Goal: Task Accomplishment & Management: Use online tool/utility

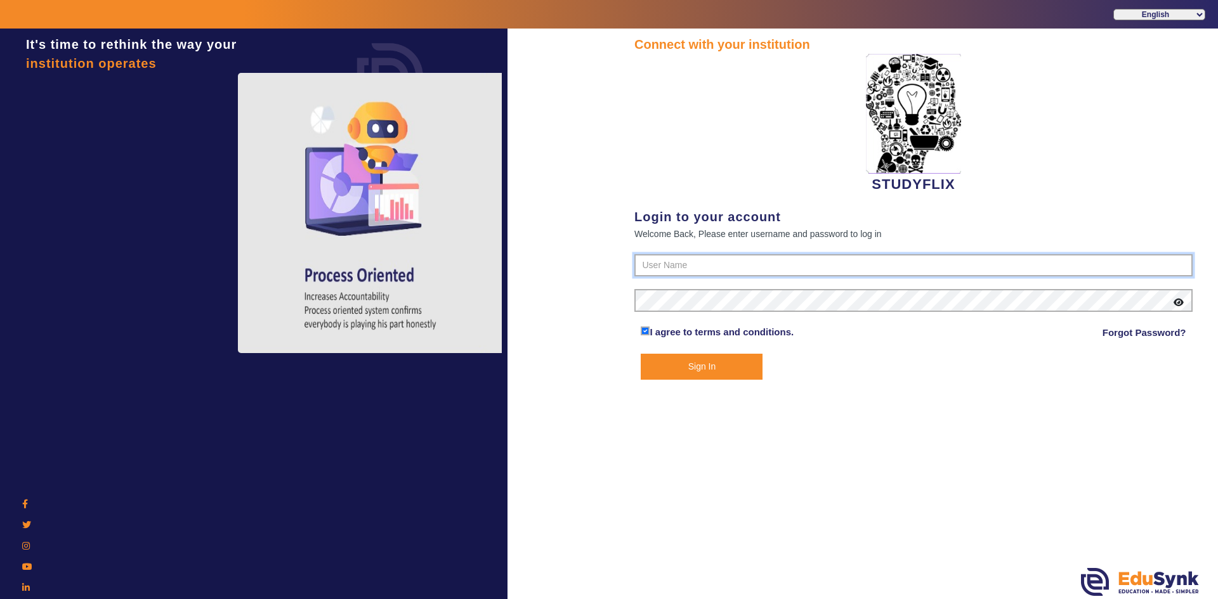
type input "6354922771"
click at [732, 372] on button "Sign In" at bounding box center [702, 367] width 122 height 26
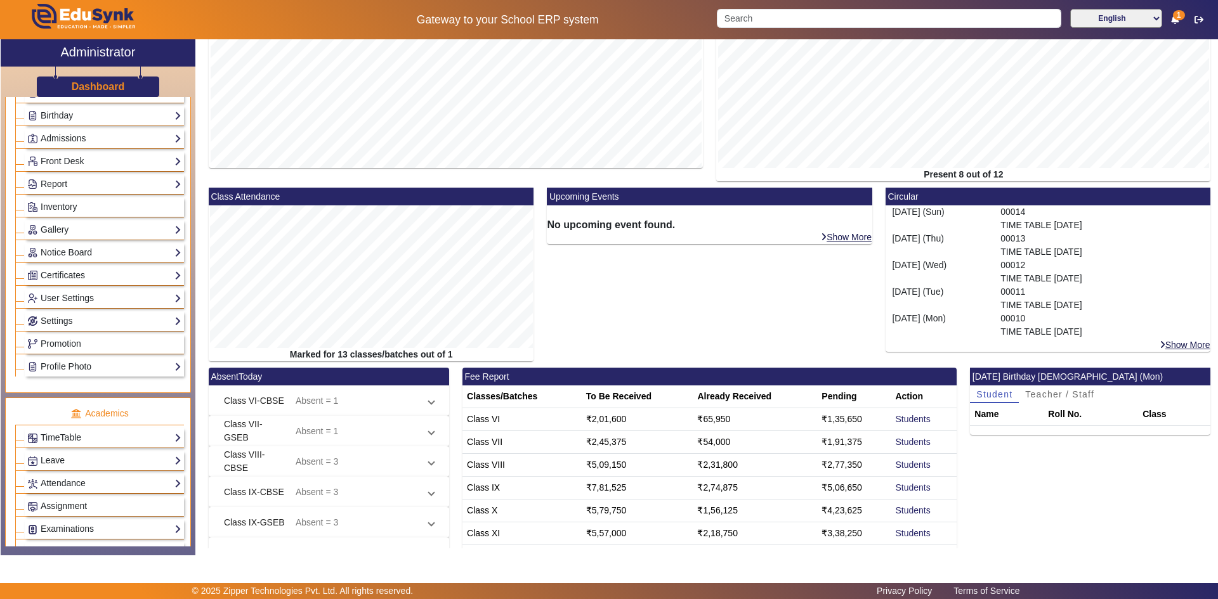
scroll to position [317, 0]
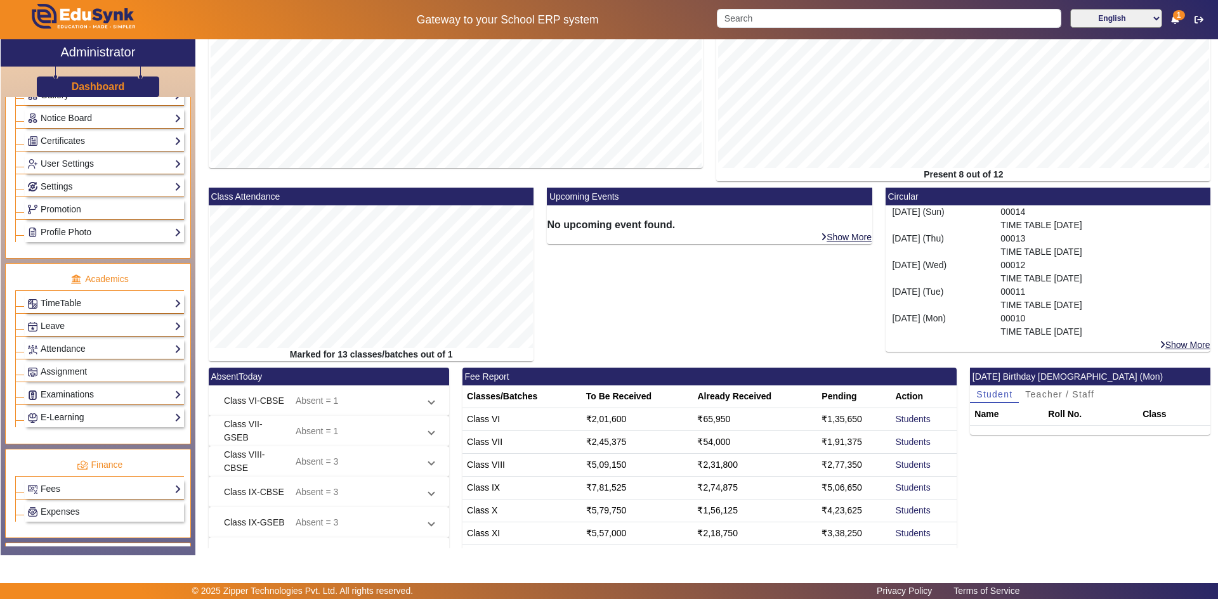
click at [69, 391] on link "Examinations" at bounding box center [104, 395] width 154 height 15
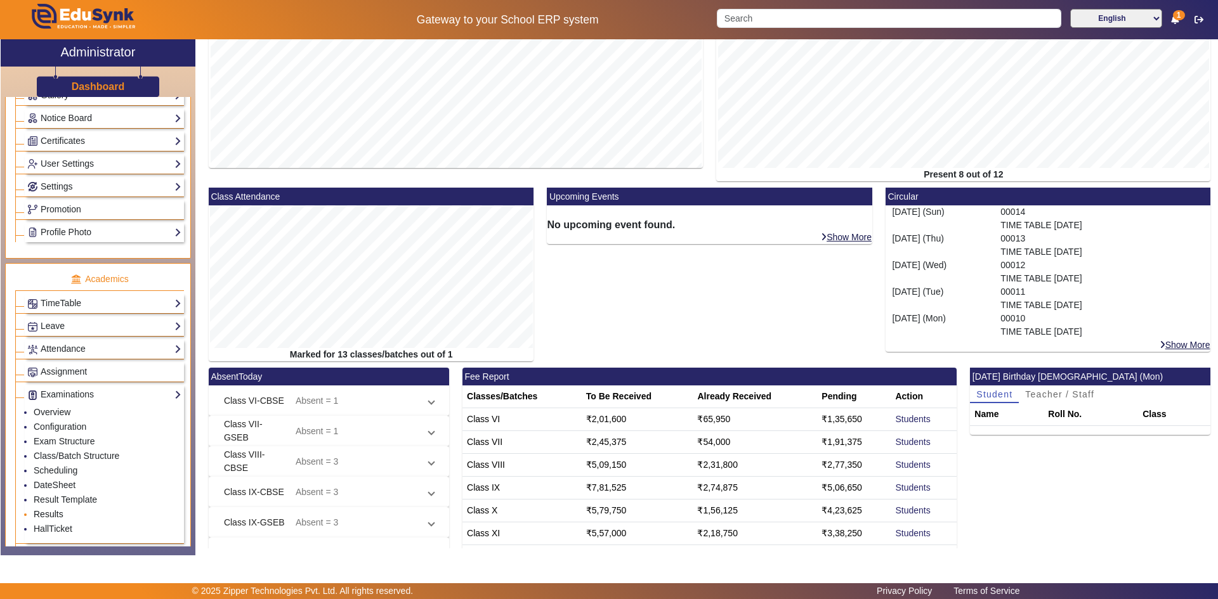
click at [46, 514] on link "Results" at bounding box center [49, 514] width 30 height 10
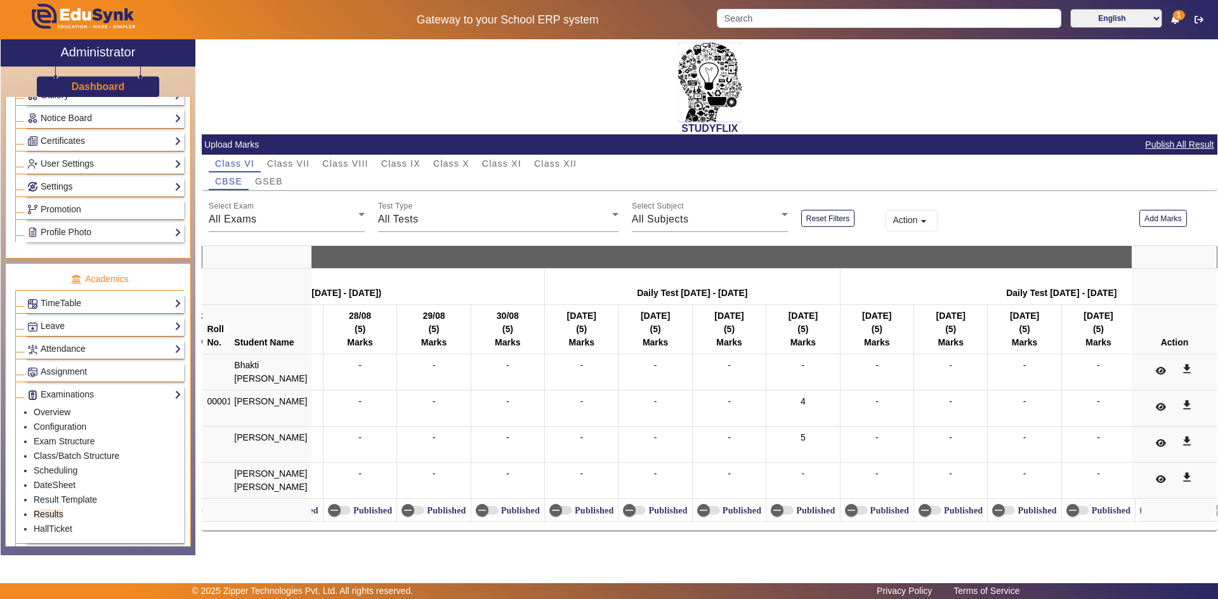
scroll to position [0, 1432]
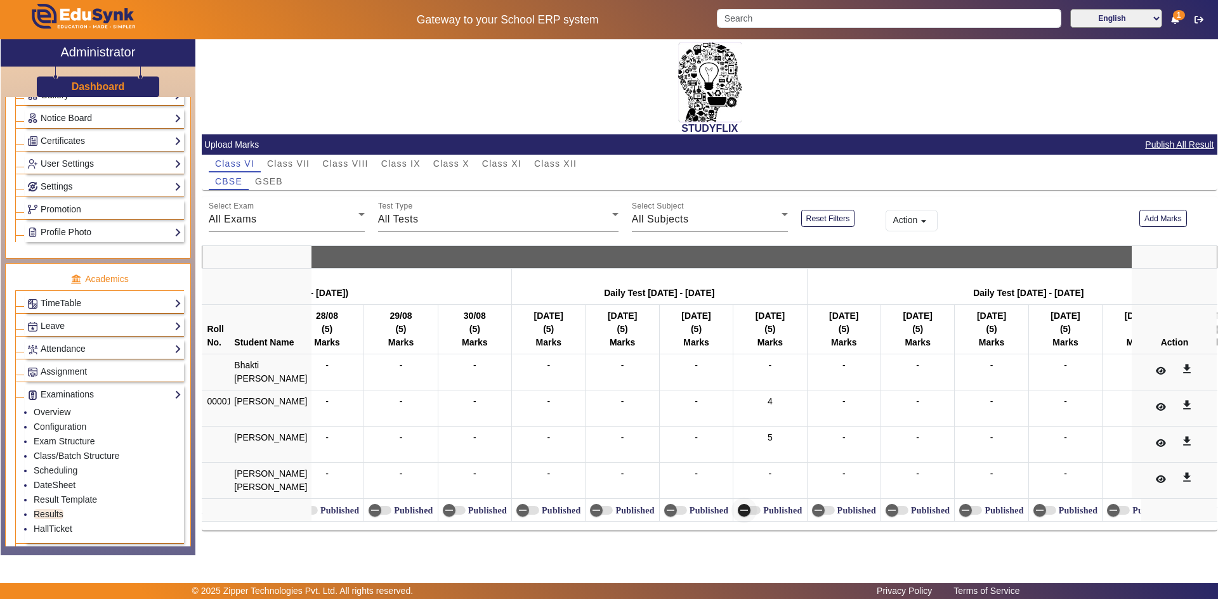
click at [738, 516] on icon "button" at bounding box center [743, 510] width 11 height 11
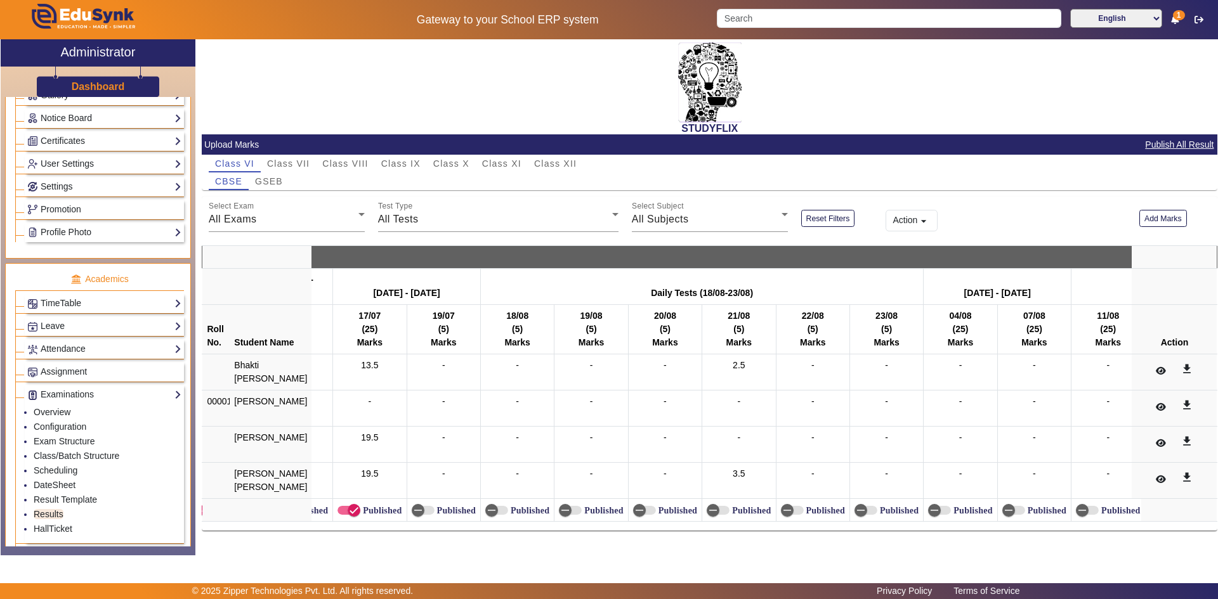
scroll to position [0, 5295]
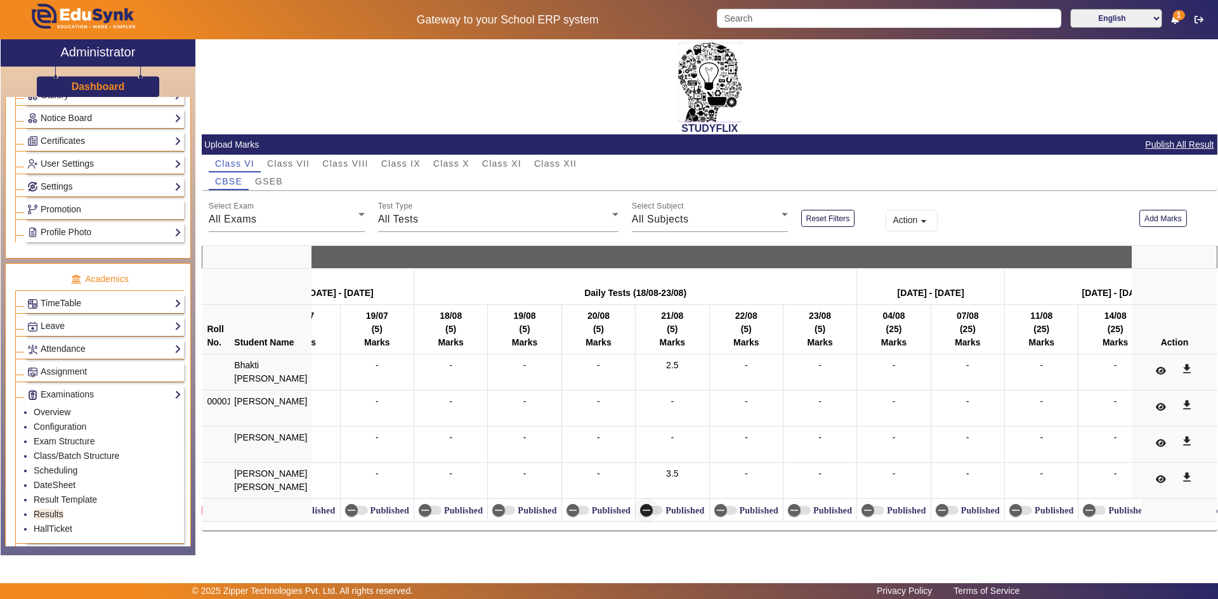
click at [642, 516] on span "button" at bounding box center [646, 510] width 25 height 25
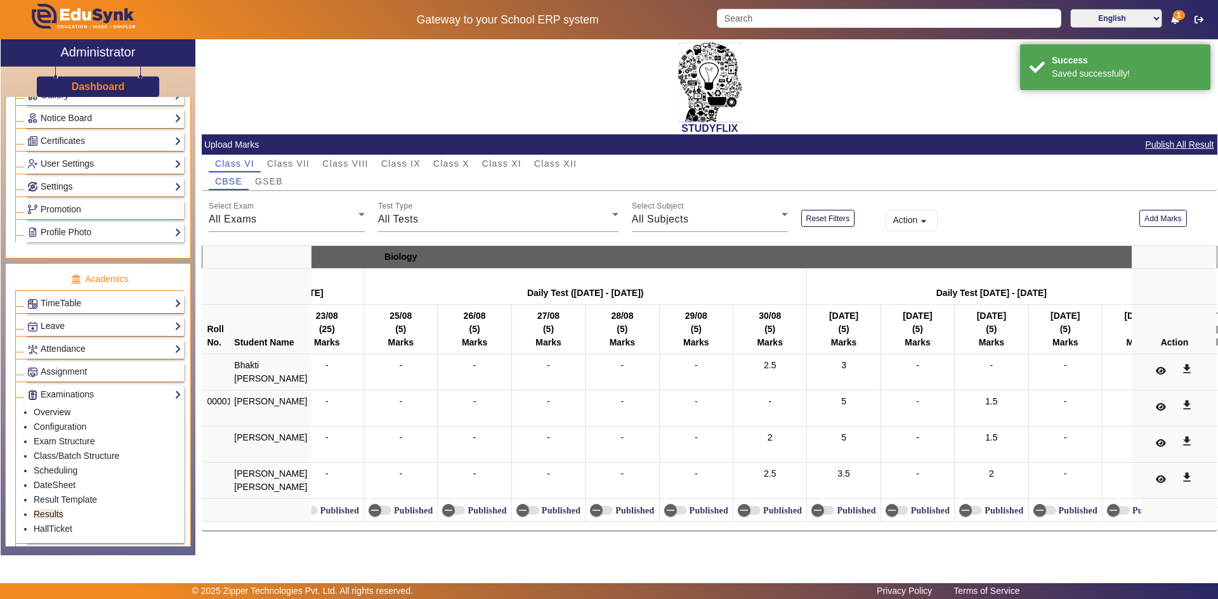
scroll to position [0, 6349]
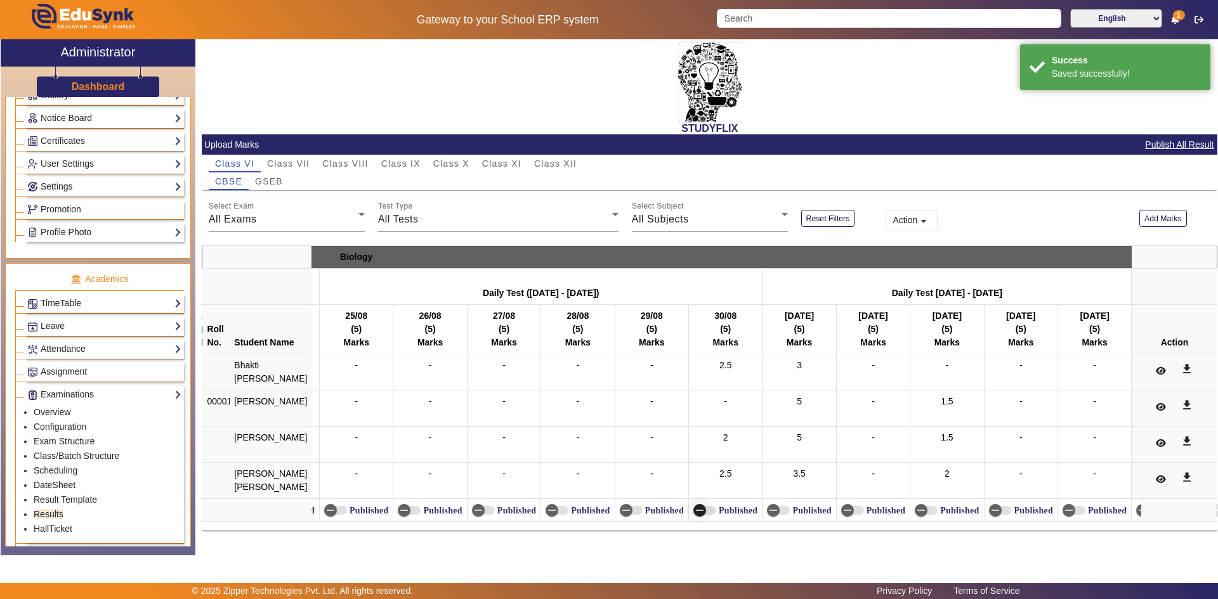
click at [694, 516] on icon "button" at bounding box center [699, 510] width 11 height 11
click at [768, 516] on icon "button" at bounding box center [773, 510] width 11 height 11
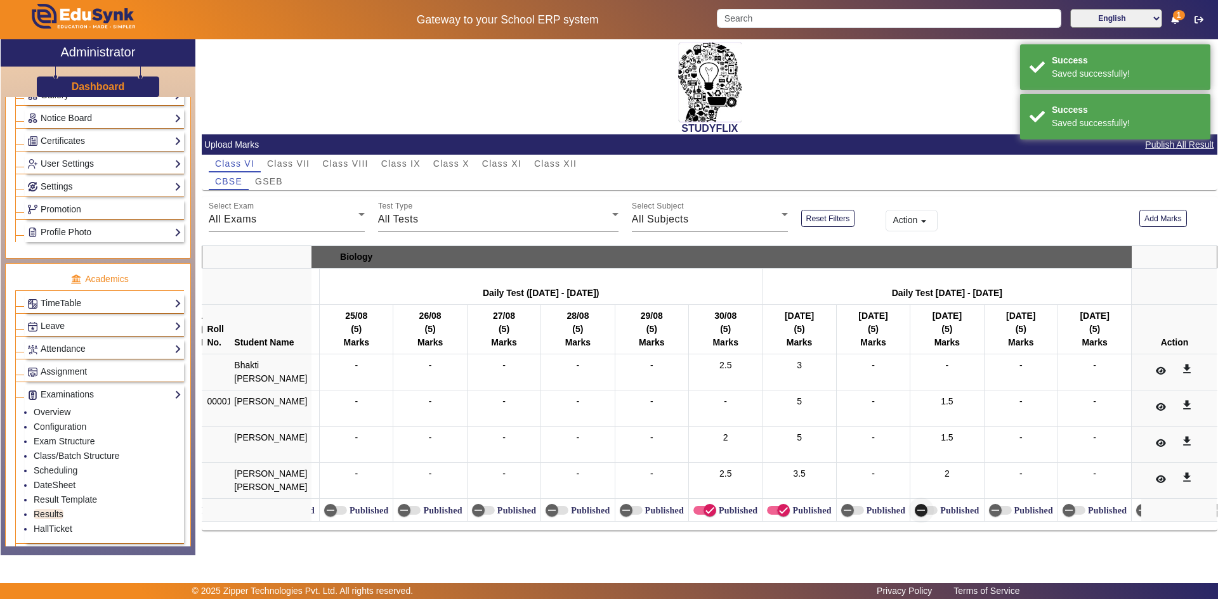
click at [917, 518] on span "button" at bounding box center [920, 510] width 25 height 25
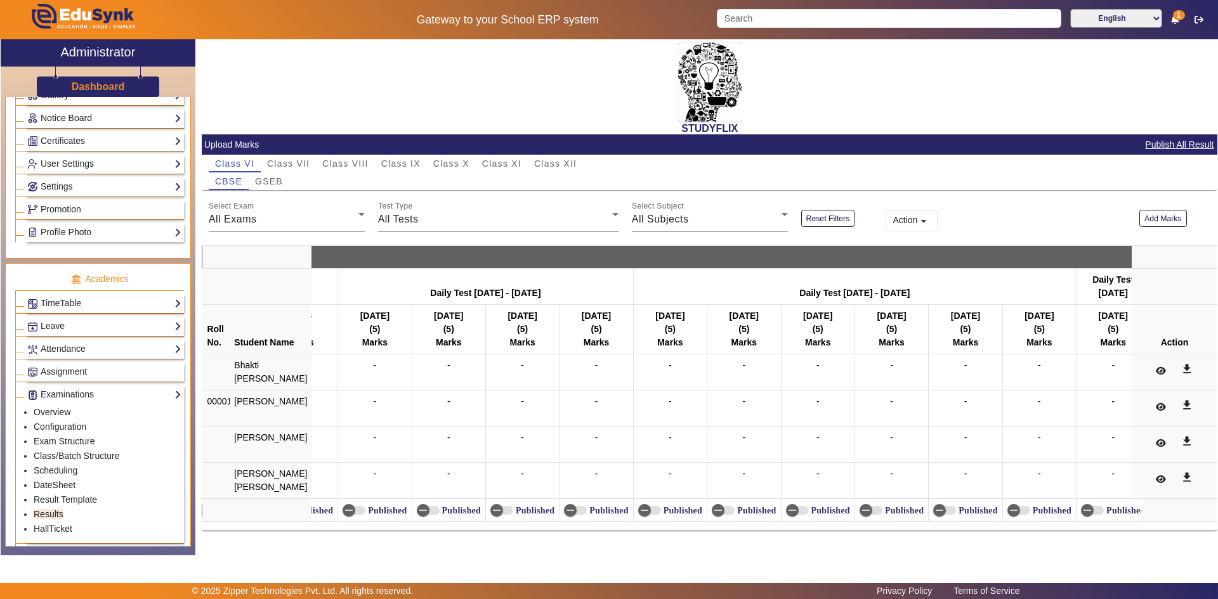
scroll to position [0, 16384]
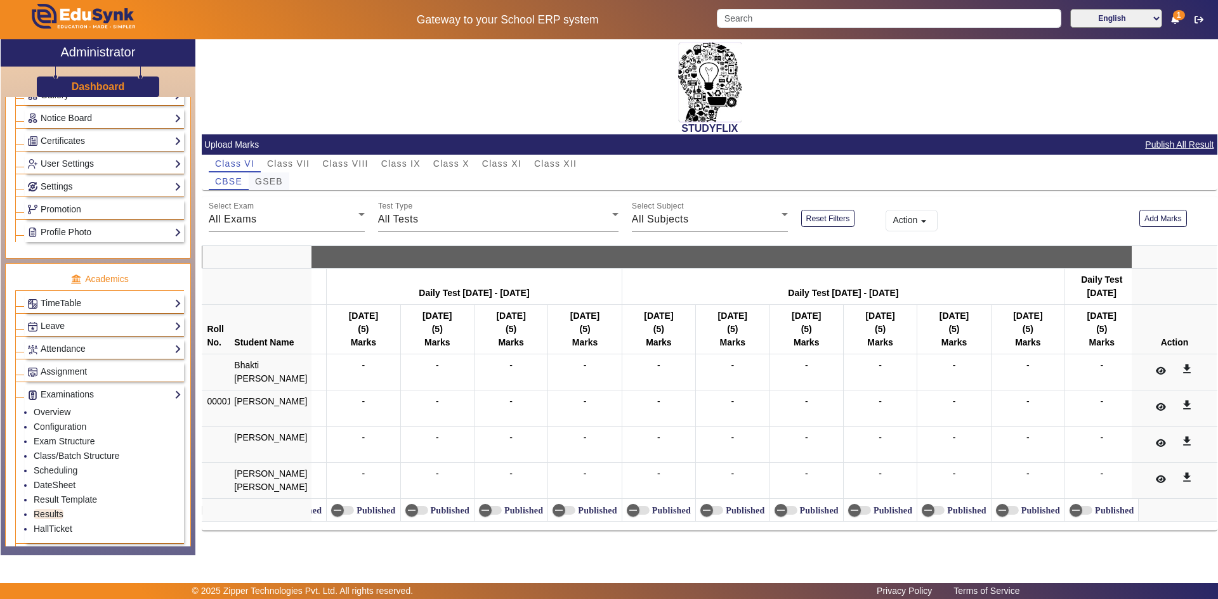
click at [277, 177] on span "GSEB" at bounding box center [269, 181] width 28 height 9
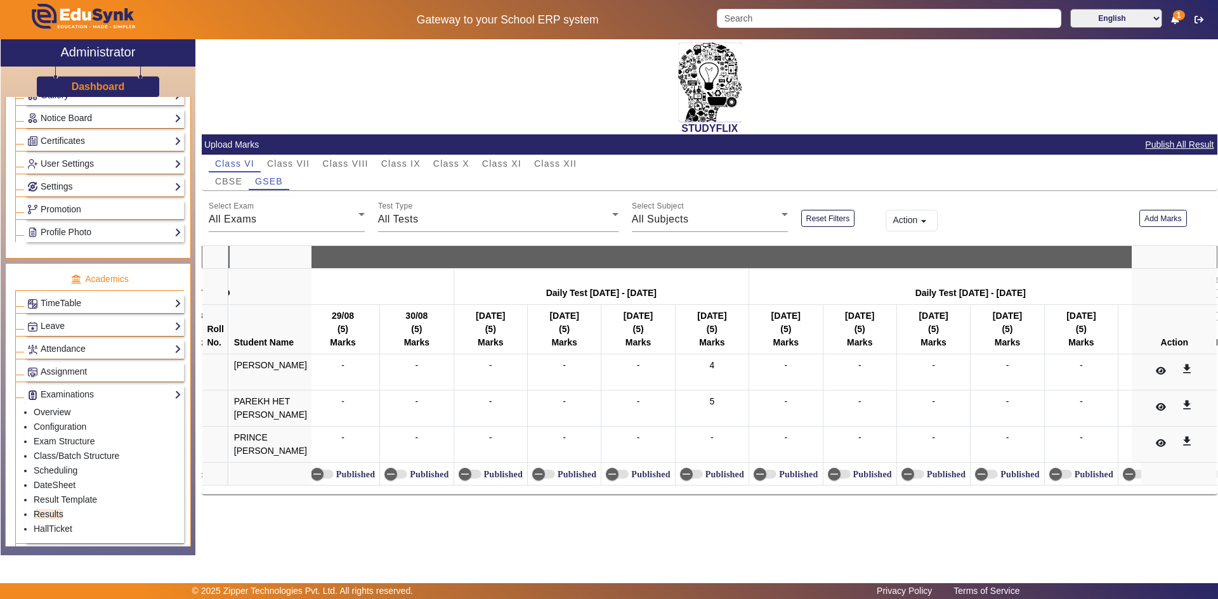
scroll to position [0, 1550]
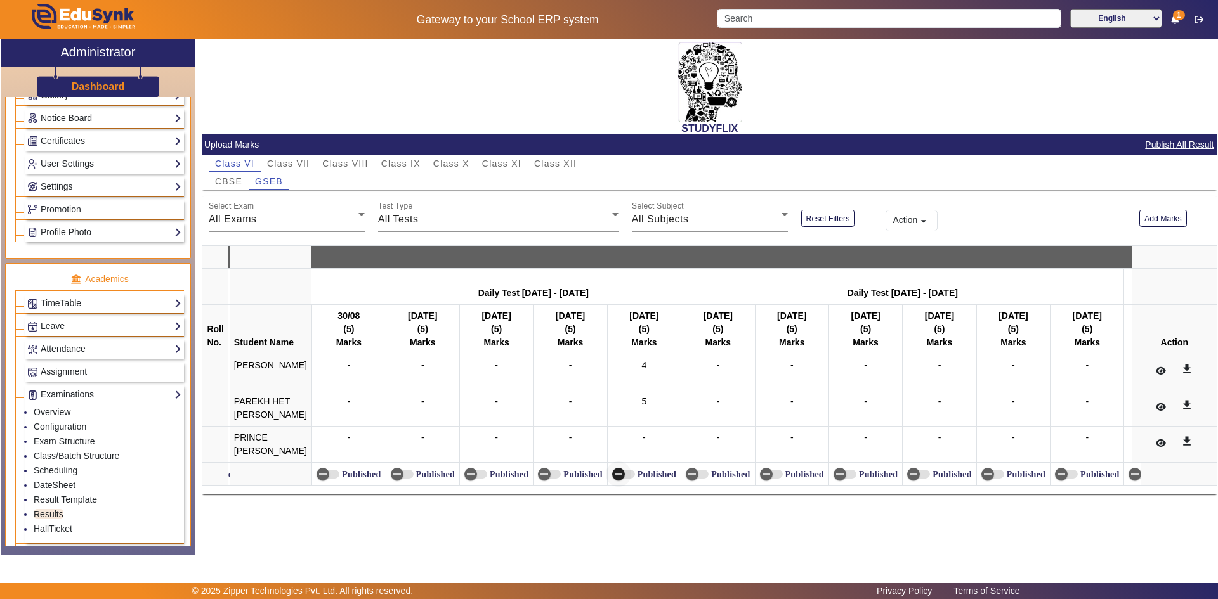
click at [624, 473] on span "button" at bounding box center [618, 474] width 25 height 25
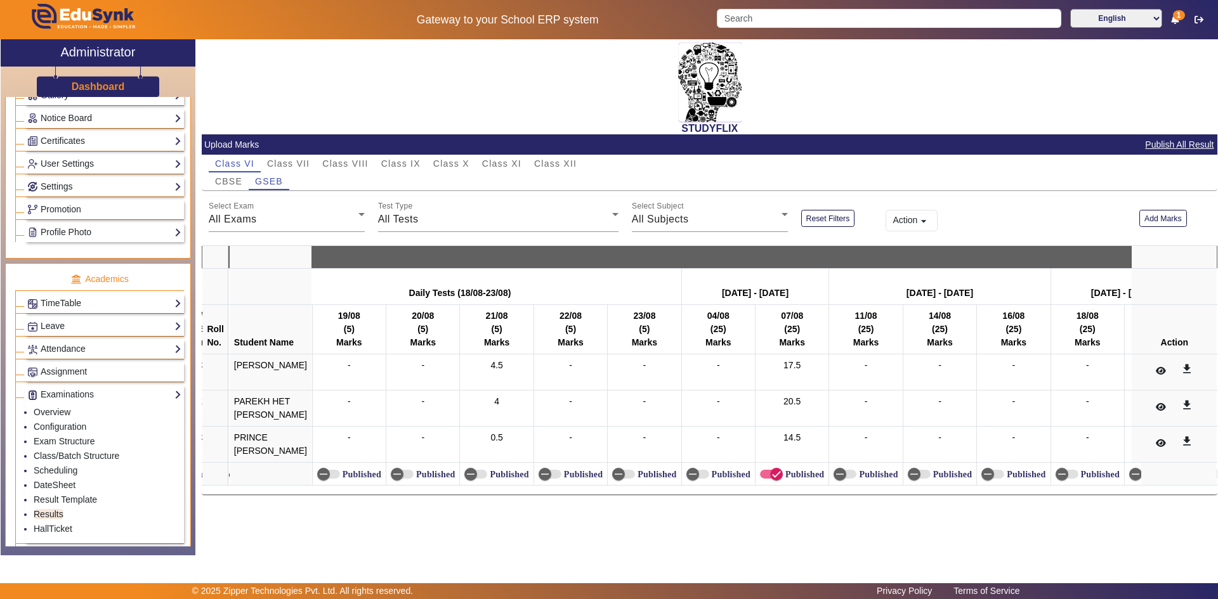
scroll to position [0, 5668]
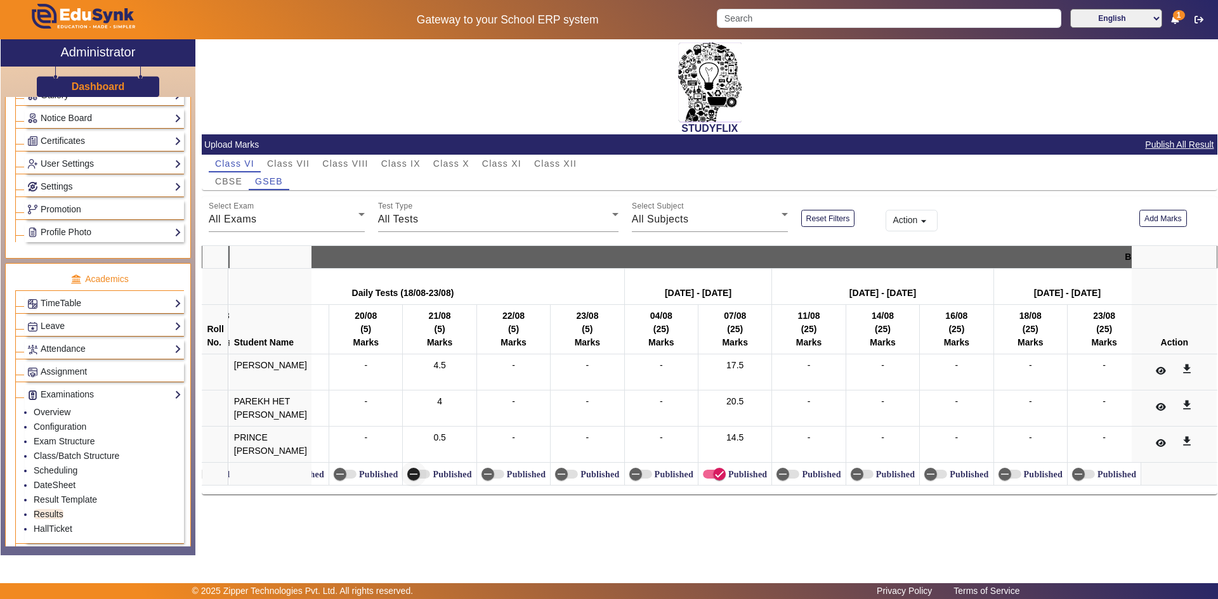
click at [408, 473] on icon "button" at bounding box center [413, 474] width 11 height 11
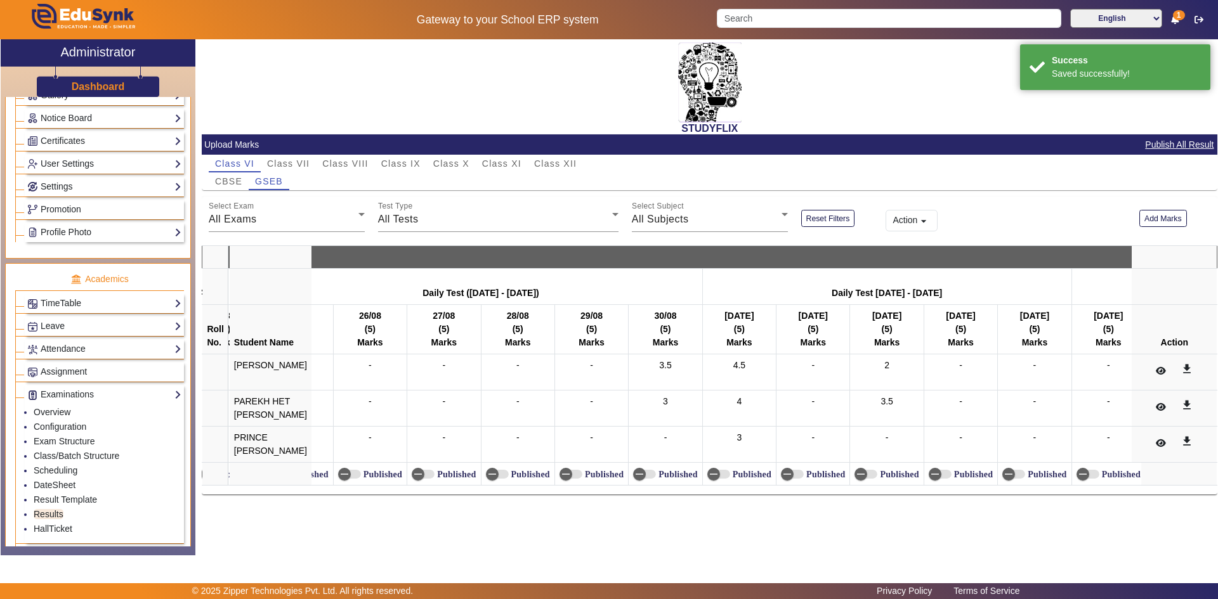
scroll to position [0, 6561]
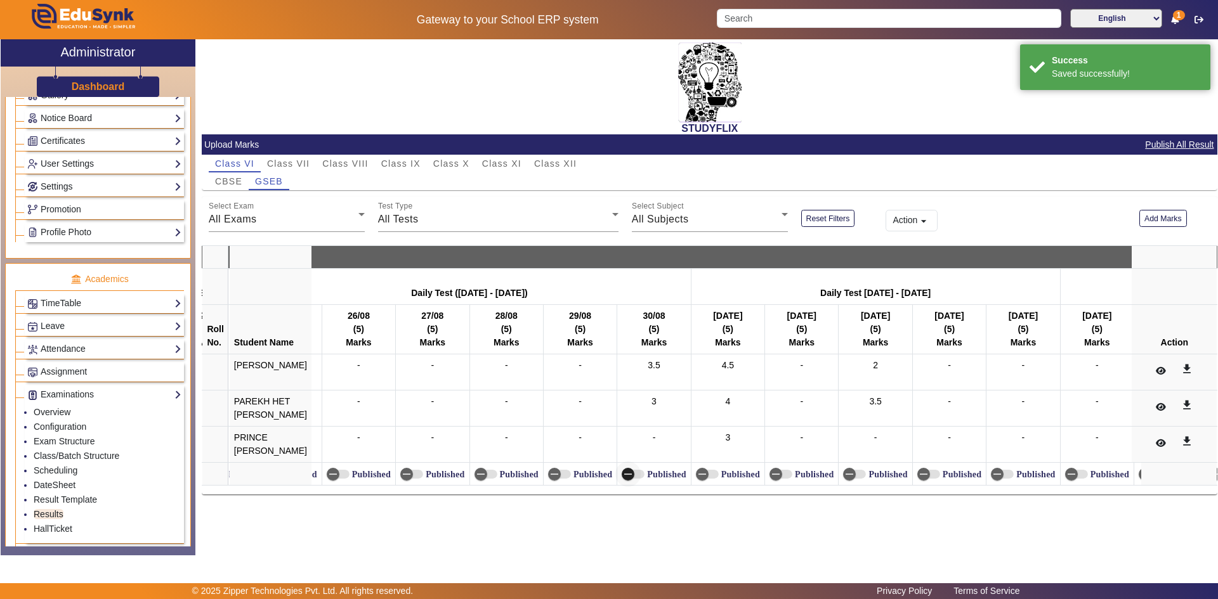
click at [622, 473] on icon "button" at bounding box center [627, 474] width 11 height 11
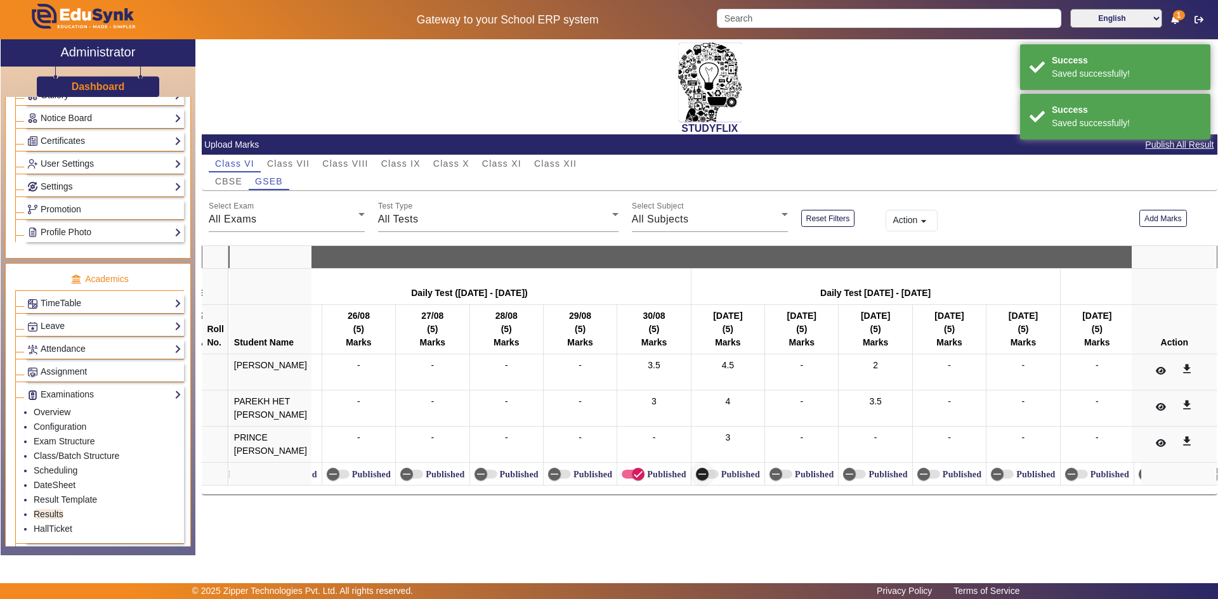
click at [697, 475] on icon "button" at bounding box center [702, 474] width 11 height 11
click at [848, 478] on icon "button" at bounding box center [849, 474] width 11 height 11
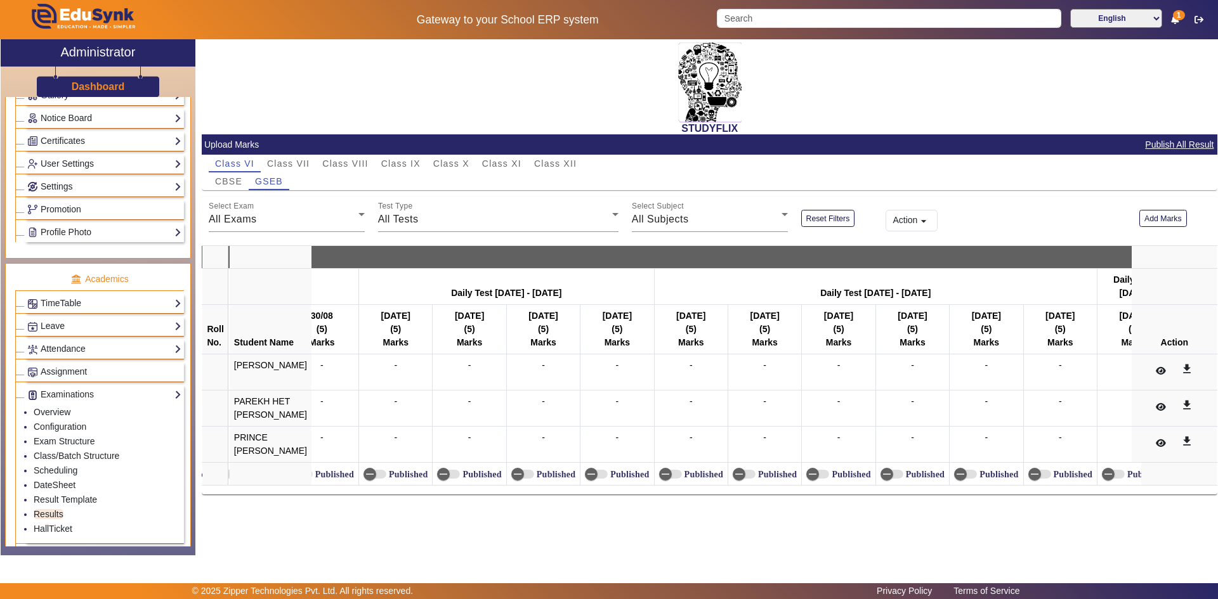
scroll to position [0, 16820]
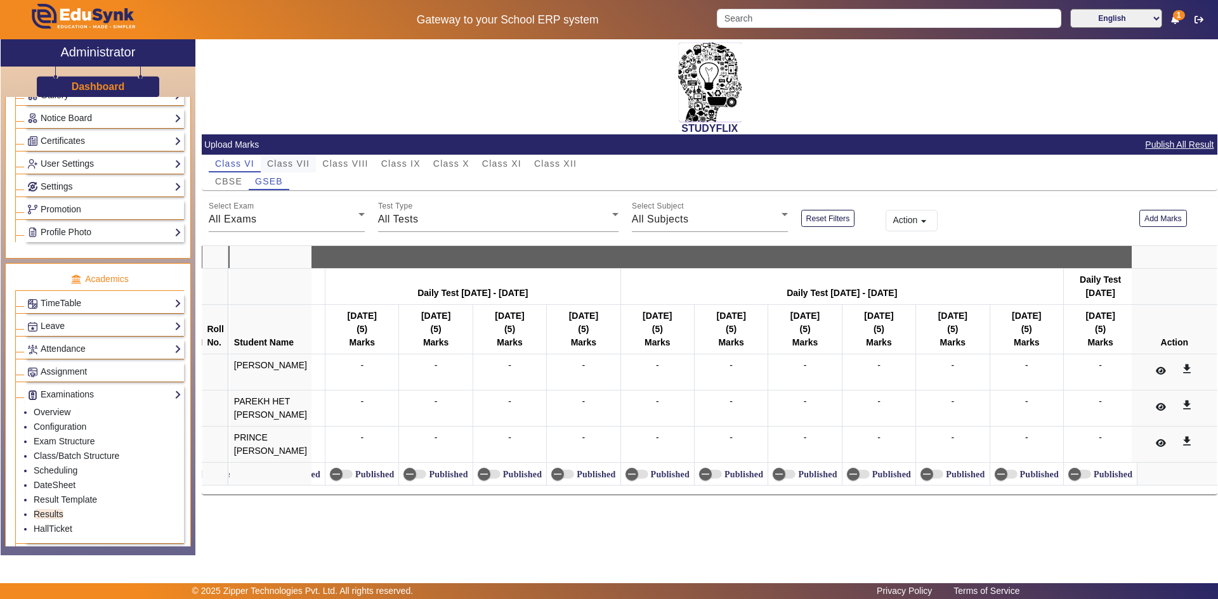
click at [303, 157] on span "Class VII" at bounding box center [288, 164] width 43 height 18
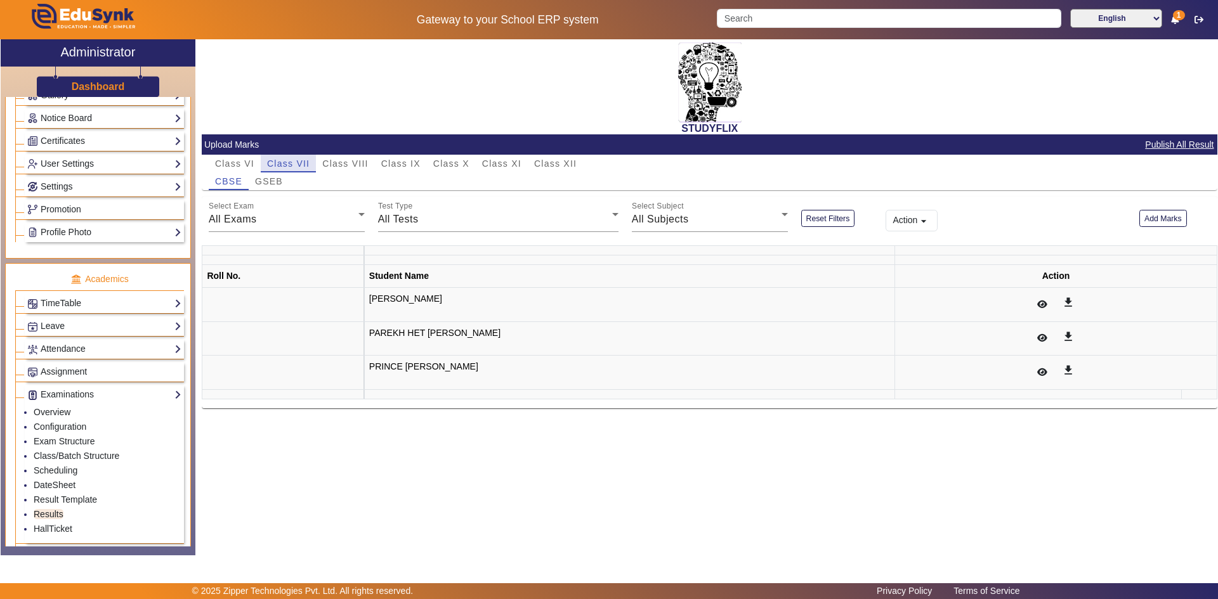
scroll to position [0, 0]
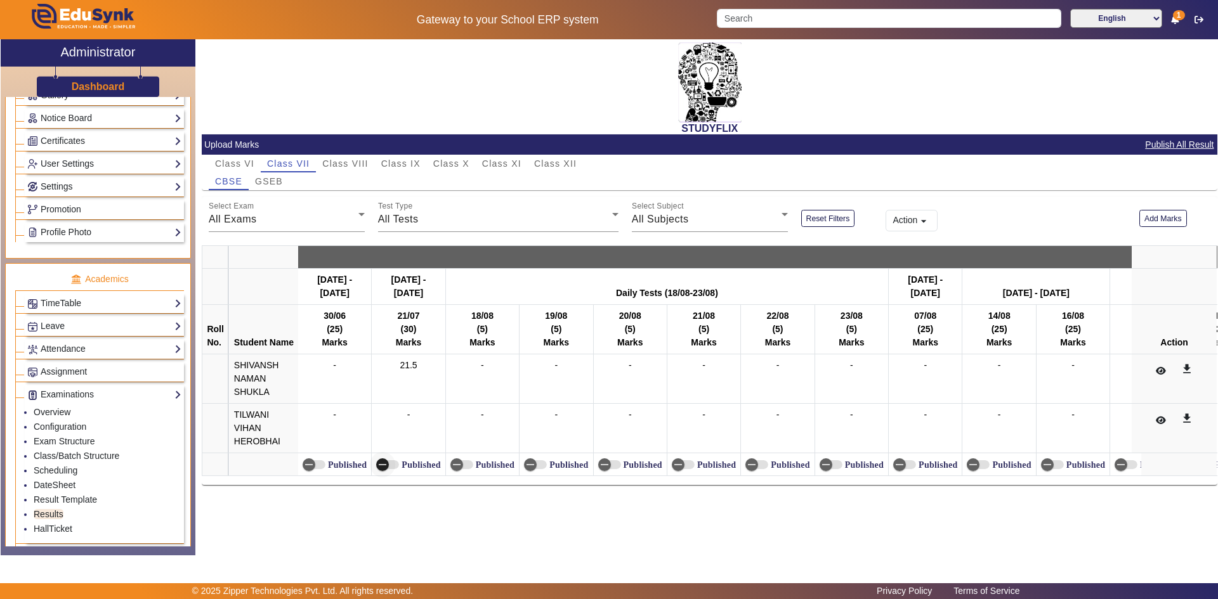
click at [384, 466] on icon "button" at bounding box center [382, 464] width 11 height 11
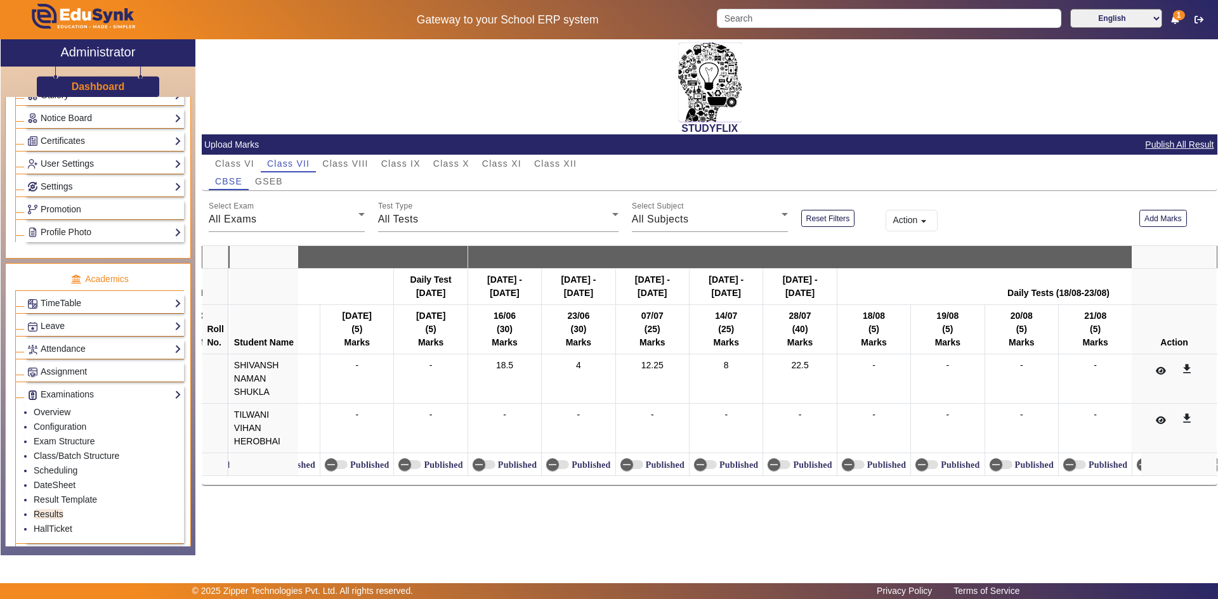
scroll to position [0, 2412]
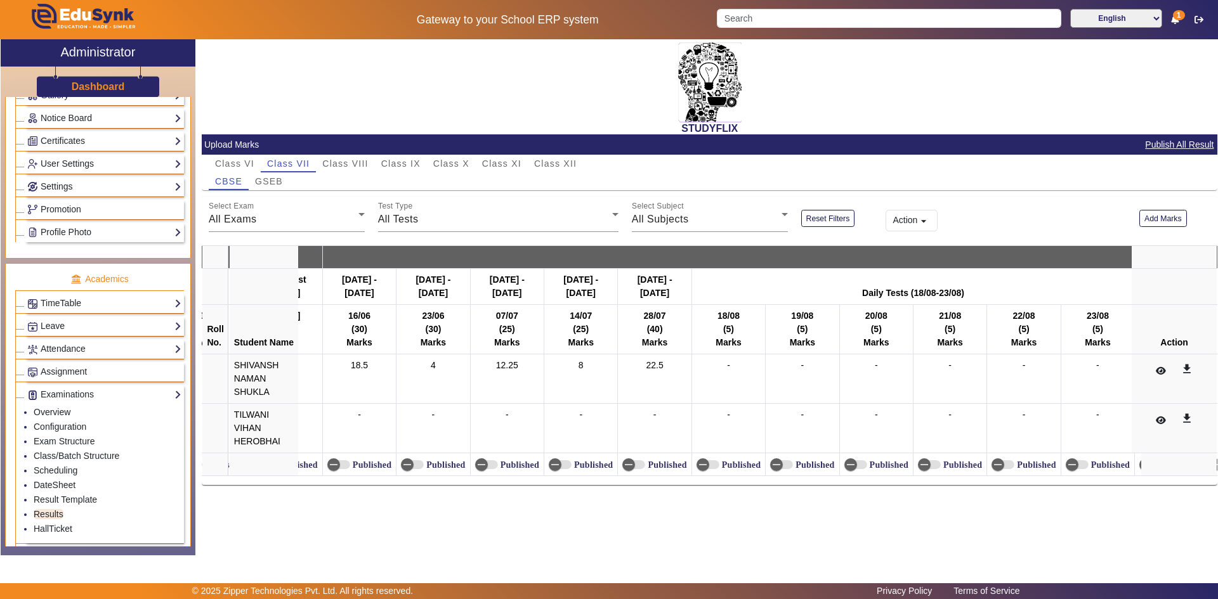
click at [353, 462] on label "Published" at bounding box center [370, 465] width 41 height 11
click at [350, 462] on button "Published" at bounding box center [338, 465] width 23 height 9
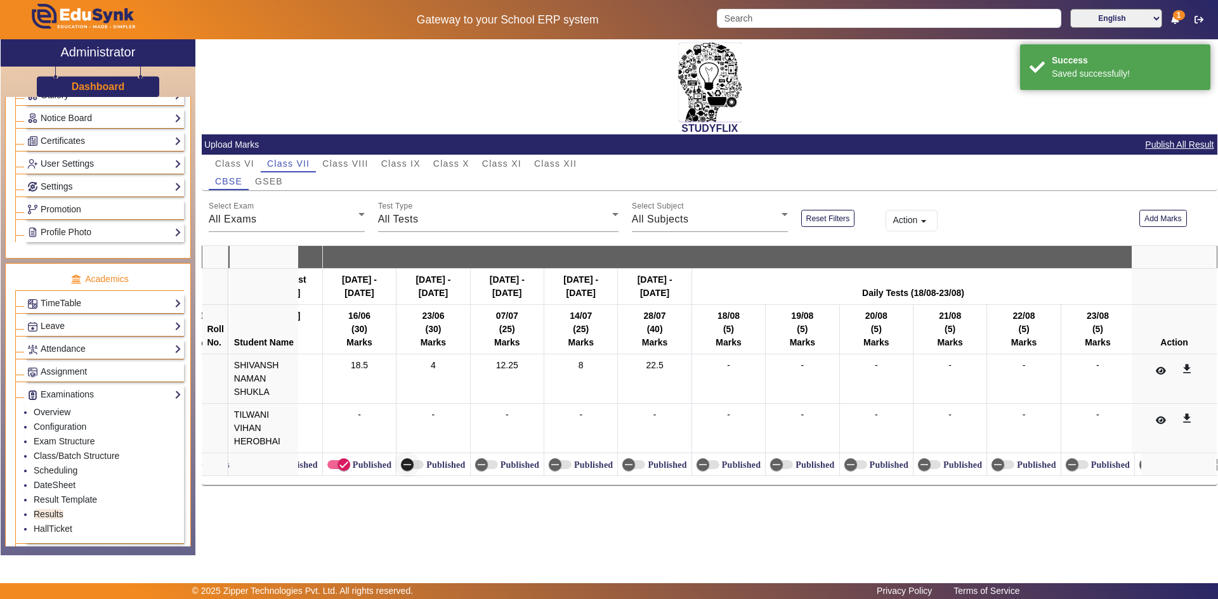
click at [412, 466] on icon "button" at bounding box center [407, 464] width 11 height 11
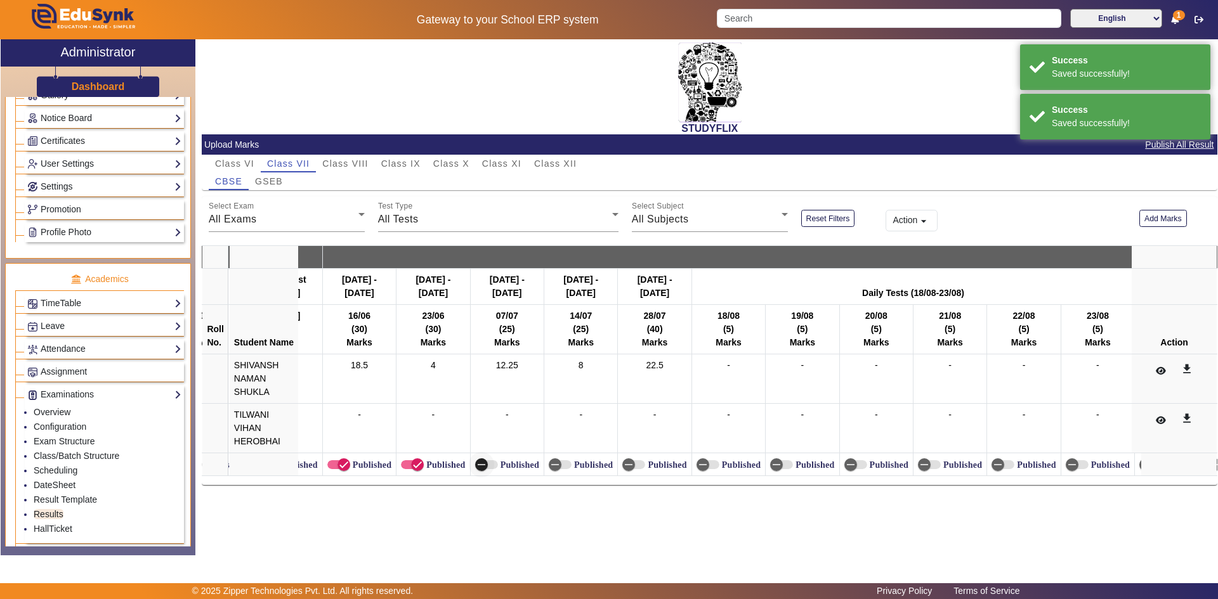
click at [476, 466] on icon "button" at bounding box center [481, 464] width 11 height 11
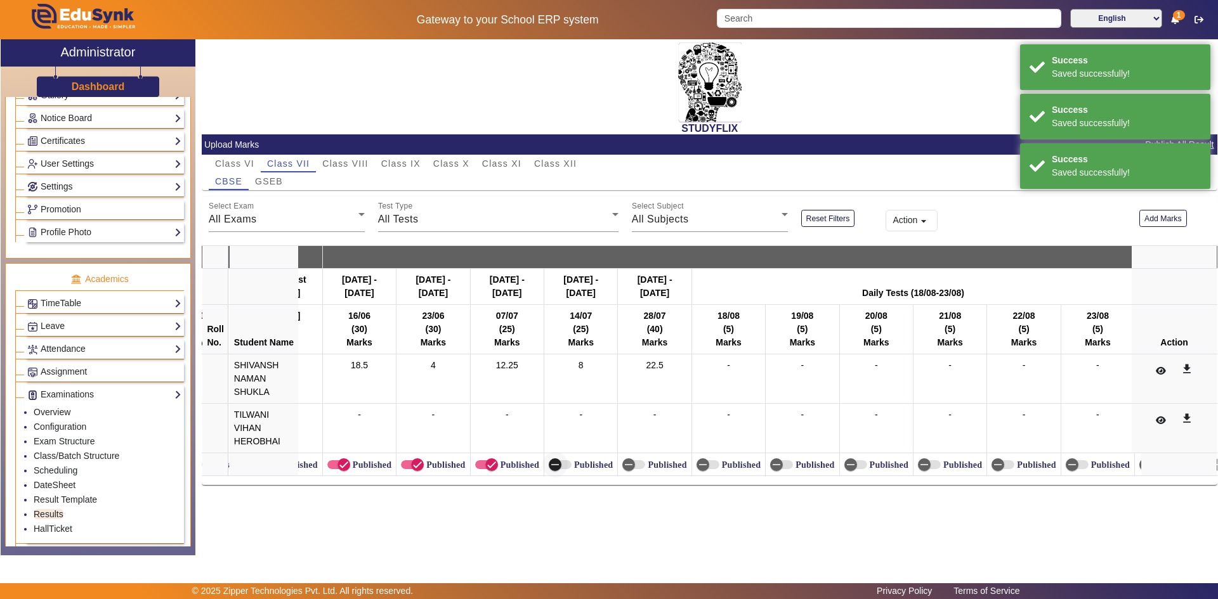
click at [559, 465] on icon "button" at bounding box center [555, 465] width 8 height 1
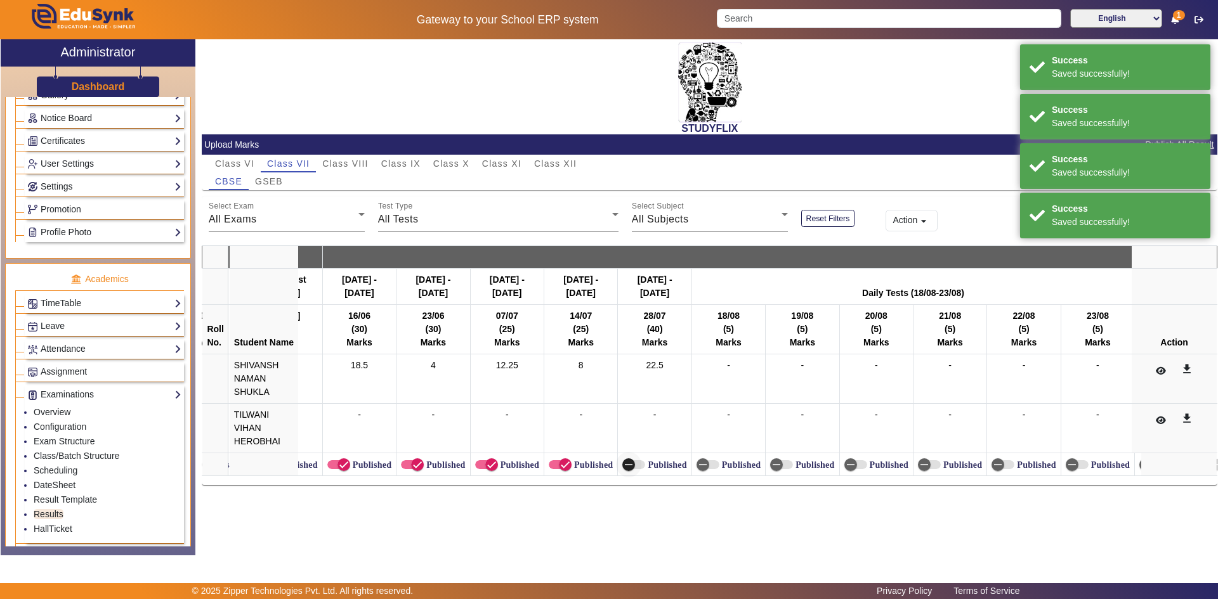
click at [634, 465] on icon "button" at bounding box center [628, 464] width 11 height 11
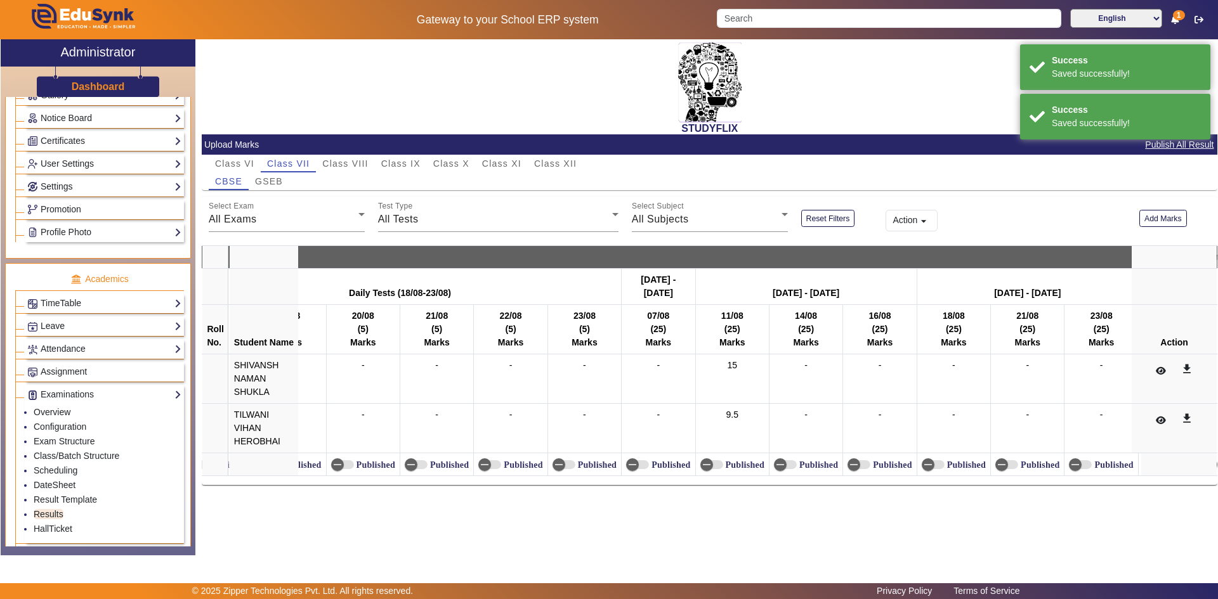
scroll to position [0, 2992]
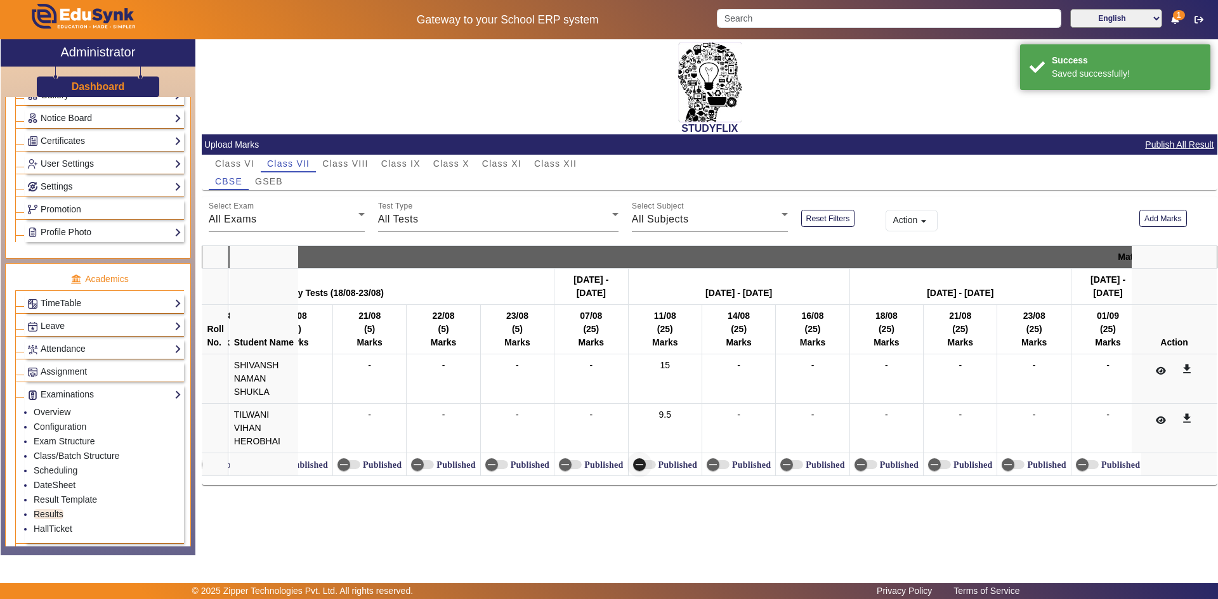
click at [640, 465] on icon "button" at bounding box center [640, 465] width 8 height 1
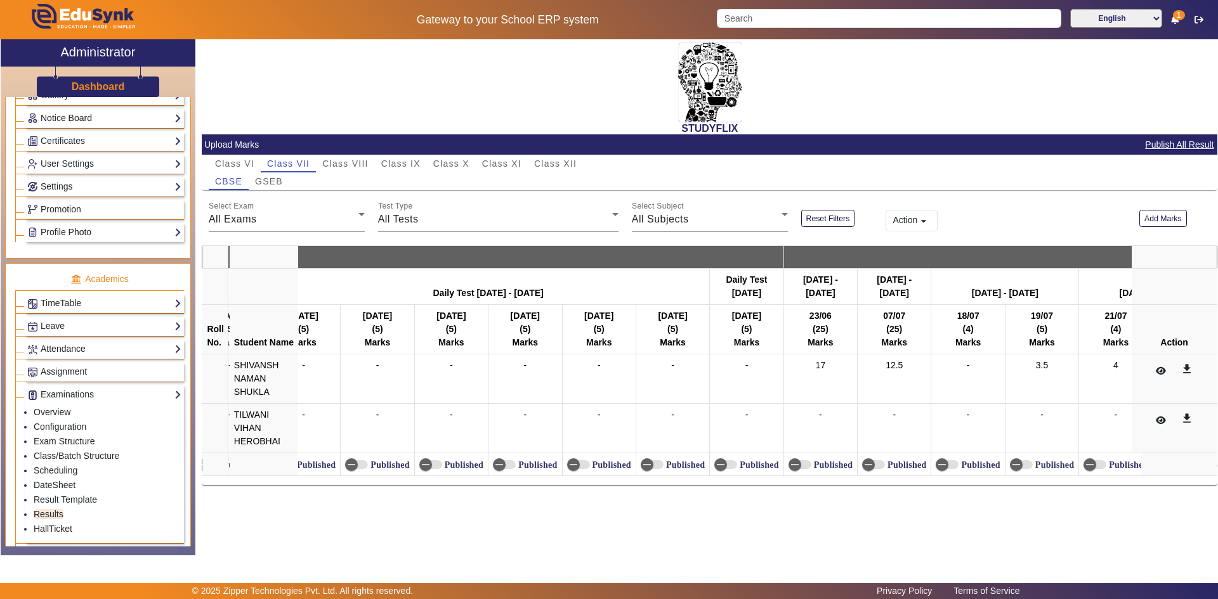
scroll to position [0, 5002]
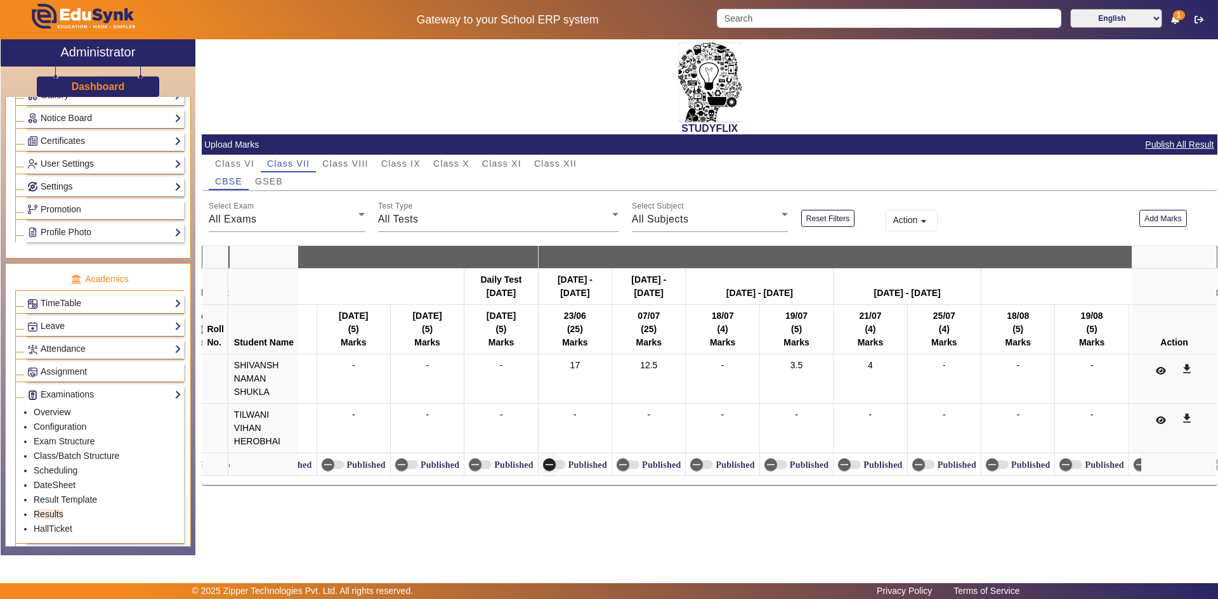
click at [560, 466] on span "button" at bounding box center [549, 464] width 25 height 25
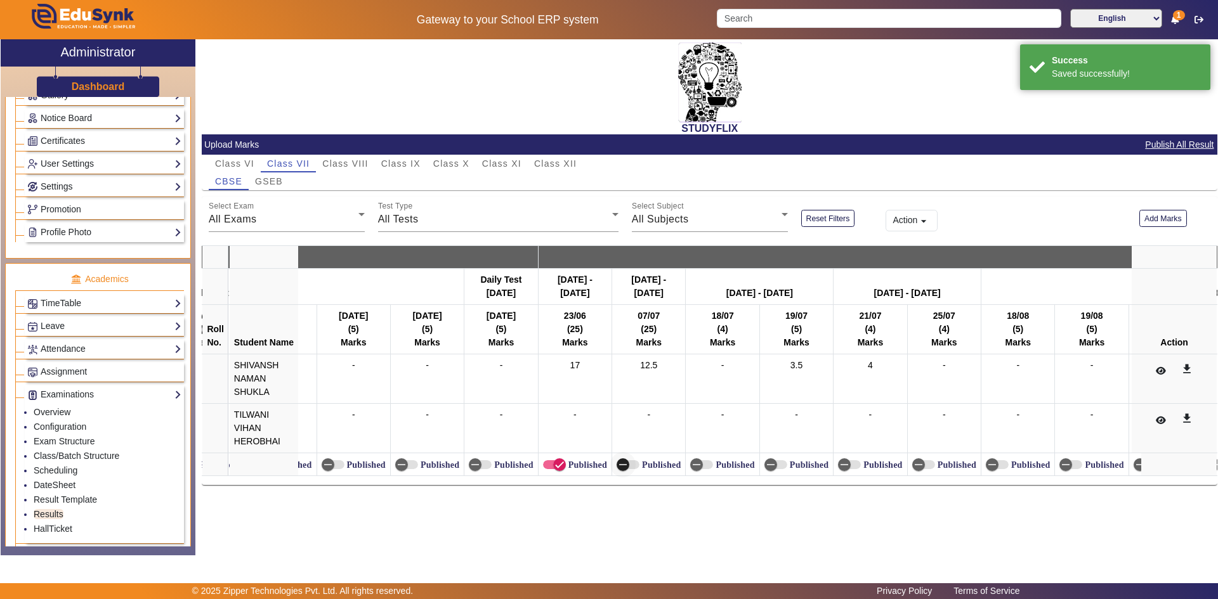
click at [632, 468] on span "button" at bounding box center [622, 464] width 25 height 25
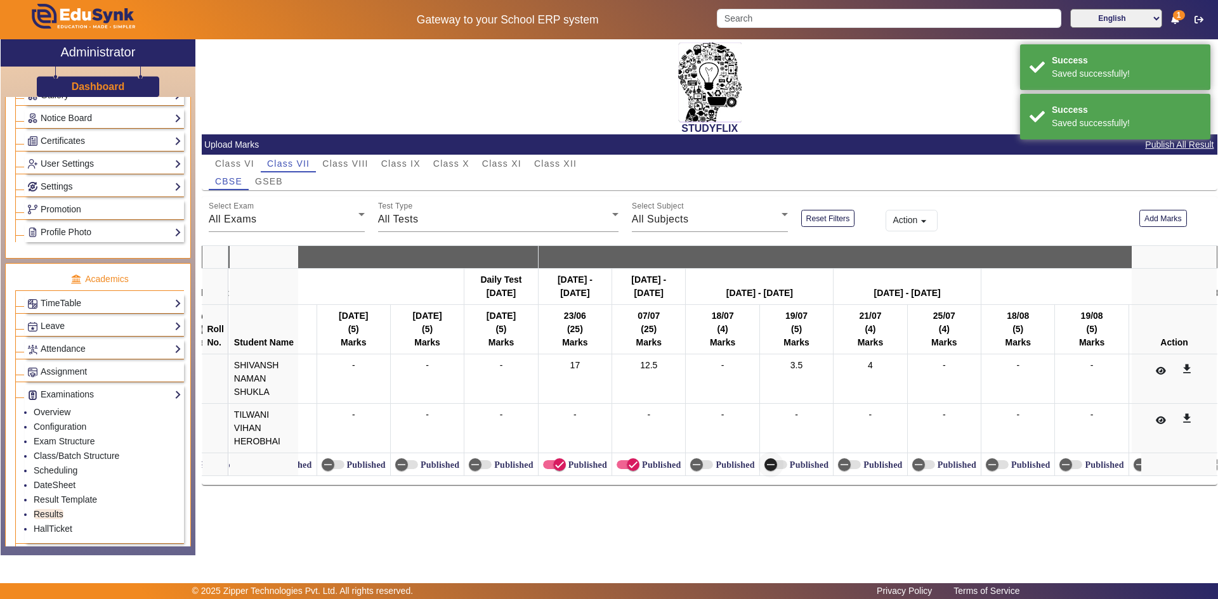
click at [770, 467] on icon "button" at bounding box center [770, 464] width 11 height 11
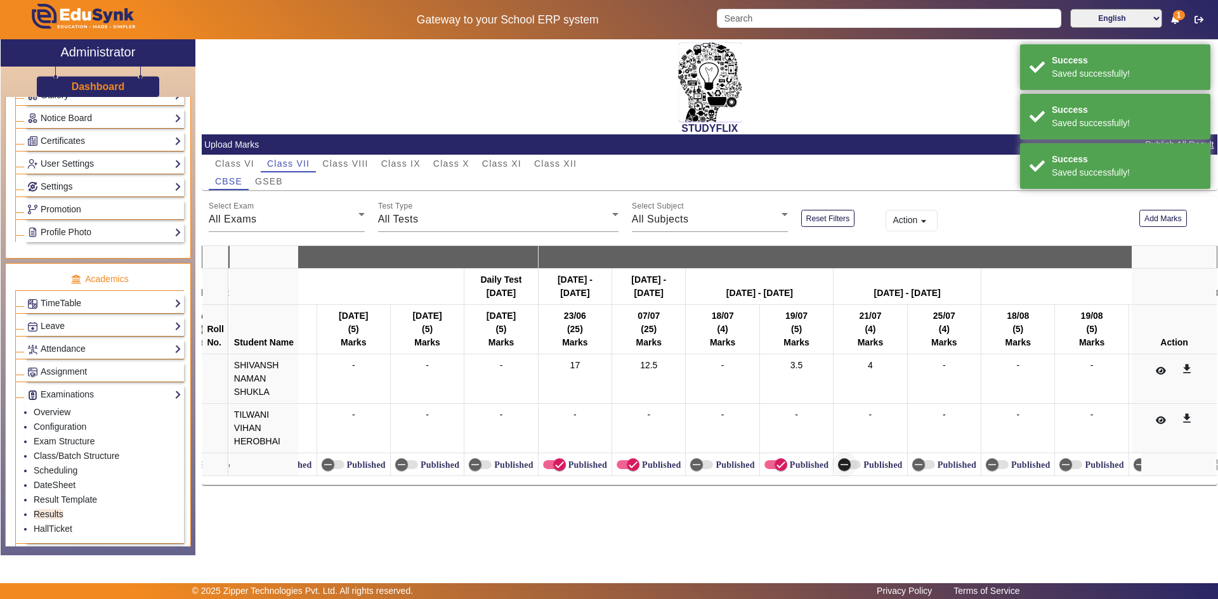
click at [860, 465] on span "button" at bounding box center [849, 465] width 23 height 9
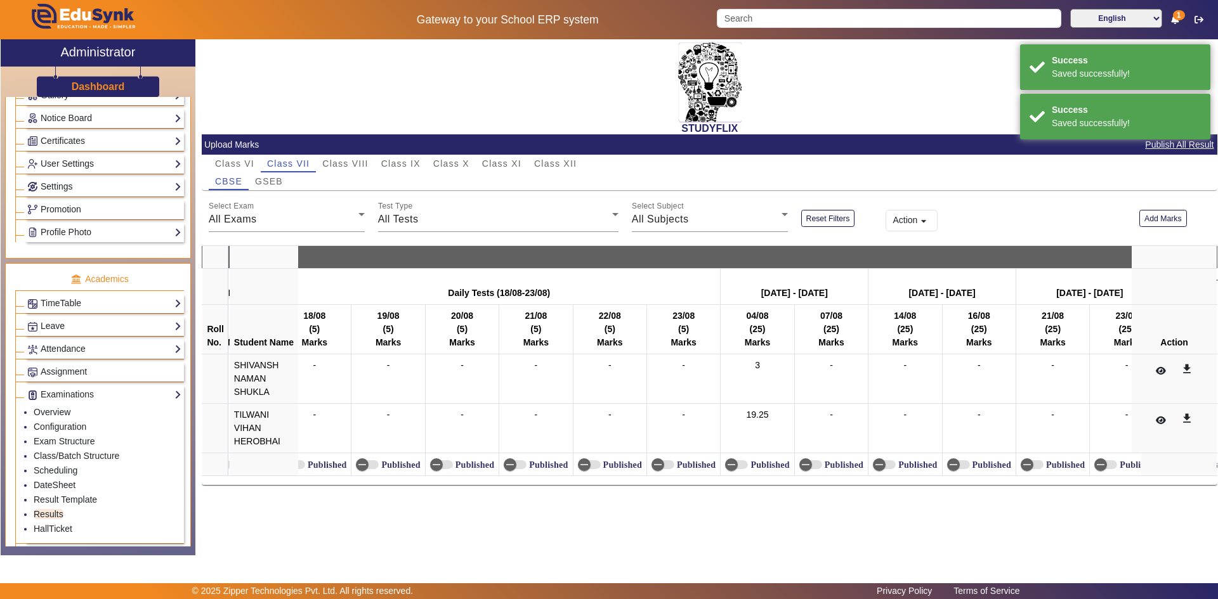
scroll to position [0, 5728]
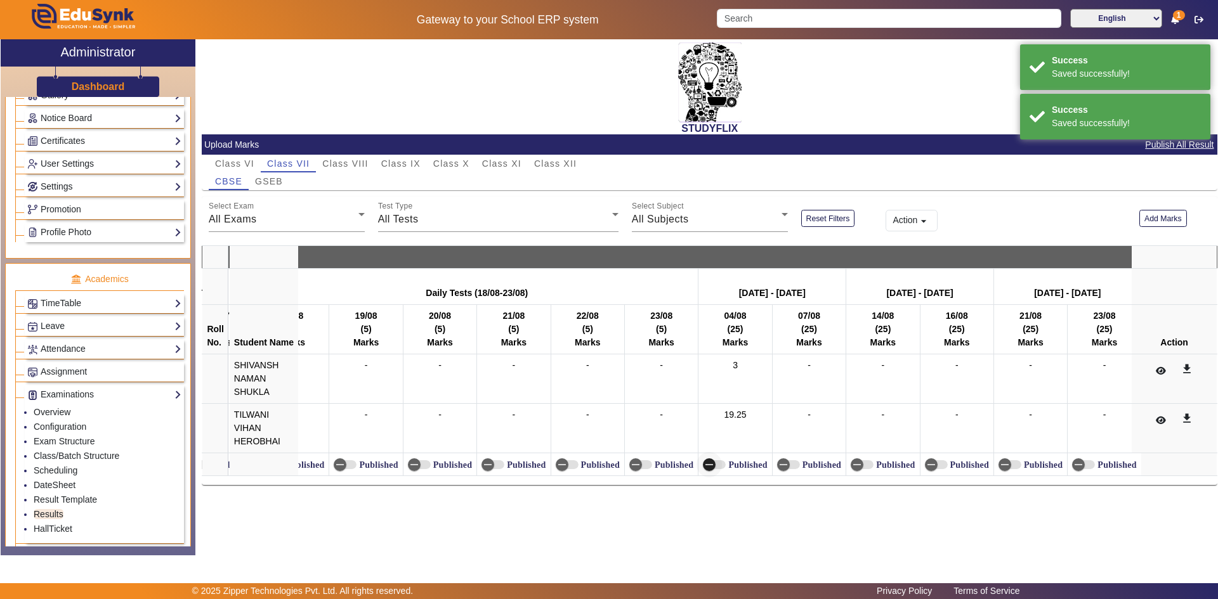
click at [716, 464] on span "button" at bounding box center [709, 465] width 13 height 13
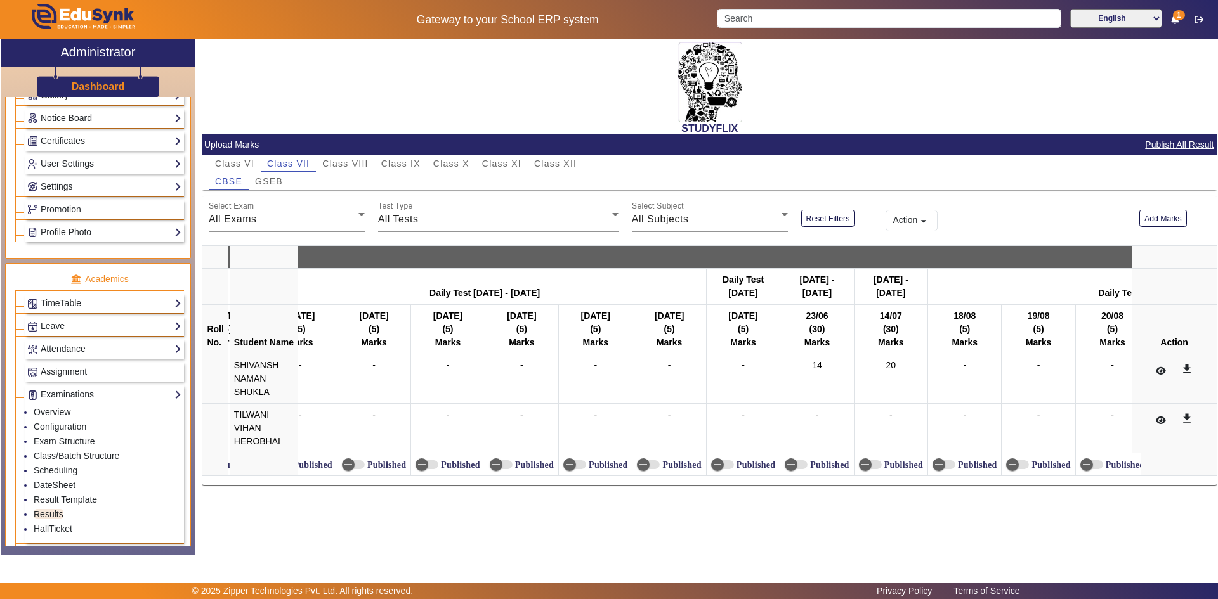
scroll to position [0, 9825]
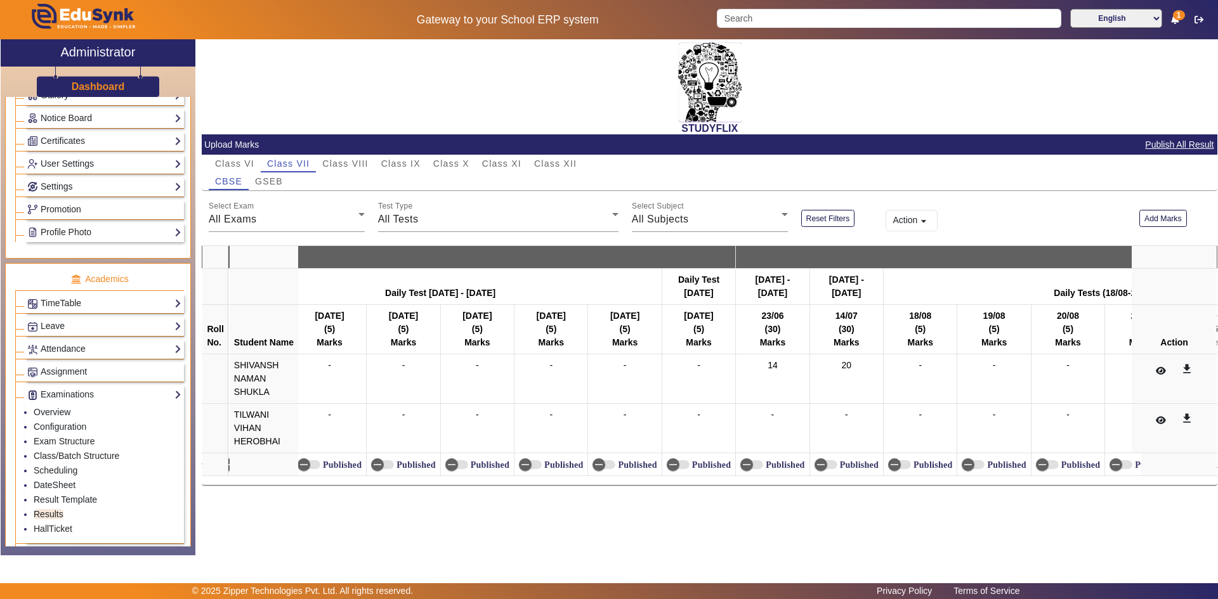
click at [798, 464] on label "Published" at bounding box center [783, 465] width 41 height 11
click at [763, 464] on button "Published" at bounding box center [751, 465] width 23 height 9
click at [820, 467] on icon "button" at bounding box center [820, 464] width 11 height 11
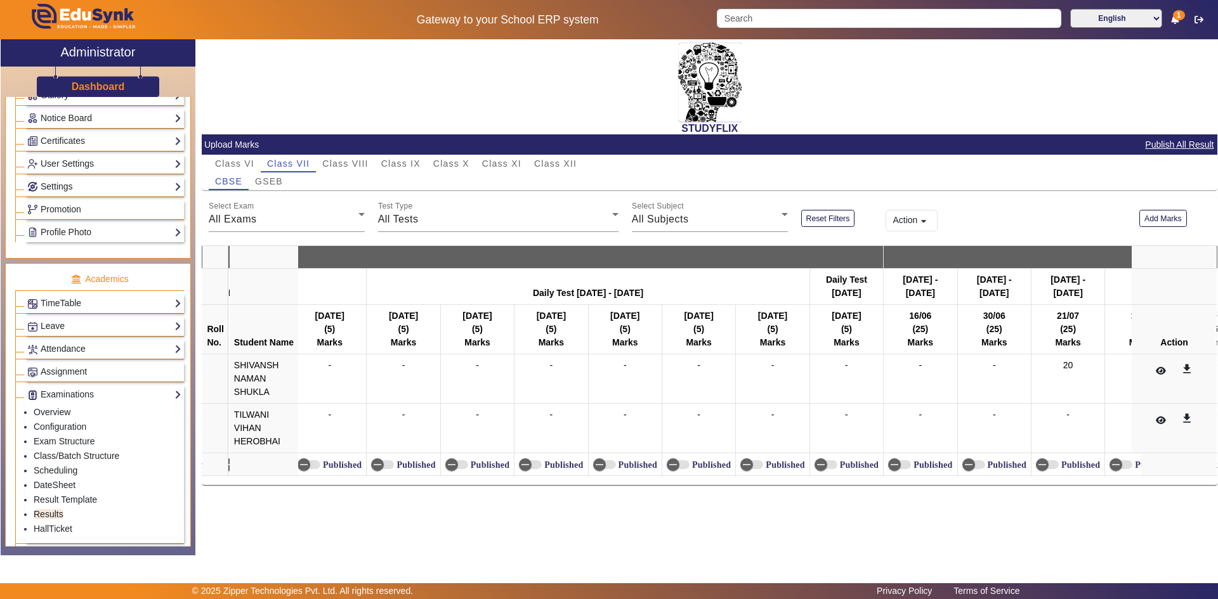
scroll to position [0, 12148]
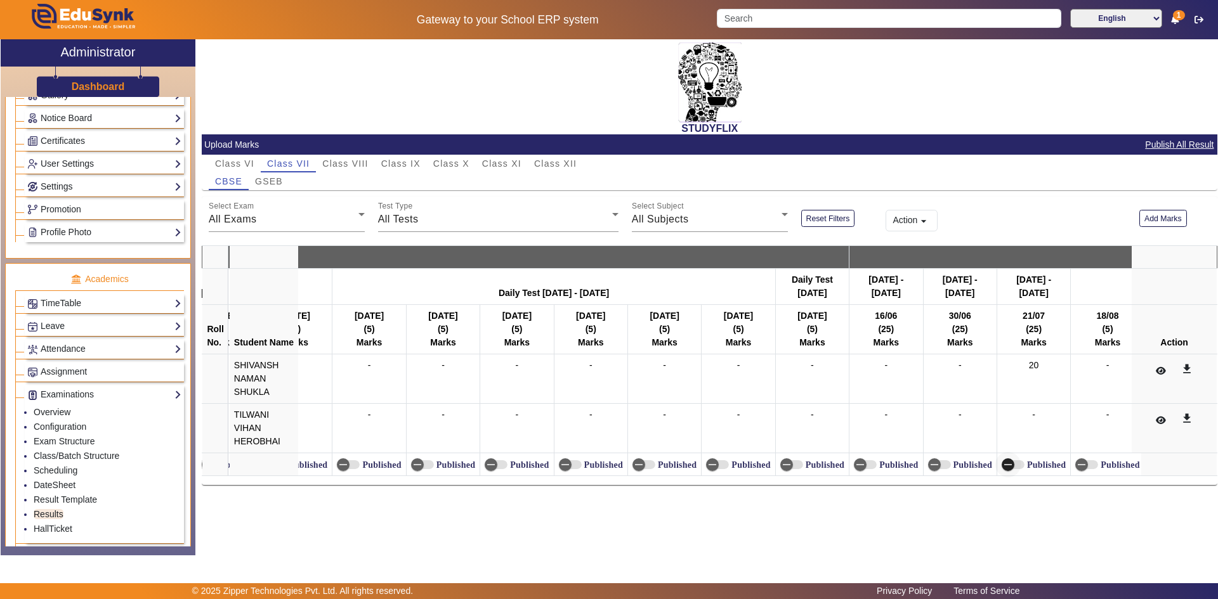
click at [1014, 469] on span "button" at bounding box center [1008, 465] width 13 height 13
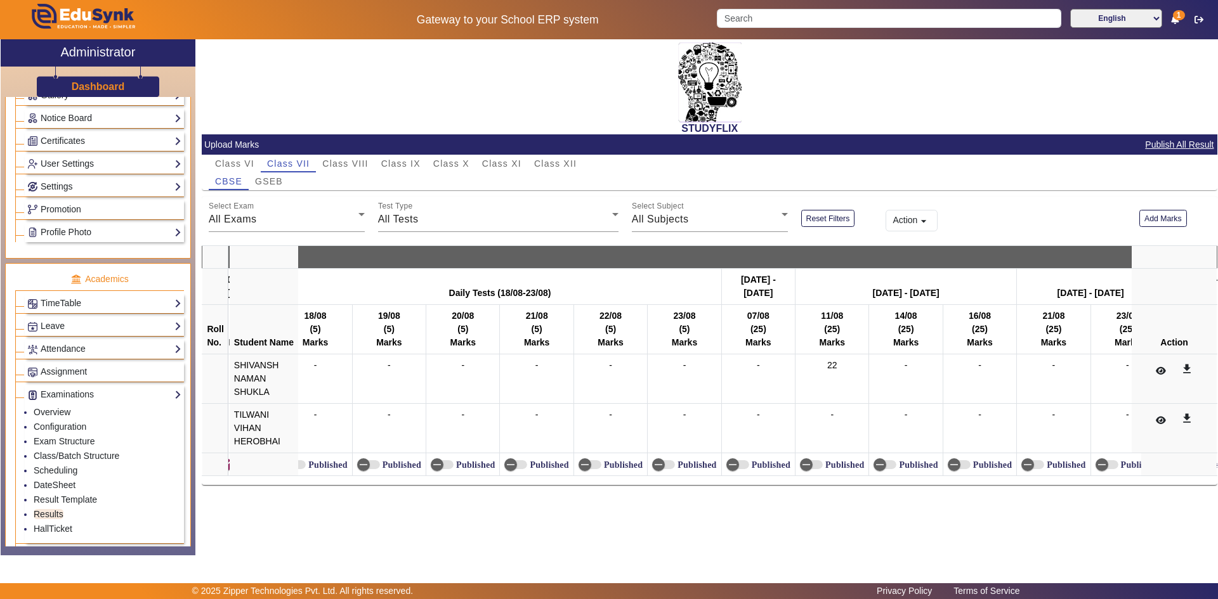
scroll to position [0, 12974]
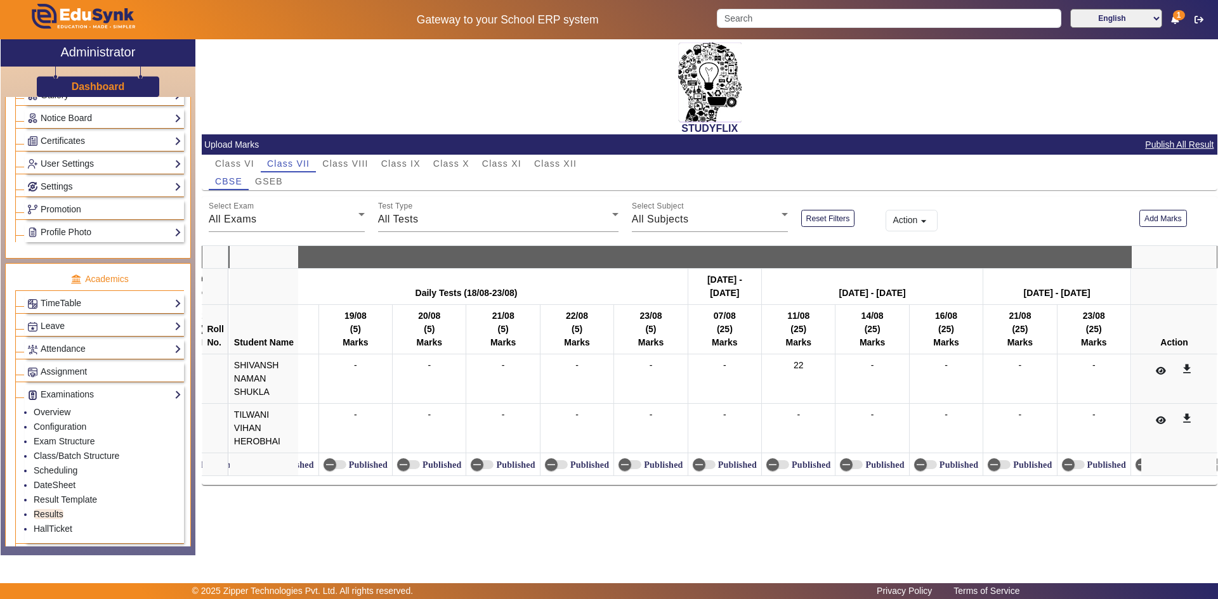
click at [796, 464] on label "Published" at bounding box center [809, 465] width 41 height 11
click at [789, 464] on button "Published" at bounding box center [777, 465] width 23 height 9
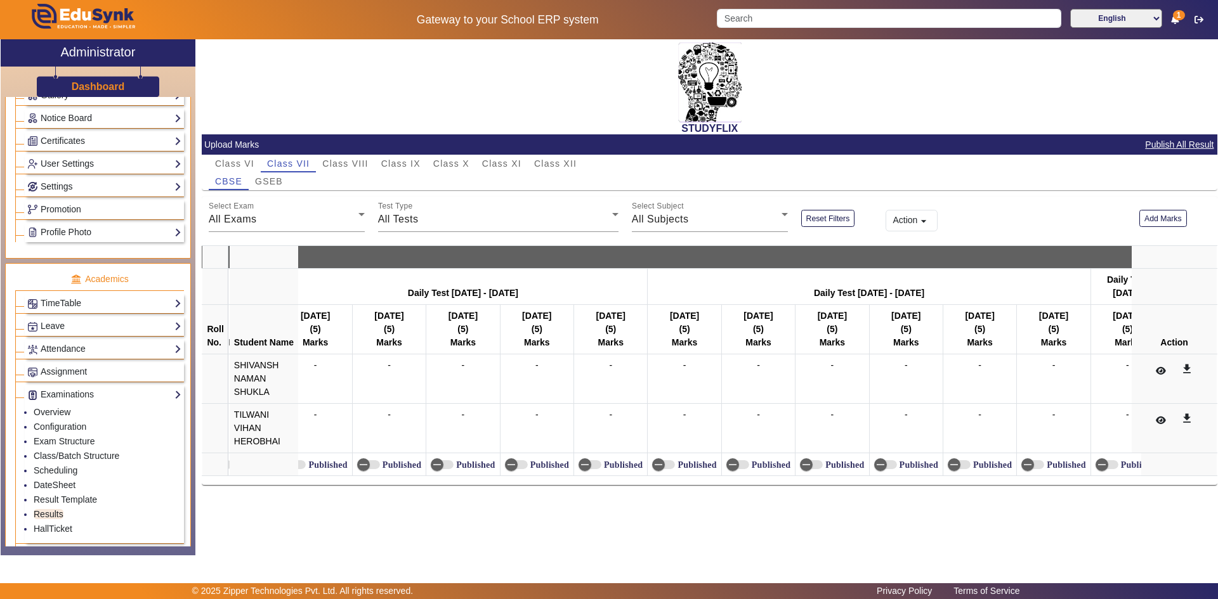
scroll to position [0, 16591]
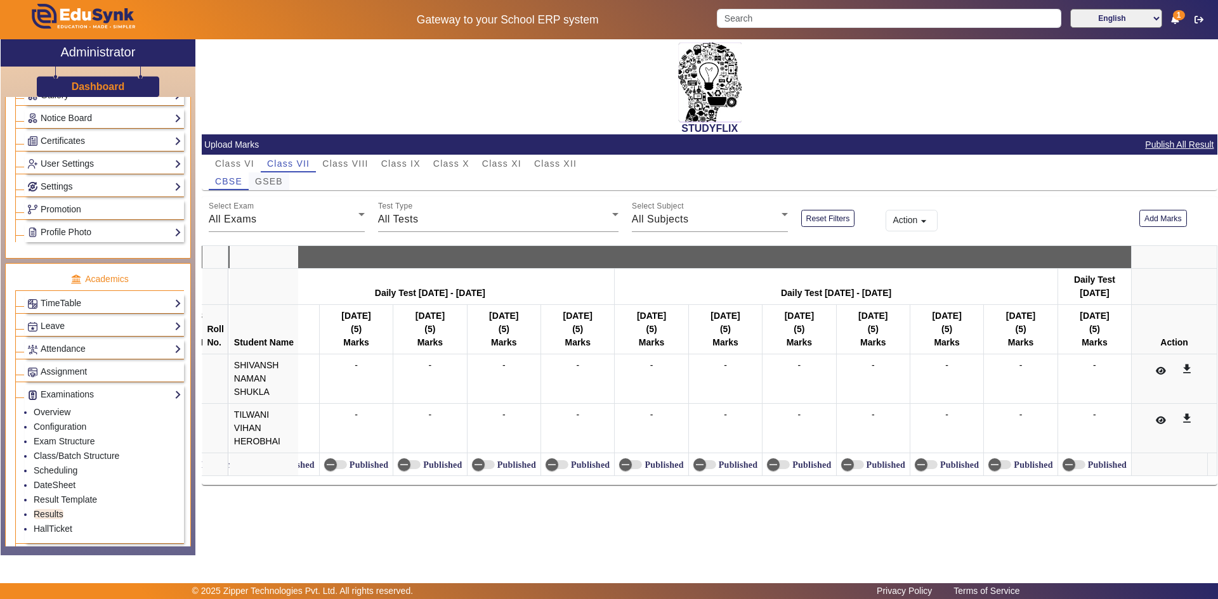
click at [272, 174] on span "GSEB" at bounding box center [269, 182] width 28 height 18
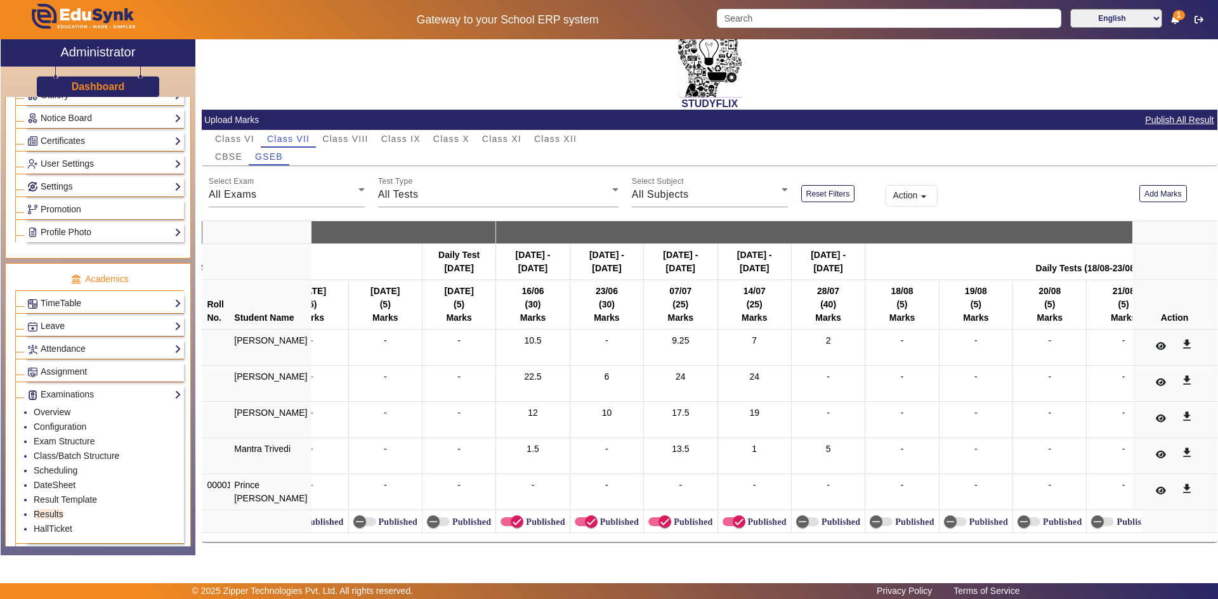
scroll to position [0, 2305]
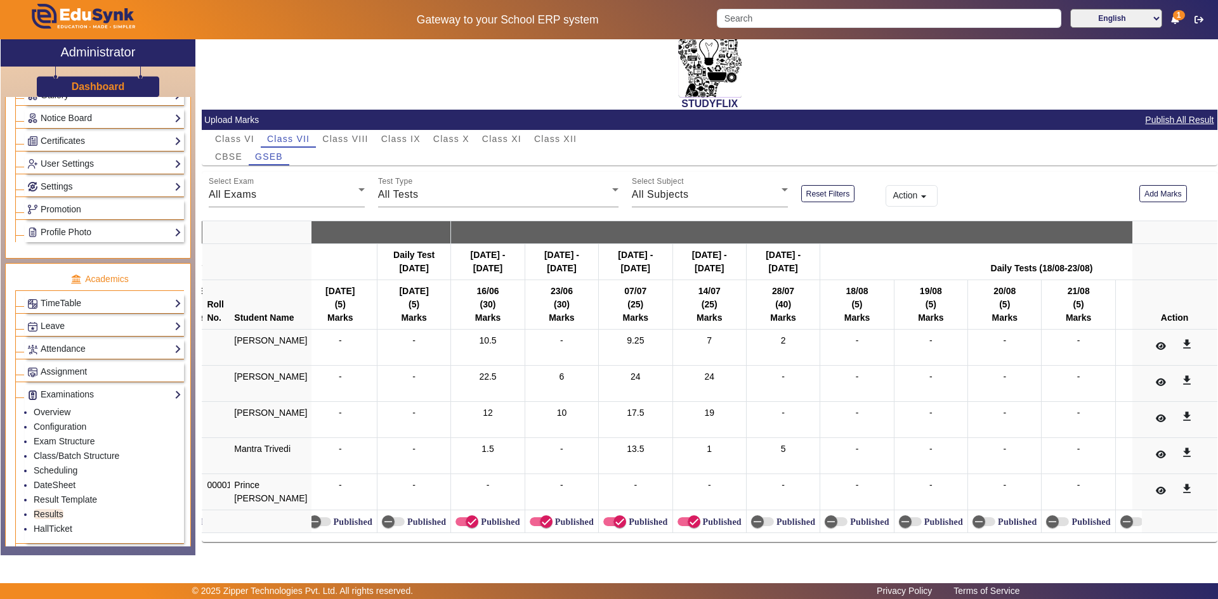
click at [774, 517] on label "Published" at bounding box center [794, 522] width 41 height 11
click at [763, 518] on button "Published" at bounding box center [762, 522] width 23 height 9
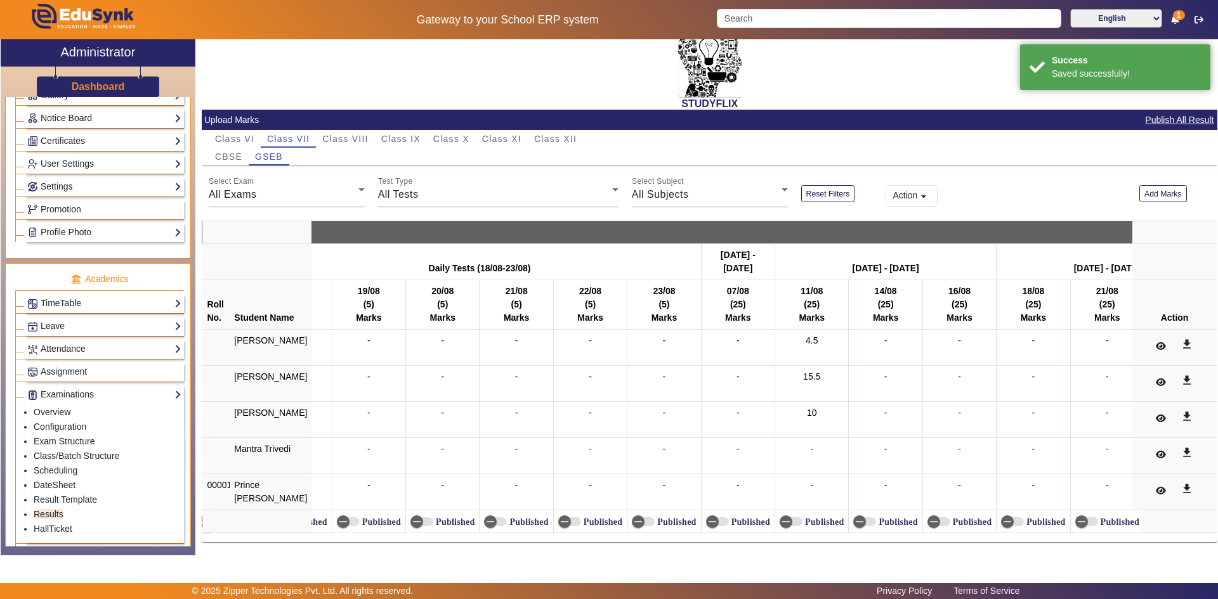
scroll to position [0, 3002]
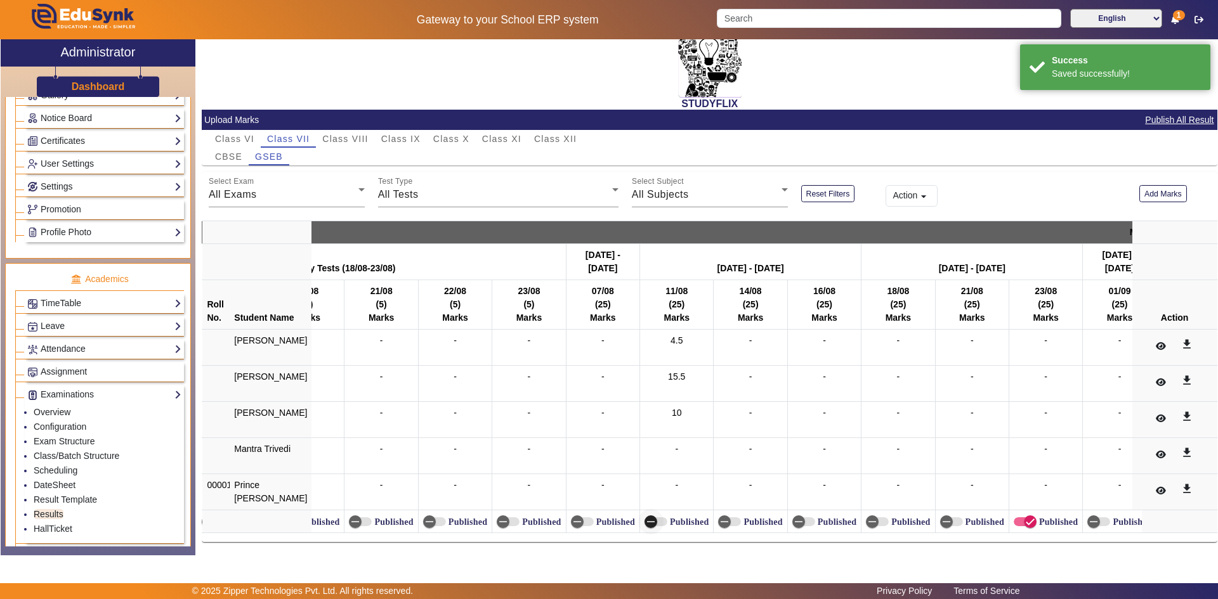
click at [645, 516] on span "button" at bounding box center [651, 522] width 13 height 13
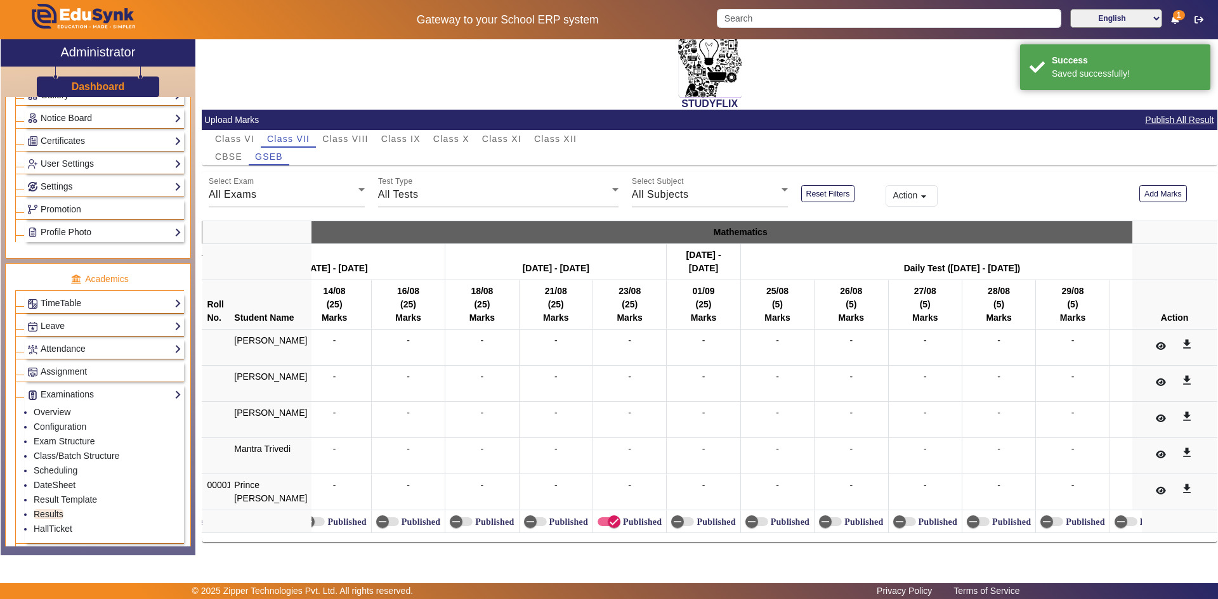
scroll to position [0, 3429]
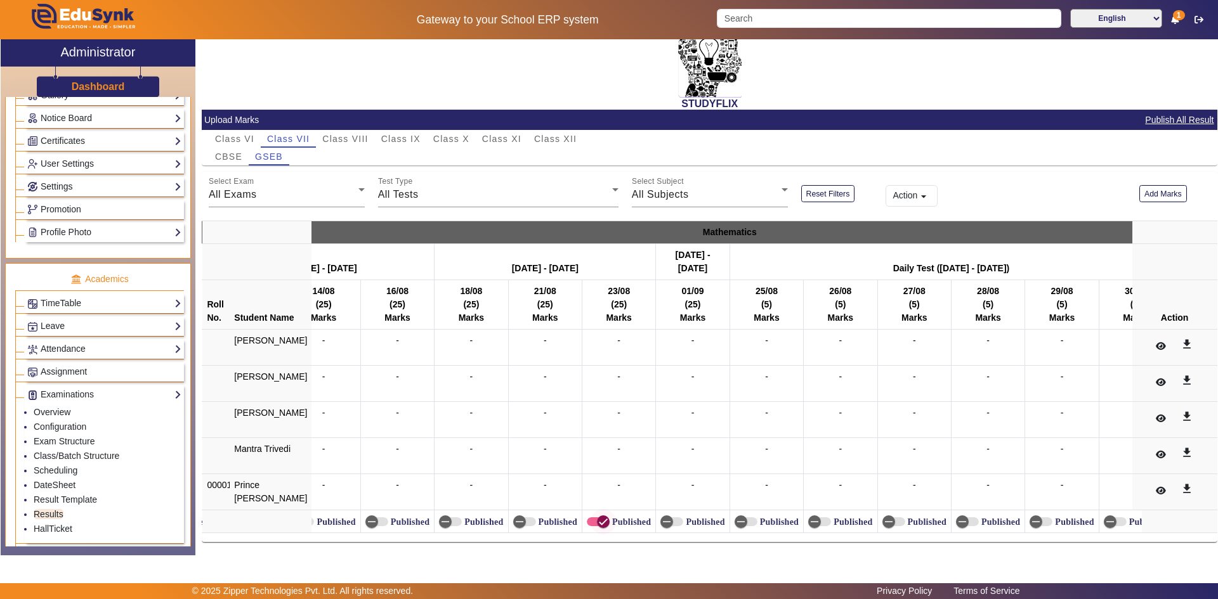
click at [598, 519] on icon "button" at bounding box center [603, 521] width 11 height 11
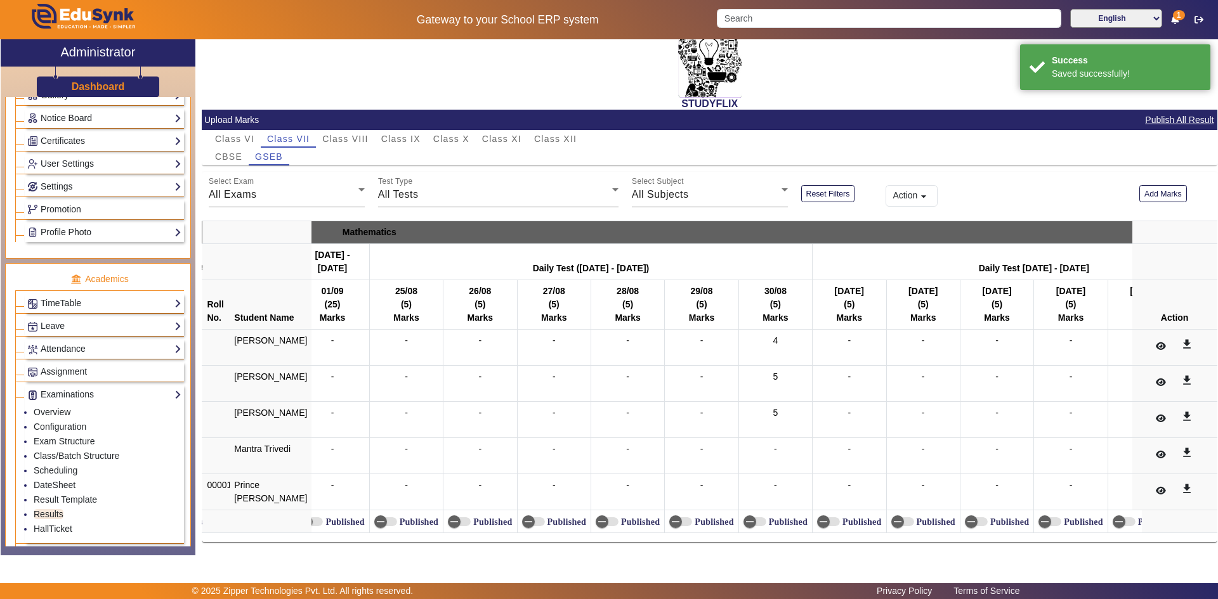
scroll to position [0, 3800]
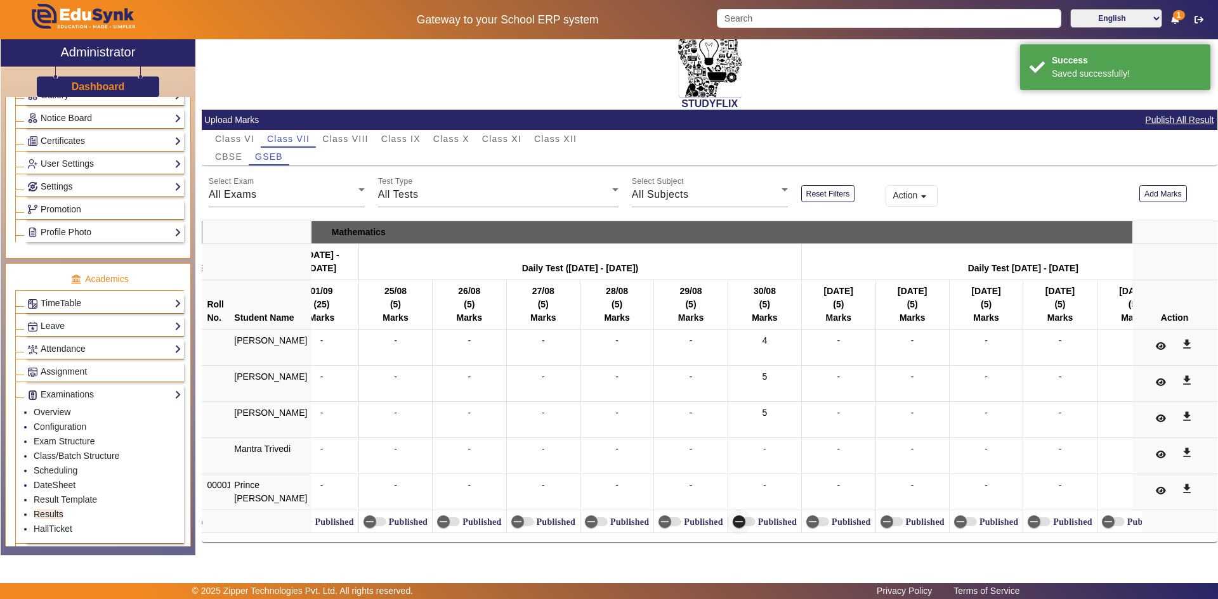
click at [733, 516] on icon "button" at bounding box center [738, 521] width 11 height 11
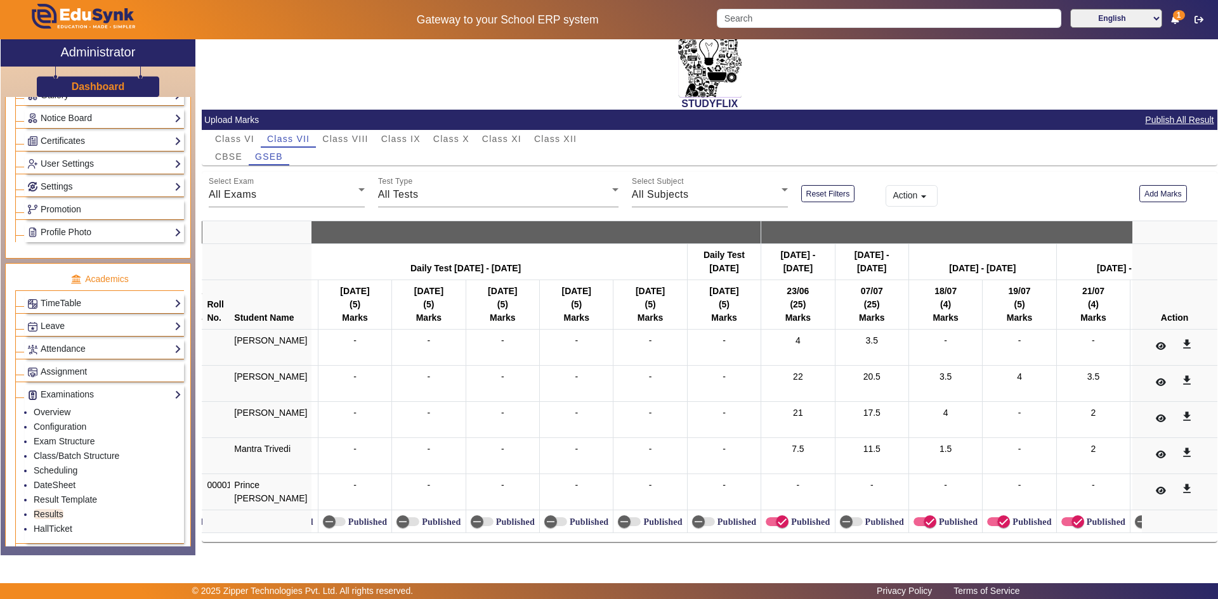
scroll to position [0, 4925]
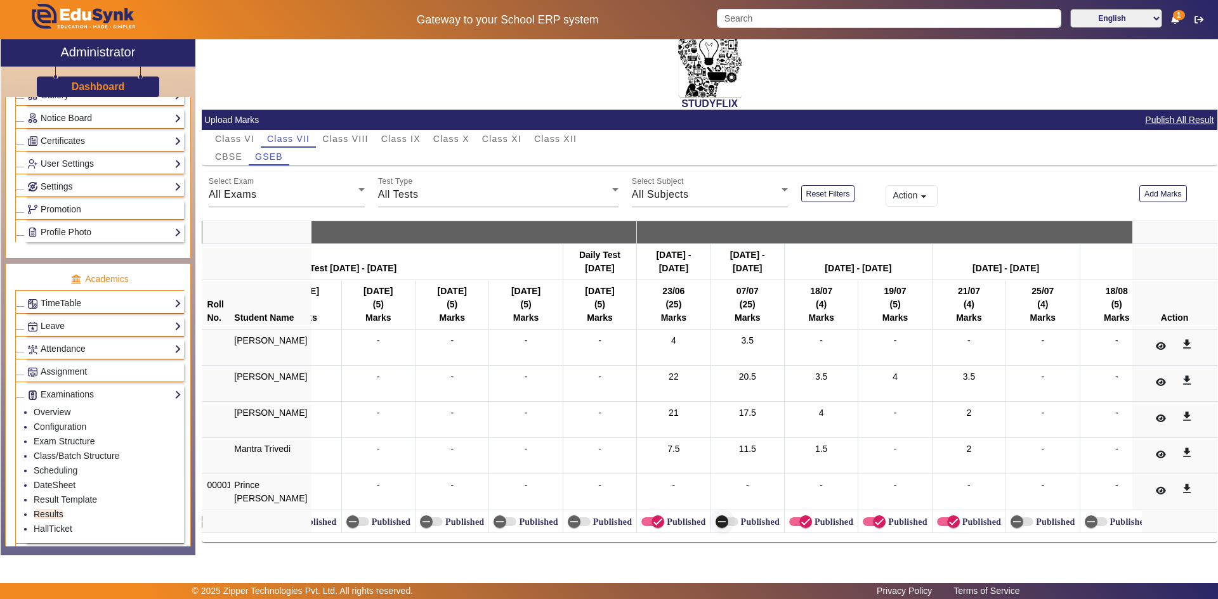
click at [718, 522] on icon "button" at bounding box center [722, 522] width 8 height 1
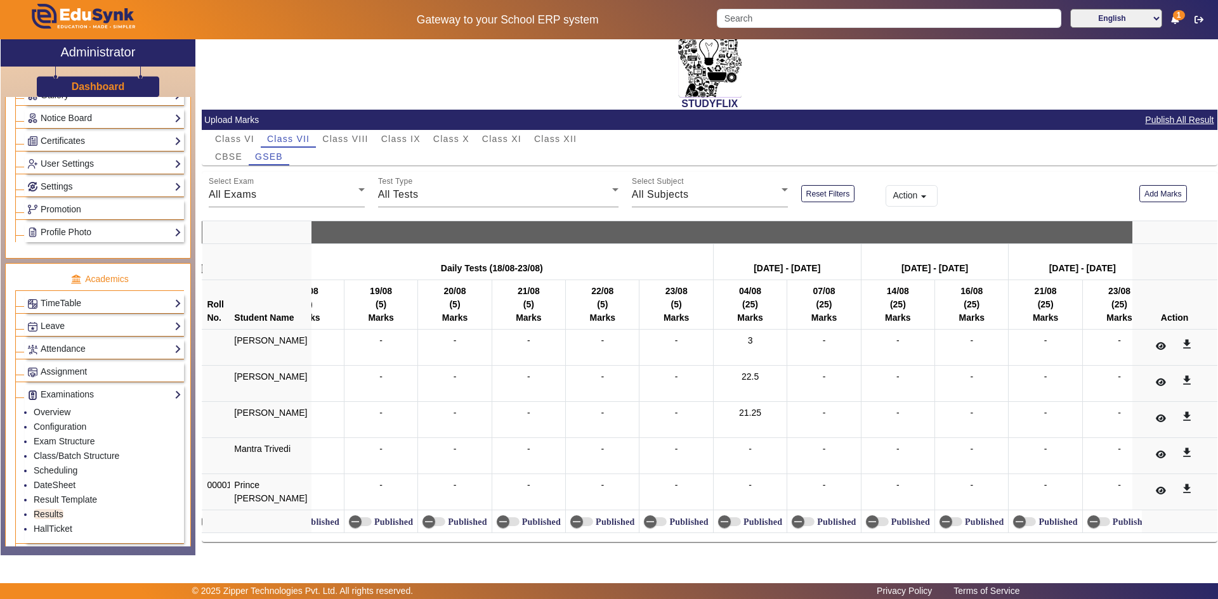
scroll to position [0, 6015]
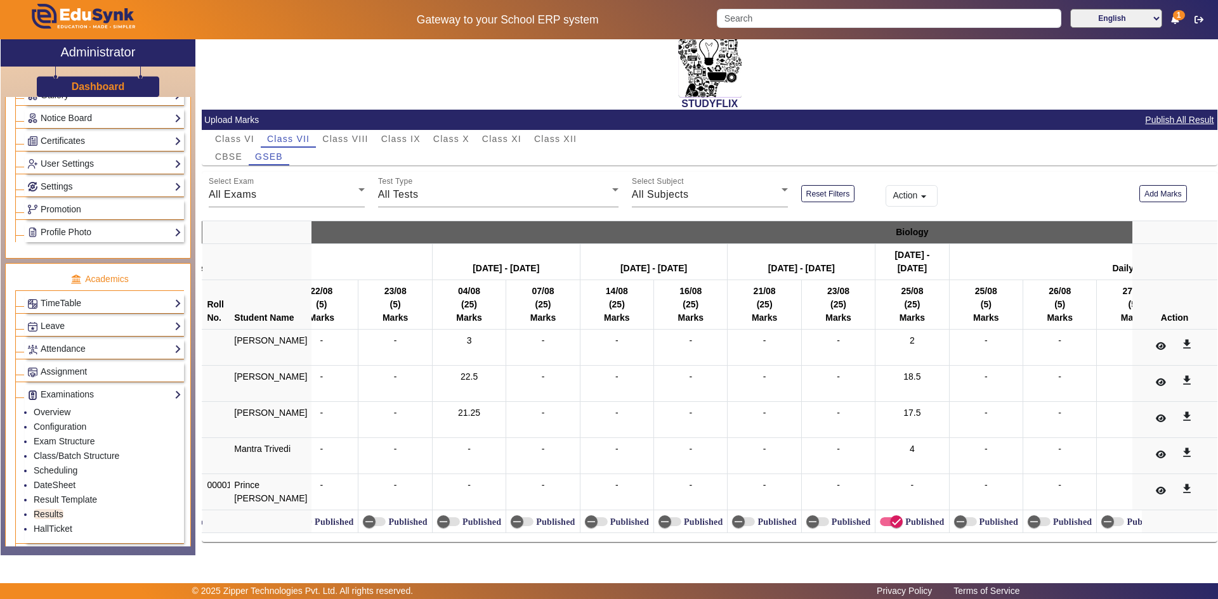
click at [460, 517] on label "Published" at bounding box center [480, 522] width 41 height 11
click at [453, 518] on button "Published" at bounding box center [448, 522] width 23 height 9
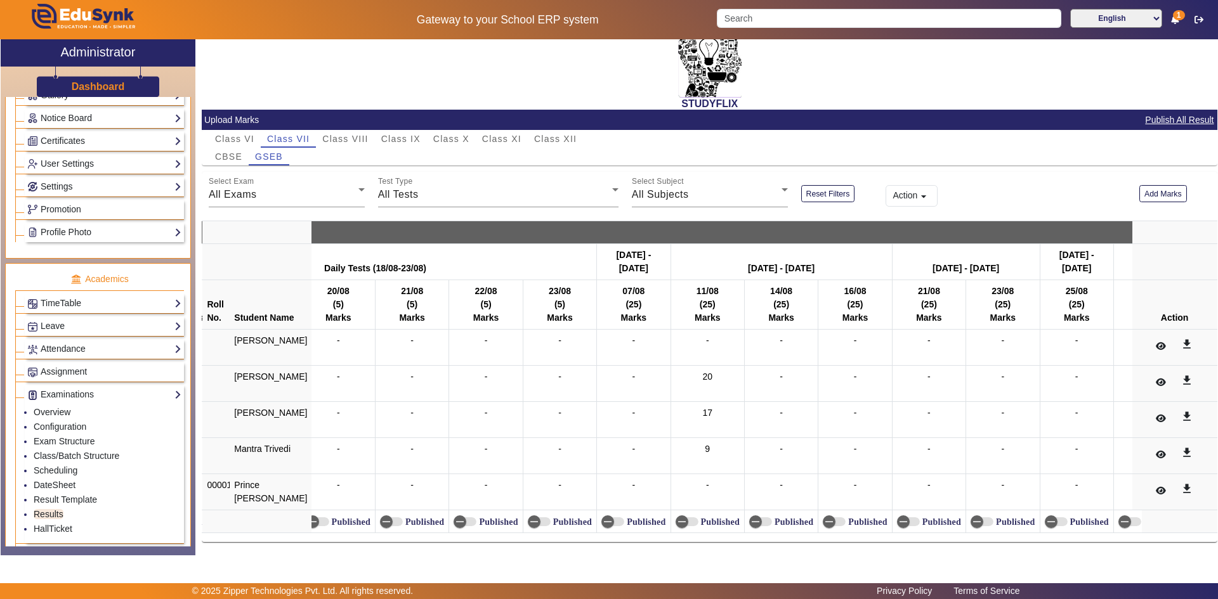
scroll to position [0, 13120]
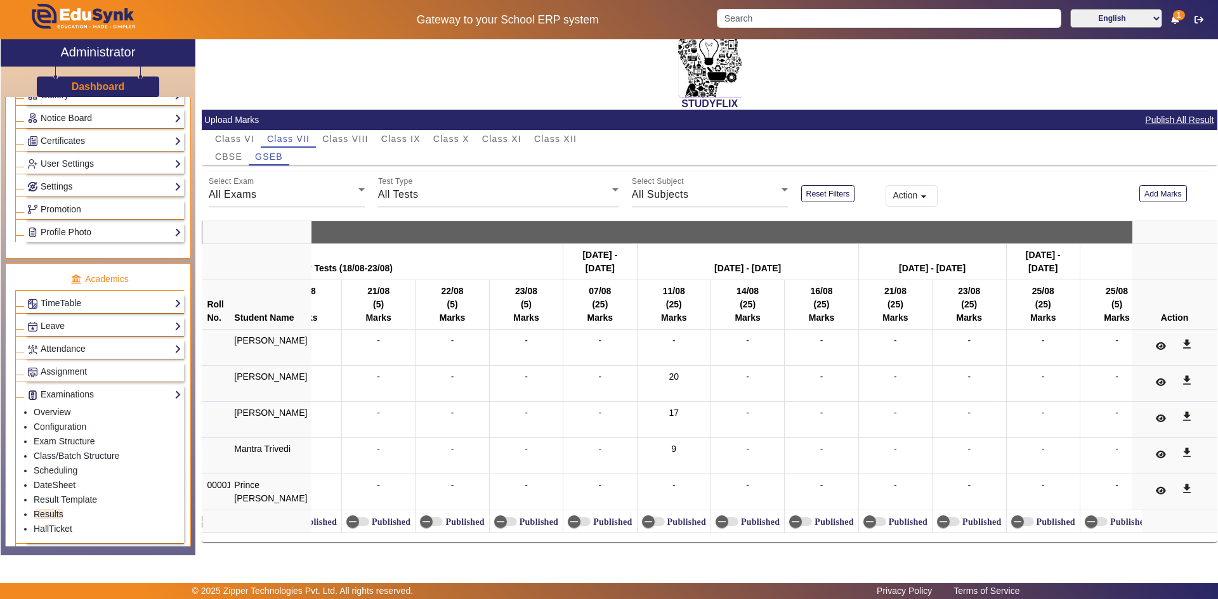
click at [669, 517] on label "Published" at bounding box center [685, 522] width 41 height 11
click at [665, 518] on button "Published" at bounding box center [653, 522] width 23 height 9
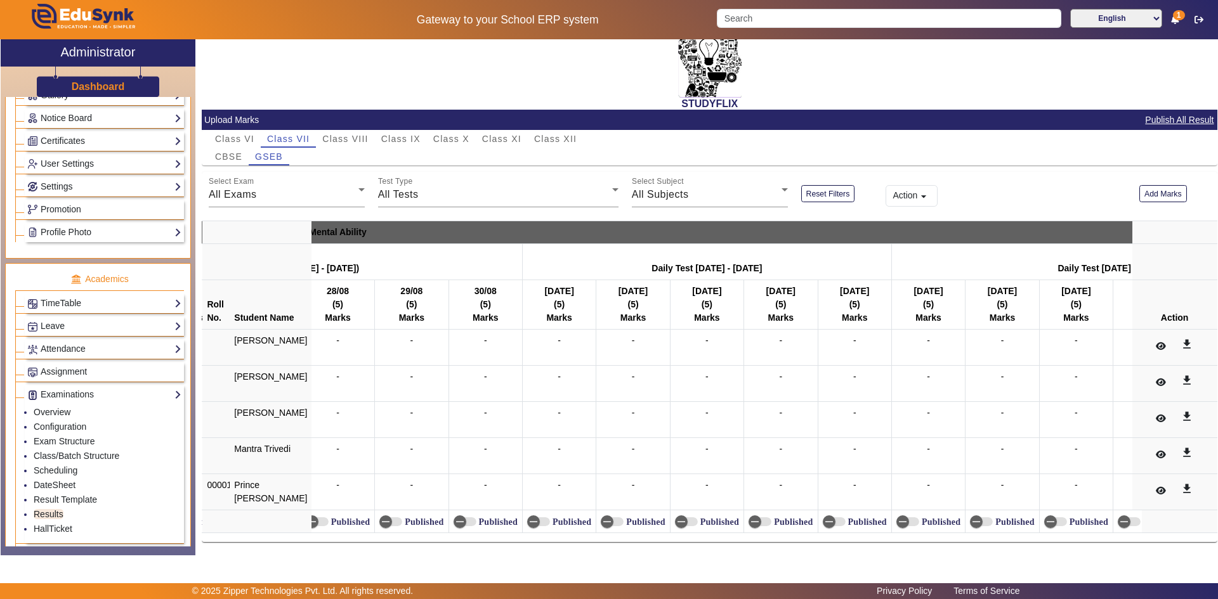
scroll to position [0, 16605]
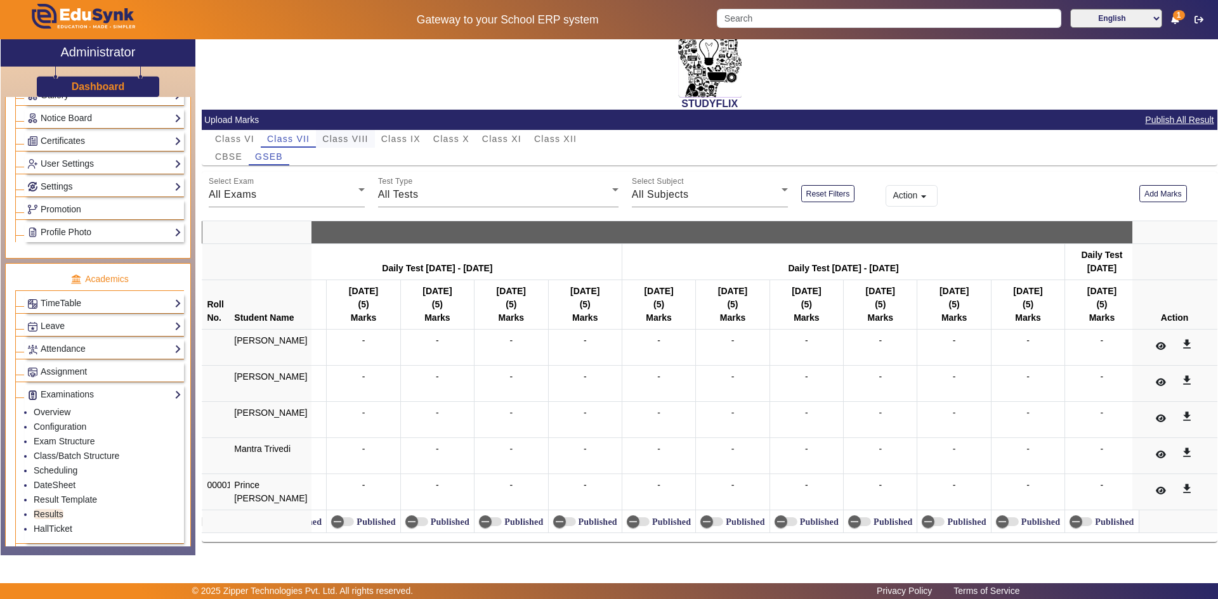
click at [351, 134] on span "Class VIII" at bounding box center [345, 138] width 46 height 9
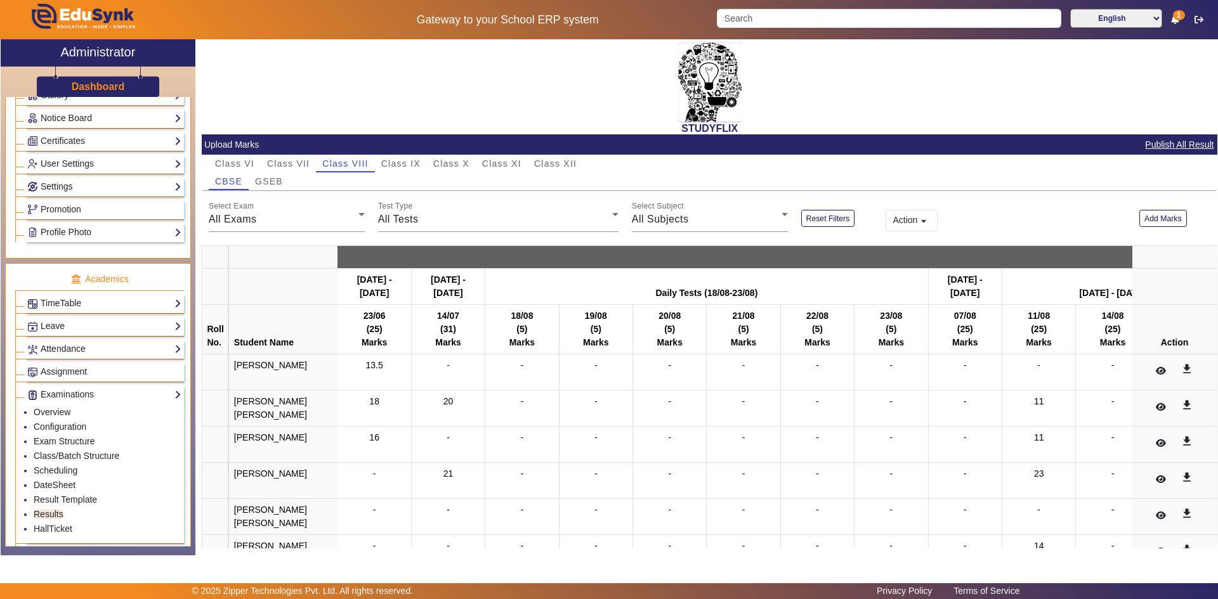
scroll to position [130, 0]
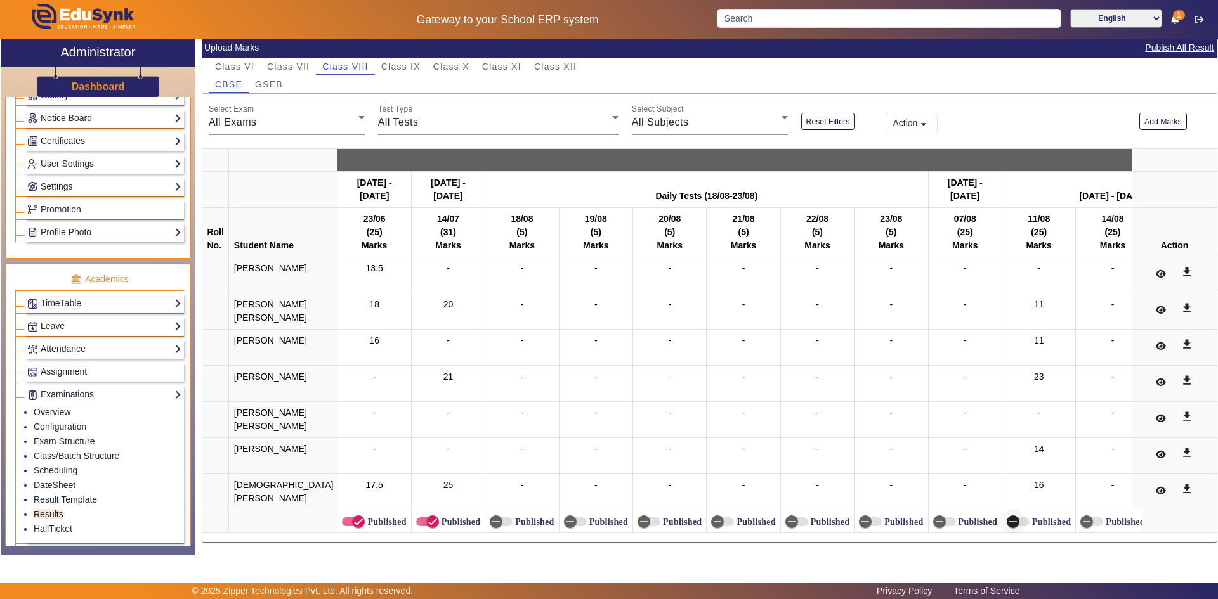
click at [1000, 513] on span "button" at bounding box center [1012, 521] width 25 height 25
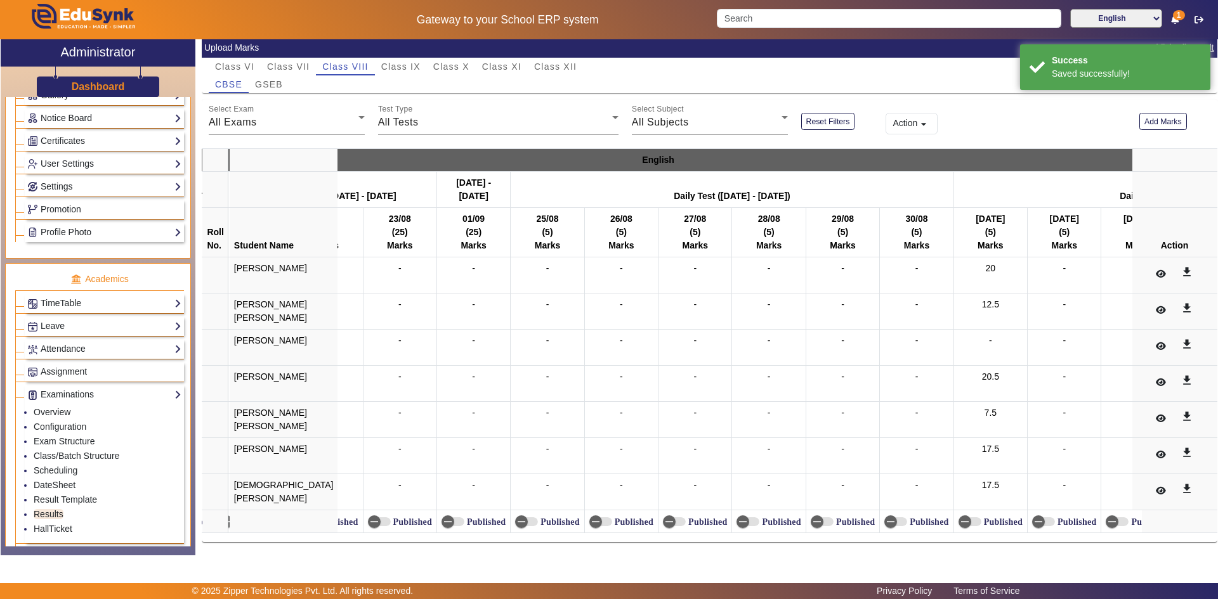
scroll to position [0, 1174]
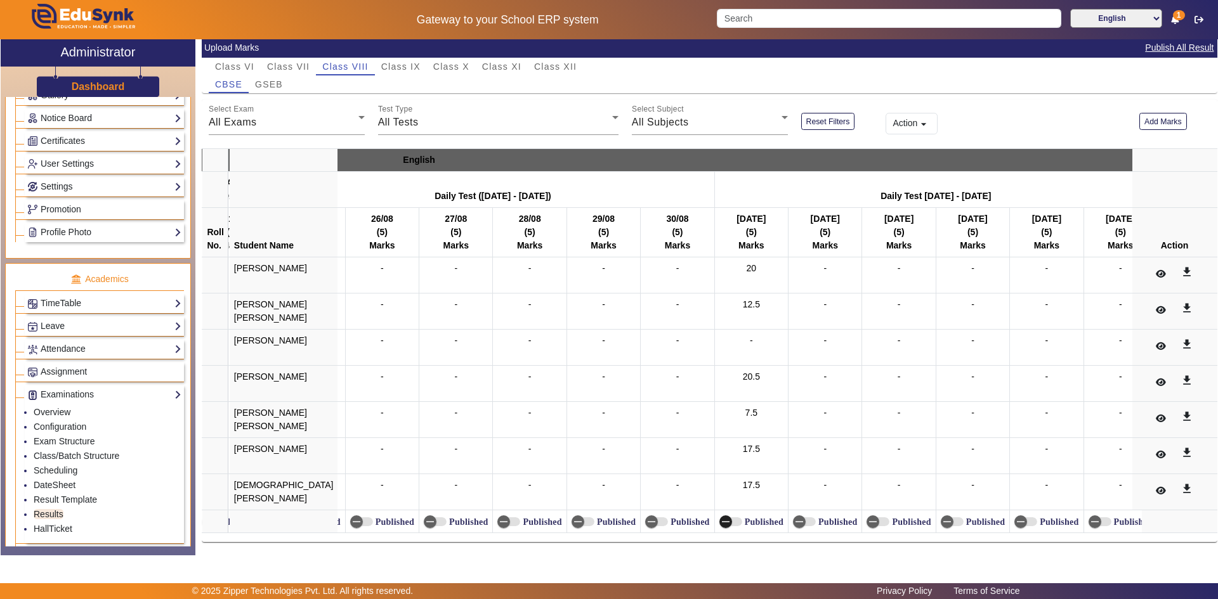
click at [720, 516] on icon "button" at bounding box center [725, 521] width 11 height 11
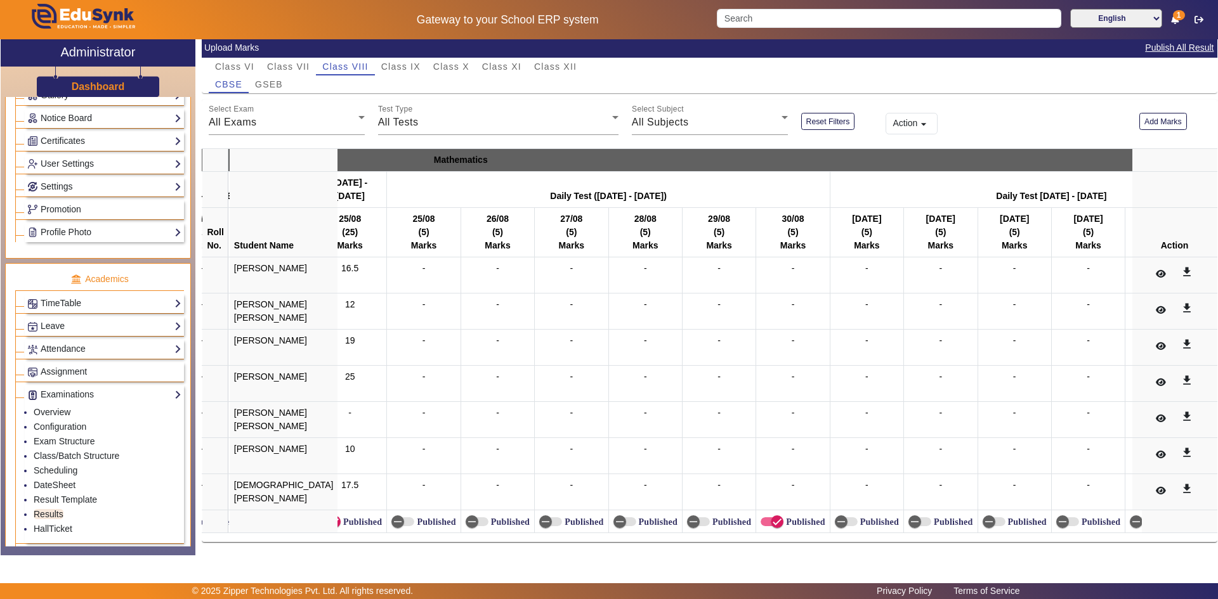
scroll to position [0, 3858]
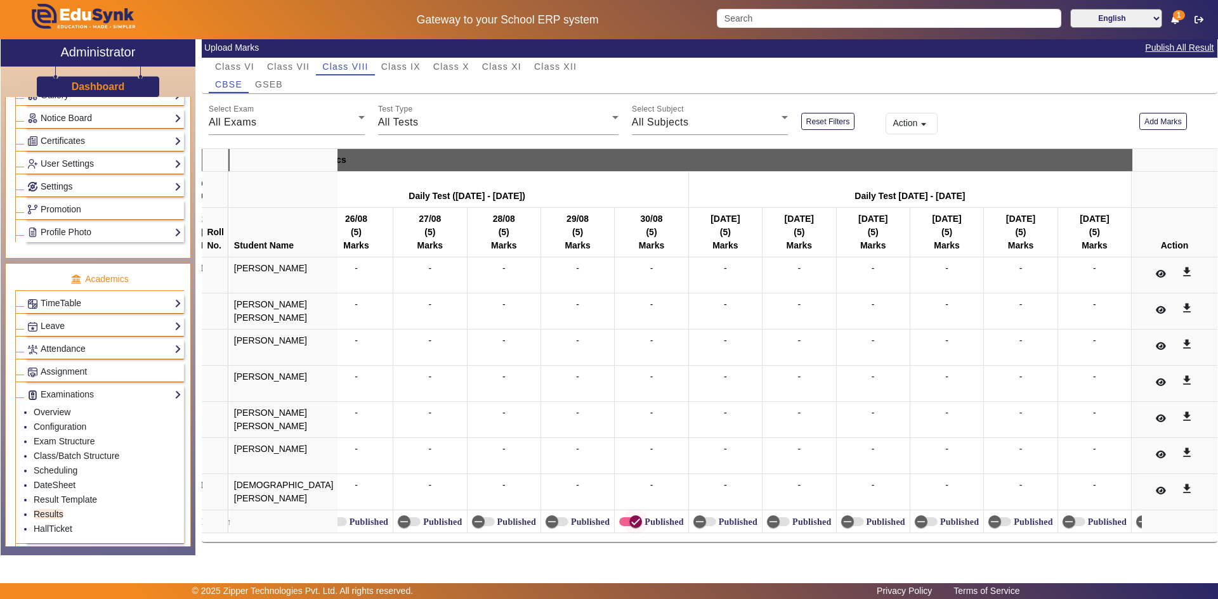
click at [632, 522] on icon "button" at bounding box center [636, 522] width 8 height 1
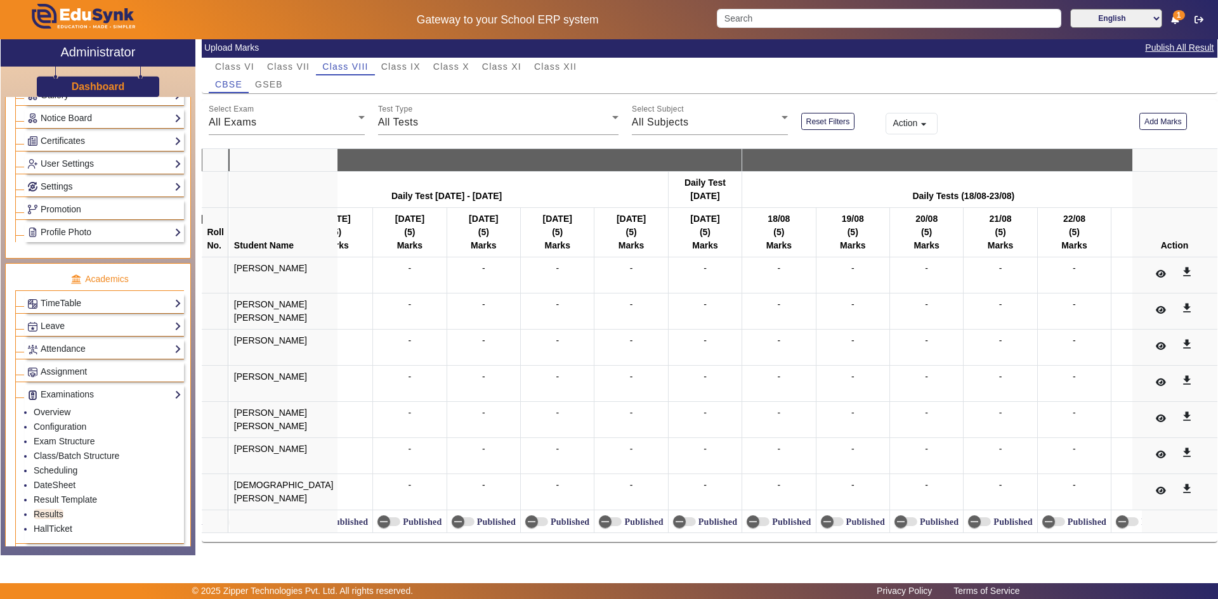
scroll to position [0, 14723]
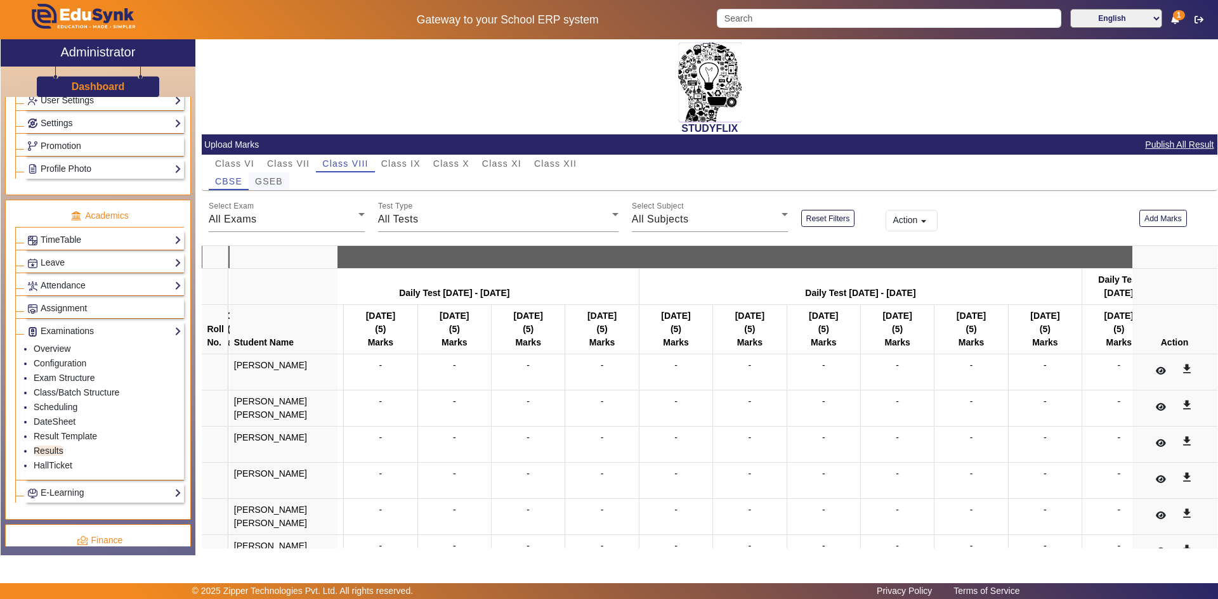
click at [272, 185] on span "GSEB" at bounding box center [269, 181] width 28 height 9
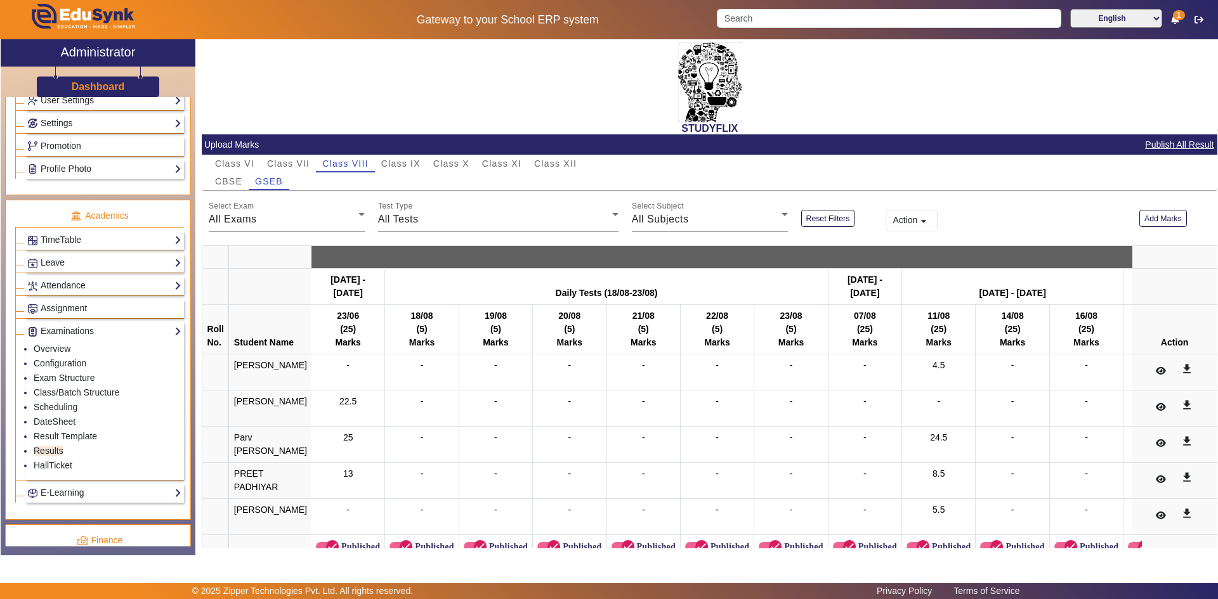
scroll to position [31, 0]
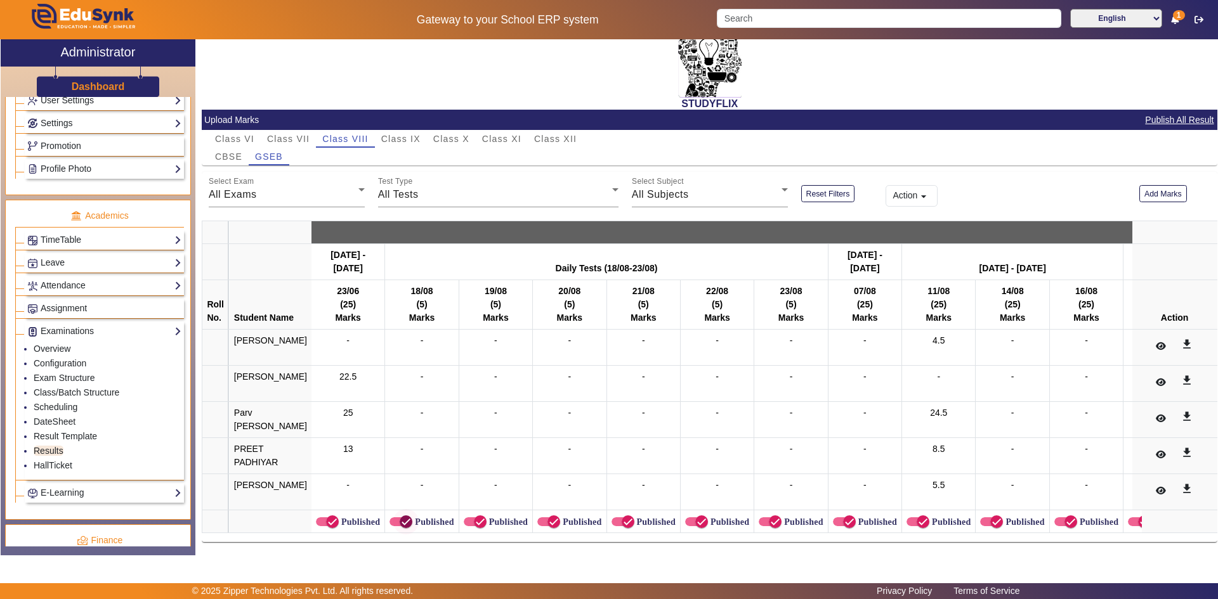
click at [402, 522] on icon "button" at bounding box center [406, 522] width 8 height 1
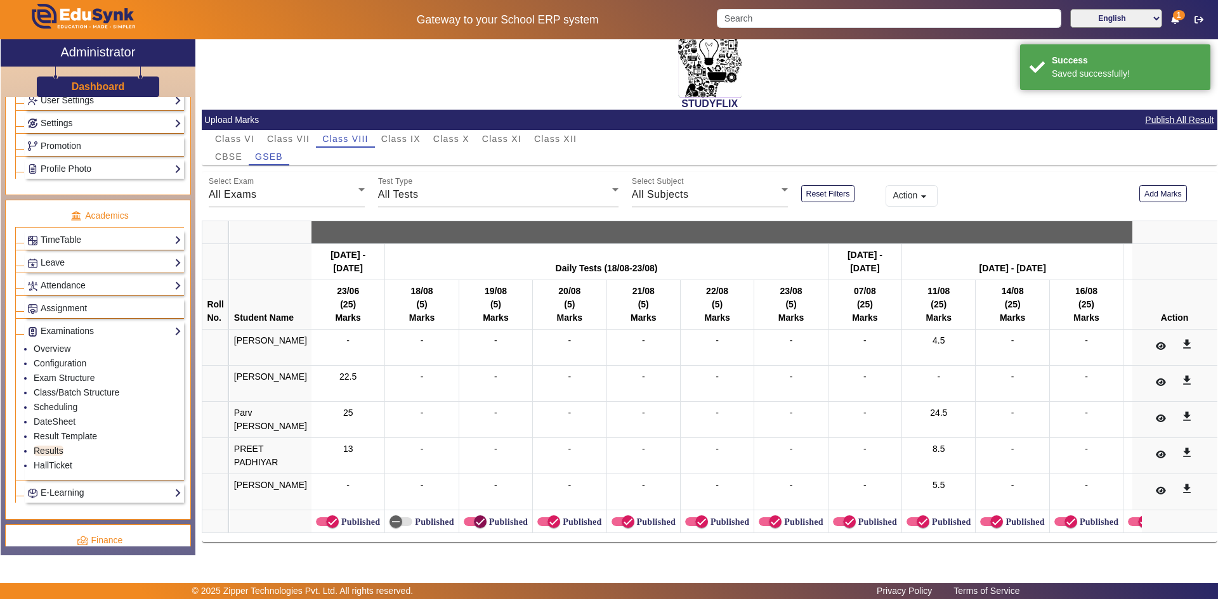
click at [476, 522] on icon "button" at bounding box center [480, 522] width 8 height 1
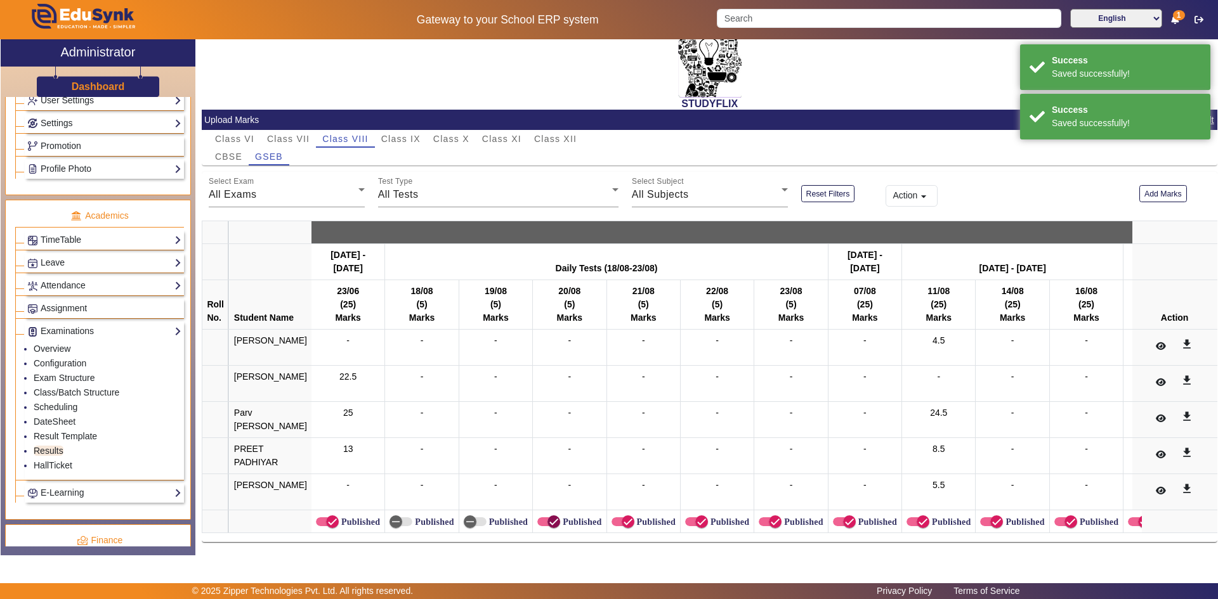
click at [541, 513] on span "button" at bounding box center [553, 521] width 25 height 25
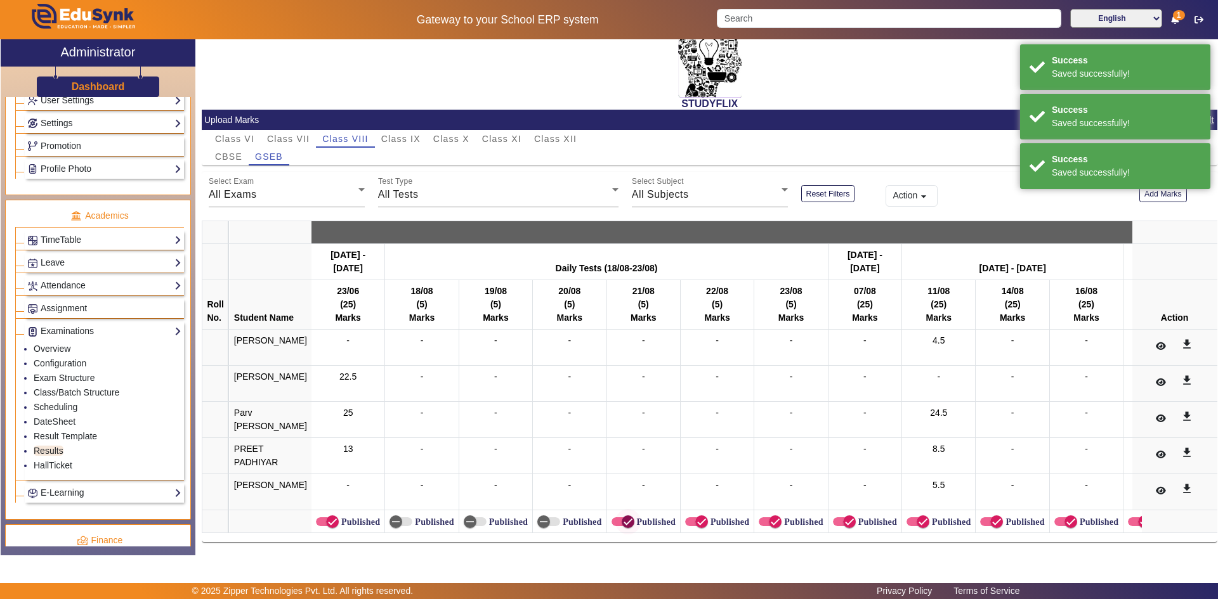
click at [622, 516] on icon "button" at bounding box center [627, 521] width 11 height 11
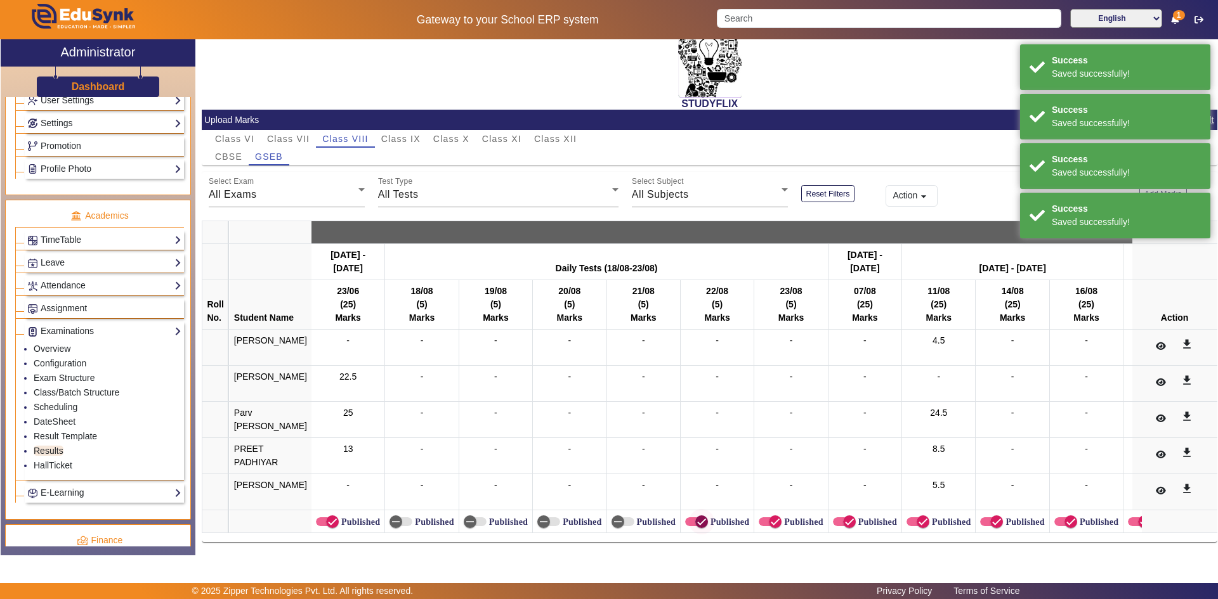
click at [696, 518] on icon "button" at bounding box center [701, 521] width 11 height 11
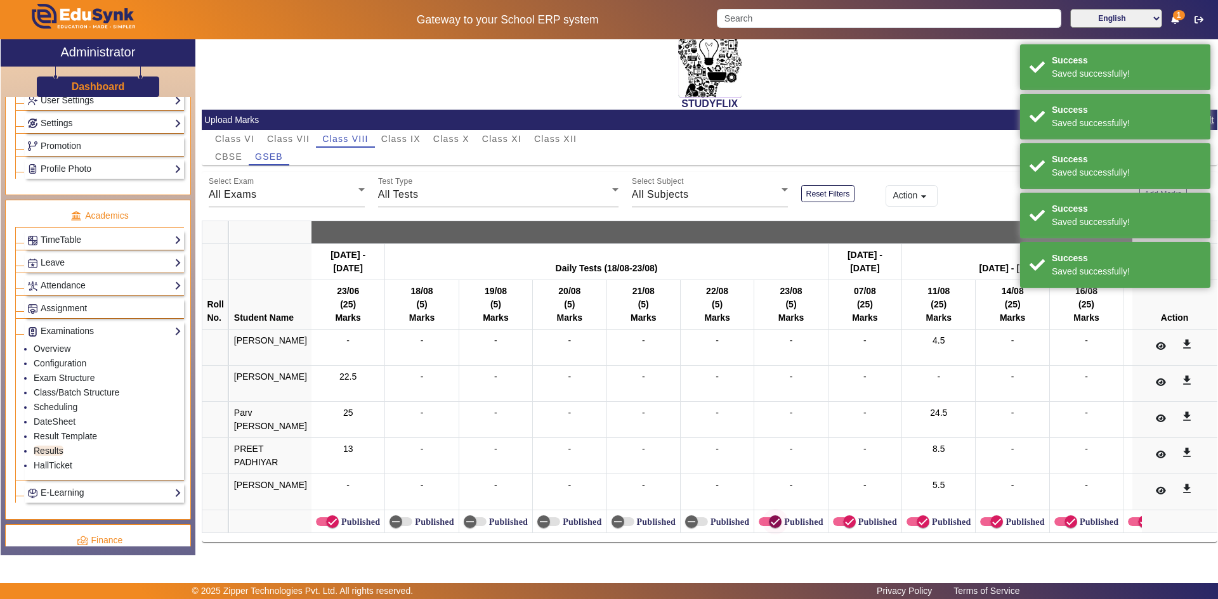
click at [763, 514] on span "button" at bounding box center [775, 521] width 25 height 25
click at [837, 516] on span "button" at bounding box center [849, 521] width 25 height 25
click at [991, 516] on icon "button" at bounding box center [996, 521] width 11 height 11
click at [1065, 518] on icon "button" at bounding box center [1070, 521] width 11 height 11
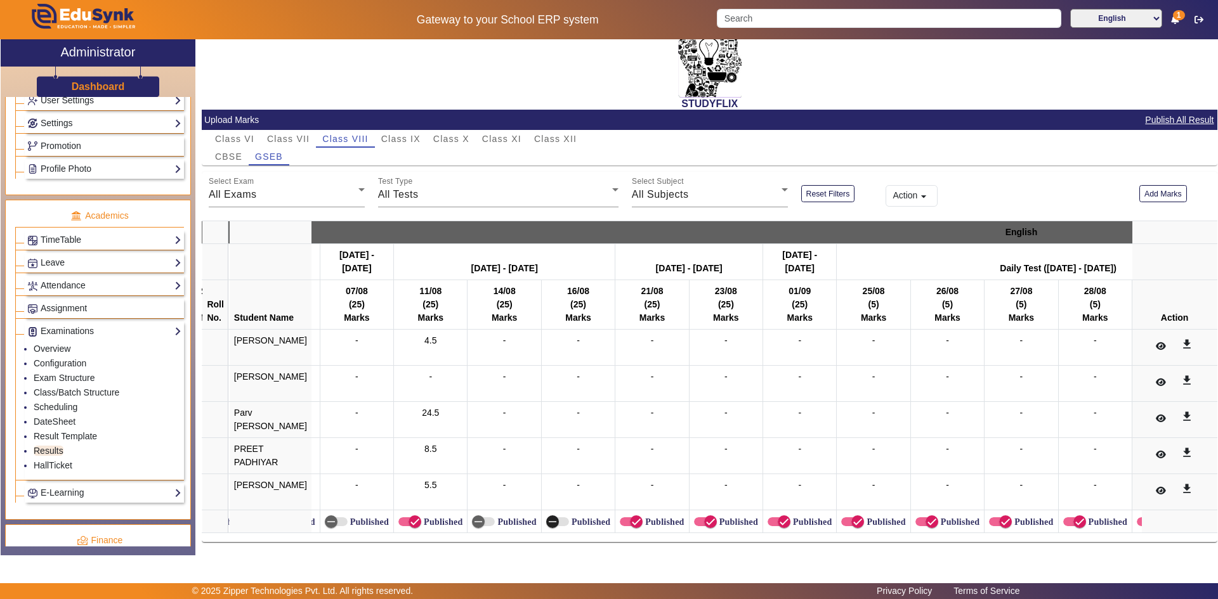
scroll to position [0, 519]
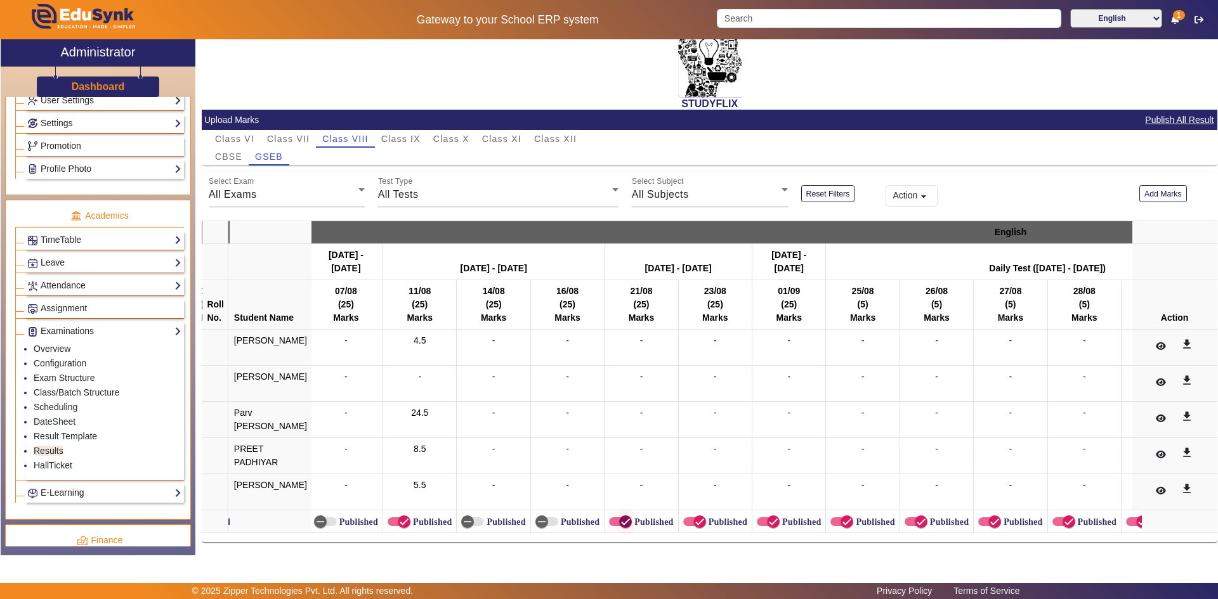
click at [613, 517] on span "button" at bounding box center [625, 521] width 25 height 25
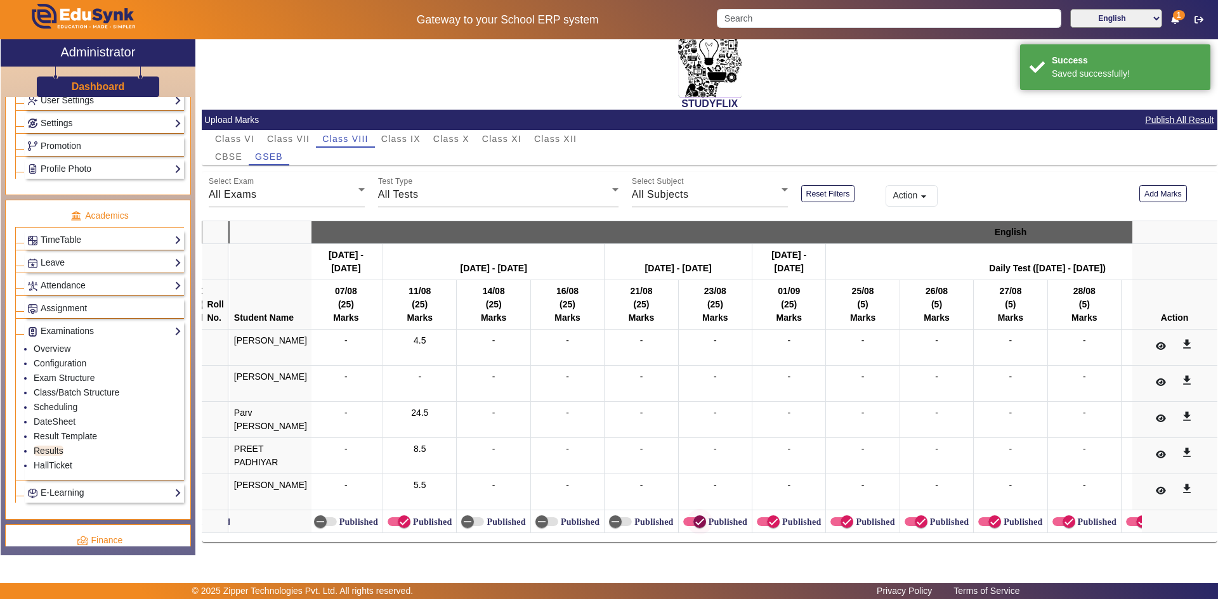
click at [687, 511] on span "button" at bounding box center [699, 521] width 25 height 25
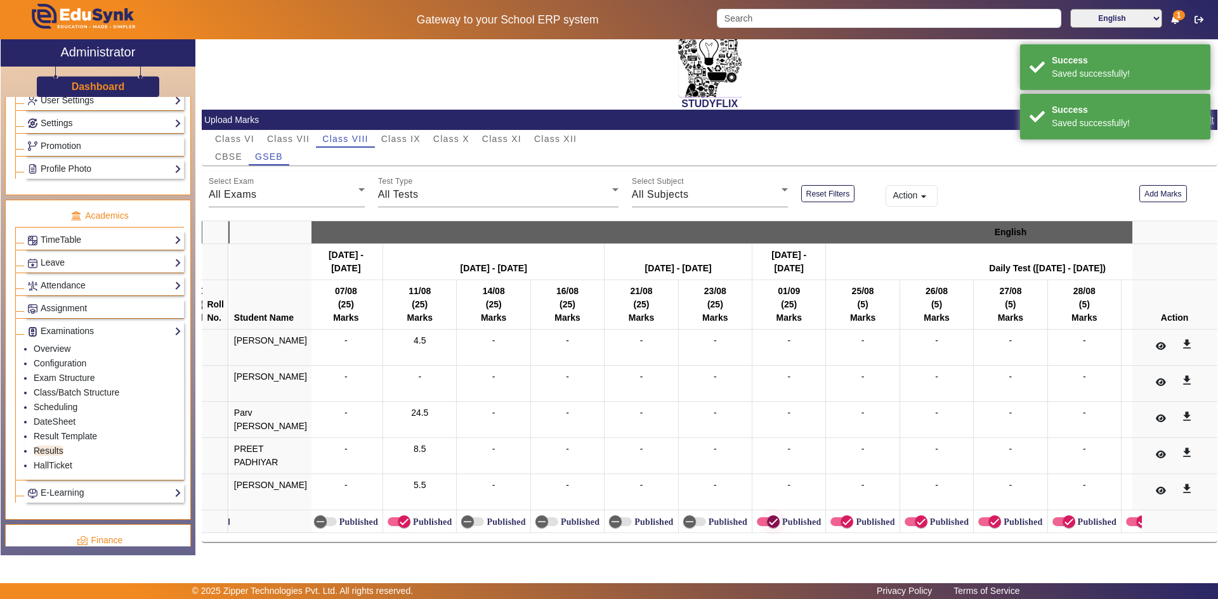
click at [768, 516] on icon "button" at bounding box center [773, 521] width 11 height 11
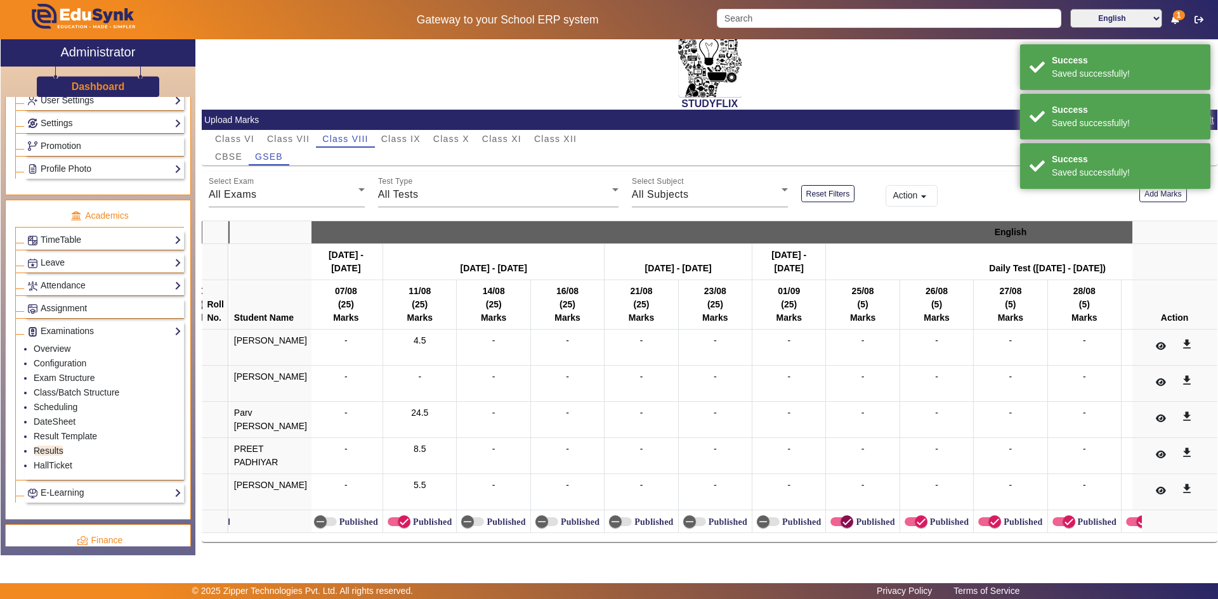
click at [841, 516] on icon "button" at bounding box center [846, 521] width 11 height 11
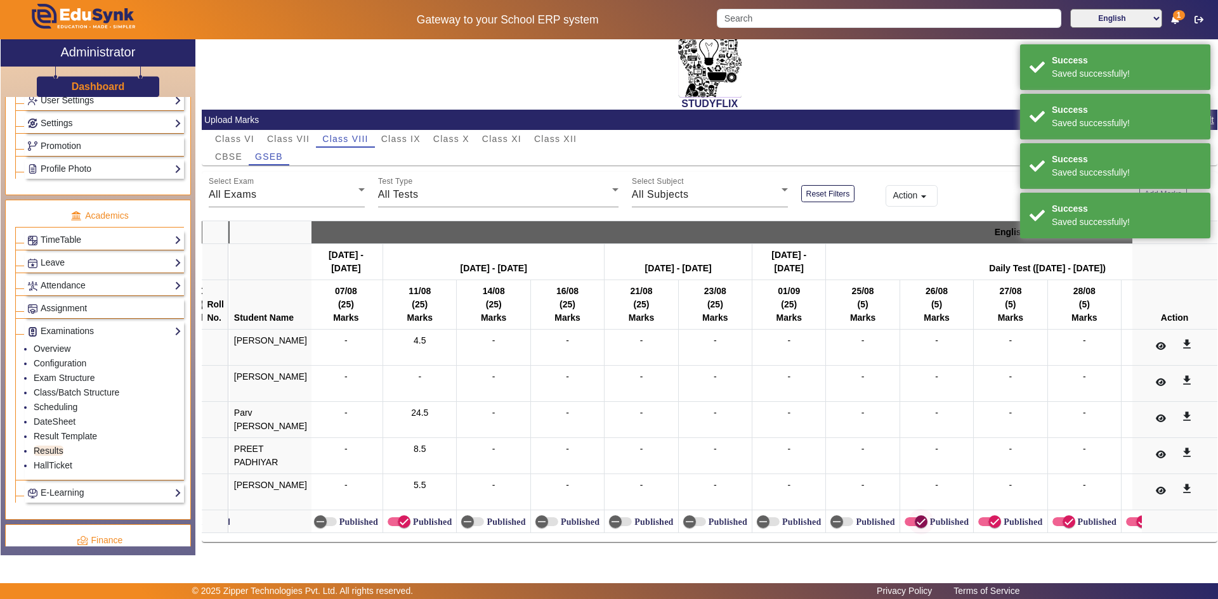
click at [908, 513] on span "button" at bounding box center [920, 521] width 25 height 25
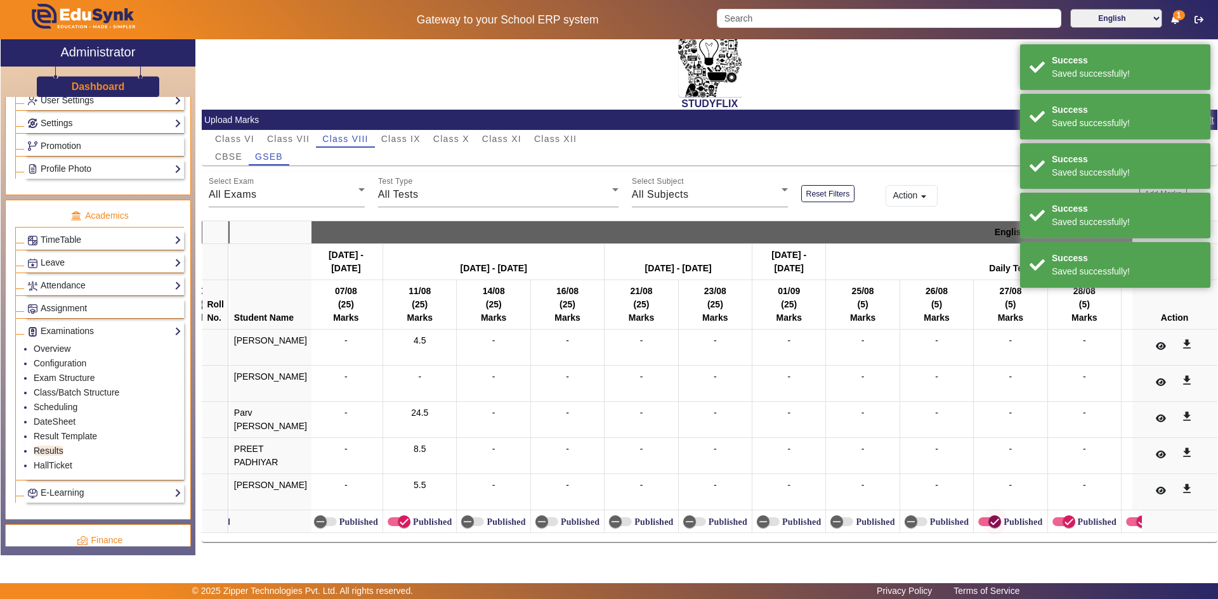
click at [989, 517] on icon "button" at bounding box center [994, 521] width 11 height 11
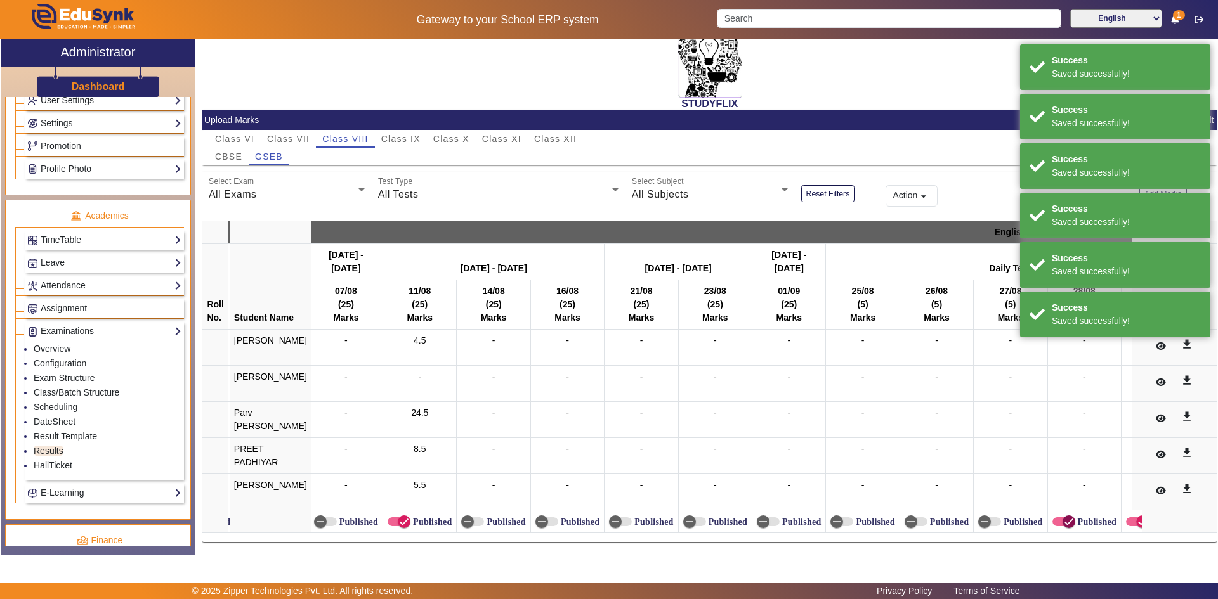
click at [1063, 516] on icon "button" at bounding box center [1068, 521] width 11 height 11
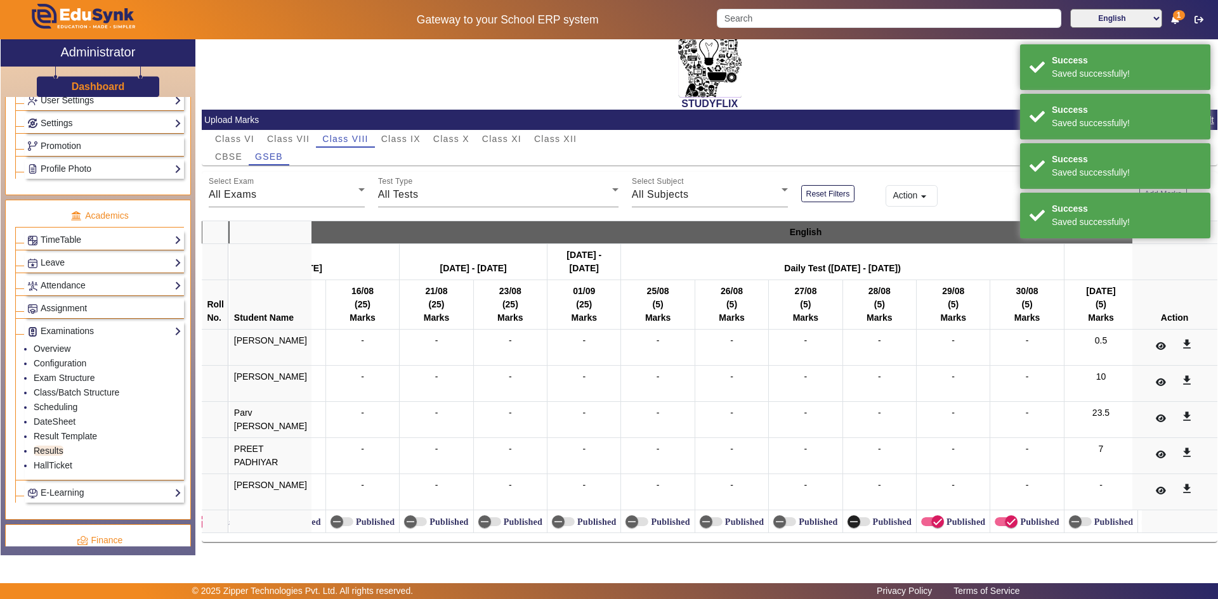
scroll to position [0, 843]
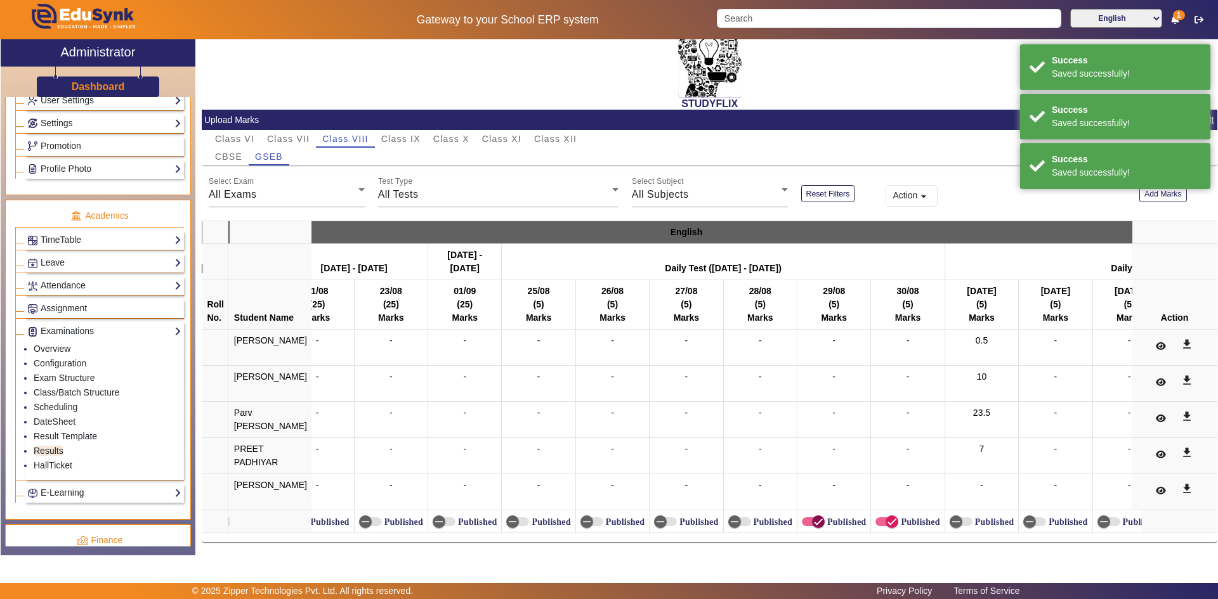
click at [813, 521] on icon "button" at bounding box center [818, 521] width 11 height 11
click at [875, 518] on span "button" at bounding box center [886, 522] width 23 height 9
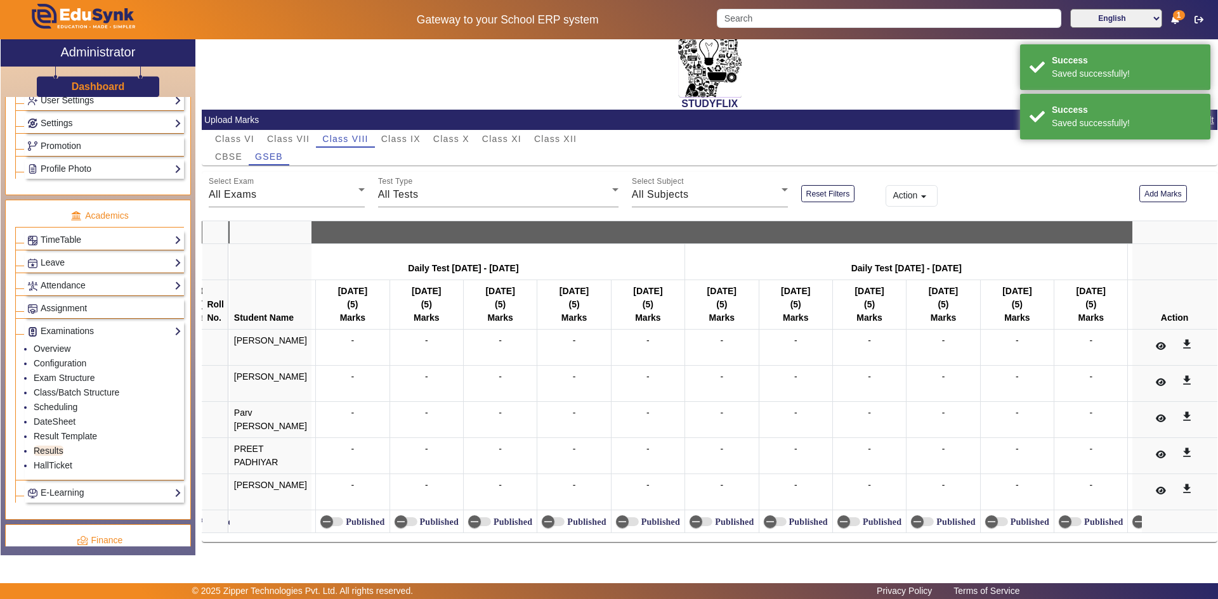
scroll to position [0, 1438]
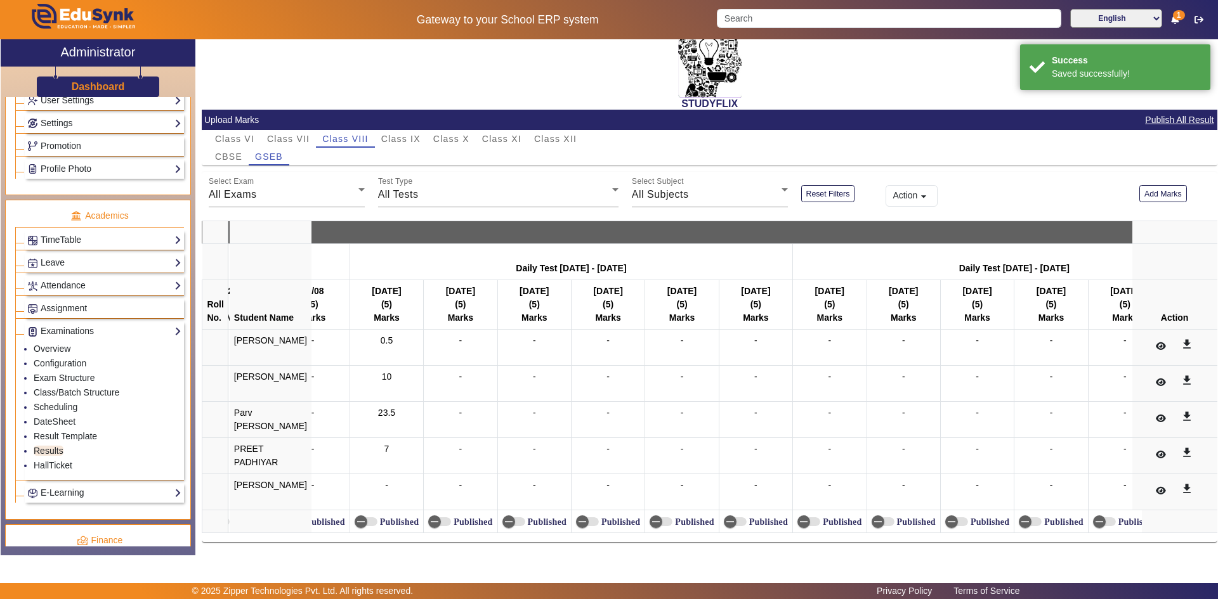
click at [377, 519] on label "Published" at bounding box center [397, 522] width 41 height 11
click at [371, 519] on button "Published" at bounding box center [366, 522] width 23 height 9
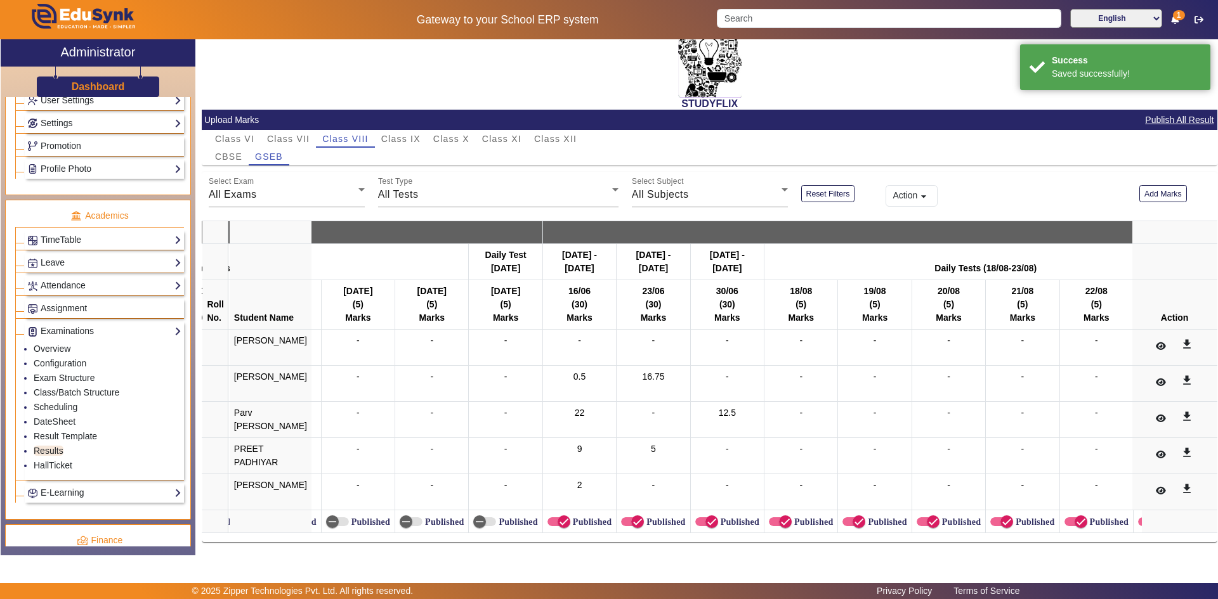
scroll to position [0, 2260]
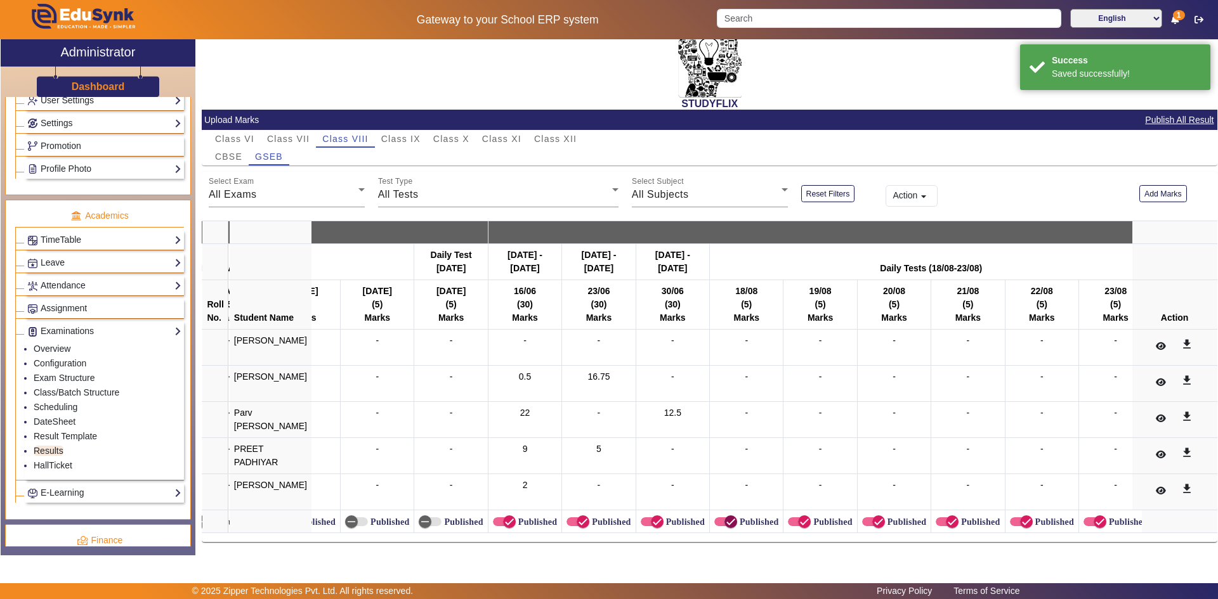
click at [724, 516] on span "button" at bounding box center [730, 522] width 13 height 13
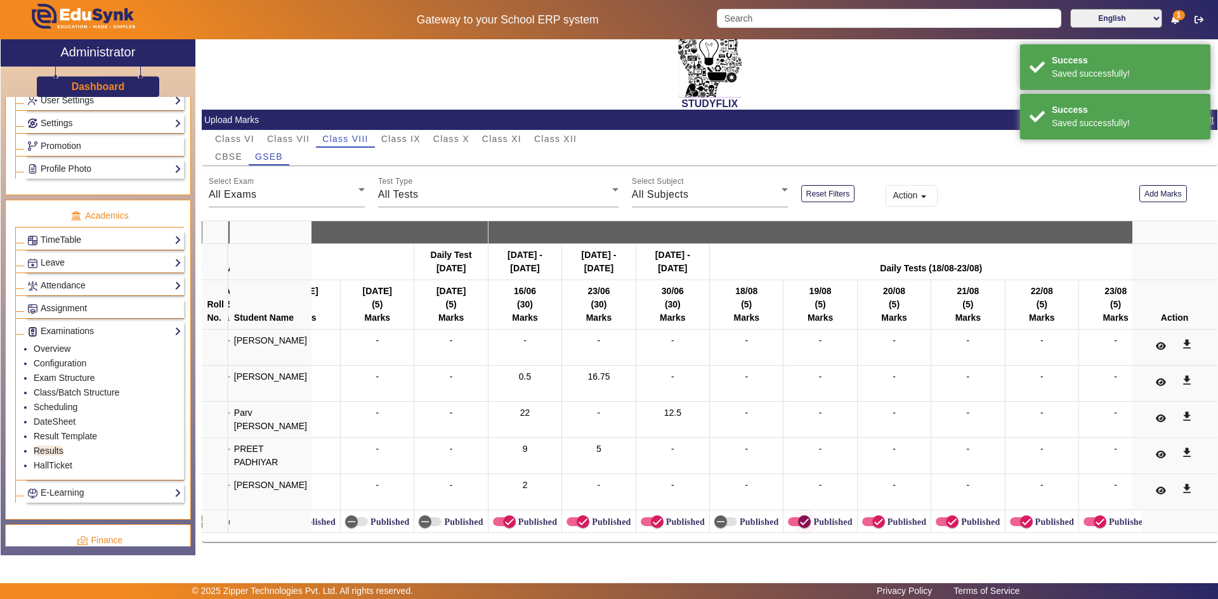
click at [799, 516] on icon "button" at bounding box center [804, 521] width 11 height 11
click at [875, 522] on icon "button" at bounding box center [879, 522] width 8 height 1
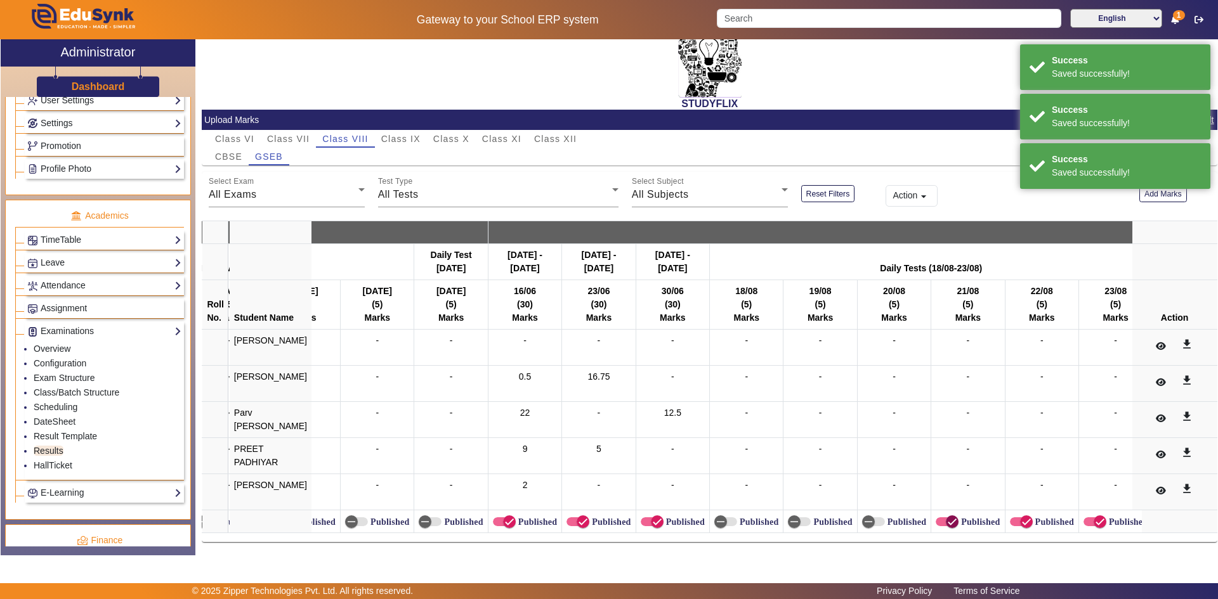
click at [946, 516] on icon "button" at bounding box center [951, 521] width 11 height 11
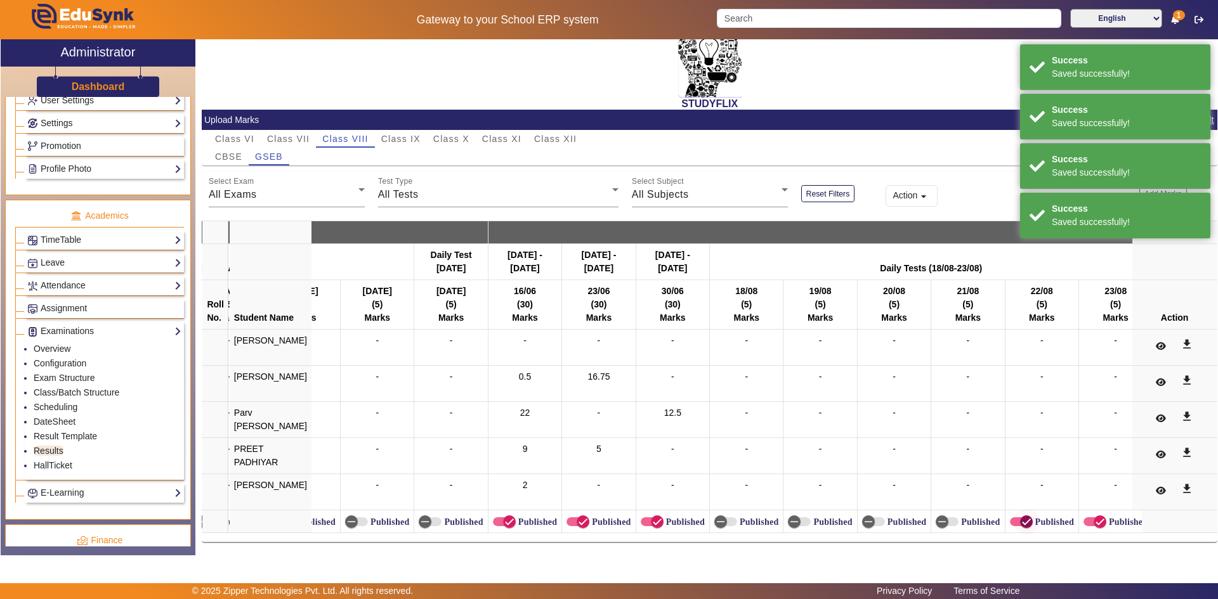
click at [1021, 518] on icon "button" at bounding box center [1026, 521] width 11 height 11
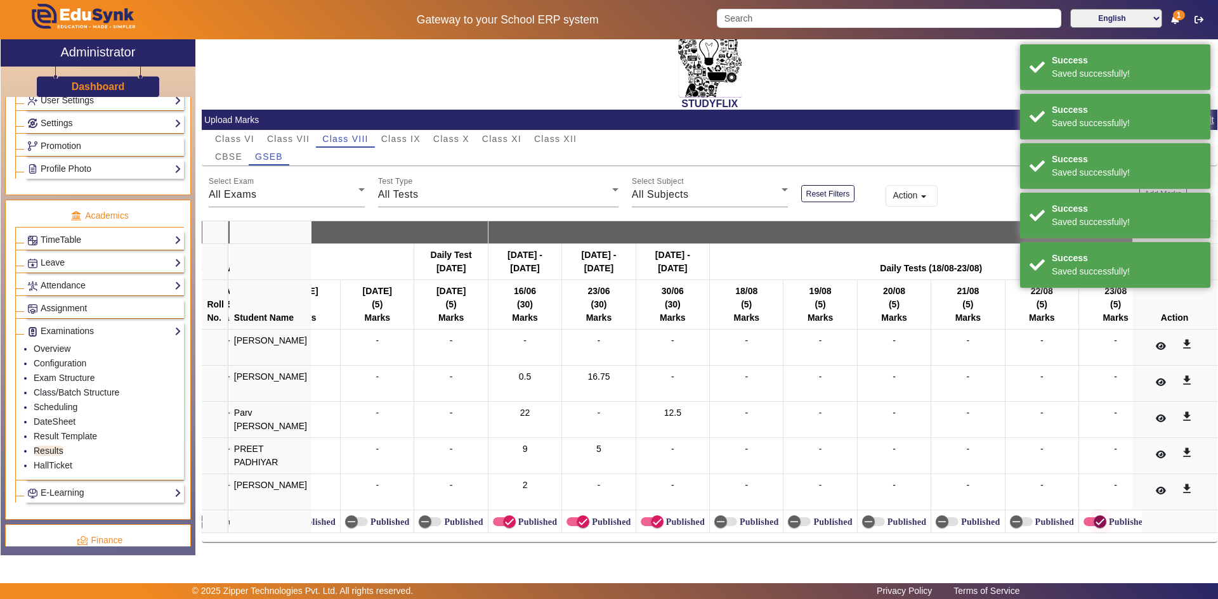
click at [1087, 517] on span "button" at bounding box center [1099, 521] width 25 height 25
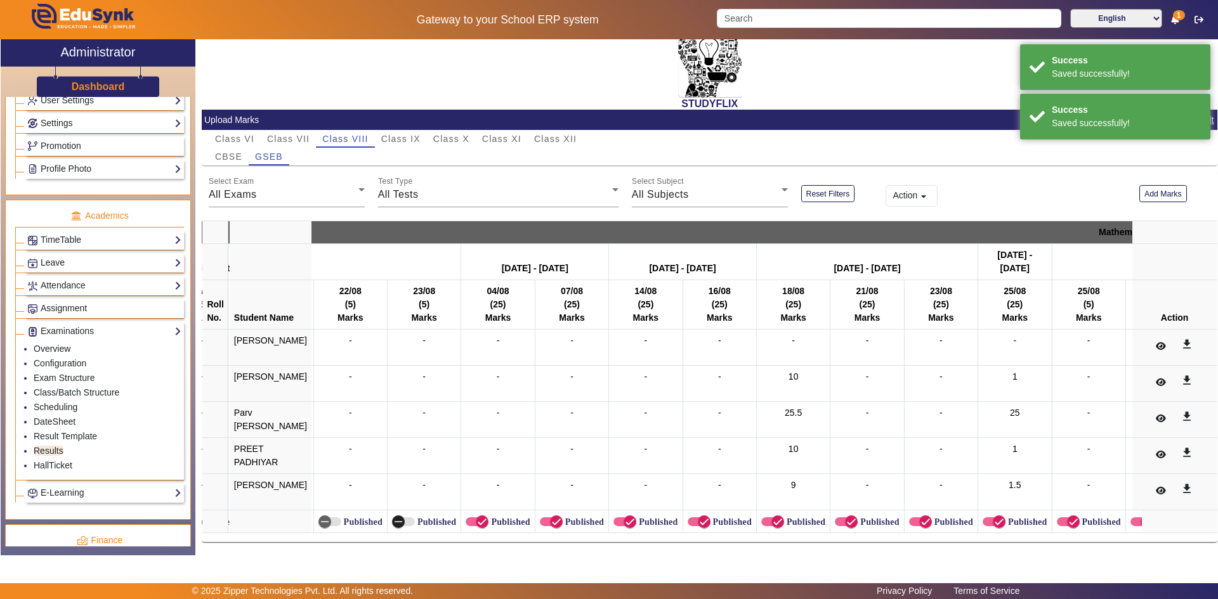
scroll to position [0, 2973]
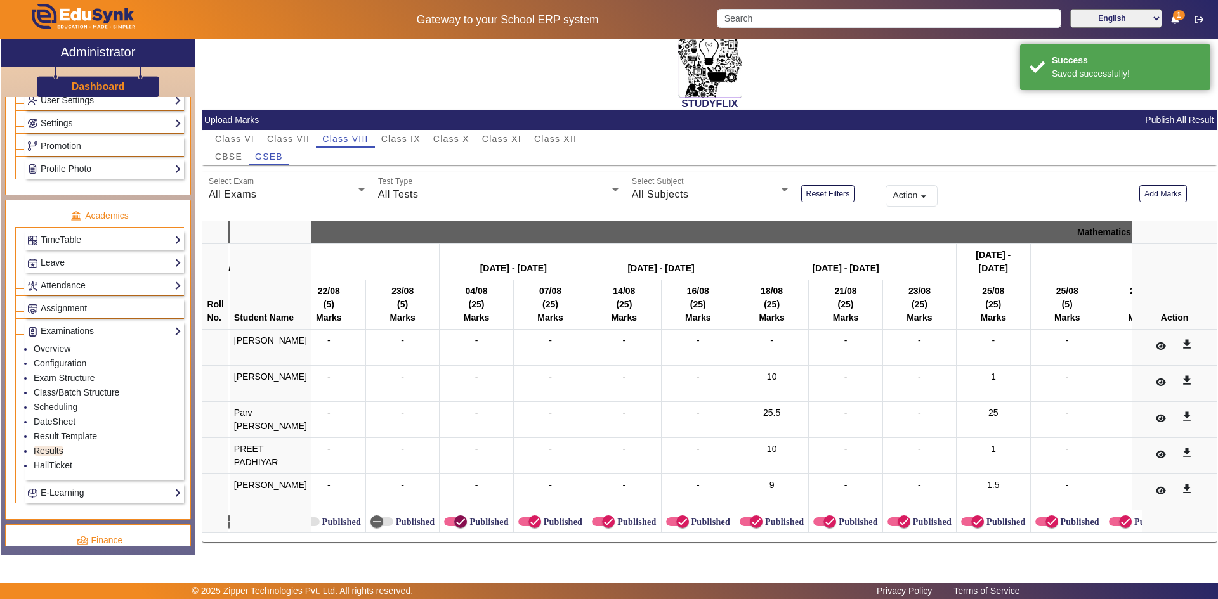
click at [455, 519] on icon "button" at bounding box center [460, 521] width 11 height 11
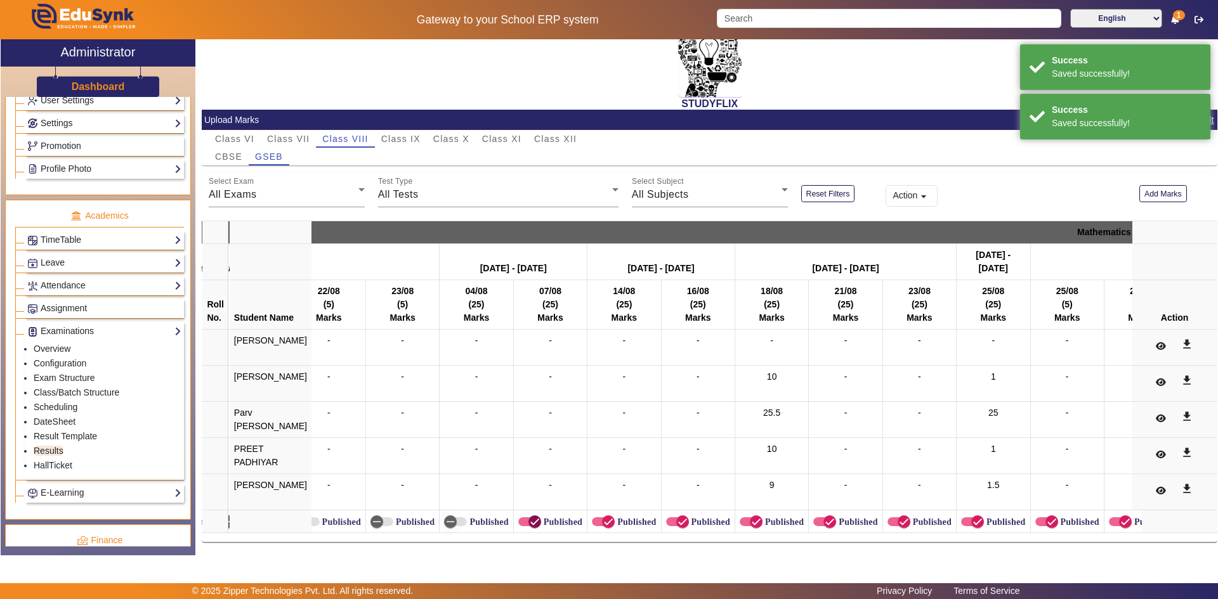
click at [529, 518] on icon "button" at bounding box center [534, 521] width 11 height 11
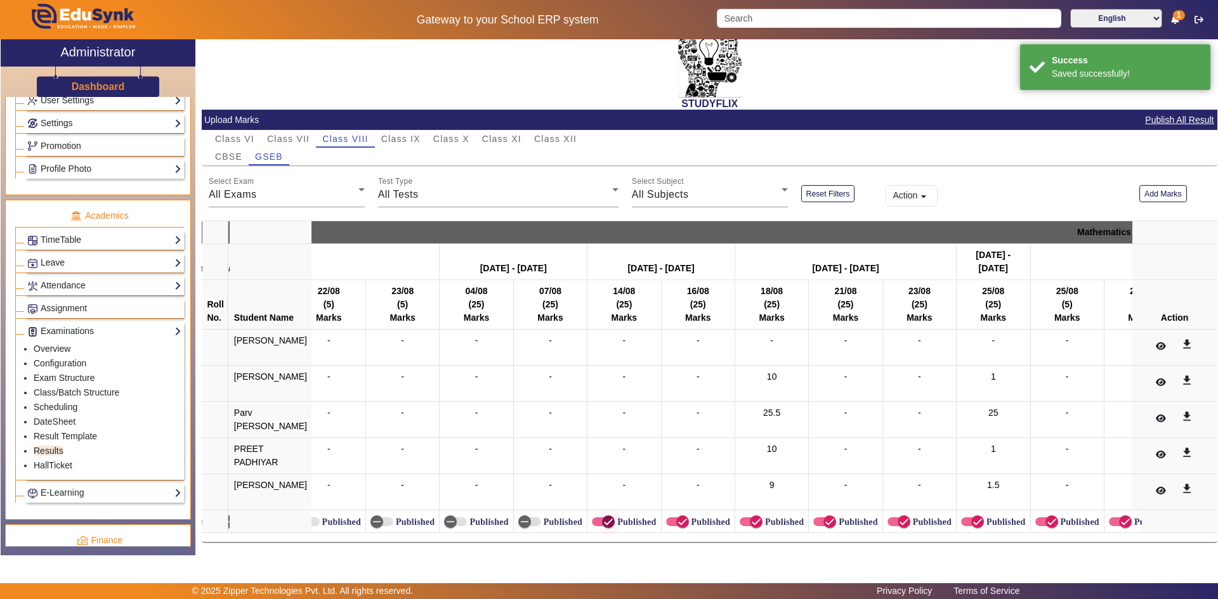
click at [603, 516] on icon "button" at bounding box center [608, 521] width 11 height 11
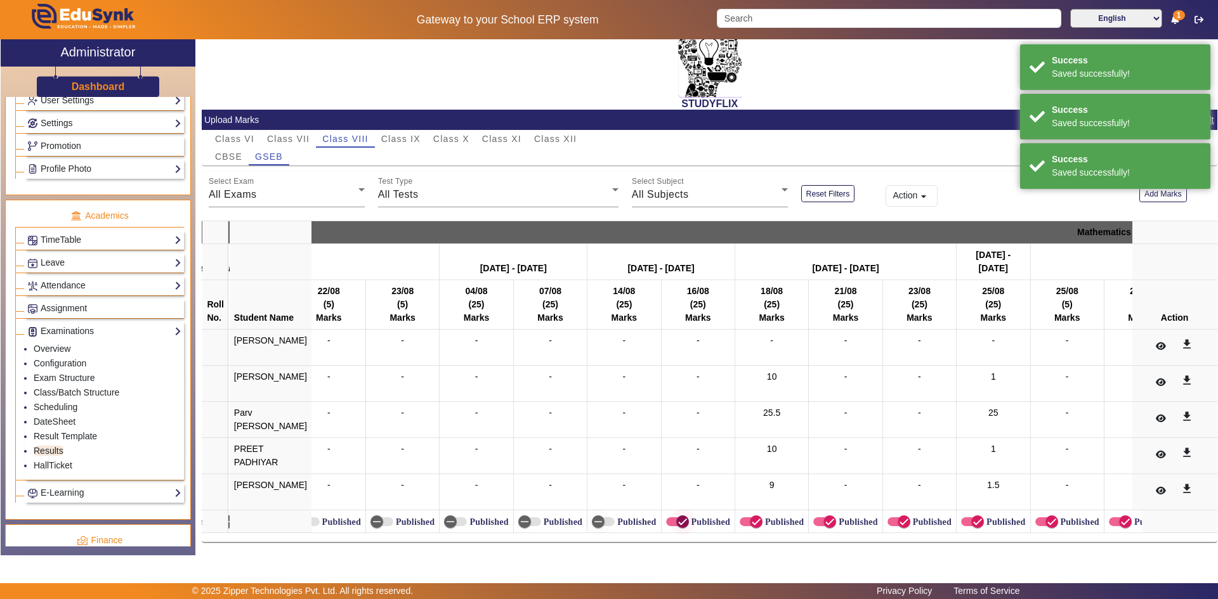
click at [679, 522] on icon "button" at bounding box center [683, 522] width 8 height 1
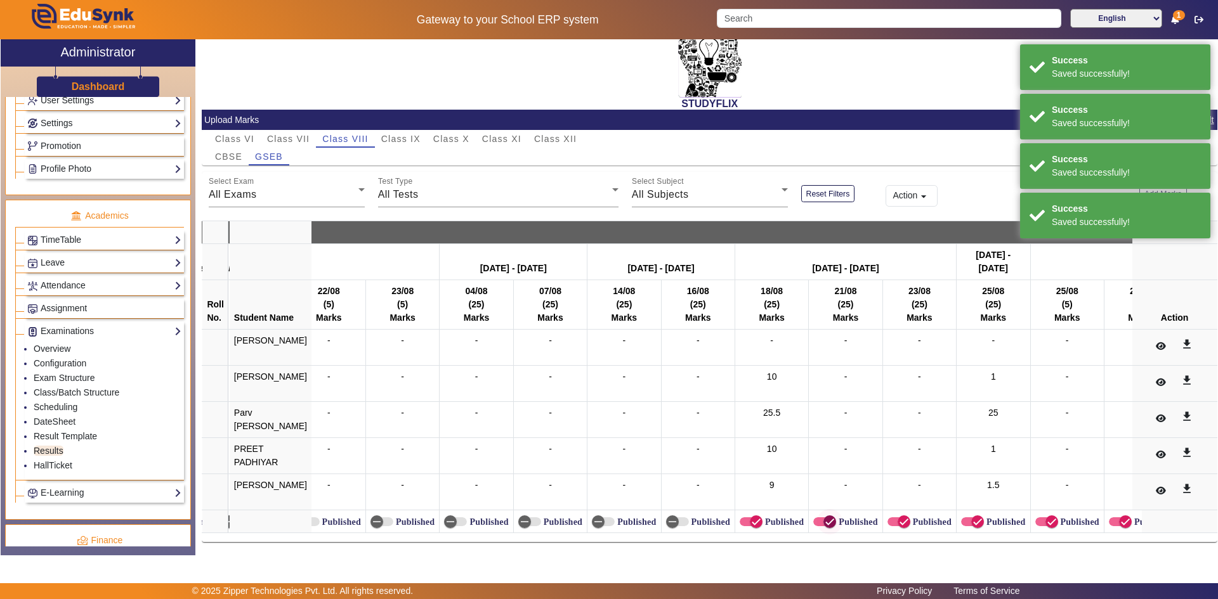
click at [824, 516] on icon "button" at bounding box center [829, 521] width 11 height 11
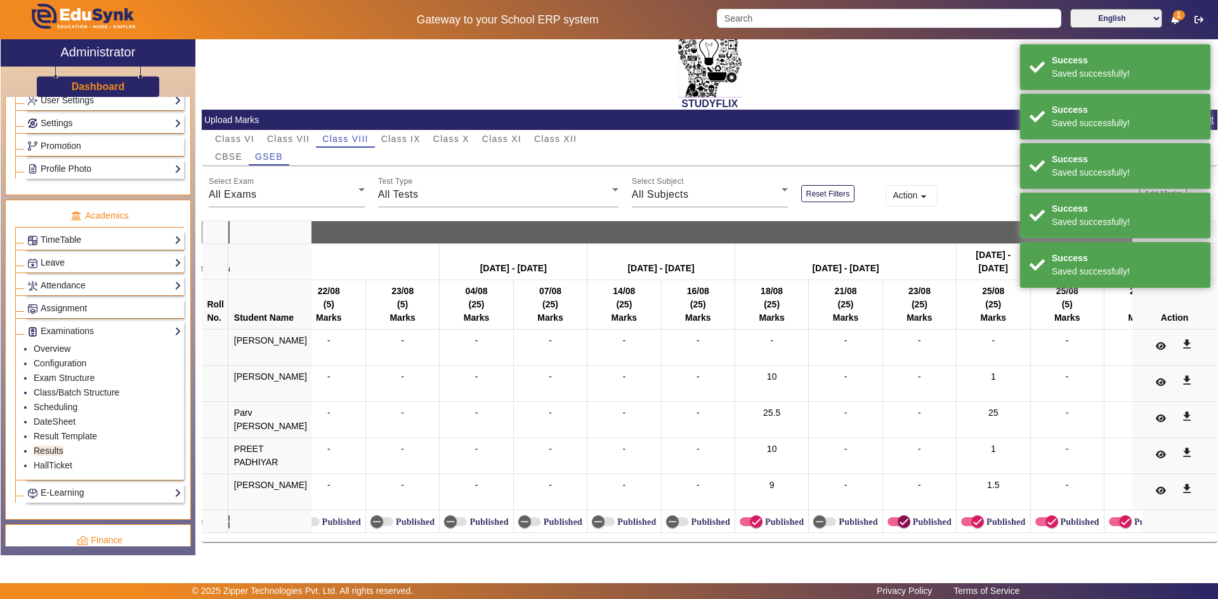
click at [898, 516] on span "button" at bounding box center [903, 521] width 25 height 25
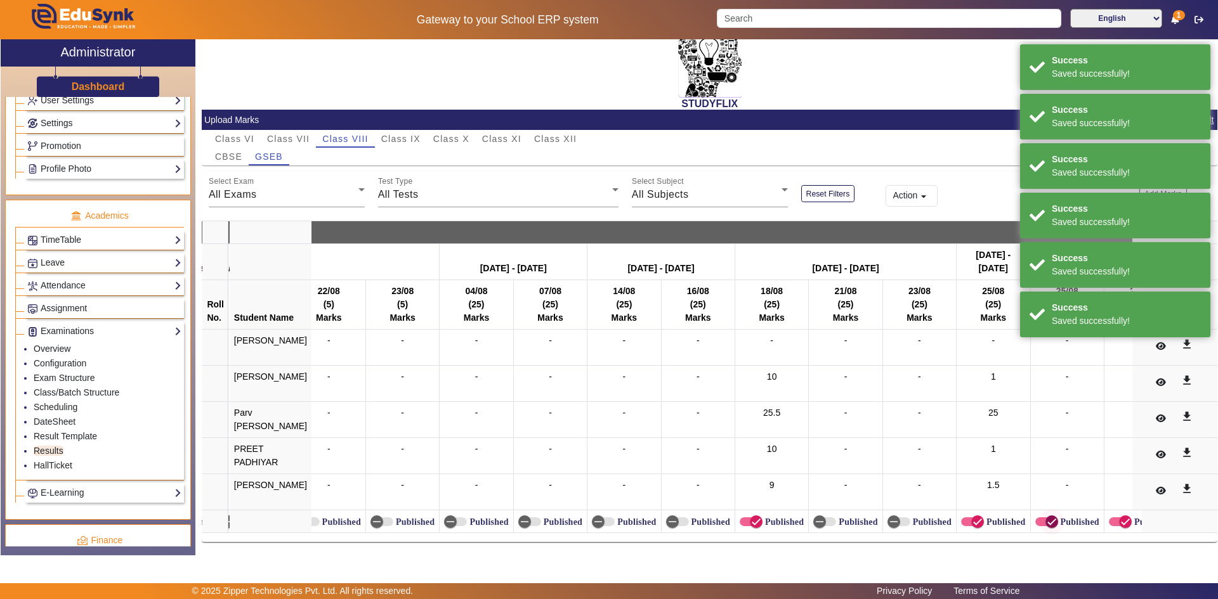
click at [1048, 522] on icon "button" at bounding box center [1052, 522] width 8 height 1
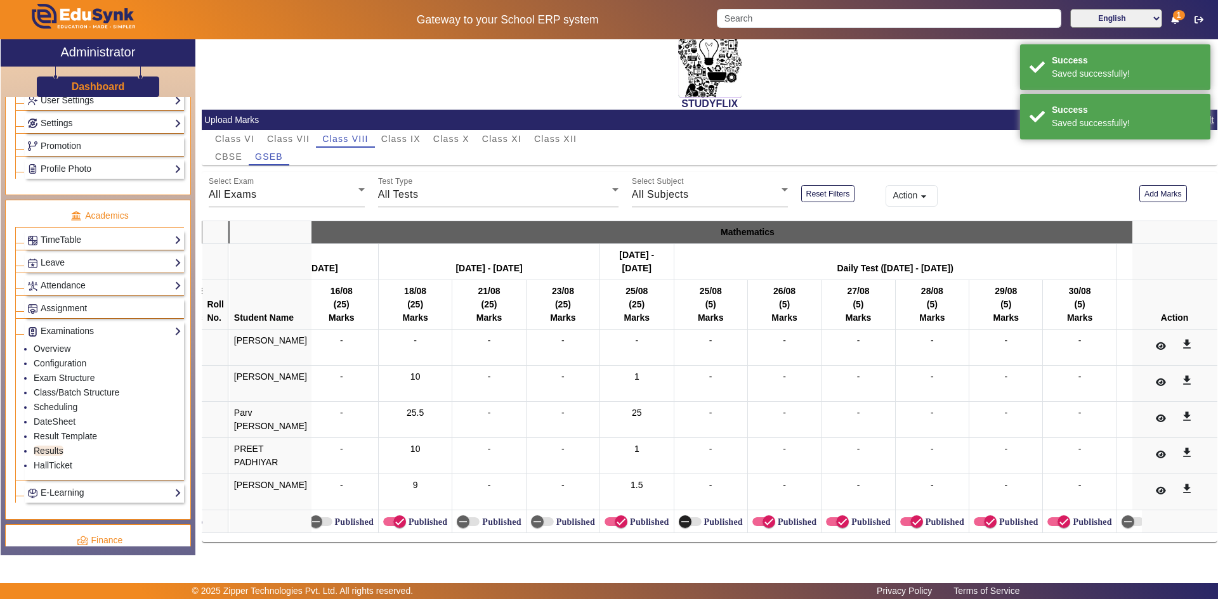
scroll to position [0, 3415]
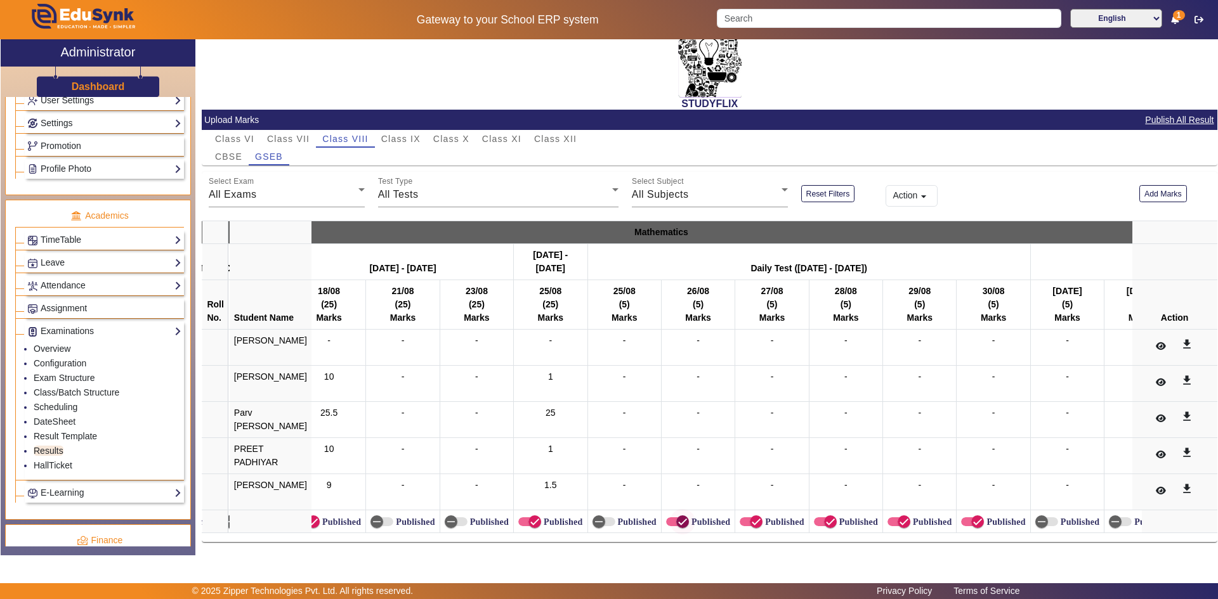
click at [677, 516] on icon "button" at bounding box center [682, 521] width 11 height 11
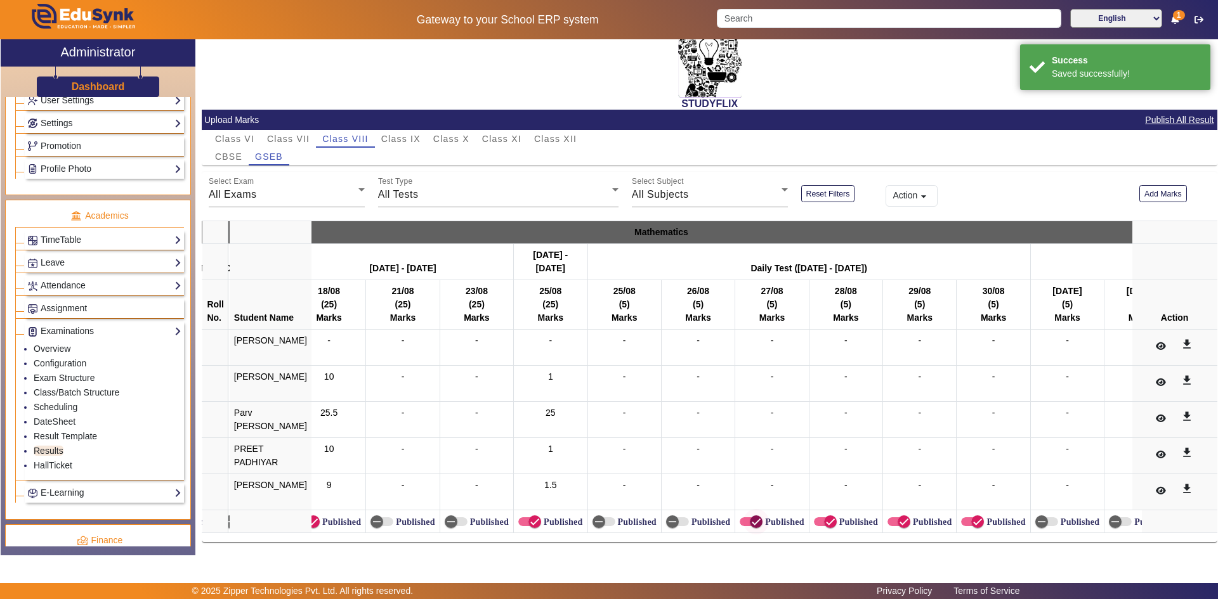
click at [743, 515] on span "button" at bounding box center [755, 521] width 25 height 25
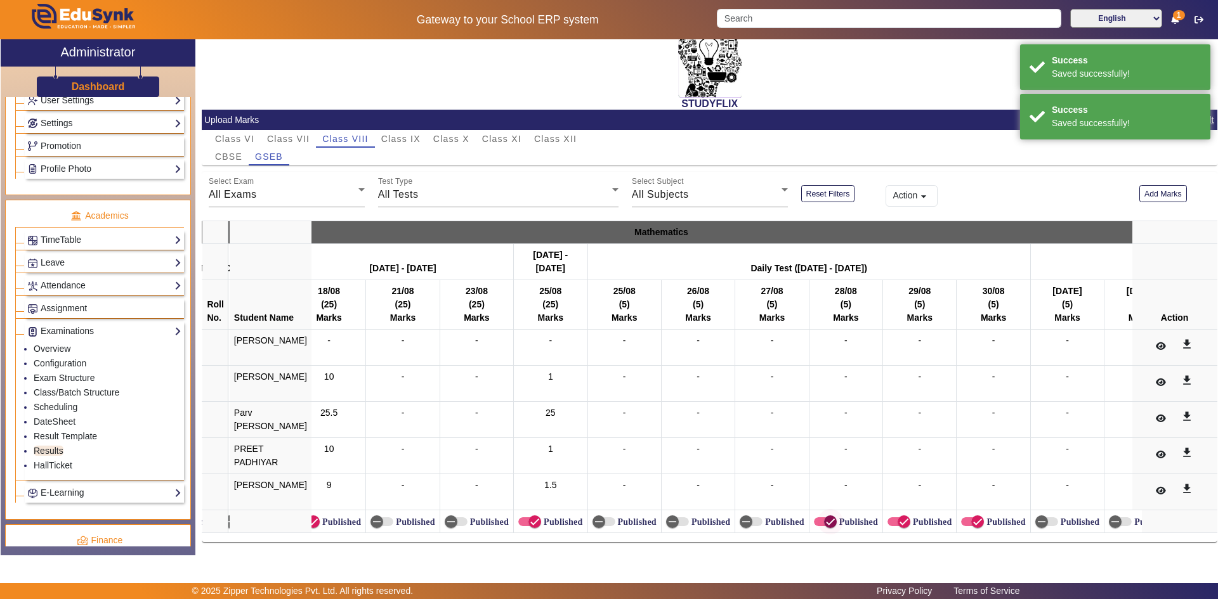
click at [825, 520] on icon "button" at bounding box center [830, 521] width 11 height 11
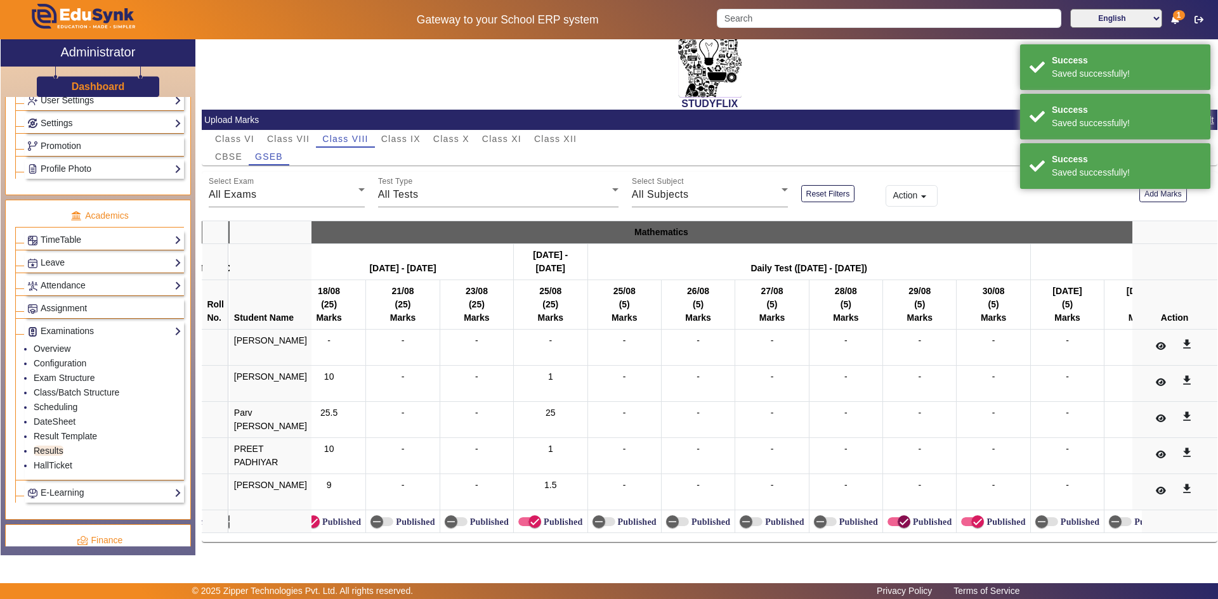
click at [891, 516] on span "button" at bounding box center [903, 521] width 25 height 25
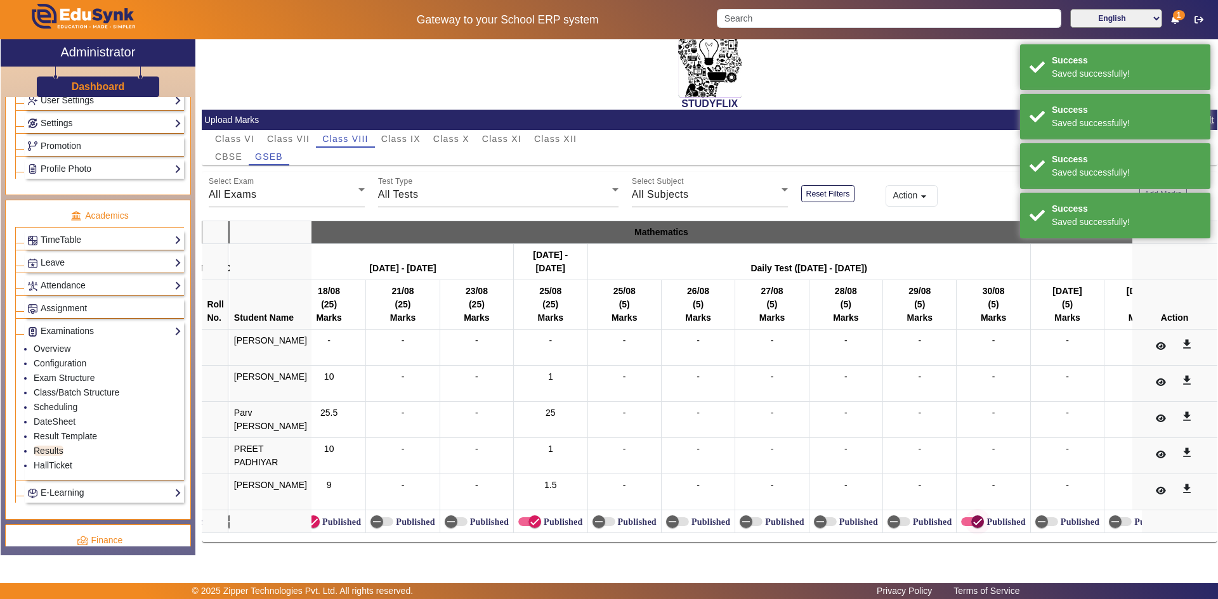
click at [972, 516] on icon "button" at bounding box center [977, 521] width 11 height 11
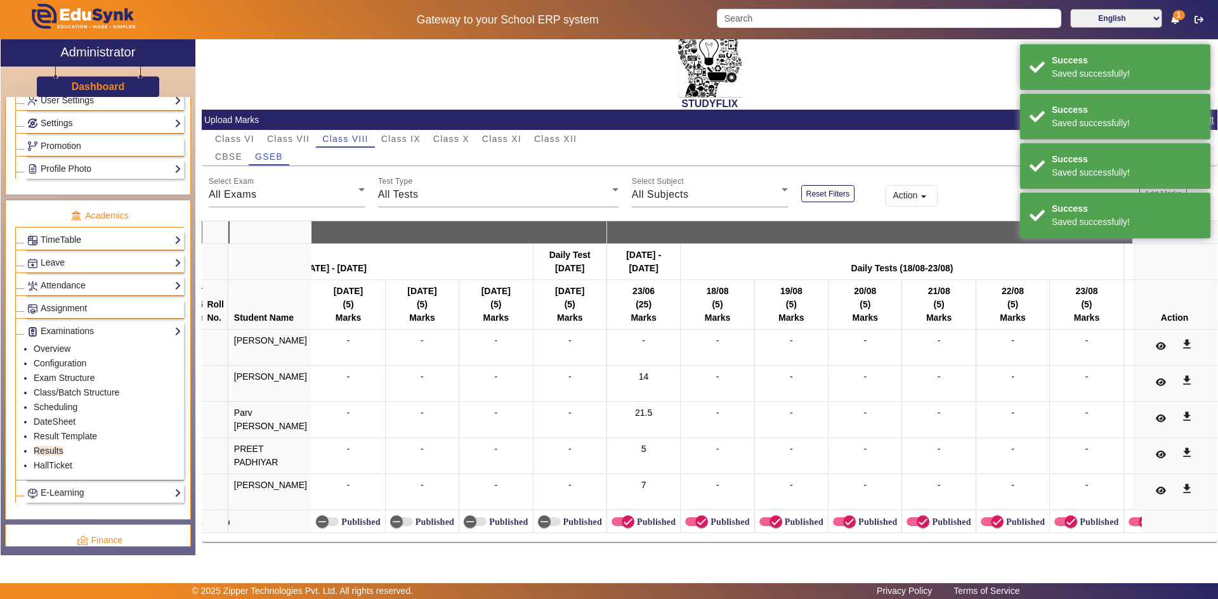
scroll to position [0, 4940]
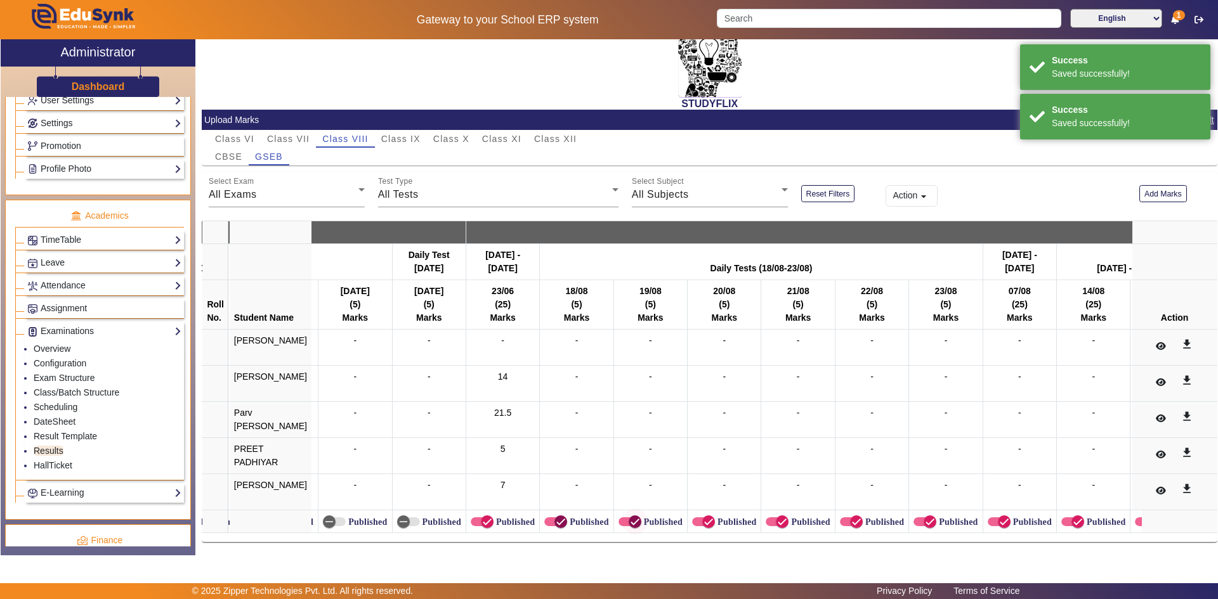
click at [555, 516] on icon "button" at bounding box center [560, 521] width 11 height 11
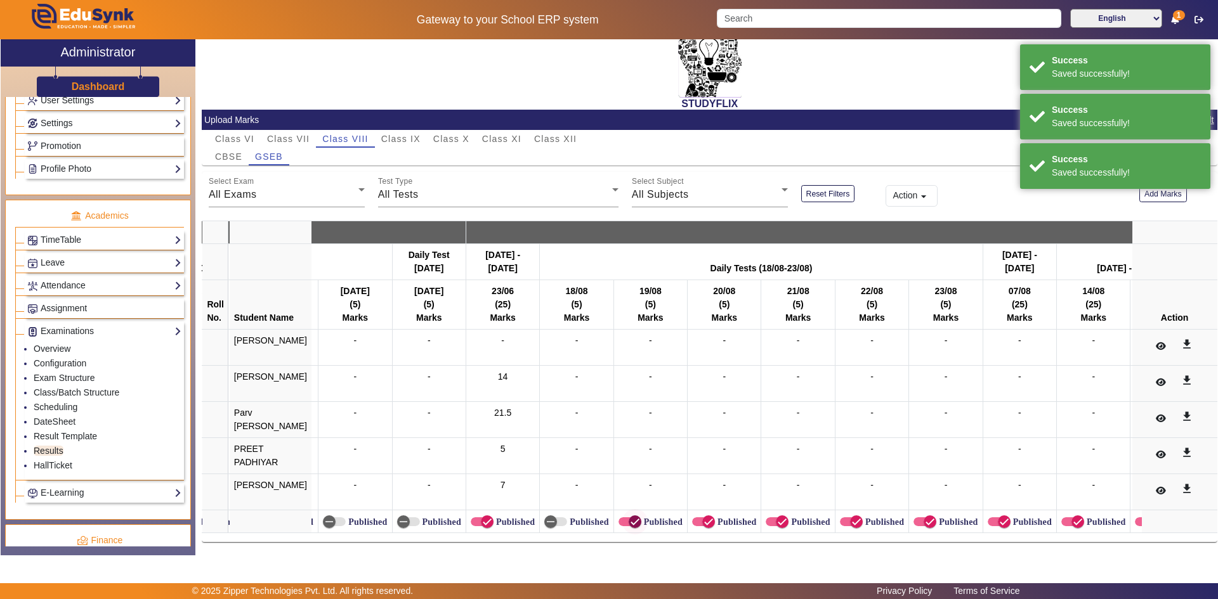
click at [631, 514] on span "button" at bounding box center [634, 521] width 25 height 25
click at [703, 516] on icon "button" at bounding box center [708, 521] width 11 height 11
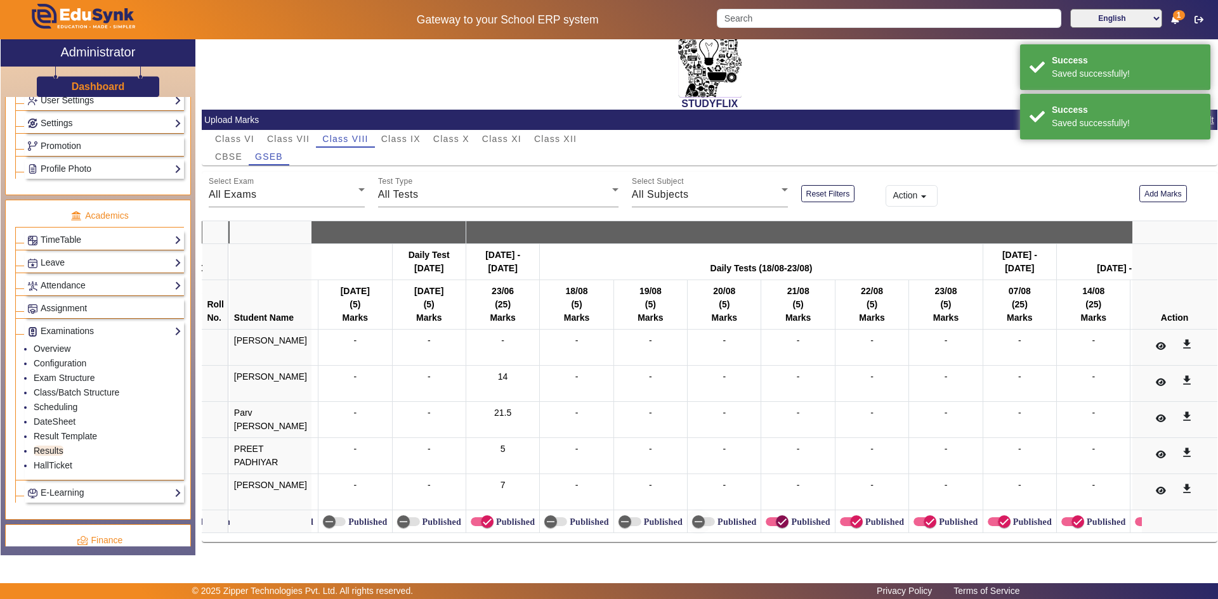
click at [776, 520] on icon "button" at bounding box center [781, 521] width 11 height 11
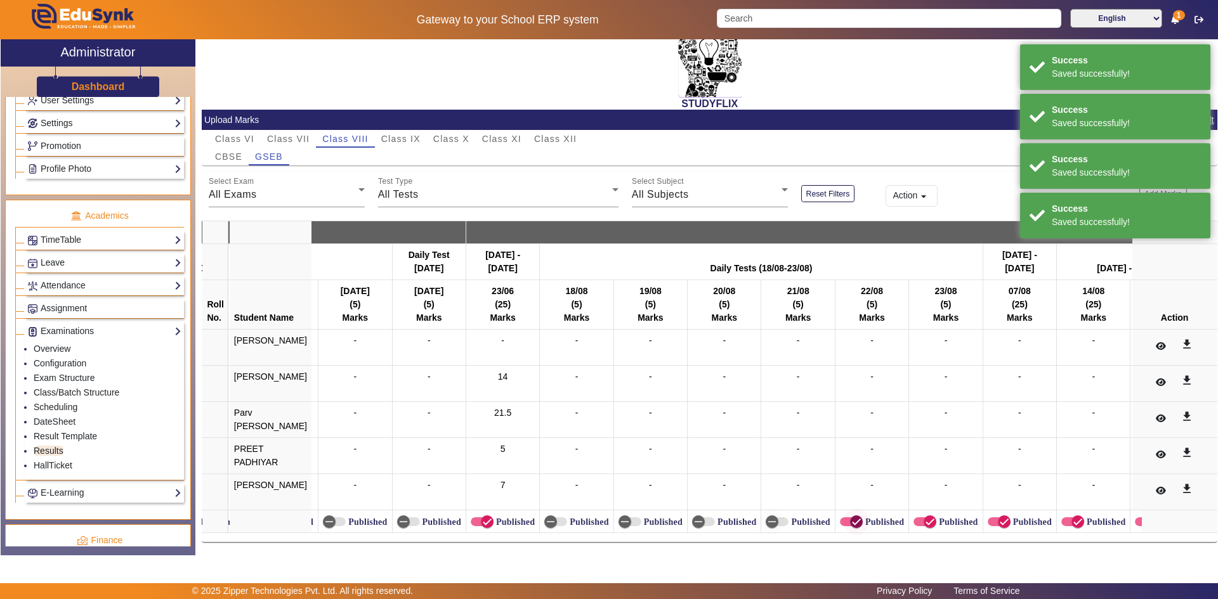
click at [853, 522] on icon "button" at bounding box center [857, 522] width 8 height 1
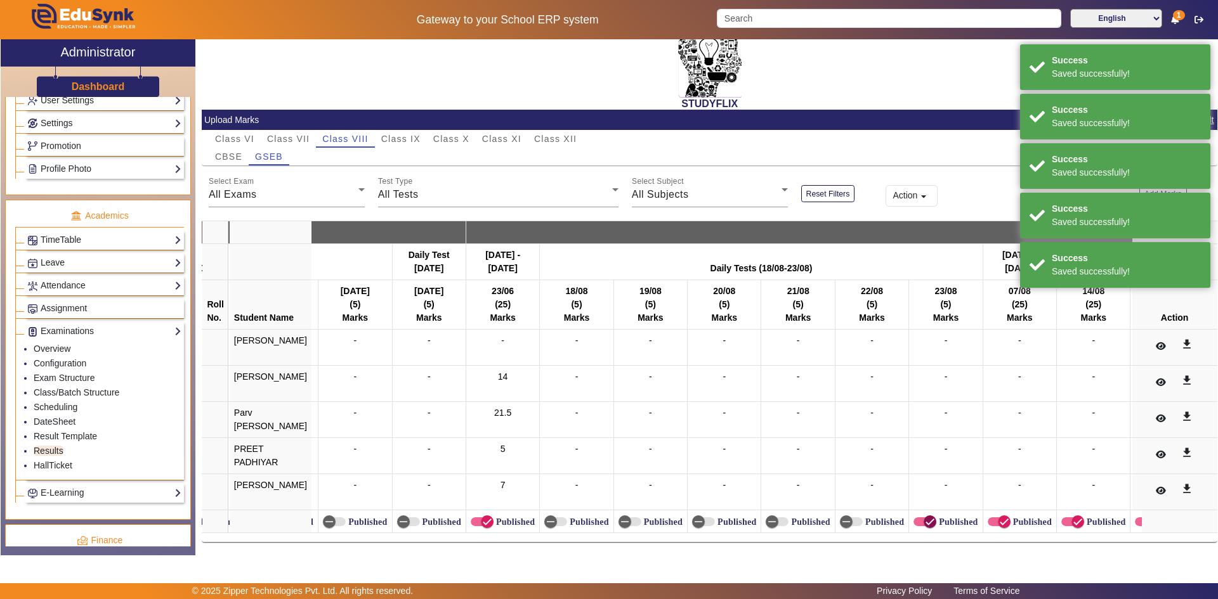
click at [924, 520] on icon "button" at bounding box center [929, 521] width 11 height 11
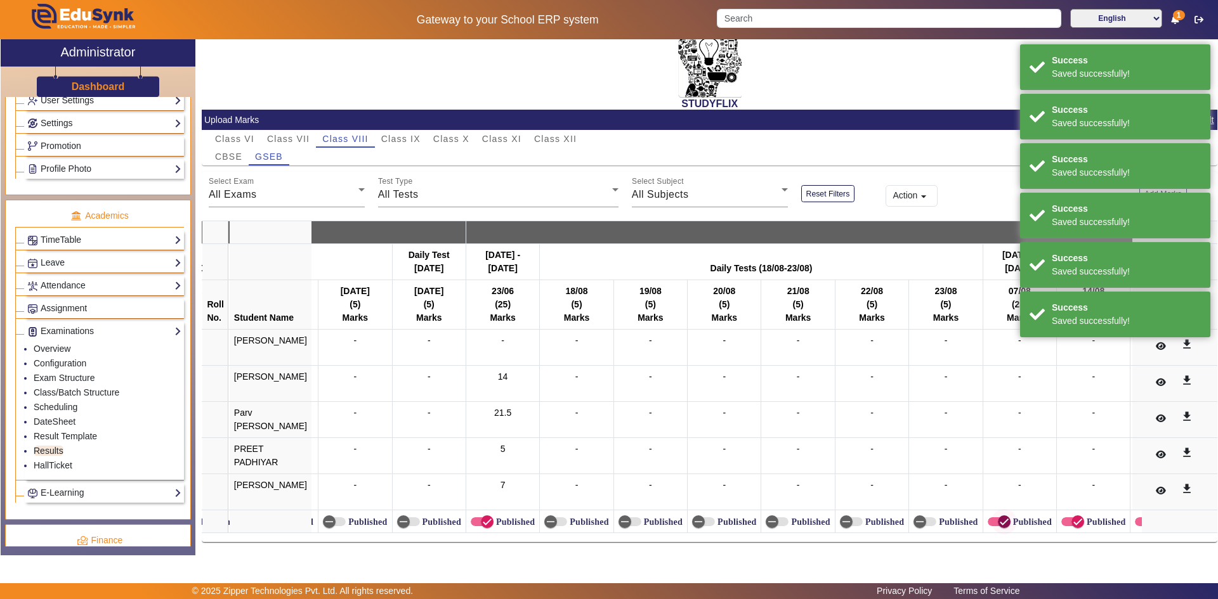
click at [992, 517] on span "button" at bounding box center [1004, 521] width 25 height 25
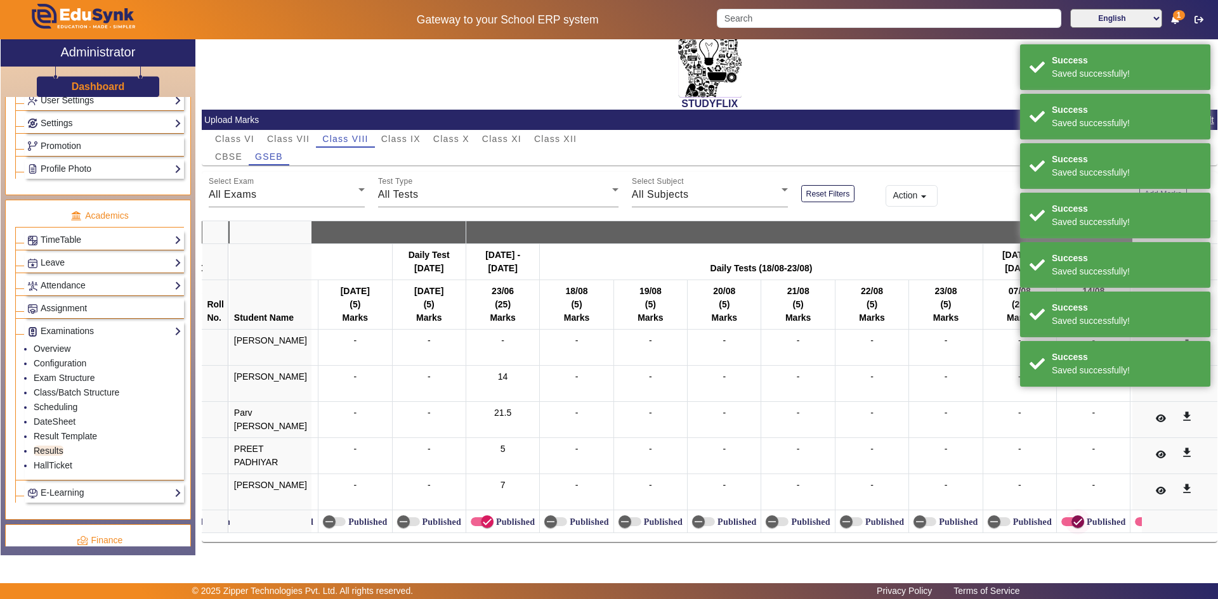
click at [1065, 511] on span "button" at bounding box center [1077, 521] width 25 height 25
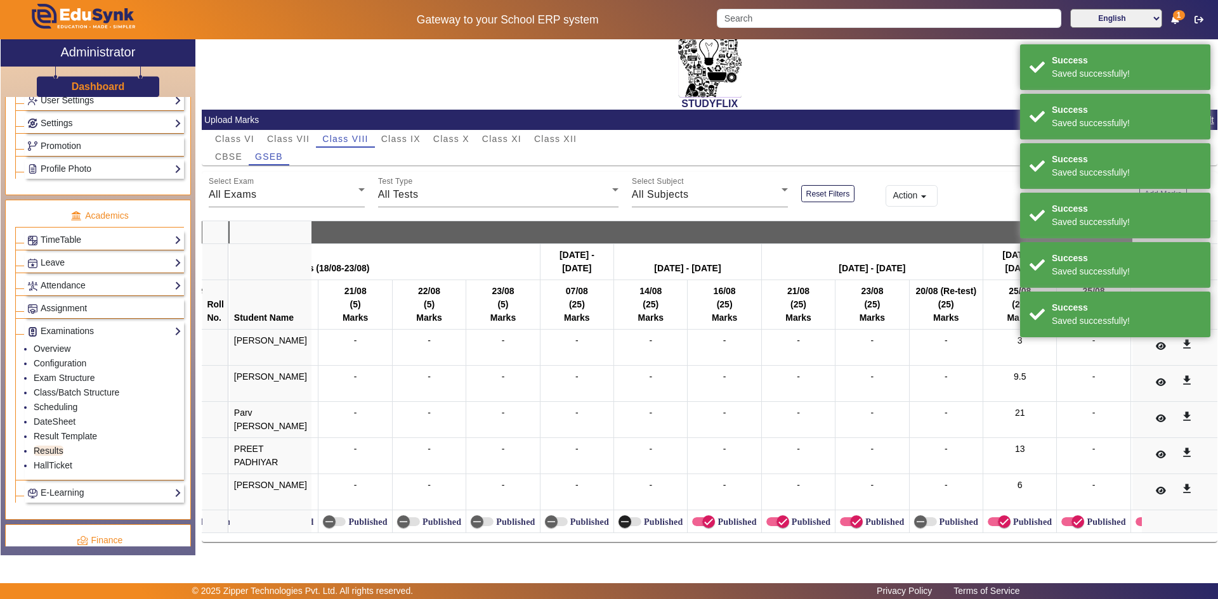
scroll to position [0, 5621]
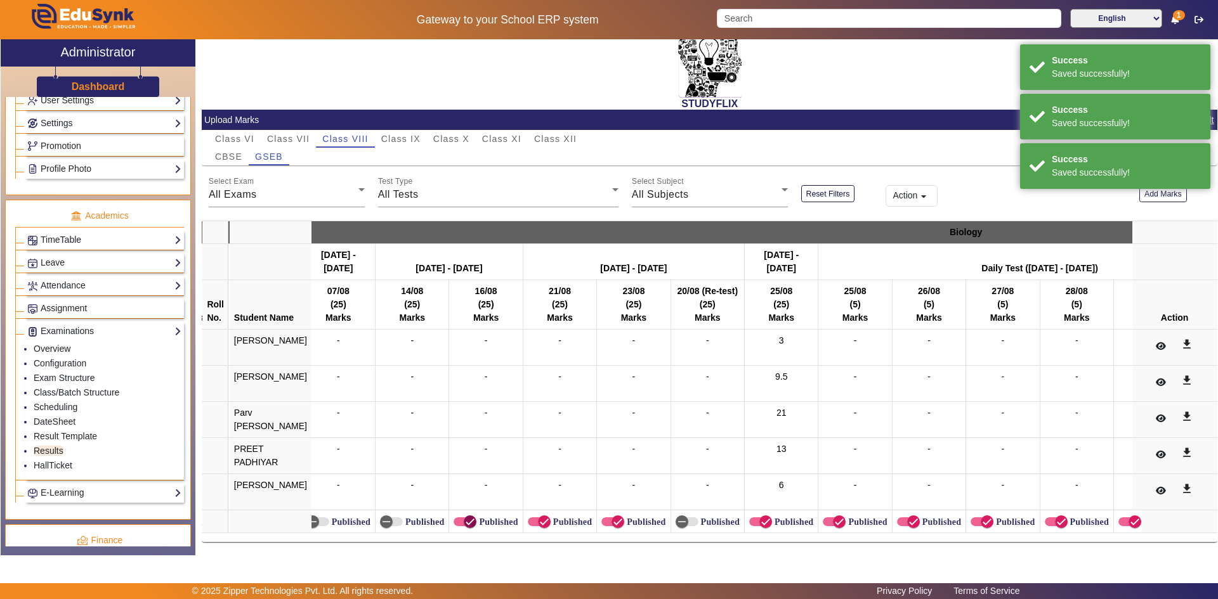
click at [464, 517] on span "button" at bounding box center [469, 521] width 25 height 25
click at [540, 522] on icon "button" at bounding box center [544, 522] width 8 height 1
click at [605, 513] on span "button" at bounding box center [617, 521] width 25 height 25
click at [835, 522] on icon "button" at bounding box center [839, 522] width 8 height 1
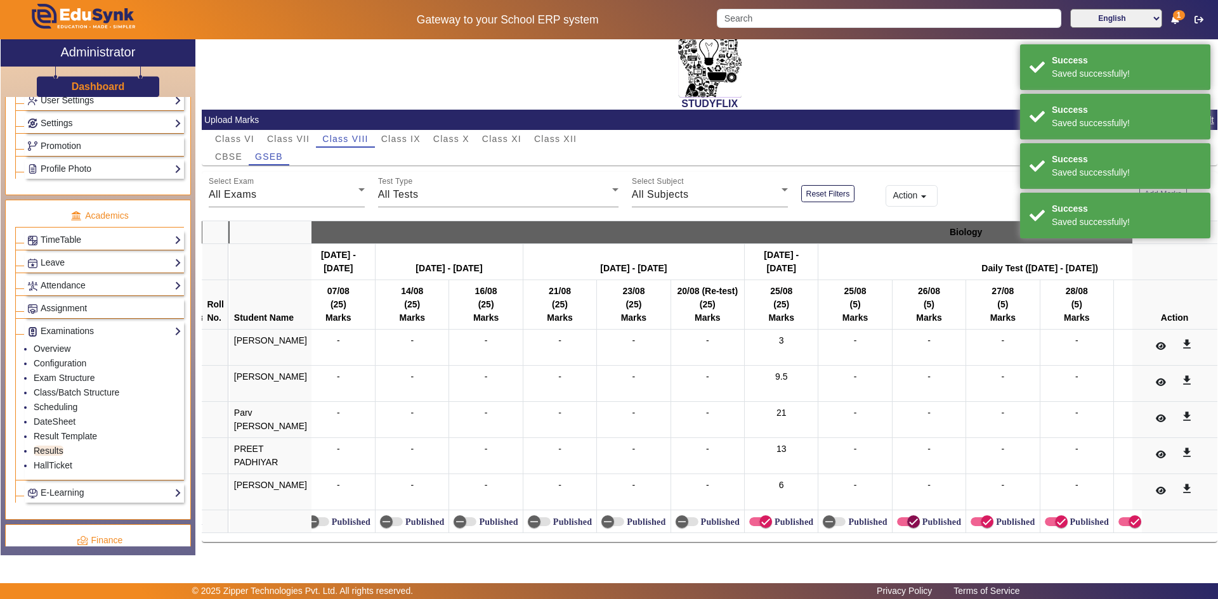
click at [908, 516] on icon "button" at bounding box center [913, 521] width 11 height 11
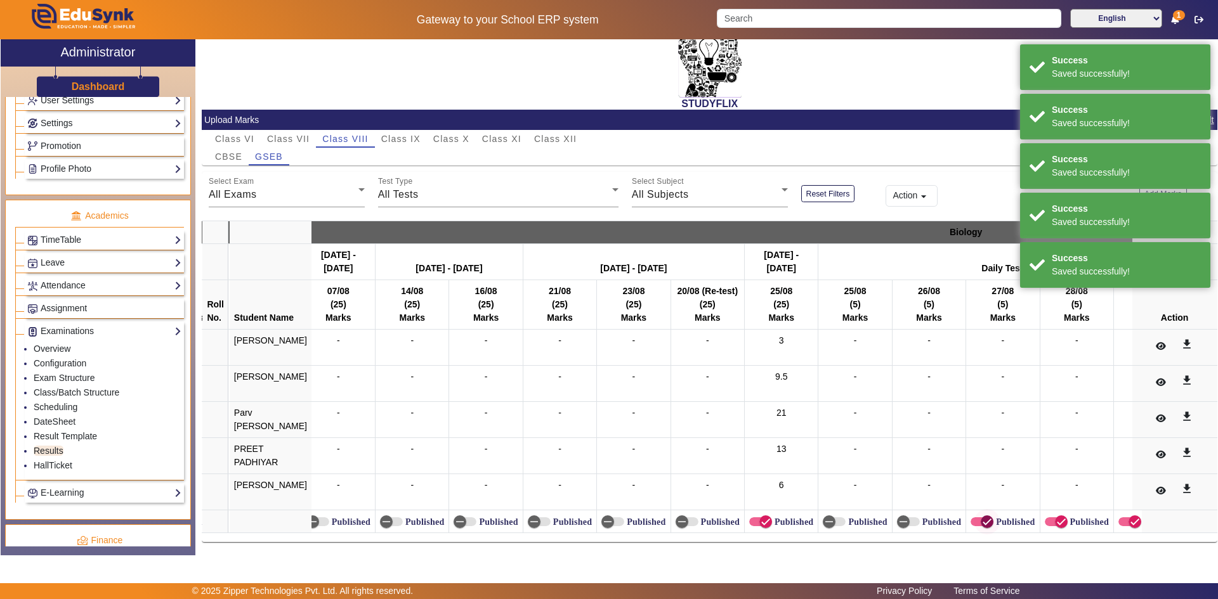
click at [981, 518] on icon "button" at bounding box center [986, 521] width 11 height 11
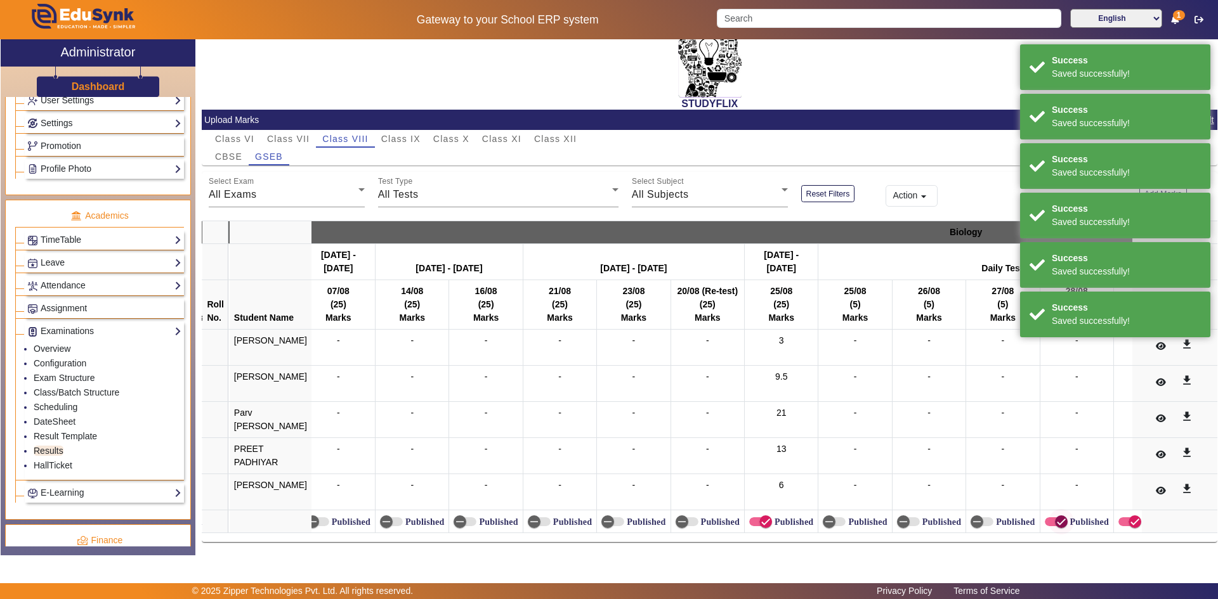
click at [1056, 516] on icon "button" at bounding box center [1061, 521] width 11 height 11
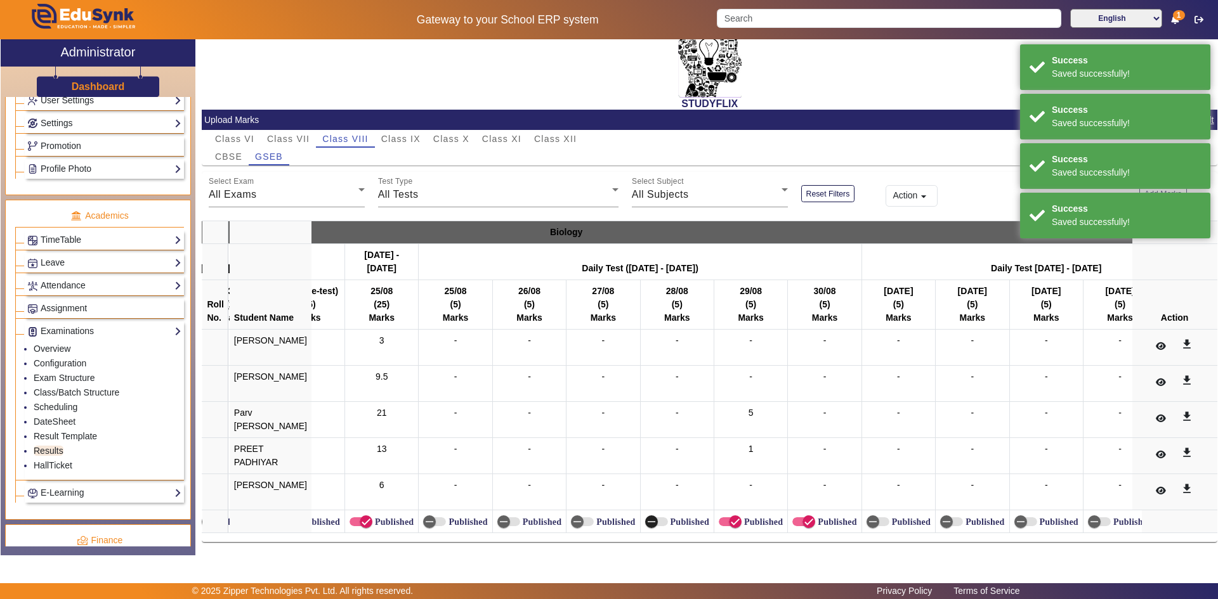
scroll to position [0, 6107]
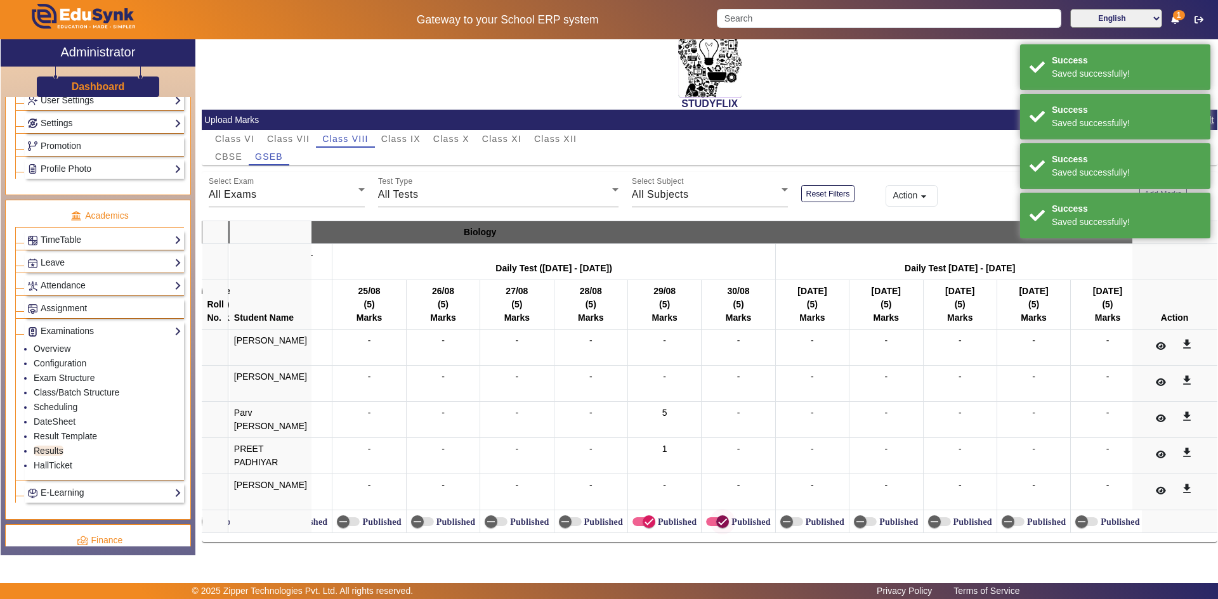
click at [719, 522] on icon "button" at bounding box center [723, 522] width 8 height 1
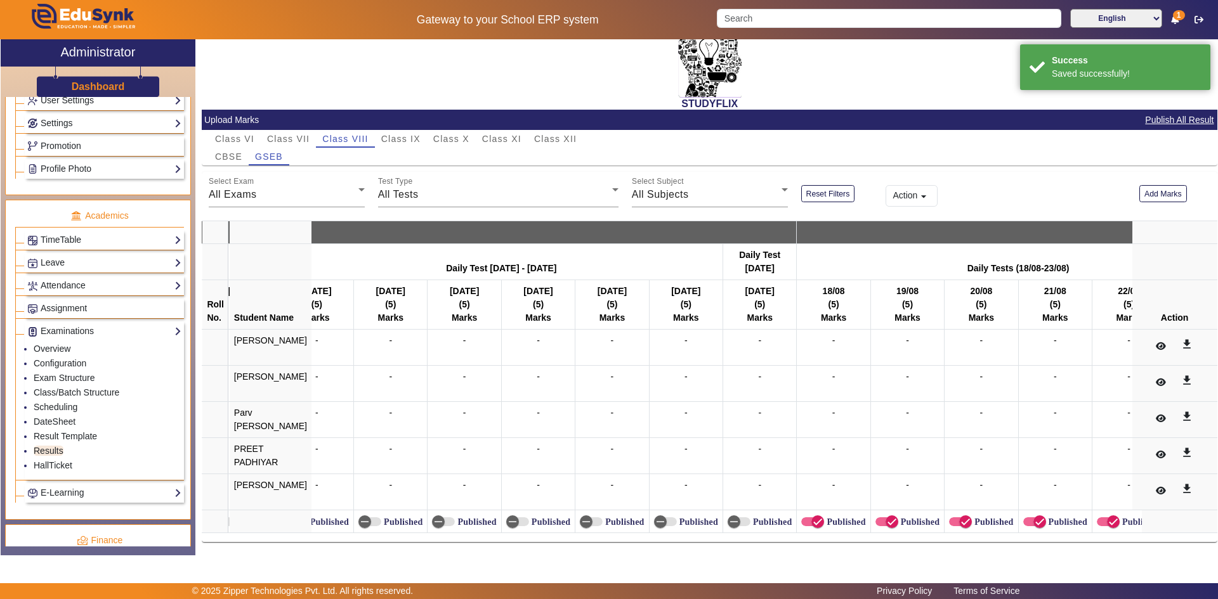
scroll to position [0, 7091]
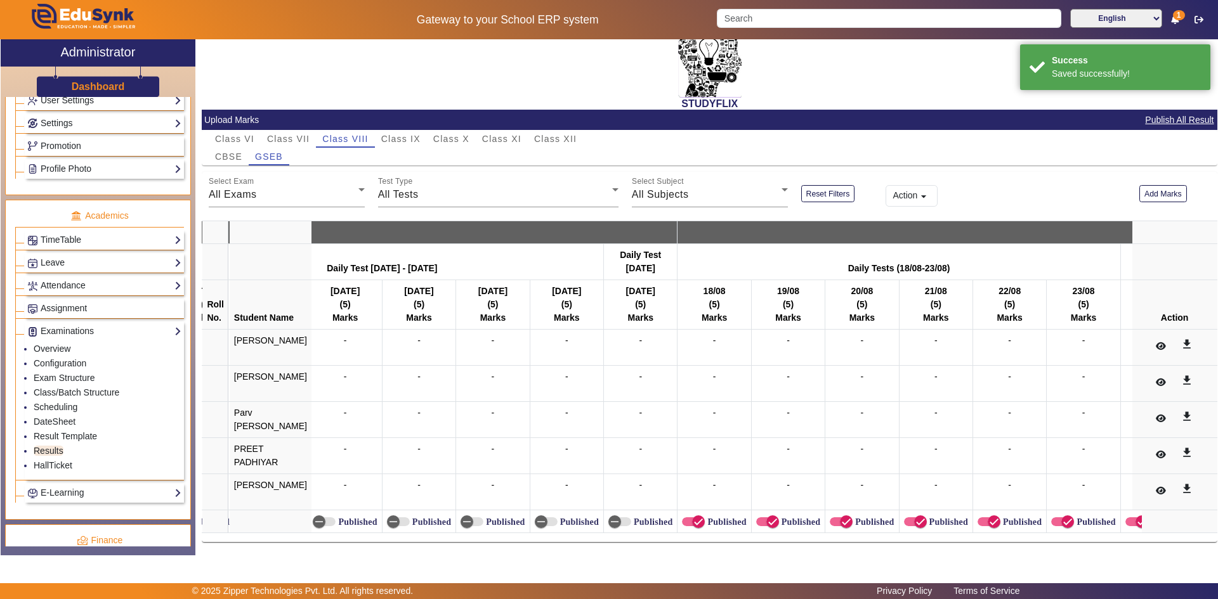
click at [705, 520] on label "Published" at bounding box center [725, 522] width 41 height 11
click at [700, 520] on button "Published" at bounding box center [693, 522] width 23 height 9
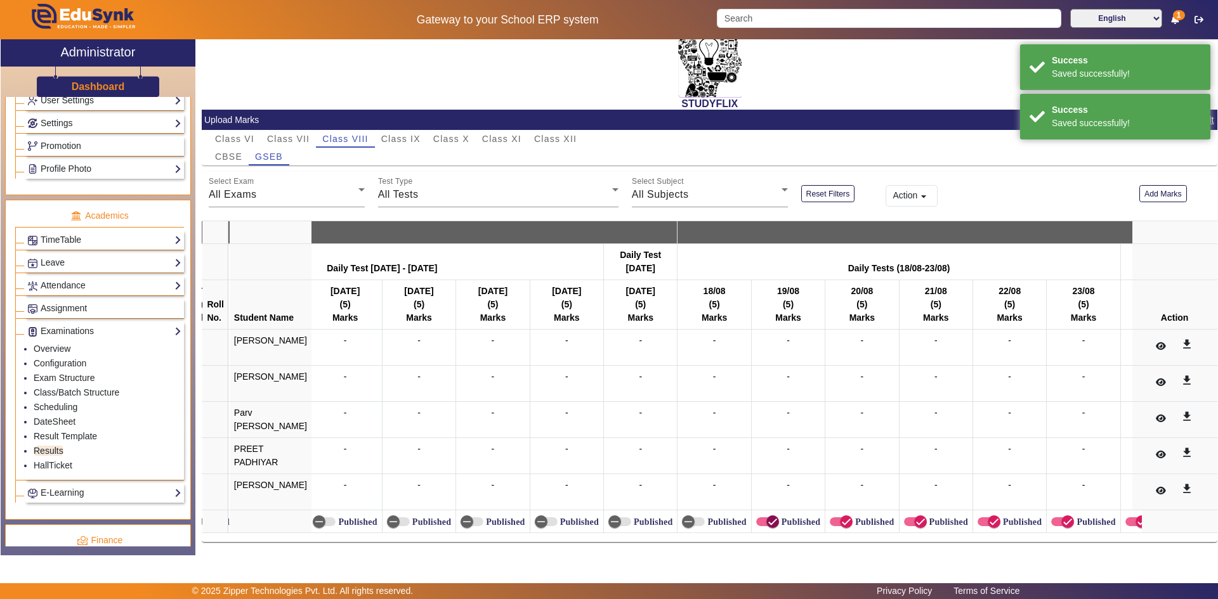
click at [767, 518] on icon "button" at bounding box center [772, 521] width 11 height 11
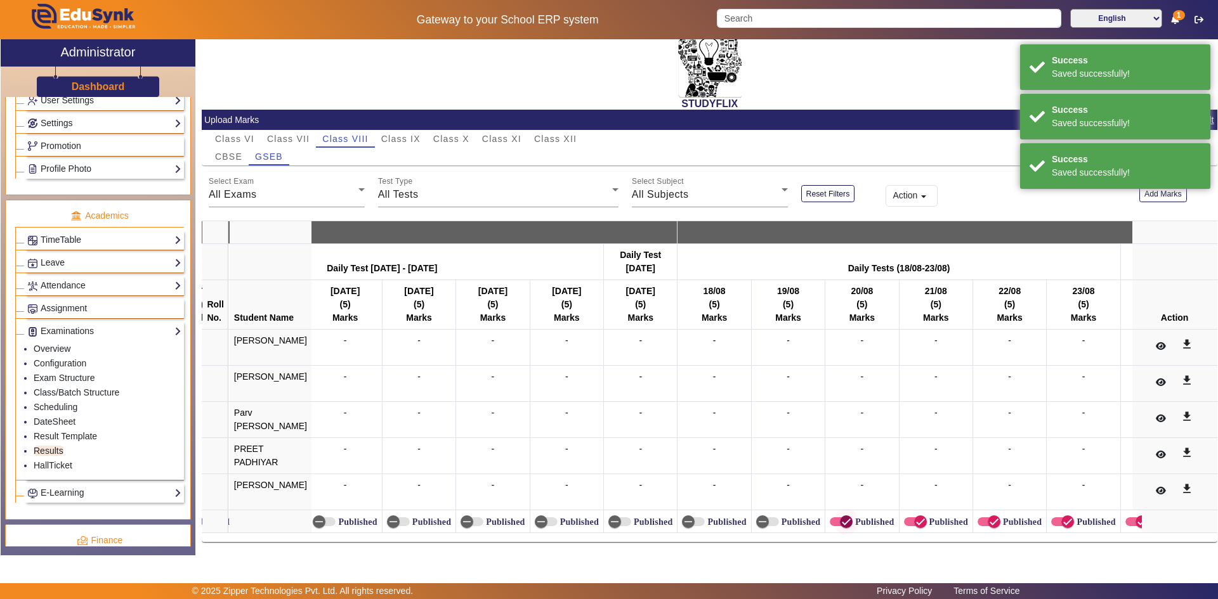
click at [840, 516] on span "button" at bounding box center [846, 522] width 13 height 13
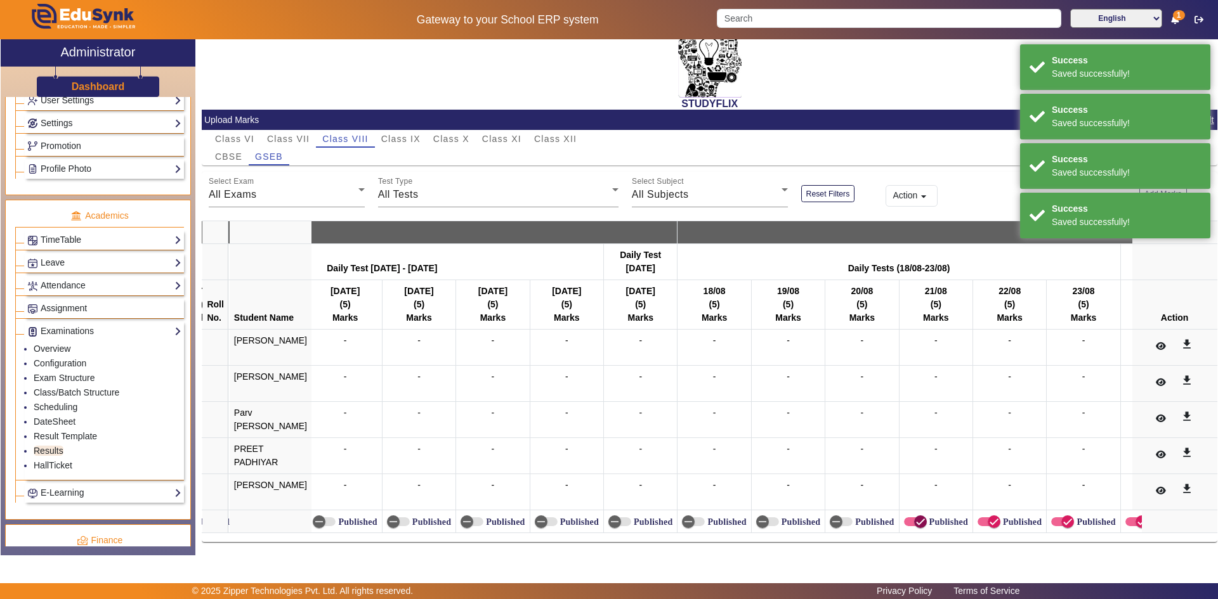
click at [908, 513] on span "button" at bounding box center [920, 521] width 25 height 25
click at [988, 516] on icon "button" at bounding box center [993, 521] width 11 height 11
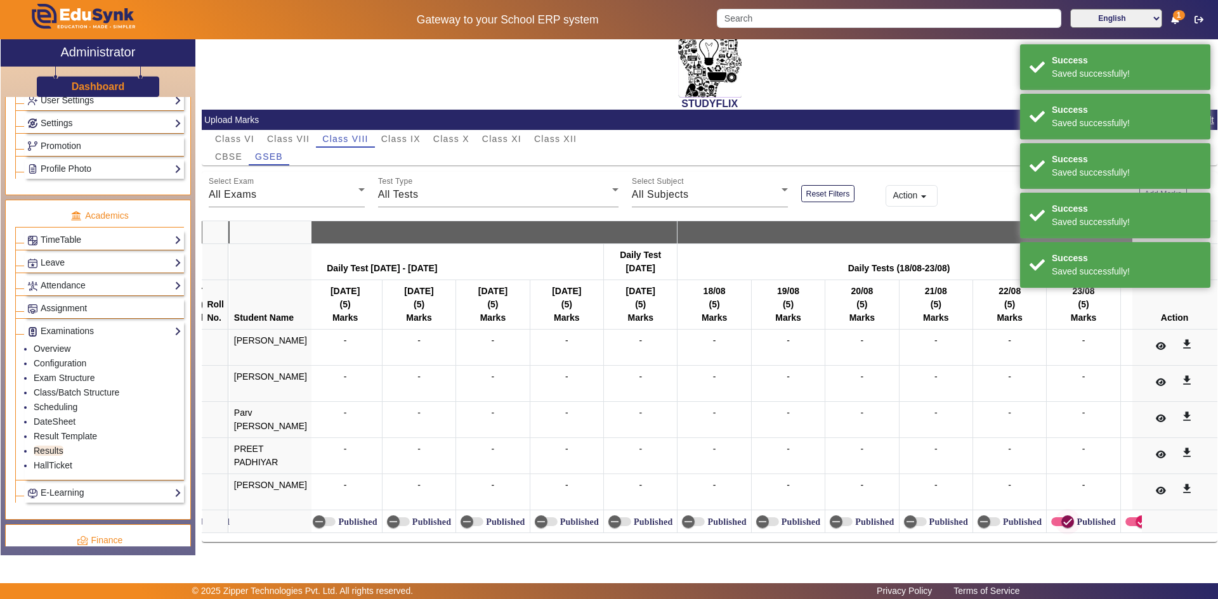
click at [1055, 514] on span "button" at bounding box center [1067, 521] width 25 height 25
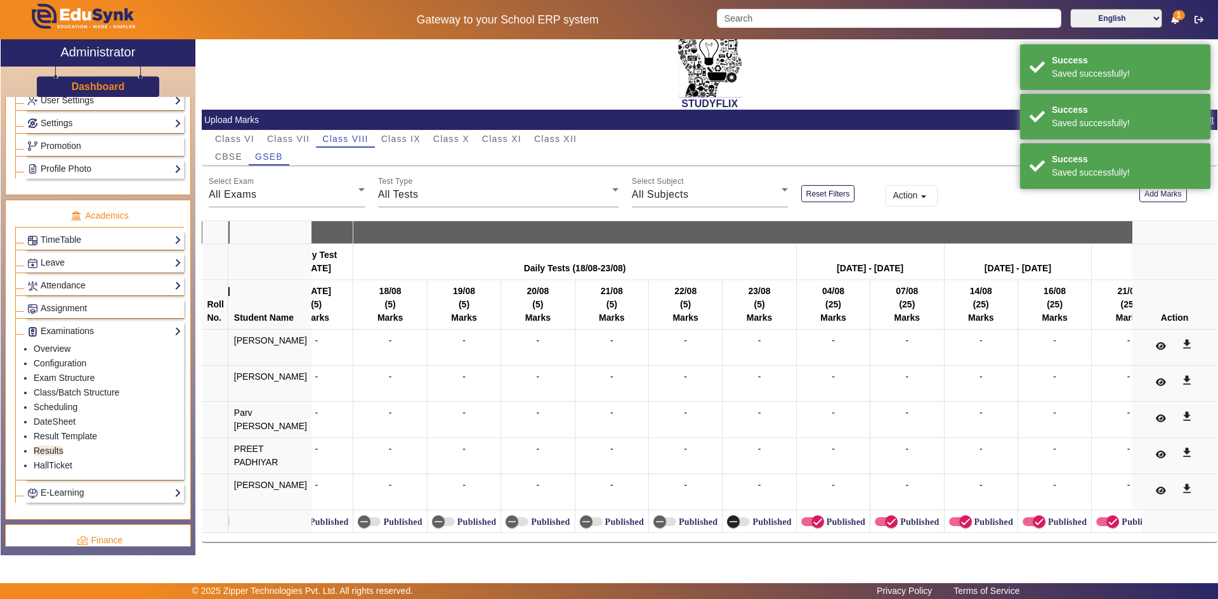
scroll to position [0, 7848]
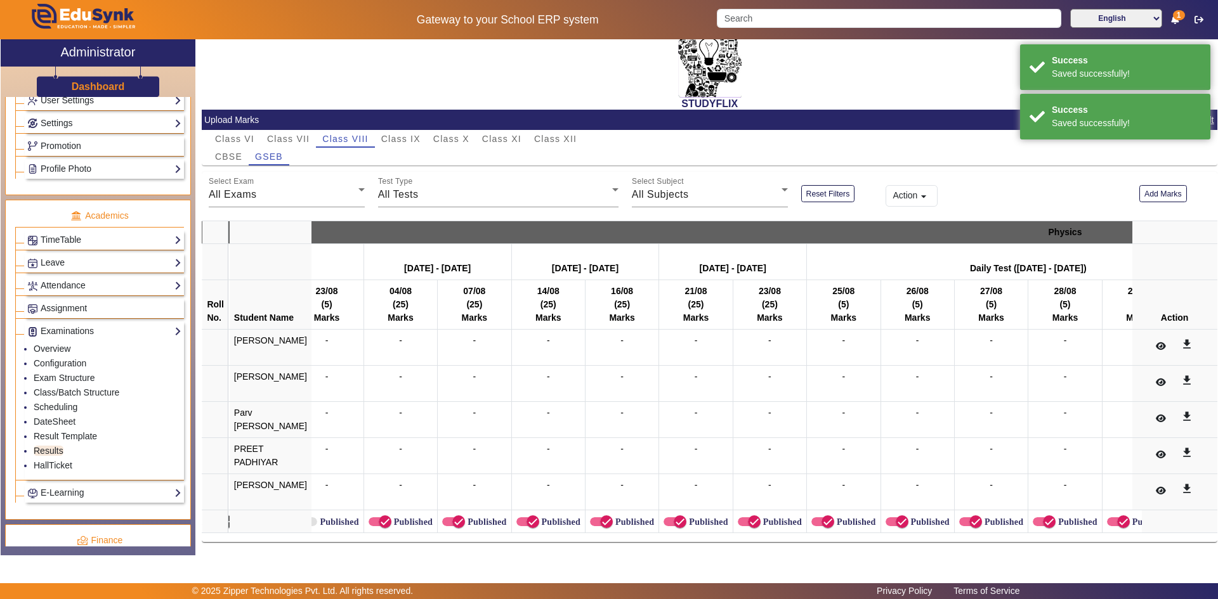
click at [393, 517] on label "Published" at bounding box center [411, 522] width 41 height 11
click at [391, 518] on button "Published" at bounding box center [380, 522] width 23 height 9
click at [453, 518] on icon "button" at bounding box center [458, 521] width 11 height 11
click at [527, 521] on span "button" at bounding box center [532, 521] width 25 height 25
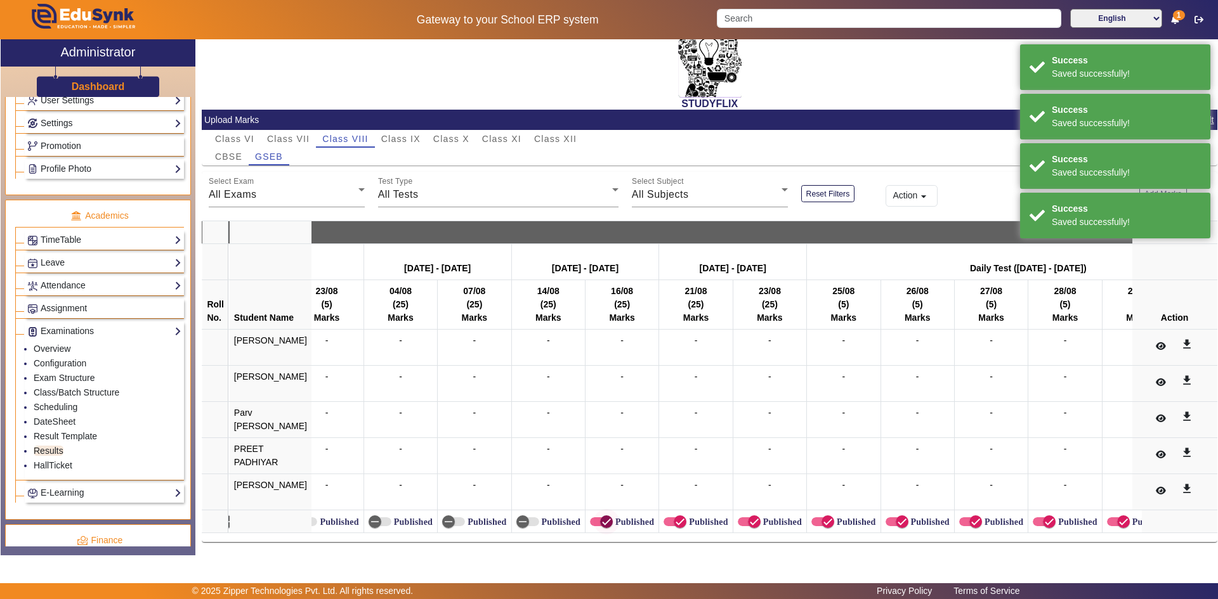
click at [600, 518] on span "button" at bounding box center [606, 522] width 13 height 13
click at [686, 517] on label "Published" at bounding box center [706, 522] width 41 height 11
click at [684, 518] on button "Published" at bounding box center [675, 522] width 23 height 9
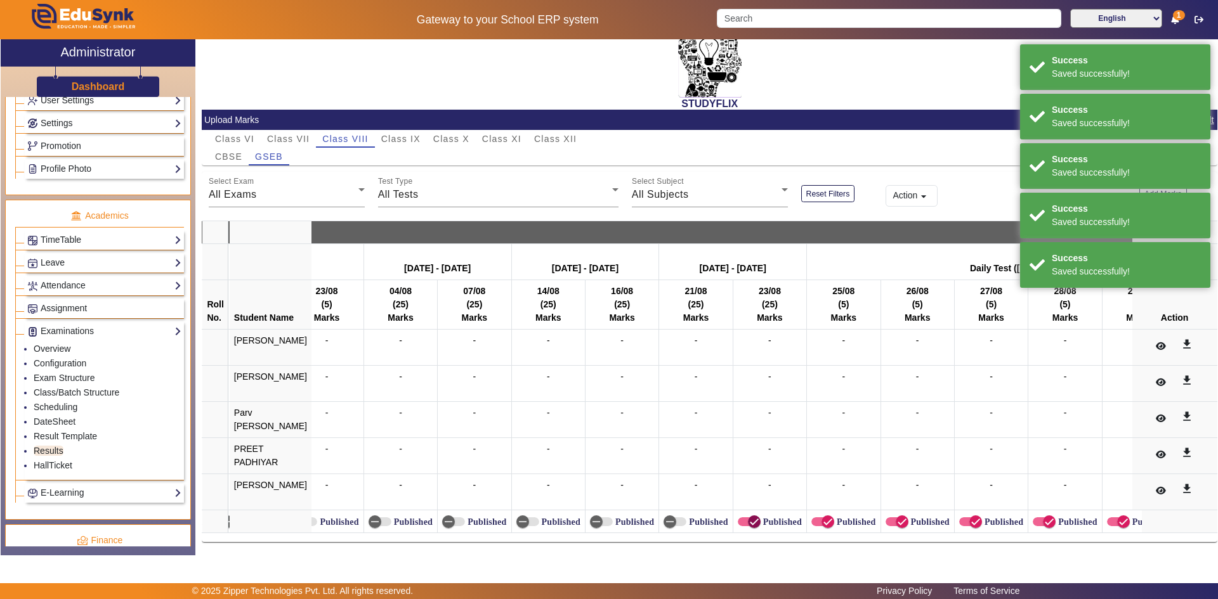
drag, startPoint x: 745, startPoint y: 518, endPoint x: 785, endPoint y: 517, distance: 40.0
click at [749, 518] on icon "button" at bounding box center [754, 521] width 11 height 11
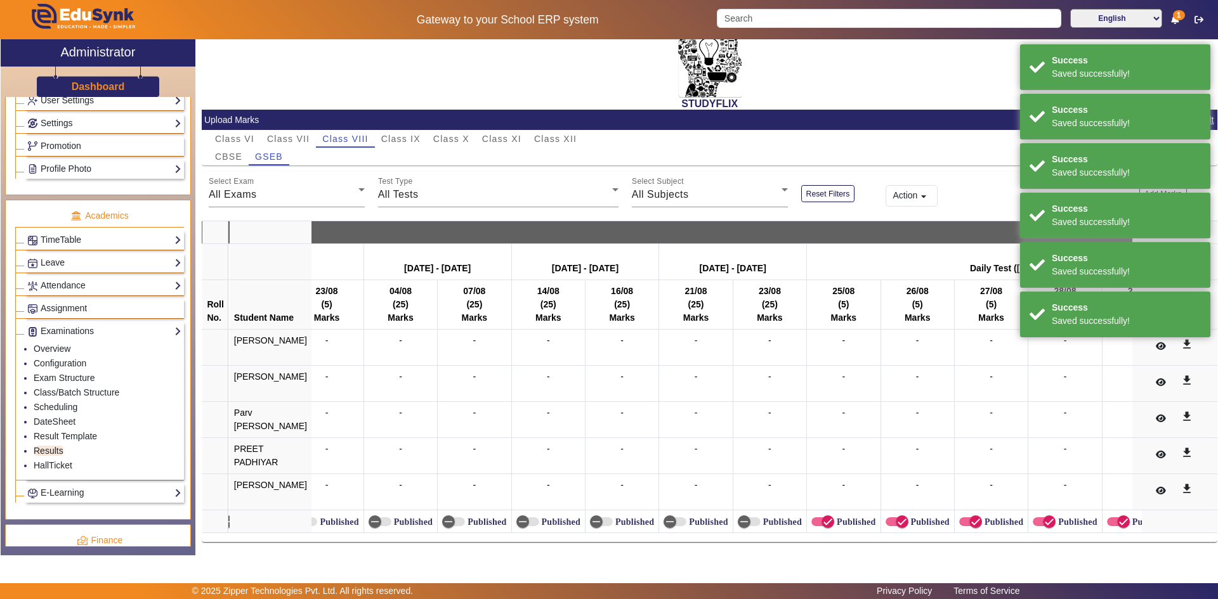
click at [834, 517] on label "Published" at bounding box center [854, 522] width 41 height 11
click at [828, 518] on button "Published" at bounding box center [822, 522] width 23 height 9
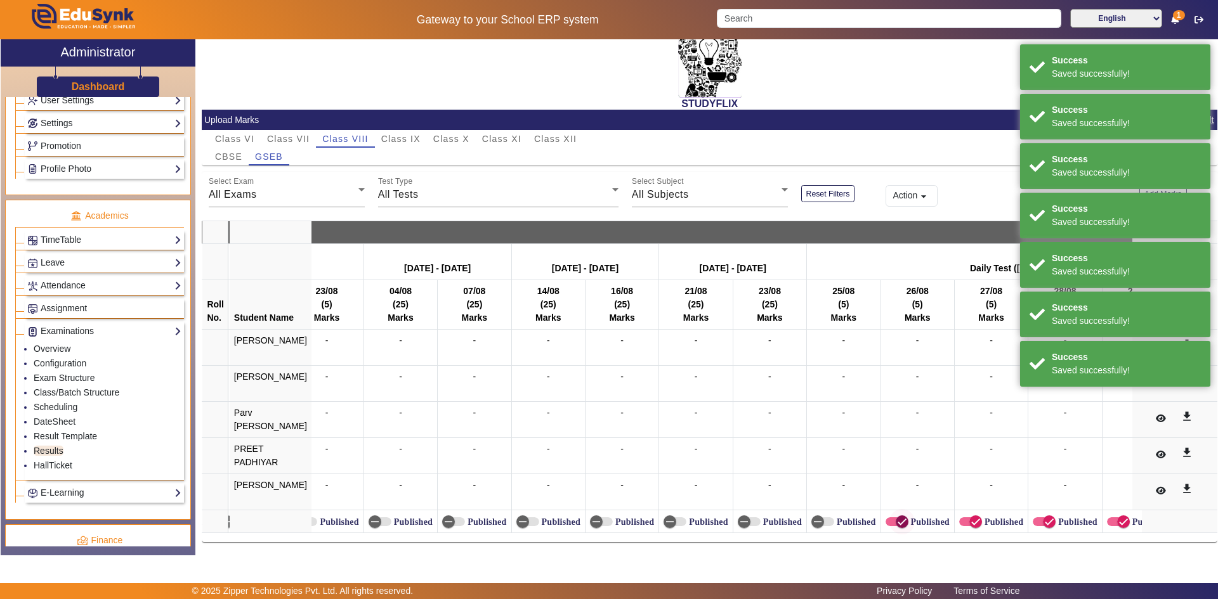
click at [889, 512] on span "button" at bounding box center [901, 521] width 25 height 25
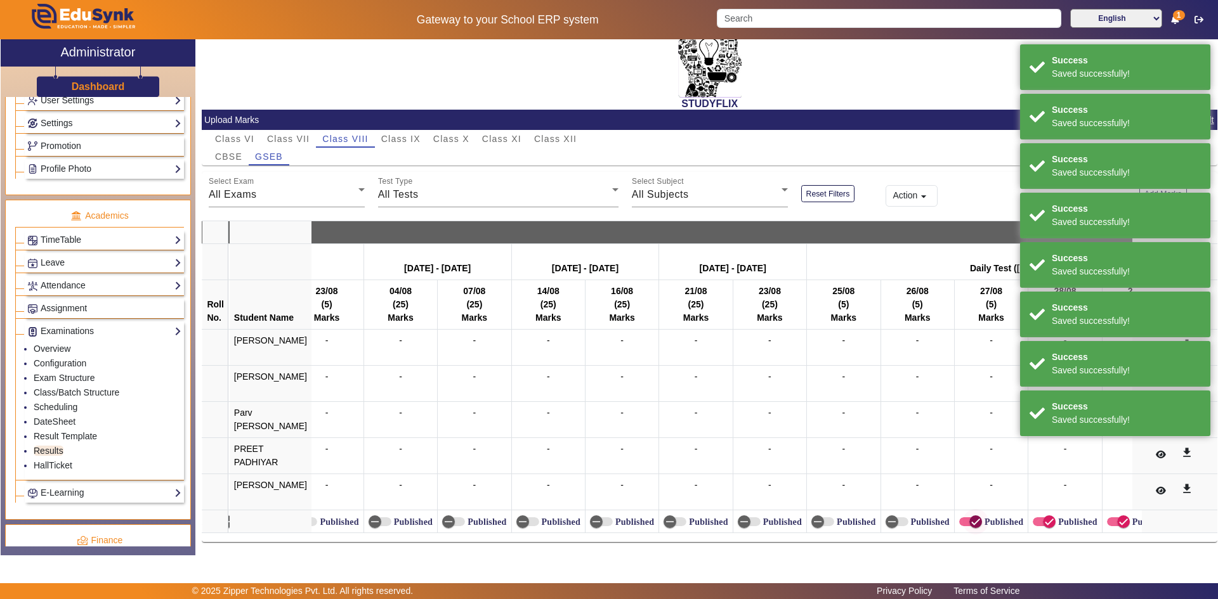
click at [963, 515] on span "button" at bounding box center [975, 521] width 25 height 25
click at [1048, 521] on span "button" at bounding box center [1049, 521] width 25 height 25
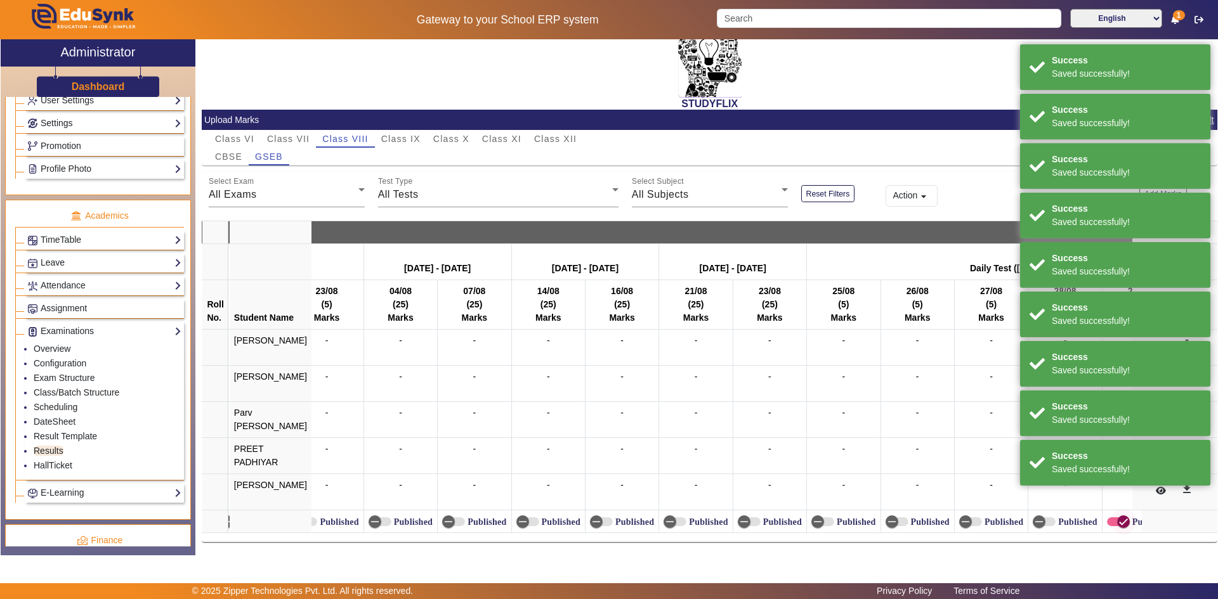
click at [1111, 520] on span "button" at bounding box center [1123, 521] width 25 height 25
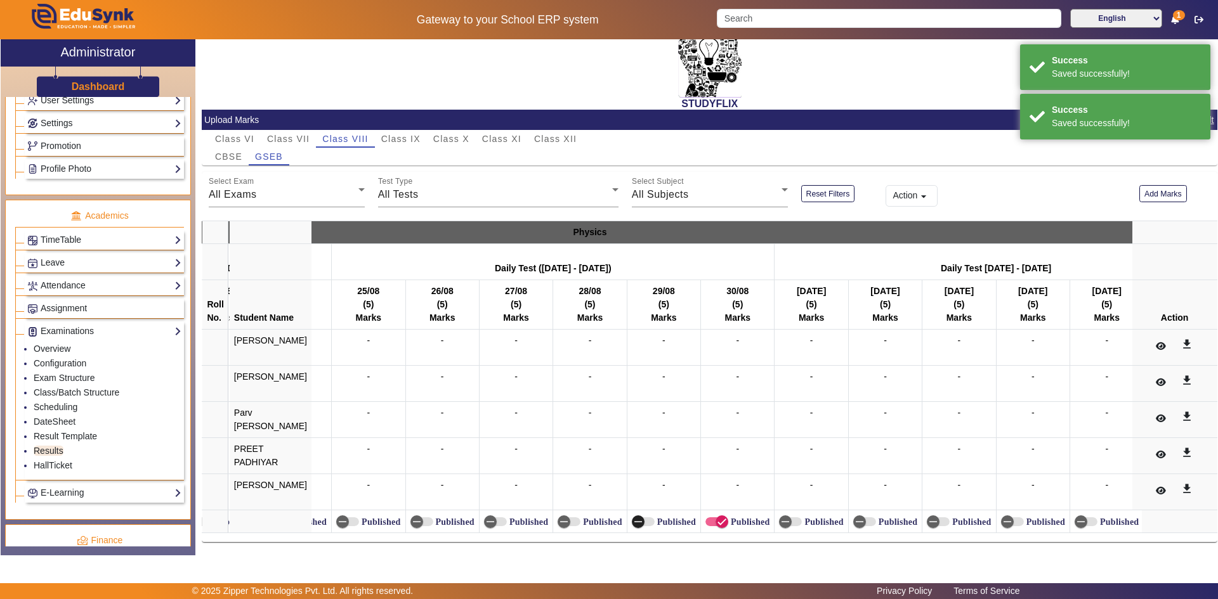
scroll to position [0, 8345]
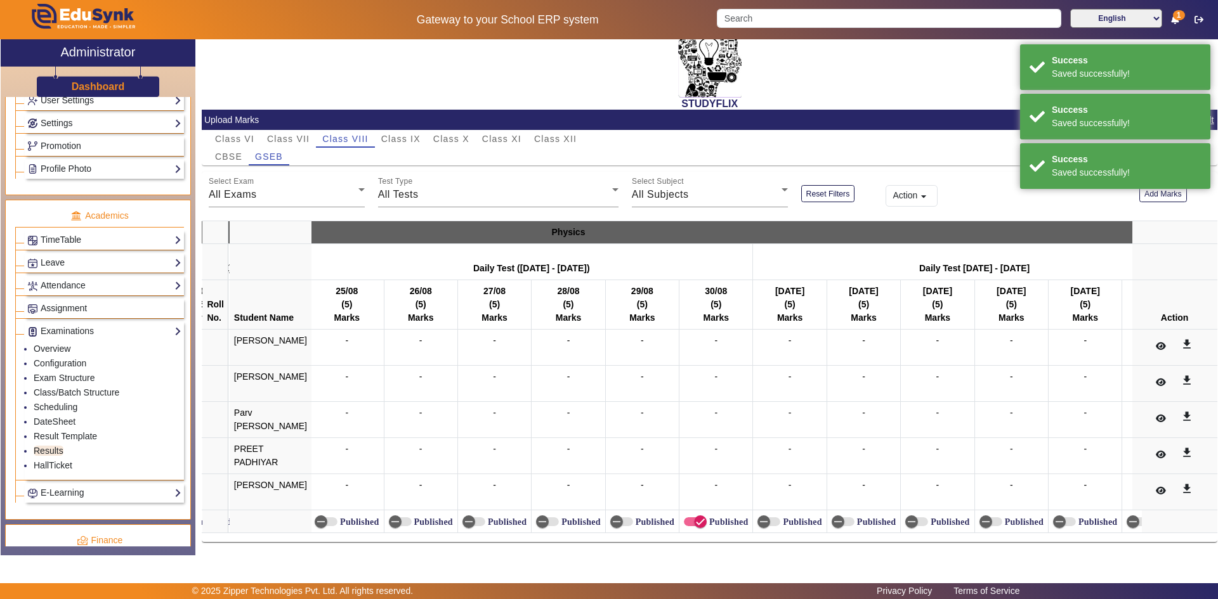
click at [707, 518] on label "Published" at bounding box center [727, 522] width 41 height 11
click at [702, 518] on button "Published" at bounding box center [695, 522] width 23 height 9
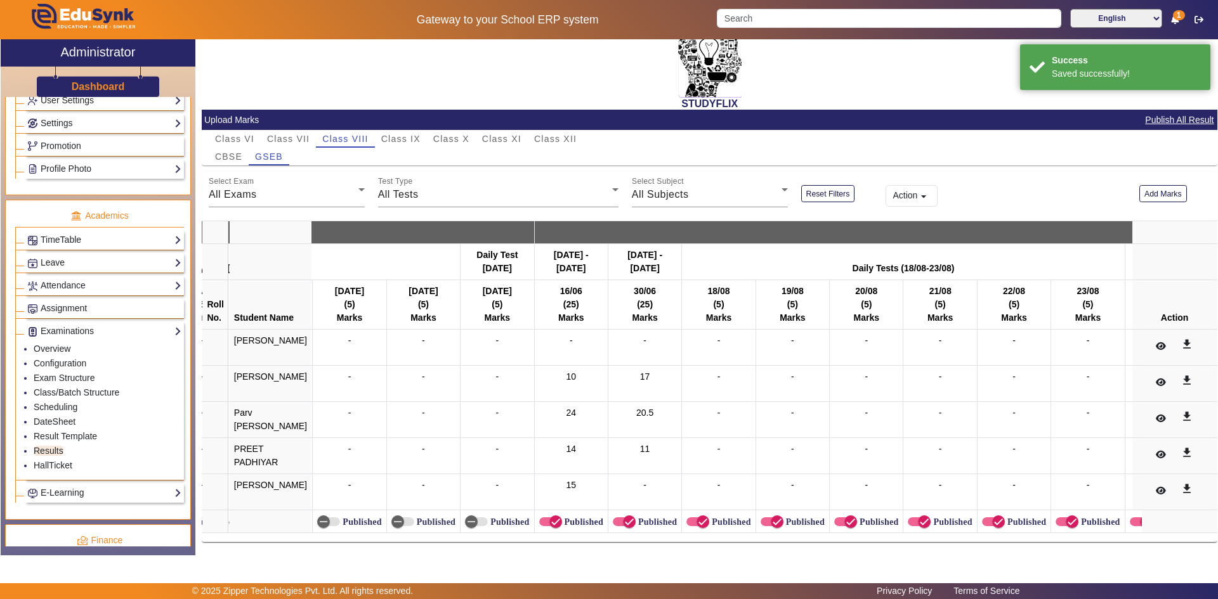
scroll to position [0, 9534]
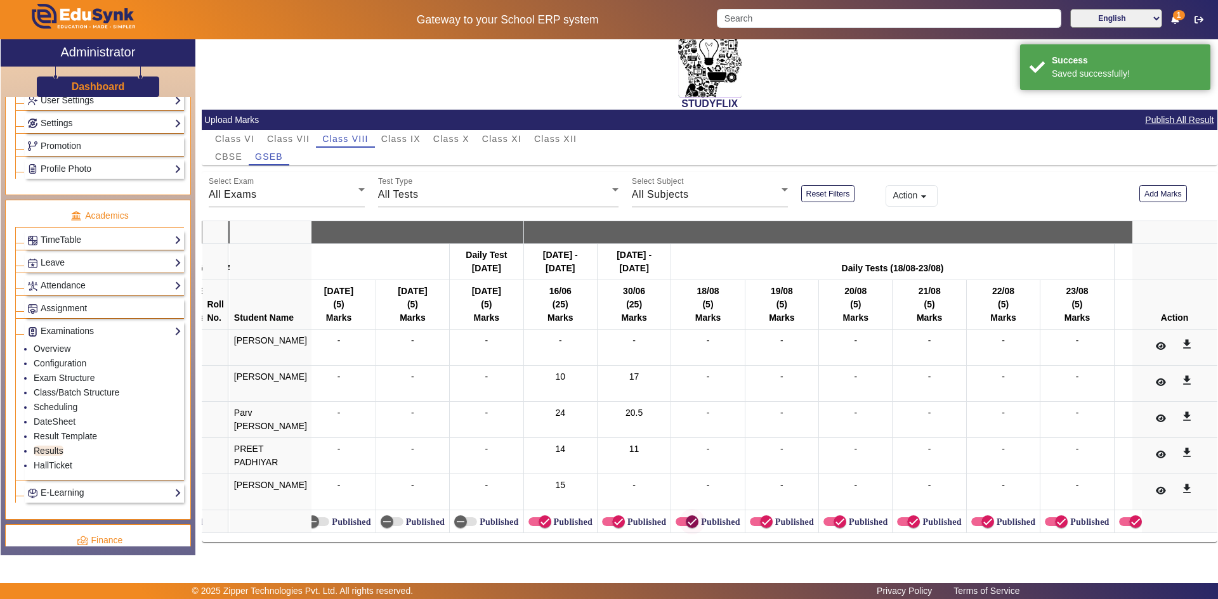
click at [688, 522] on icon "button" at bounding box center [692, 522] width 8 height 1
click at [761, 516] on icon "button" at bounding box center [766, 521] width 11 height 11
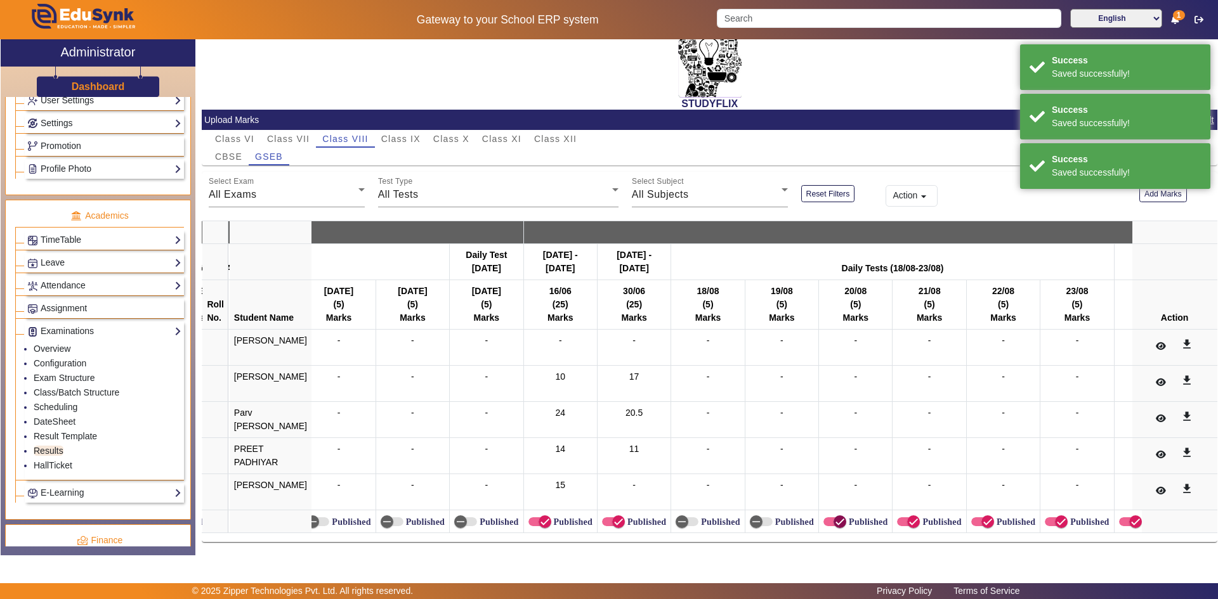
drag, startPoint x: 825, startPoint y: 516, endPoint x: 860, endPoint y: 516, distance: 35.5
click at [836, 522] on icon "button" at bounding box center [840, 522] width 8 height 1
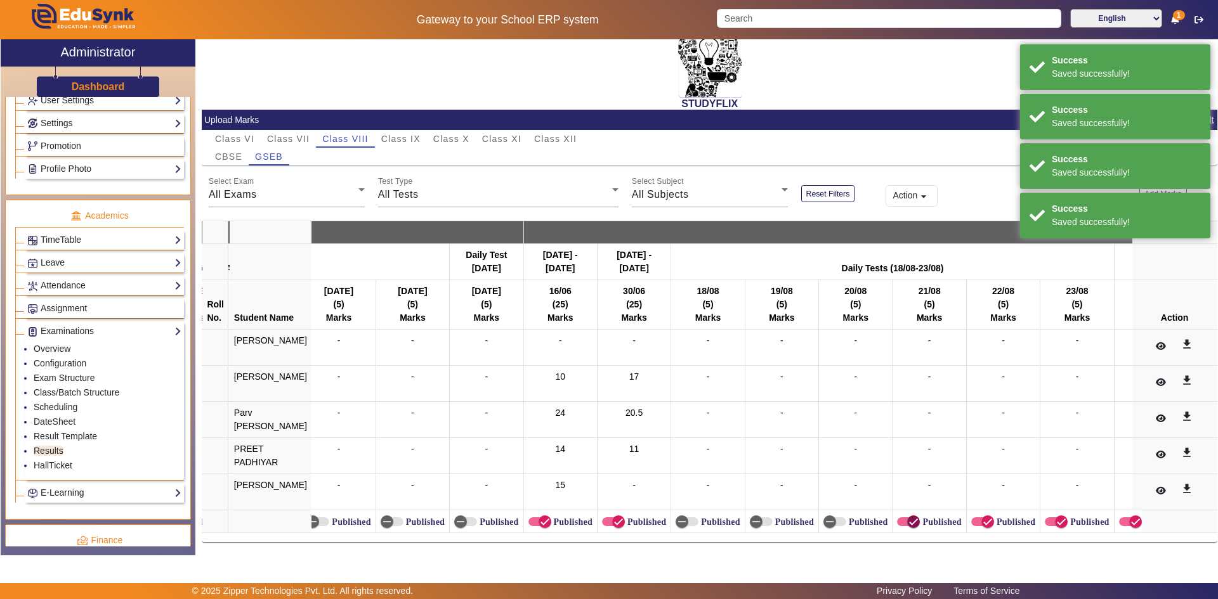
click at [910, 522] on icon "button" at bounding box center [914, 522] width 8 height 1
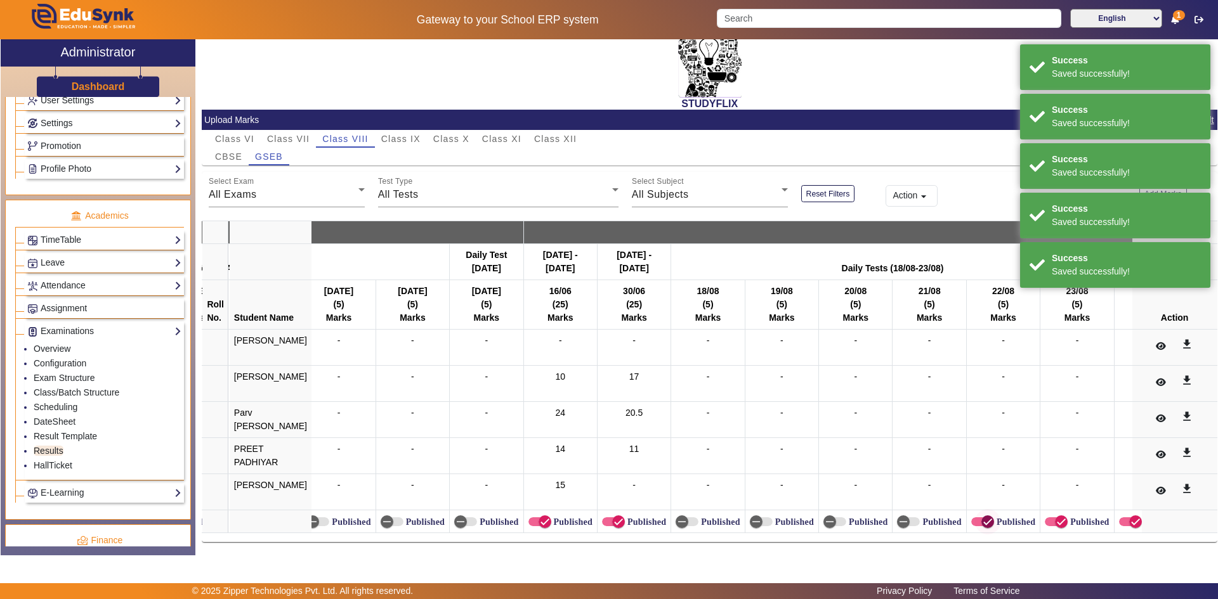
click at [982, 518] on icon "button" at bounding box center [987, 521] width 11 height 11
click at [1056, 516] on icon "button" at bounding box center [1061, 521] width 11 height 11
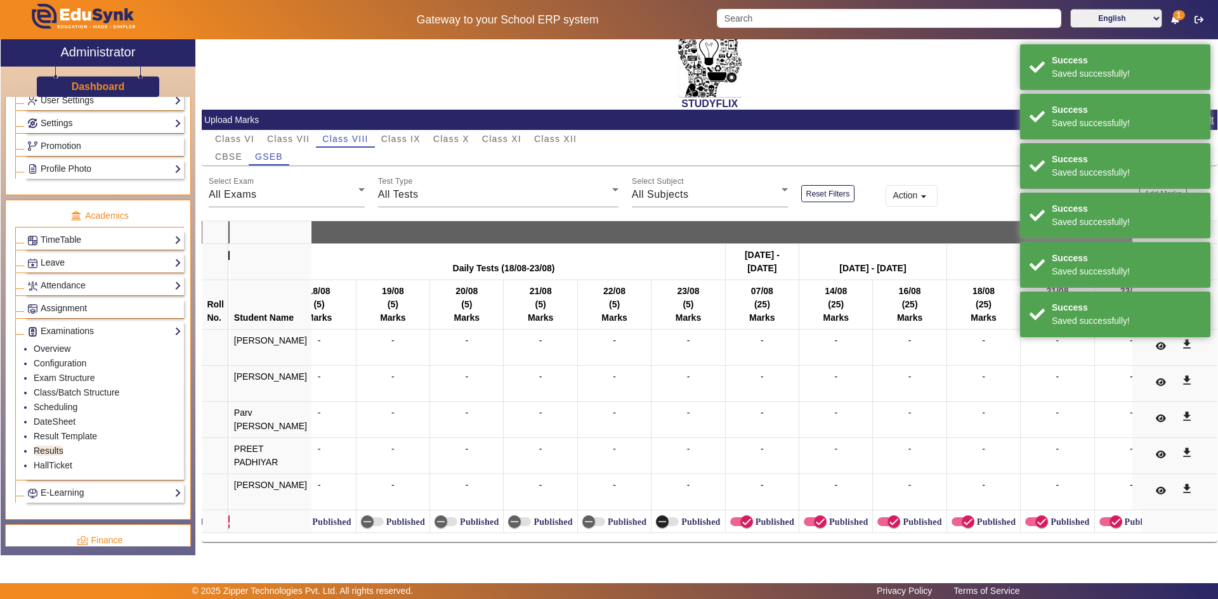
scroll to position [0, 9988]
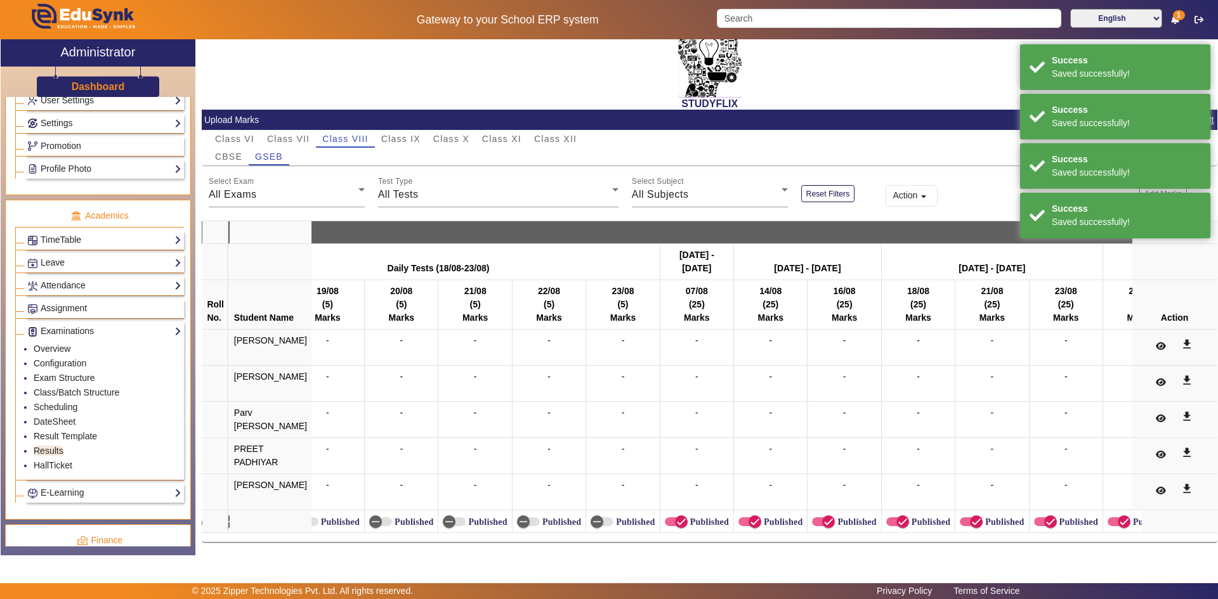
click at [688, 517] on label "Published" at bounding box center [708, 522] width 41 height 11
click at [688, 518] on button "Published" at bounding box center [676, 522] width 23 height 9
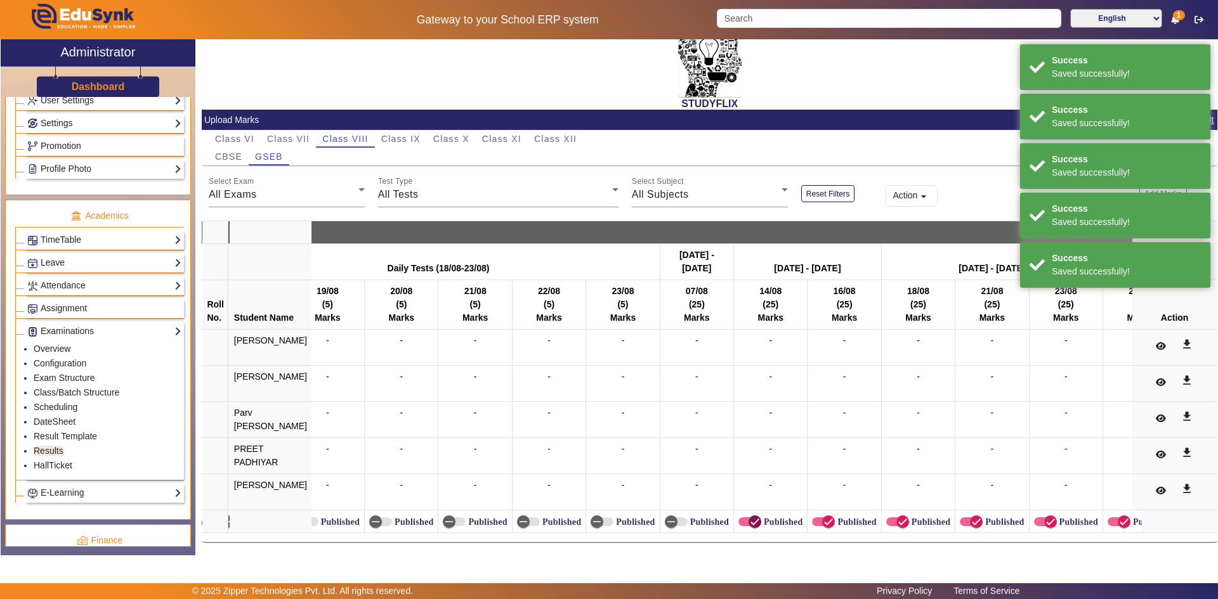
click at [749, 520] on icon "button" at bounding box center [754, 521] width 11 height 11
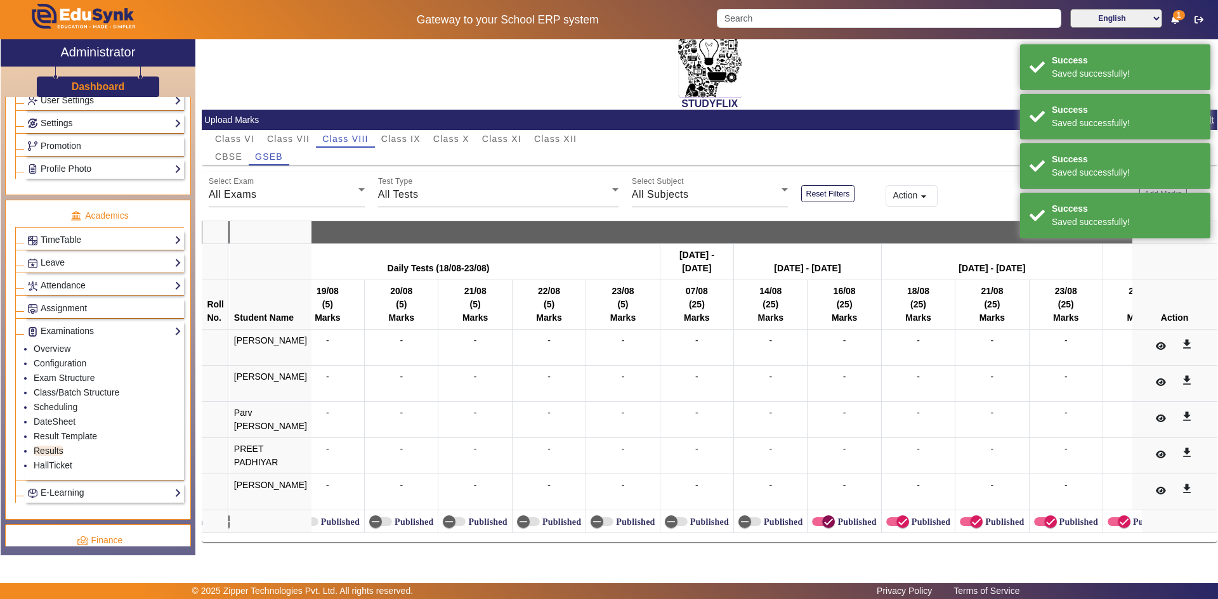
click at [825, 522] on icon "button" at bounding box center [829, 522] width 8 height 1
click at [897, 516] on icon "button" at bounding box center [902, 521] width 11 height 11
click at [971, 516] on icon "button" at bounding box center [976, 521] width 11 height 11
click at [1045, 516] on icon "button" at bounding box center [1050, 521] width 11 height 11
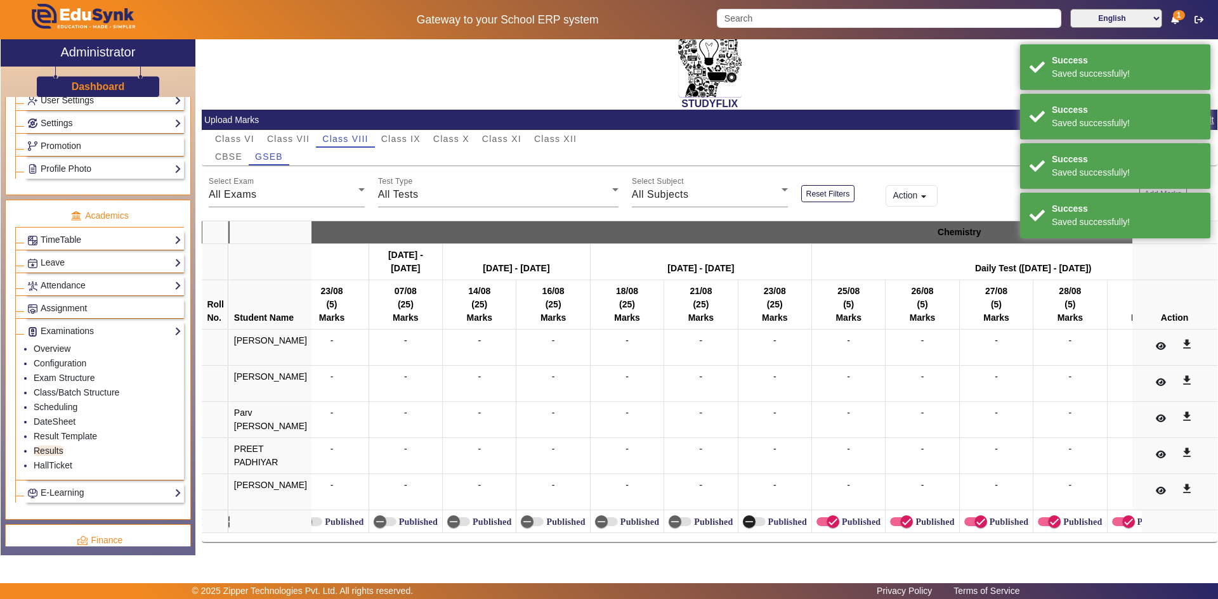
scroll to position [0, 10345]
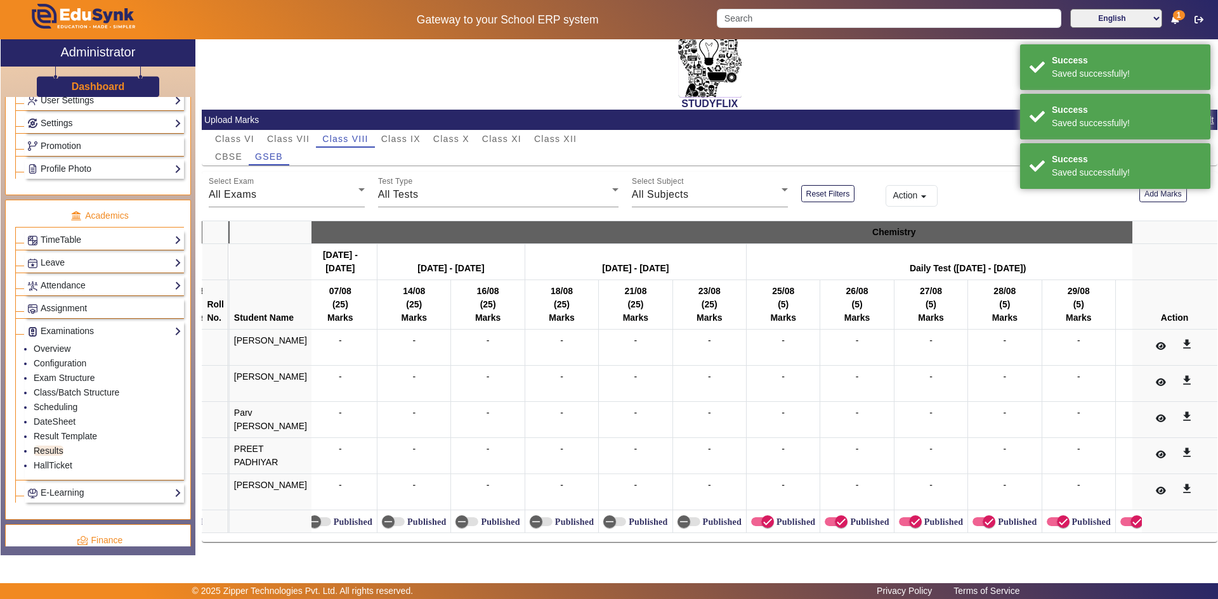
click at [774, 517] on label "Published" at bounding box center [794, 522] width 41 height 11
click at [769, 518] on button "Published" at bounding box center [762, 522] width 23 height 9
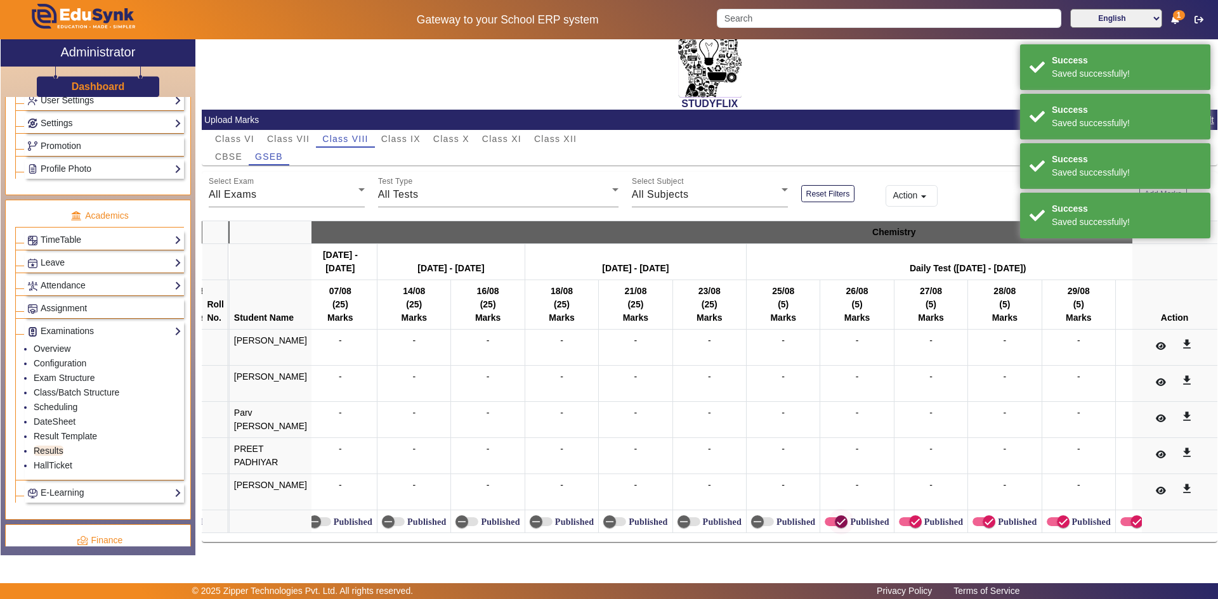
click at [835, 516] on icon "button" at bounding box center [840, 521] width 11 height 11
click at [903, 519] on span "button" at bounding box center [915, 521] width 25 height 25
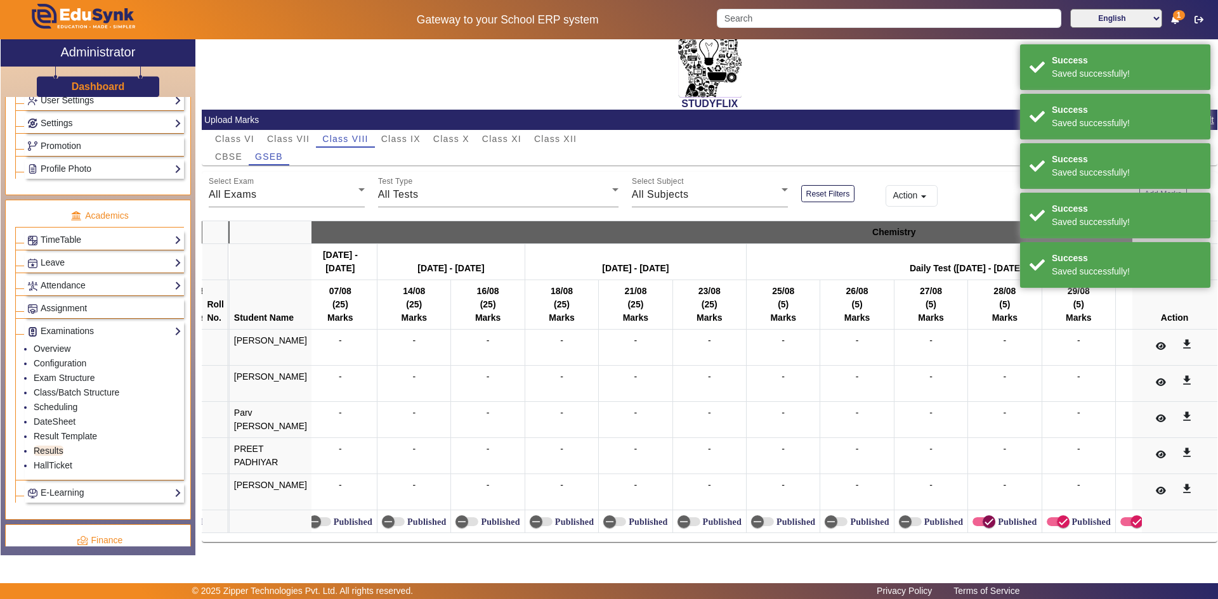
click at [983, 516] on icon "button" at bounding box center [988, 521] width 11 height 11
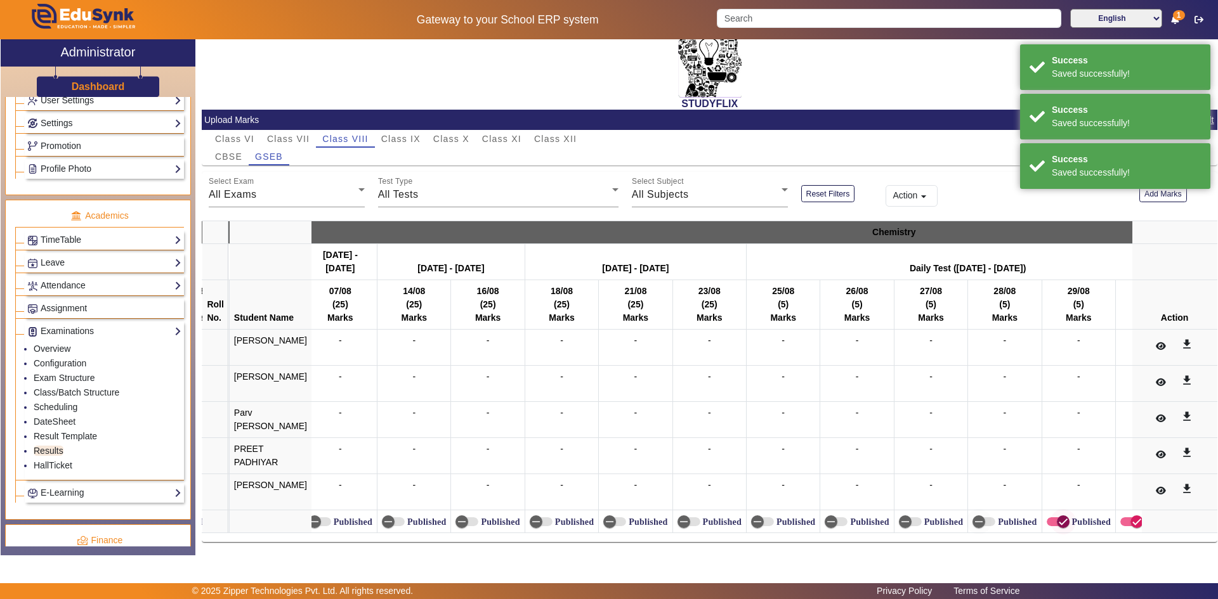
click at [1051, 518] on span "button" at bounding box center [1063, 521] width 25 height 25
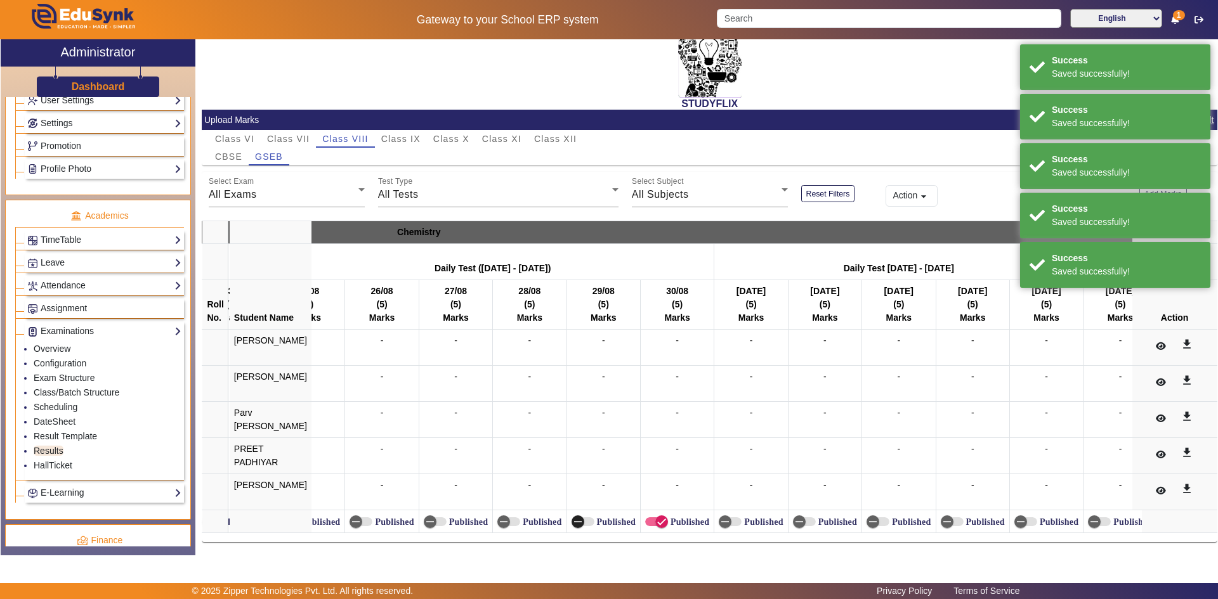
scroll to position [0, 10918]
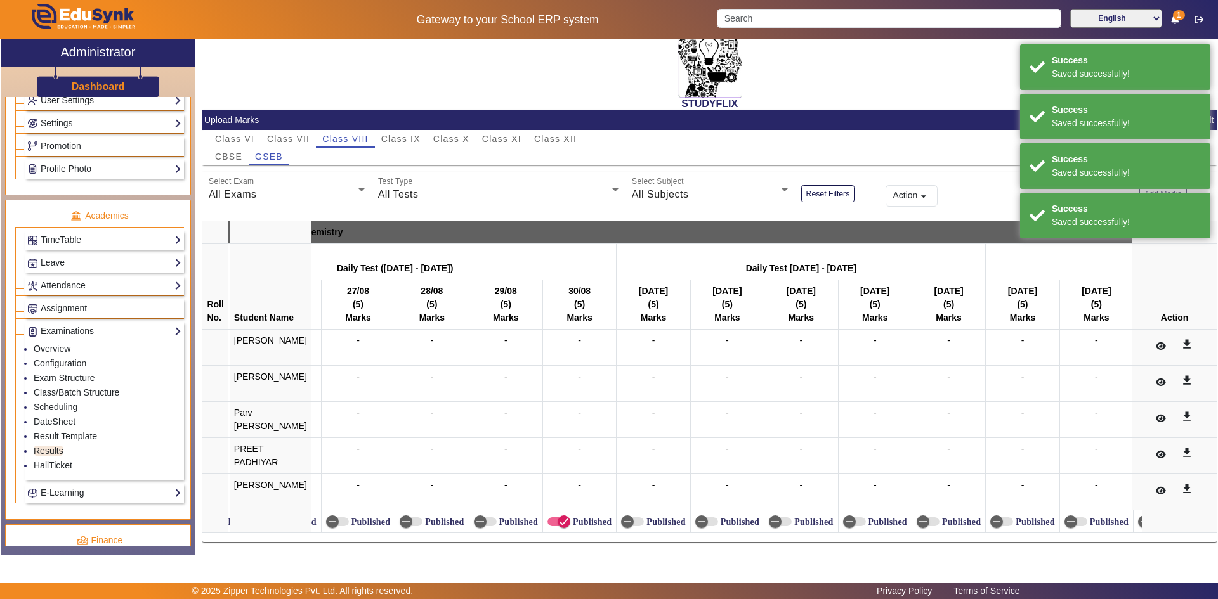
click at [587, 520] on label "Published" at bounding box center [590, 522] width 41 height 11
click at [570, 520] on button "Published" at bounding box center [558, 522] width 23 height 9
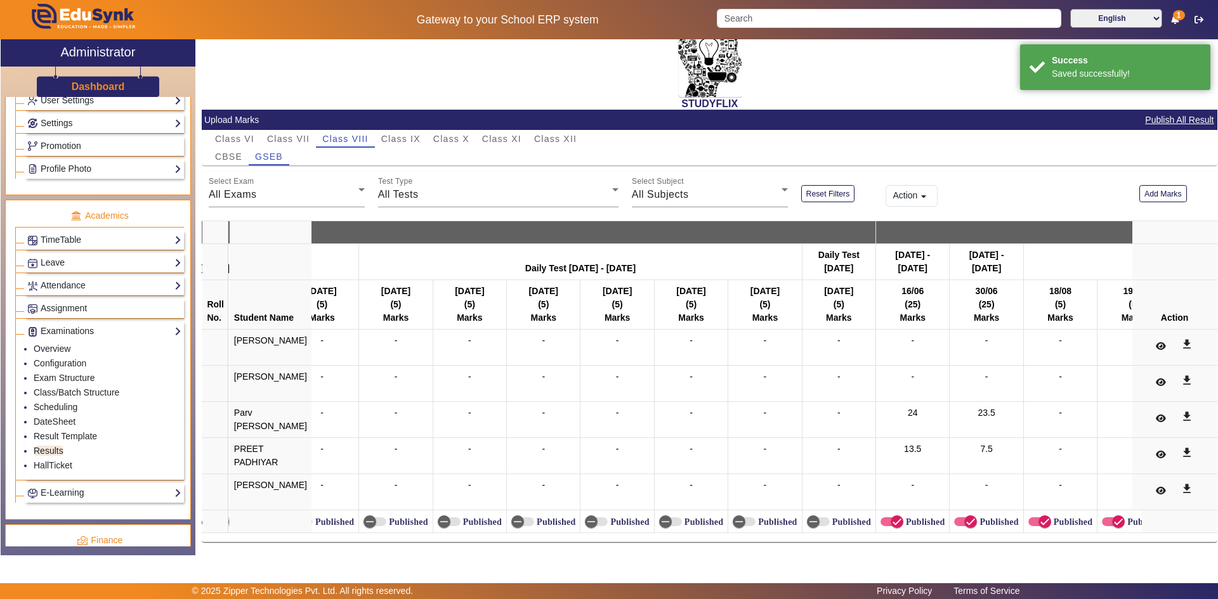
scroll to position [0, 11804]
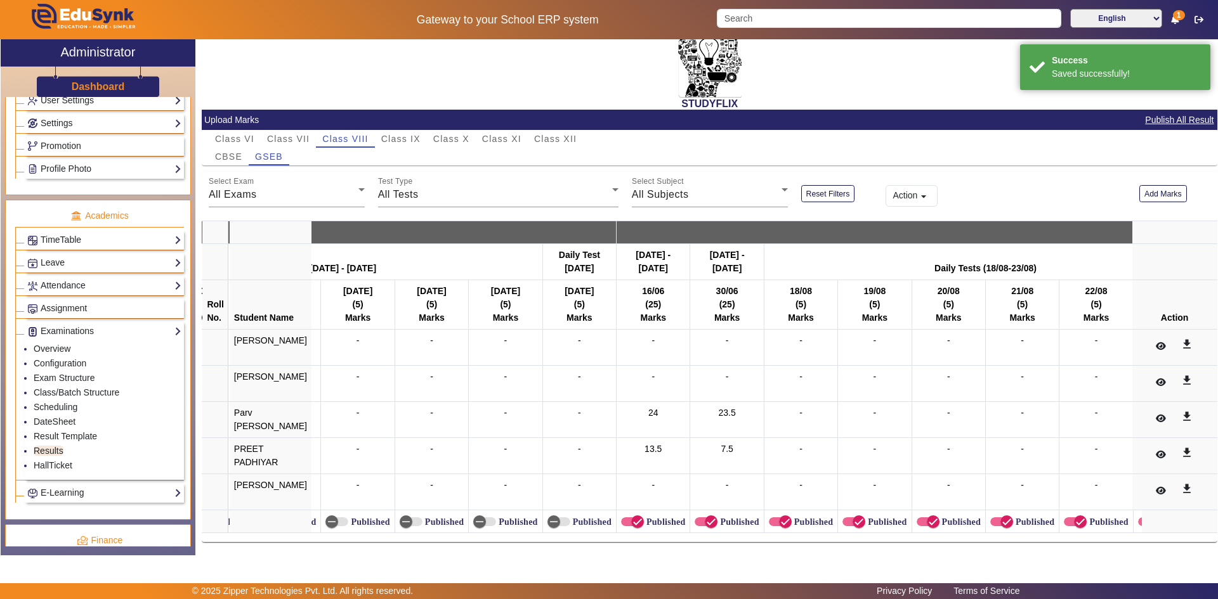
click at [792, 517] on label "Published" at bounding box center [812, 522] width 41 height 11
click at [787, 518] on button "Published" at bounding box center [780, 522] width 23 height 9
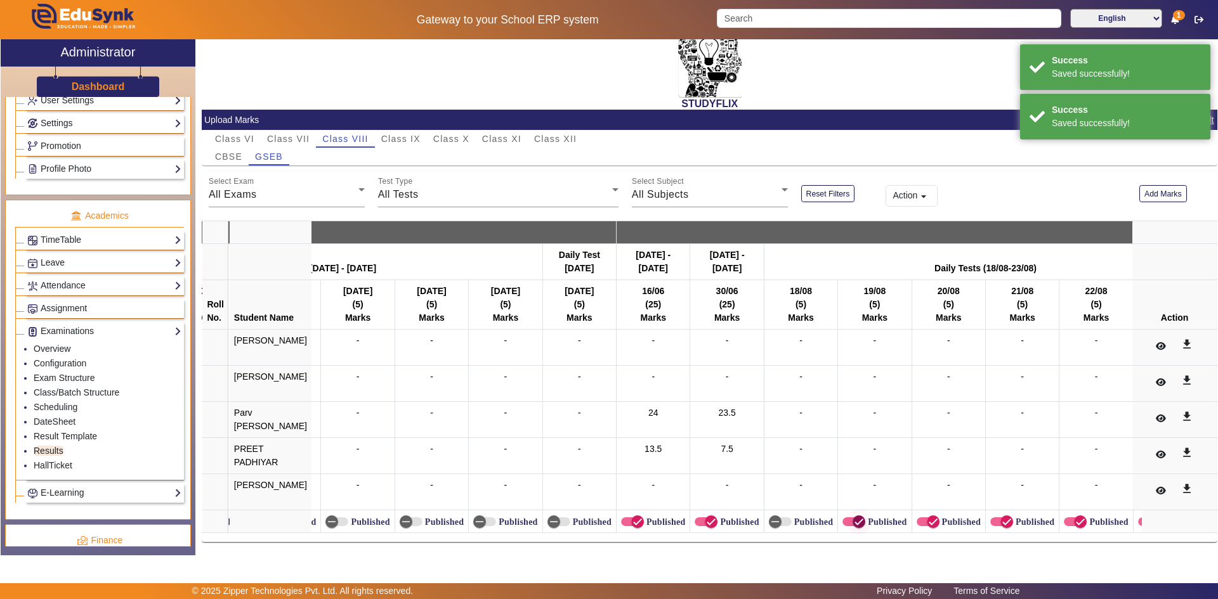
click at [855, 522] on icon "button" at bounding box center [859, 522] width 8 height 1
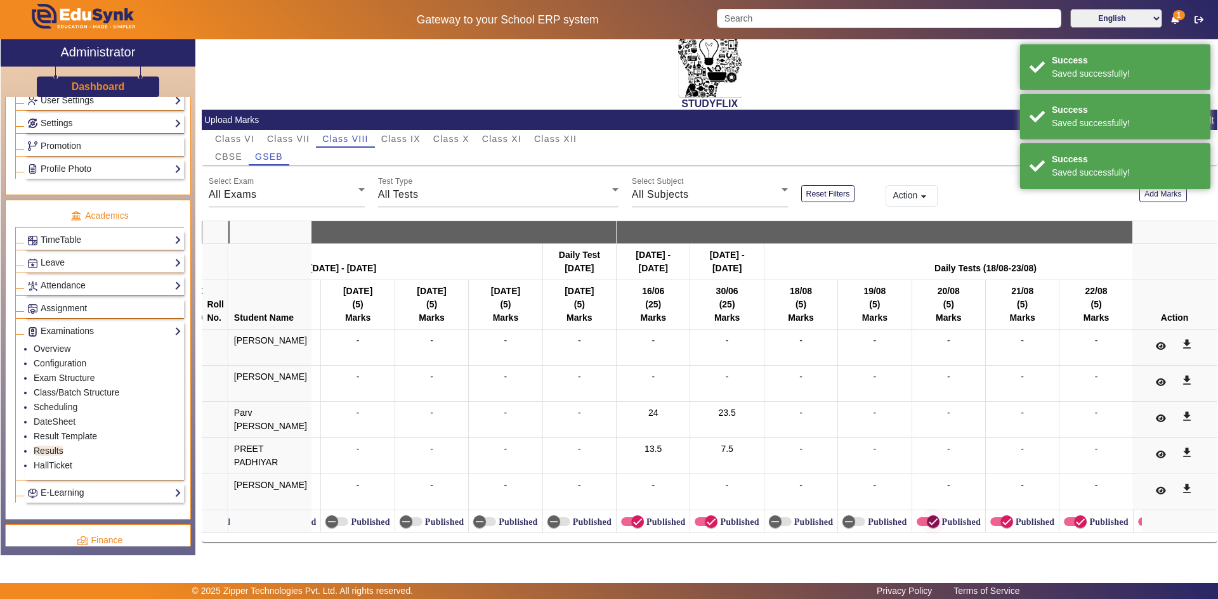
click at [927, 516] on icon "button" at bounding box center [932, 521] width 11 height 11
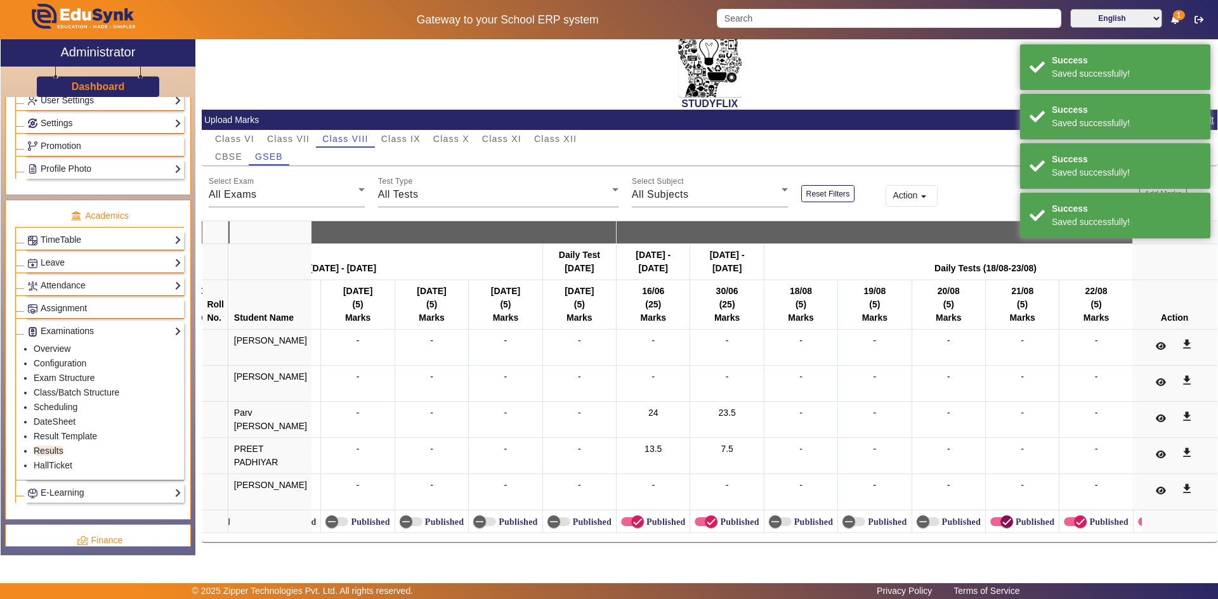
click at [994, 509] on span "button" at bounding box center [1006, 521] width 25 height 25
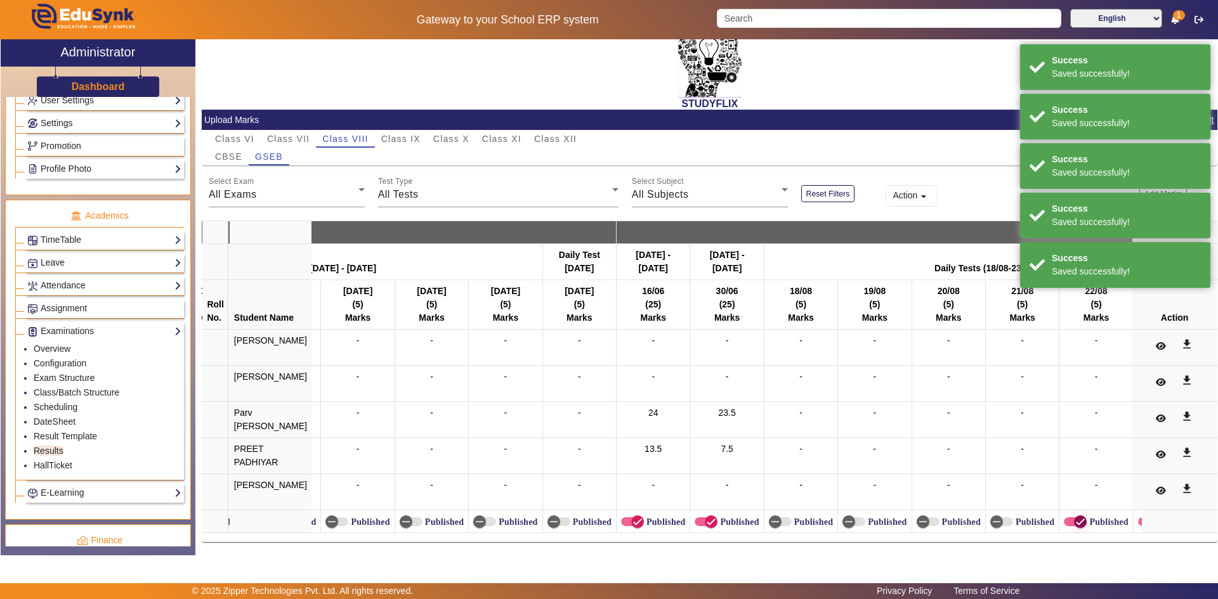
click at [1077, 522] on icon "button" at bounding box center [1081, 522] width 8 height 1
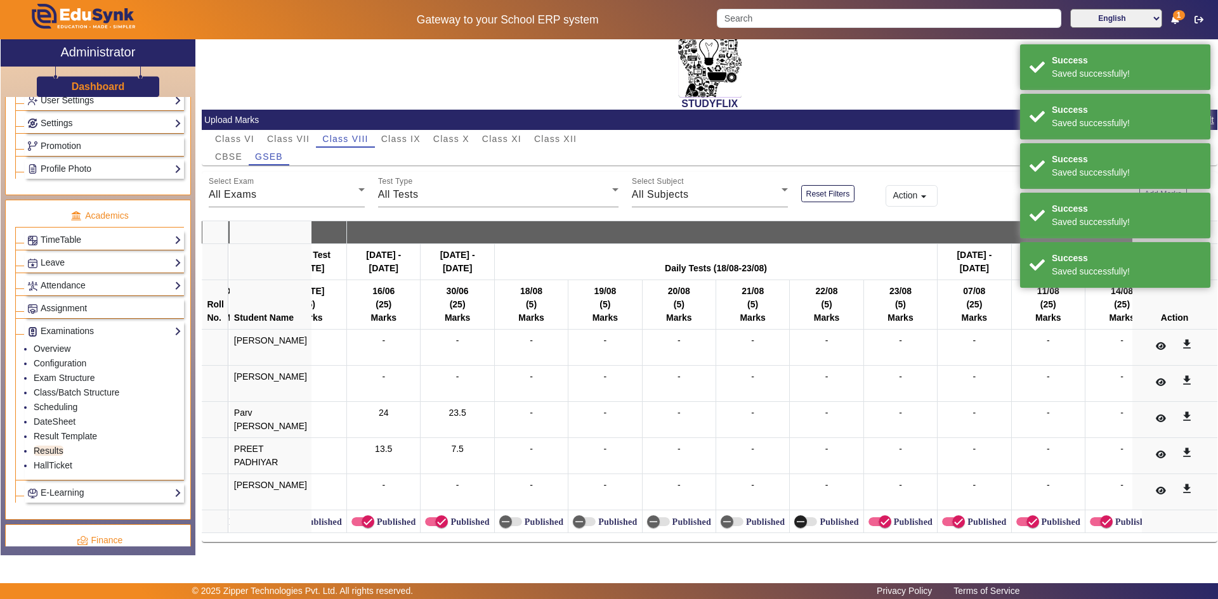
scroll to position [0, 12193]
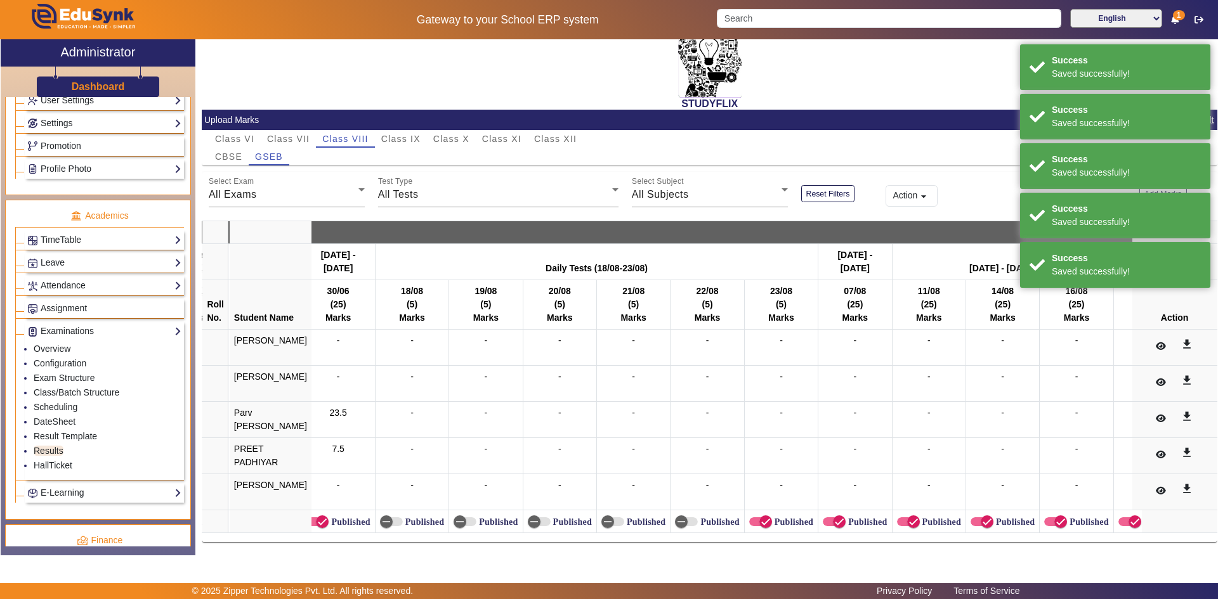
click at [780, 518] on label "Published" at bounding box center [792, 522] width 41 height 11
click at [772, 518] on button "Published" at bounding box center [760, 522] width 23 height 9
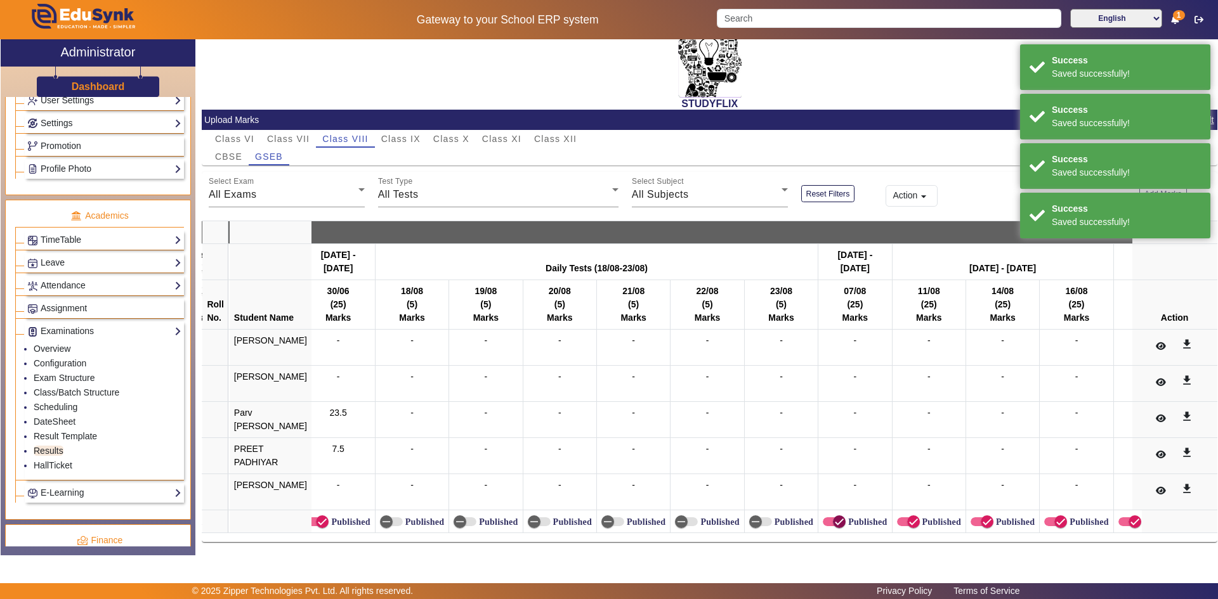
click at [834, 517] on icon "button" at bounding box center [839, 521] width 11 height 11
click at [901, 516] on span "button" at bounding box center [913, 521] width 25 height 25
click at [981, 516] on icon "button" at bounding box center [986, 521] width 11 height 11
click at [1044, 518] on button "Published" at bounding box center [1055, 522] width 23 height 9
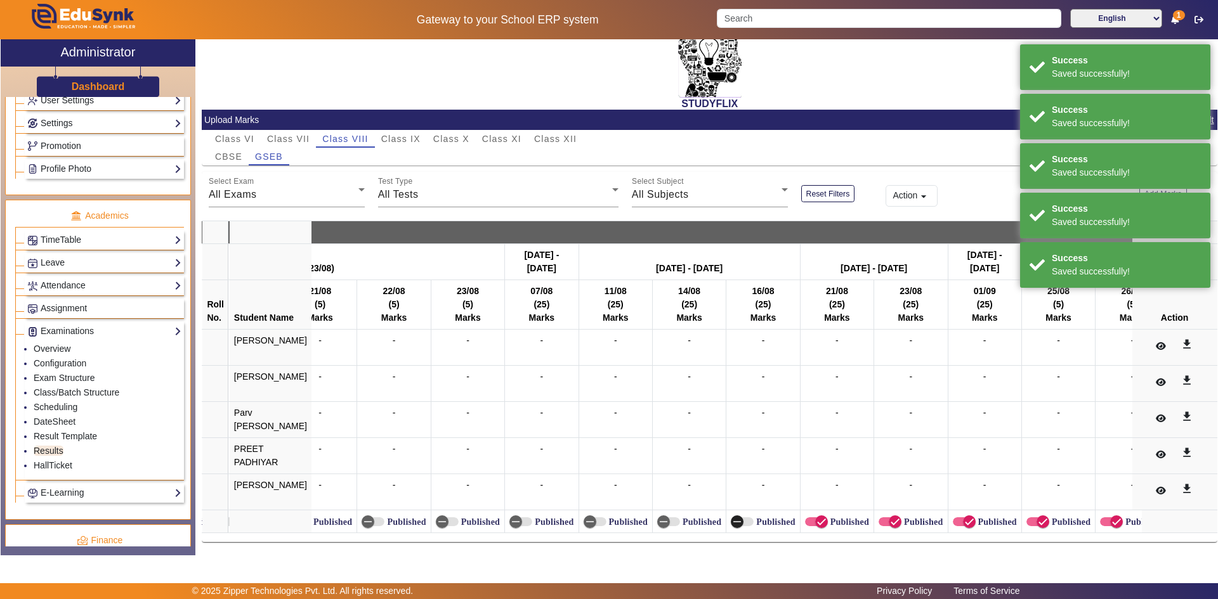
scroll to position [0, 12561]
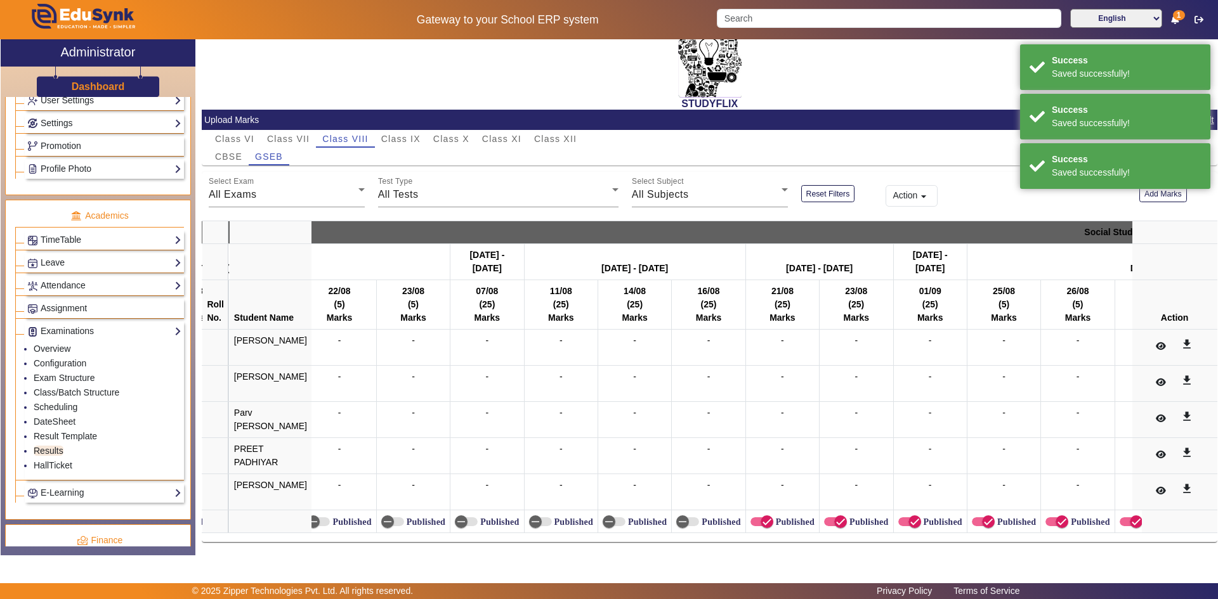
click at [783, 517] on label "Published" at bounding box center [793, 522] width 41 height 11
click at [773, 518] on button "Published" at bounding box center [761, 522] width 23 height 9
click at [835, 518] on span "button" at bounding box center [840, 521] width 25 height 25
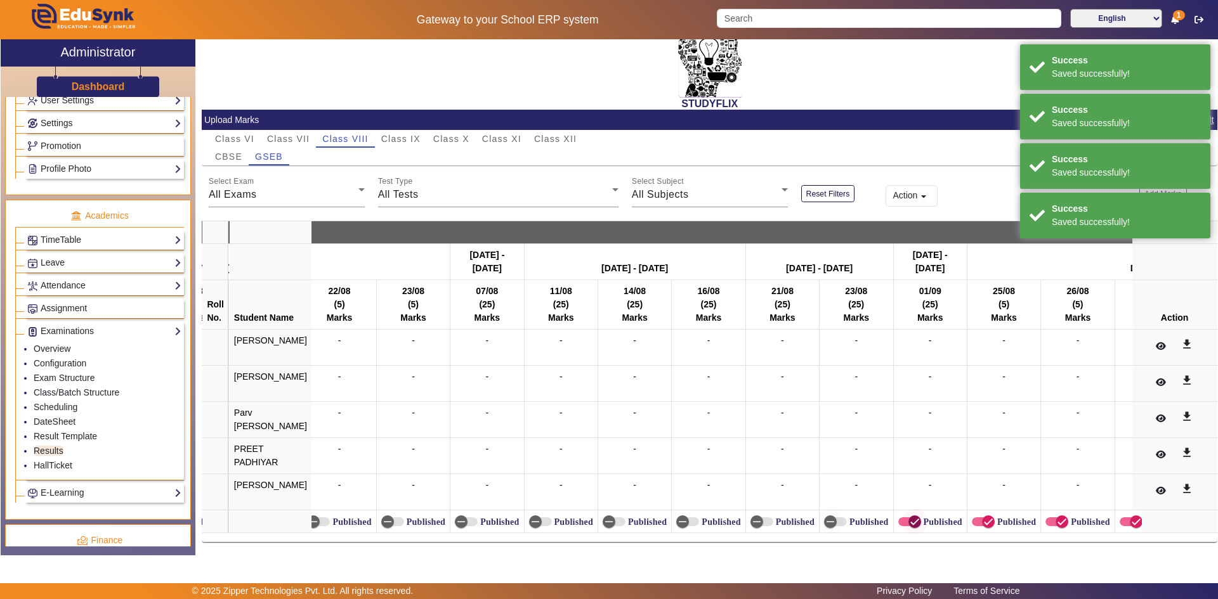
click at [909, 517] on icon "button" at bounding box center [914, 521] width 11 height 11
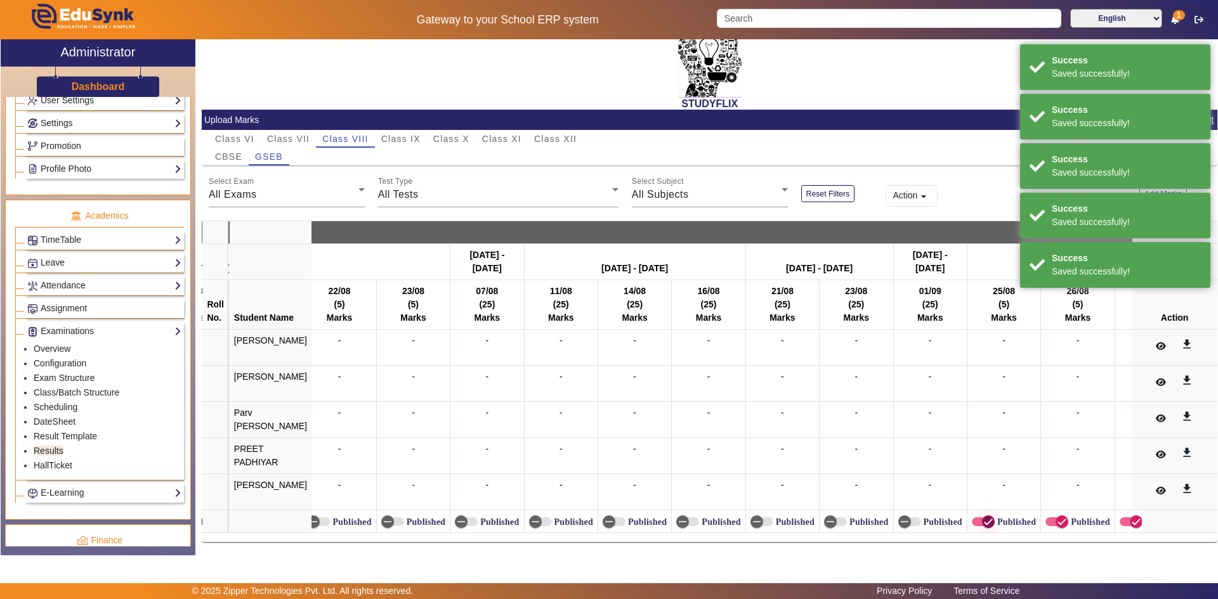
click at [972, 518] on span "button" at bounding box center [983, 522] width 23 height 9
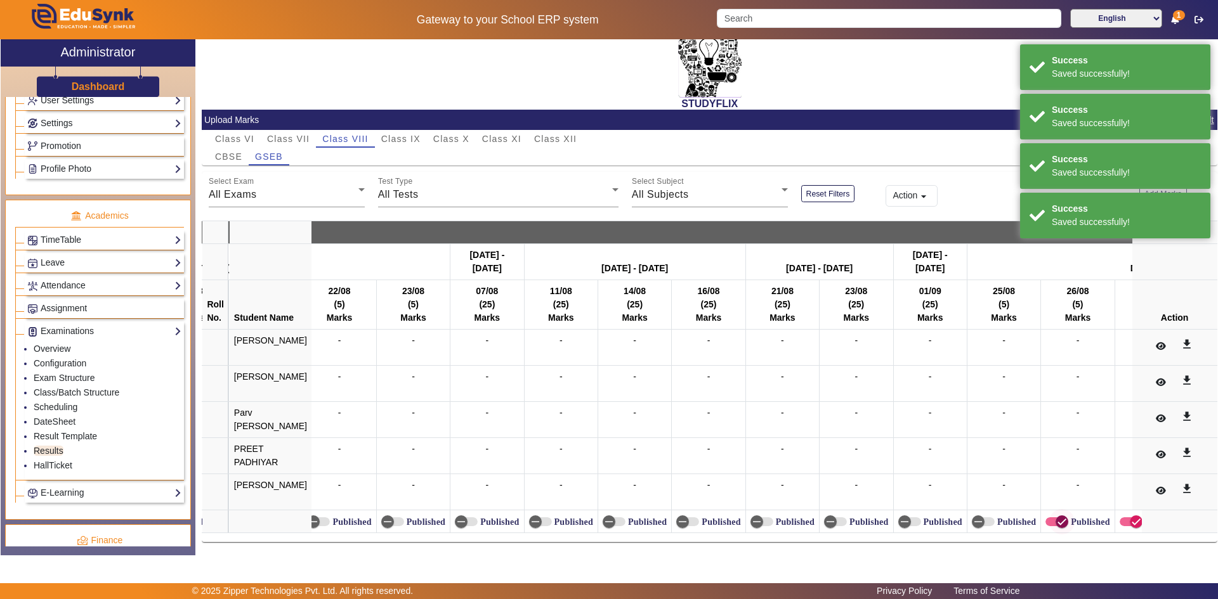
click at [1049, 518] on span "button" at bounding box center [1061, 521] width 25 height 25
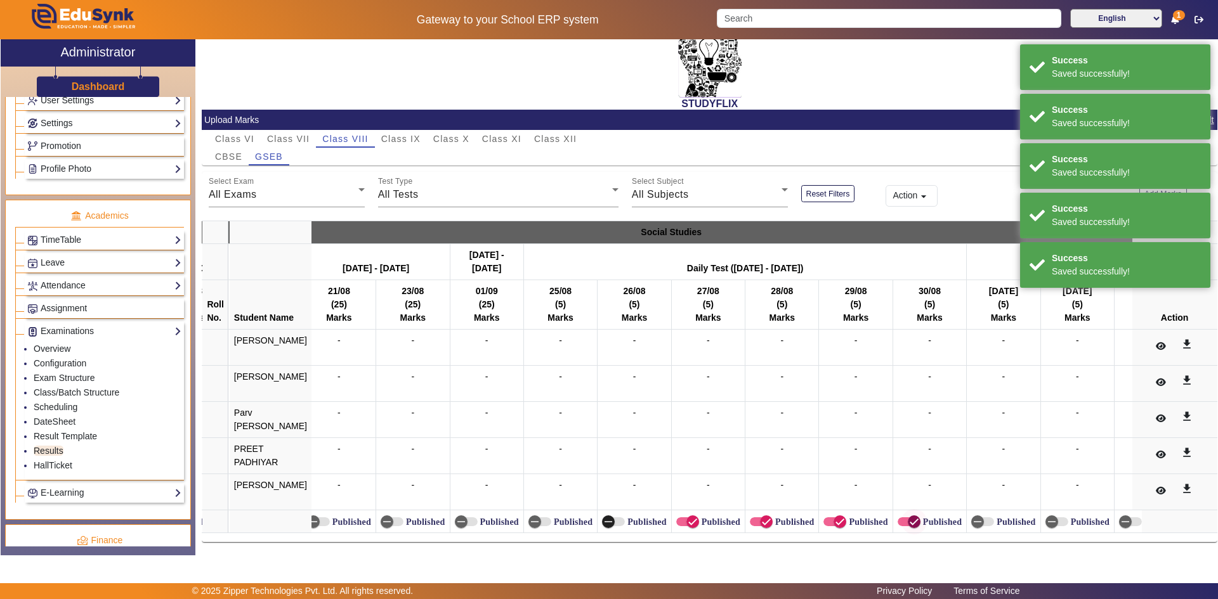
scroll to position [0, 13080]
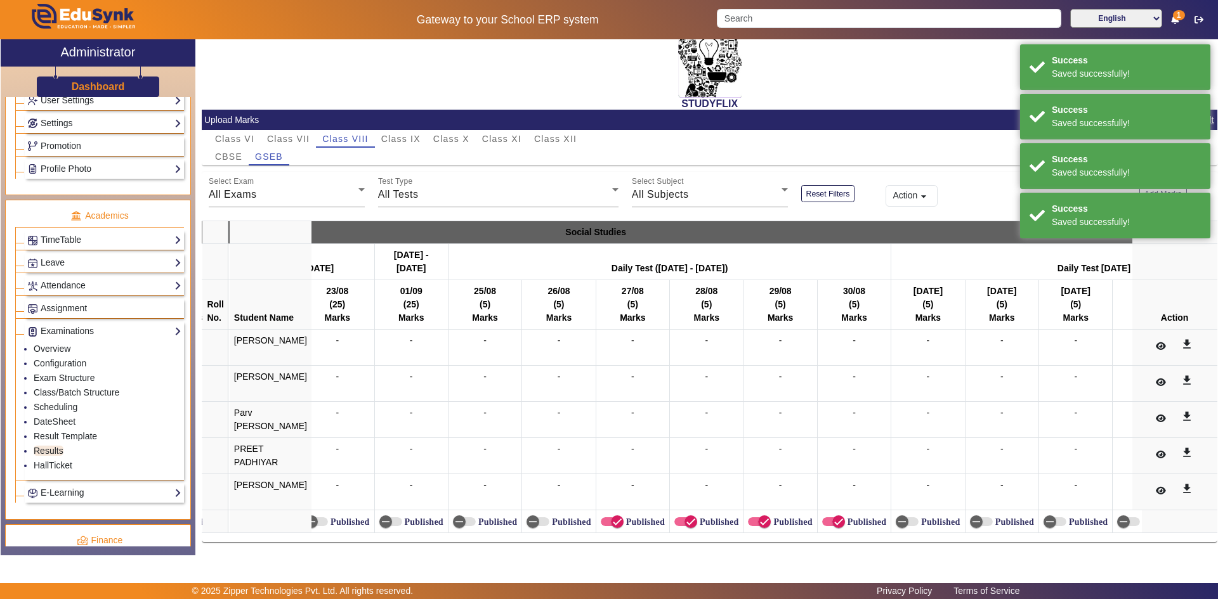
click at [643, 518] on label "Published" at bounding box center [644, 522] width 41 height 11
click at [624, 518] on button "Published" at bounding box center [612, 522] width 23 height 9
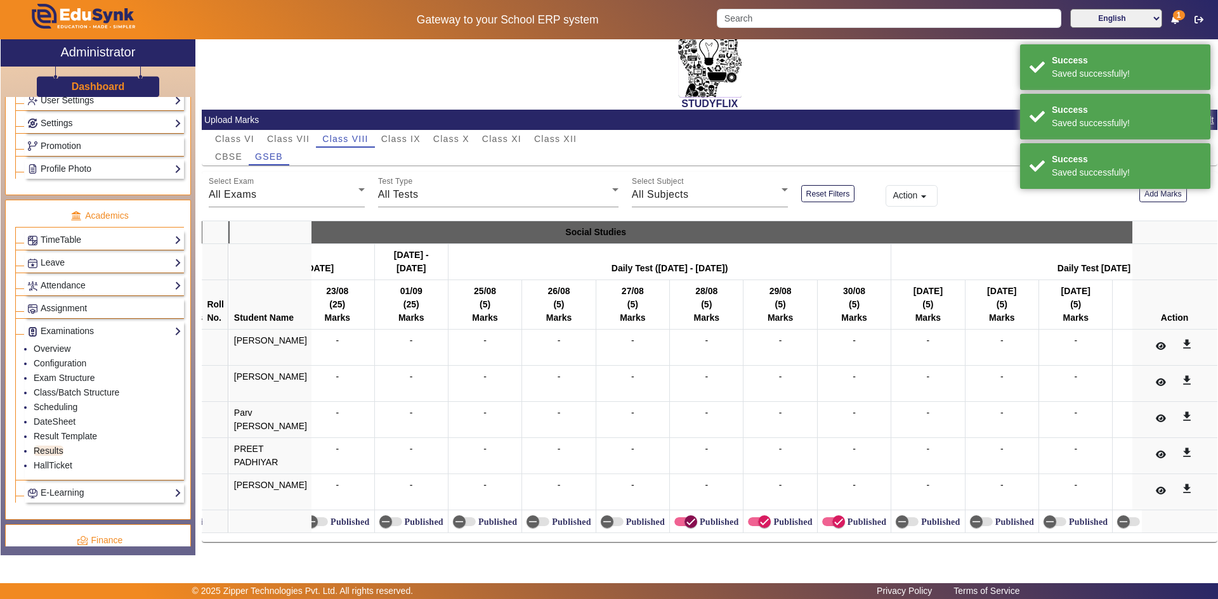
click at [685, 520] on icon "button" at bounding box center [690, 521] width 11 height 11
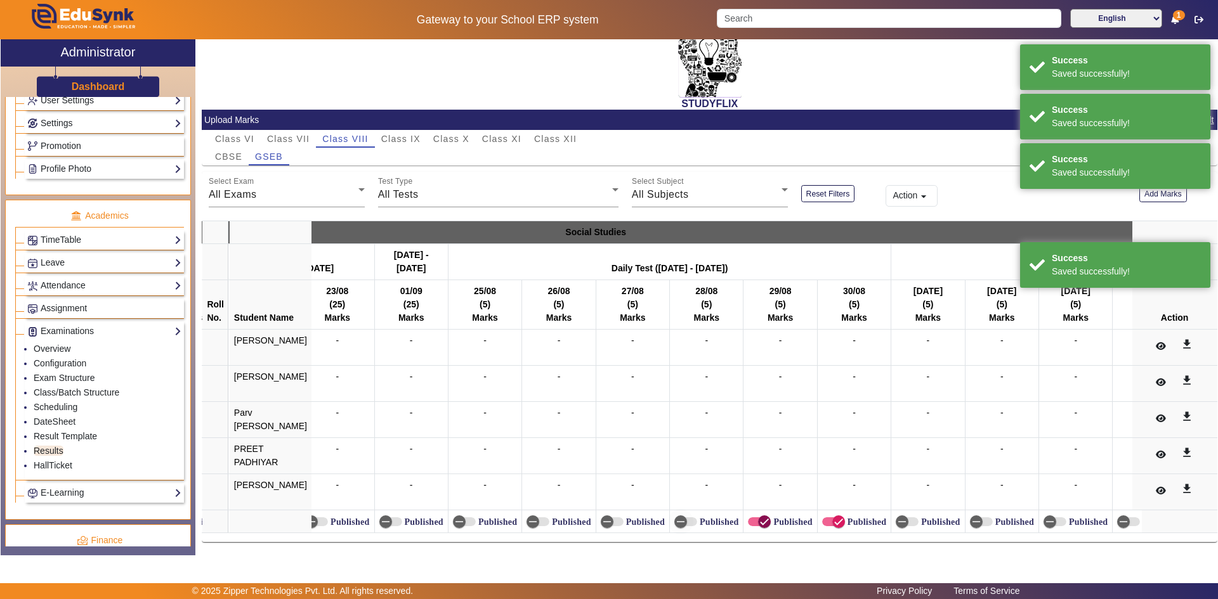
click at [758, 517] on span "button" at bounding box center [764, 522] width 13 height 13
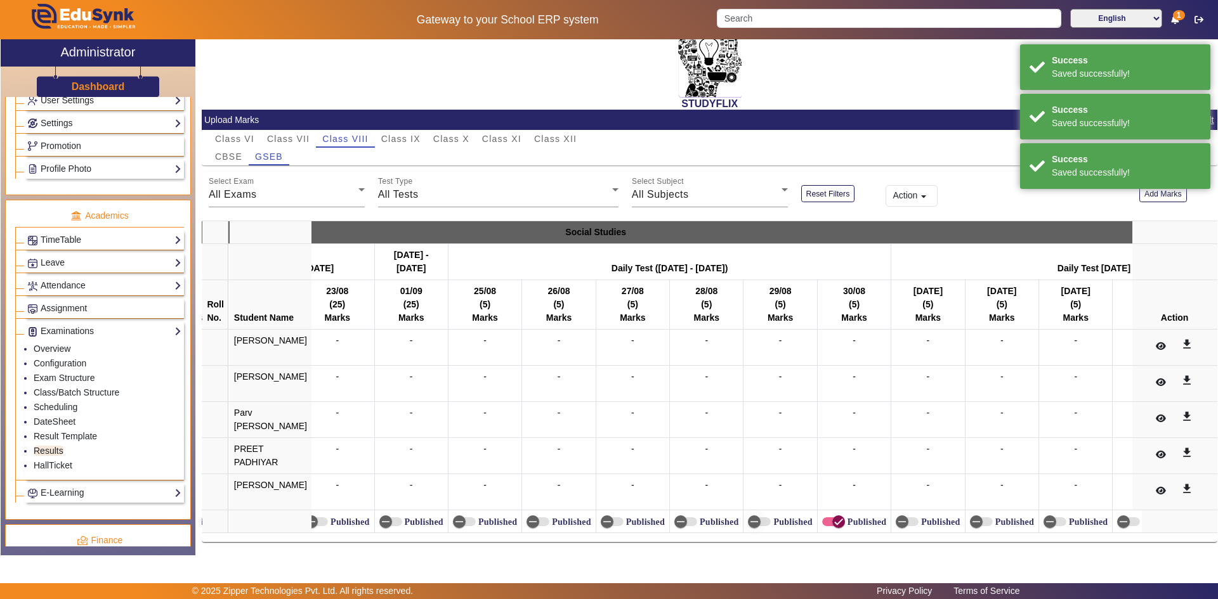
click at [826, 516] on span "button" at bounding box center [838, 521] width 25 height 25
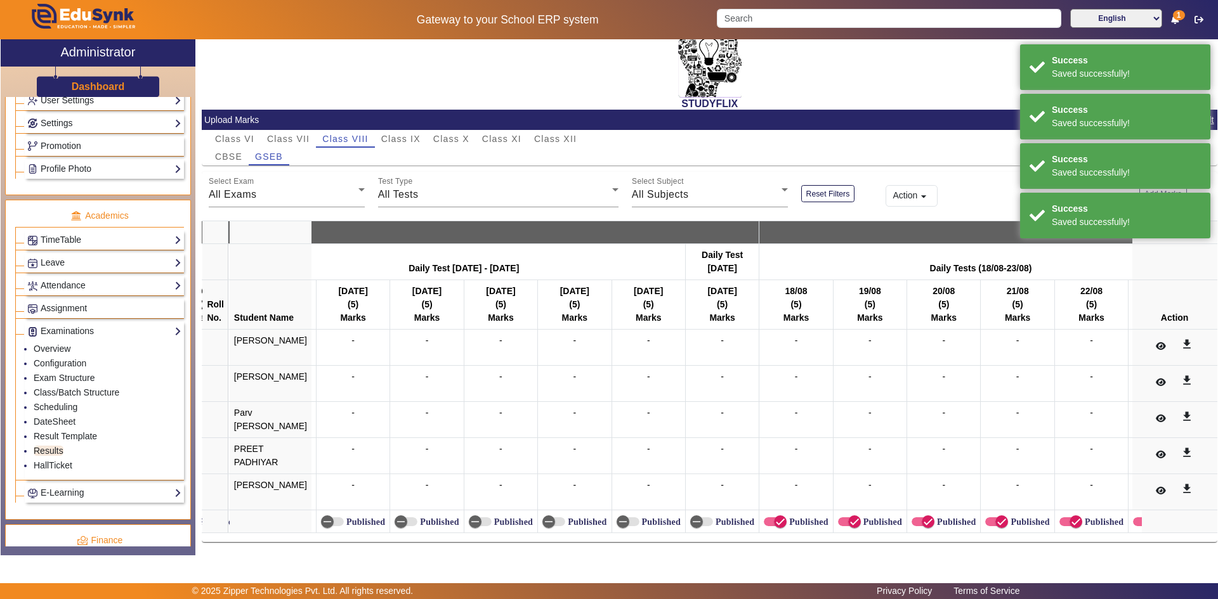
scroll to position [0, 14236]
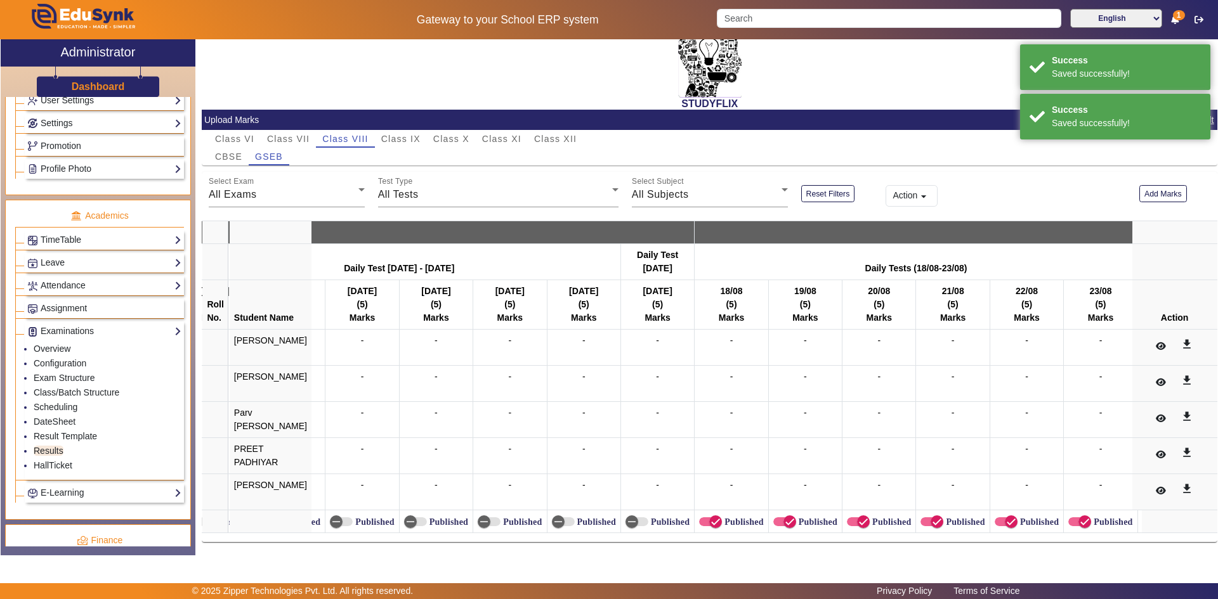
click at [731, 517] on label "Published" at bounding box center [742, 522] width 41 height 11
click at [722, 518] on button "Published" at bounding box center [710, 522] width 23 height 9
click at [787, 515] on span "button" at bounding box center [789, 521] width 25 height 25
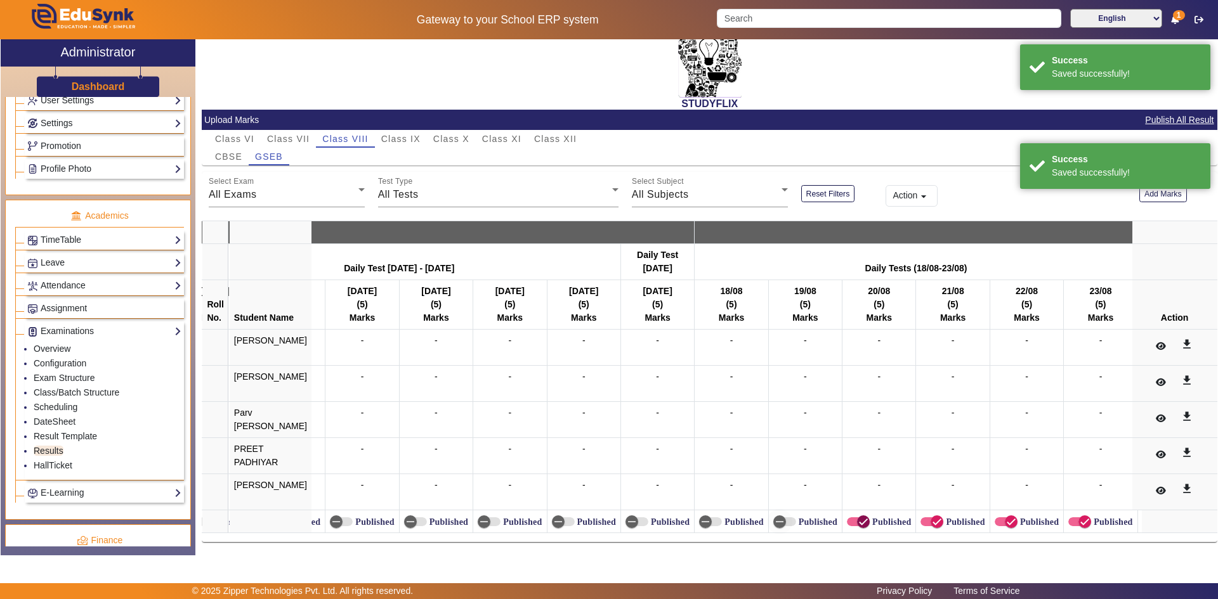
click at [858, 517] on icon "button" at bounding box center [863, 521] width 11 height 11
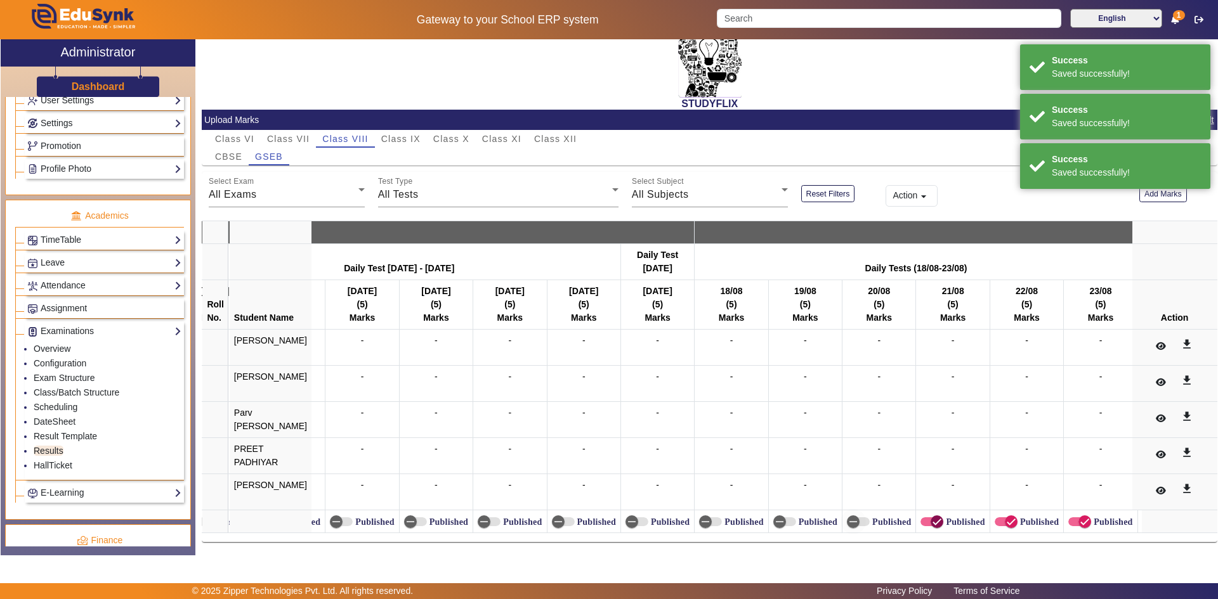
click at [924, 511] on span "button" at bounding box center [936, 521] width 25 height 25
click at [1005, 516] on icon "button" at bounding box center [1010, 521] width 11 height 11
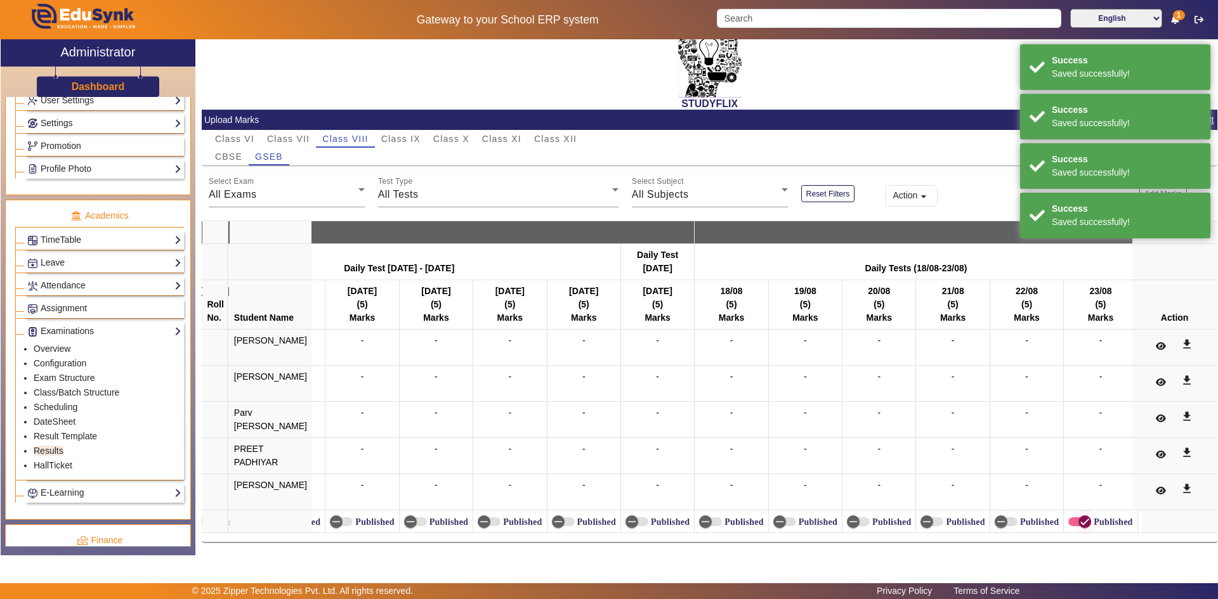
click at [1072, 513] on span "button" at bounding box center [1084, 521] width 25 height 25
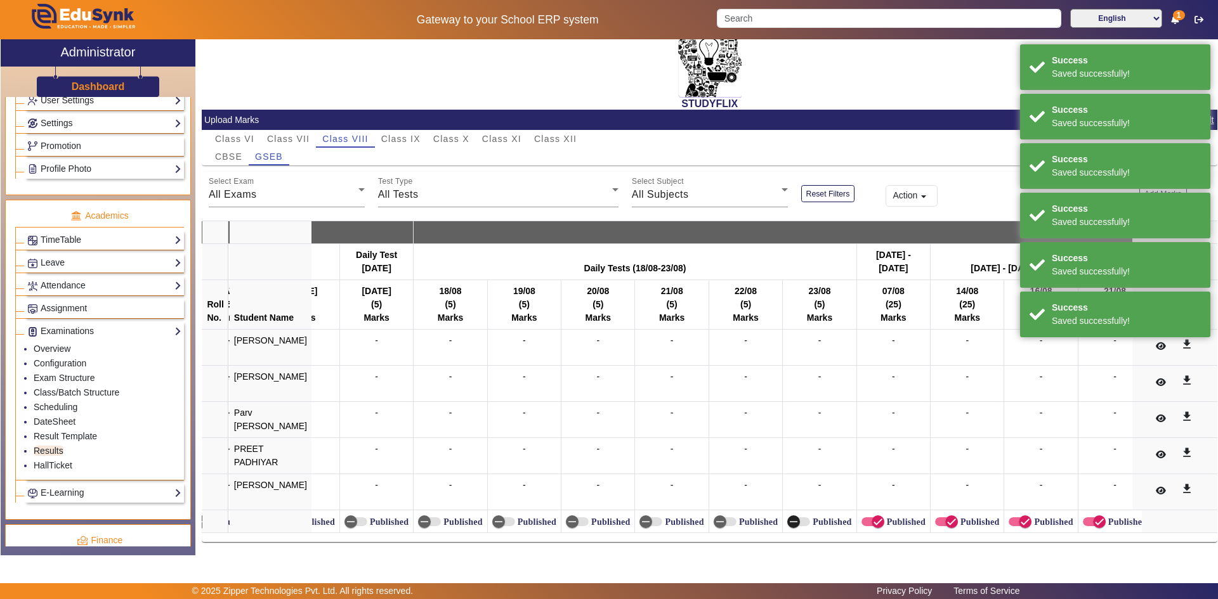
scroll to position [0, 14636]
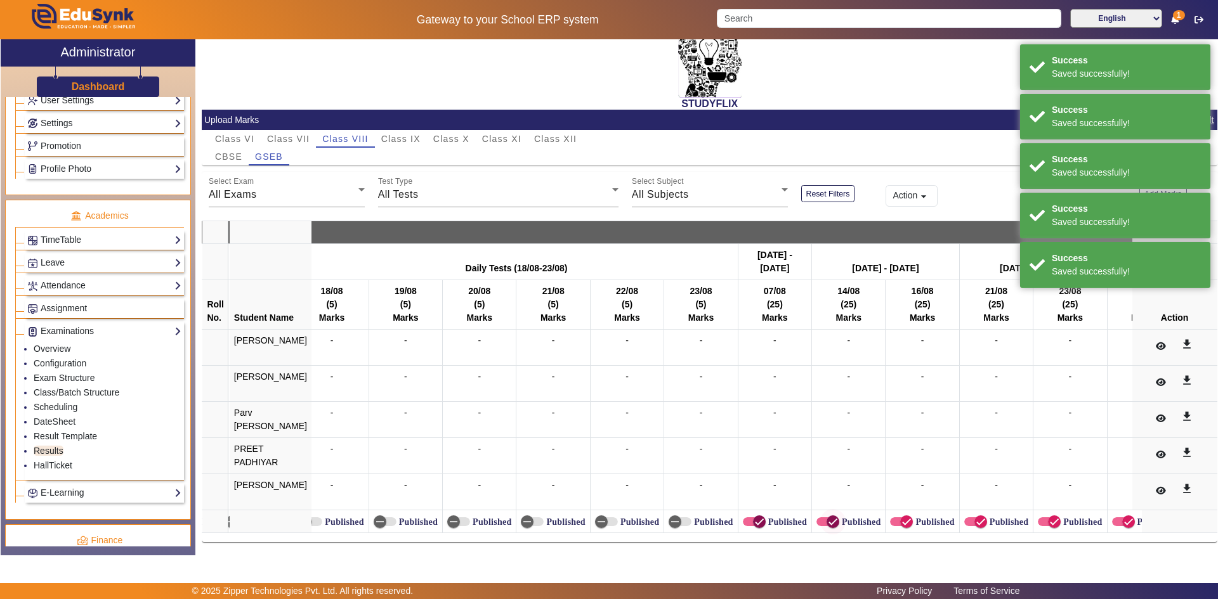
click at [754, 516] on icon "button" at bounding box center [759, 521] width 11 height 11
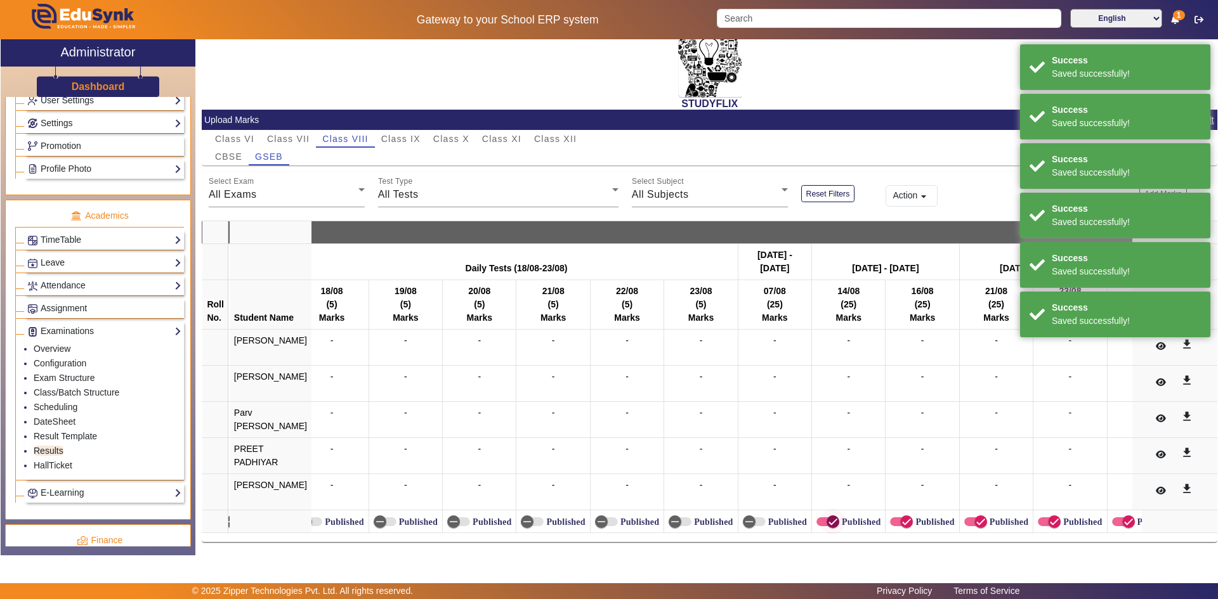
click at [827, 520] on icon "button" at bounding box center [832, 521] width 11 height 11
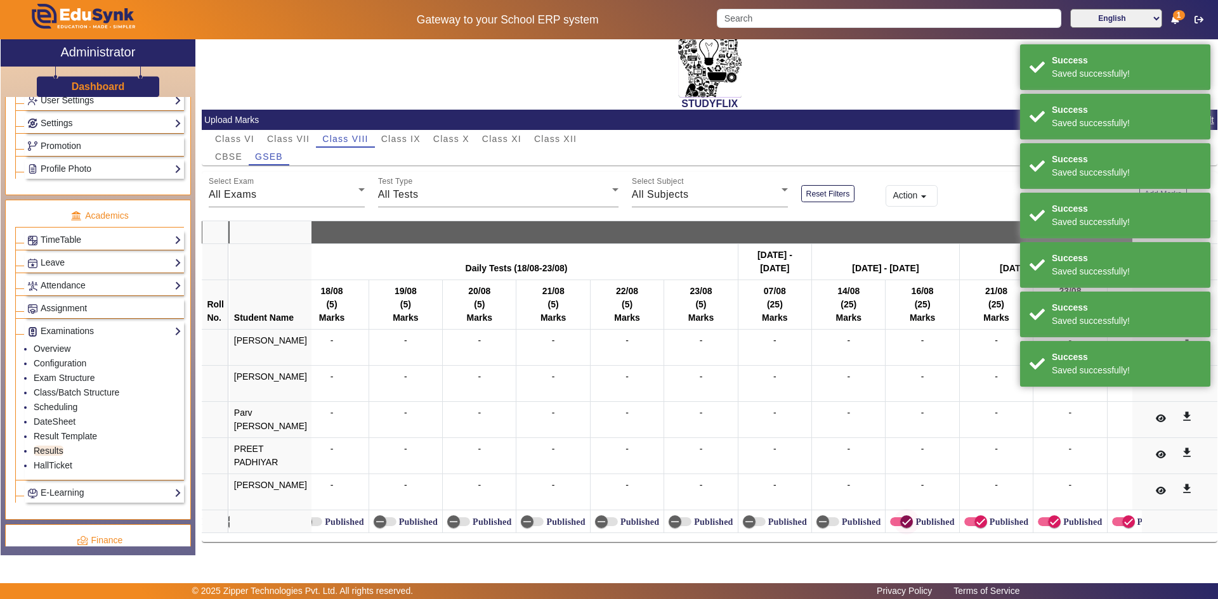
click at [903, 522] on icon "button" at bounding box center [907, 522] width 8 height 1
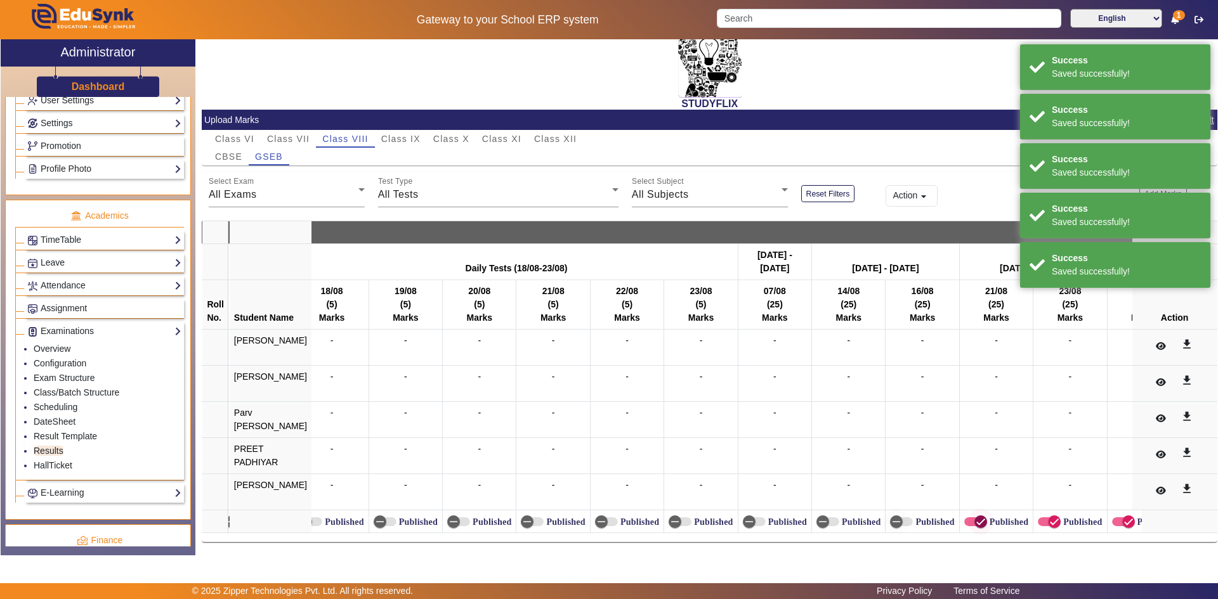
click at [968, 515] on span "button" at bounding box center [980, 521] width 25 height 25
click at [1038, 518] on span "button" at bounding box center [1049, 522] width 23 height 9
click at [1116, 516] on span "button" at bounding box center [1128, 521] width 25 height 25
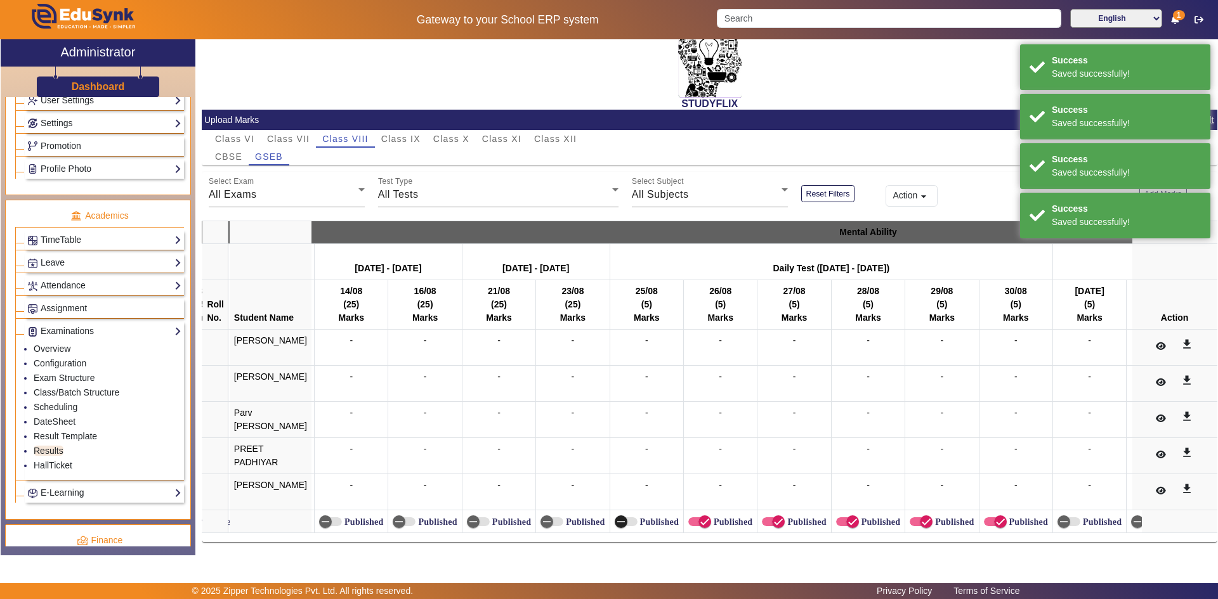
scroll to position [0, 15187]
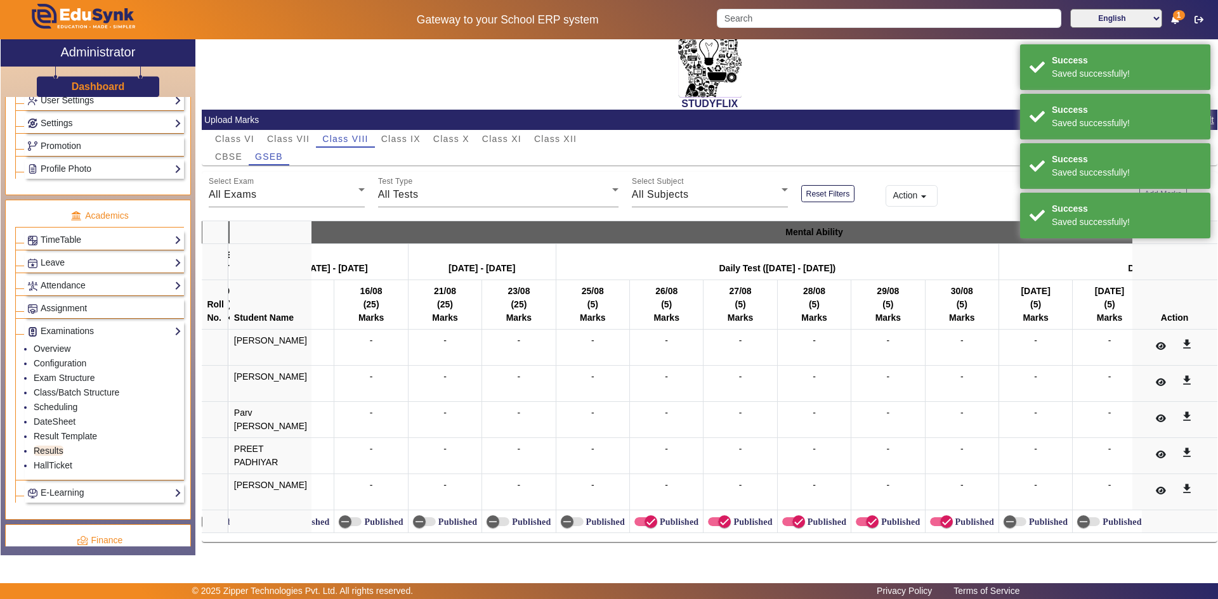
click at [664, 517] on label "Published" at bounding box center [677, 522] width 41 height 11
click at [657, 518] on button "Published" at bounding box center [645, 522] width 23 height 9
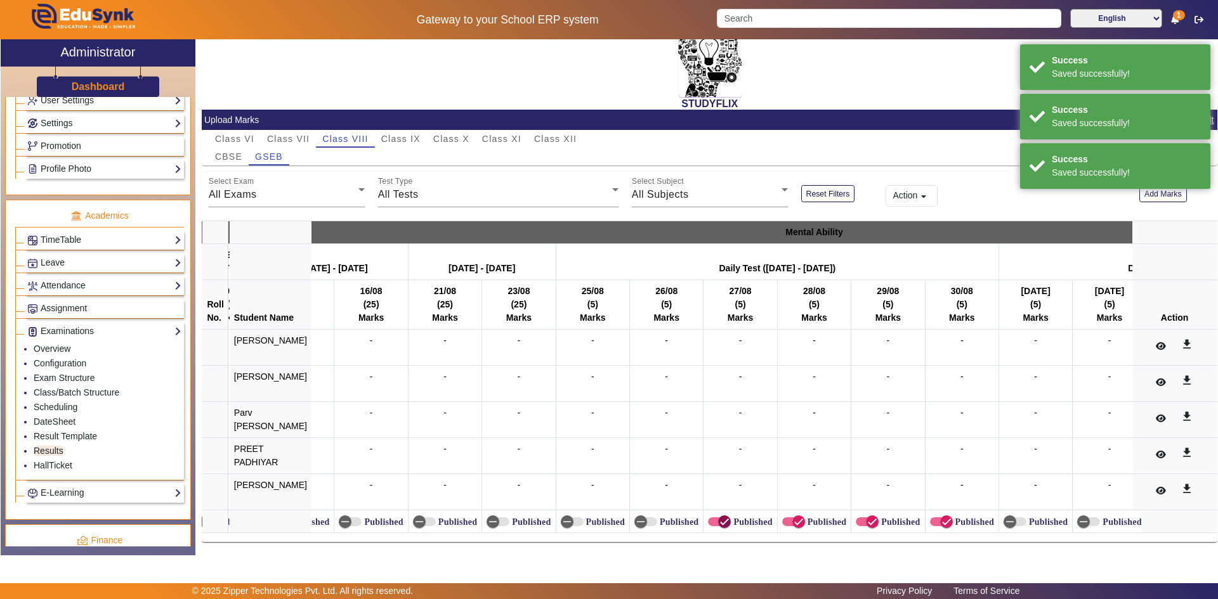
click at [719, 517] on icon "button" at bounding box center [724, 521] width 11 height 11
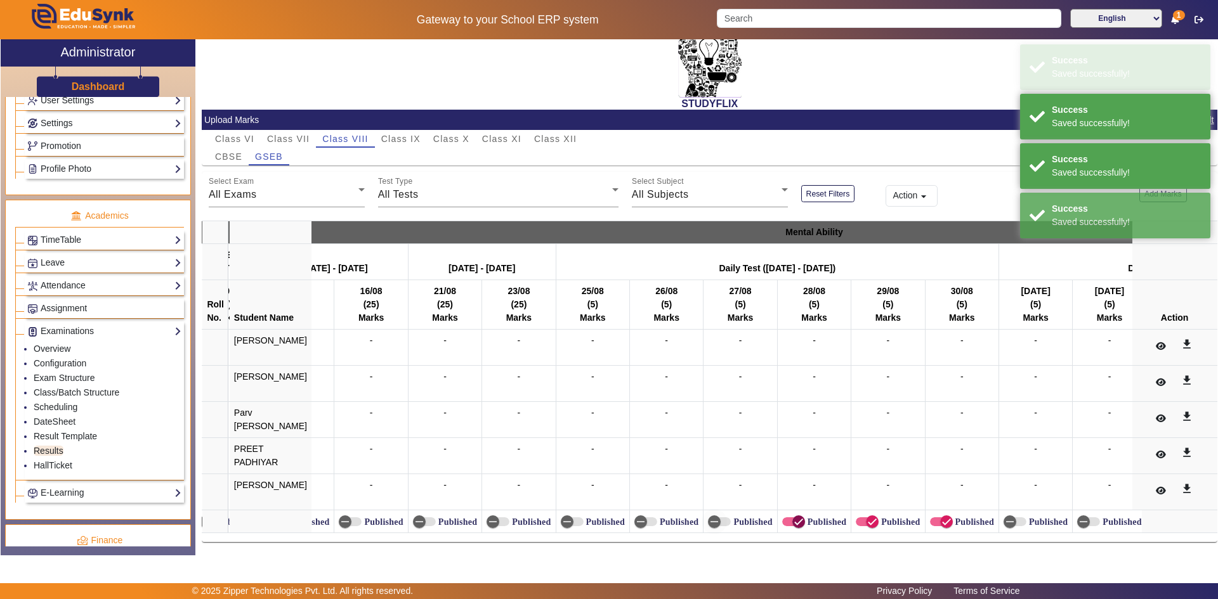
click at [793, 518] on icon "button" at bounding box center [798, 521] width 11 height 11
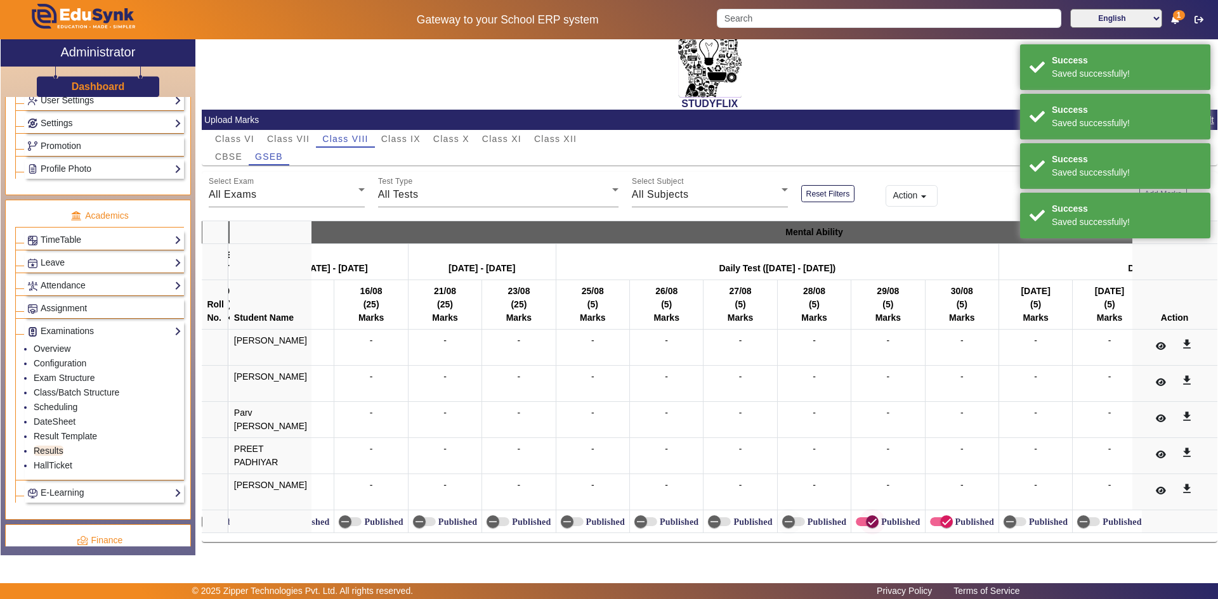
click at [860, 518] on span "button" at bounding box center [872, 521] width 25 height 25
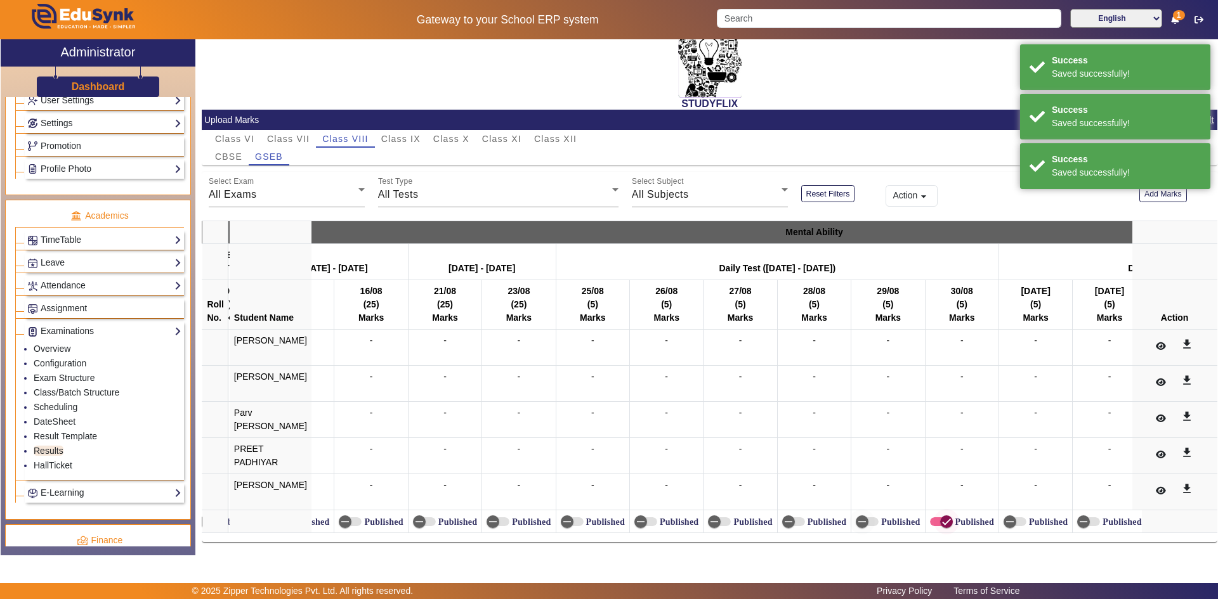
click at [934, 513] on span "button" at bounding box center [946, 521] width 25 height 25
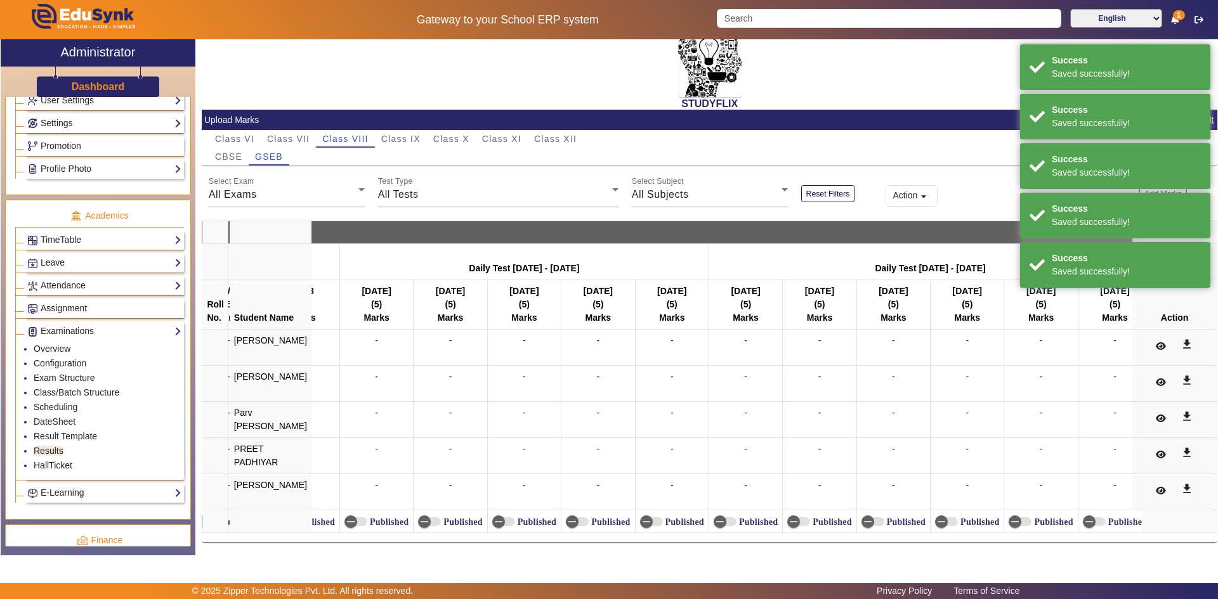
scroll to position [0, 15933]
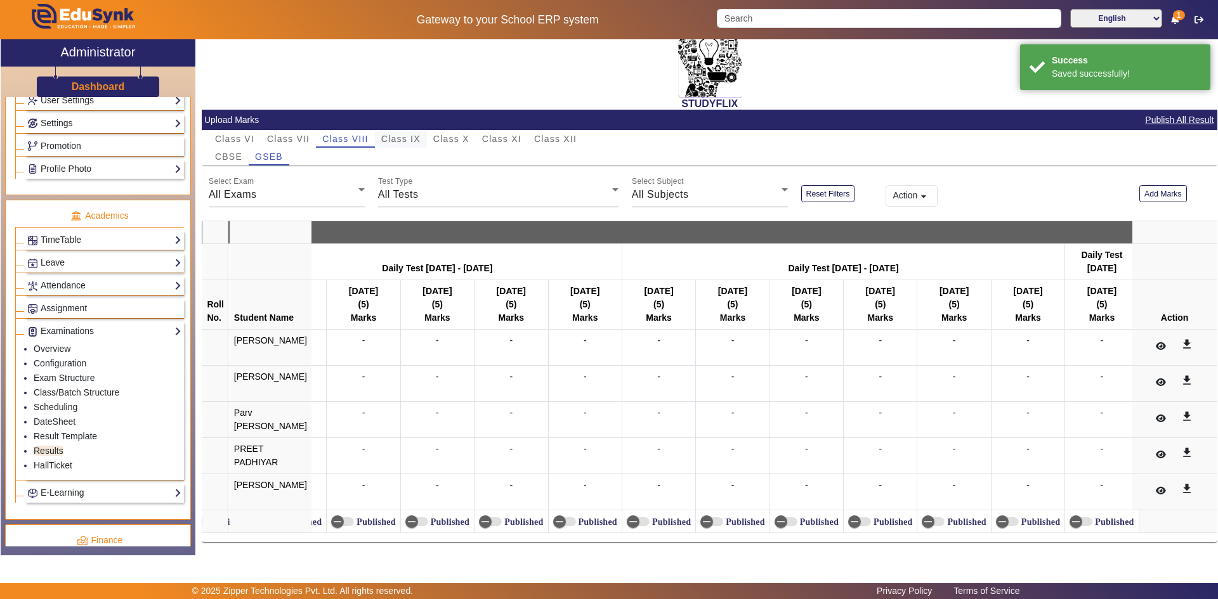
click at [414, 135] on span "Class IX" at bounding box center [400, 138] width 39 height 9
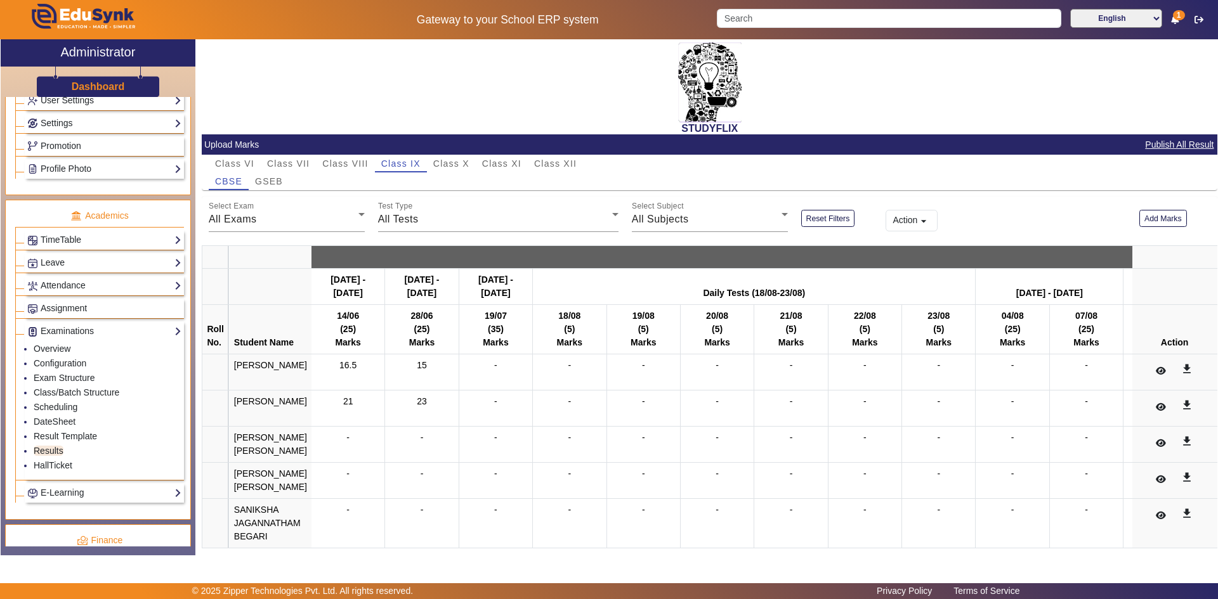
scroll to position [202, 0]
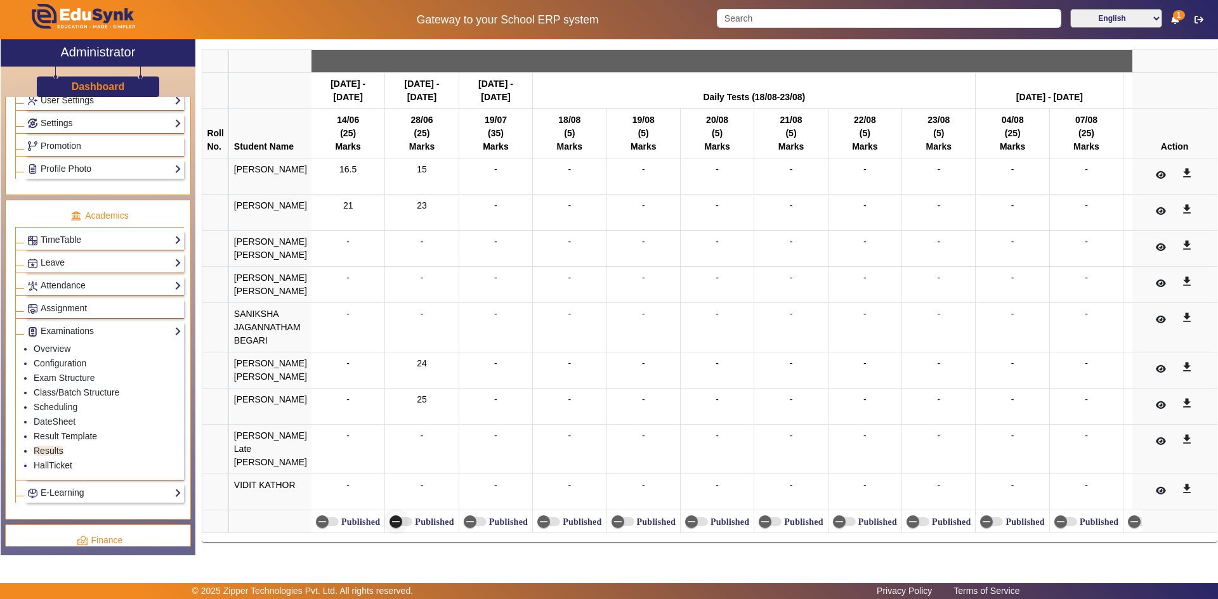
click at [392, 522] on icon "button" at bounding box center [396, 522] width 8 height 1
click at [339, 517] on label "Published" at bounding box center [359, 522] width 41 height 11
click at [332, 518] on button "Published" at bounding box center [327, 522] width 23 height 9
click at [327, 516] on icon "button" at bounding box center [332, 521] width 11 height 11
click at [320, 516] on icon "button" at bounding box center [322, 521] width 11 height 11
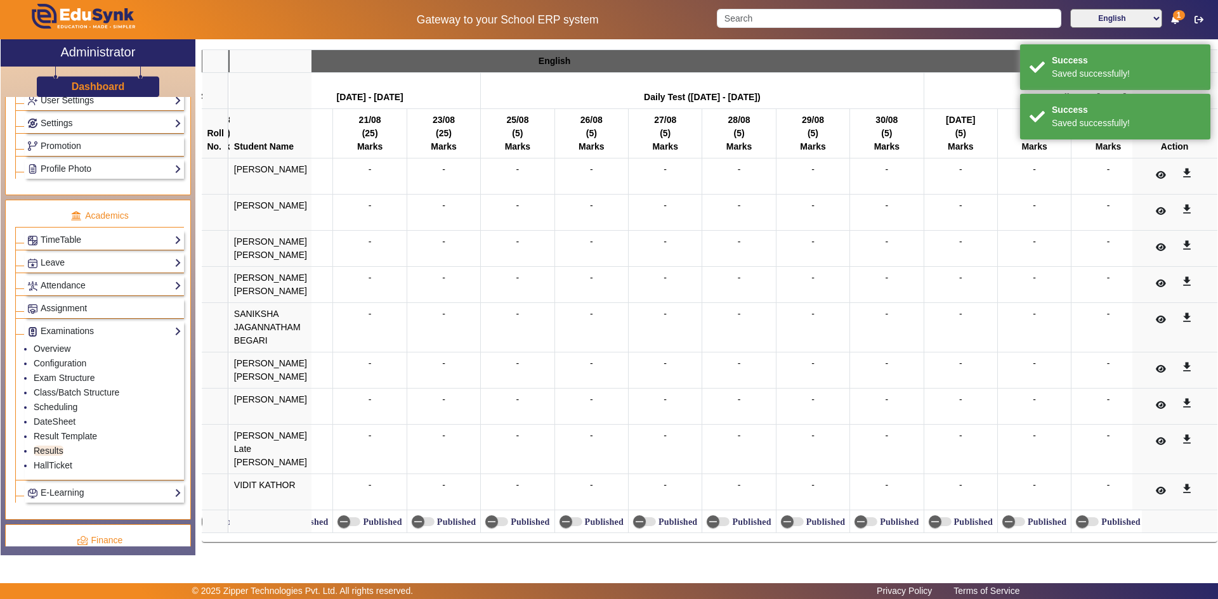
scroll to position [0, 2321]
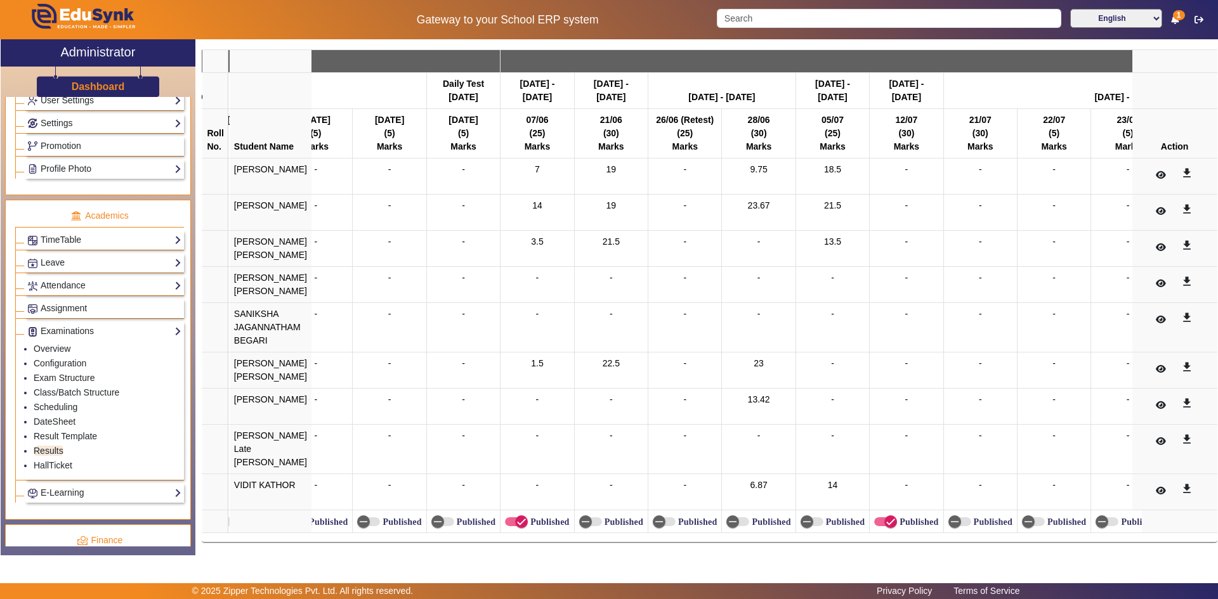
click at [593, 523] on td "Published" at bounding box center [611, 522] width 74 height 23
click at [602, 518] on label "Published" at bounding box center [622, 522] width 41 height 11
click at [598, 518] on button "Published" at bounding box center [590, 522] width 23 height 9
click at [728, 516] on icon "button" at bounding box center [732, 521] width 11 height 11
click at [805, 516] on icon "button" at bounding box center [806, 521] width 11 height 11
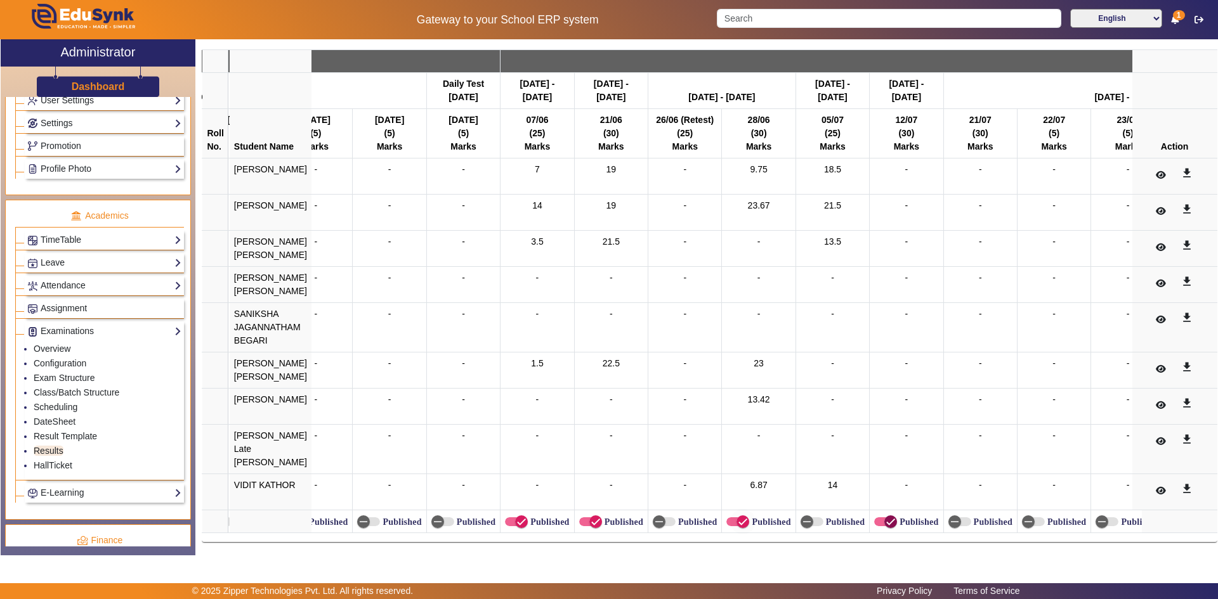
click at [885, 516] on icon "button" at bounding box center [890, 521] width 11 height 11
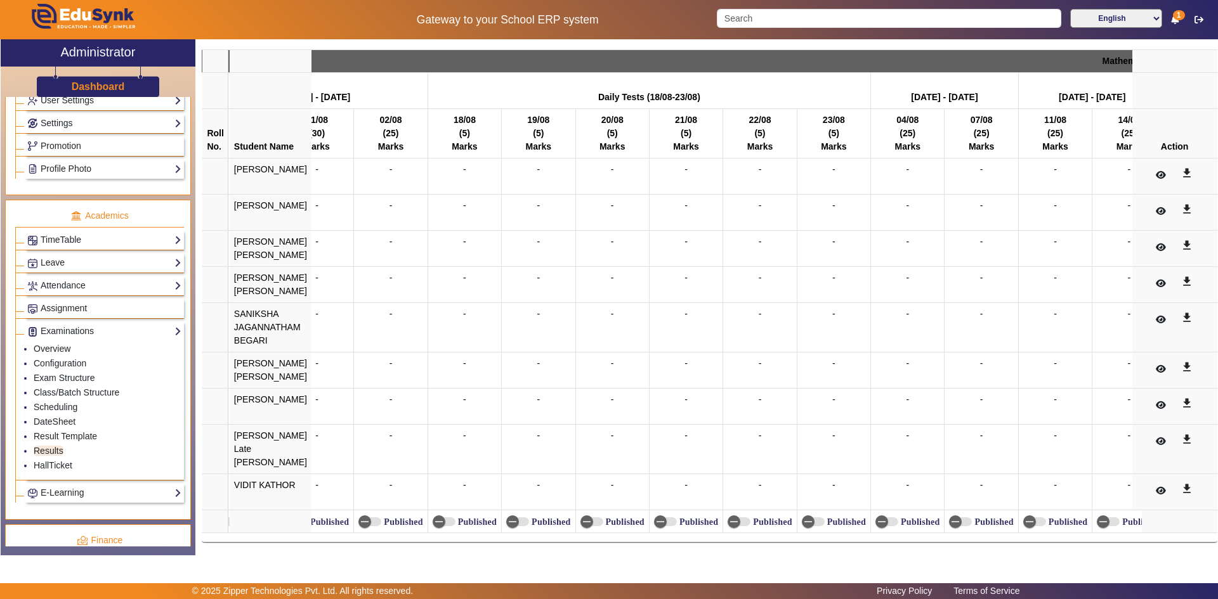
scroll to position [0, 4606]
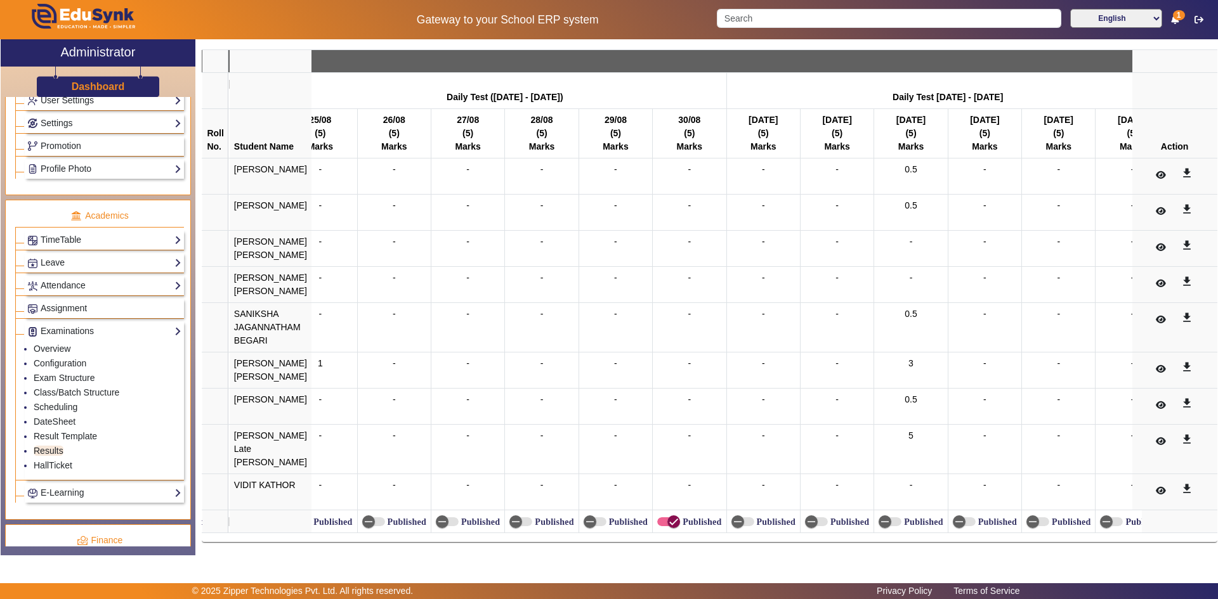
click at [668, 517] on icon "button" at bounding box center [673, 521] width 11 height 11
click at [879, 516] on icon "button" at bounding box center [884, 521] width 11 height 11
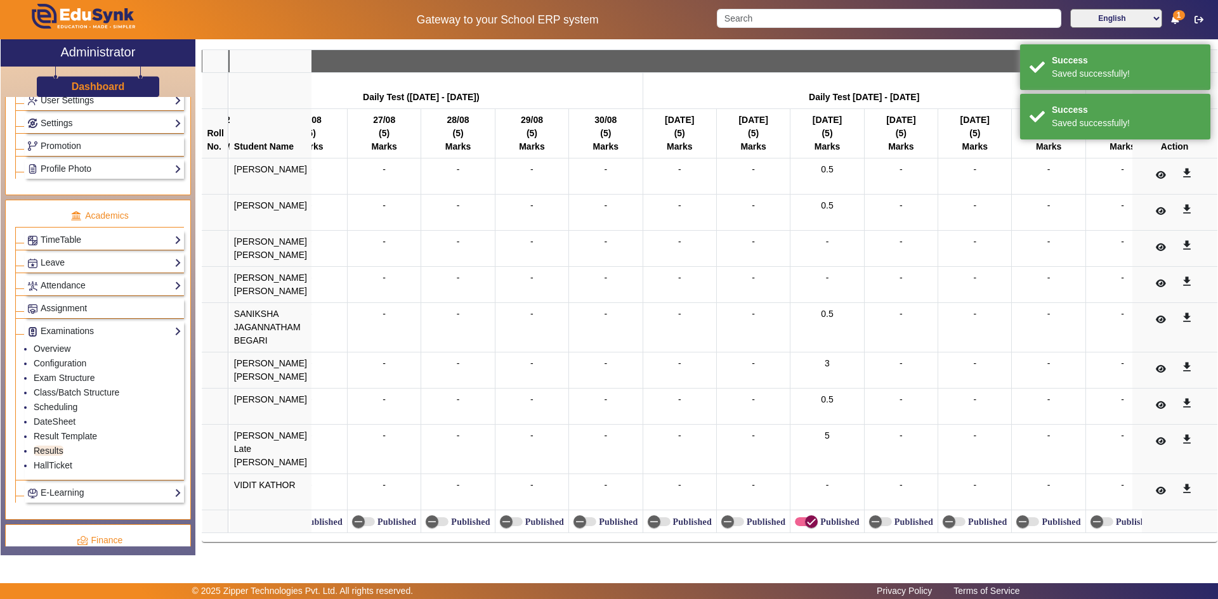
scroll to position [0, 5510]
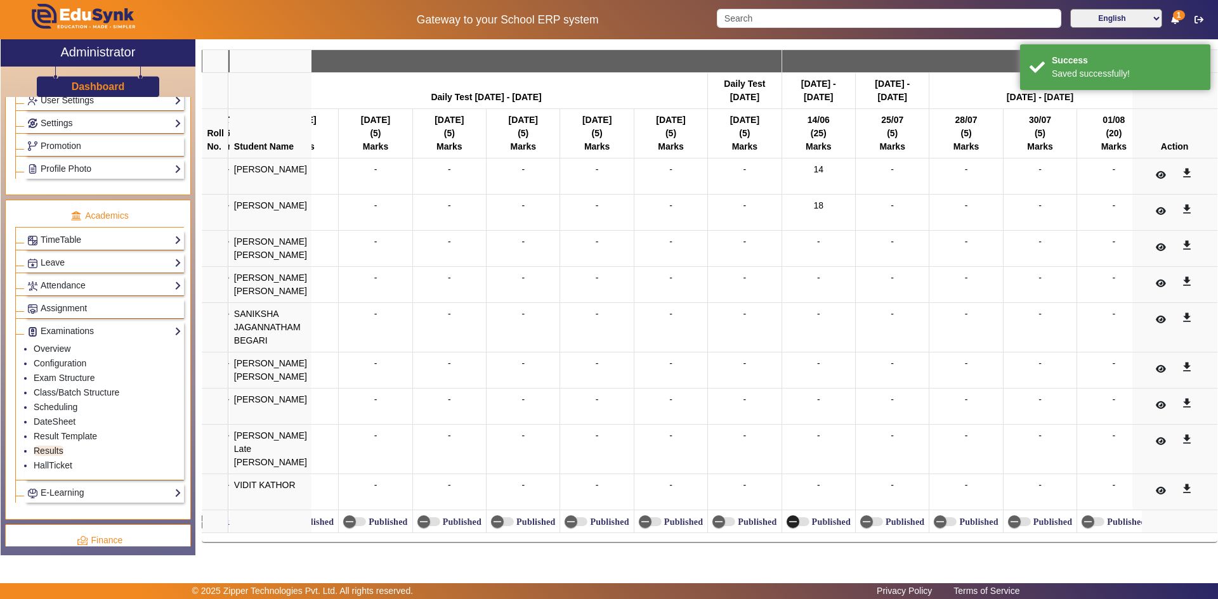
click at [780, 513] on span "button" at bounding box center [792, 521] width 25 height 25
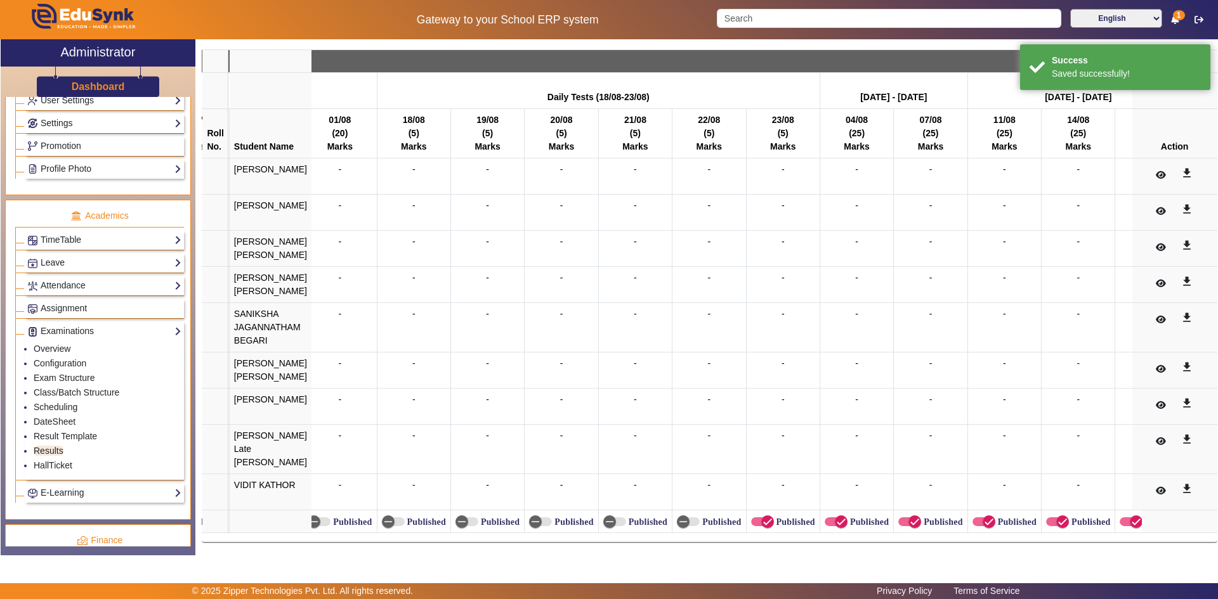
scroll to position [0, 6356]
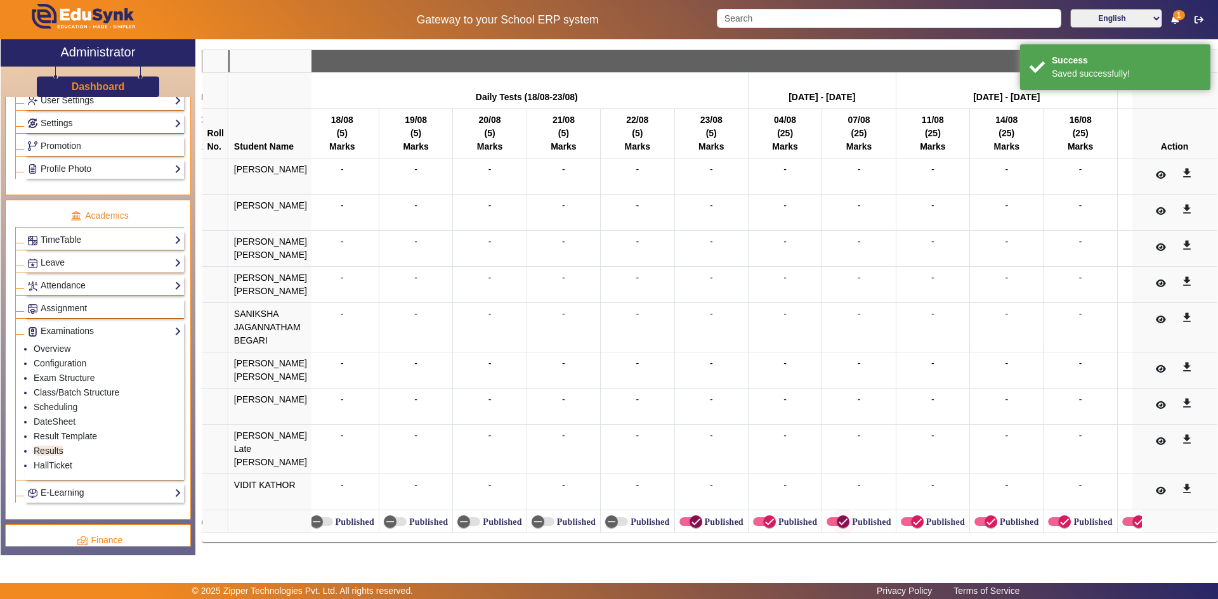
click at [690, 522] on span "button" at bounding box center [696, 522] width 13 height 13
click at [764, 518] on icon "button" at bounding box center [769, 521] width 11 height 11
click at [830, 518] on span "button" at bounding box center [842, 521] width 25 height 25
click at [912, 516] on icon "button" at bounding box center [917, 521] width 11 height 11
click at [978, 518] on span "button" at bounding box center [990, 521] width 25 height 25
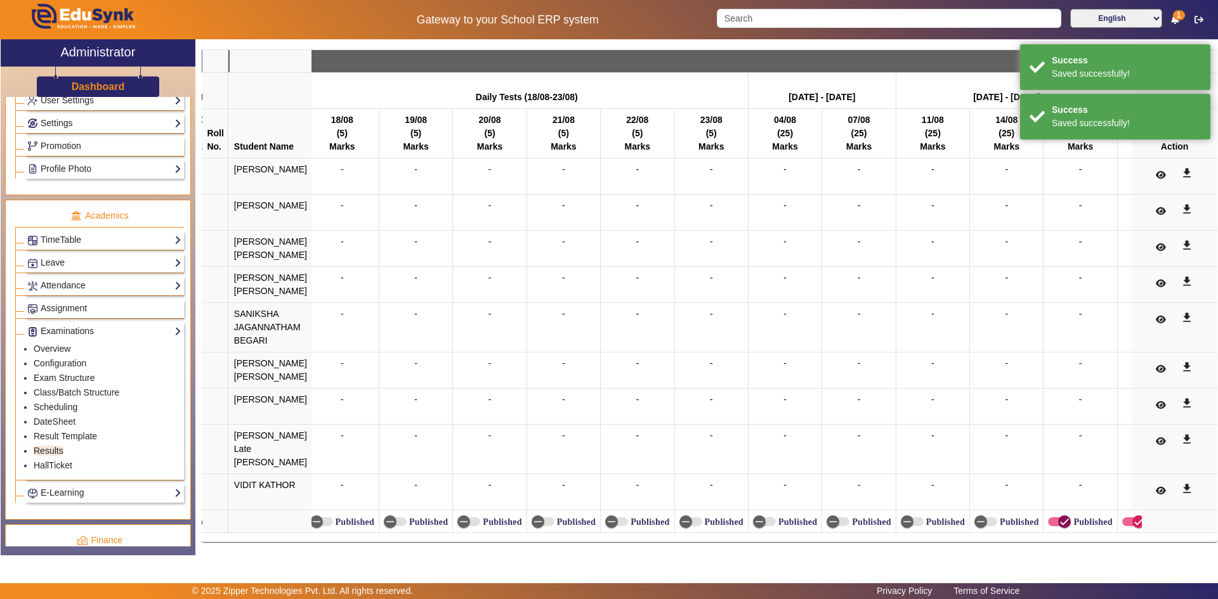
click at [1052, 515] on span "button" at bounding box center [1064, 521] width 25 height 25
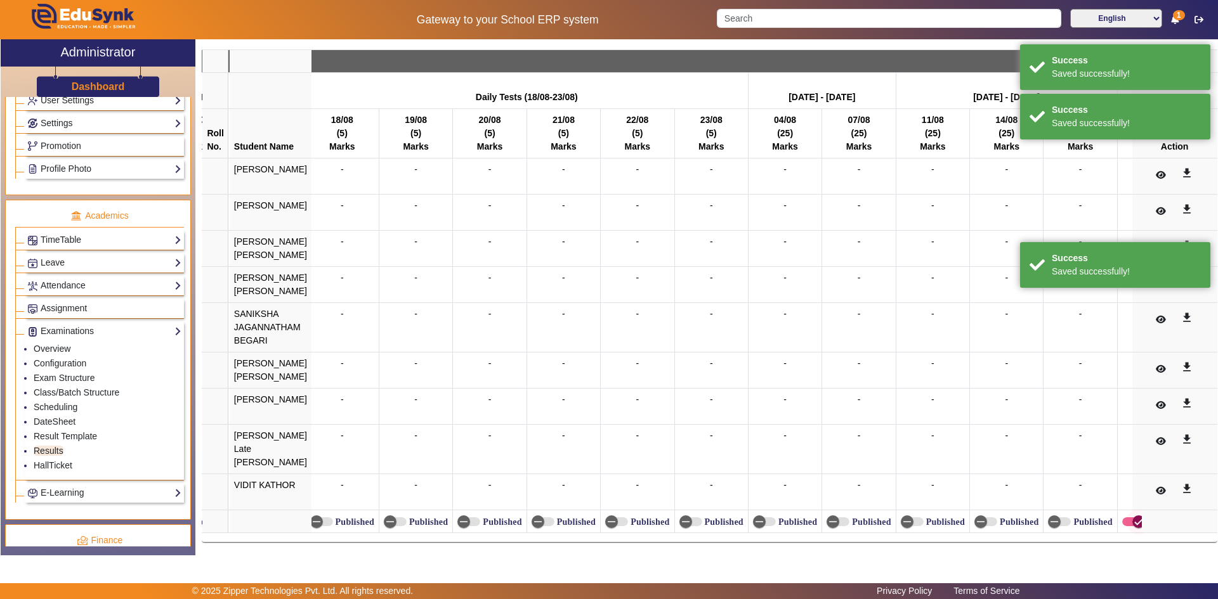
click at [1200, 515] on span "button" at bounding box center [1212, 521] width 25 height 25
click at [1126, 518] on span "button" at bounding box center [1138, 521] width 25 height 25
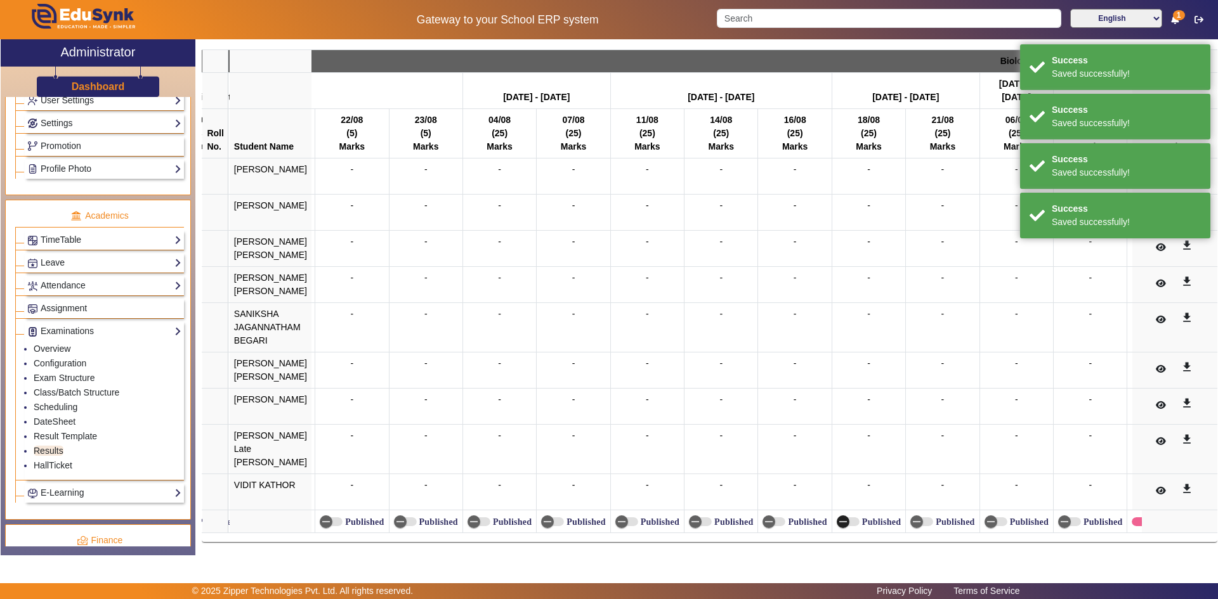
scroll to position [0, 7069]
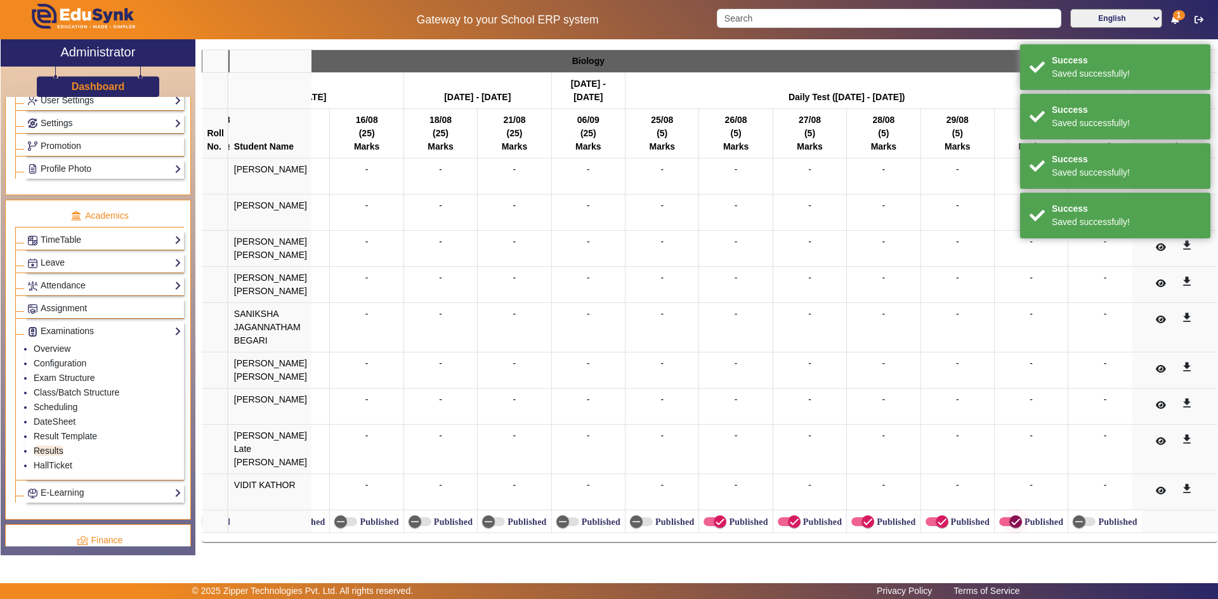
drag, startPoint x: 735, startPoint y: 515, endPoint x: 1021, endPoint y: 517, distance: 286.1
click at [735, 517] on label "Published" at bounding box center [746, 522] width 41 height 11
click at [726, 518] on button "Published" at bounding box center [715, 522] width 23 height 9
click at [794, 516] on span "button" at bounding box center [794, 521] width 25 height 25
click at [865, 516] on icon "button" at bounding box center [867, 521] width 11 height 11
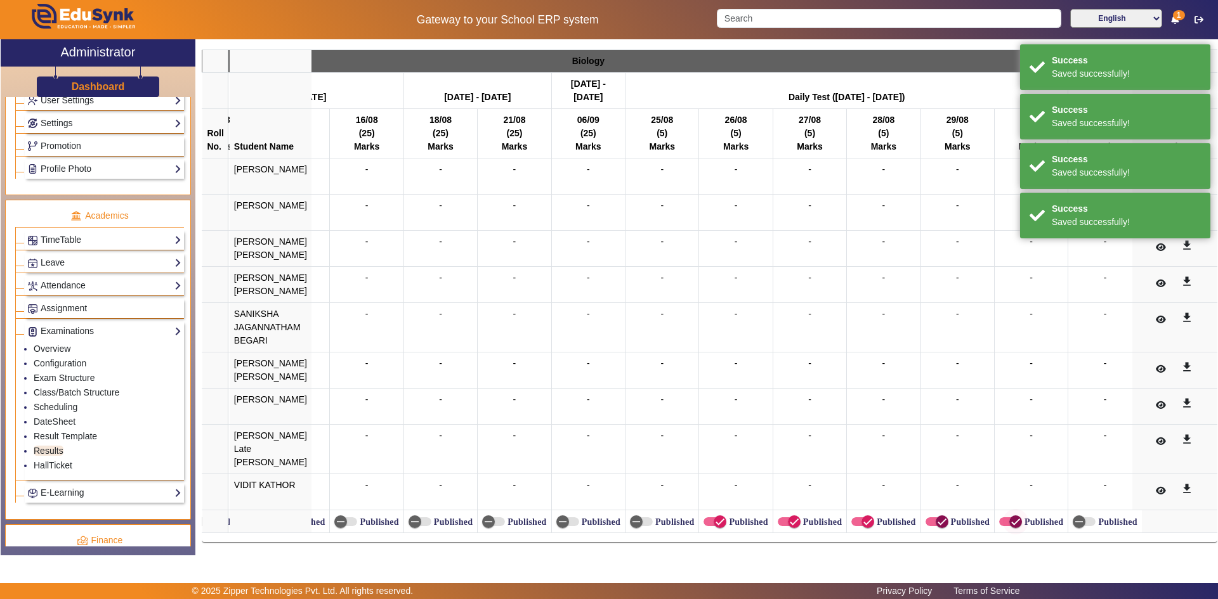
click at [936, 519] on icon "button" at bounding box center [941, 521] width 11 height 11
click at [1021, 517] on span "button" at bounding box center [1015, 521] width 25 height 25
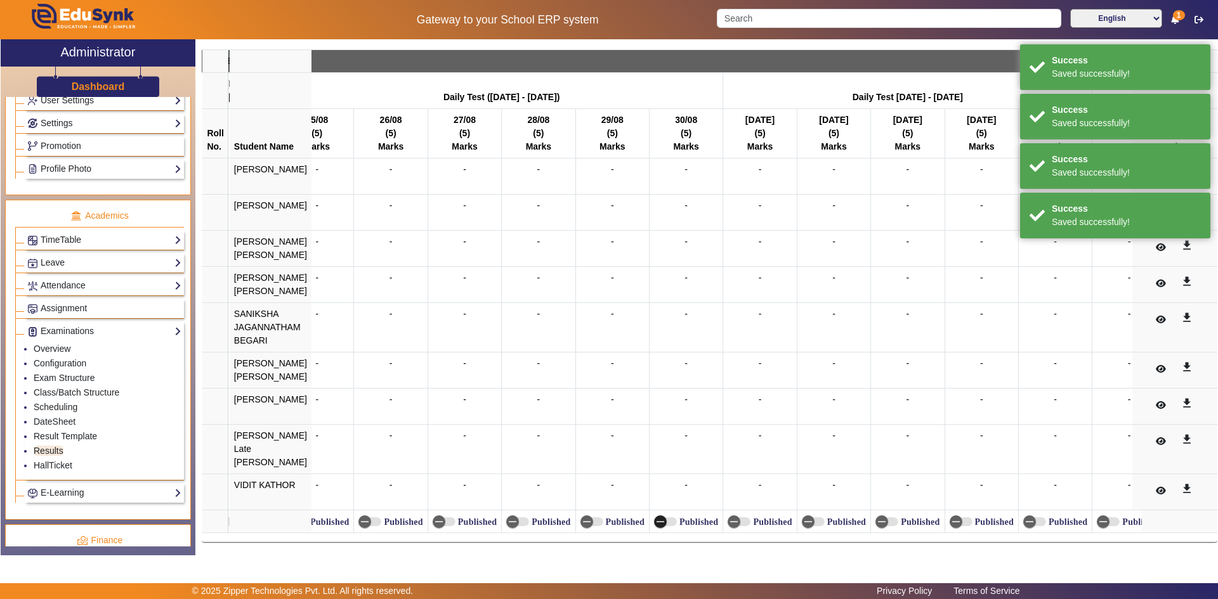
scroll to position [0, 8057]
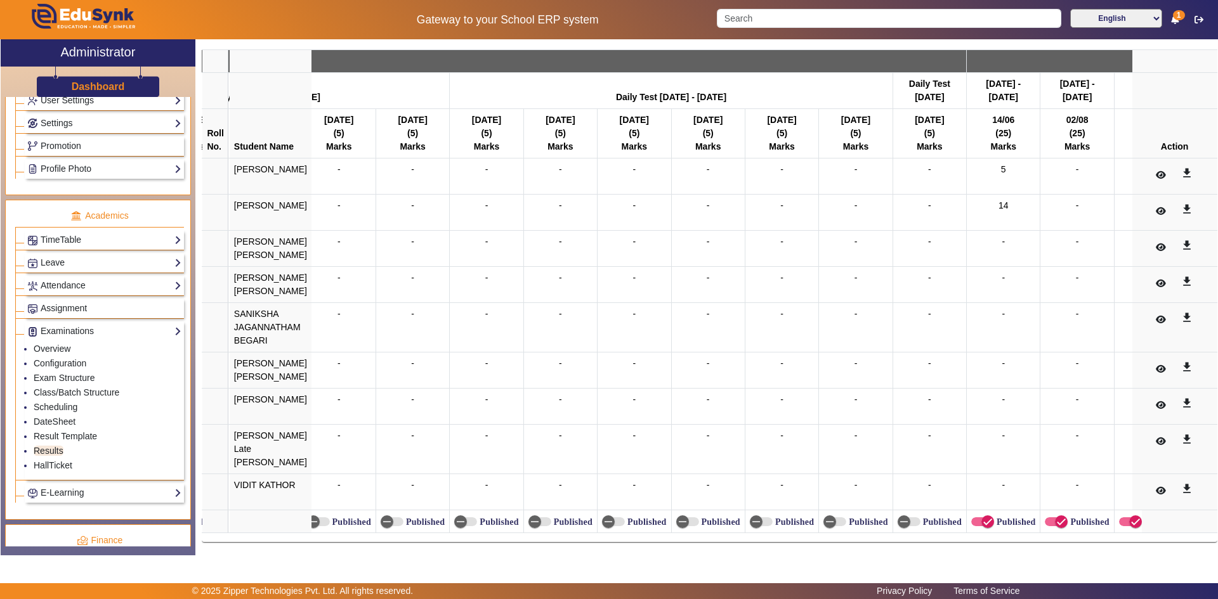
click at [1215, 518] on label "Published" at bounding box center [1235, 522] width 41 height 11
click at [1193, 518] on button "Published" at bounding box center [1204, 522] width 23 height 9
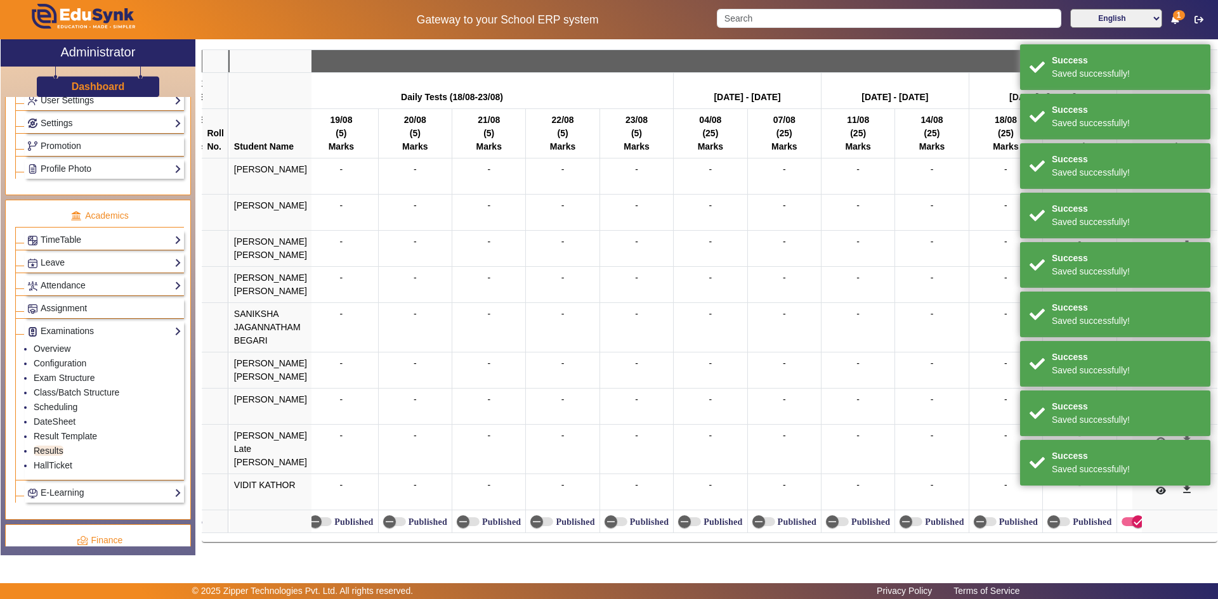
click at [152, 517] on label "Published" at bounding box center [130, 522] width 41 height 11
click at [110, 518] on button "Published" at bounding box center [99, 522] width 23 height 9
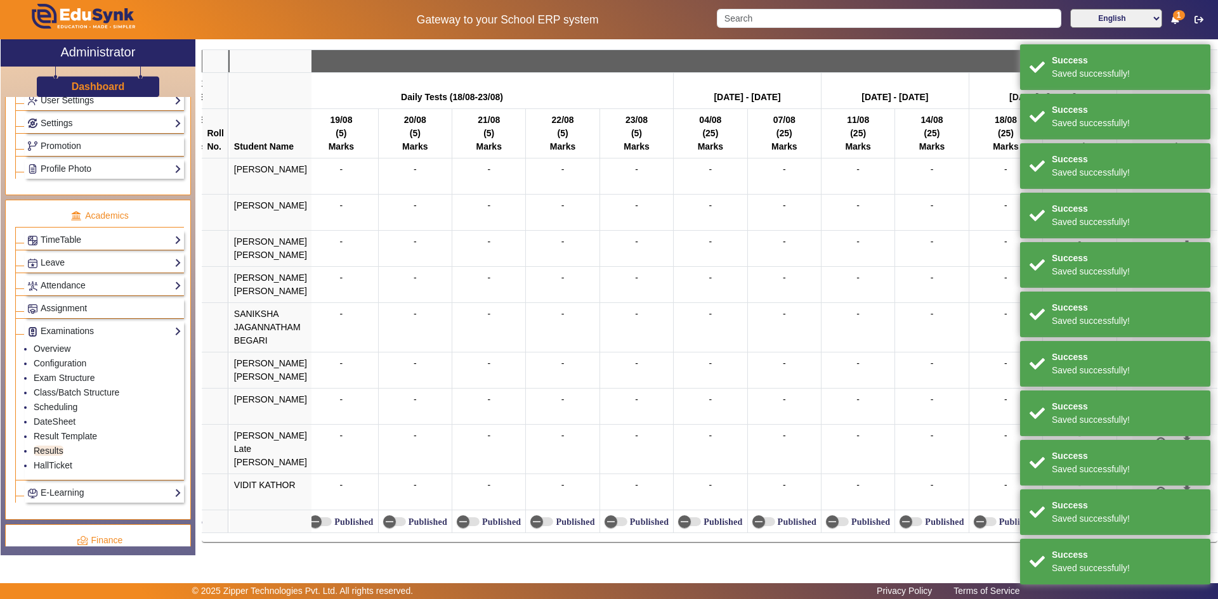
scroll to position [0, 8569]
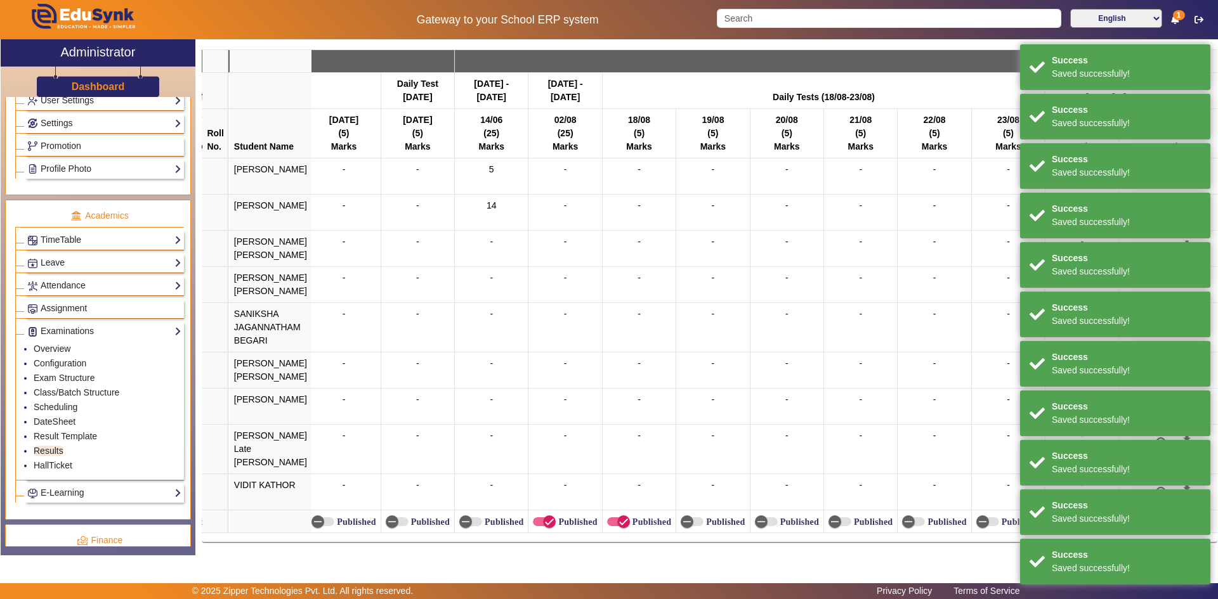
click at [495, 517] on label "Published" at bounding box center [502, 522] width 41 height 11
click at [482, 518] on button "Published" at bounding box center [470, 522] width 23 height 9
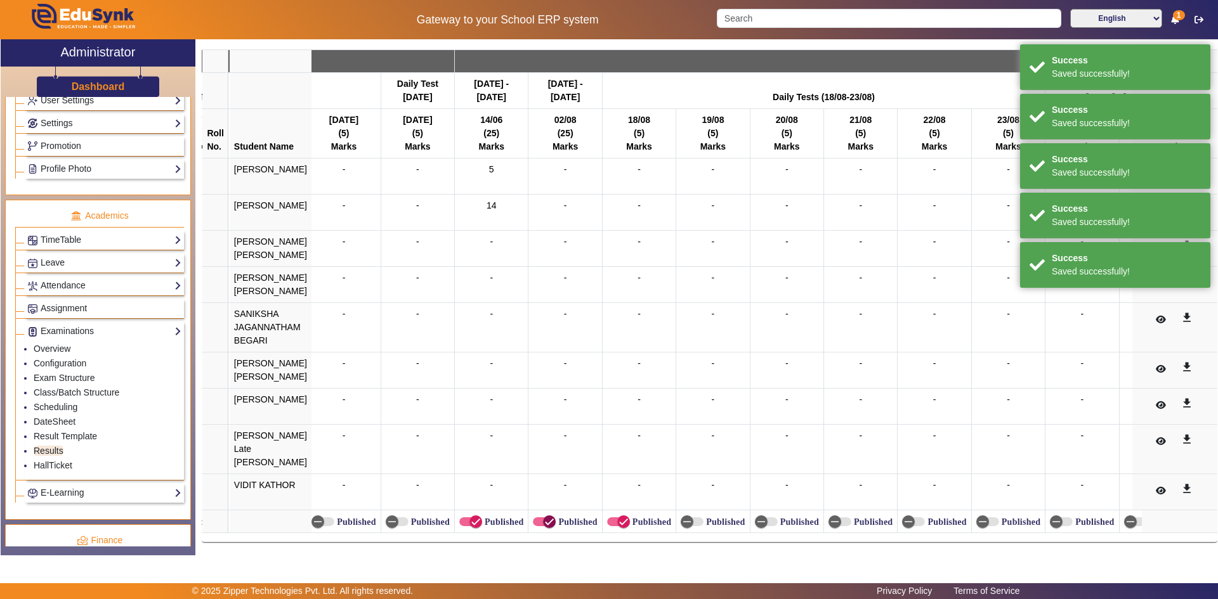
click at [546, 516] on icon "button" at bounding box center [549, 521] width 11 height 11
click at [611, 517] on span "button" at bounding box center [623, 521] width 25 height 25
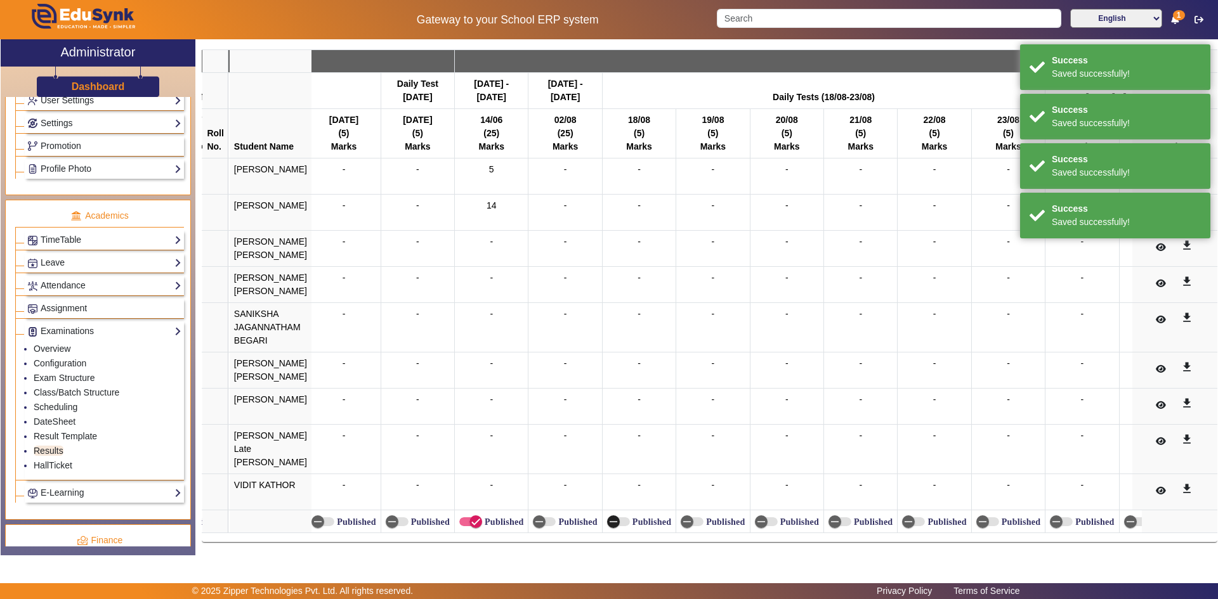
scroll to position [0, 9486]
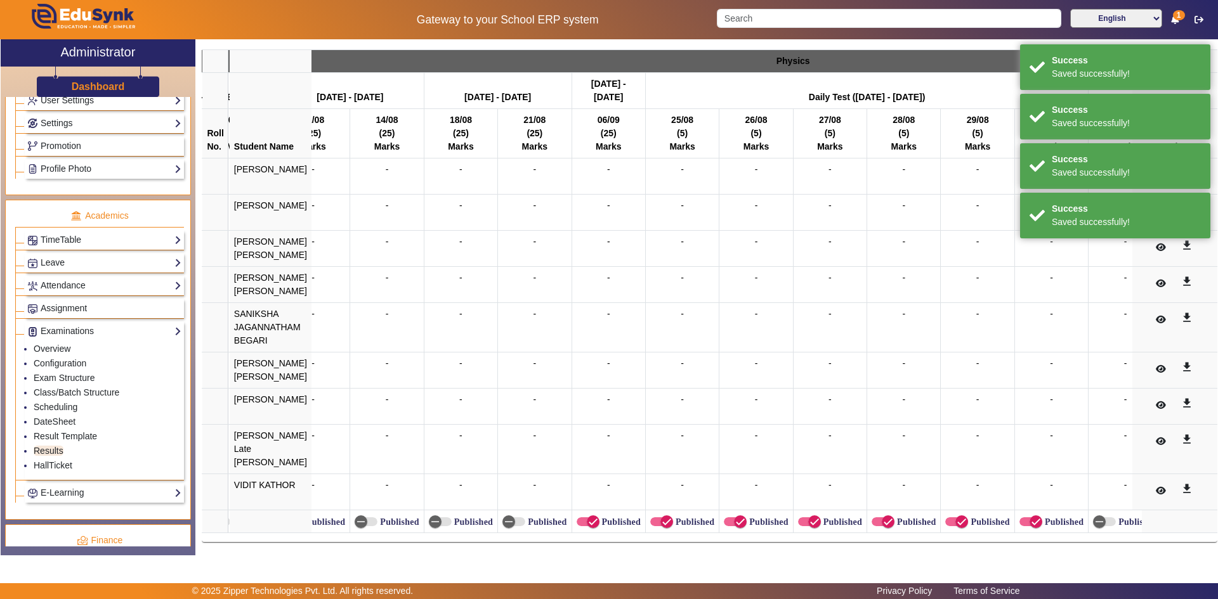
click at [608, 517] on label "Published" at bounding box center [619, 522] width 41 height 11
click at [599, 518] on button "Published" at bounding box center [588, 522] width 23 height 9
click at [674, 517] on label "Published" at bounding box center [693, 522] width 41 height 11
click at [673, 518] on button "Published" at bounding box center [661, 522] width 23 height 9
click at [735, 516] on icon "button" at bounding box center [740, 521] width 11 height 11
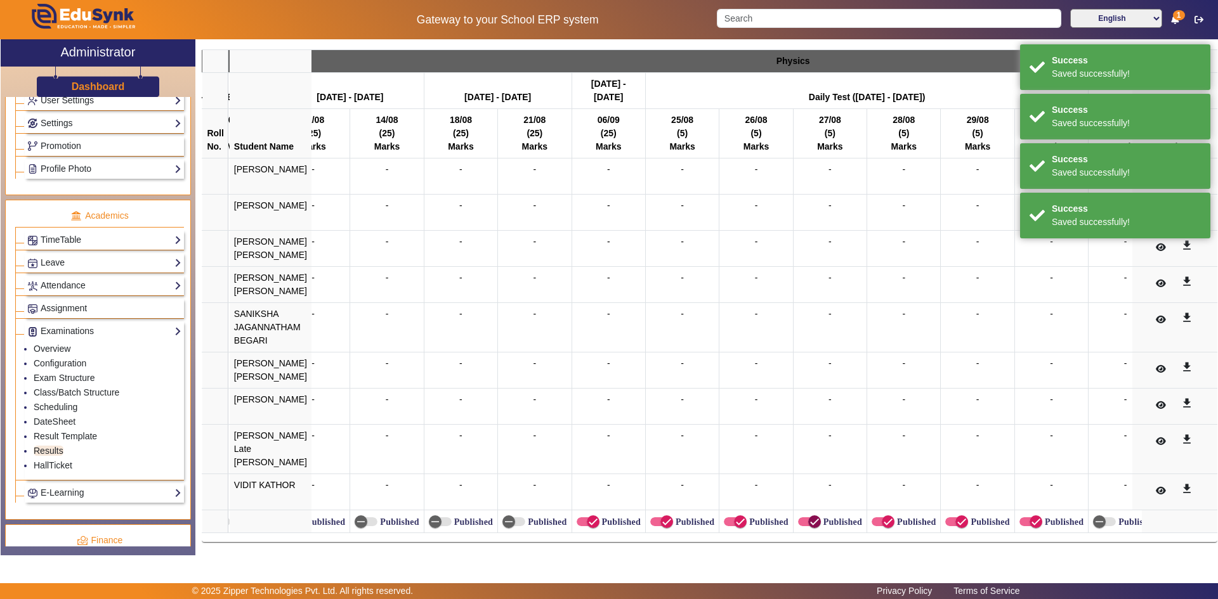
click at [809, 518] on icon "button" at bounding box center [814, 521] width 11 height 11
click at [875, 518] on span "button" at bounding box center [887, 521] width 25 height 25
click at [949, 516] on span "button" at bounding box center [961, 521] width 25 height 25
click at [1030, 516] on icon "button" at bounding box center [1035, 521] width 11 height 11
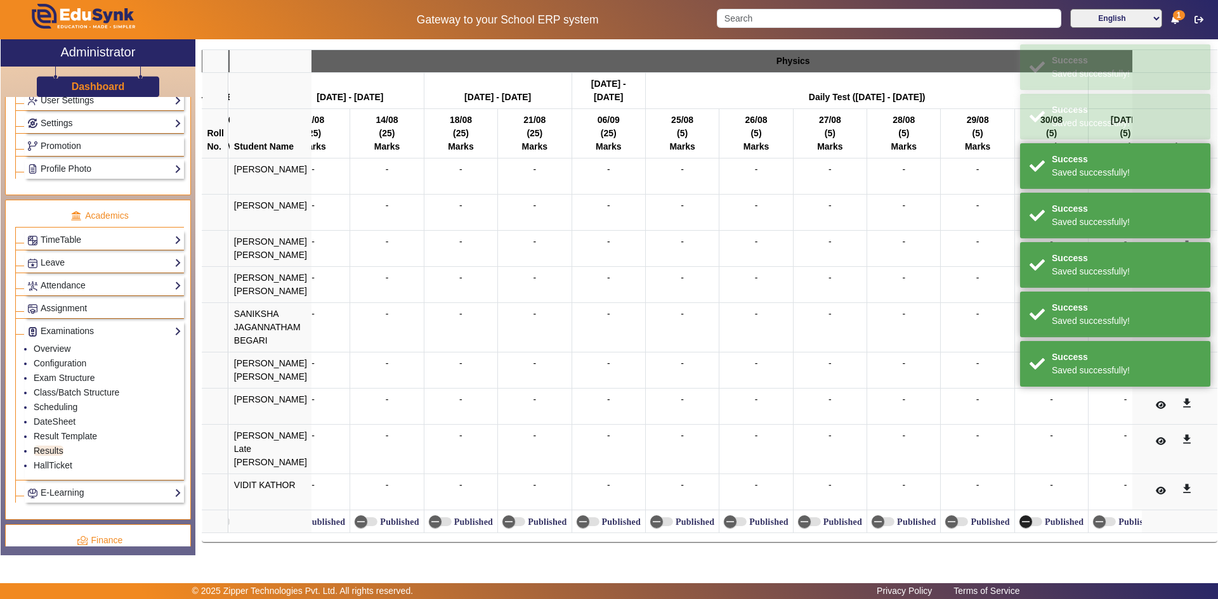
scroll to position [0, 10961]
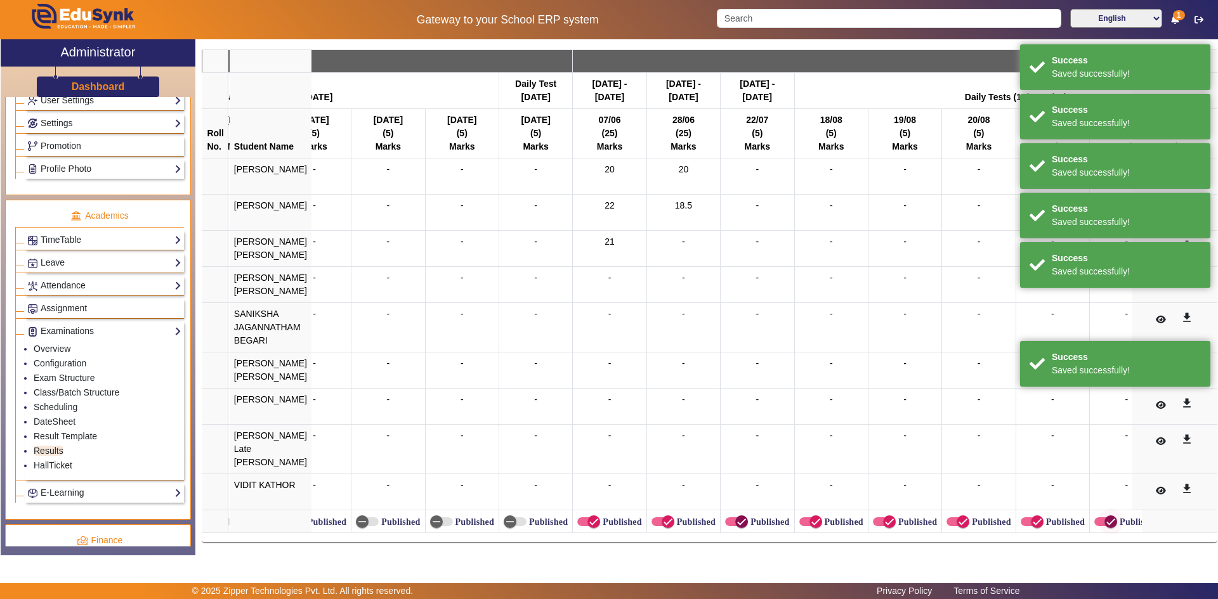
click at [736, 516] on icon "button" at bounding box center [741, 521] width 11 height 11
click at [810, 516] on icon "button" at bounding box center [815, 521] width 11 height 11
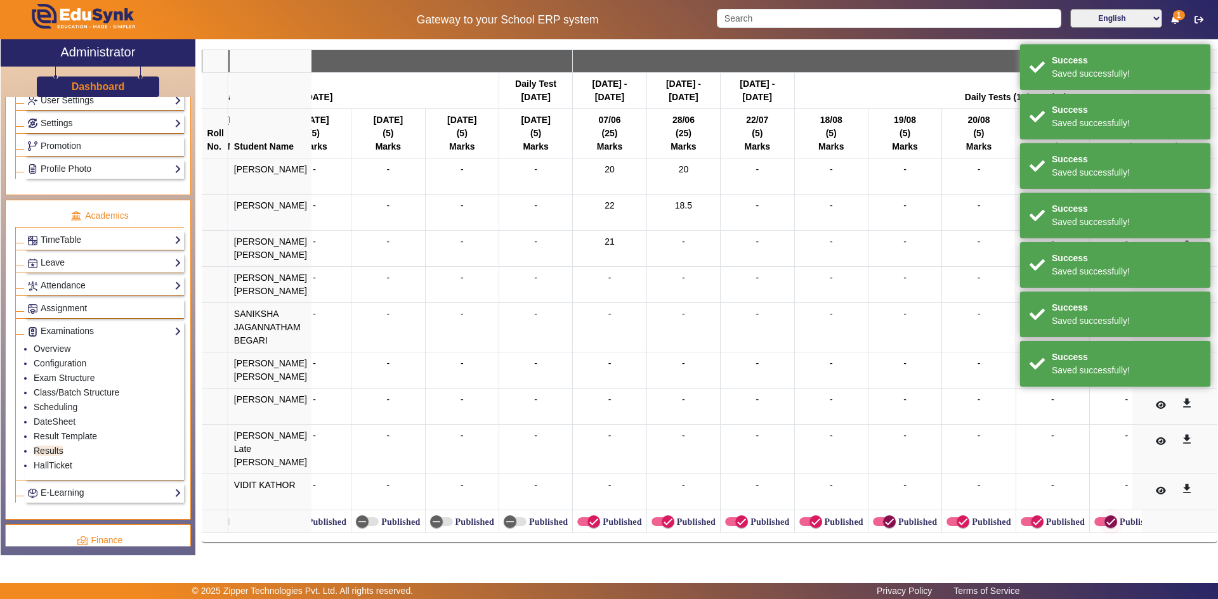
click at [883, 516] on span "button" at bounding box center [889, 522] width 13 height 13
click at [950, 513] on span "button" at bounding box center [962, 521] width 25 height 25
click at [1031, 519] on icon "button" at bounding box center [1036, 521] width 11 height 11
click at [1105, 520] on icon "button" at bounding box center [1110, 521] width 11 height 11
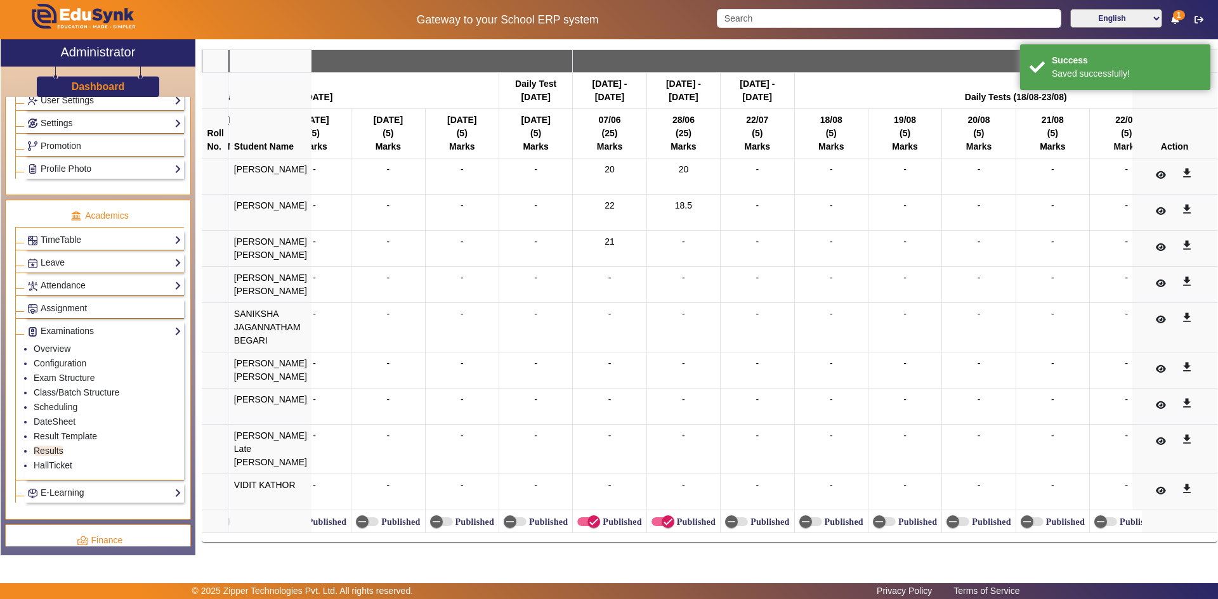
click at [1191, 517] on label "Published" at bounding box center [1211, 522] width 41 height 11
click at [1168, 518] on button "Published" at bounding box center [1179, 522] width 23 height 9
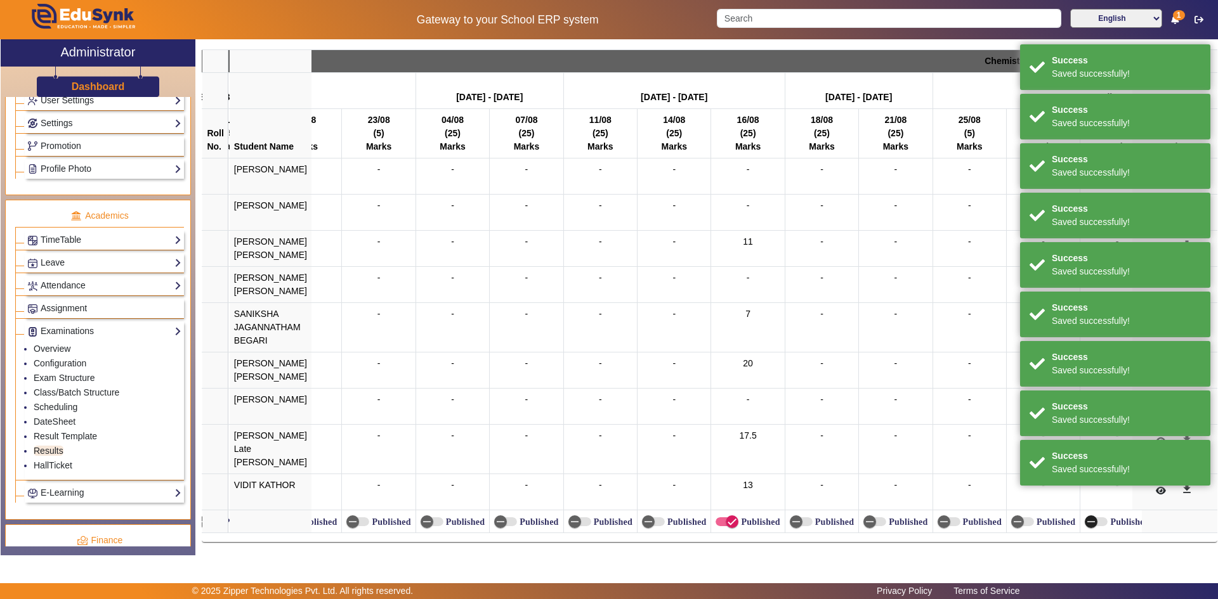
scroll to position [0, 11509]
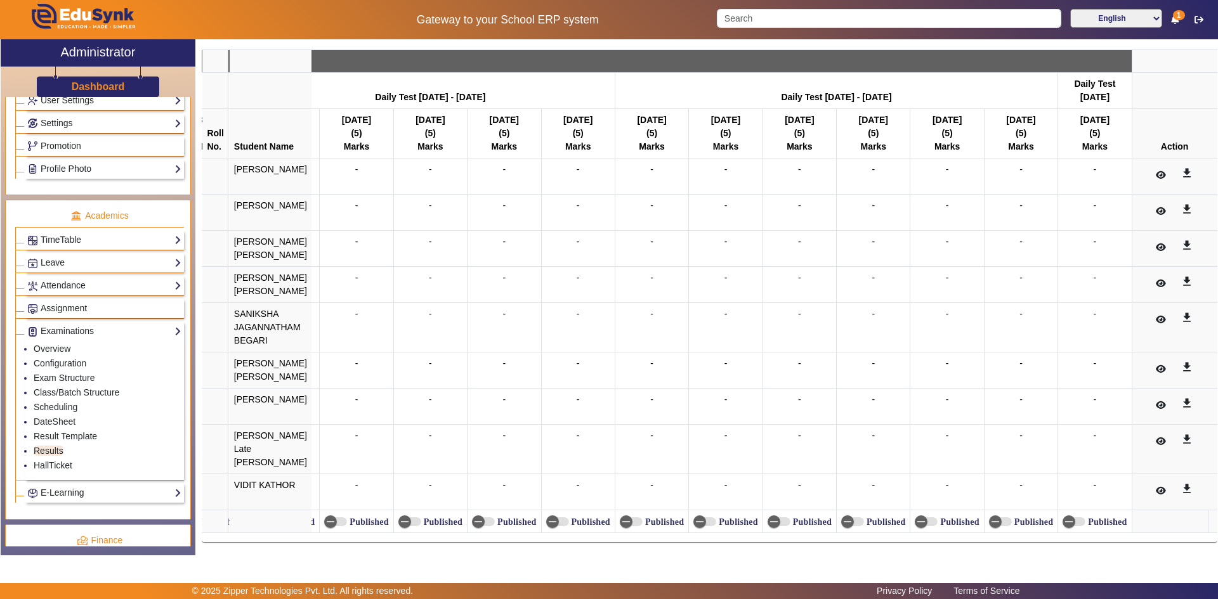
scroll to position [12, 0]
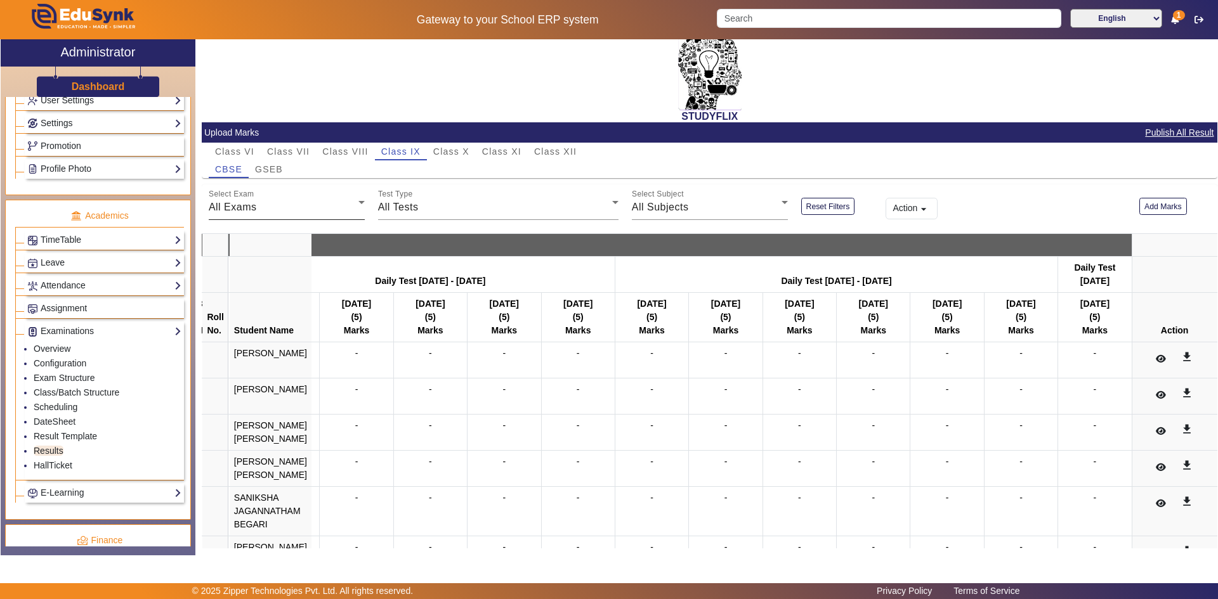
click at [267, 167] on span "GSEB" at bounding box center [269, 169] width 28 height 9
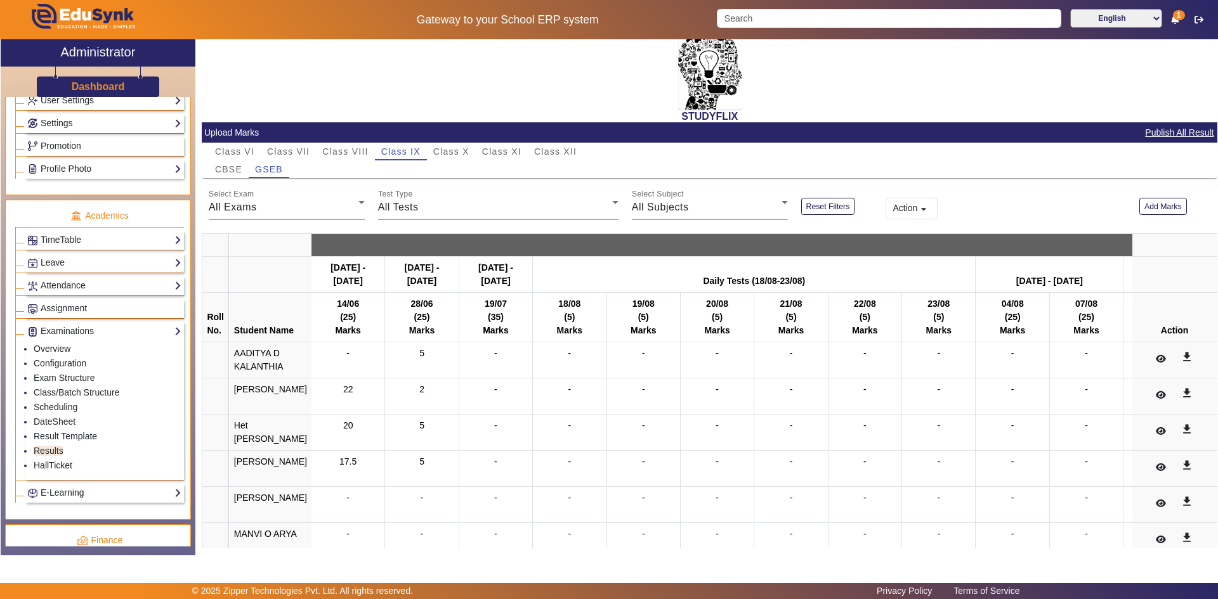
scroll to position [140, 0]
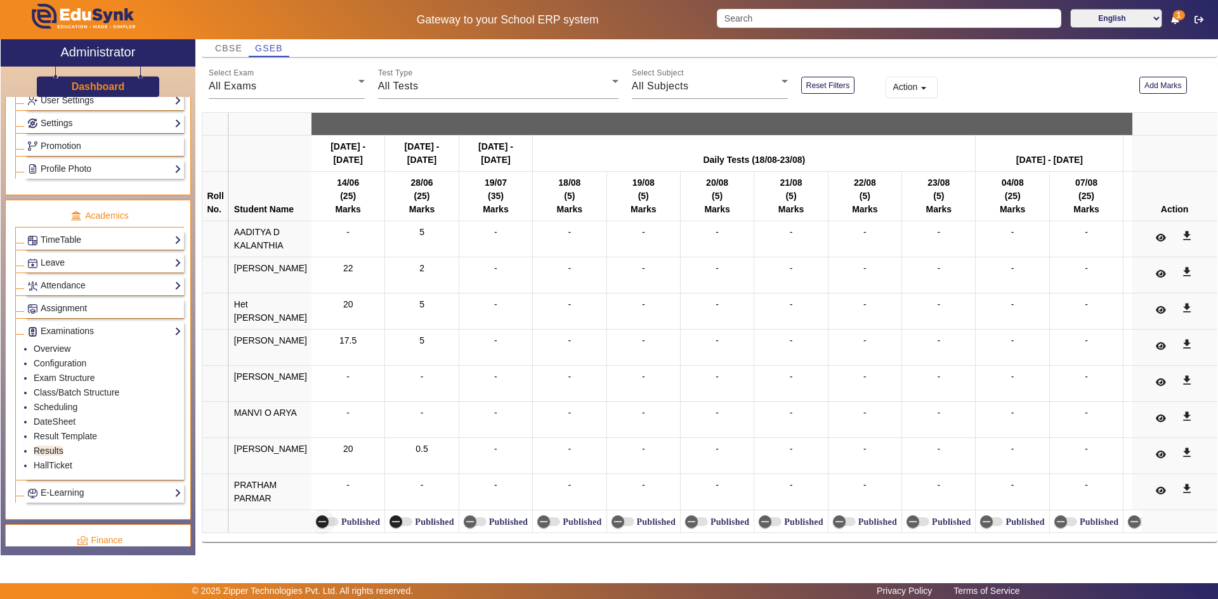
click at [390, 516] on icon "button" at bounding box center [395, 521] width 11 height 11
click at [325, 518] on button "Published" at bounding box center [327, 522] width 23 height 9
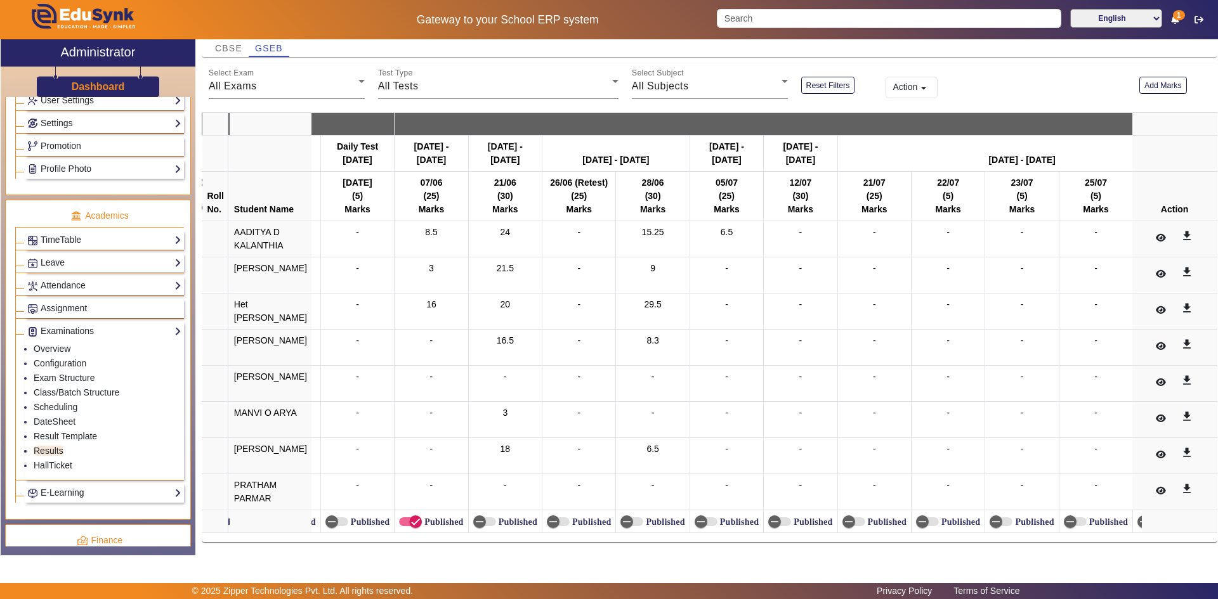
scroll to position [0, 2380]
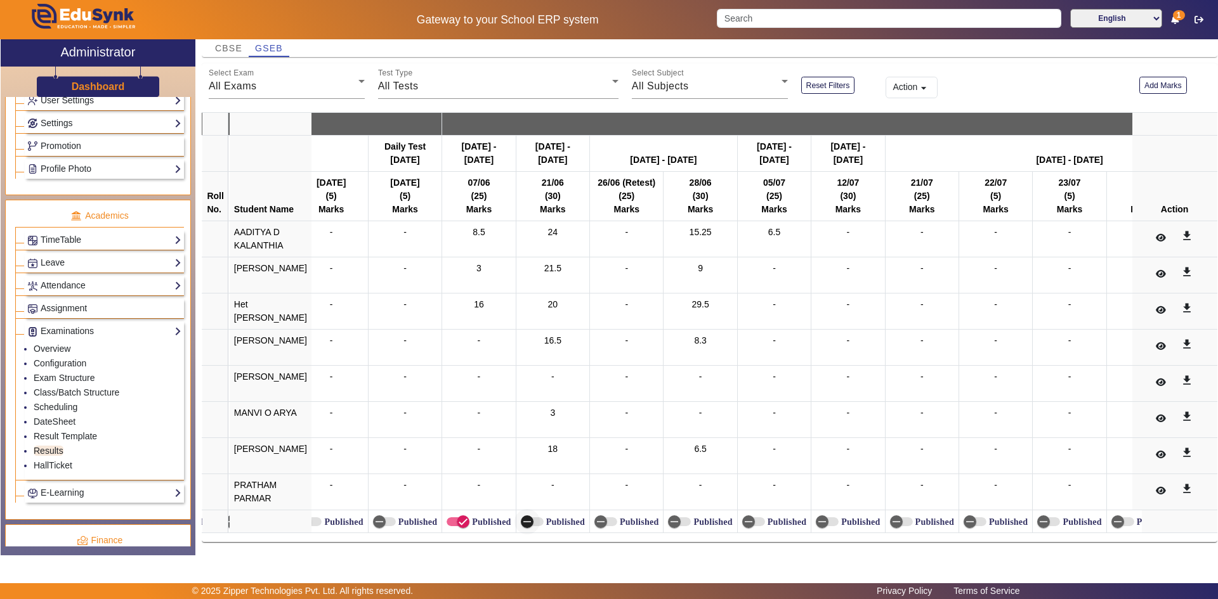
click at [521, 516] on icon "button" at bounding box center [526, 521] width 11 height 11
click at [676, 518] on span "button" at bounding box center [679, 522] width 23 height 9
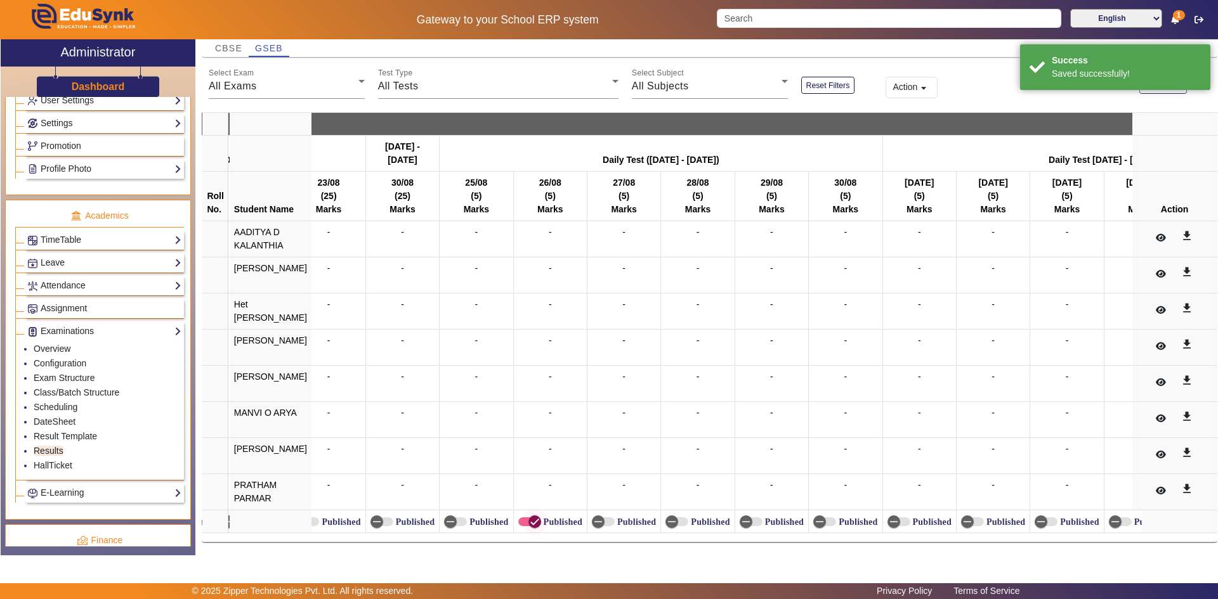
scroll to position [0, 4545]
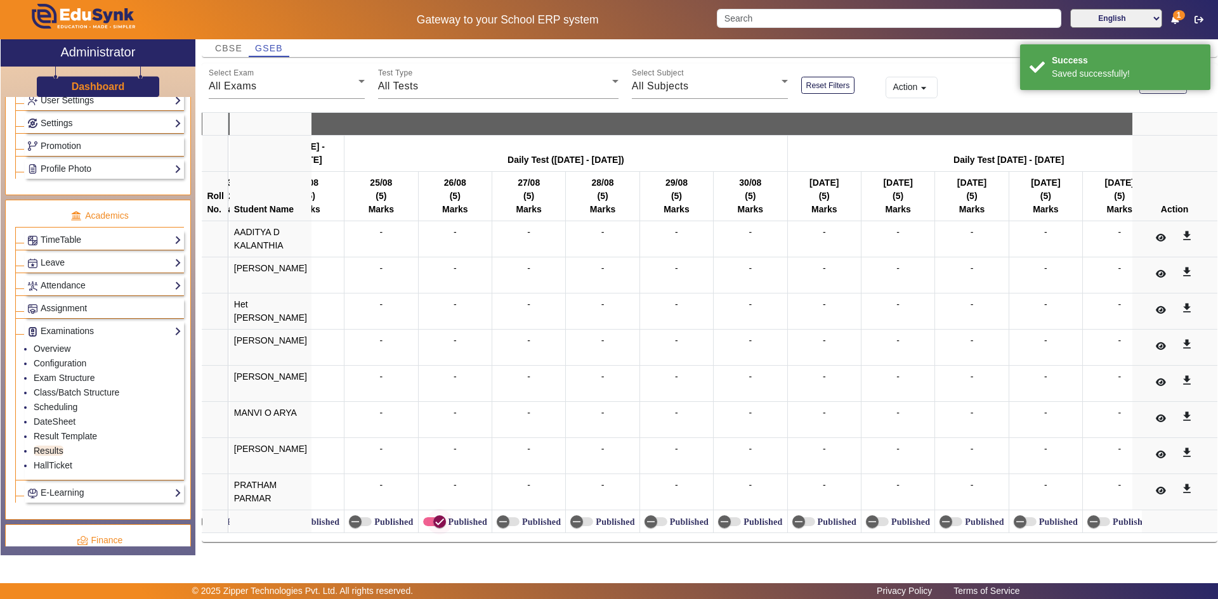
click at [434, 519] on icon "button" at bounding box center [439, 521] width 11 height 11
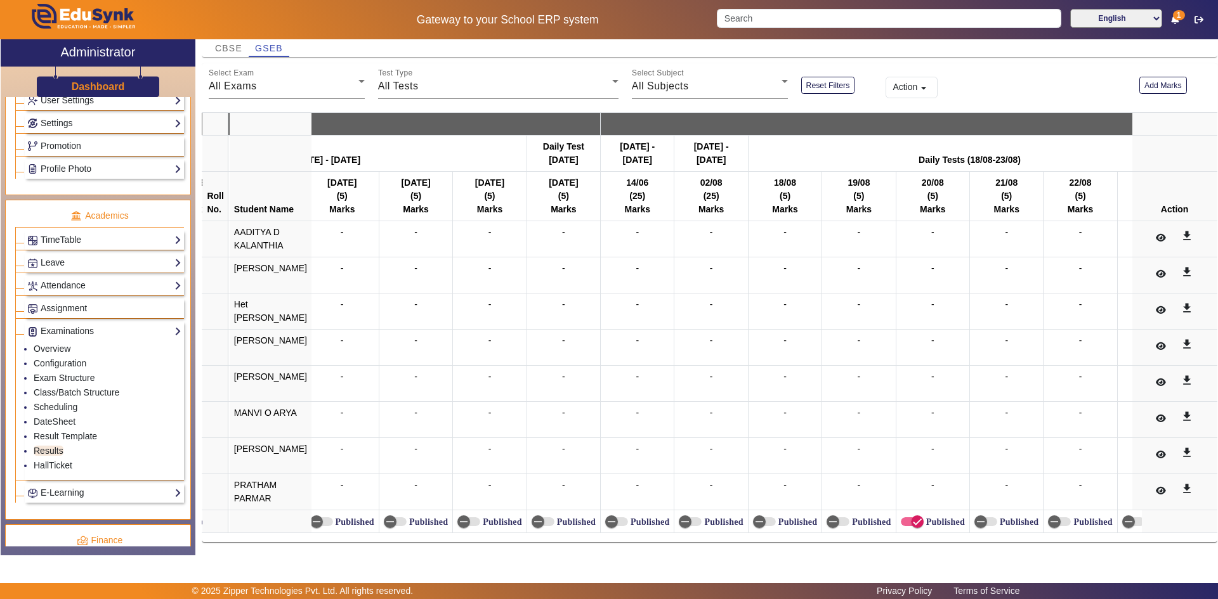
scroll to position [0, 8614]
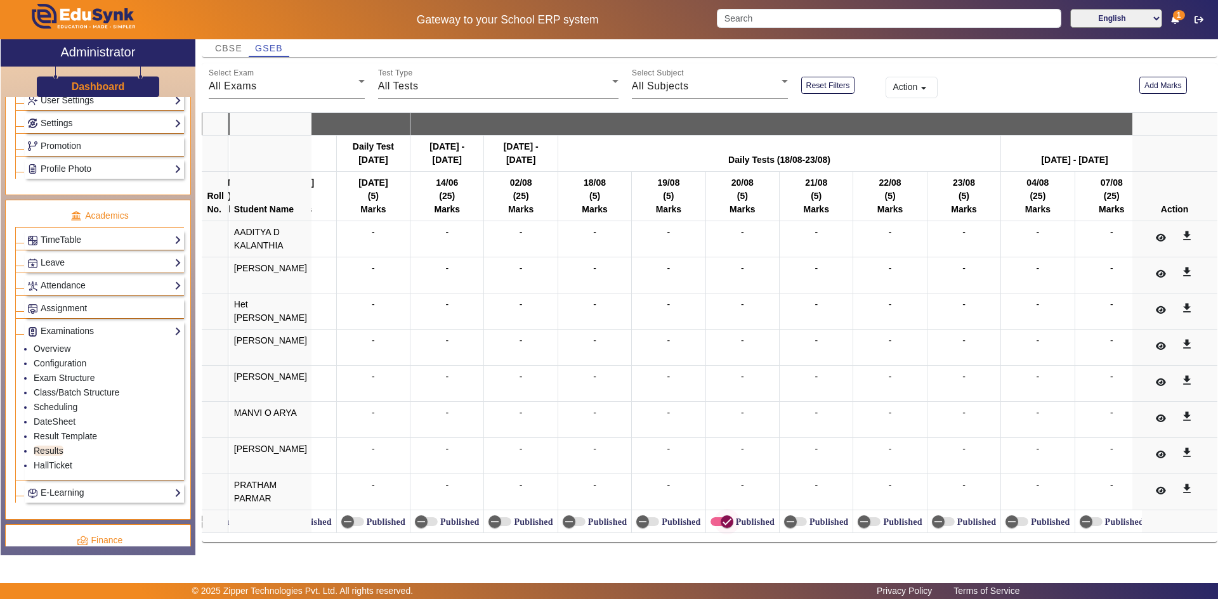
click at [714, 518] on span "button" at bounding box center [726, 521] width 25 height 25
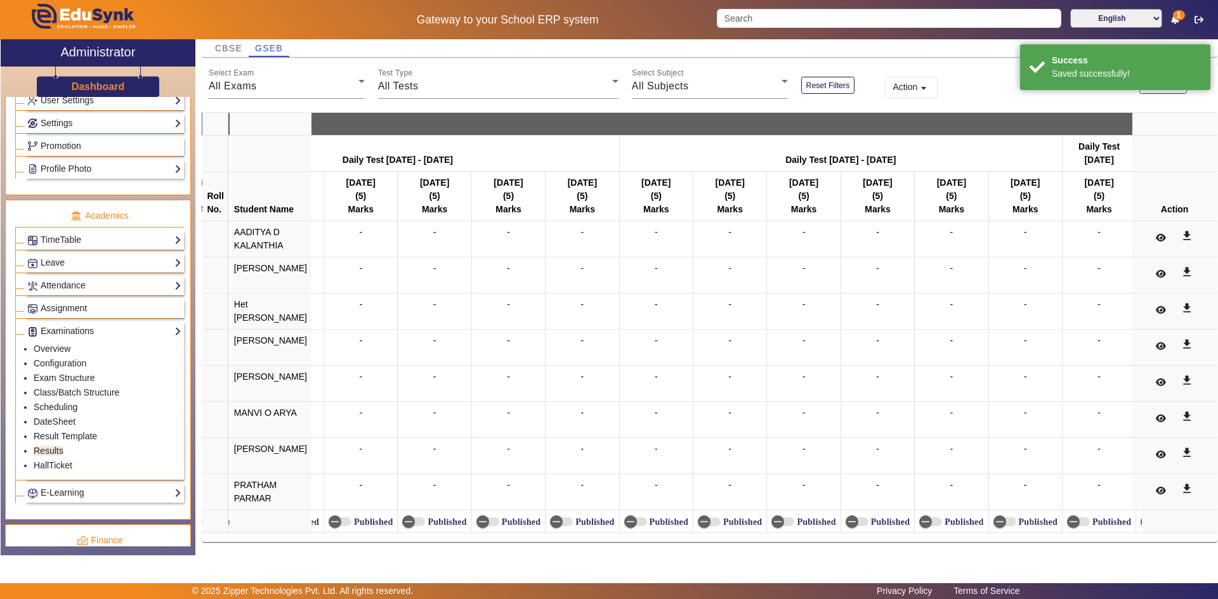
scroll to position [0, 10933]
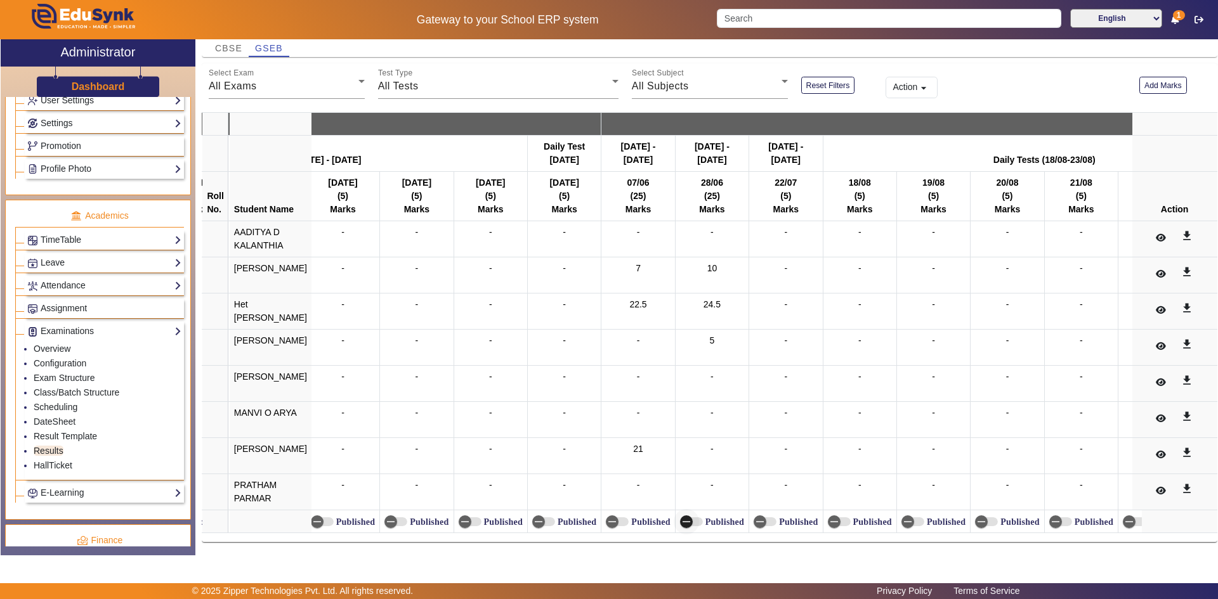
click at [636, 517] on label "Published" at bounding box center [649, 522] width 41 height 11
click at [629, 518] on button "Published" at bounding box center [617, 522] width 23 height 9
click at [681, 516] on icon "button" at bounding box center [686, 521] width 11 height 11
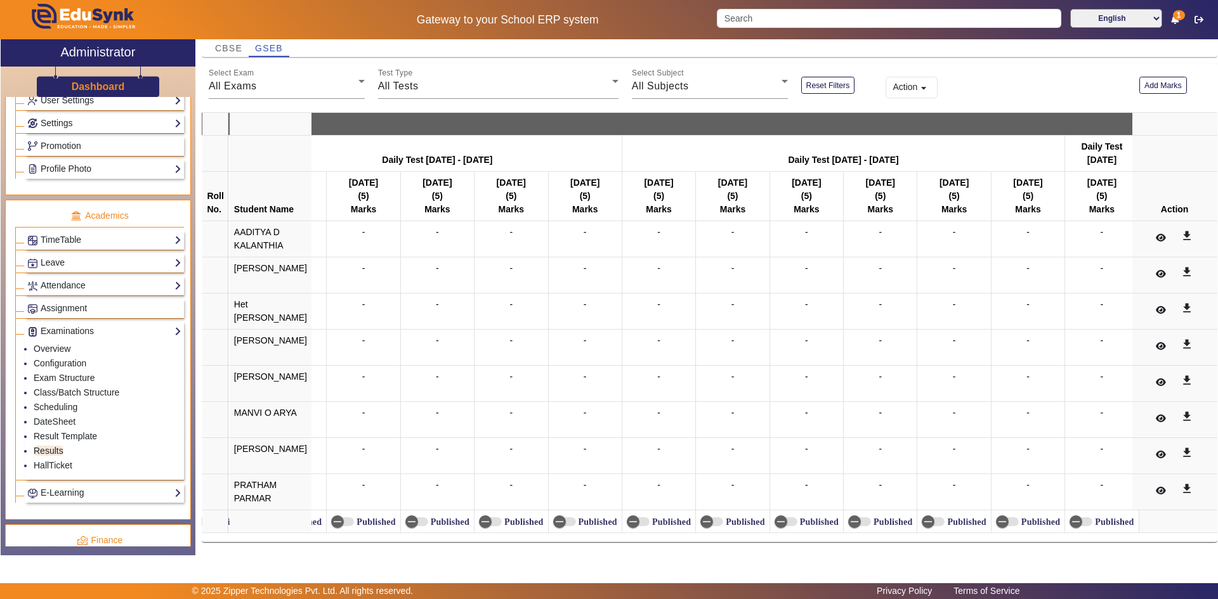
scroll to position [0, 0]
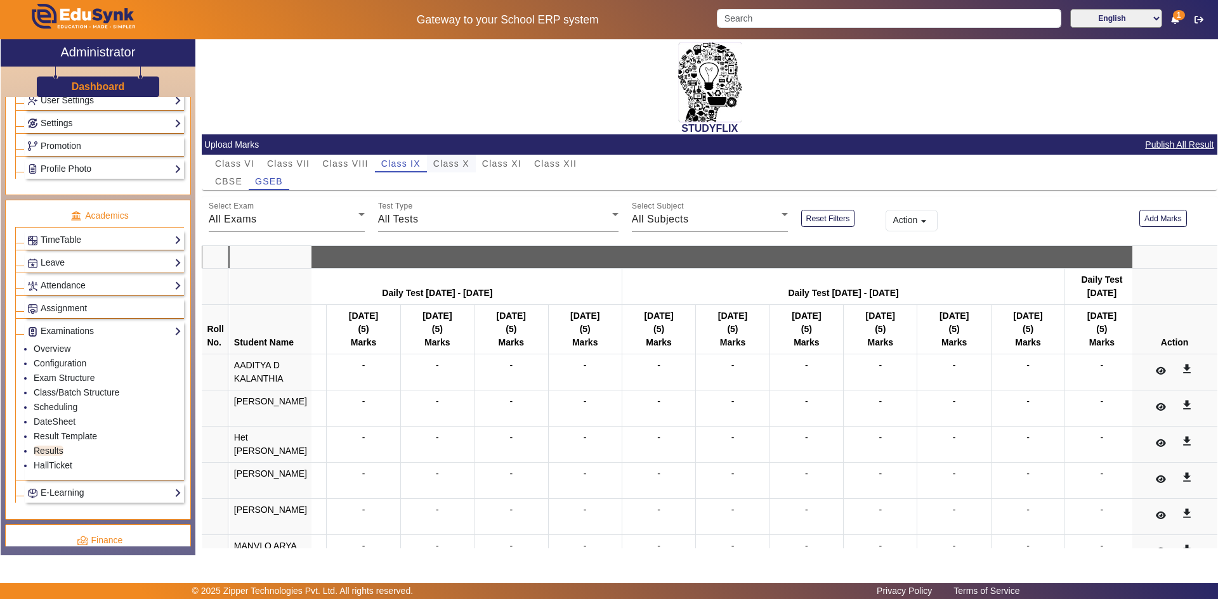
click at [457, 168] on span "Class X" at bounding box center [451, 163] width 36 height 9
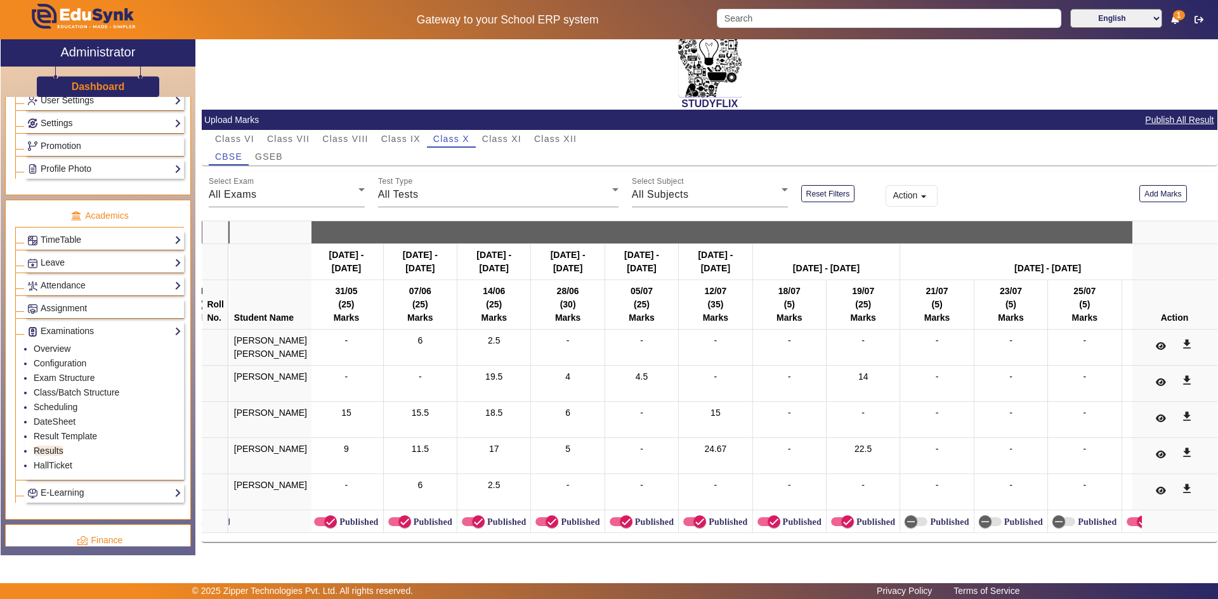
scroll to position [0, 2546]
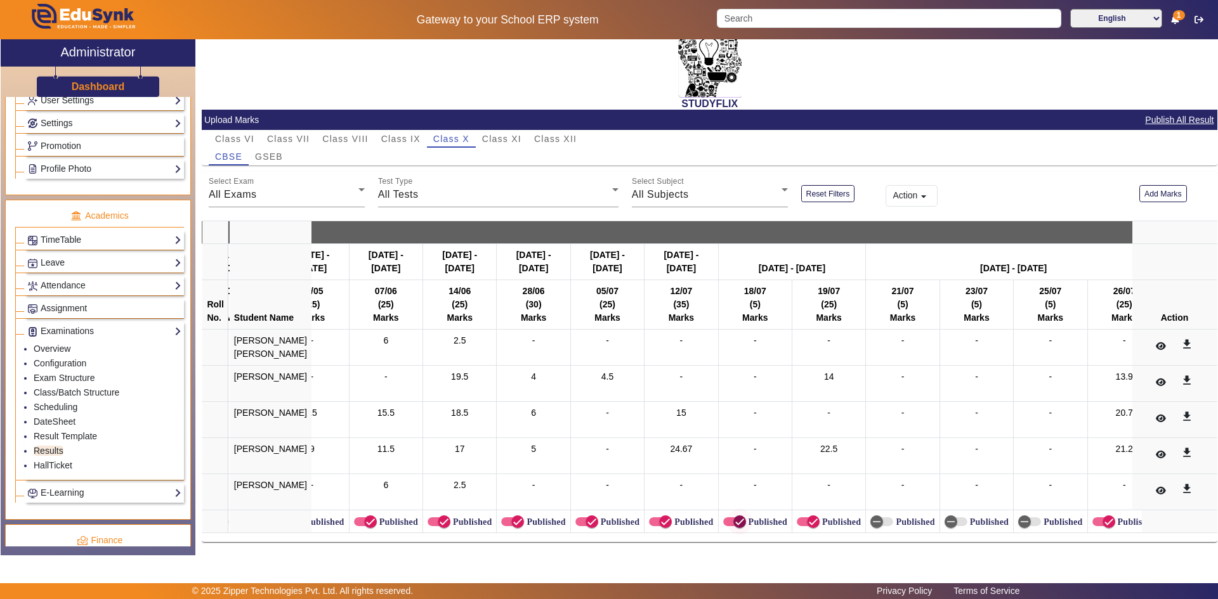
click at [734, 516] on icon "button" at bounding box center [739, 521] width 11 height 11
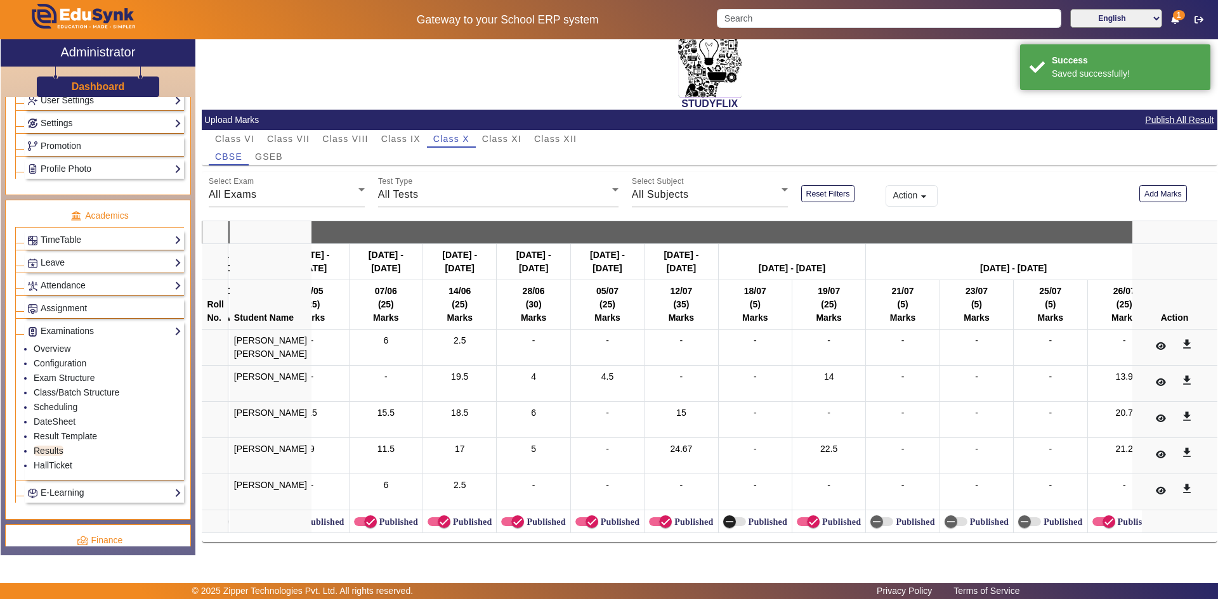
scroll to position [0, 2581]
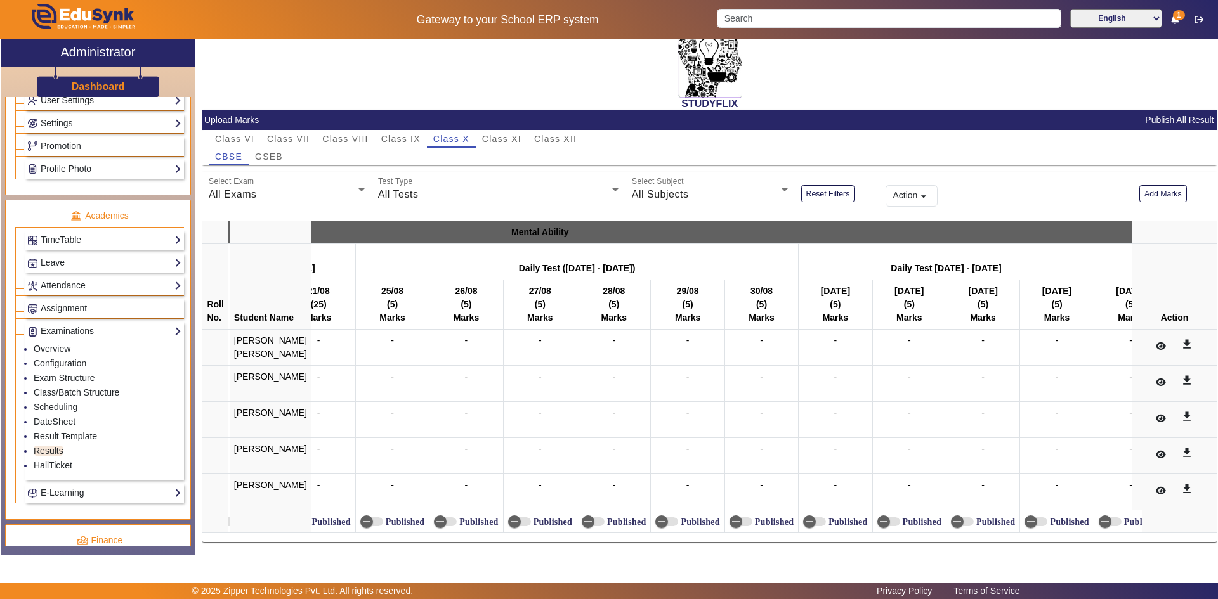
scroll to position [0, 17041]
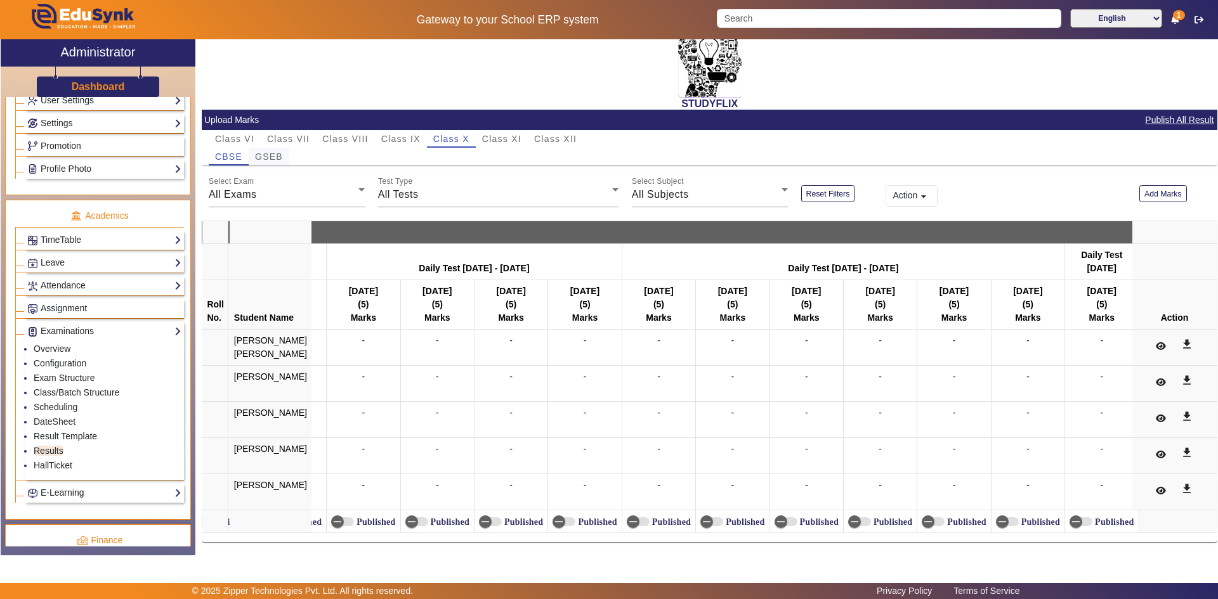
click at [272, 152] on span "GSEB" at bounding box center [269, 156] width 28 height 9
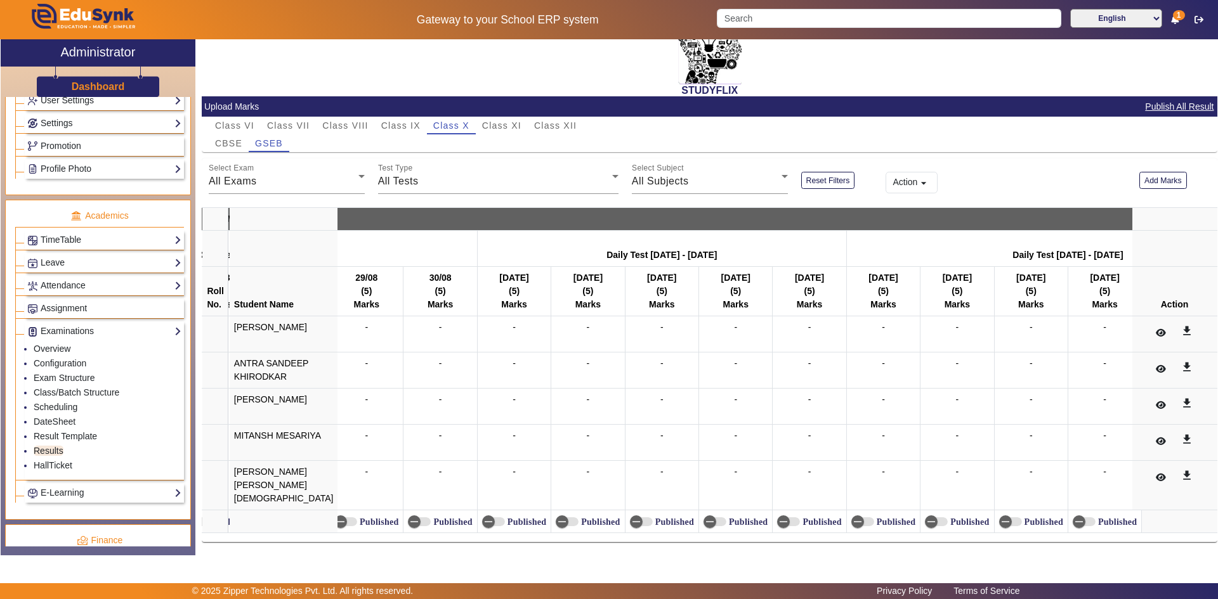
scroll to position [0, 17336]
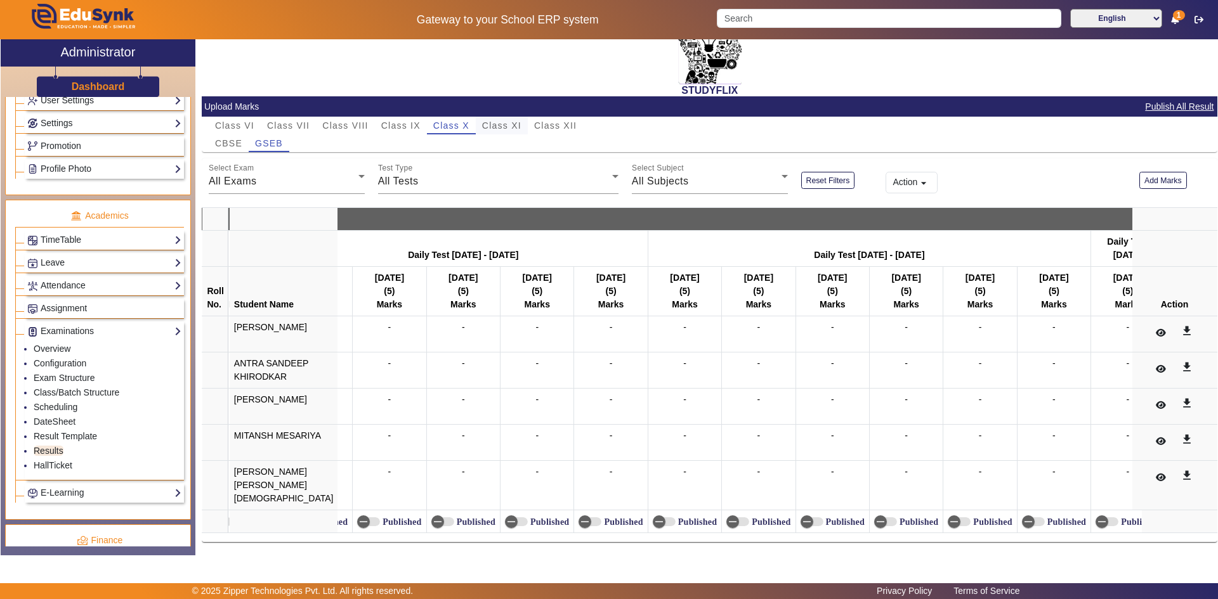
click at [505, 123] on span "Class XI" at bounding box center [501, 125] width 39 height 9
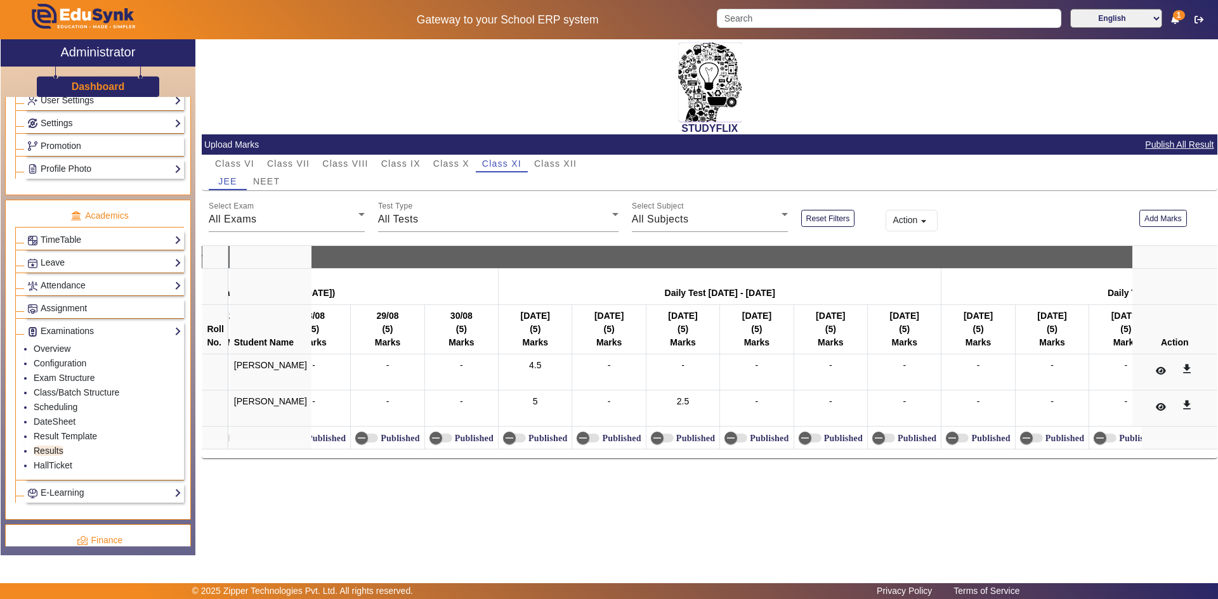
scroll to position [0, 8441]
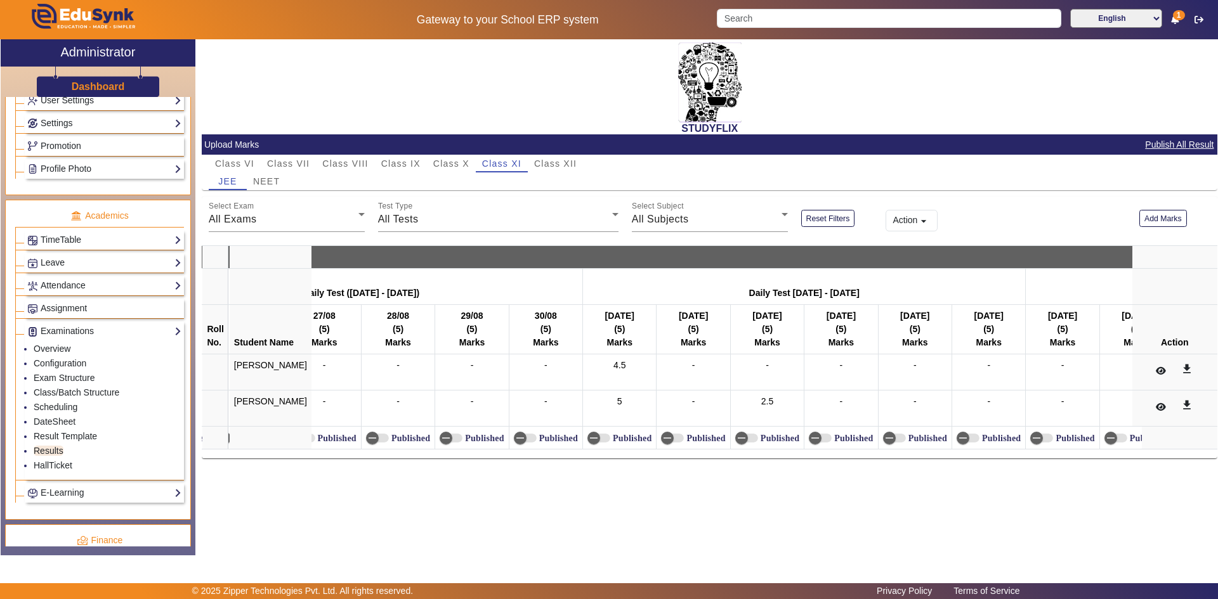
click at [627, 436] on label "Published" at bounding box center [630, 438] width 41 height 11
click at [610, 436] on button "Published" at bounding box center [598, 438] width 23 height 9
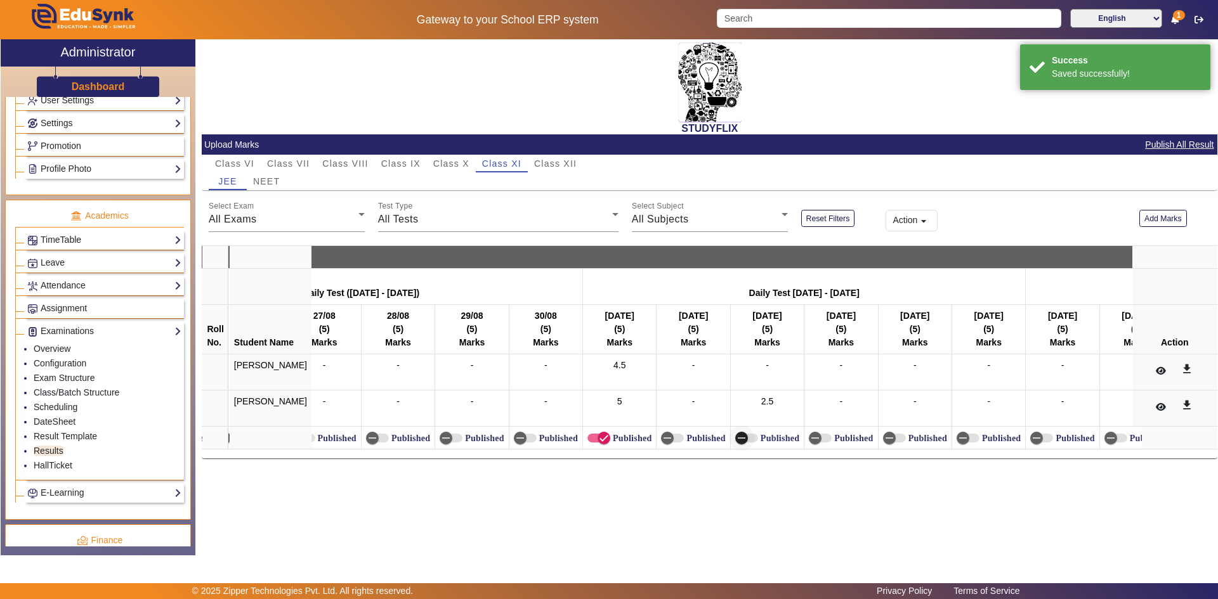
click at [737, 431] on span "button" at bounding box center [741, 438] width 25 height 25
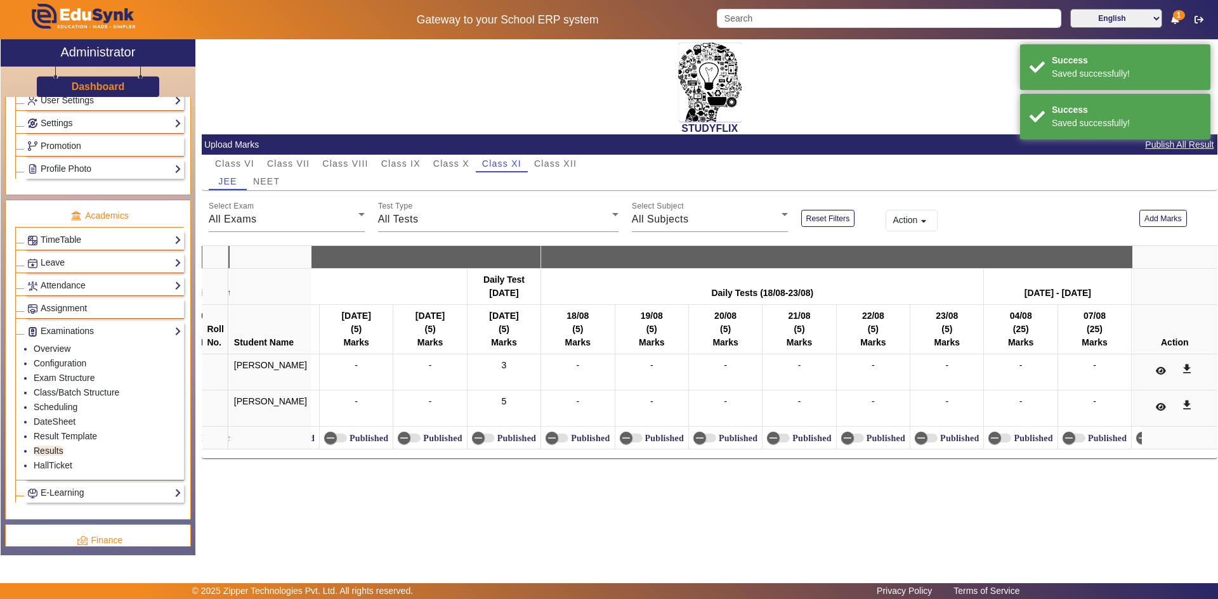
scroll to position [0, 9542]
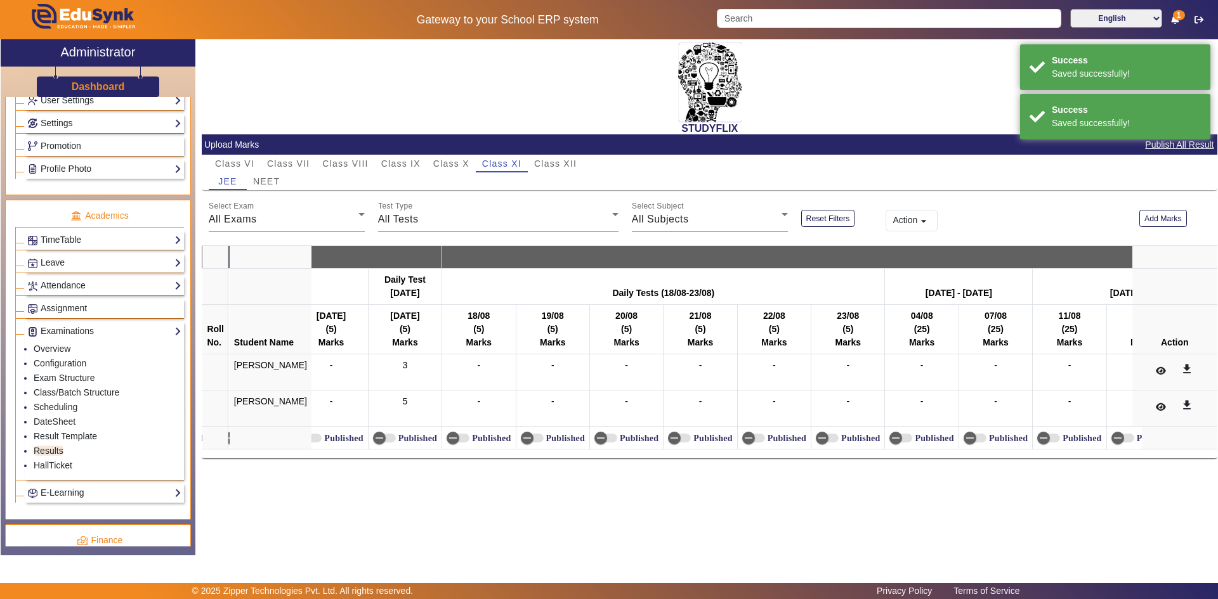
click at [403, 442] on label "Published" at bounding box center [416, 438] width 41 height 11
click at [396, 442] on button "Published" at bounding box center [384, 438] width 23 height 9
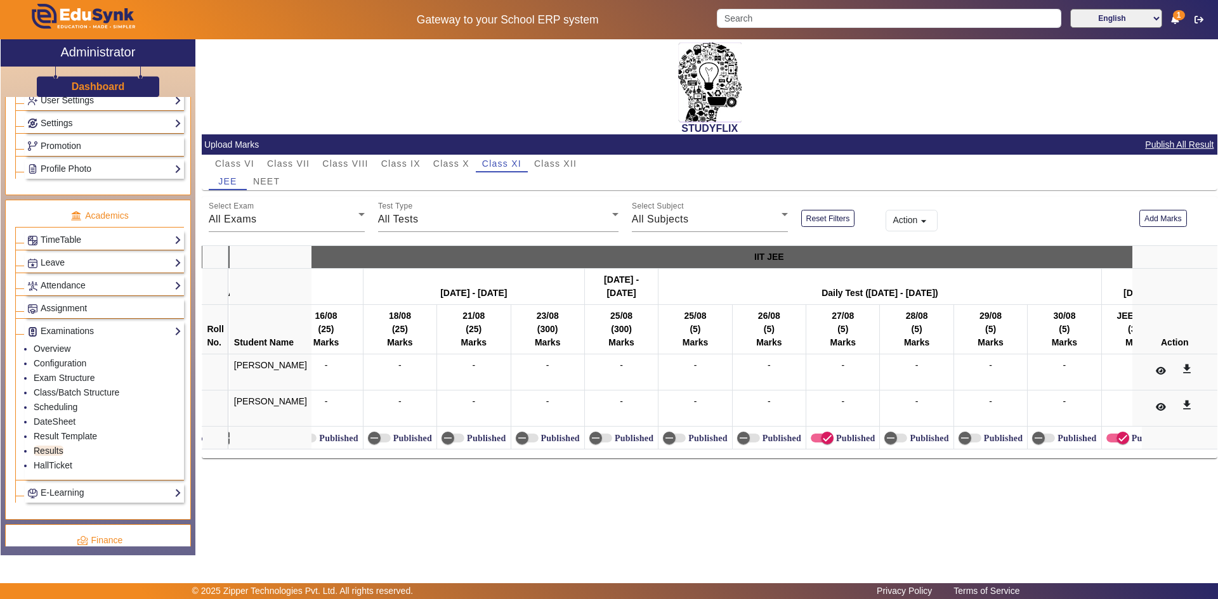
scroll to position [0, 12986]
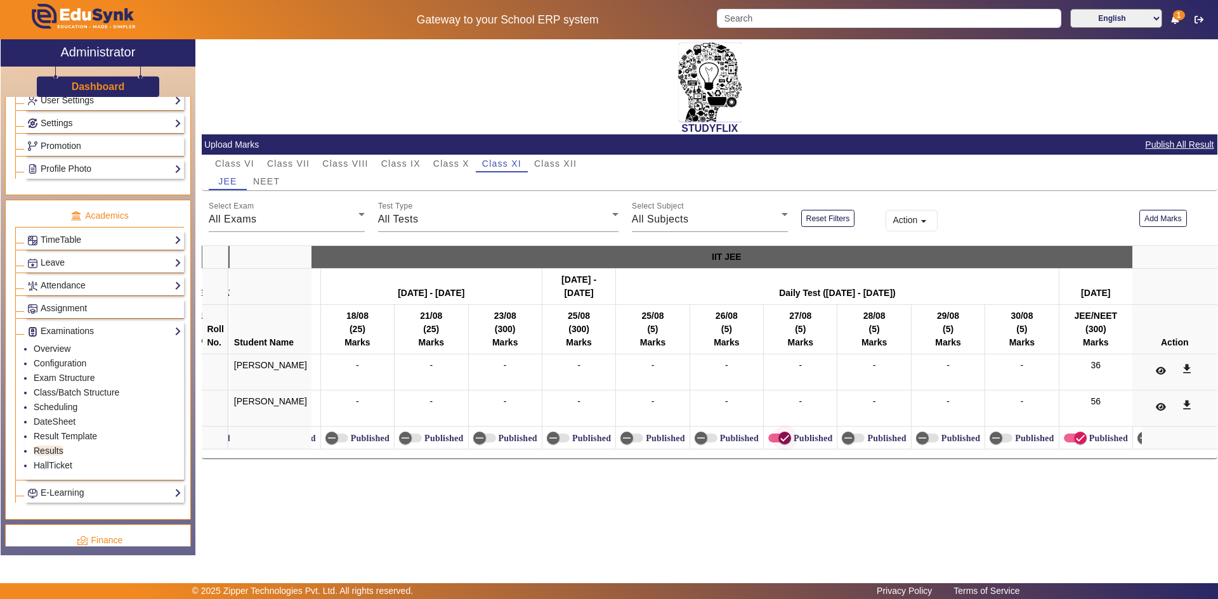
click at [779, 433] on icon "button" at bounding box center [784, 438] width 11 height 11
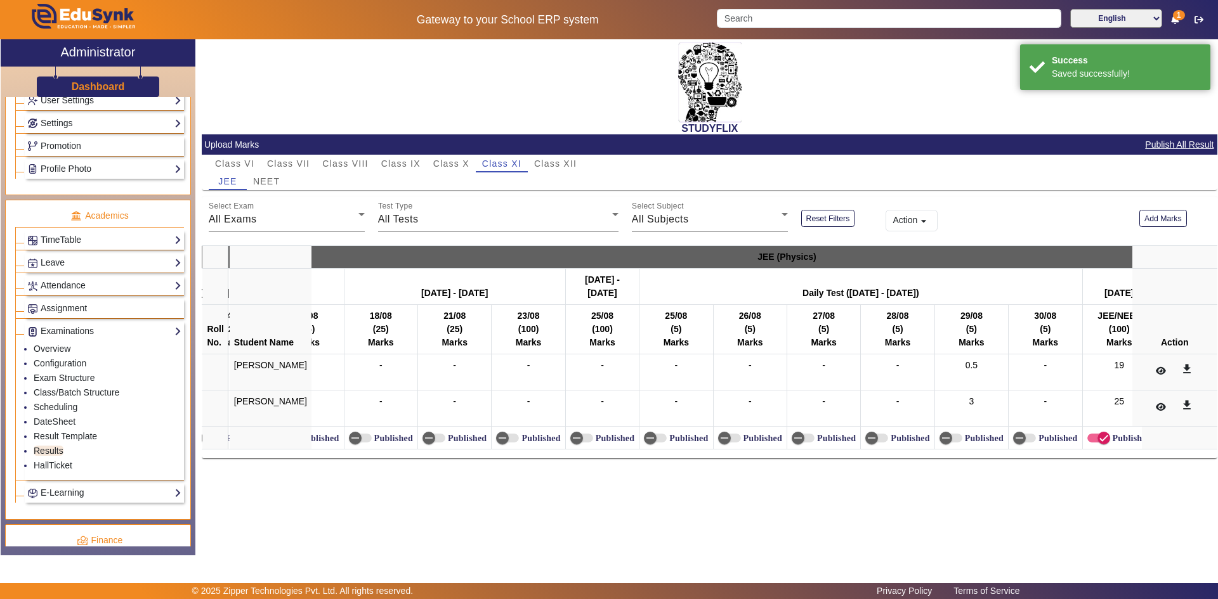
scroll to position [0, 15555]
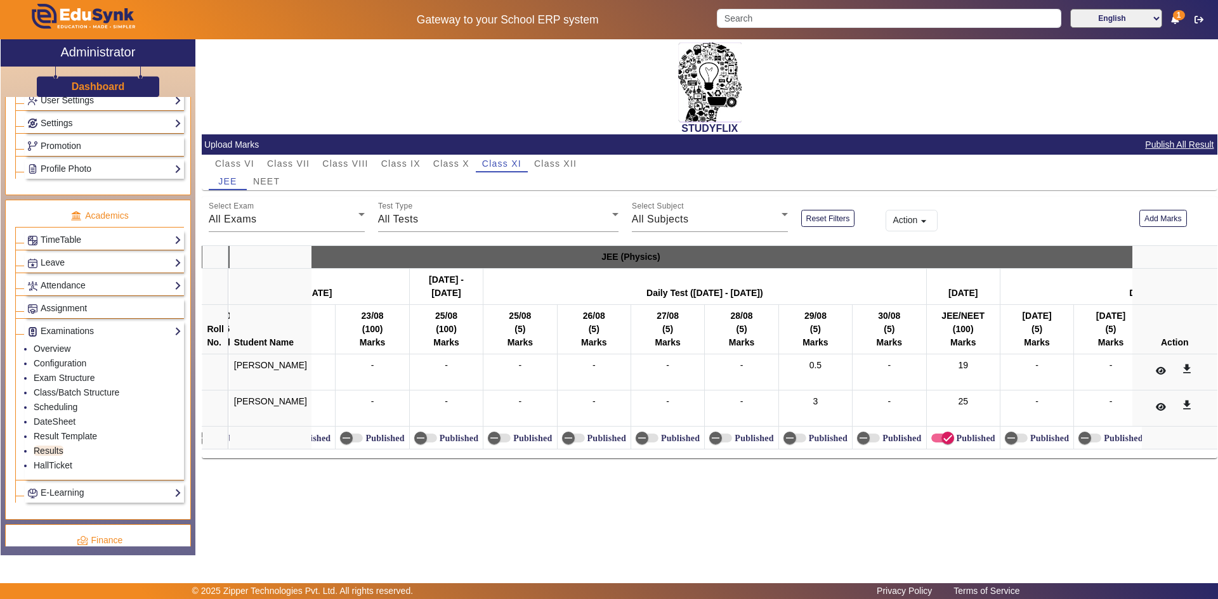
click at [811, 439] on label "Published" at bounding box center [826, 438] width 41 height 11
click at [806, 439] on button "Published" at bounding box center [794, 438] width 23 height 9
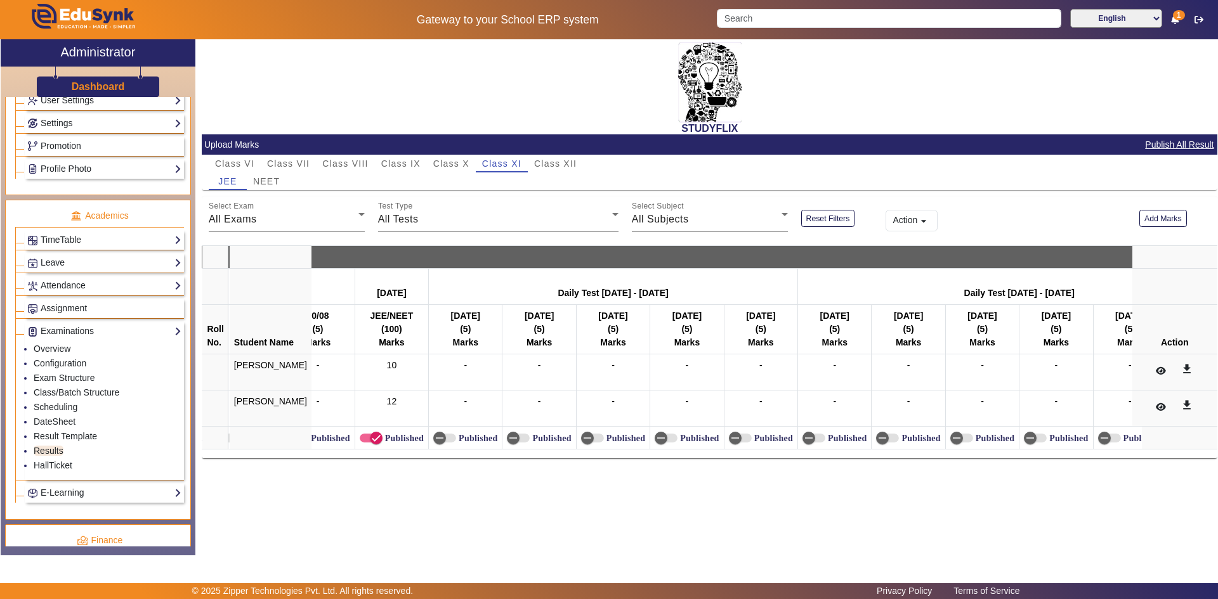
scroll to position [0, 21243]
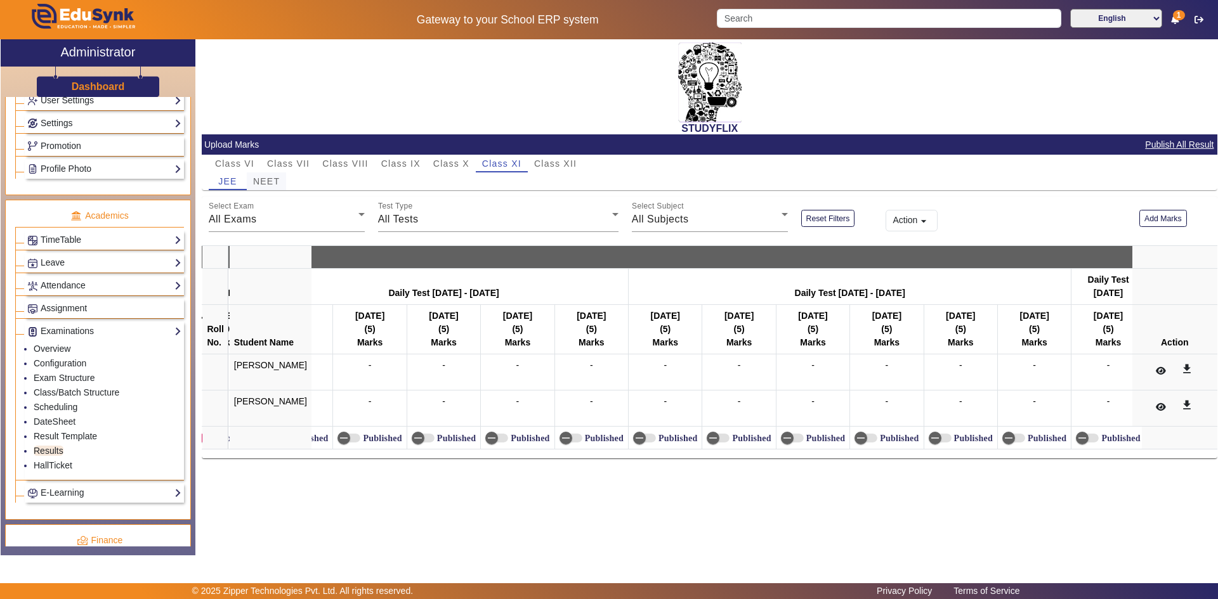
click at [254, 182] on span "NEET" at bounding box center [266, 181] width 27 height 9
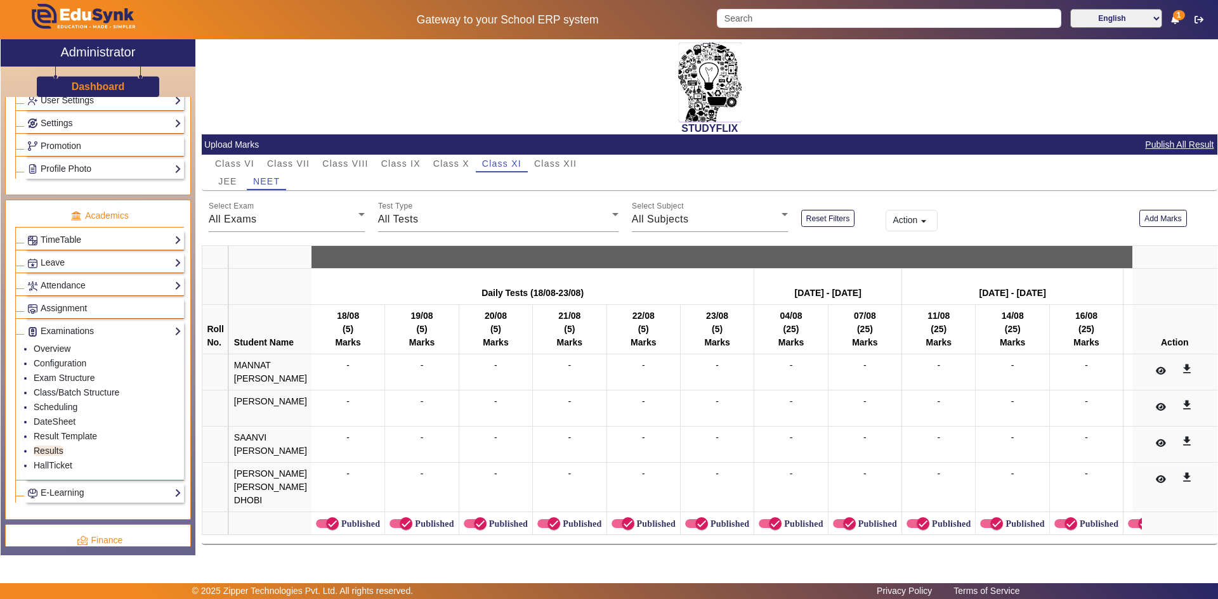
scroll to position [22, 0]
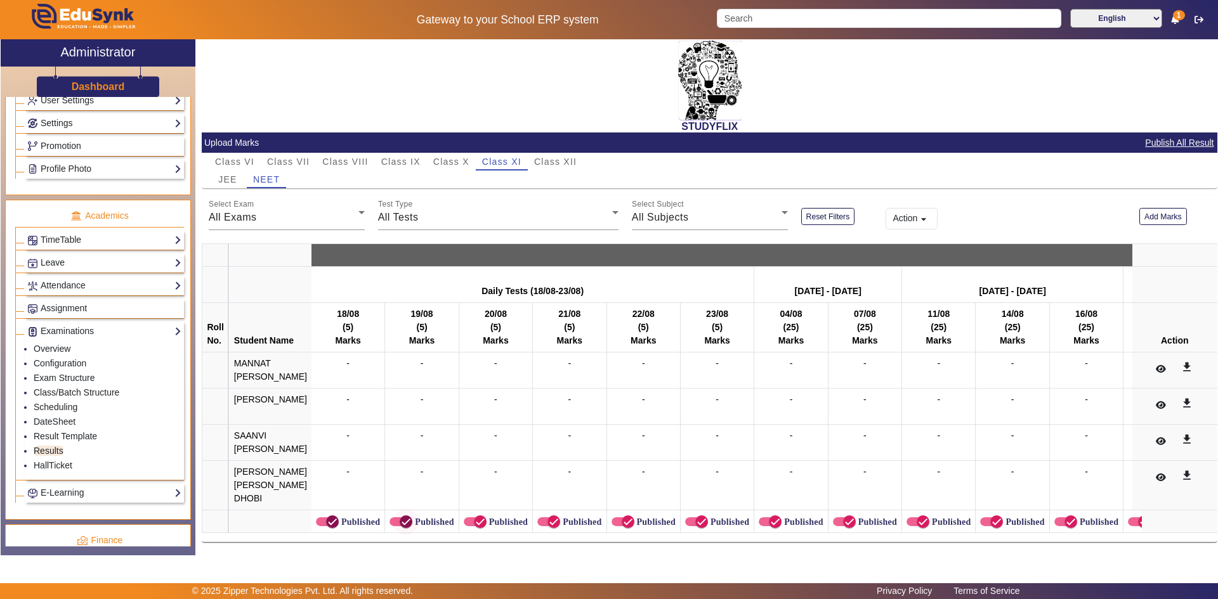
click at [327, 516] on icon "button" at bounding box center [332, 521] width 11 height 11
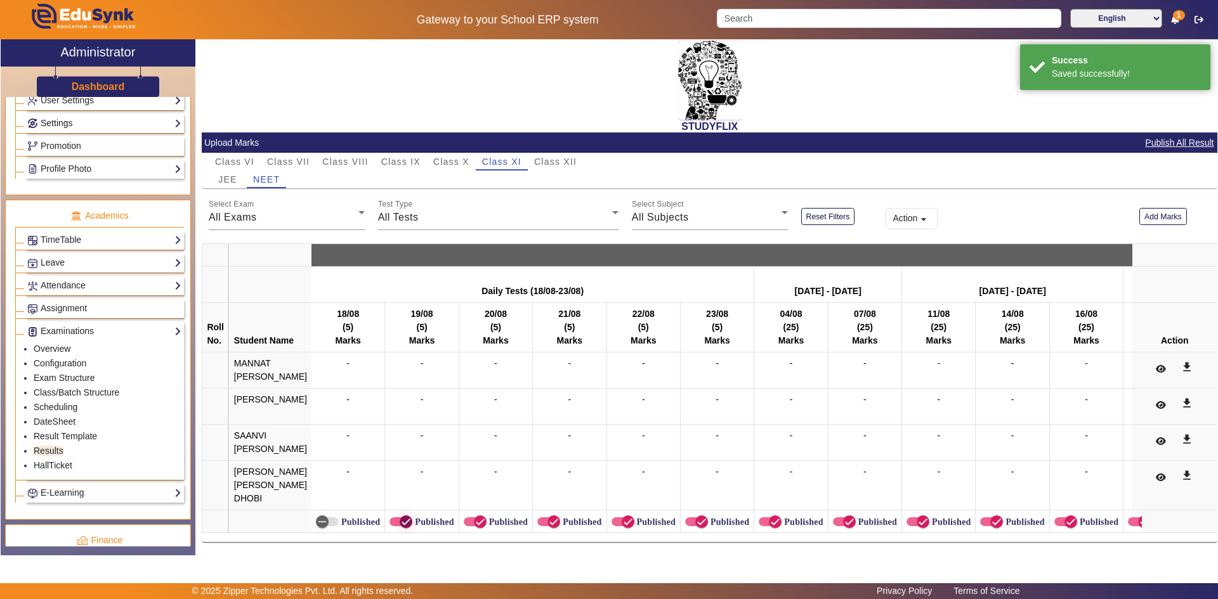
click at [400, 517] on icon "button" at bounding box center [405, 521] width 11 height 11
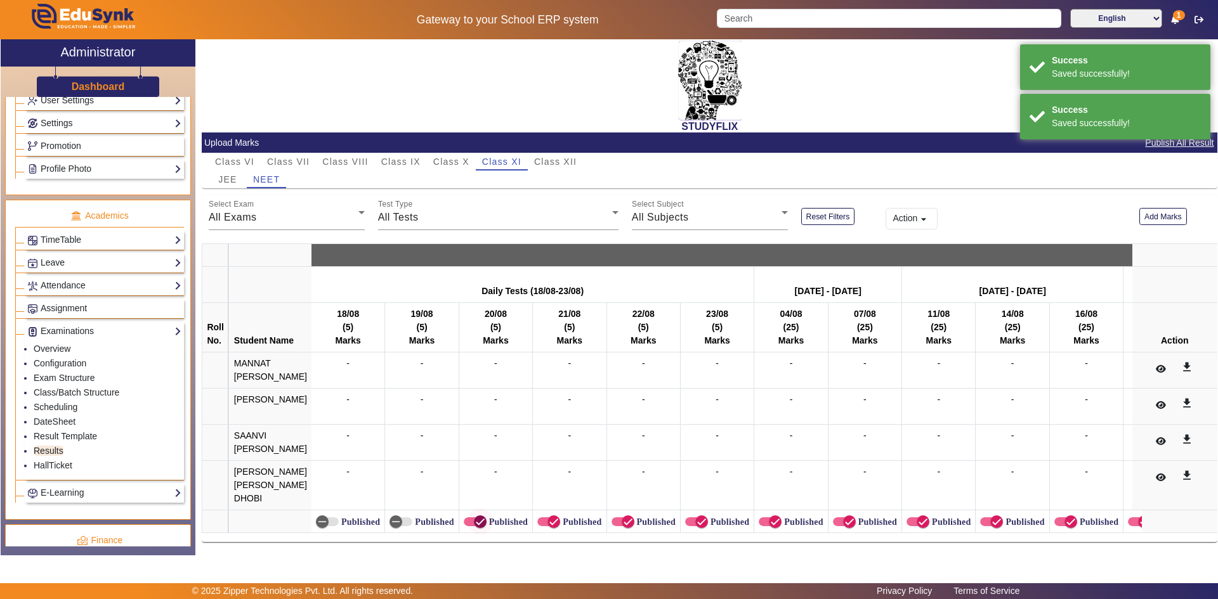
click at [475, 516] on icon "button" at bounding box center [480, 521] width 11 height 11
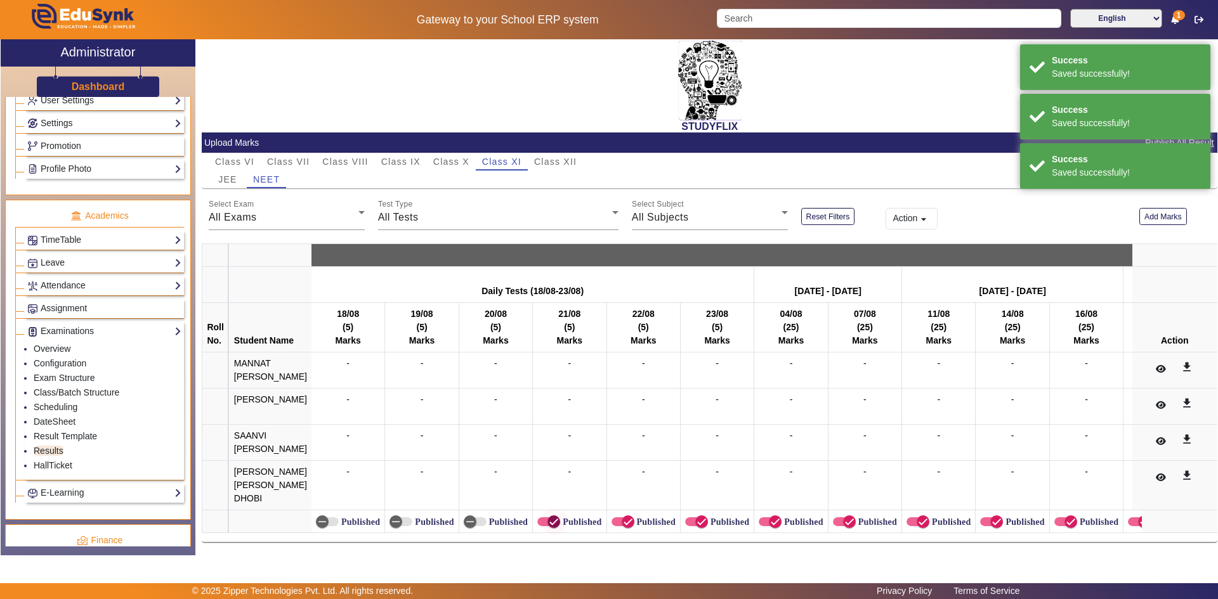
click at [554, 518] on span "button" at bounding box center [553, 521] width 25 height 25
click at [632, 514] on span "button" at bounding box center [627, 521] width 25 height 25
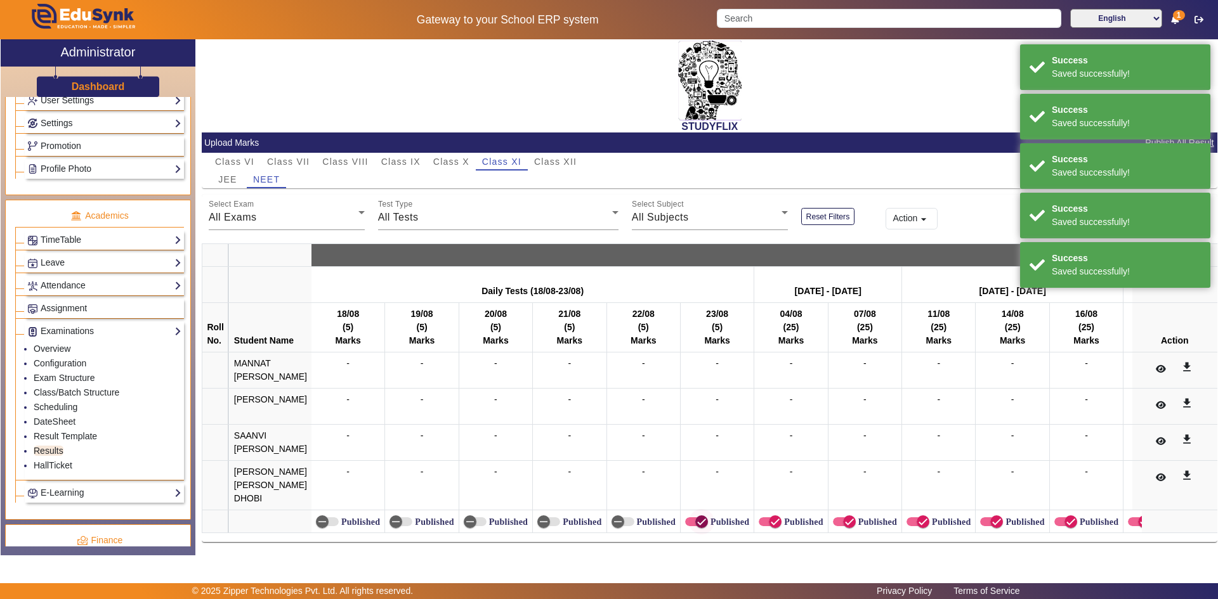
click at [696, 509] on span "button" at bounding box center [701, 521] width 25 height 25
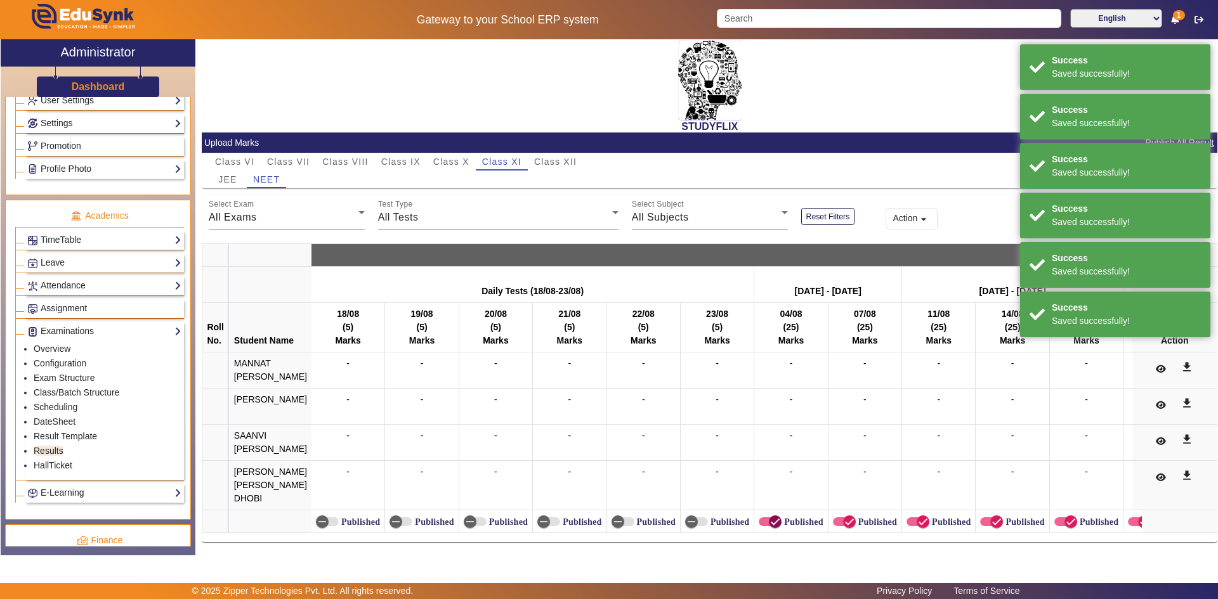
click at [777, 516] on span "button" at bounding box center [775, 521] width 25 height 25
click at [857, 517] on label "Published" at bounding box center [876, 522] width 41 height 11
click at [856, 518] on button "Published" at bounding box center [844, 522] width 23 height 9
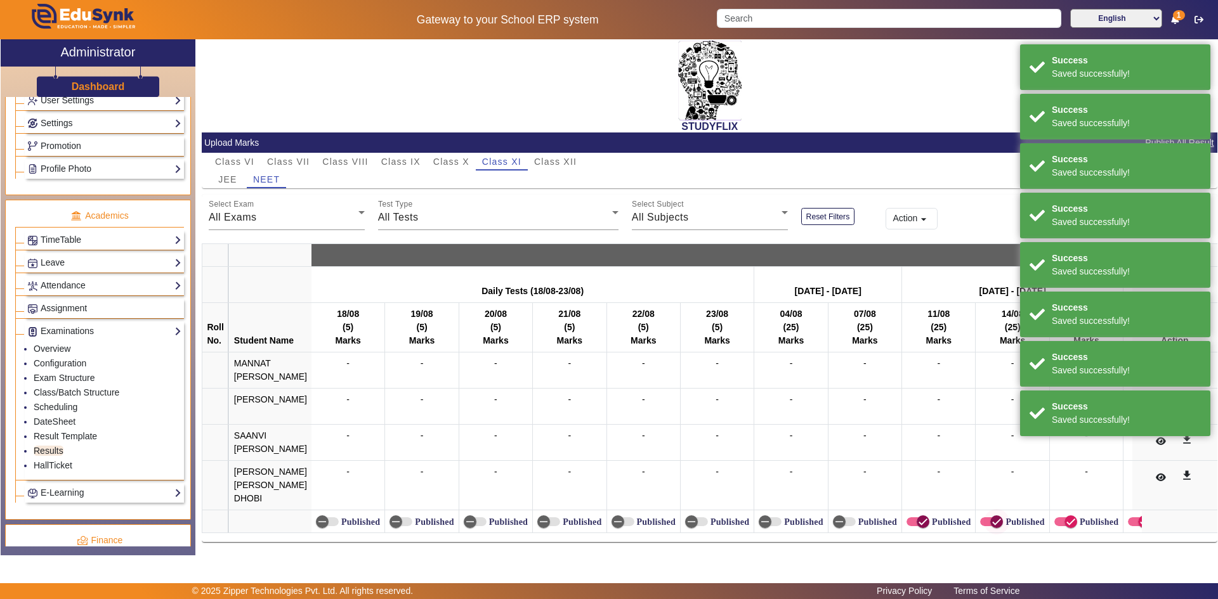
click at [919, 522] on icon "button" at bounding box center [923, 522] width 8 height 1
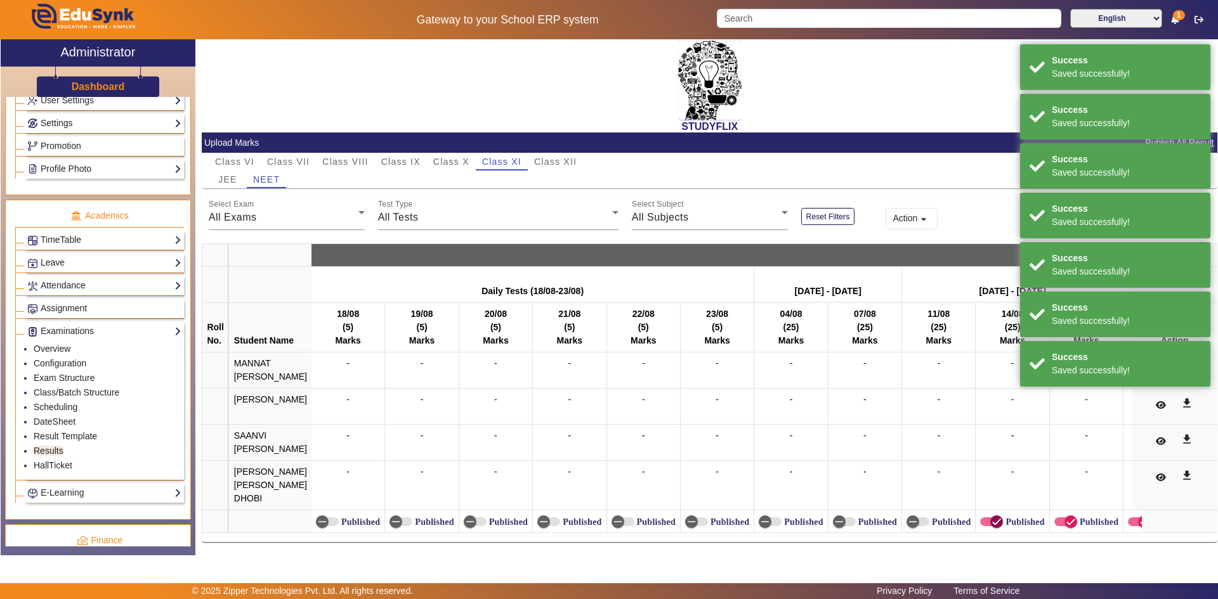
click at [999, 514] on span "button" at bounding box center [996, 521] width 25 height 25
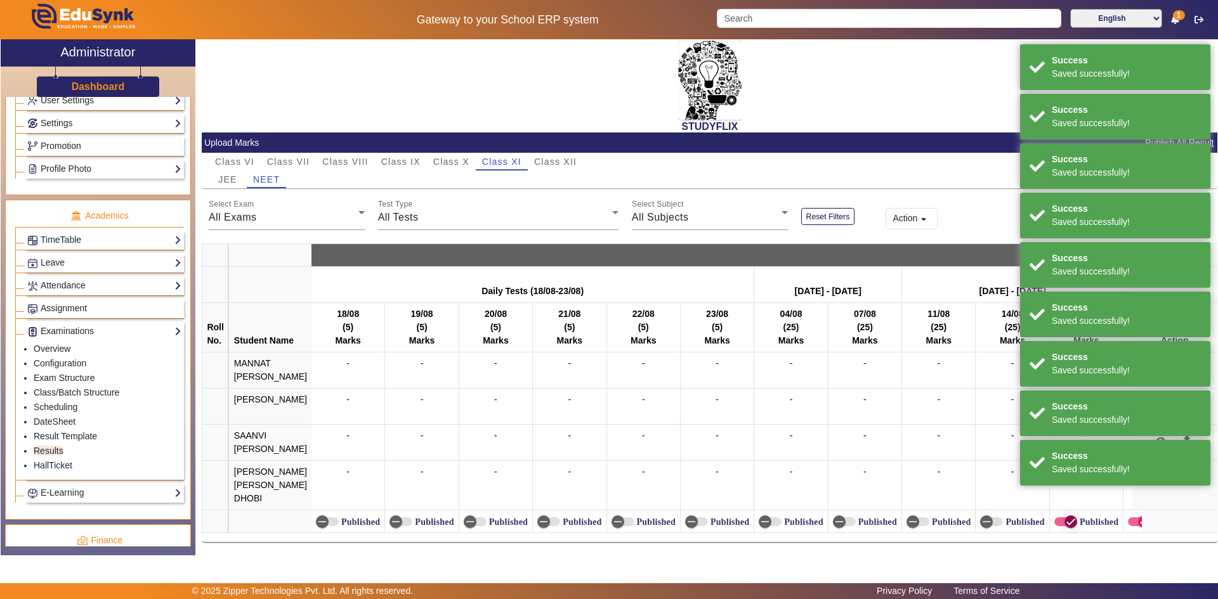
click at [1065, 516] on icon "button" at bounding box center [1070, 521] width 11 height 11
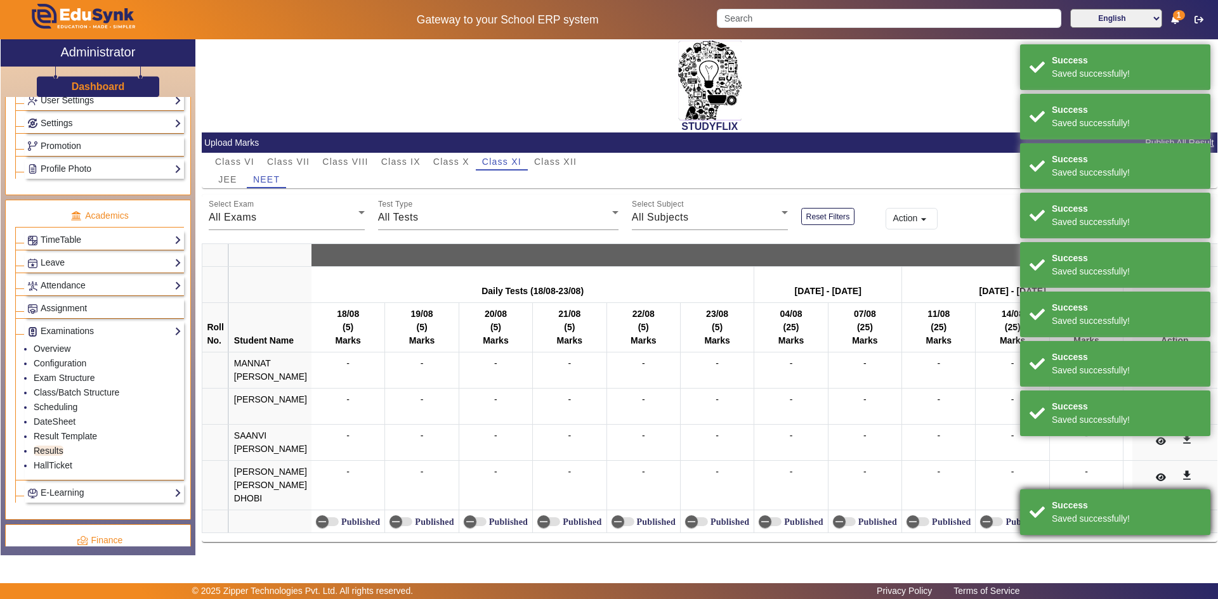
click at [1132, 514] on span "button" at bounding box center [1144, 521] width 25 height 25
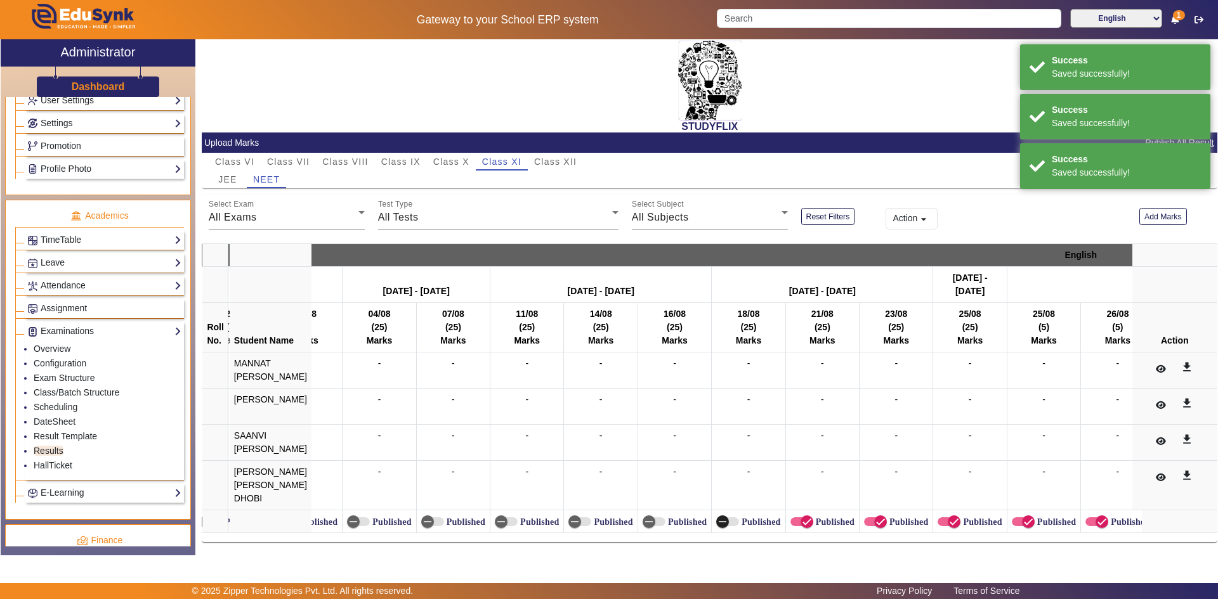
scroll to position [0, 782]
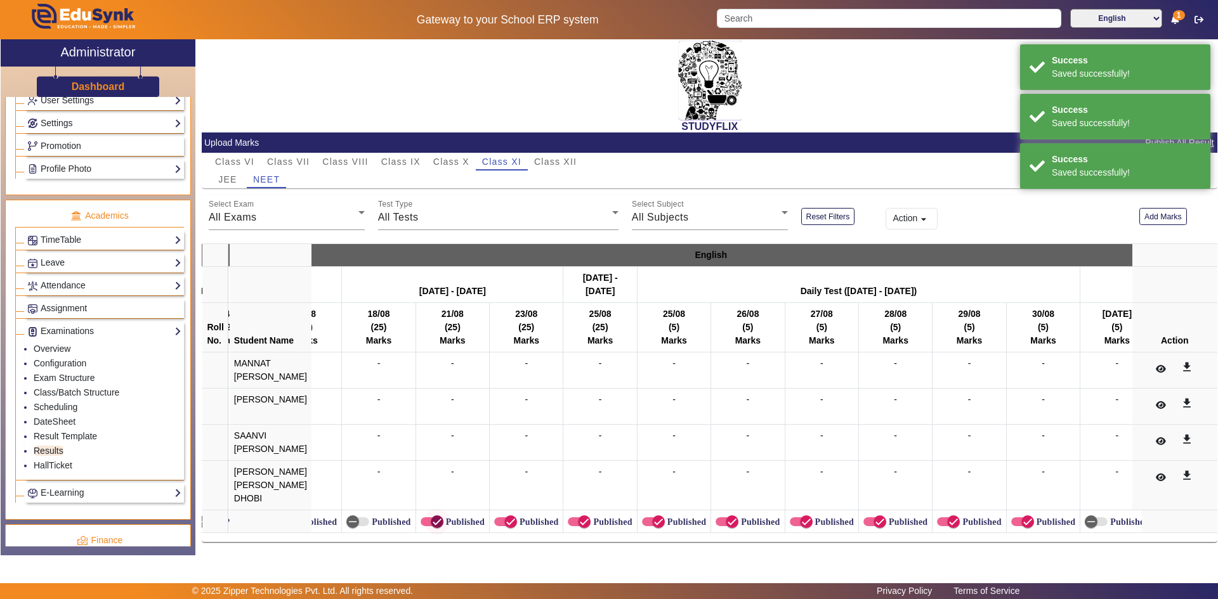
click at [431, 520] on icon "button" at bounding box center [436, 521] width 11 height 11
click at [509, 516] on icon "button" at bounding box center [510, 521] width 11 height 11
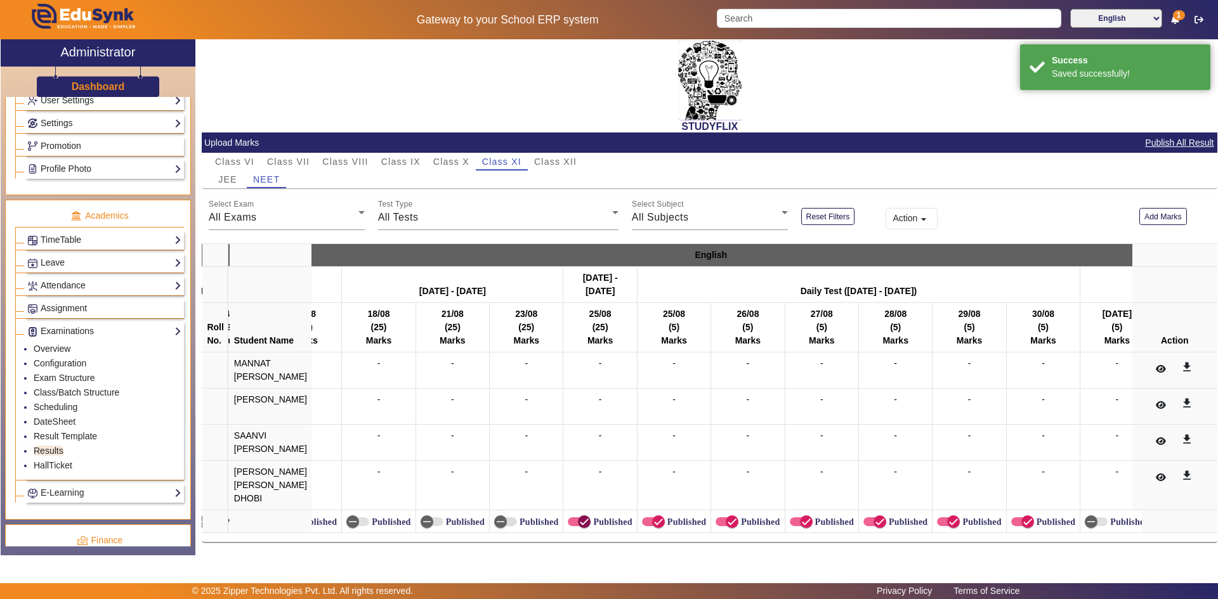
click at [579, 516] on icon "button" at bounding box center [584, 521] width 11 height 11
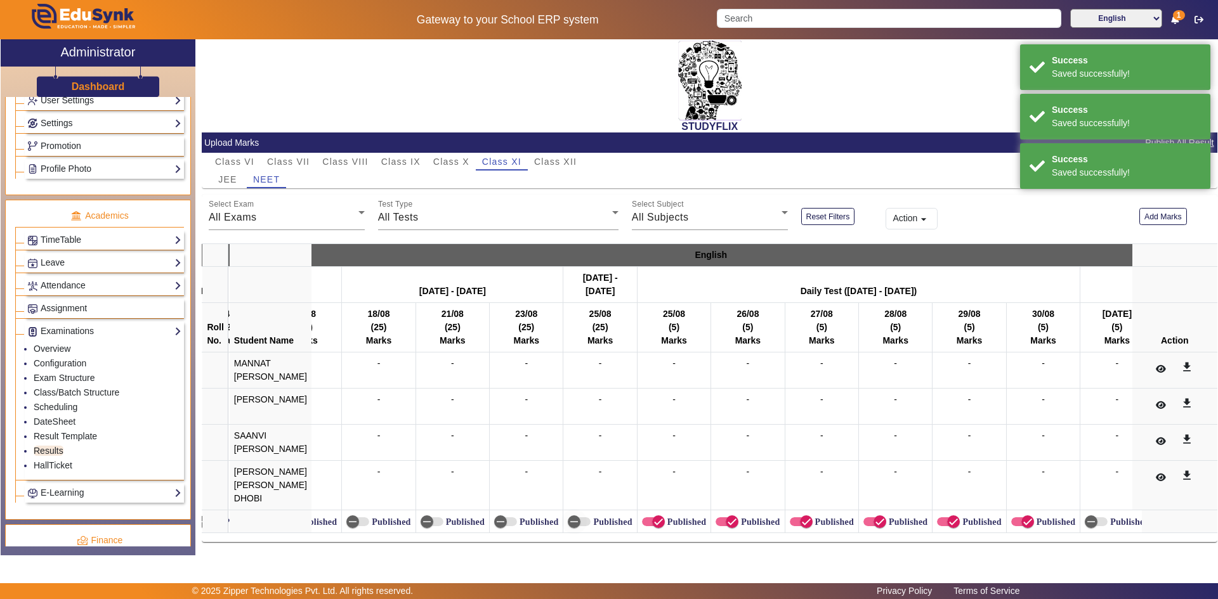
click at [669, 517] on label "Published" at bounding box center [685, 522] width 41 height 11
click at [665, 518] on button "Published" at bounding box center [653, 522] width 23 height 9
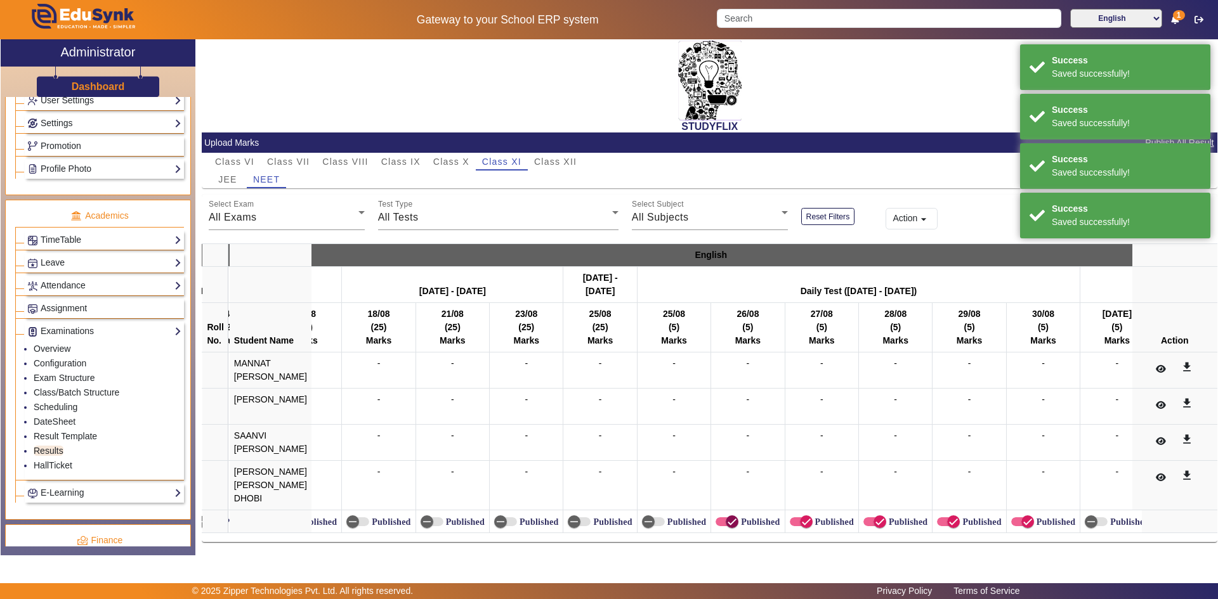
click at [726, 516] on icon "button" at bounding box center [731, 521] width 11 height 11
click at [801, 516] on icon "button" at bounding box center [806, 521] width 11 height 11
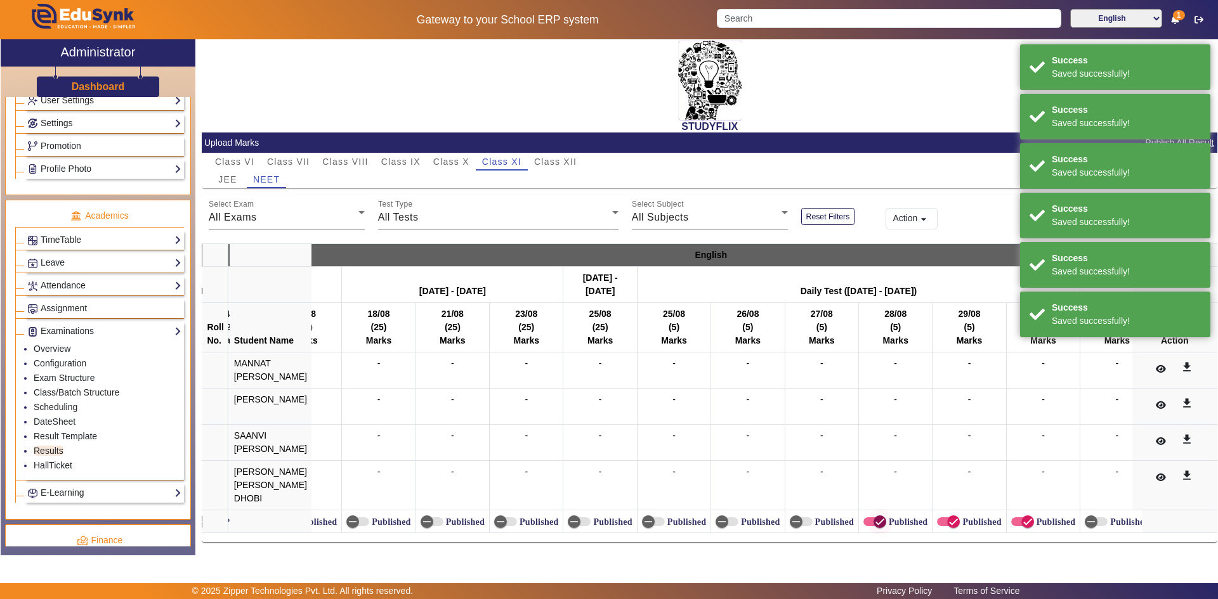
click at [884, 517] on span "button" at bounding box center [879, 521] width 25 height 25
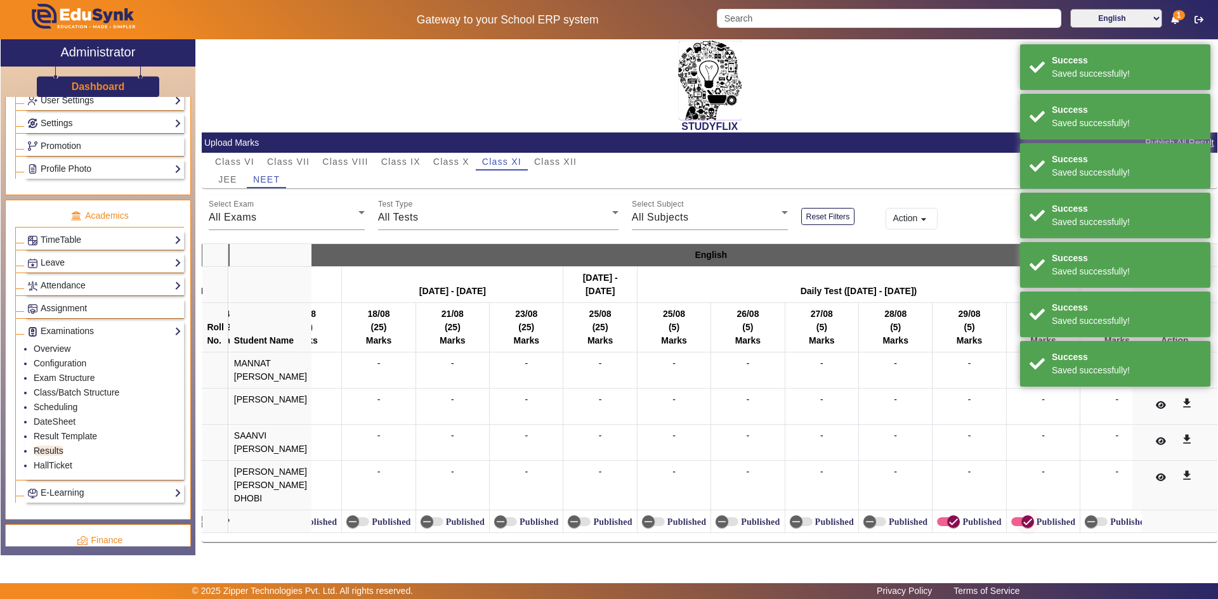
click at [952, 516] on icon "button" at bounding box center [953, 521] width 11 height 11
click at [1015, 514] on span "button" at bounding box center [1027, 521] width 25 height 25
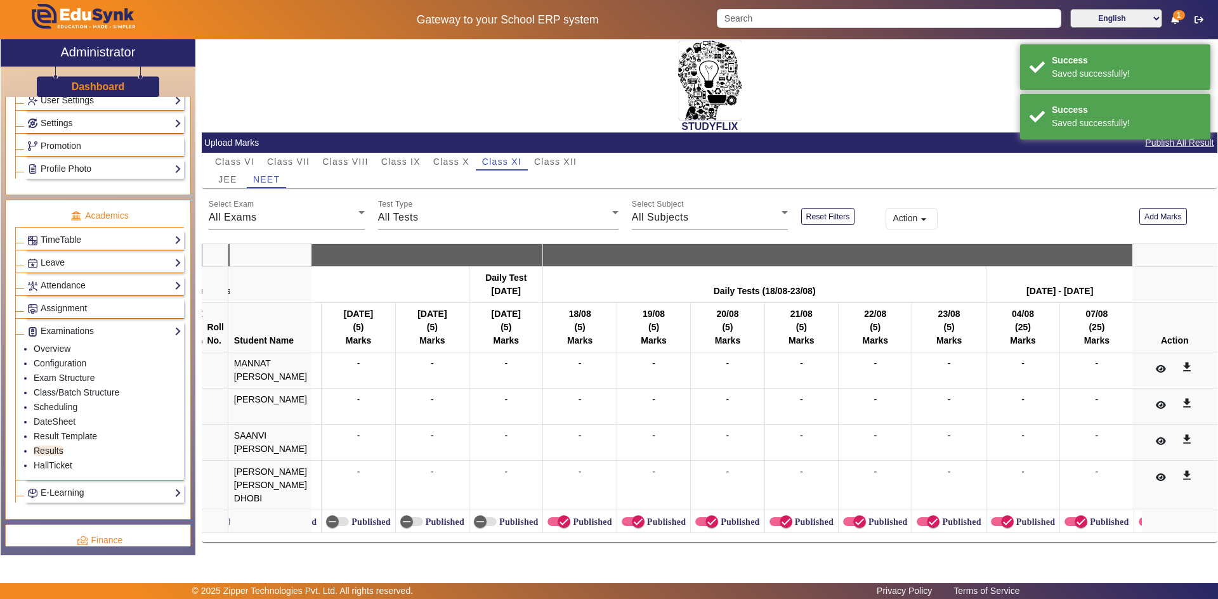
scroll to position [0, 2146]
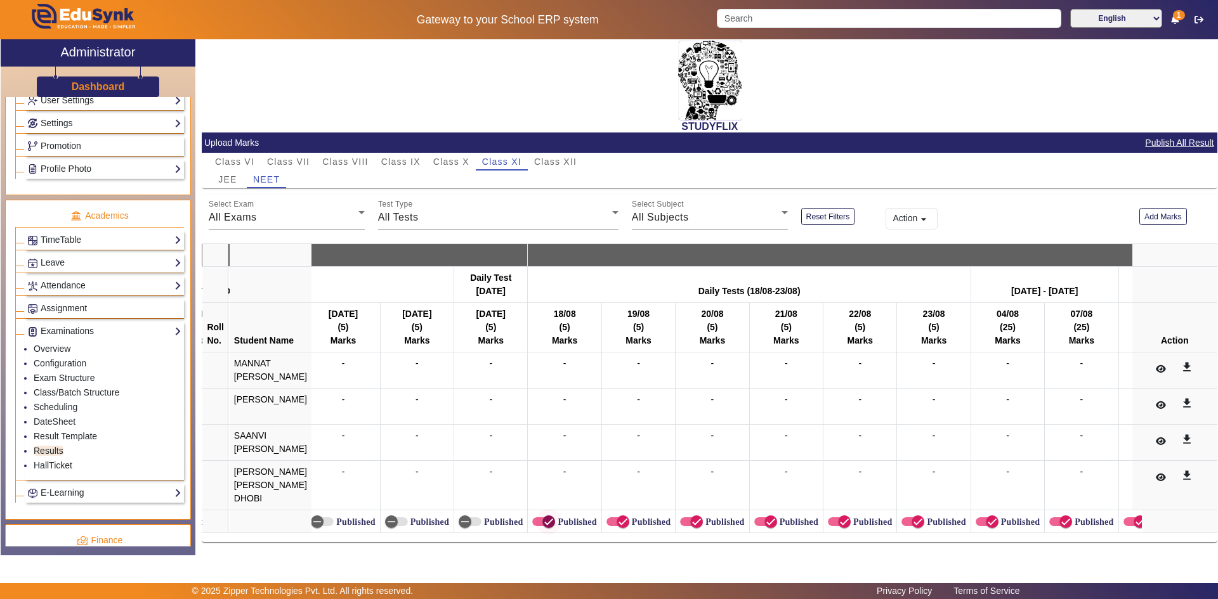
click at [547, 521] on icon "button" at bounding box center [548, 521] width 11 height 11
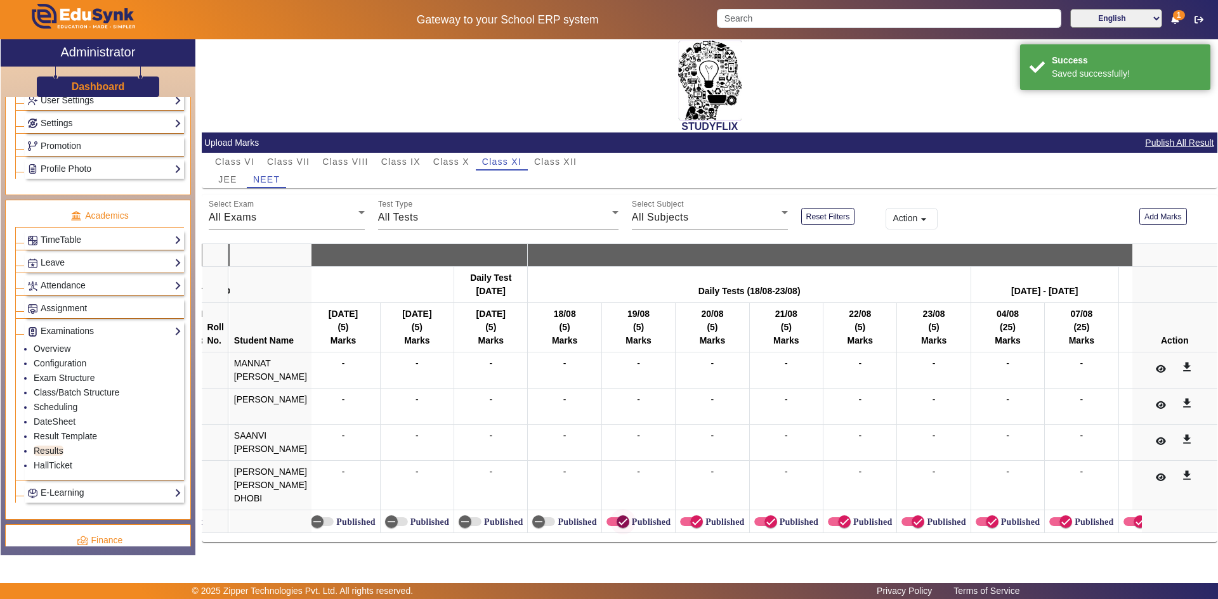
click at [610, 513] on span "button" at bounding box center [622, 521] width 25 height 25
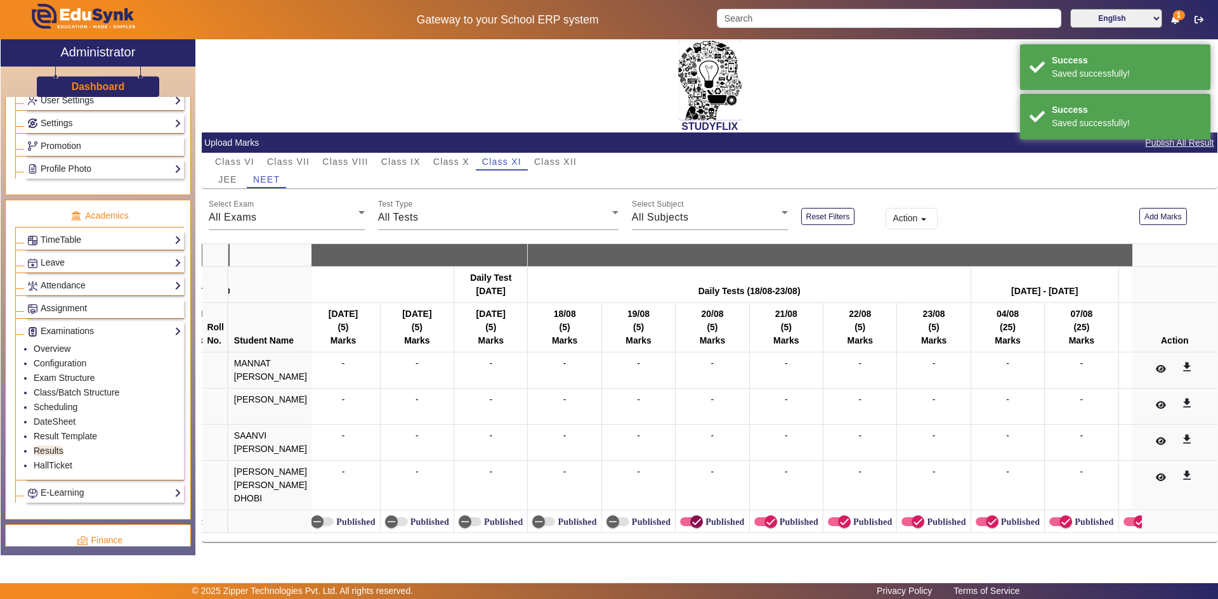
click at [691, 516] on icon "button" at bounding box center [696, 521] width 11 height 11
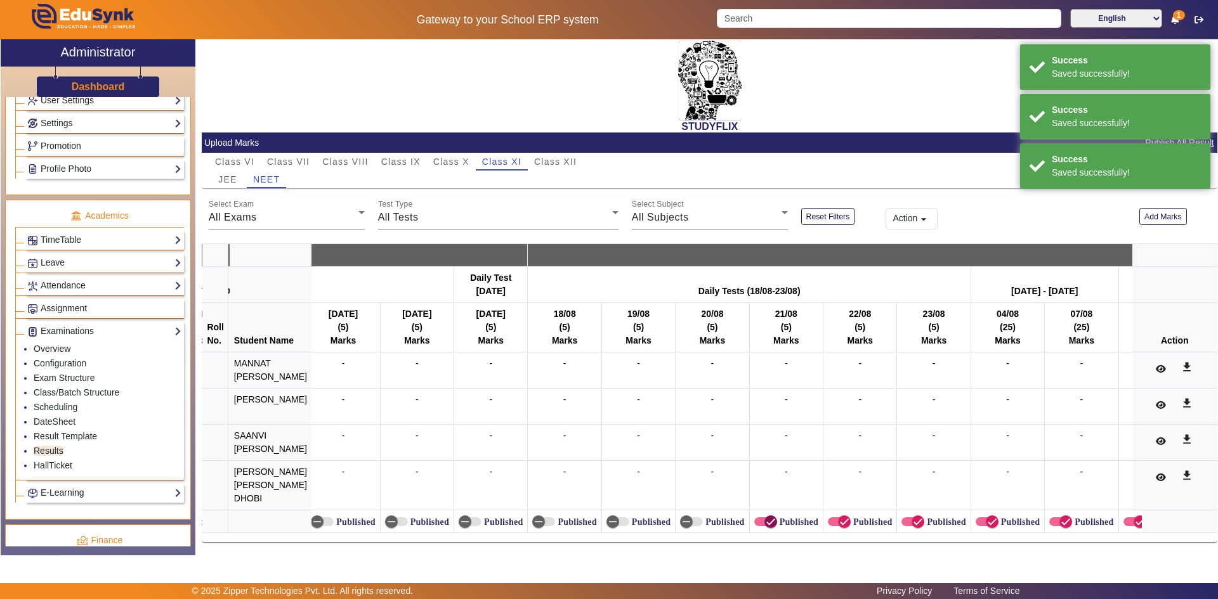
click at [765, 518] on icon "button" at bounding box center [770, 521] width 11 height 11
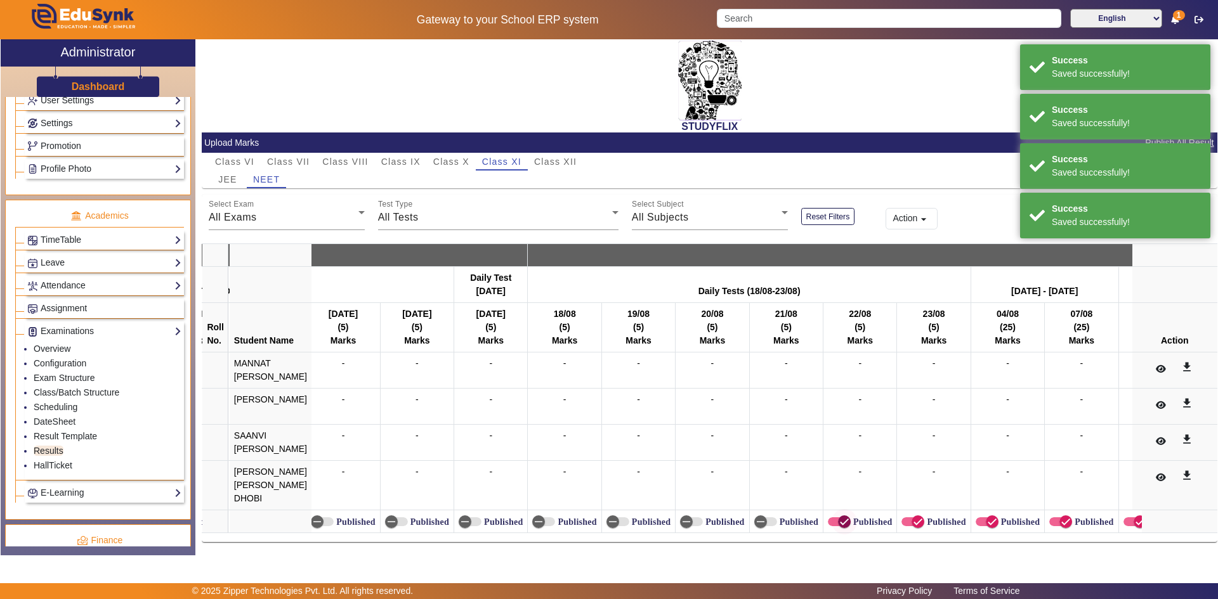
click at [843, 516] on icon "button" at bounding box center [844, 521] width 11 height 11
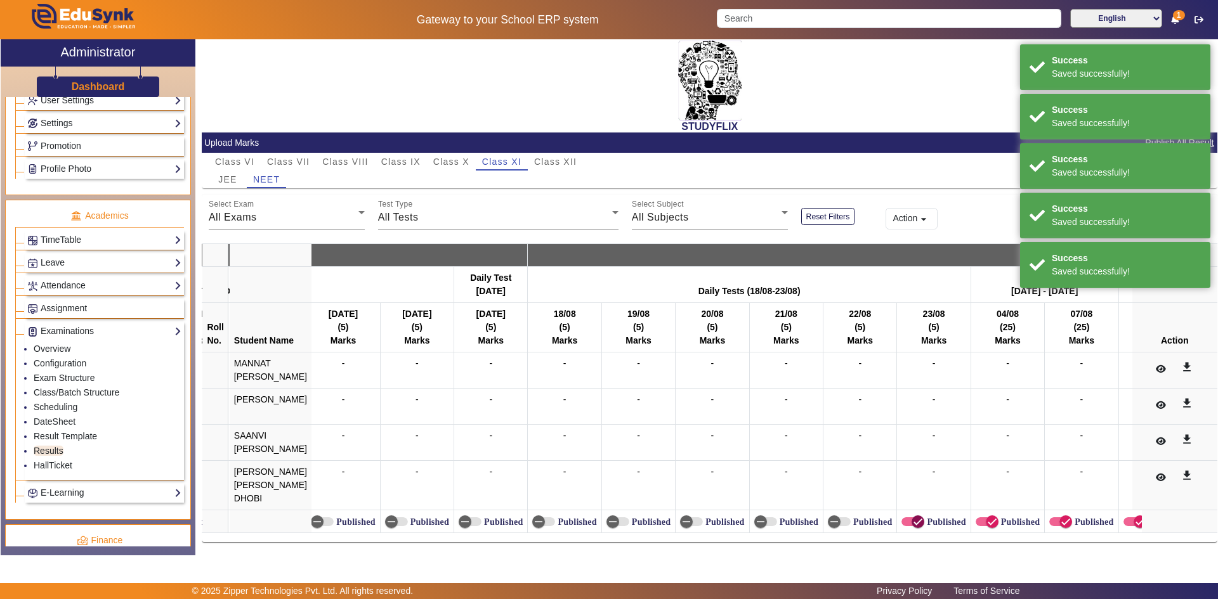
click at [912, 516] on icon "button" at bounding box center [917, 521] width 11 height 11
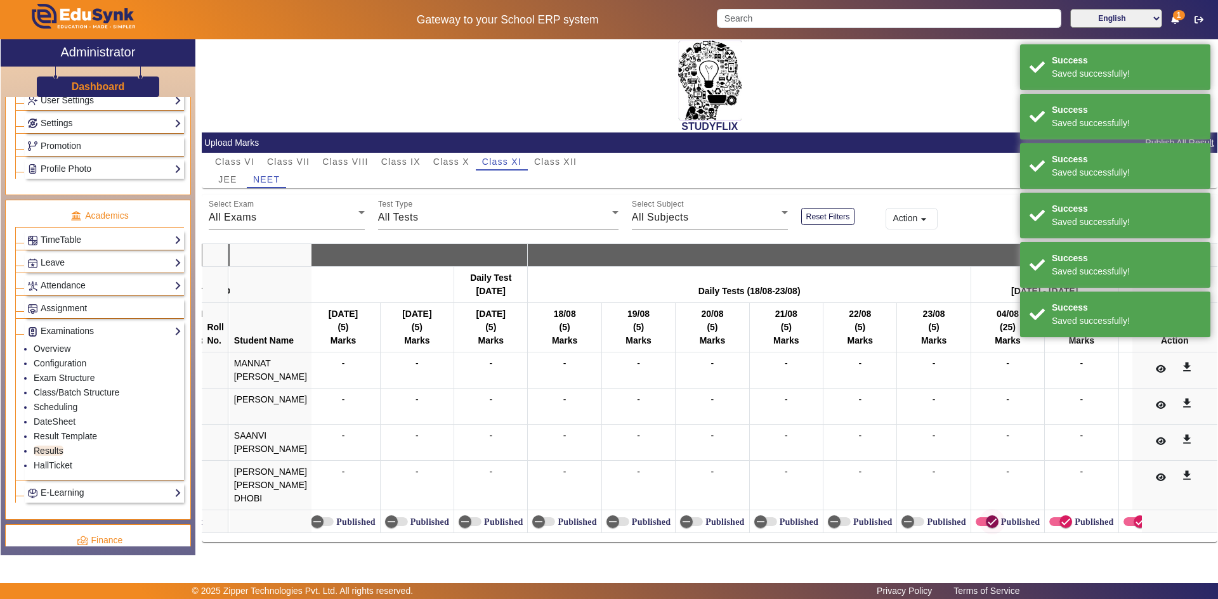
click at [988, 522] on icon "button" at bounding box center [992, 522] width 8 height 1
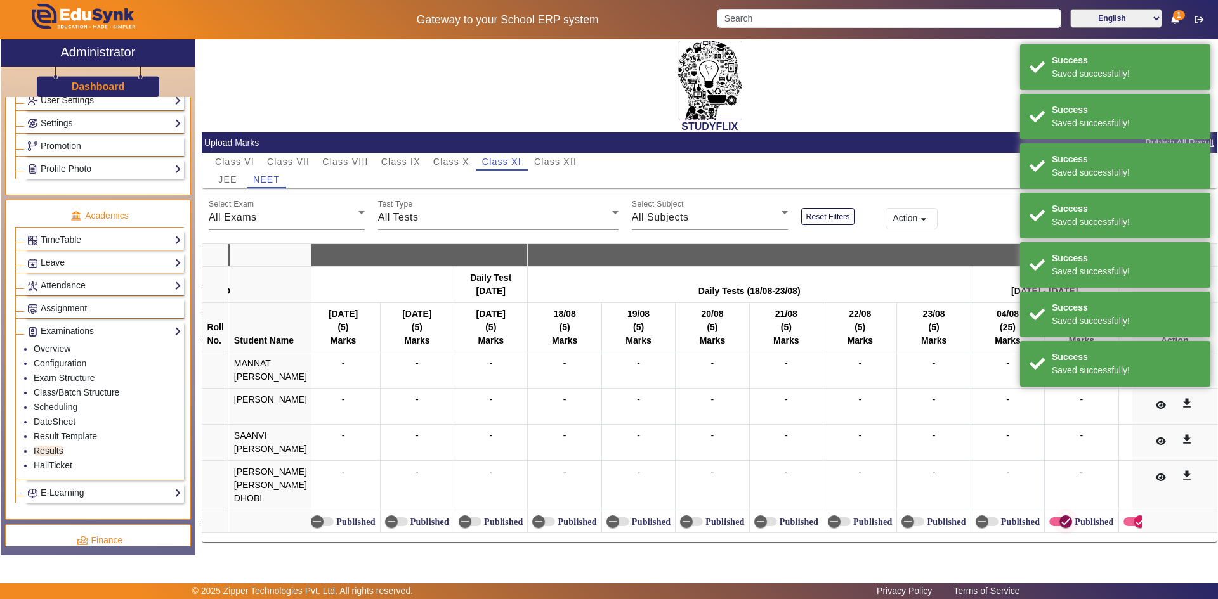
click at [1060, 516] on icon "button" at bounding box center [1065, 521] width 11 height 11
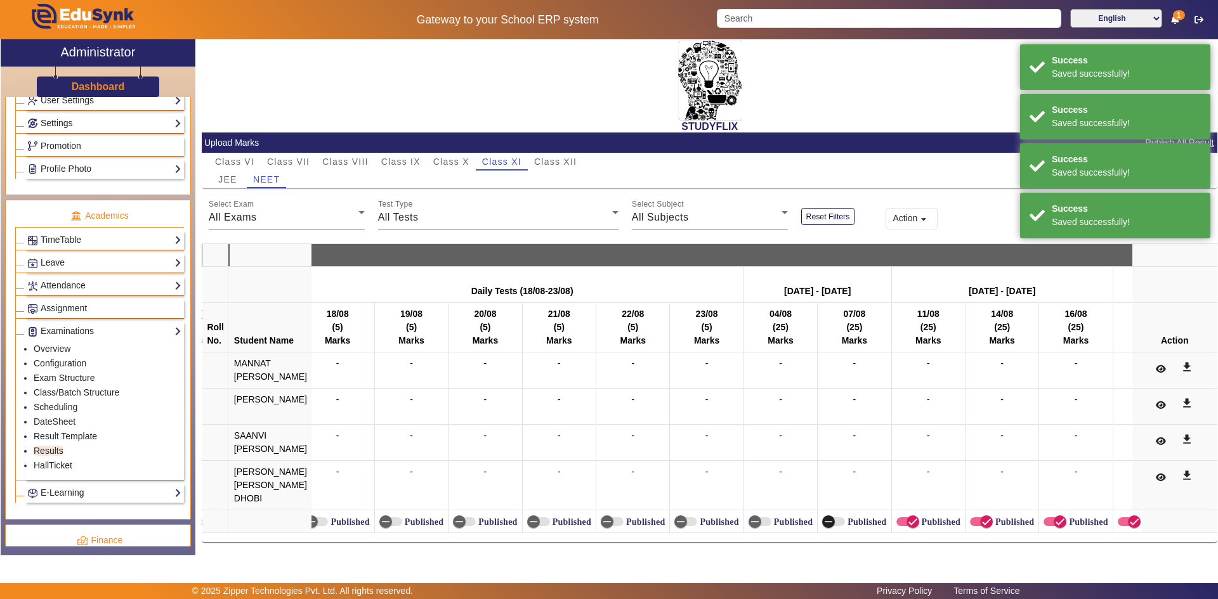
scroll to position [0, 2827]
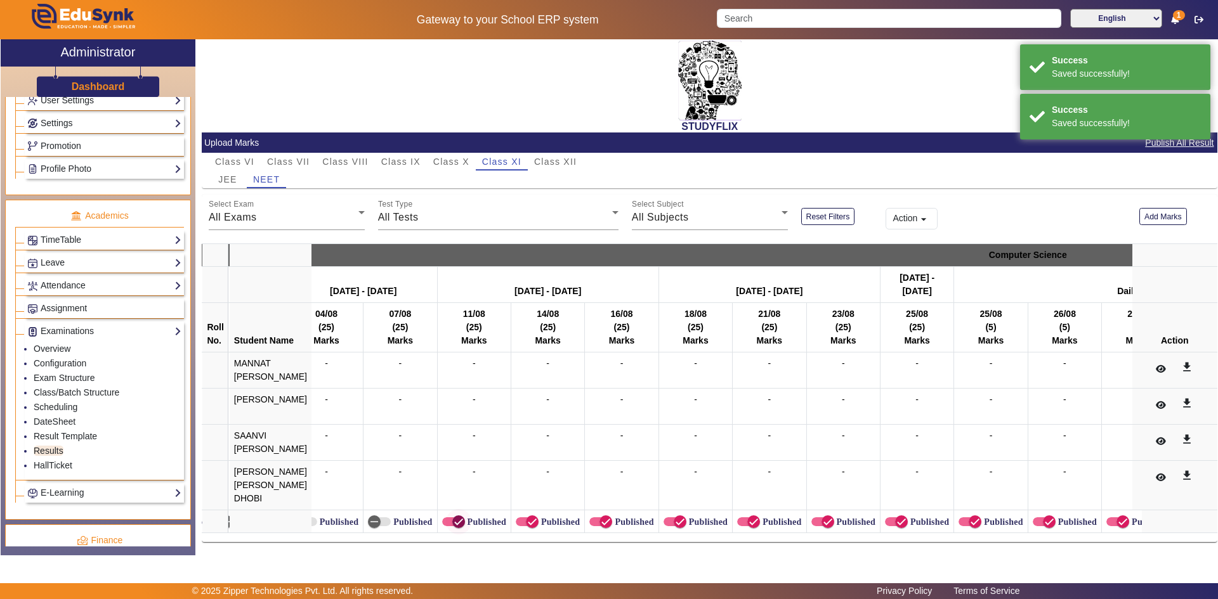
click at [453, 520] on icon "button" at bounding box center [458, 521] width 11 height 11
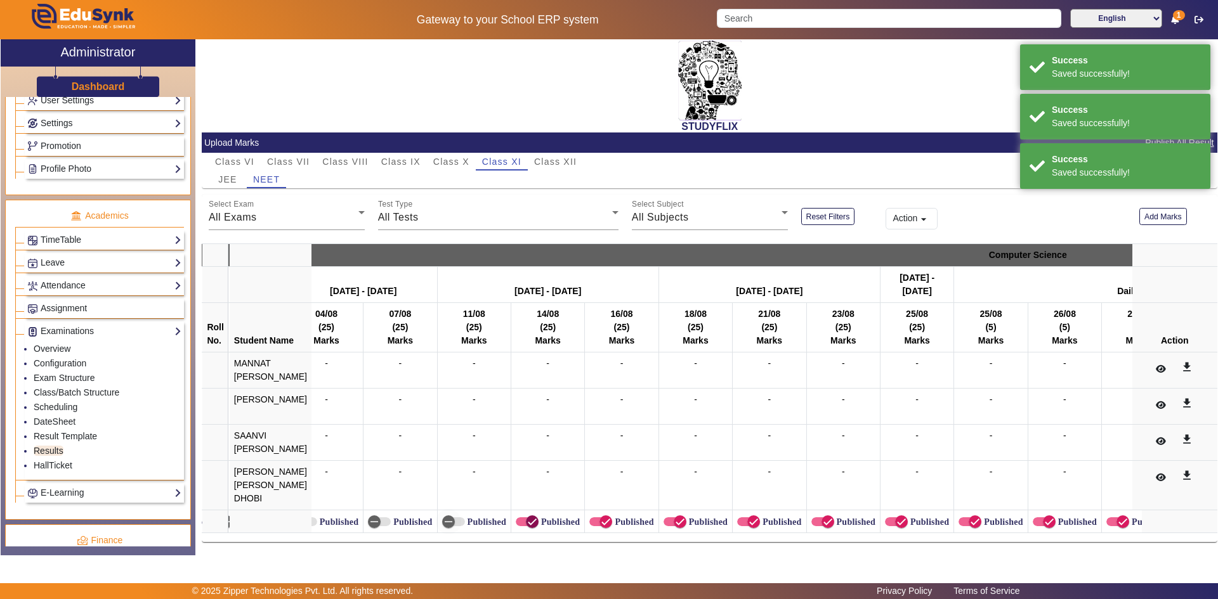
click at [527, 519] on icon "button" at bounding box center [532, 521] width 11 height 11
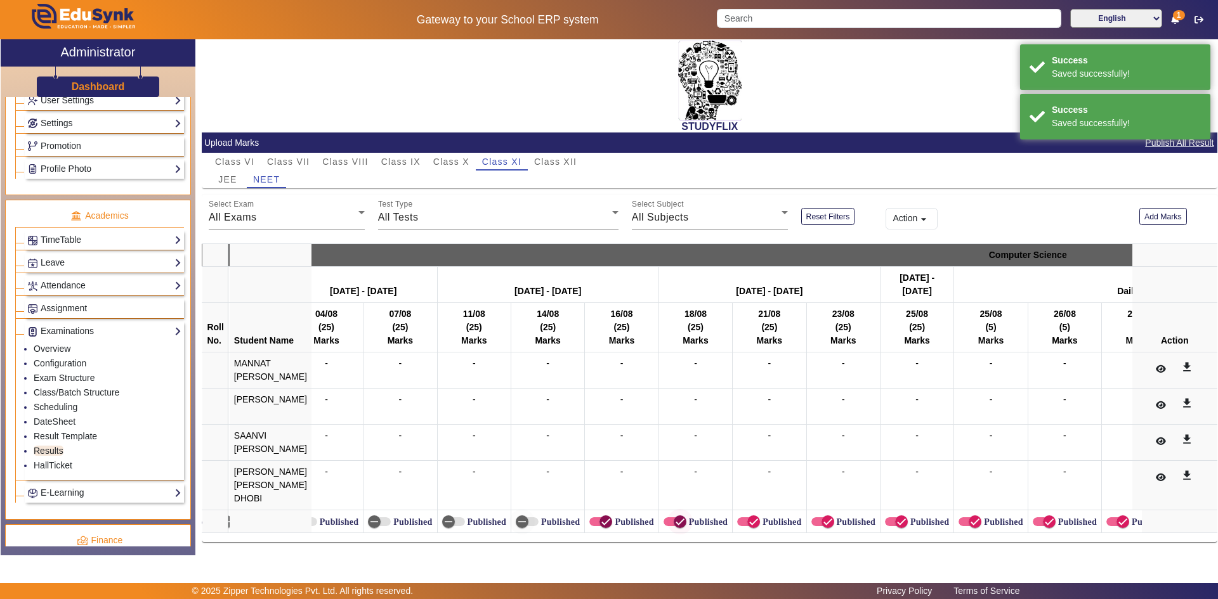
click at [593, 514] on span "button" at bounding box center [605, 521] width 25 height 25
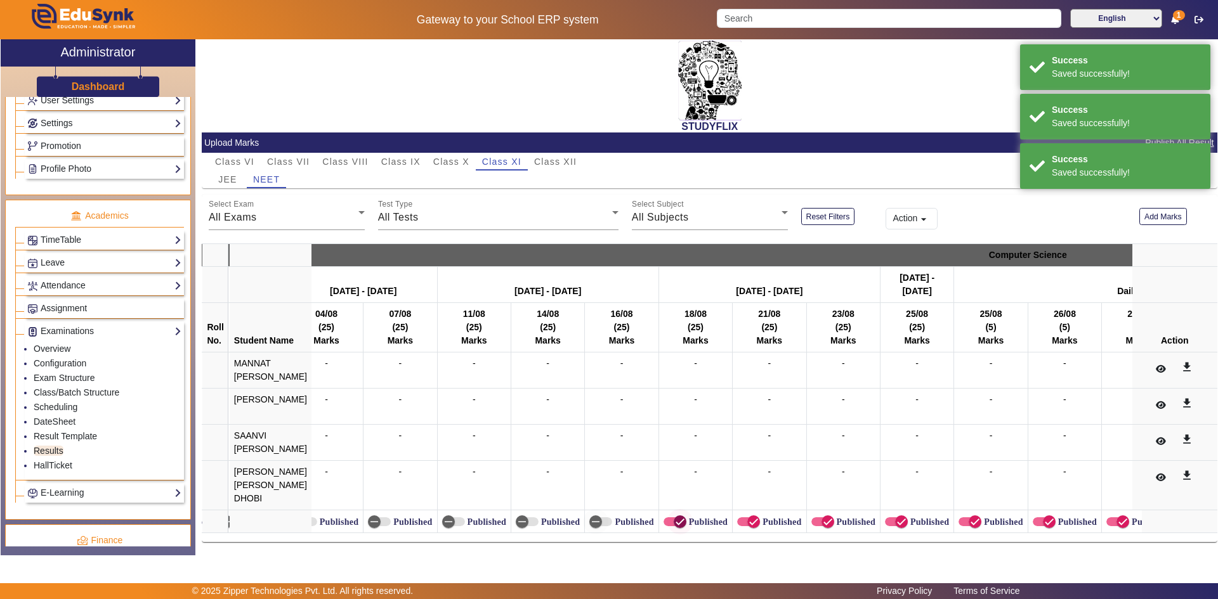
click at [674, 516] on icon "button" at bounding box center [679, 521] width 11 height 11
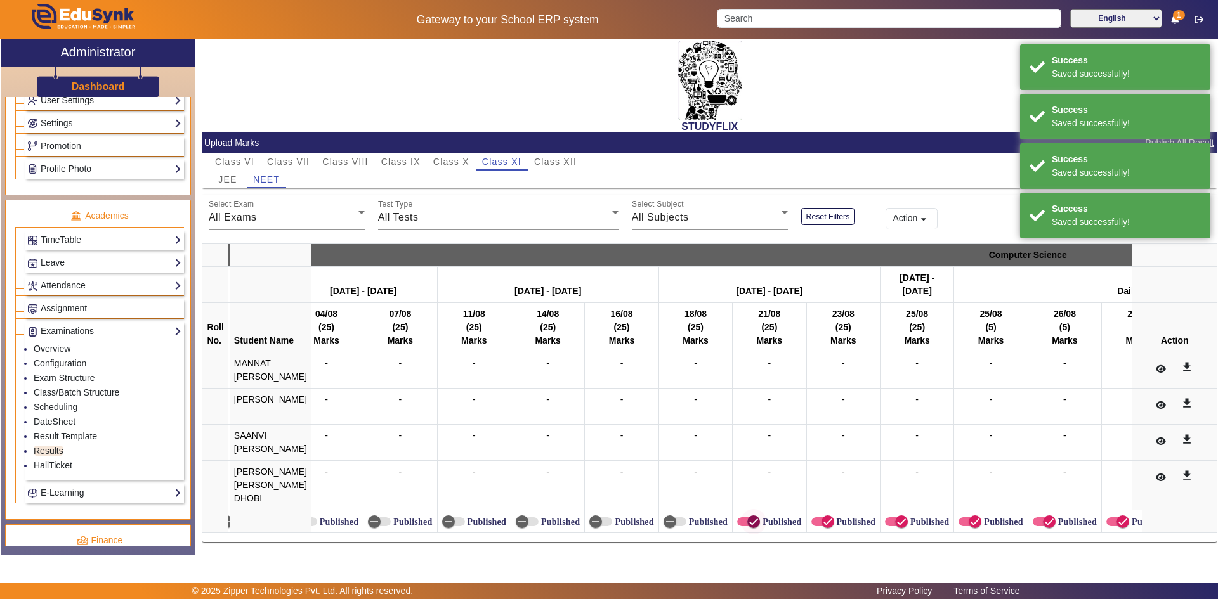
click at [747, 516] on span "button" at bounding box center [753, 522] width 13 height 13
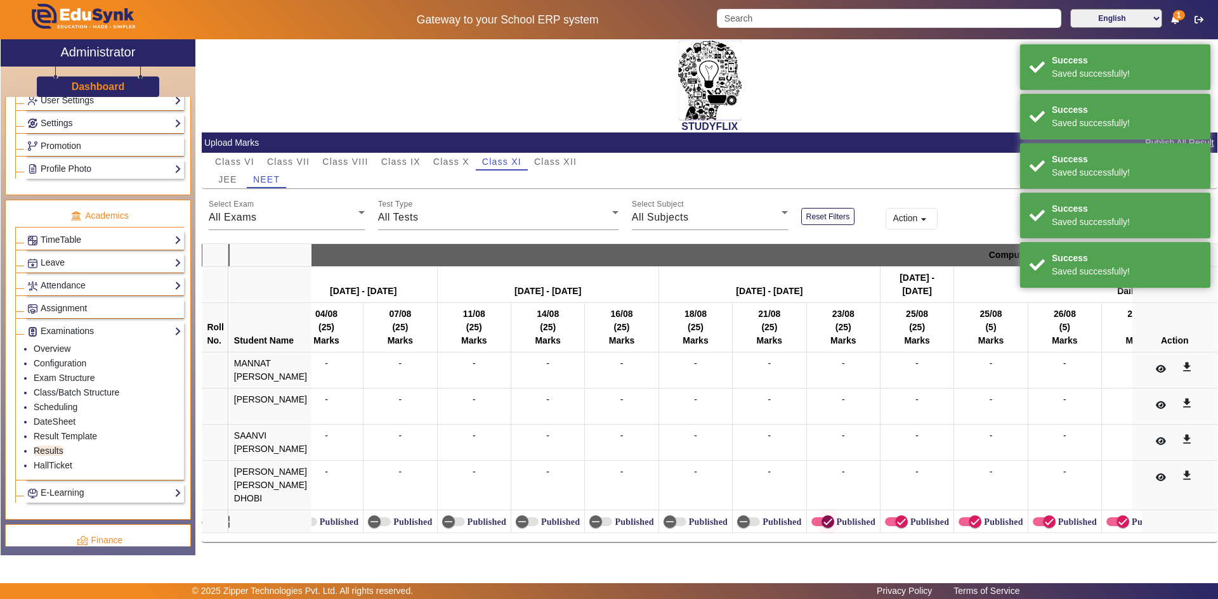
click at [822, 518] on icon "button" at bounding box center [827, 521] width 11 height 11
click at [896, 516] on icon "button" at bounding box center [901, 521] width 11 height 11
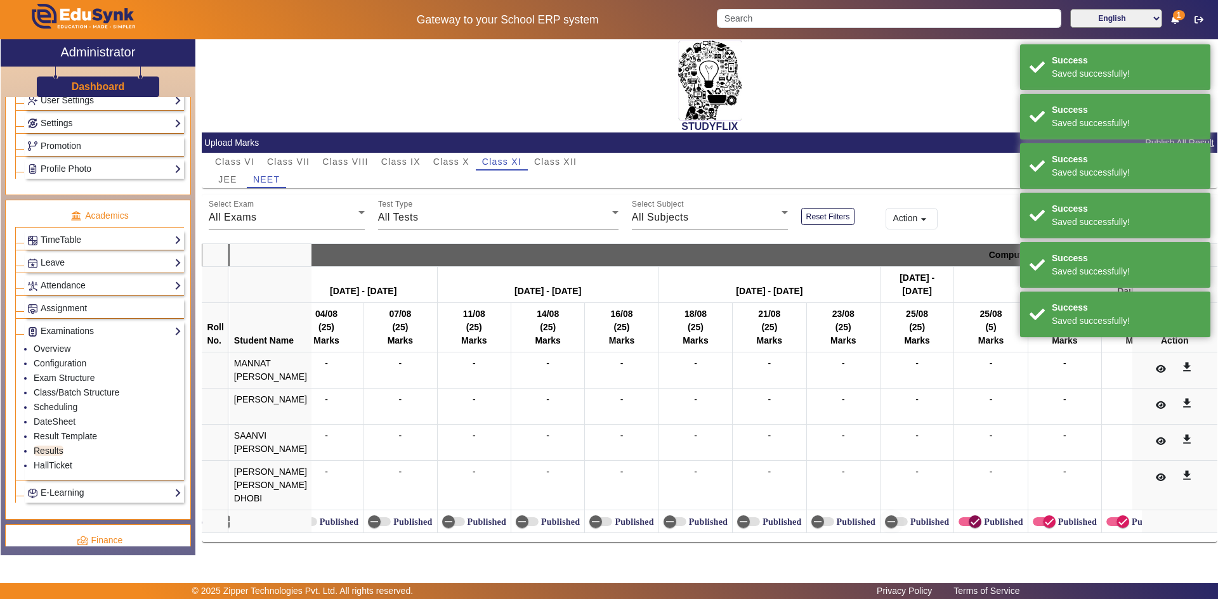
click at [969, 516] on icon "button" at bounding box center [974, 521] width 11 height 11
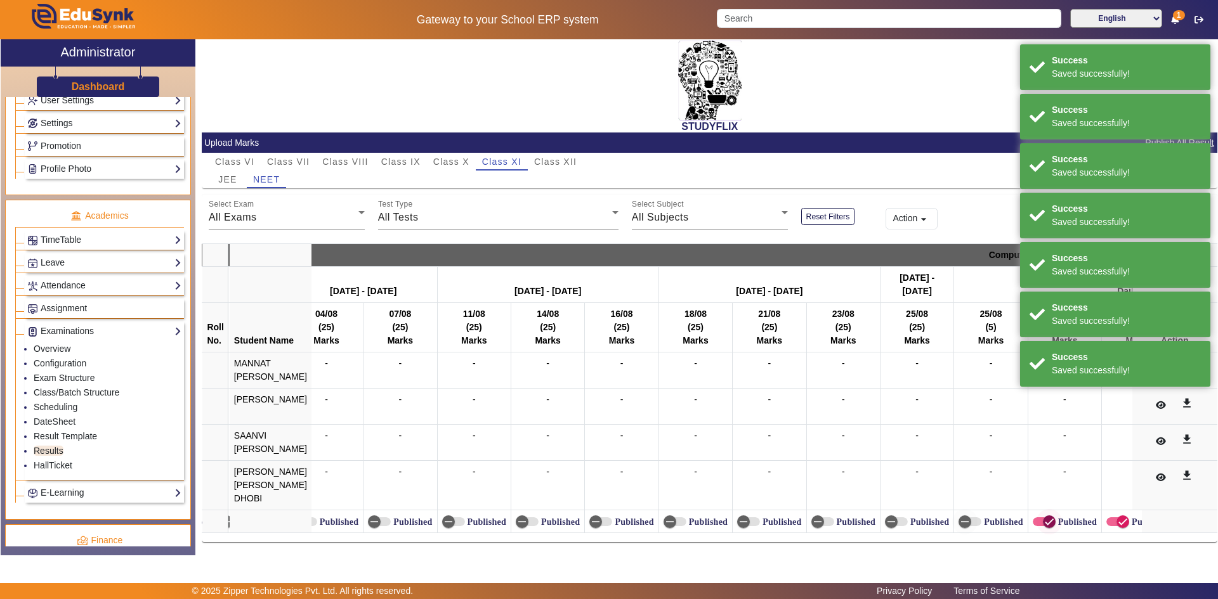
click at [1044, 516] on icon "button" at bounding box center [1049, 521] width 11 height 11
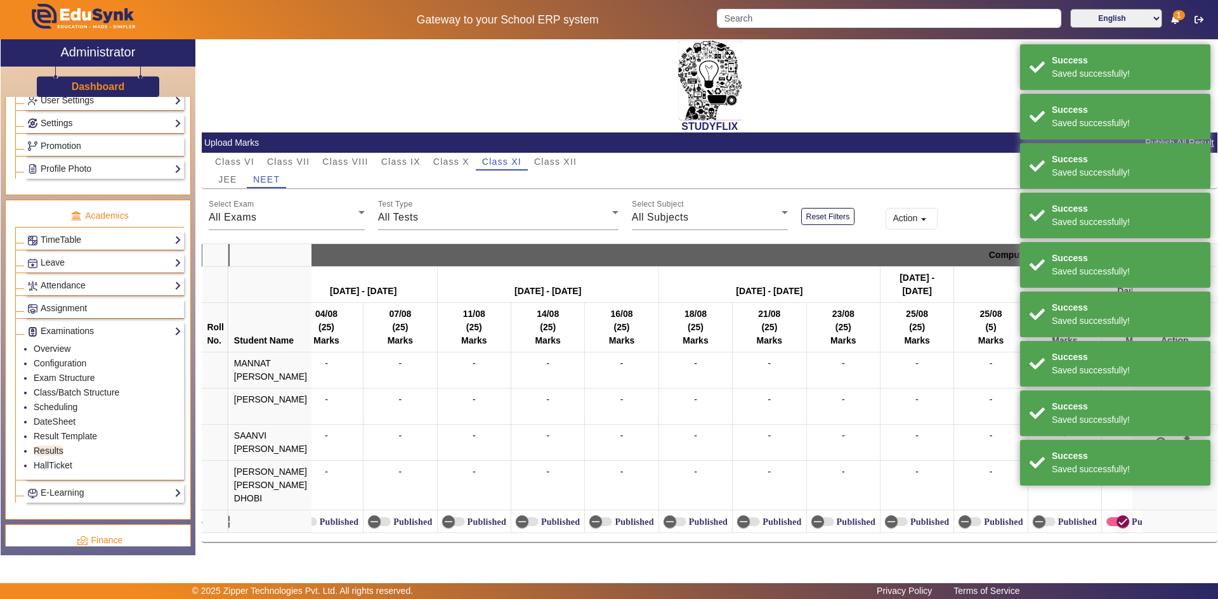
click at [1110, 516] on span "button" at bounding box center [1122, 521] width 25 height 25
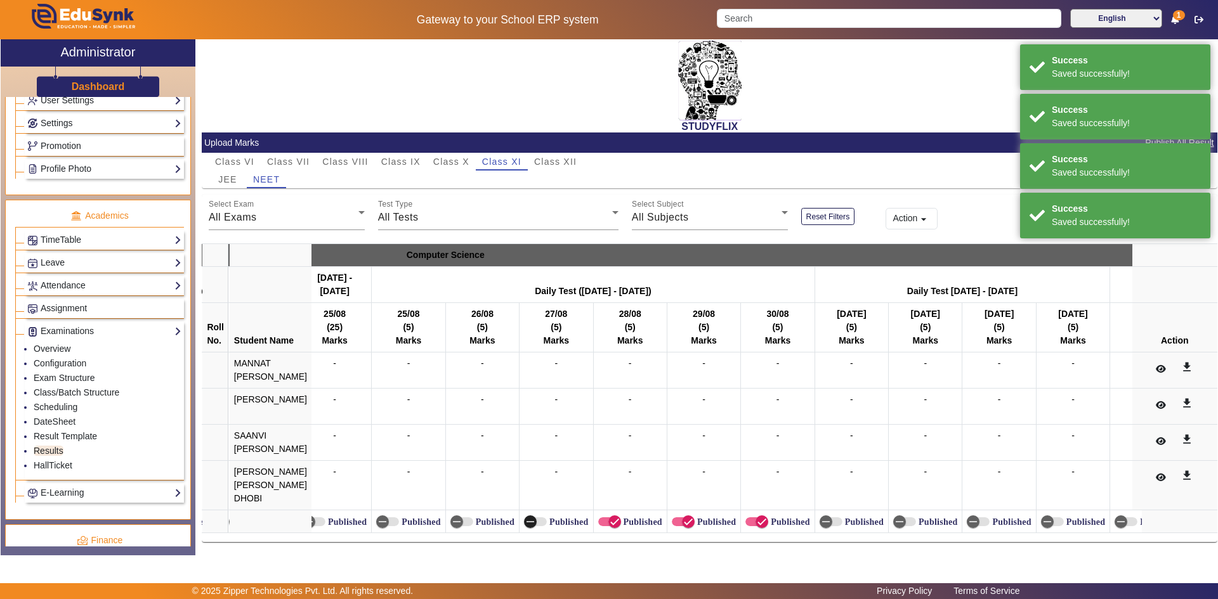
scroll to position [0, 3453]
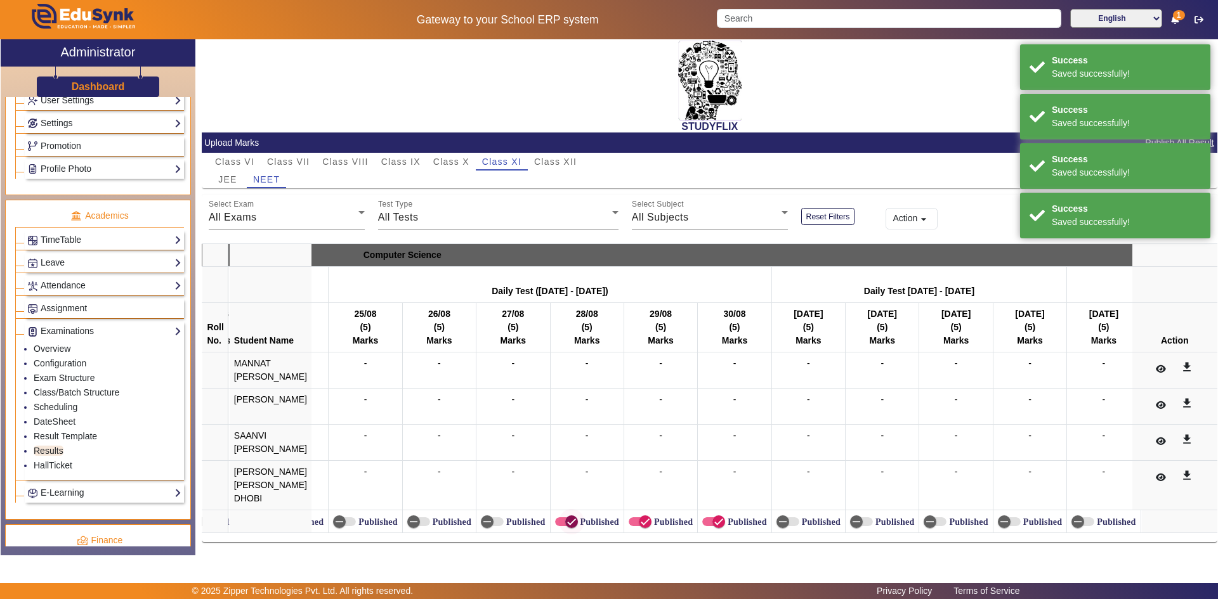
click at [568, 522] on icon "button" at bounding box center [572, 522] width 8 height 1
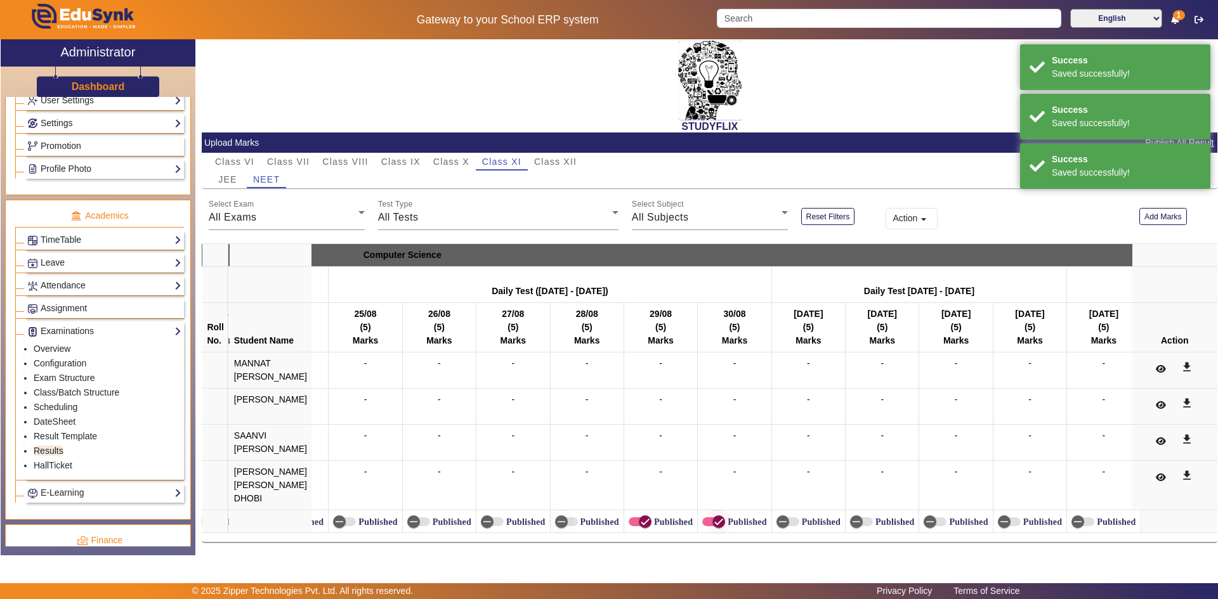
click at [639, 516] on icon "button" at bounding box center [644, 521] width 11 height 11
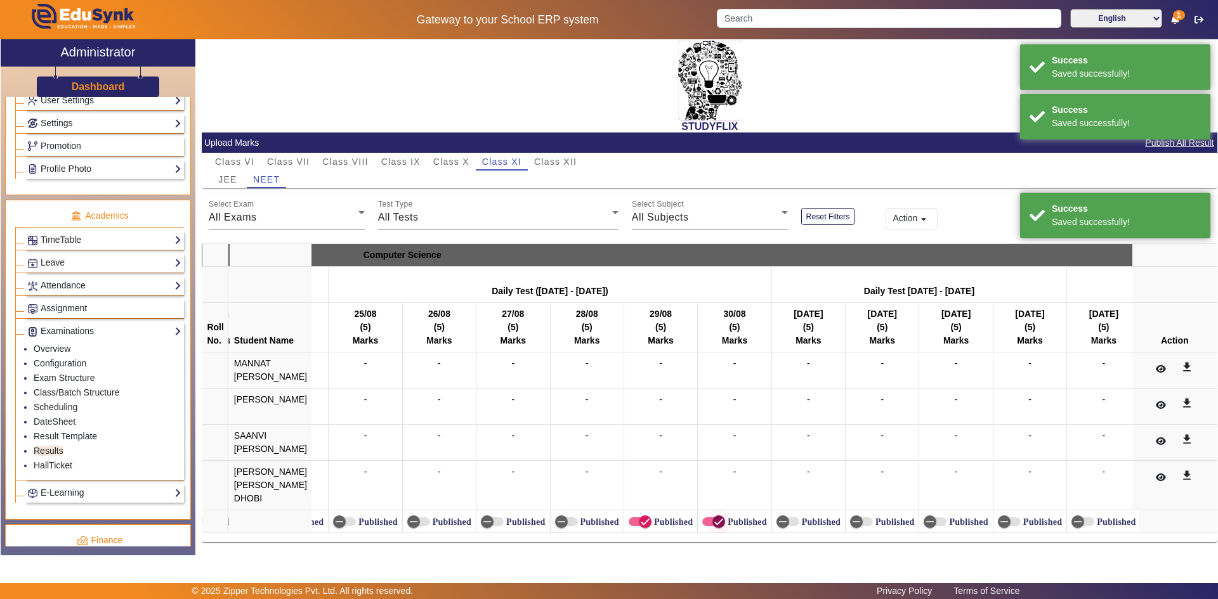
click at [706, 513] on span "button" at bounding box center [718, 521] width 25 height 25
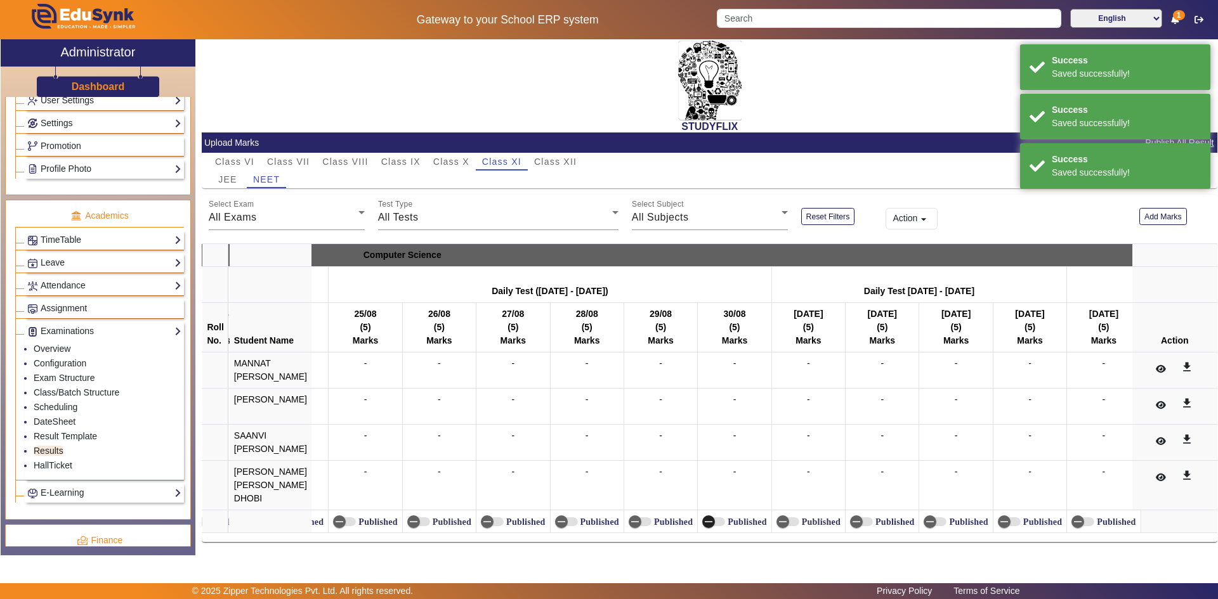
scroll to position [0, 4336]
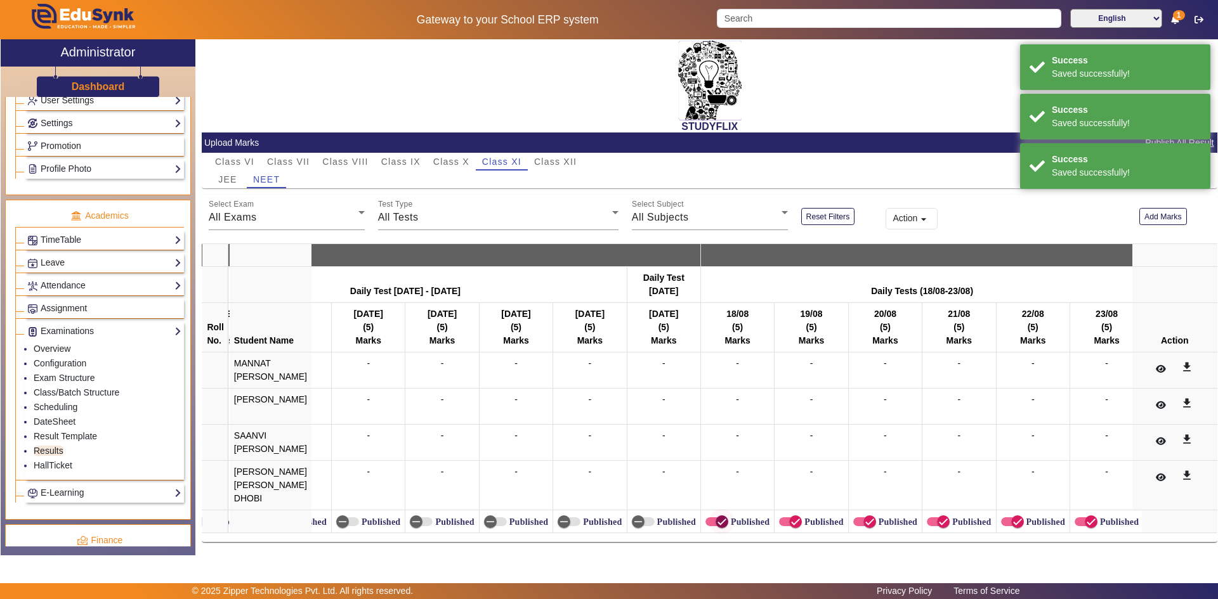
click at [721, 516] on icon "button" at bounding box center [721, 521] width 11 height 11
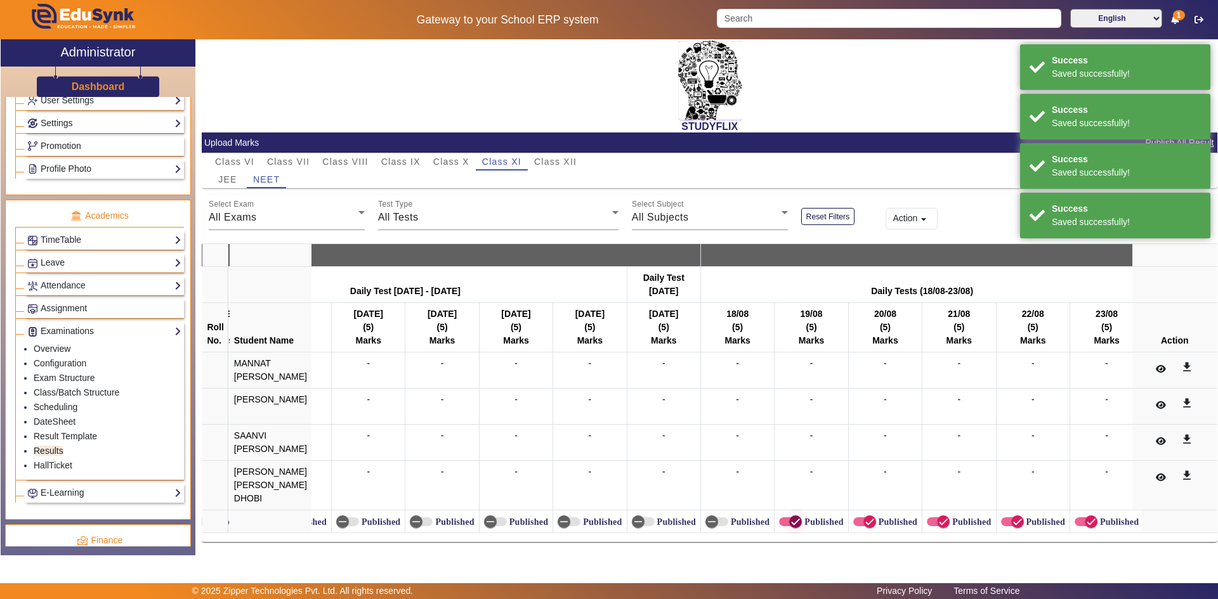
click at [792, 522] on icon "button" at bounding box center [796, 522] width 8 height 1
click at [857, 510] on span "button" at bounding box center [869, 521] width 25 height 25
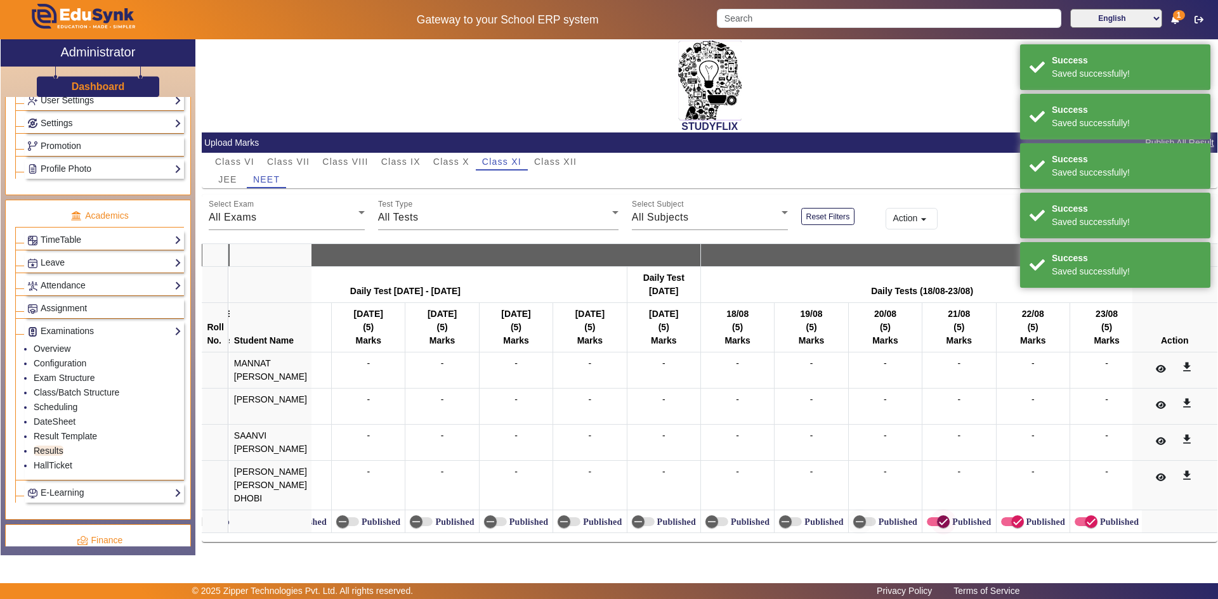
click at [938, 516] on icon "button" at bounding box center [943, 521] width 11 height 11
click at [1012, 516] on icon "button" at bounding box center [1017, 521] width 11 height 11
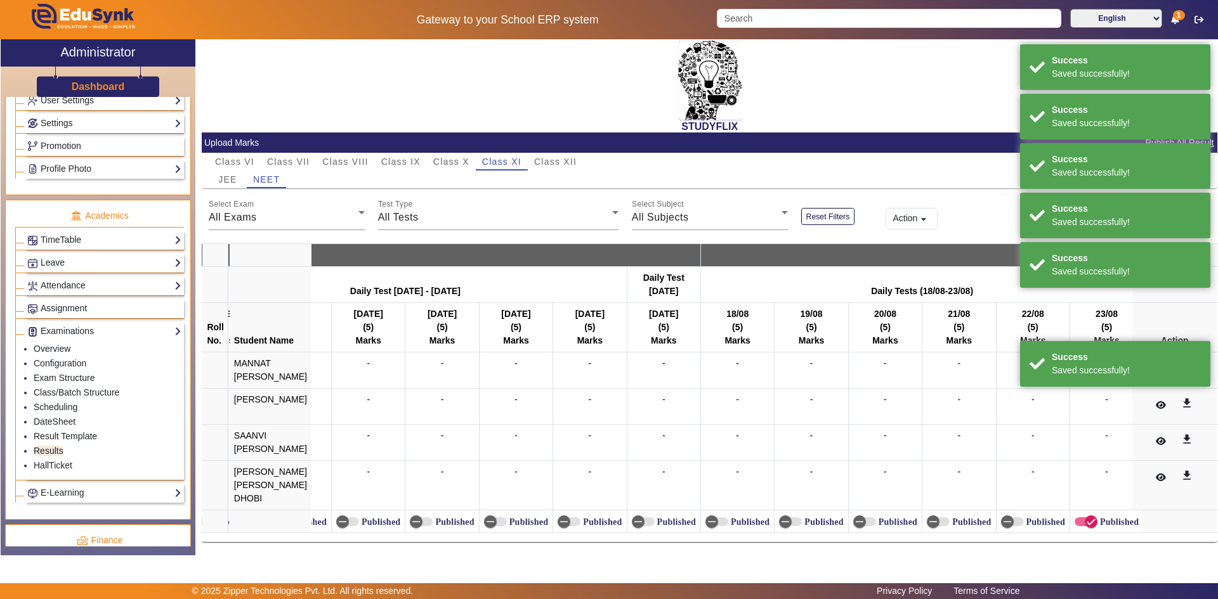
click at [1097, 517] on label "Published" at bounding box center [1117, 522] width 41 height 11
click at [1097, 518] on button "Published" at bounding box center [1086, 522] width 23 height 9
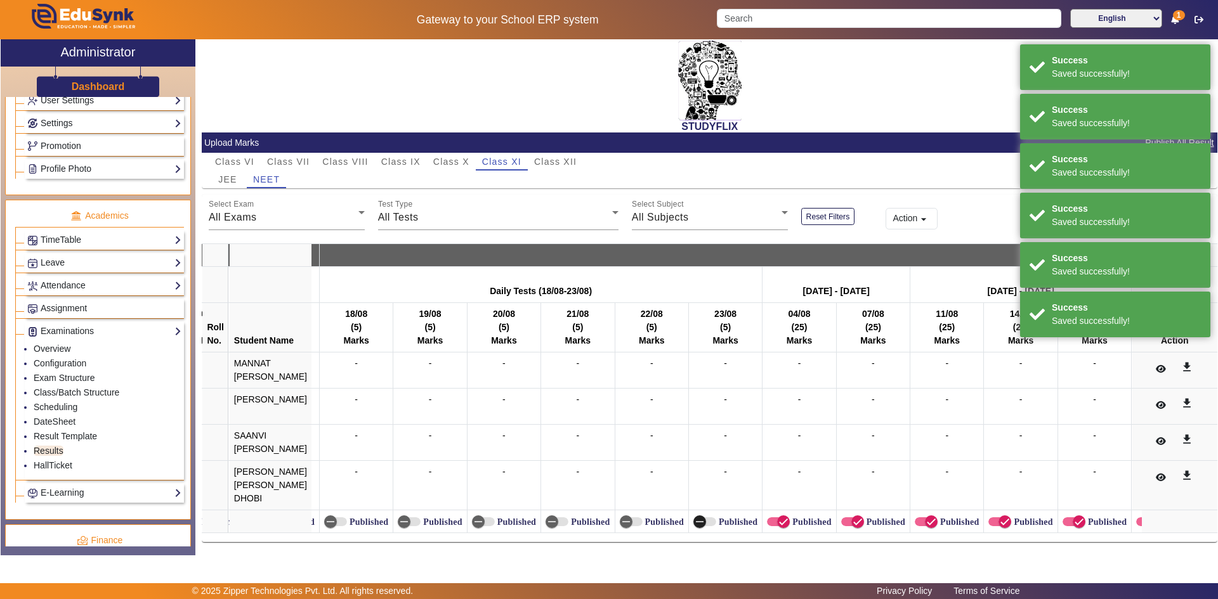
scroll to position [0, 5044]
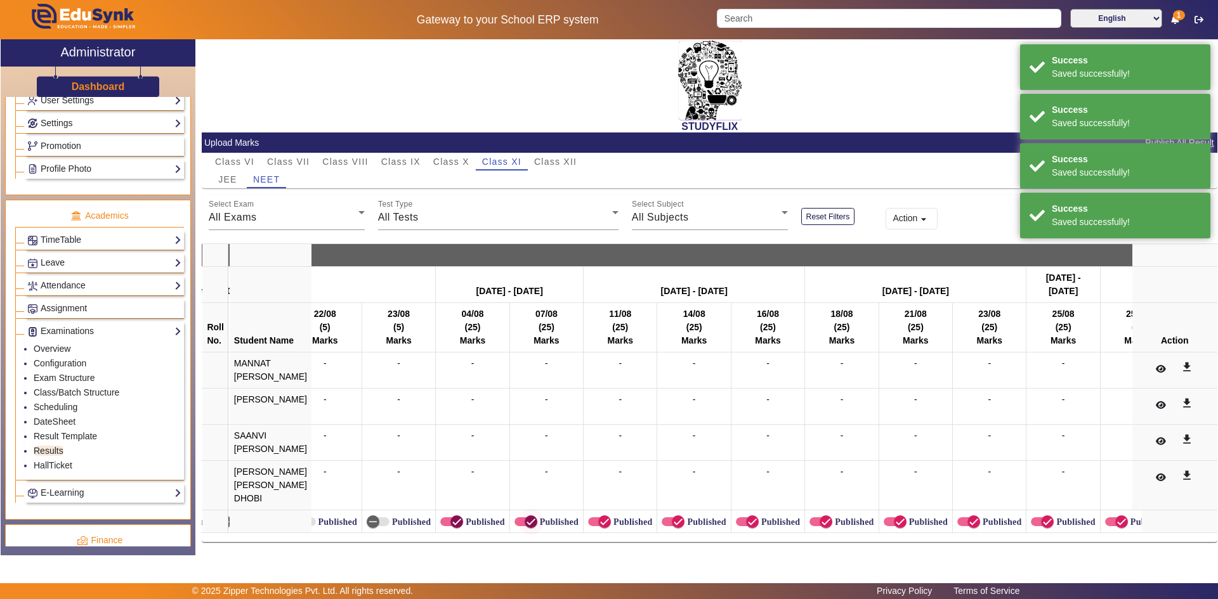
click at [455, 520] on icon "button" at bounding box center [456, 521] width 11 height 11
click at [525, 518] on icon "button" at bounding box center [530, 521] width 11 height 11
click at [599, 516] on icon "button" at bounding box center [604, 521] width 11 height 11
click at [674, 522] on icon "button" at bounding box center [678, 522] width 8 height 1
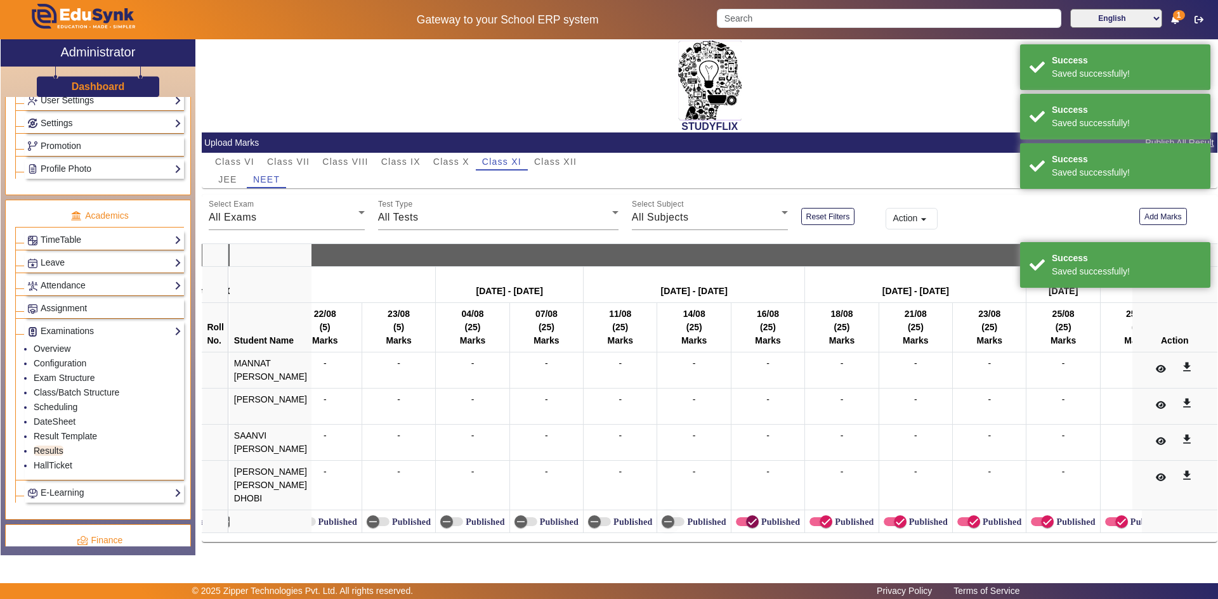
click at [747, 516] on icon "button" at bounding box center [752, 521] width 11 height 11
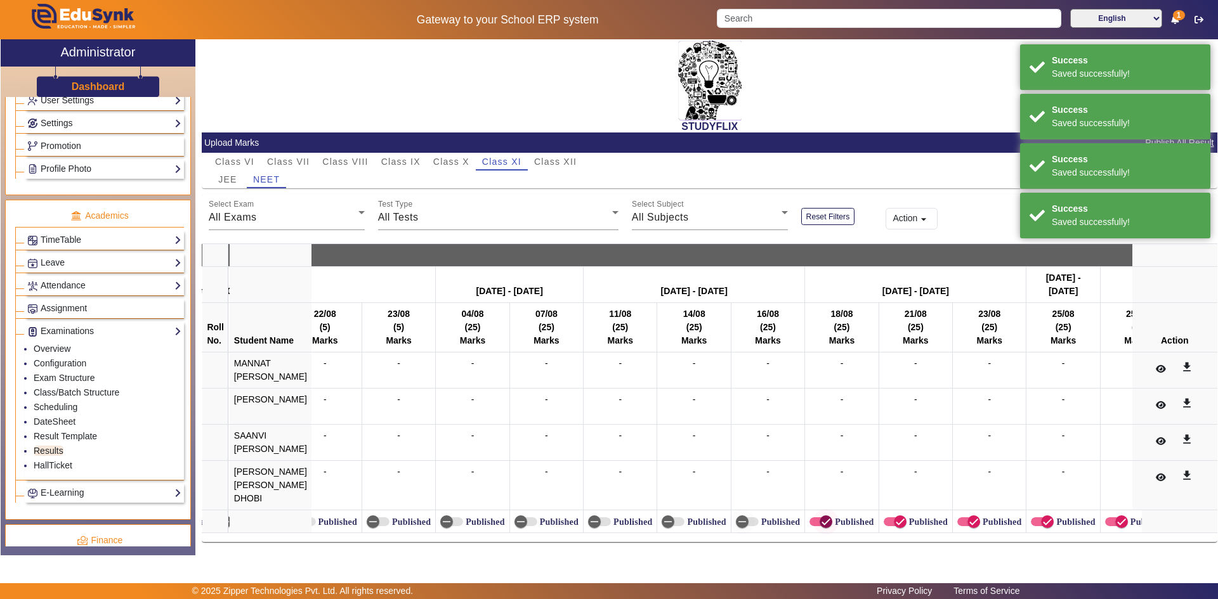
click at [820, 516] on icon "button" at bounding box center [825, 521] width 11 height 11
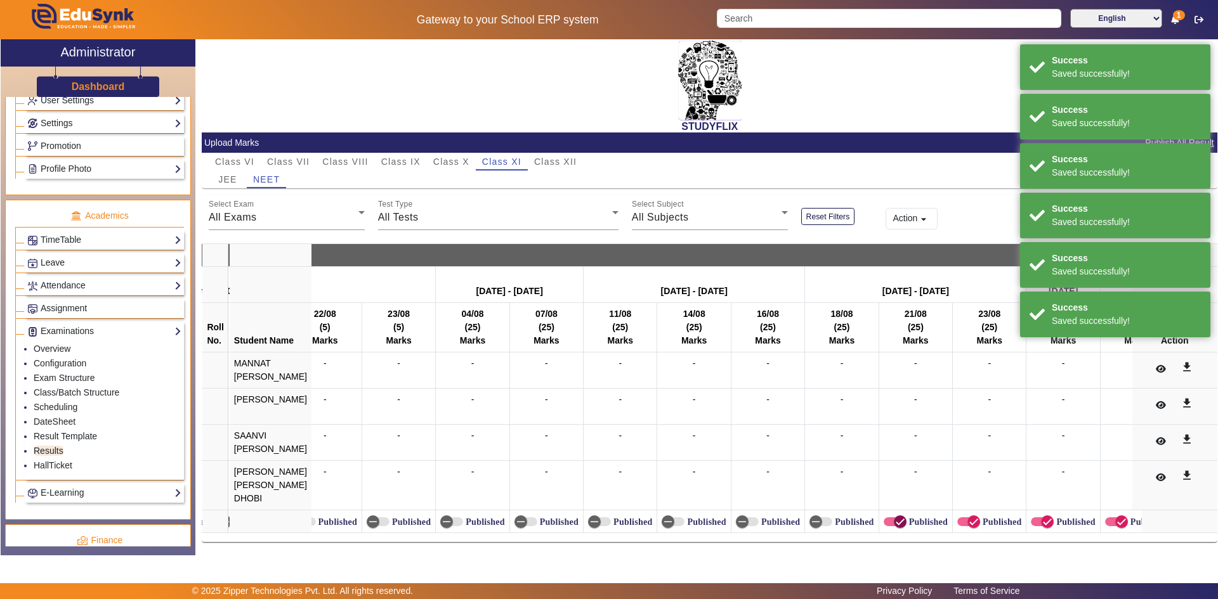
click at [894, 516] on icon "button" at bounding box center [899, 521] width 11 height 11
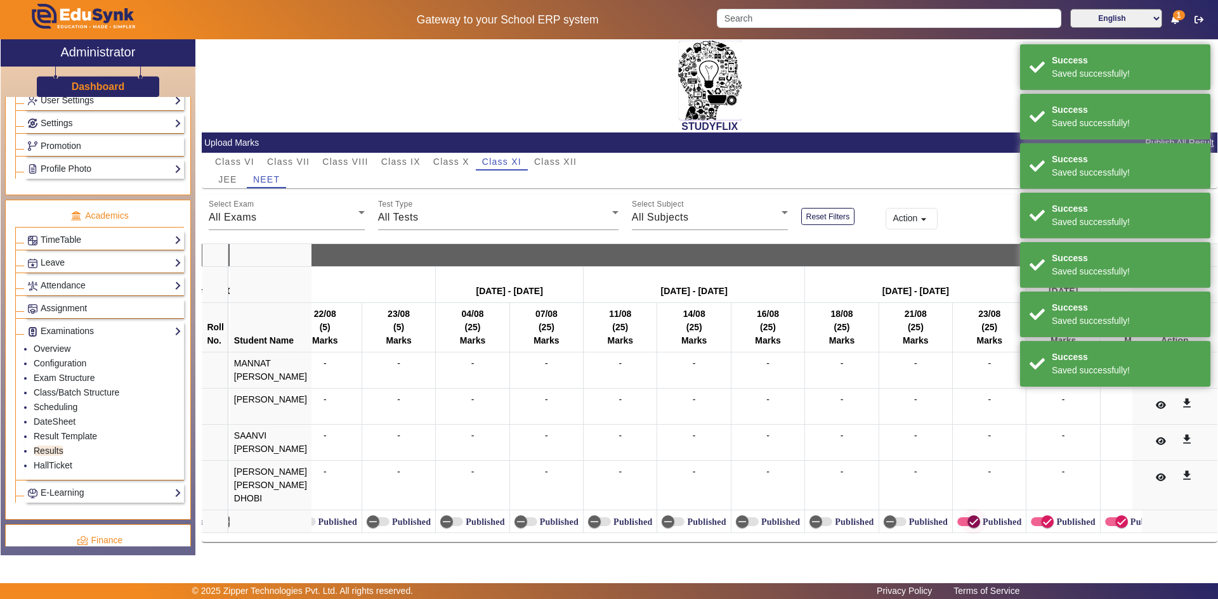
click at [973, 516] on span "button" at bounding box center [973, 522] width 13 height 13
click at [1035, 512] on span "button" at bounding box center [1047, 521] width 25 height 25
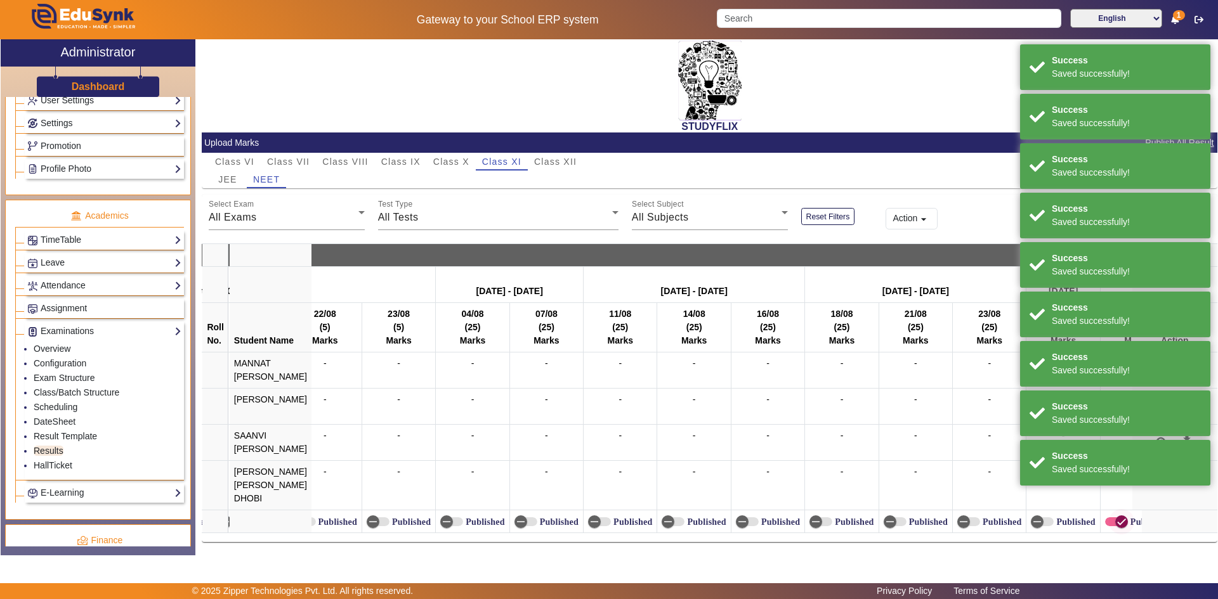
click at [1105, 518] on span "button" at bounding box center [1116, 522] width 23 height 9
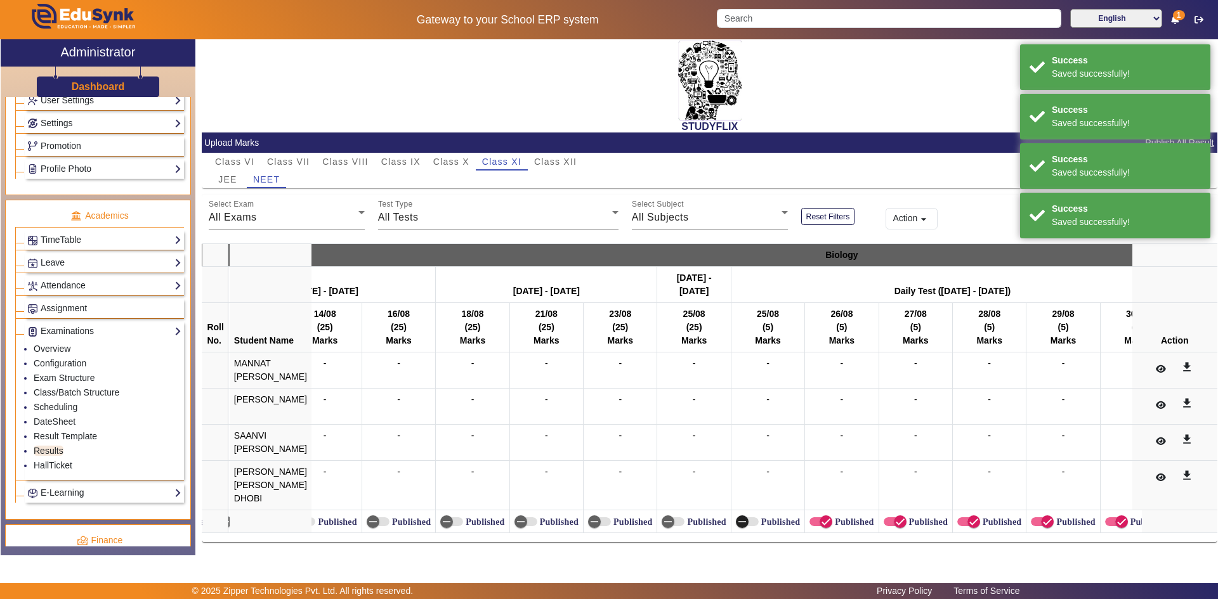
scroll to position [0, 5783]
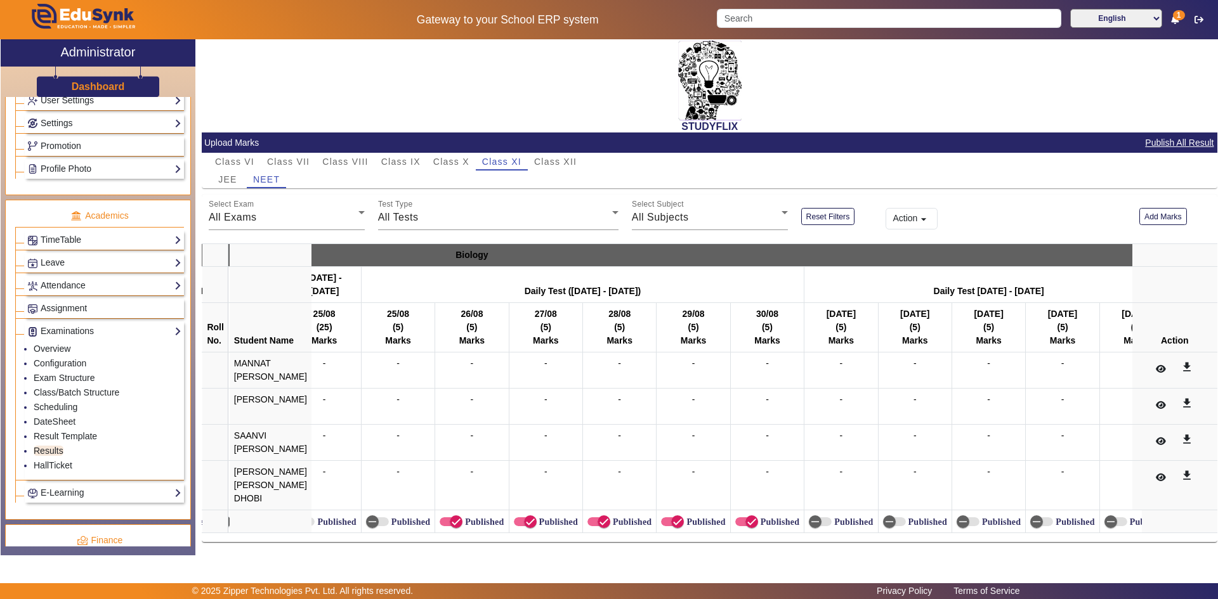
click at [468, 517] on label "Published" at bounding box center [482, 522] width 41 height 11
click at [462, 518] on button "Published" at bounding box center [451, 522] width 23 height 9
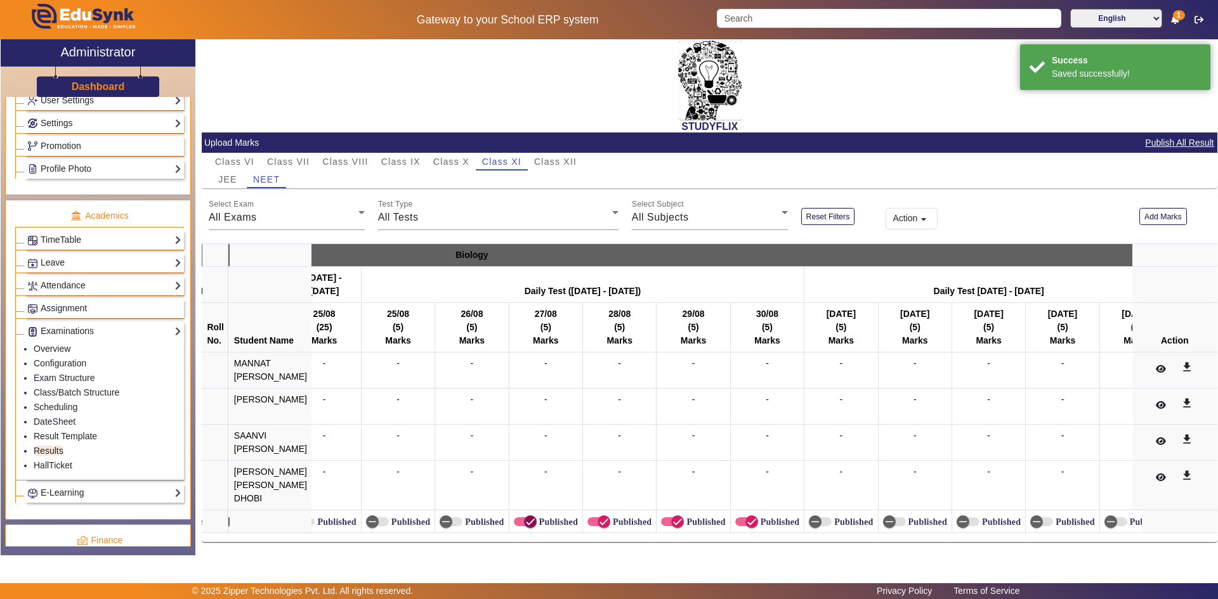
click at [529, 518] on icon "button" at bounding box center [530, 521] width 11 height 11
click at [601, 516] on icon "button" at bounding box center [603, 521] width 11 height 11
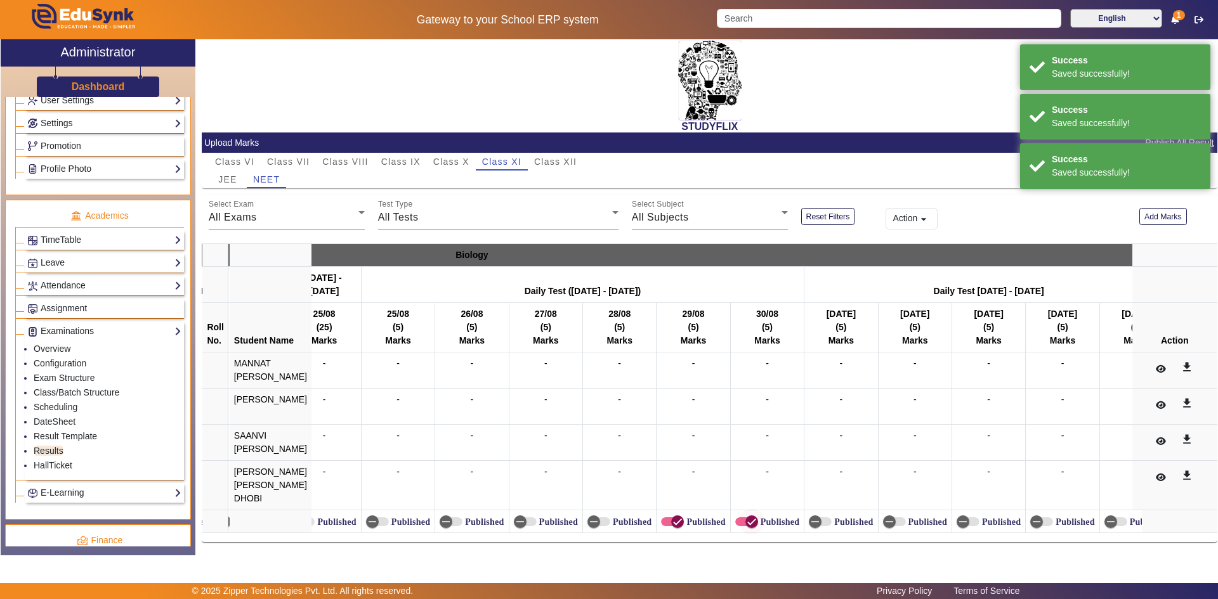
click at [673, 516] on icon "button" at bounding box center [677, 521] width 11 height 11
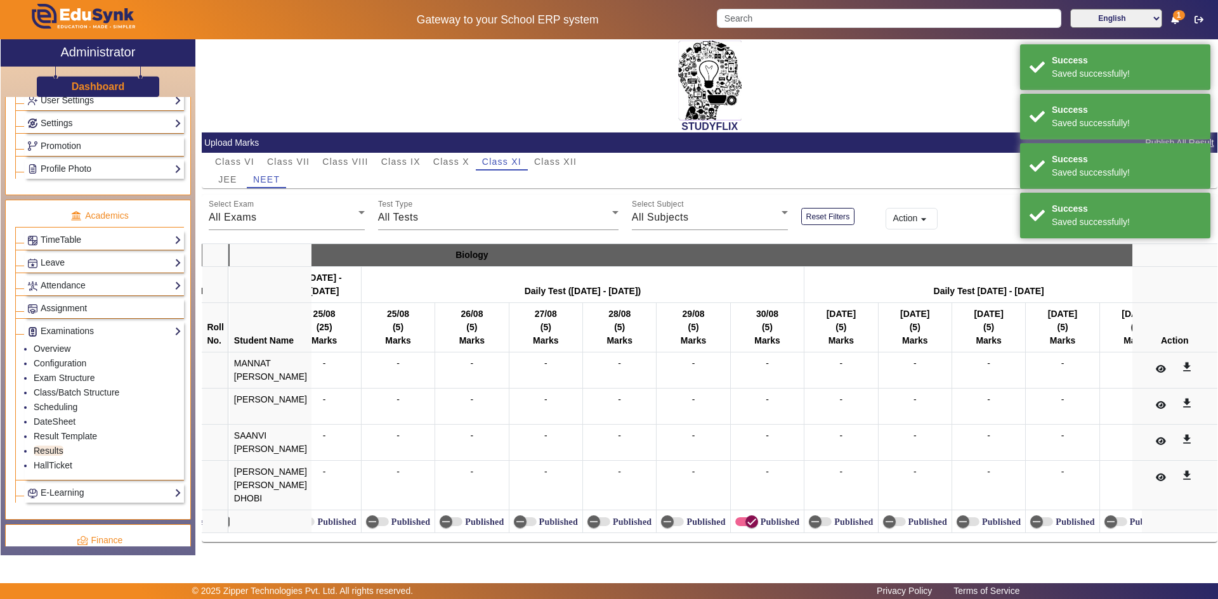
click at [746, 516] on icon "button" at bounding box center [751, 521] width 11 height 11
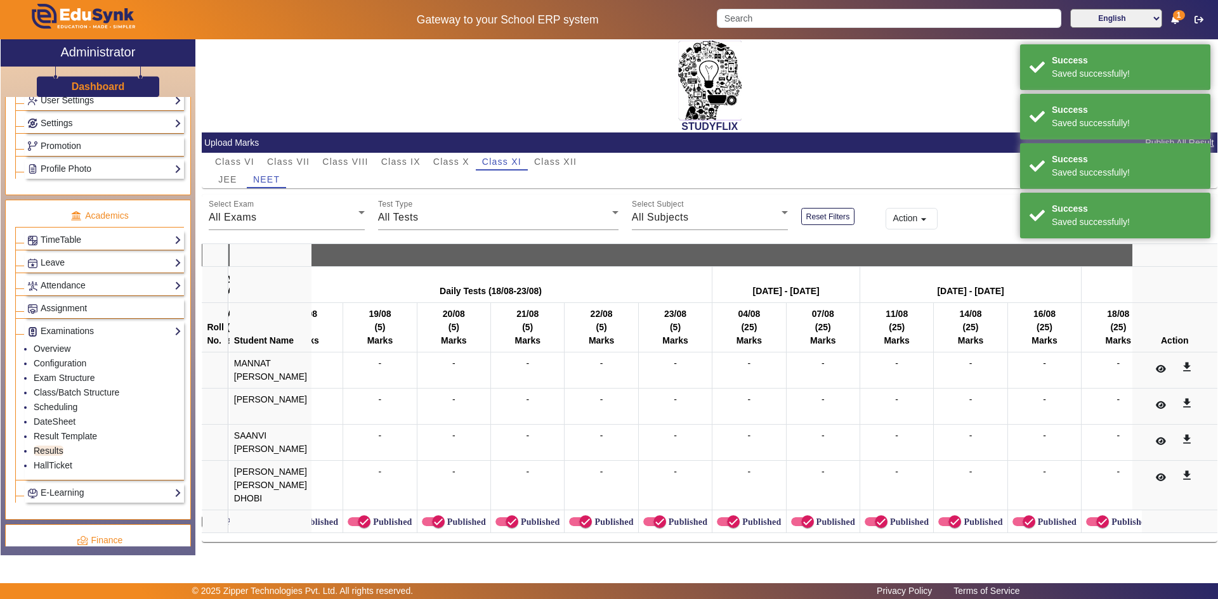
scroll to position [0, 7033]
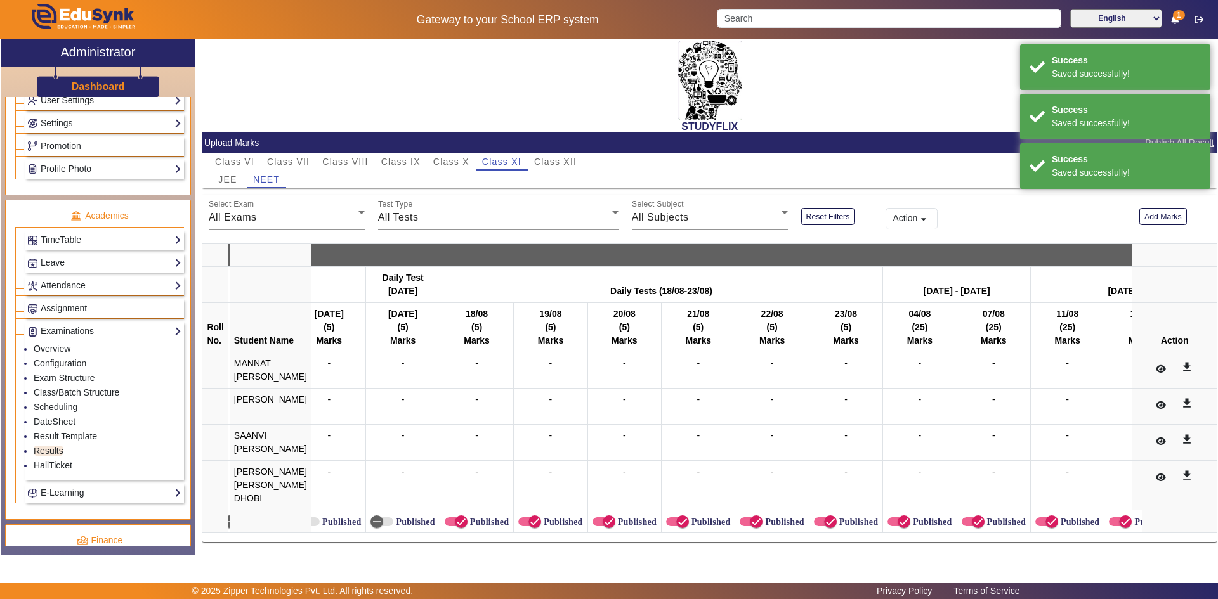
click at [488, 517] on label "Published" at bounding box center [488, 522] width 41 height 11
click at [468, 518] on button "Published" at bounding box center [456, 522] width 23 height 9
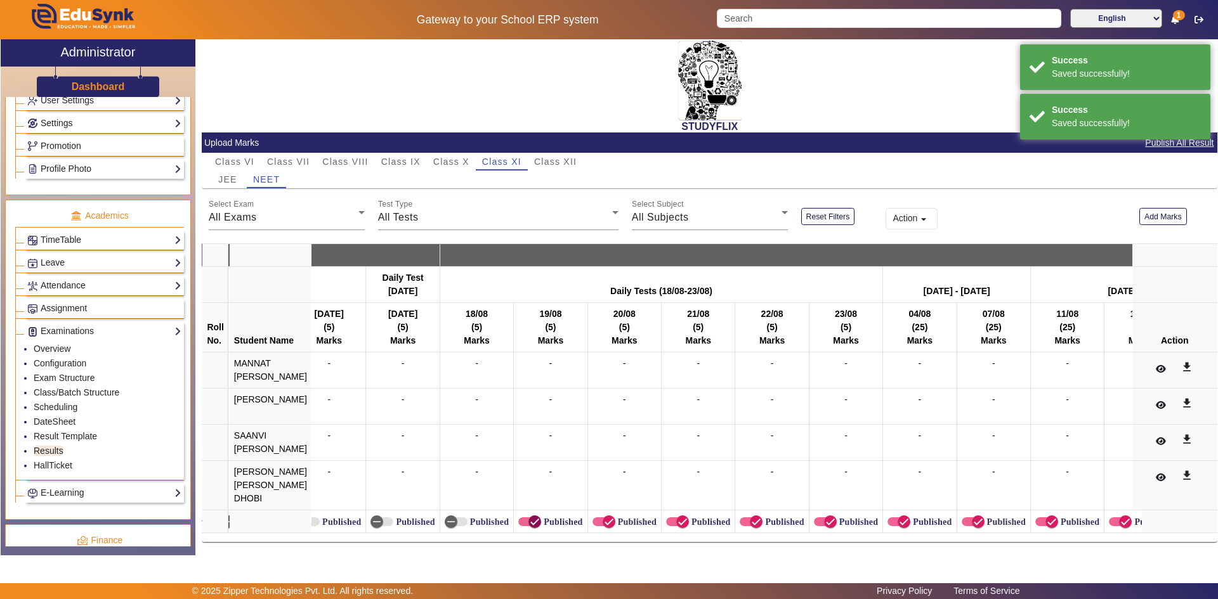
click at [532, 516] on icon "button" at bounding box center [534, 521] width 11 height 11
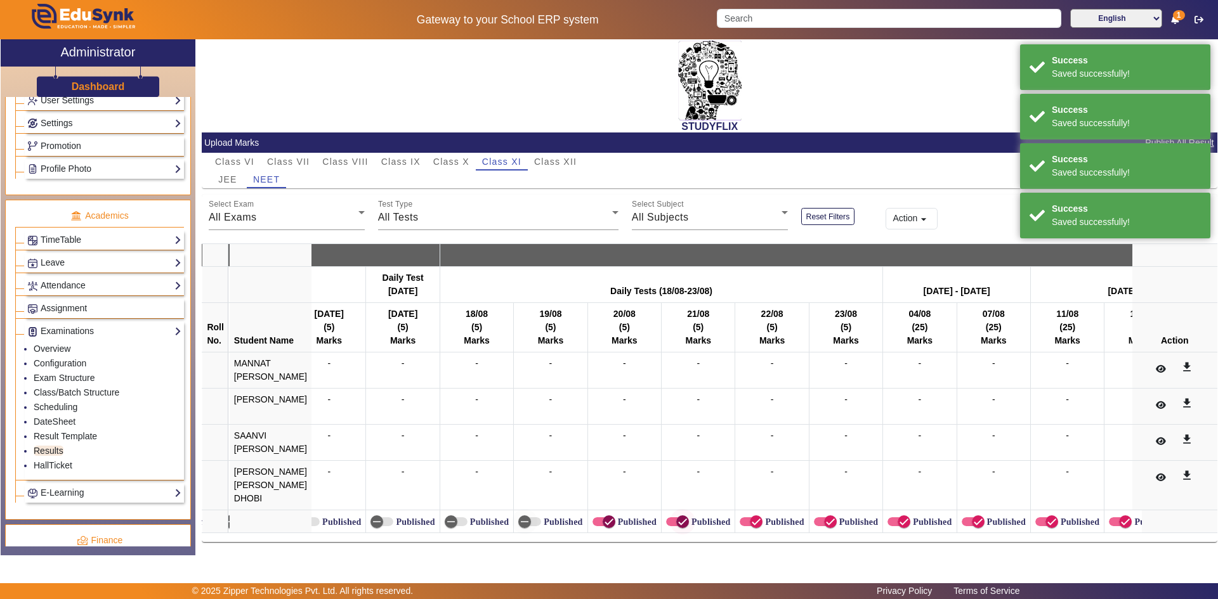
click at [603, 516] on icon "button" at bounding box center [608, 521] width 11 height 11
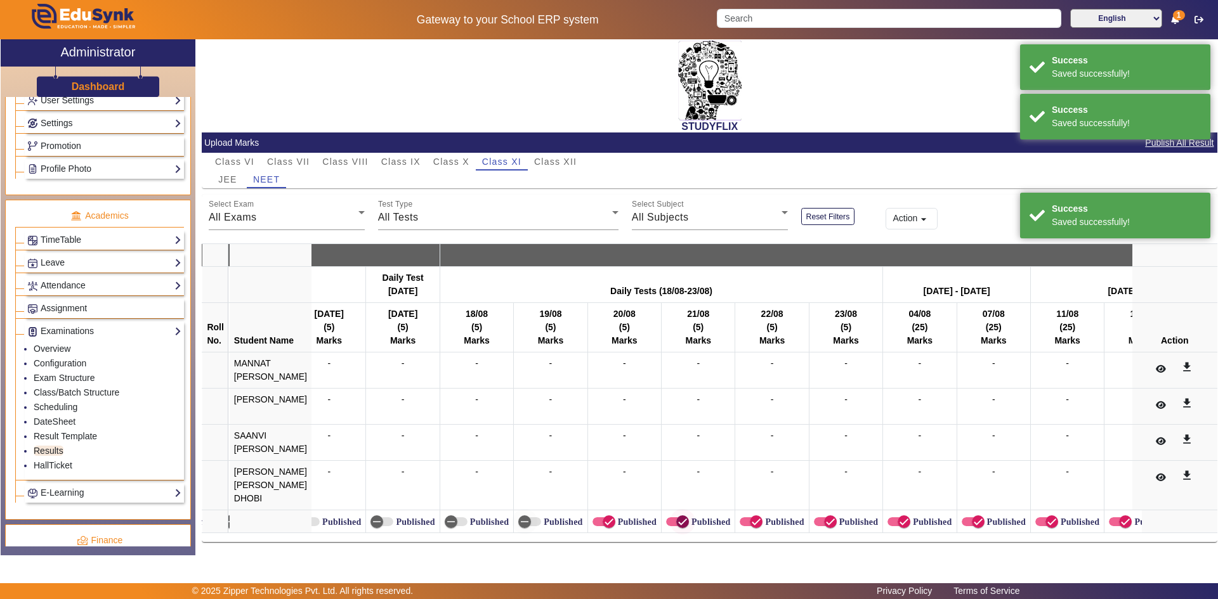
click at [666, 518] on span "button" at bounding box center [677, 522] width 23 height 9
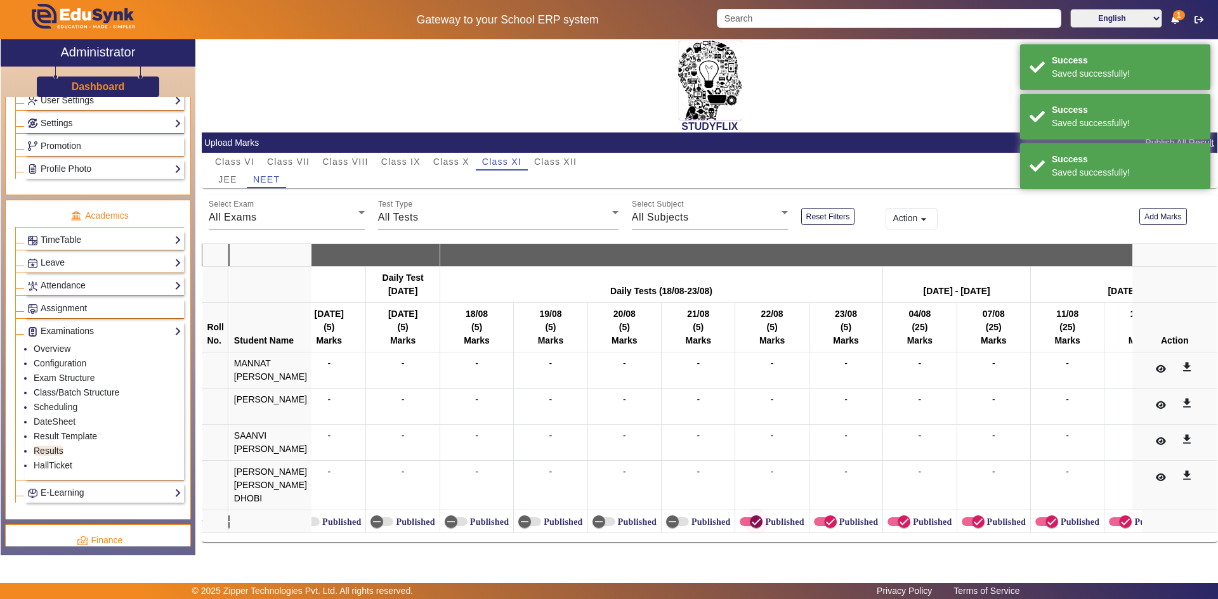
click at [757, 516] on span "button" at bounding box center [755, 521] width 25 height 25
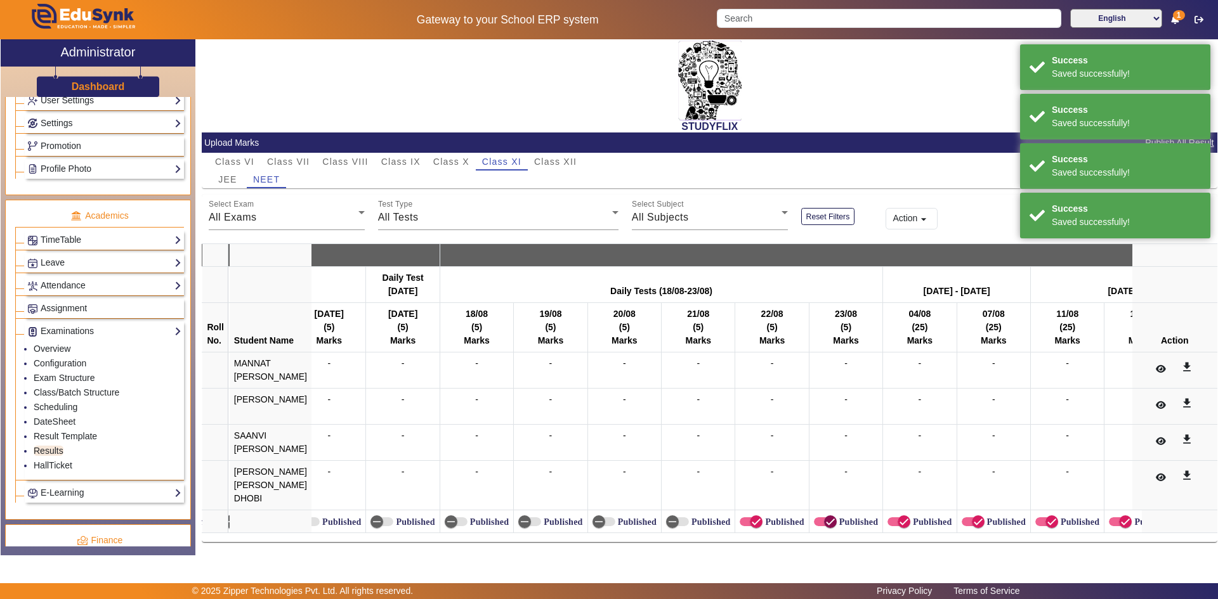
click at [828, 516] on icon "button" at bounding box center [830, 521] width 11 height 11
click at [891, 516] on span "button" at bounding box center [903, 521] width 25 height 25
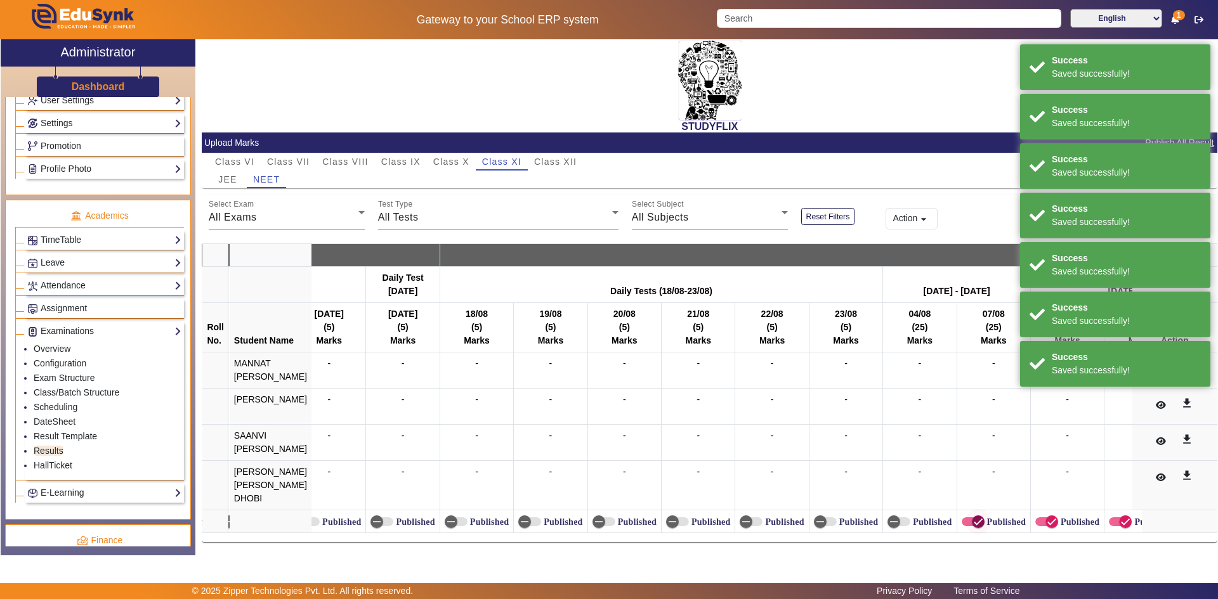
click at [966, 511] on span "button" at bounding box center [978, 521] width 25 height 25
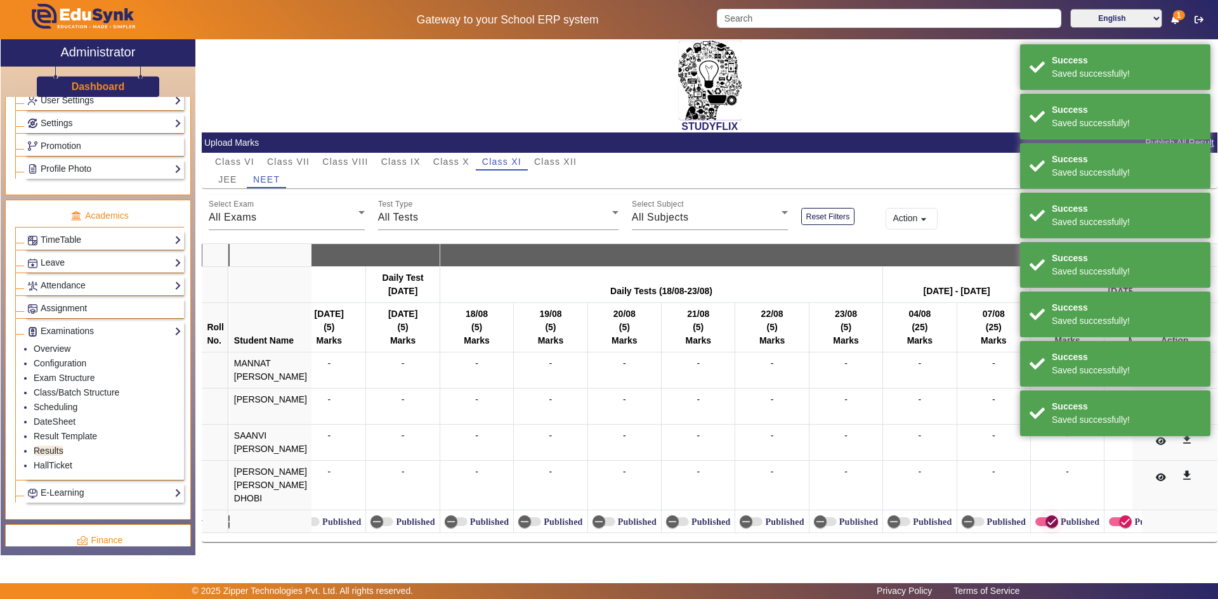
click at [1056, 516] on span "button" at bounding box center [1051, 521] width 25 height 25
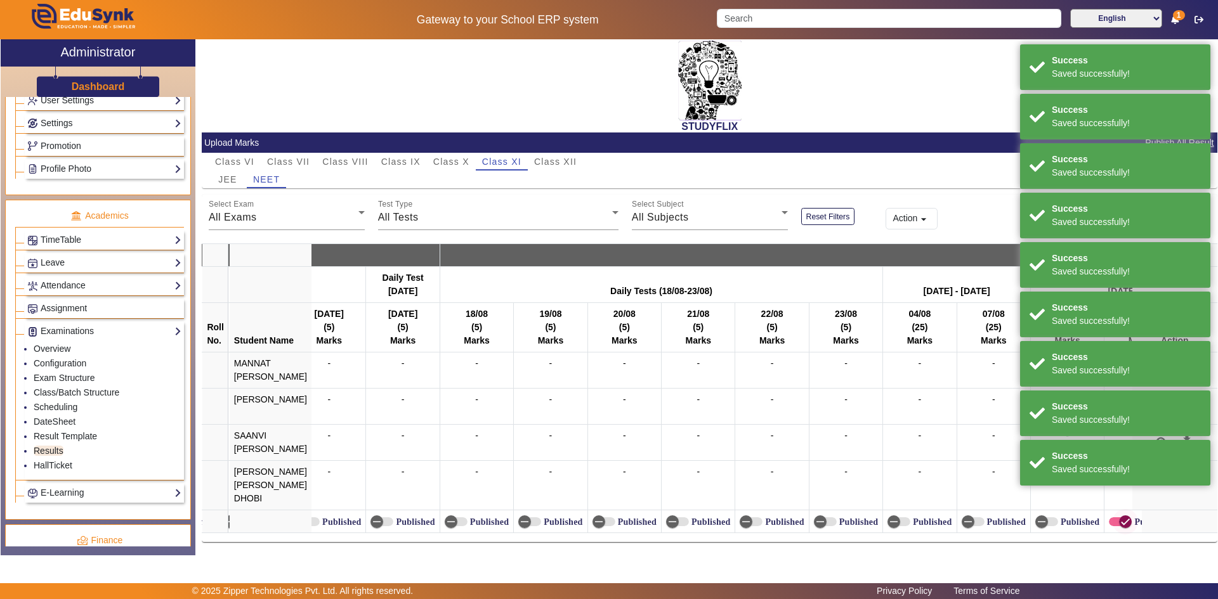
click at [1119, 516] on span "button" at bounding box center [1125, 522] width 13 height 13
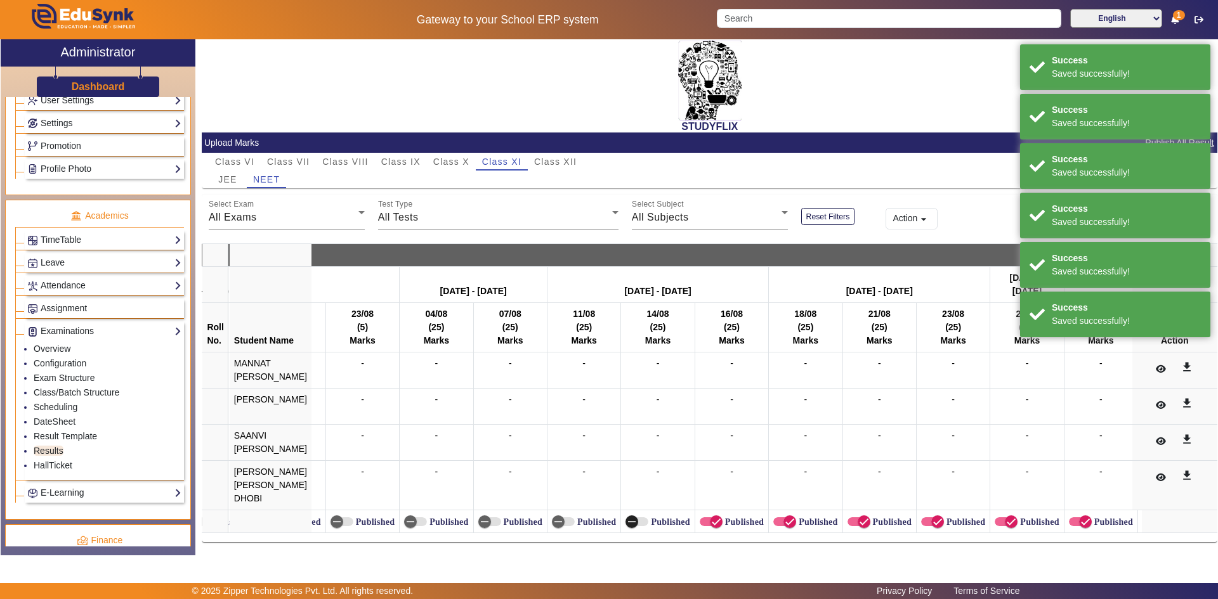
scroll to position [0, 7545]
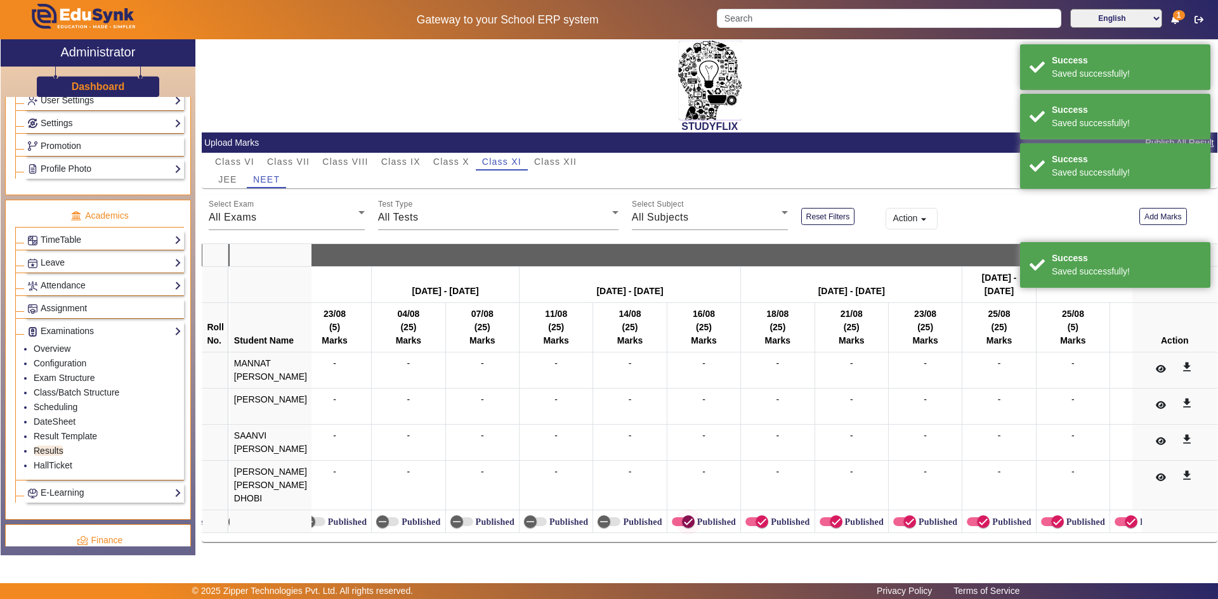
click at [683, 521] on icon "button" at bounding box center [688, 521] width 11 height 11
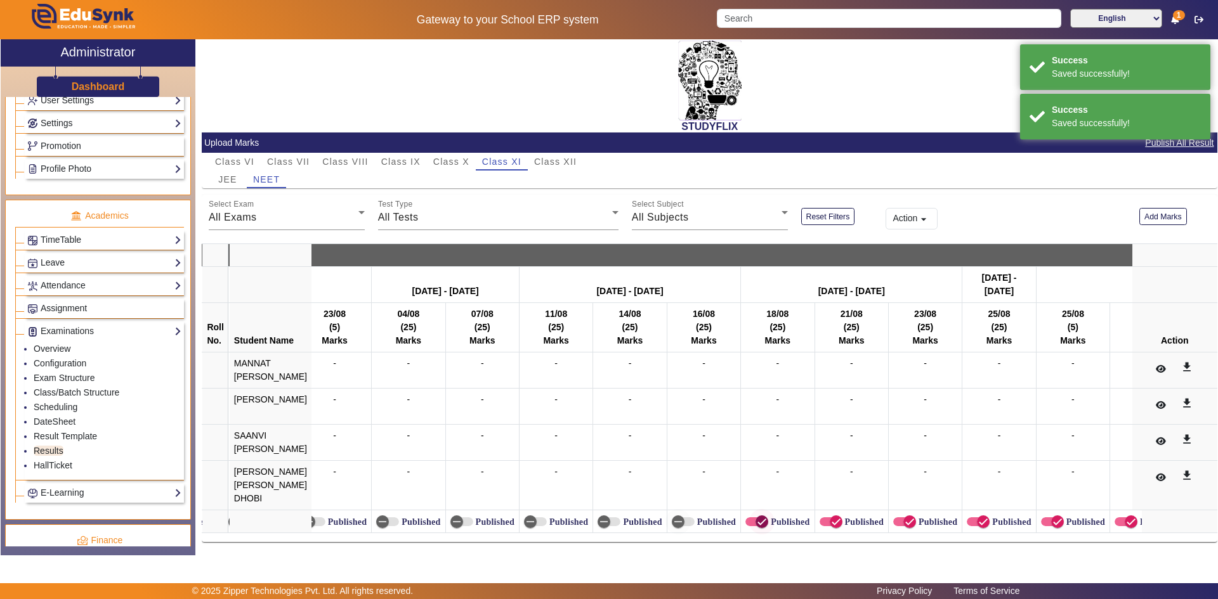
click at [759, 523] on span "button" at bounding box center [761, 521] width 25 height 25
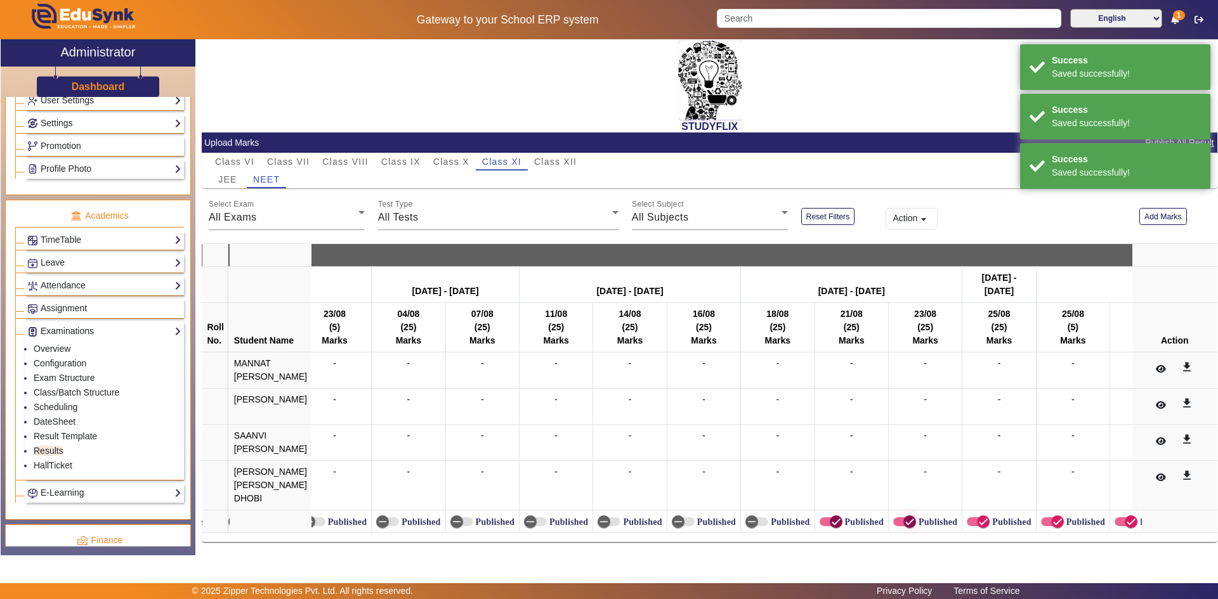
click at [823, 514] on span "button" at bounding box center [835, 521] width 25 height 25
click at [906, 516] on icon "button" at bounding box center [909, 521] width 11 height 11
click at [977, 516] on span "button" at bounding box center [983, 522] width 13 height 13
click at [1059, 516] on span "button" at bounding box center [1057, 522] width 13 height 13
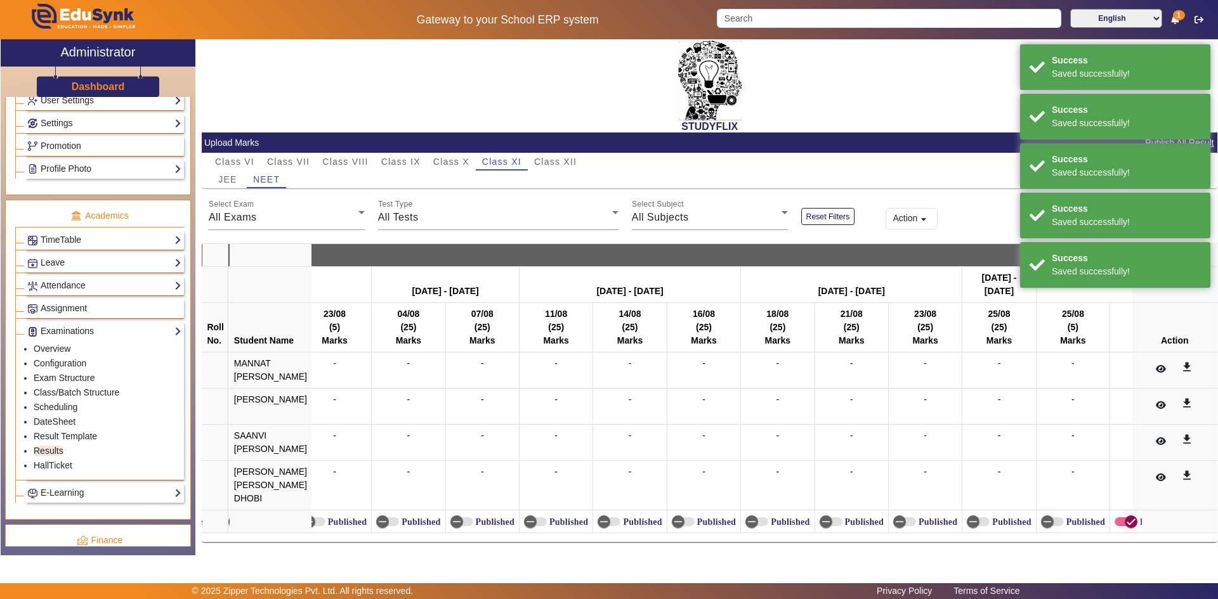
click at [1129, 517] on icon "button" at bounding box center [1130, 521] width 11 height 11
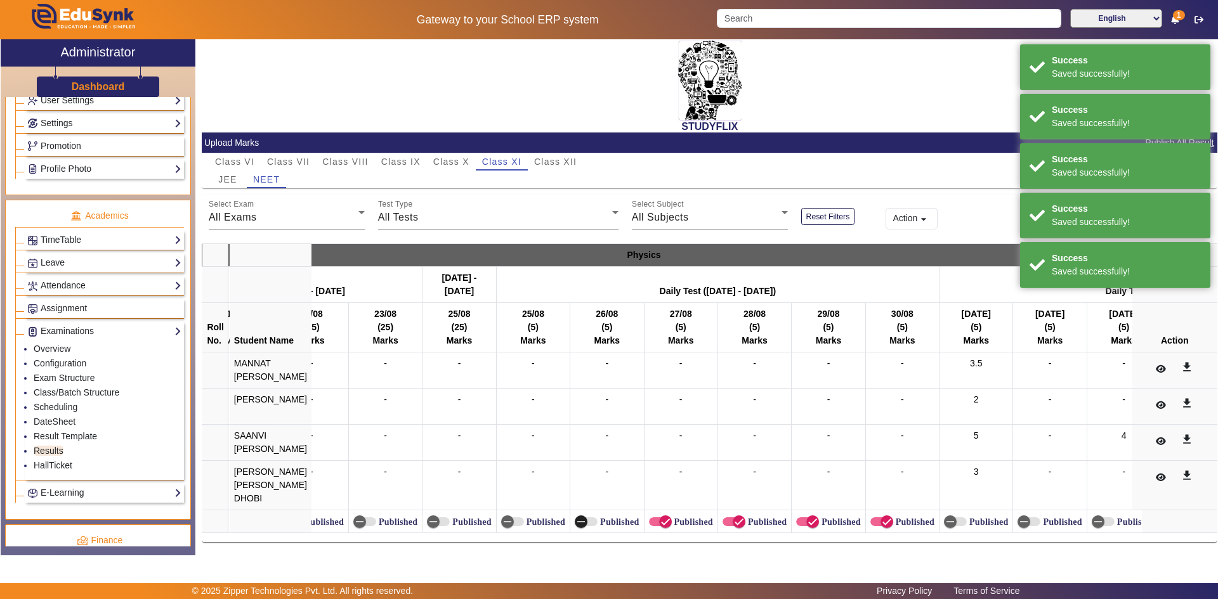
scroll to position [0, 8099]
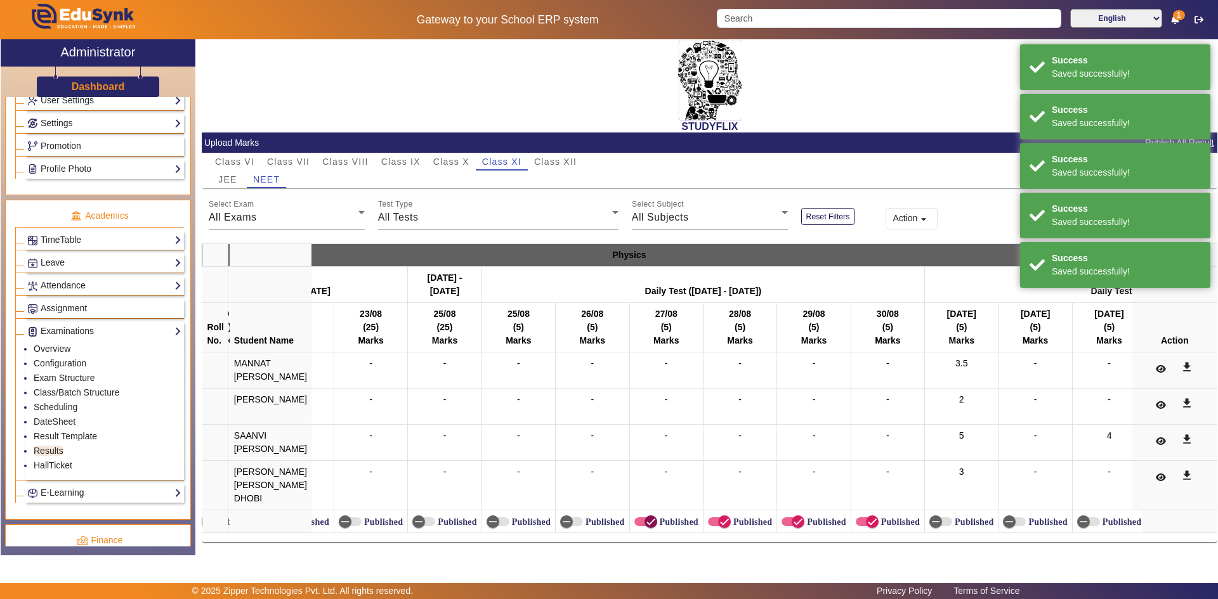
click at [645, 519] on icon "button" at bounding box center [650, 521] width 11 height 11
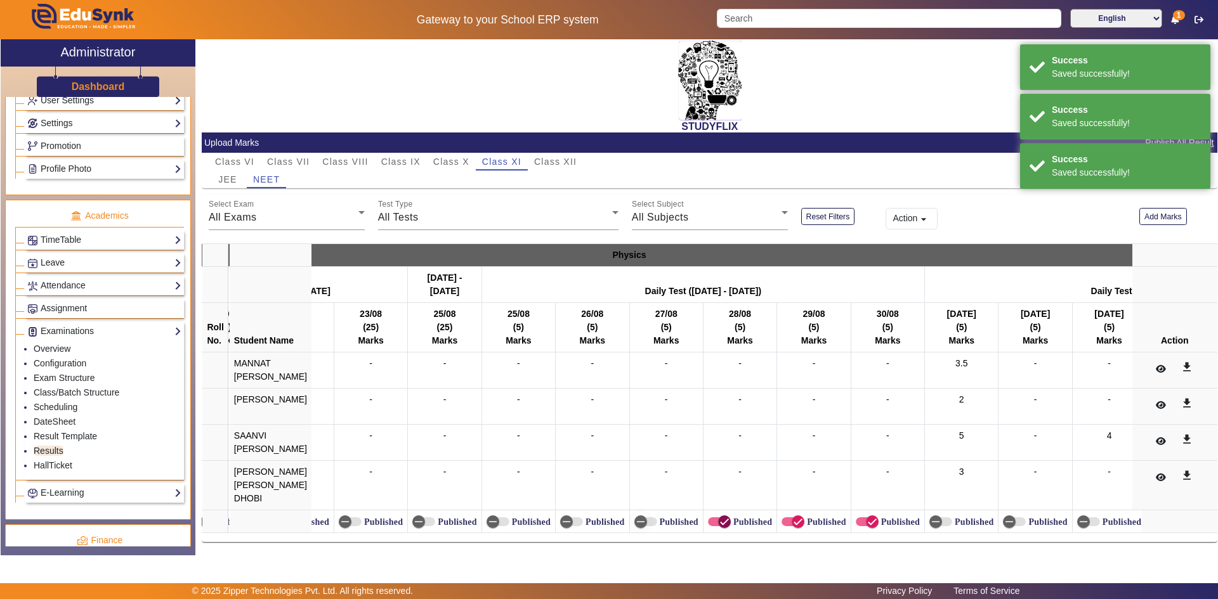
click at [719, 516] on icon "button" at bounding box center [724, 521] width 11 height 11
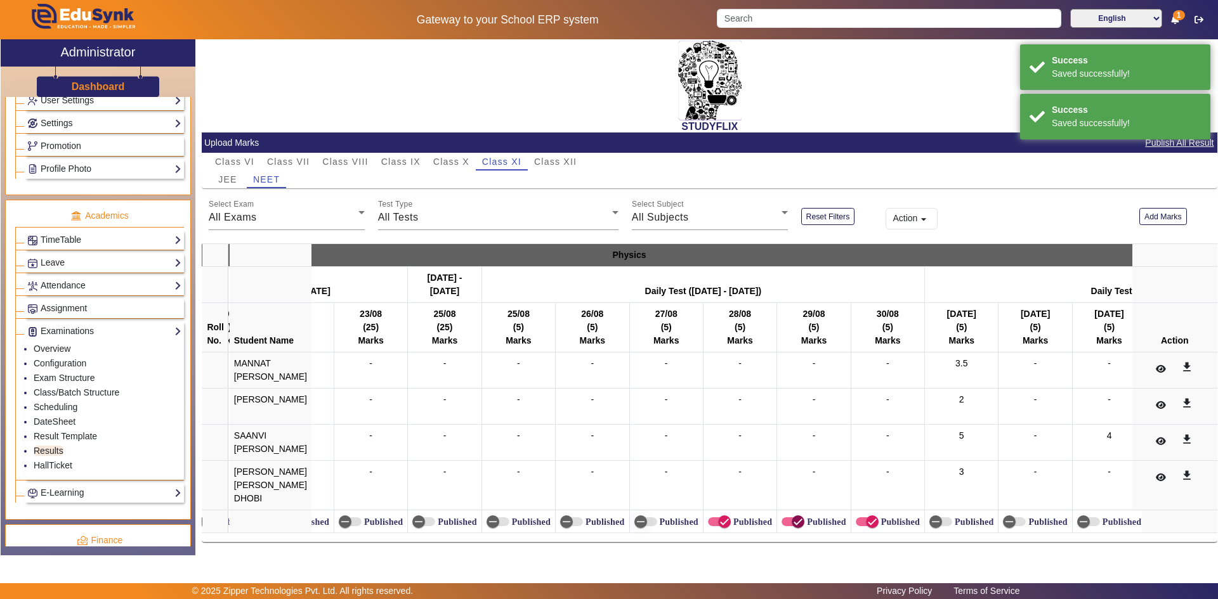
click at [786, 518] on button "Published" at bounding box center [793, 522] width 23 height 9
click at [867, 516] on icon "button" at bounding box center [872, 521] width 11 height 11
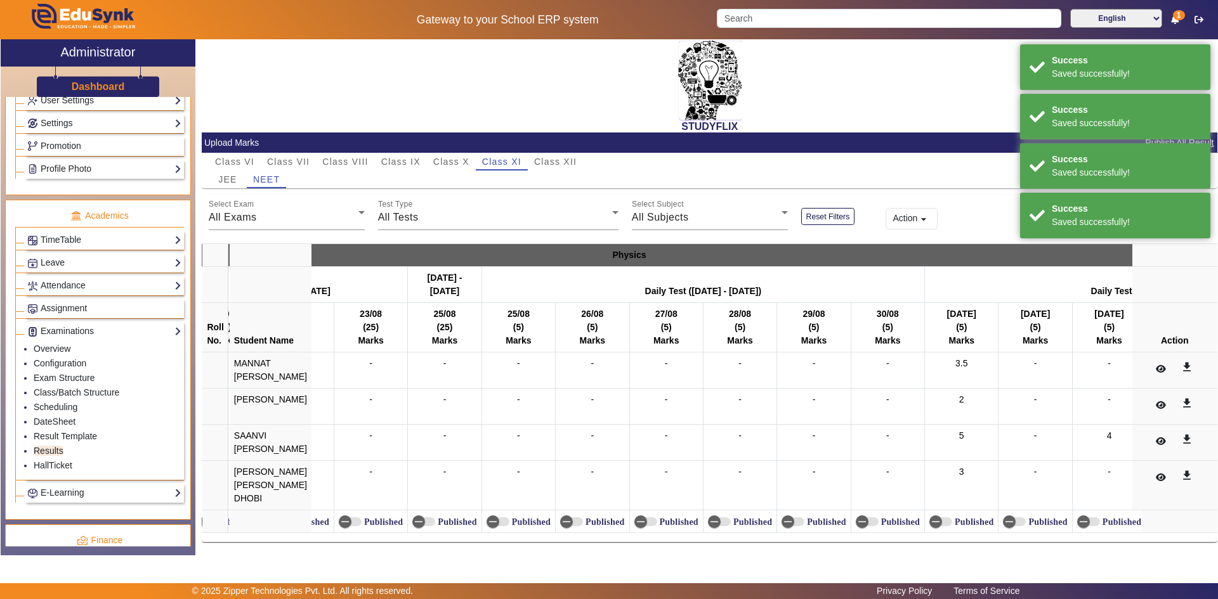
drag, startPoint x: 606, startPoint y: 544, endPoint x: 622, endPoint y: 542, distance: 16.5
click at [622, 542] on div "STUDYFLIX Upload Marks Publish All Result Class VI Class VII Class VIII Class I…" at bounding box center [710, 293] width 1016 height 509
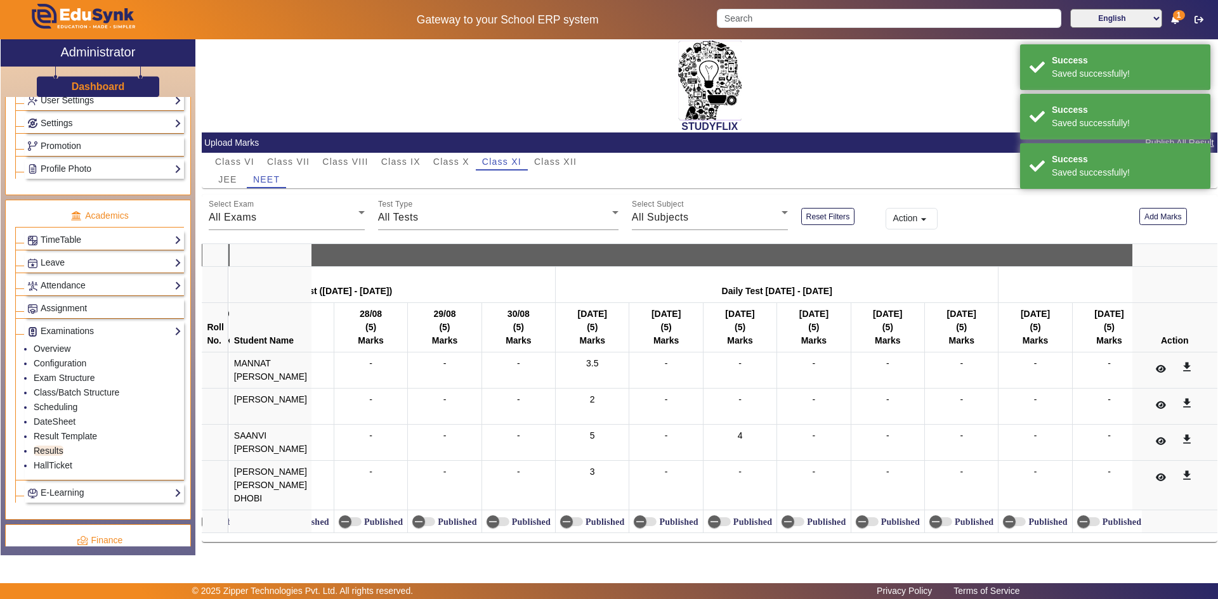
scroll to position [0, 8497]
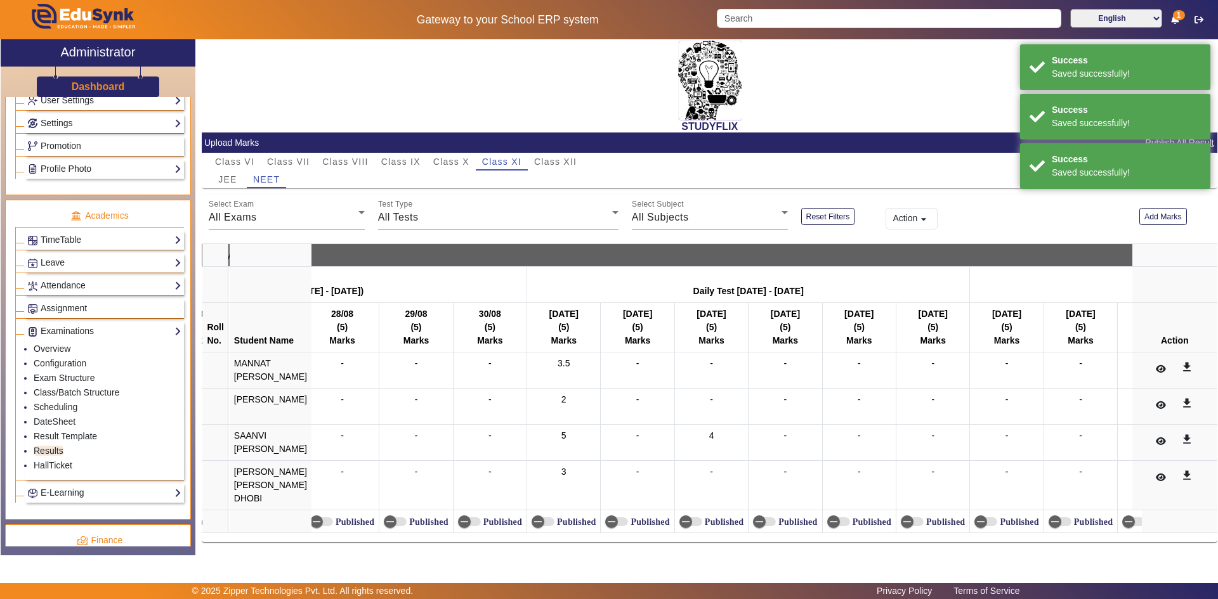
click at [575, 517] on label "Published" at bounding box center [574, 522] width 41 height 11
click at [554, 518] on button "Published" at bounding box center [543, 522] width 23 height 9
click at [683, 517] on icon "button" at bounding box center [685, 521] width 11 height 11
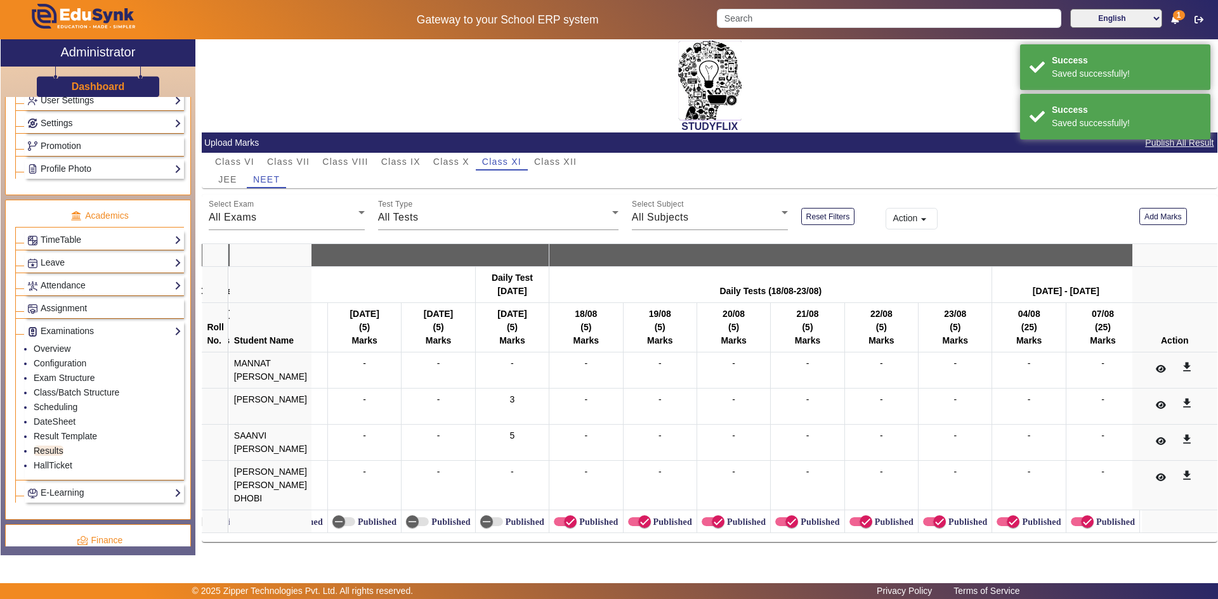
scroll to position [0, 9449]
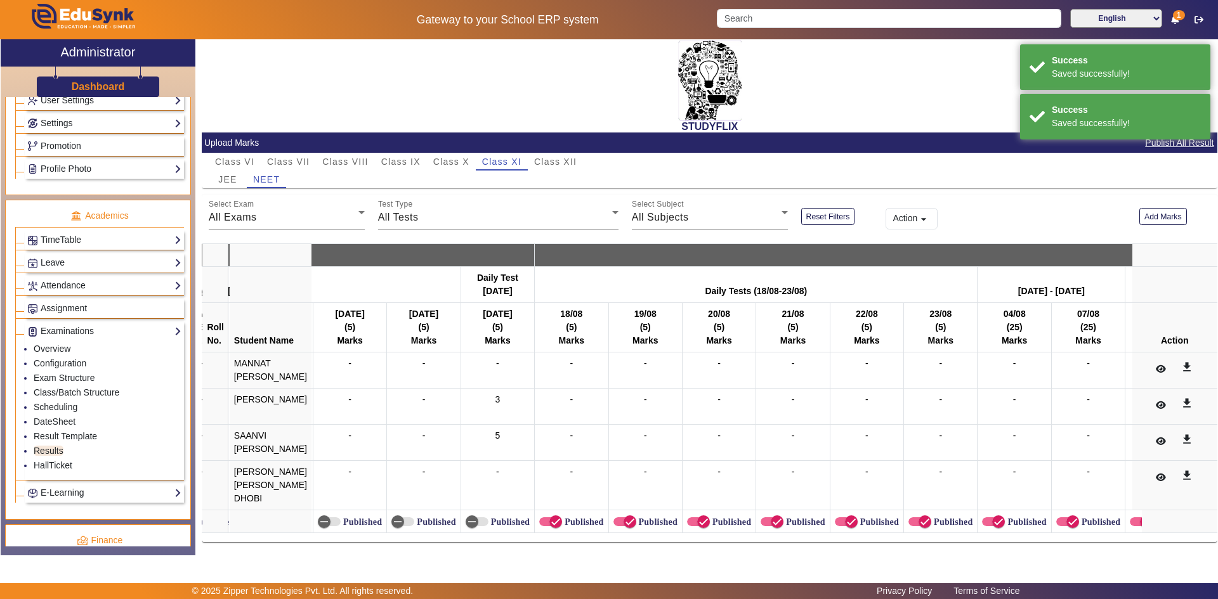
click at [565, 517] on label "Published" at bounding box center [582, 522] width 41 height 11
click at [562, 518] on button "Published" at bounding box center [550, 522] width 23 height 9
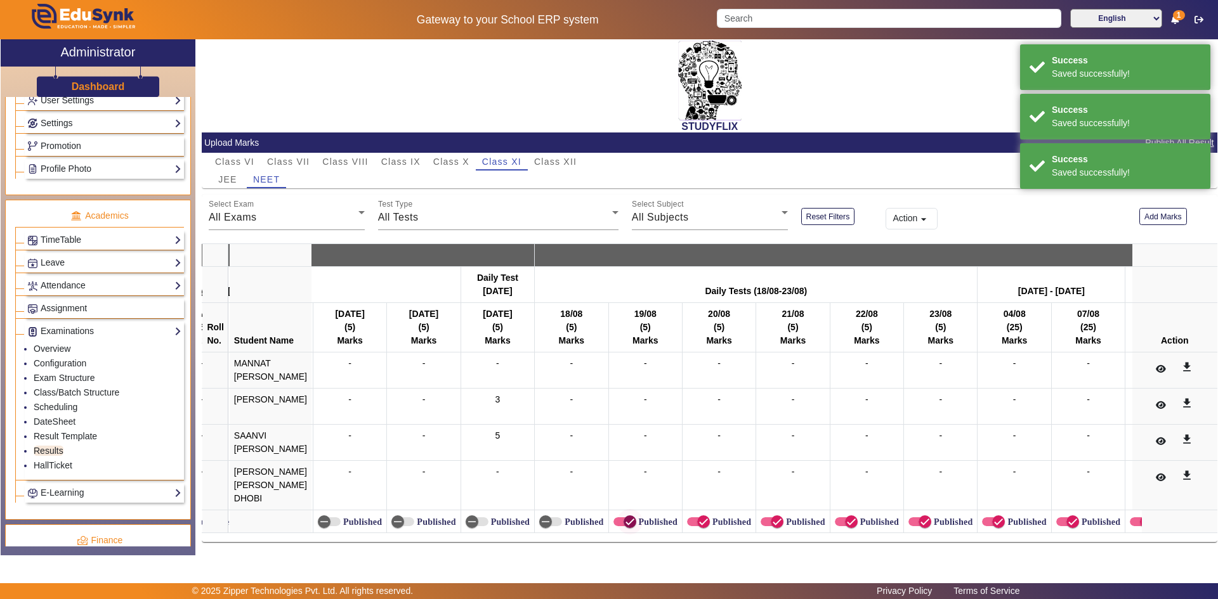
click at [633, 514] on span "button" at bounding box center [629, 521] width 25 height 25
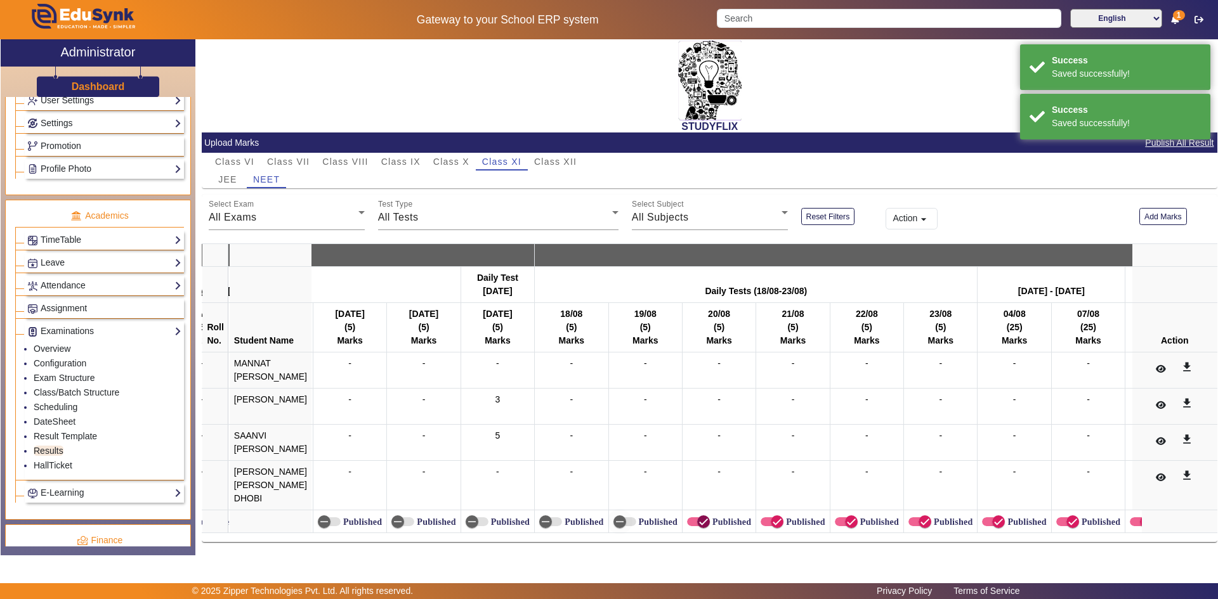
click at [691, 512] on span "button" at bounding box center [703, 521] width 25 height 25
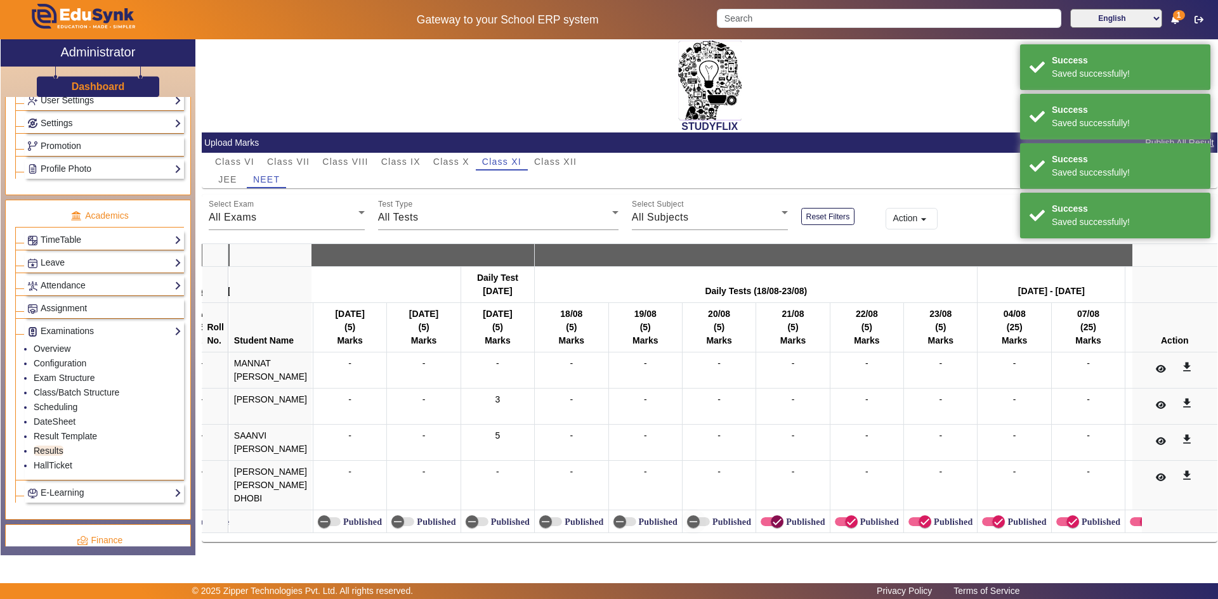
click at [771, 516] on span "button" at bounding box center [777, 522] width 13 height 13
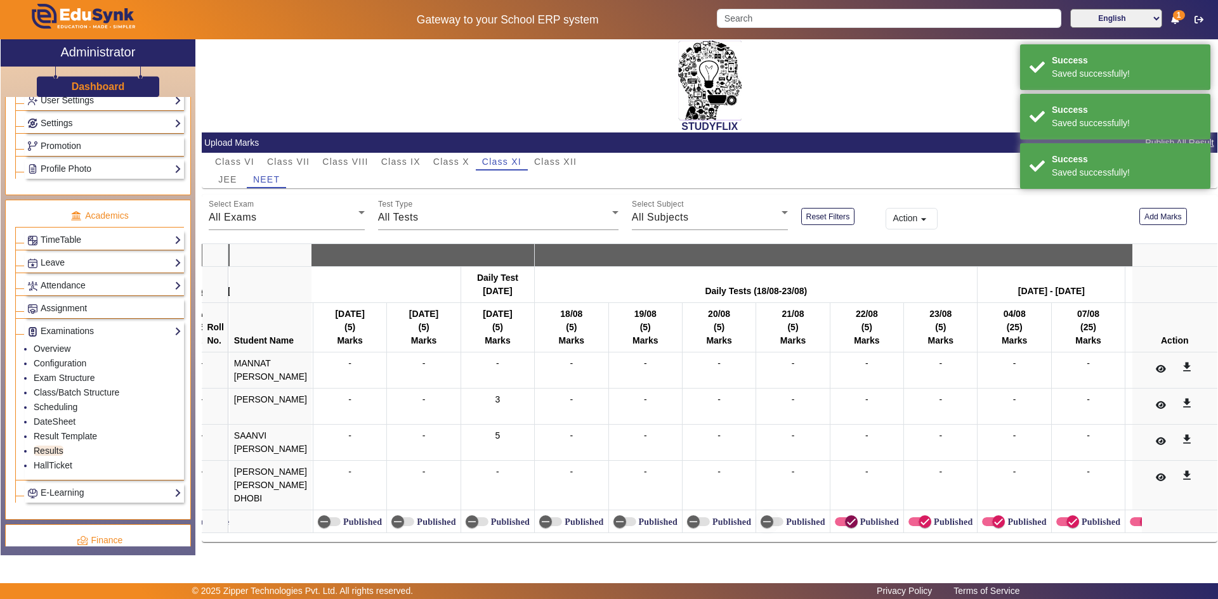
click at [839, 513] on span "button" at bounding box center [851, 521] width 25 height 25
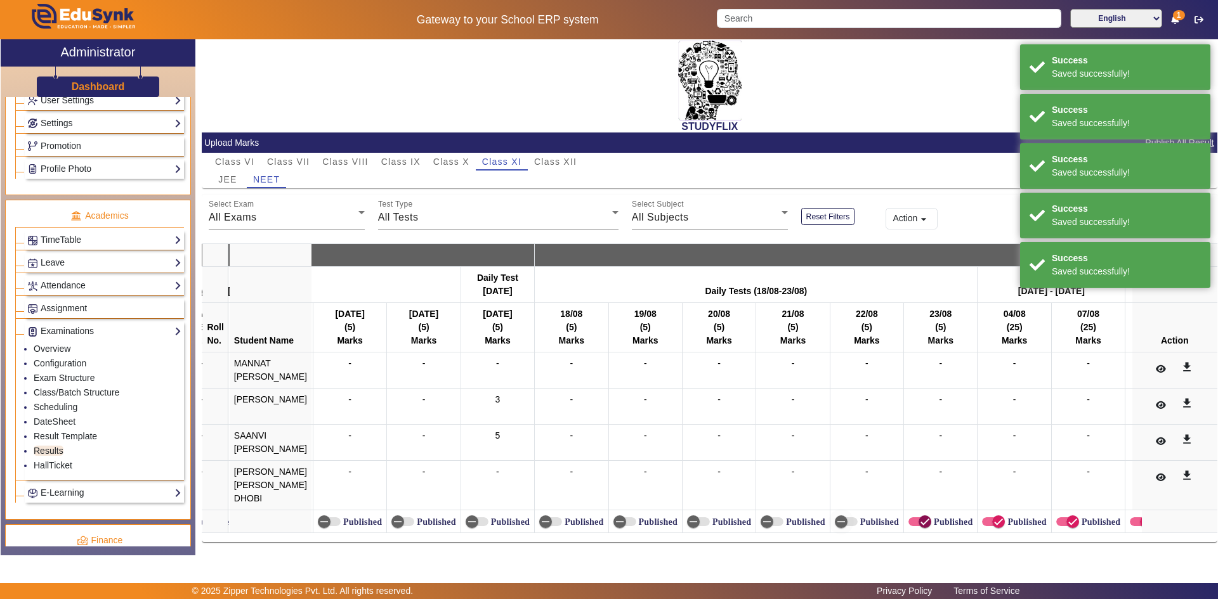
click at [924, 519] on icon "button" at bounding box center [924, 521] width 11 height 11
click at [993, 516] on icon "button" at bounding box center [998, 521] width 11 height 11
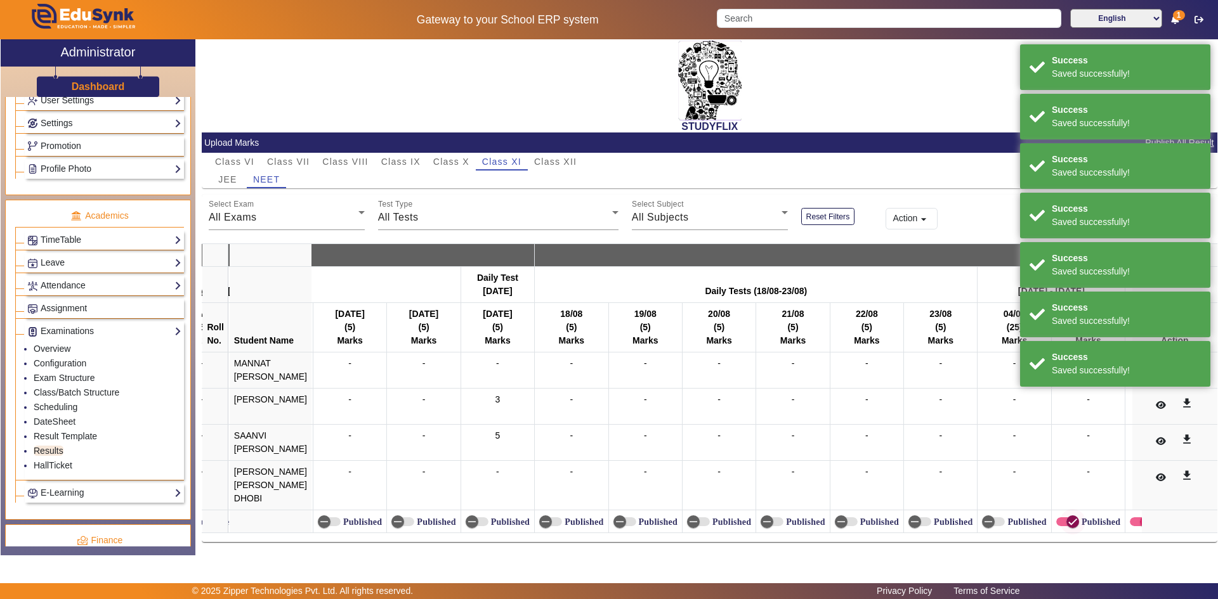
click at [1060, 511] on span "button" at bounding box center [1072, 521] width 25 height 25
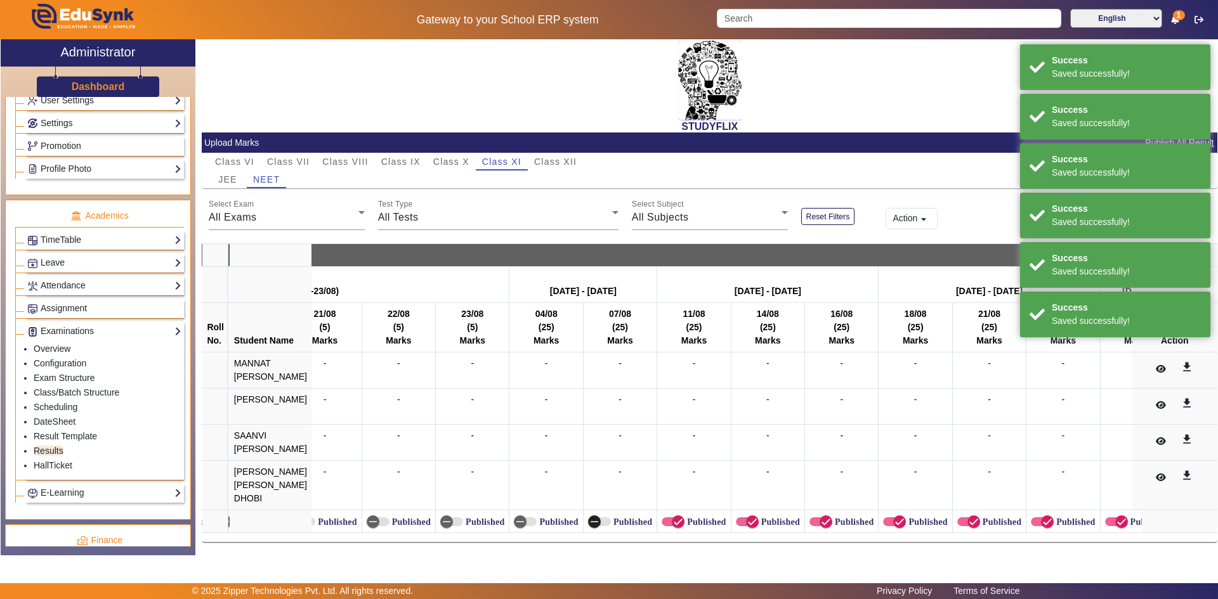
scroll to position [0, 9932]
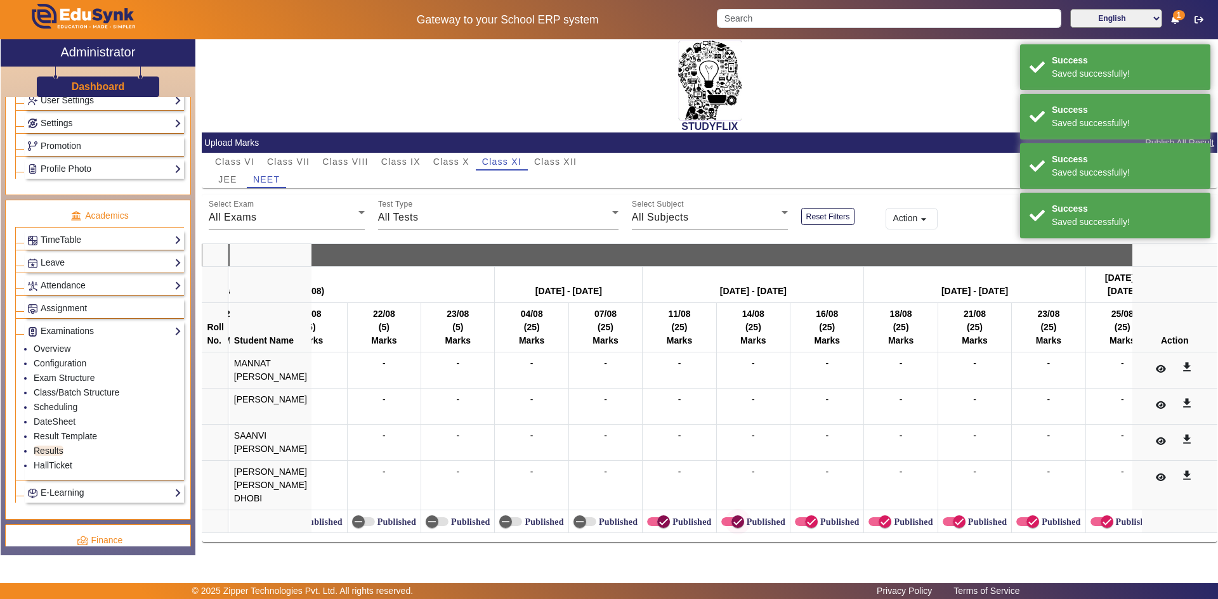
click at [665, 517] on span "button" at bounding box center [663, 521] width 25 height 25
click at [732, 516] on icon "button" at bounding box center [737, 521] width 11 height 11
click at [808, 516] on icon "button" at bounding box center [811, 521] width 11 height 11
click at [879, 516] on icon "button" at bounding box center [884, 521] width 11 height 11
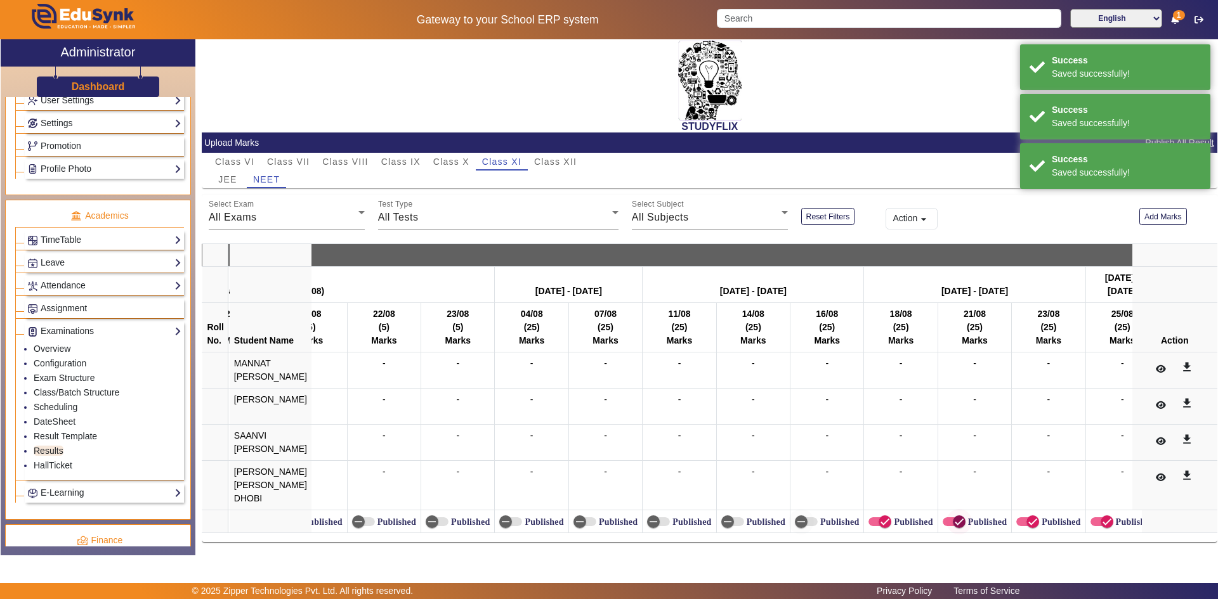
click at [946, 511] on span "button" at bounding box center [958, 521] width 25 height 25
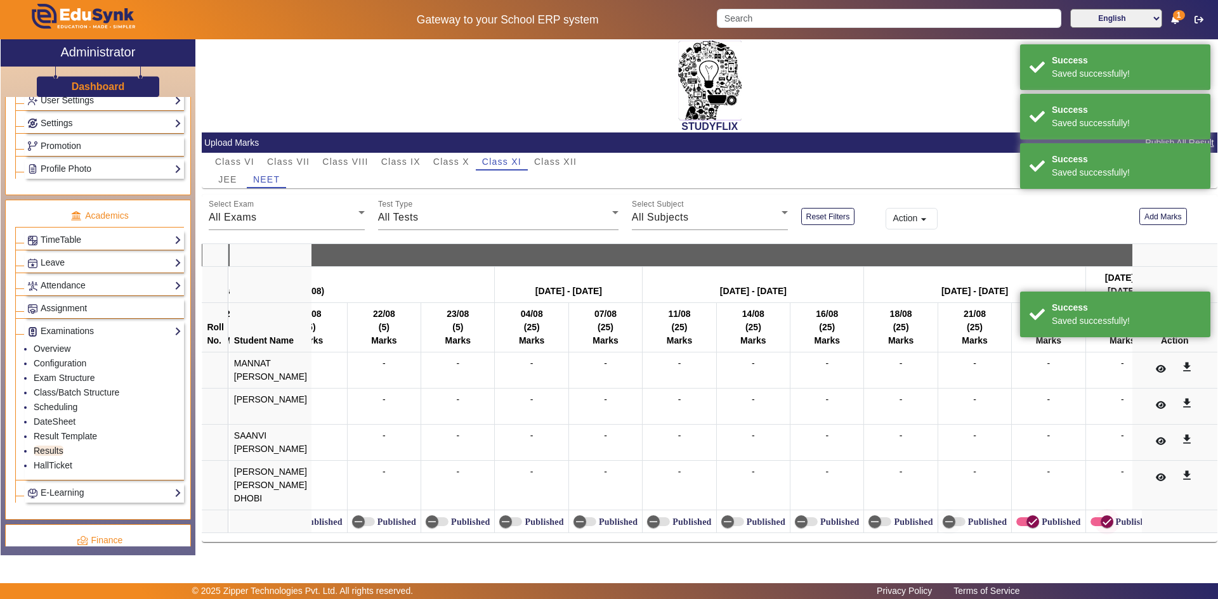
click at [1038, 520] on span "button" at bounding box center [1032, 521] width 25 height 25
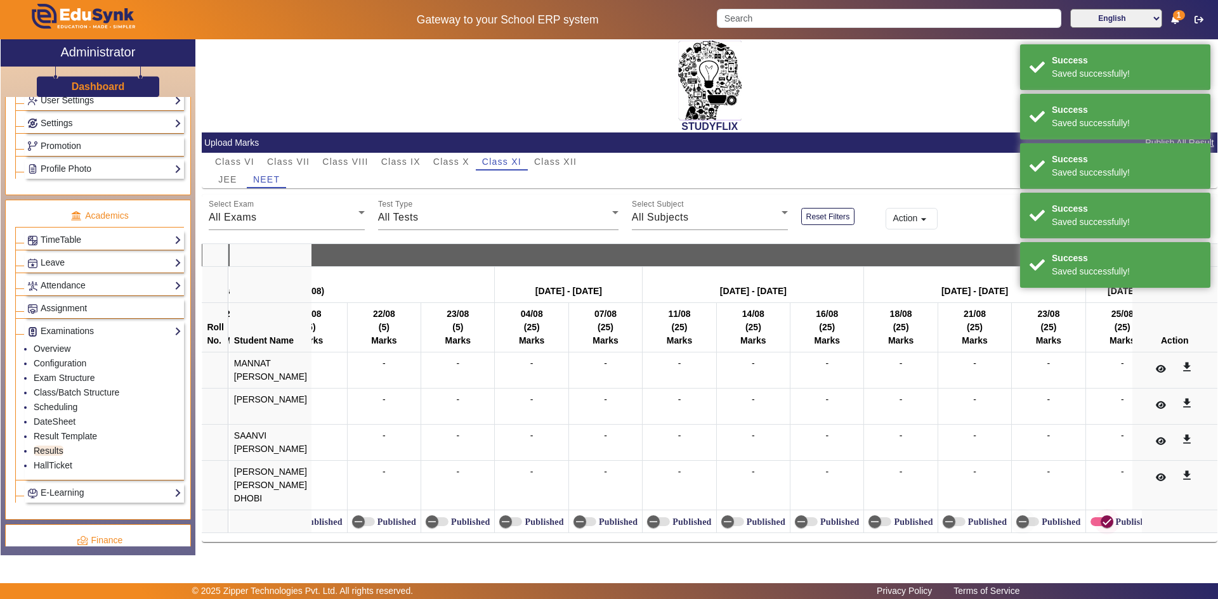
click at [1101, 520] on icon "button" at bounding box center [1106, 521] width 11 height 11
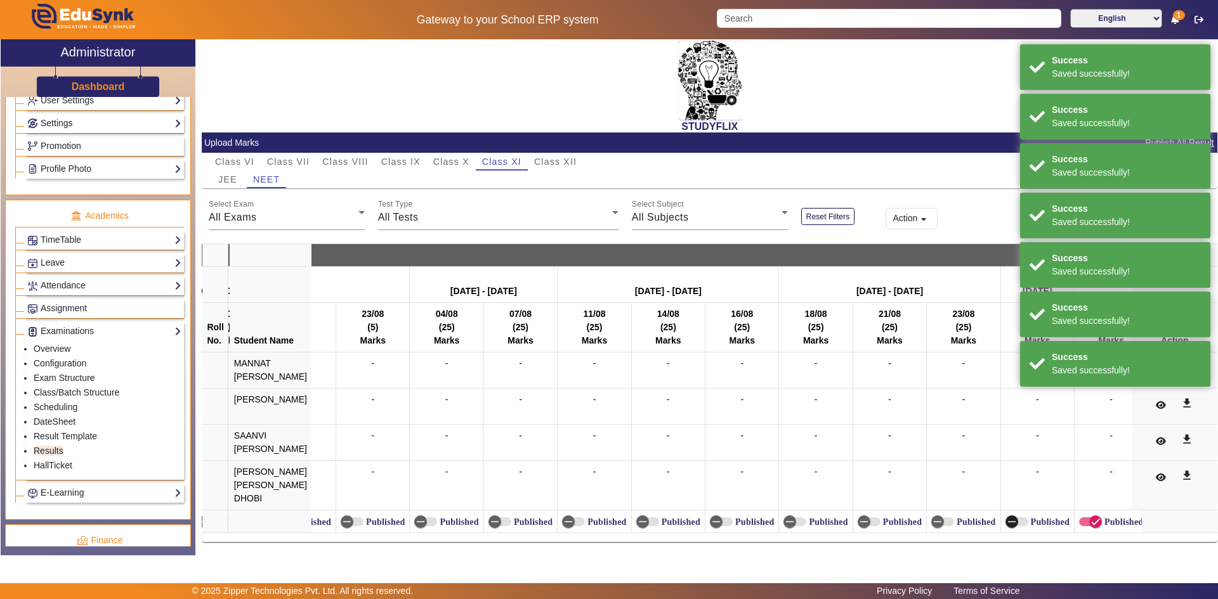
scroll to position [0, 10330]
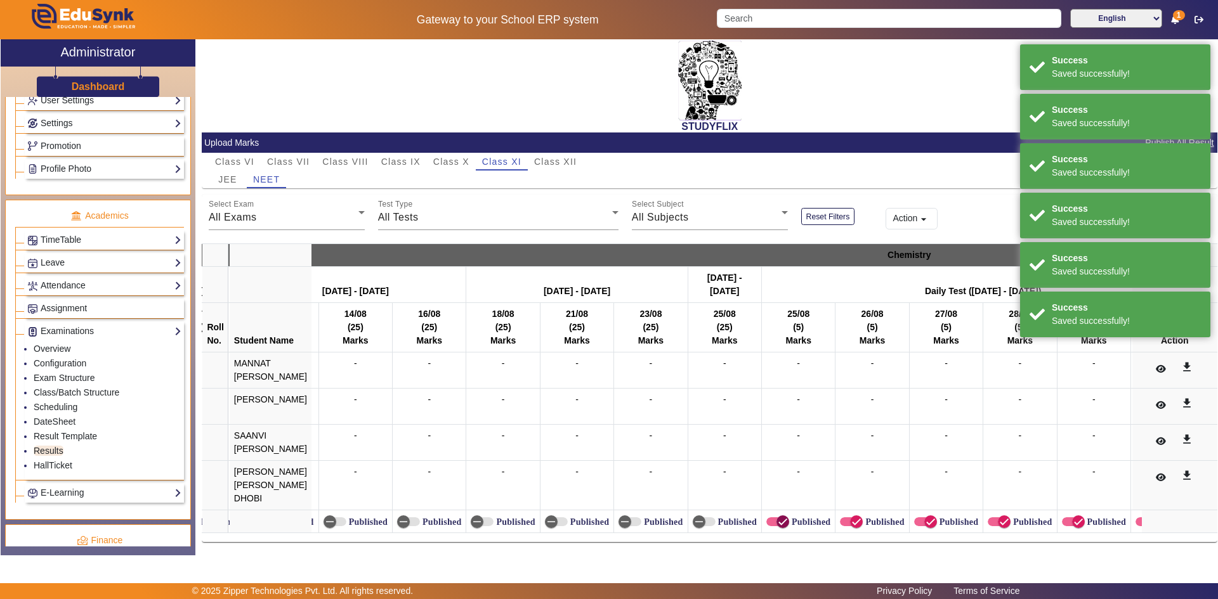
click at [783, 518] on span "button" at bounding box center [782, 521] width 25 height 25
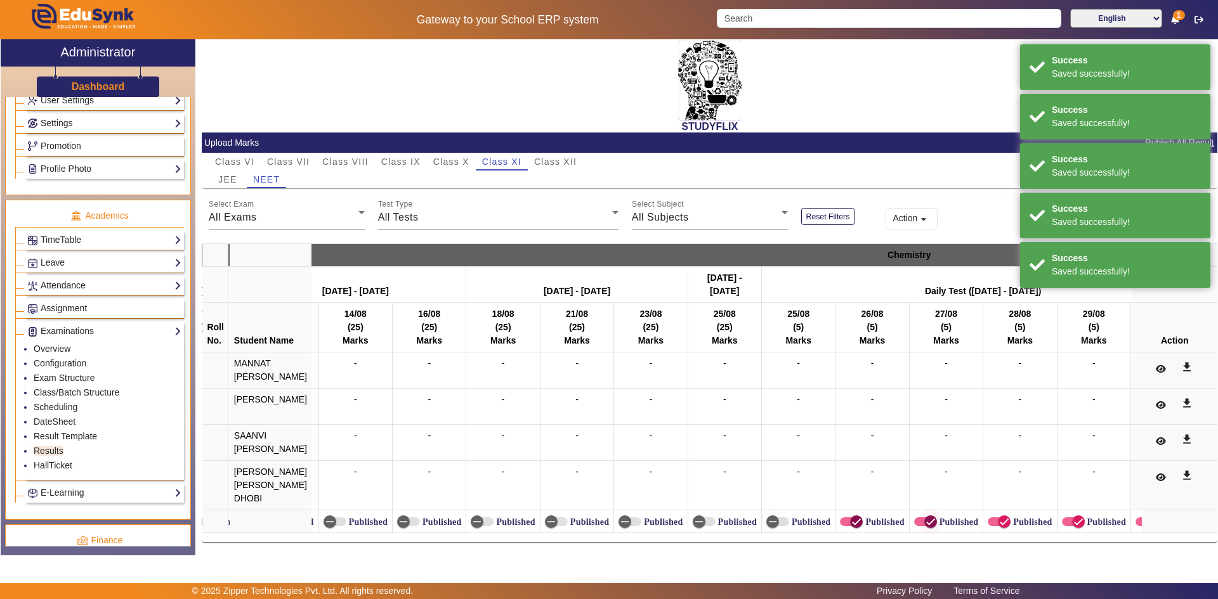
click at [856, 517] on span "button" at bounding box center [856, 521] width 25 height 25
click at [930, 516] on span "button" at bounding box center [930, 522] width 13 height 13
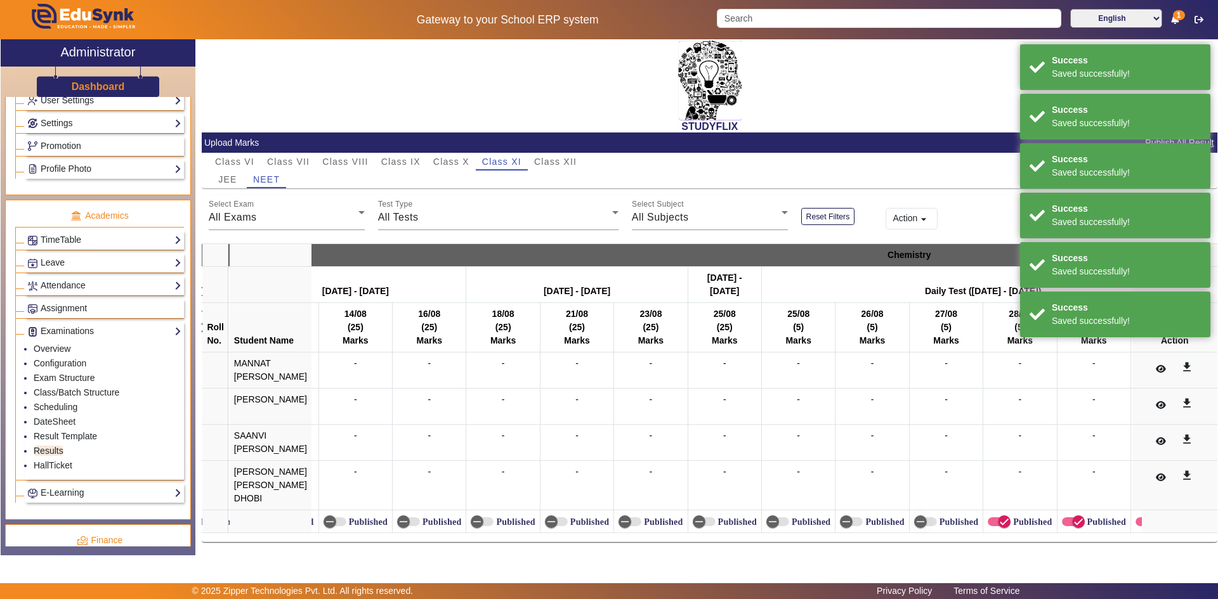
click at [1011, 517] on label "Published" at bounding box center [1031, 522] width 41 height 11
click at [1011, 518] on button "Published" at bounding box center [999, 522] width 23 height 9
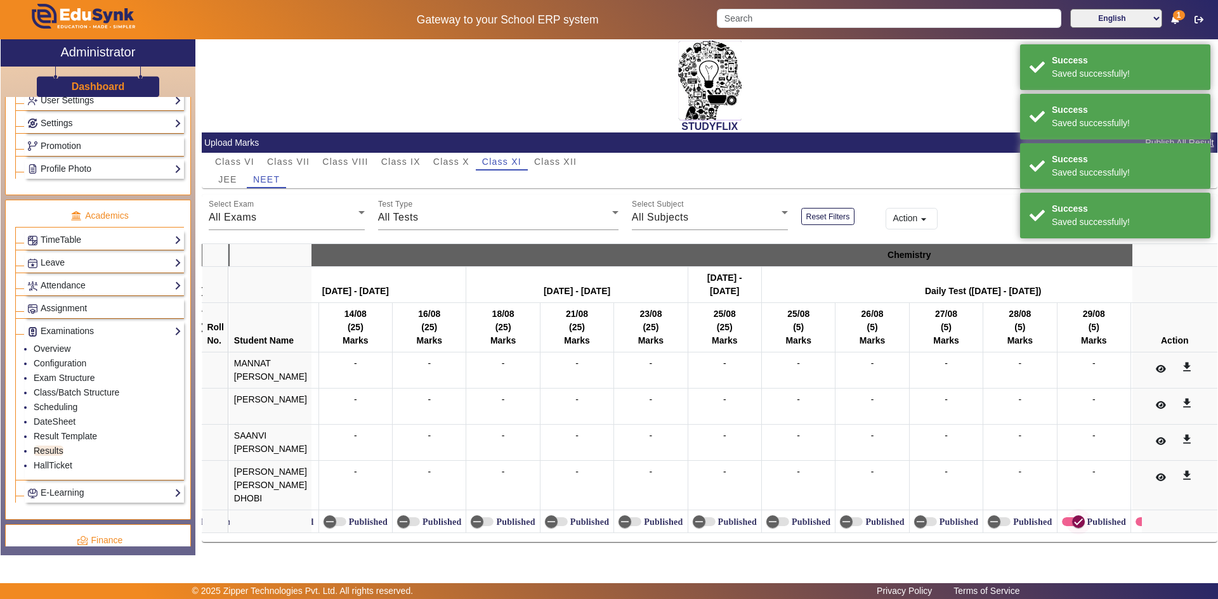
click at [1066, 516] on span "button" at bounding box center [1078, 521] width 25 height 25
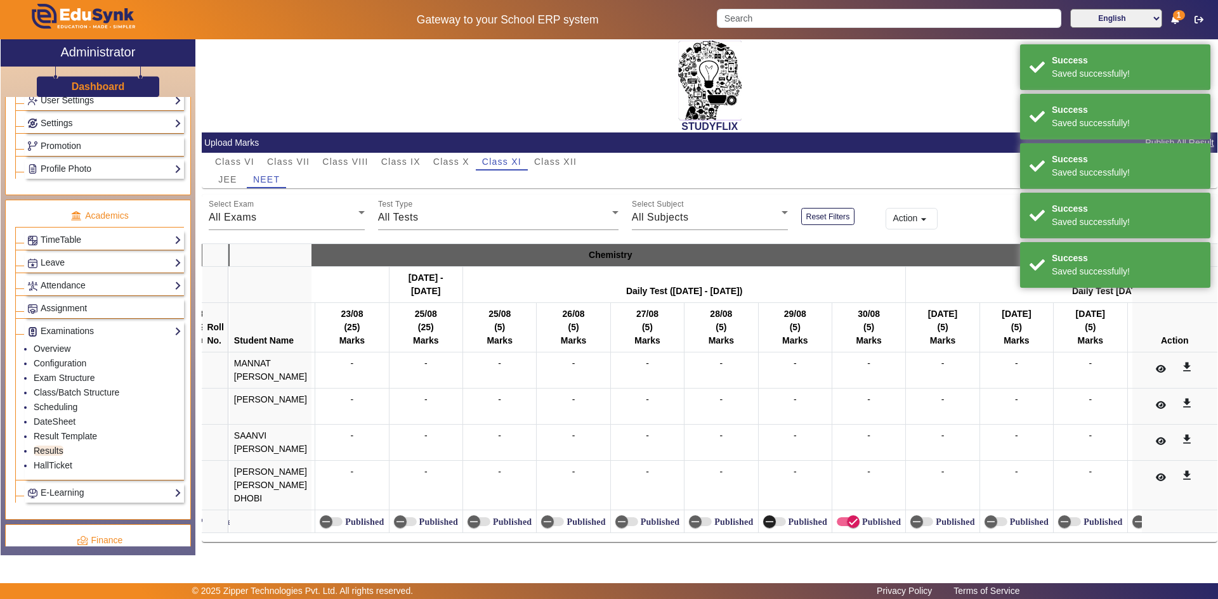
scroll to position [0, 11083]
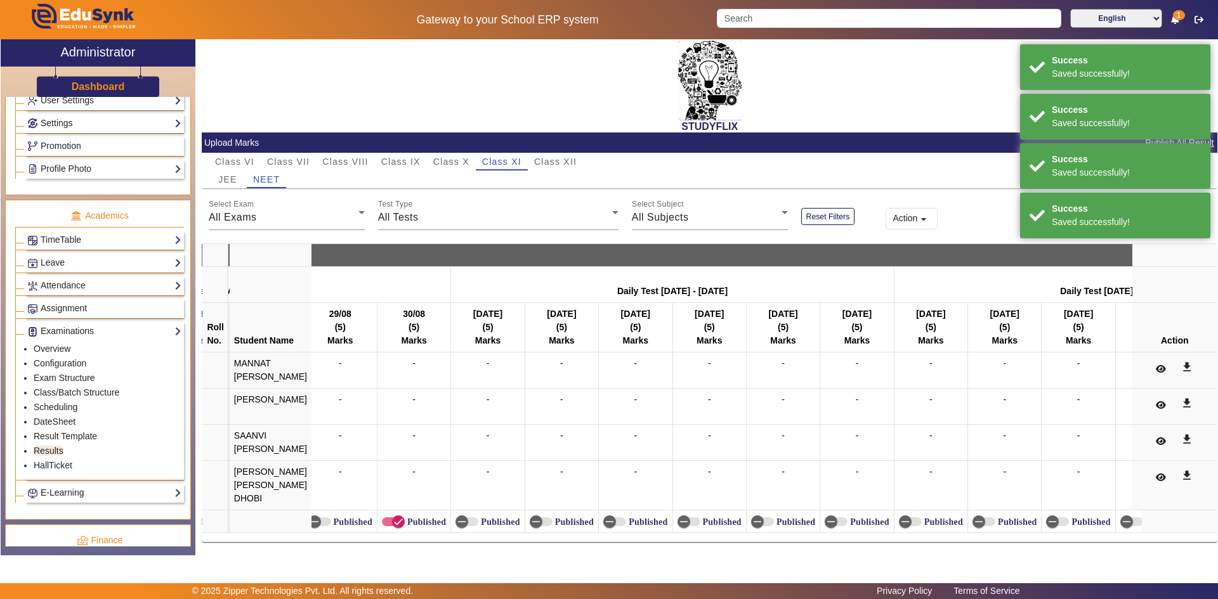
click at [423, 517] on label "Published" at bounding box center [425, 522] width 41 height 11
click at [405, 518] on button "Published" at bounding box center [393, 522] width 23 height 9
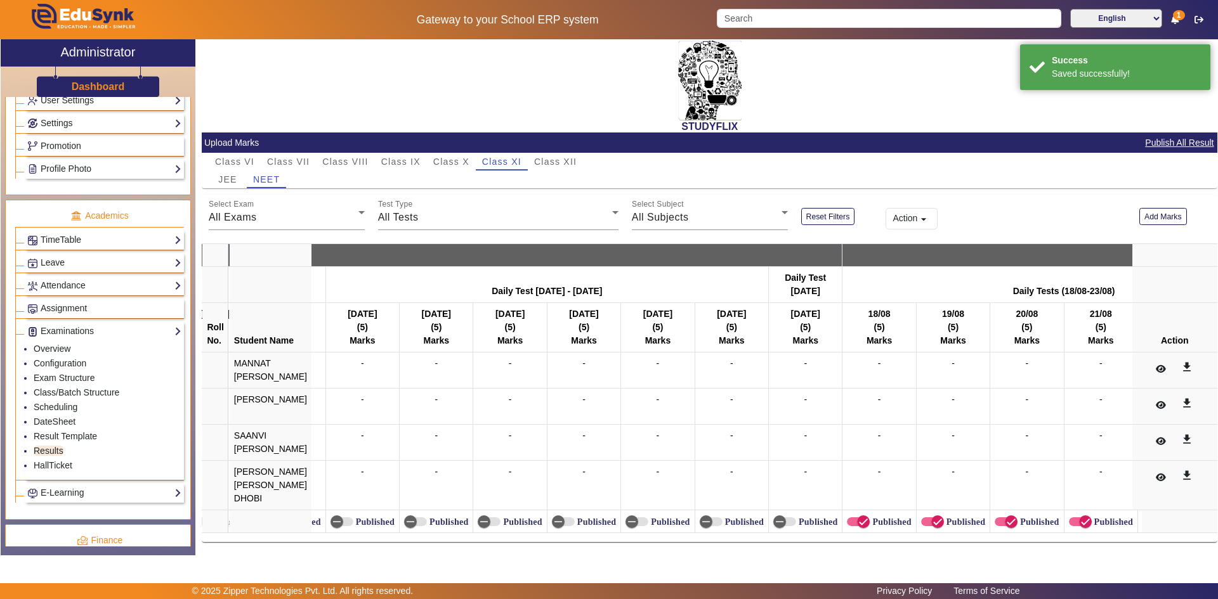
scroll to position [0, 12006]
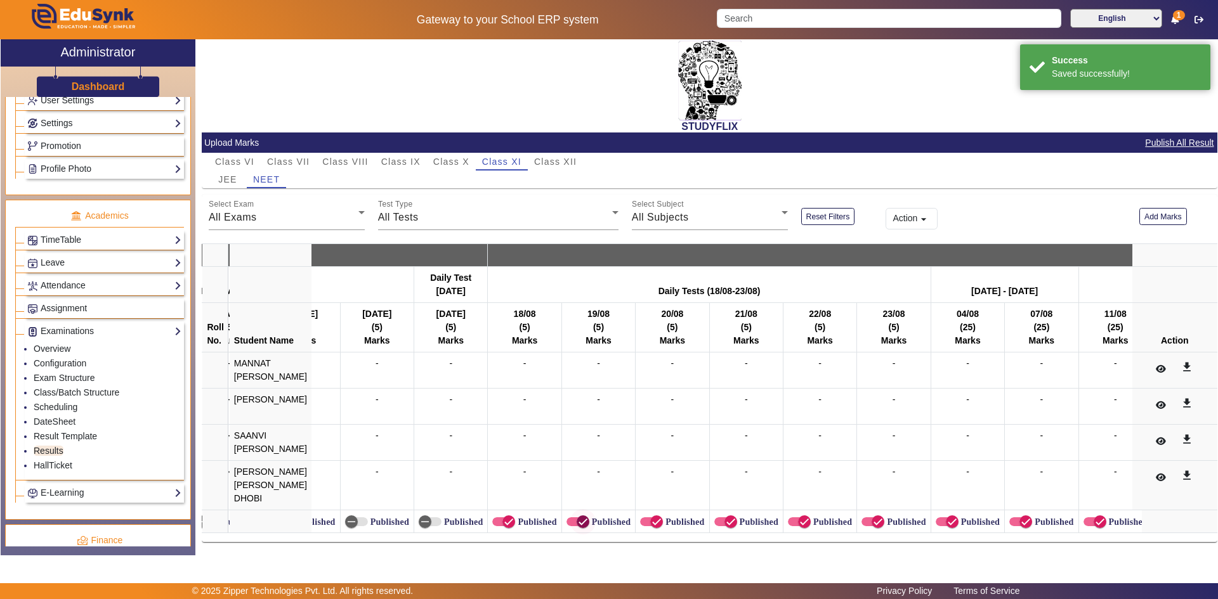
drag, startPoint x: 527, startPoint y: 511, endPoint x: 587, endPoint y: 516, distance: 59.8
click at [527, 517] on label "Published" at bounding box center [535, 522] width 41 height 11
click at [515, 518] on button "Published" at bounding box center [503, 522] width 23 height 9
click at [592, 517] on label "Published" at bounding box center [609, 522] width 41 height 11
click at [589, 518] on button "Published" at bounding box center [577, 522] width 23 height 9
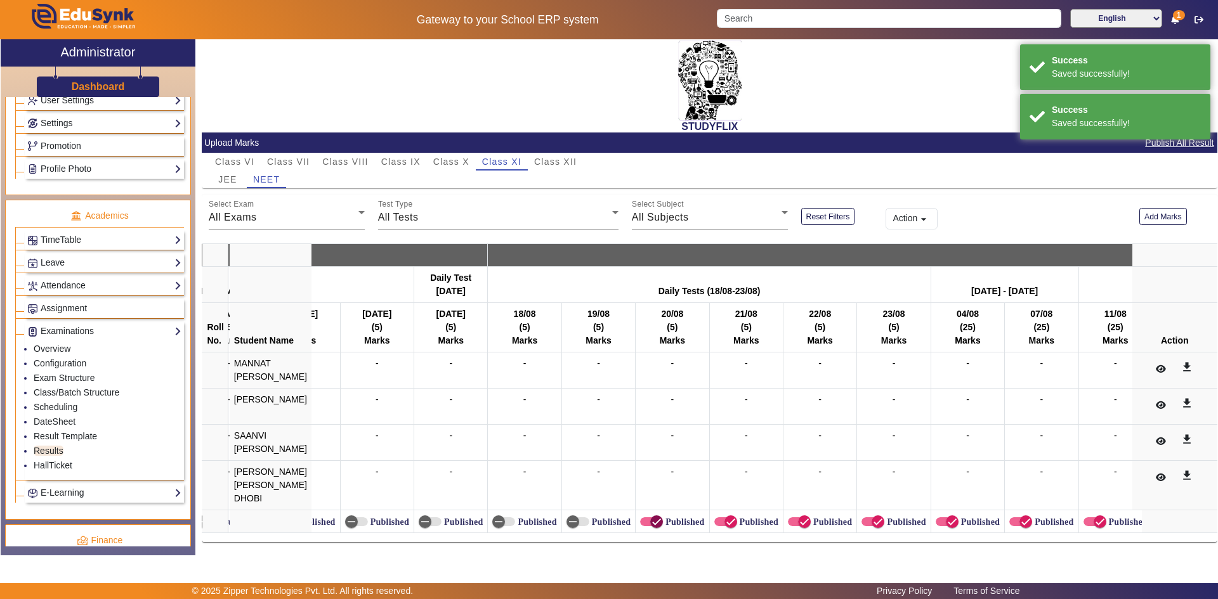
click at [653, 516] on icon "button" at bounding box center [656, 521] width 11 height 11
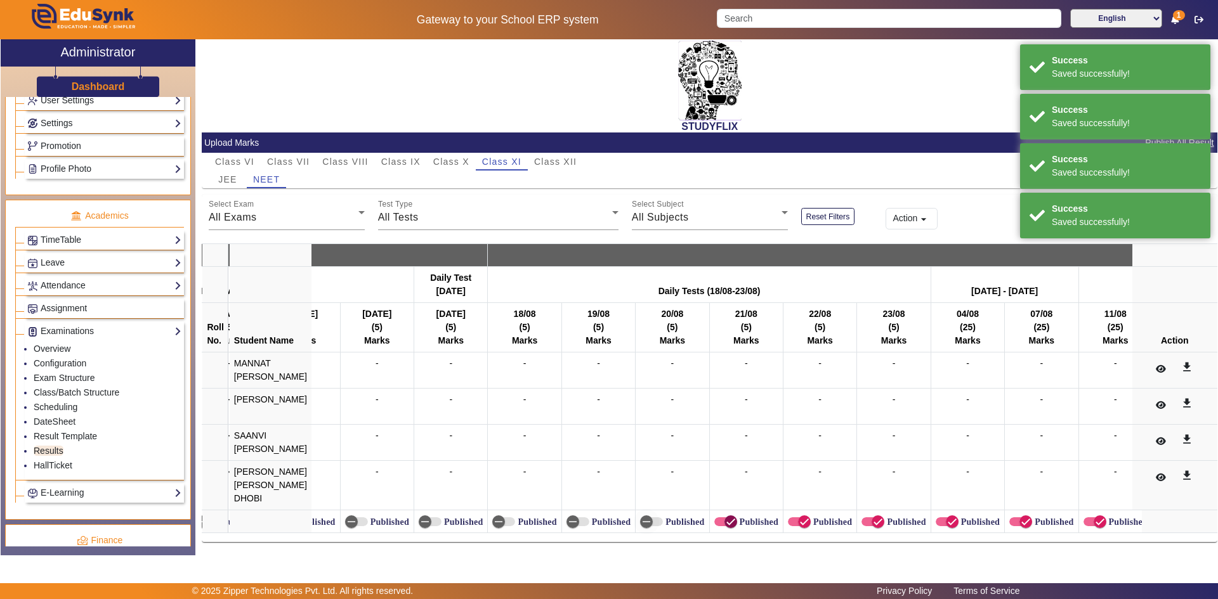
click at [725, 516] on icon "button" at bounding box center [730, 521] width 11 height 11
click at [804, 516] on span "button" at bounding box center [804, 522] width 13 height 13
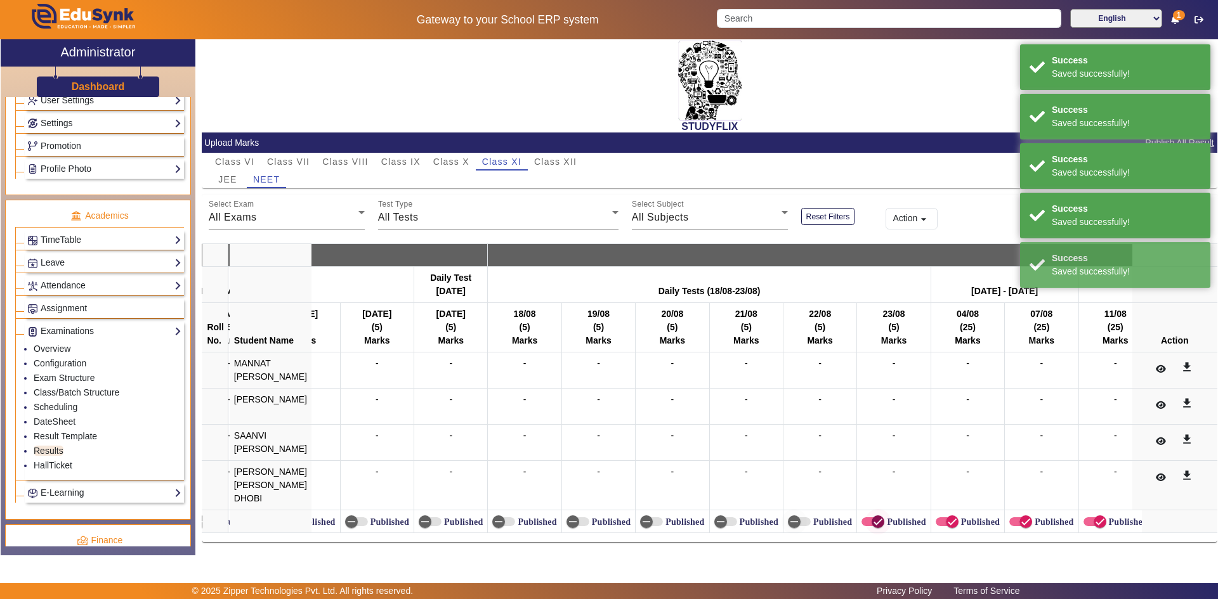
click at [872, 517] on icon "button" at bounding box center [877, 521] width 11 height 11
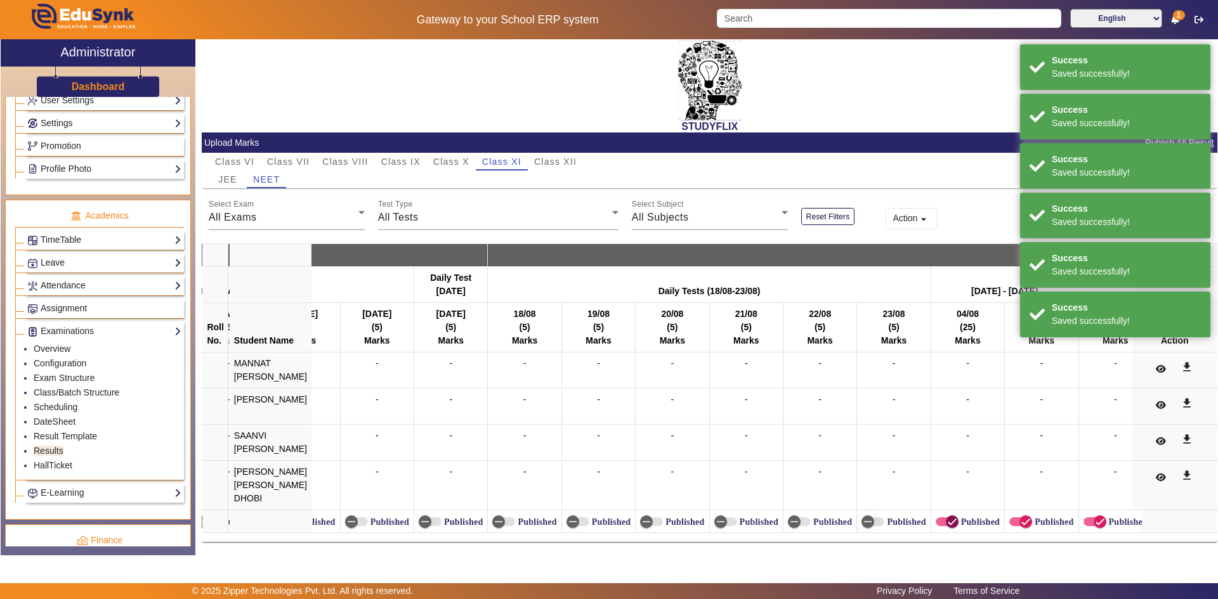
click at [957, 516] on span "button" at bounding box center [952, 521] width 25 height 25
click at [1020, 517] on icon "button" at bounding box center [1025, 521] width 11 height 11
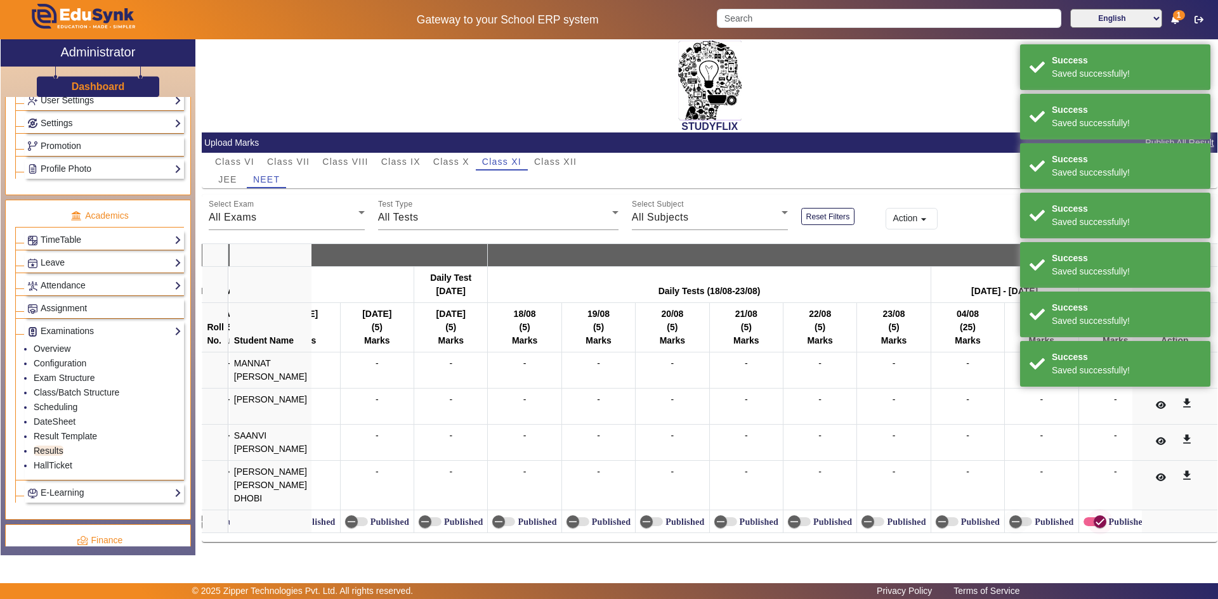
click at [1094, 516] on icon "button" at bounding box center [1099, 521] width 11 height 11
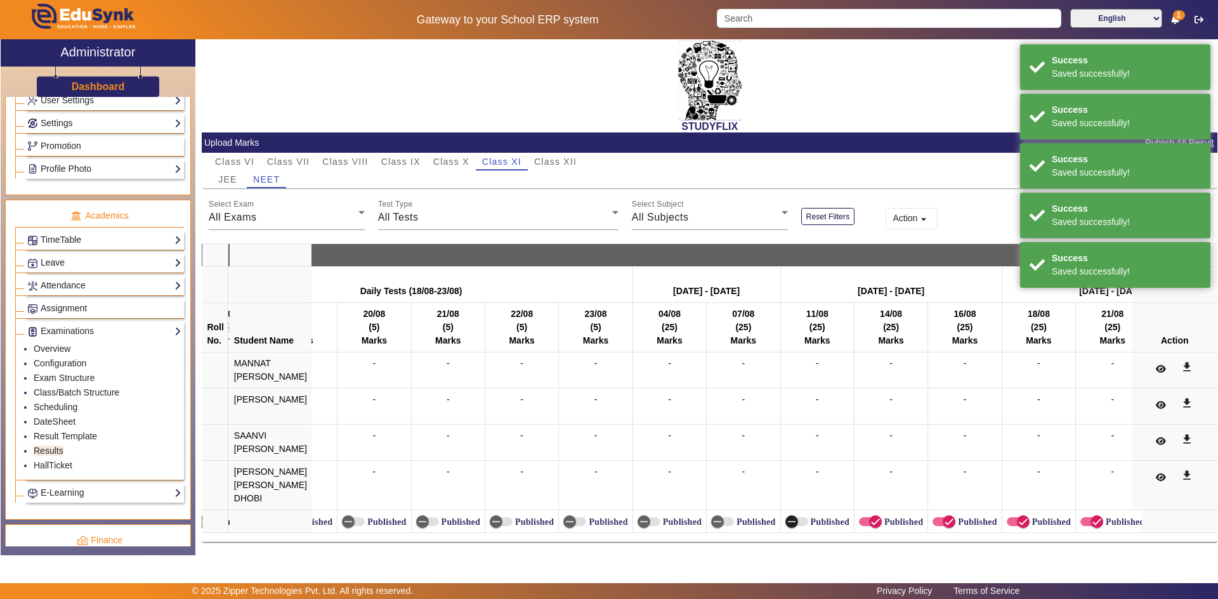
scroll to position [0, 12561]
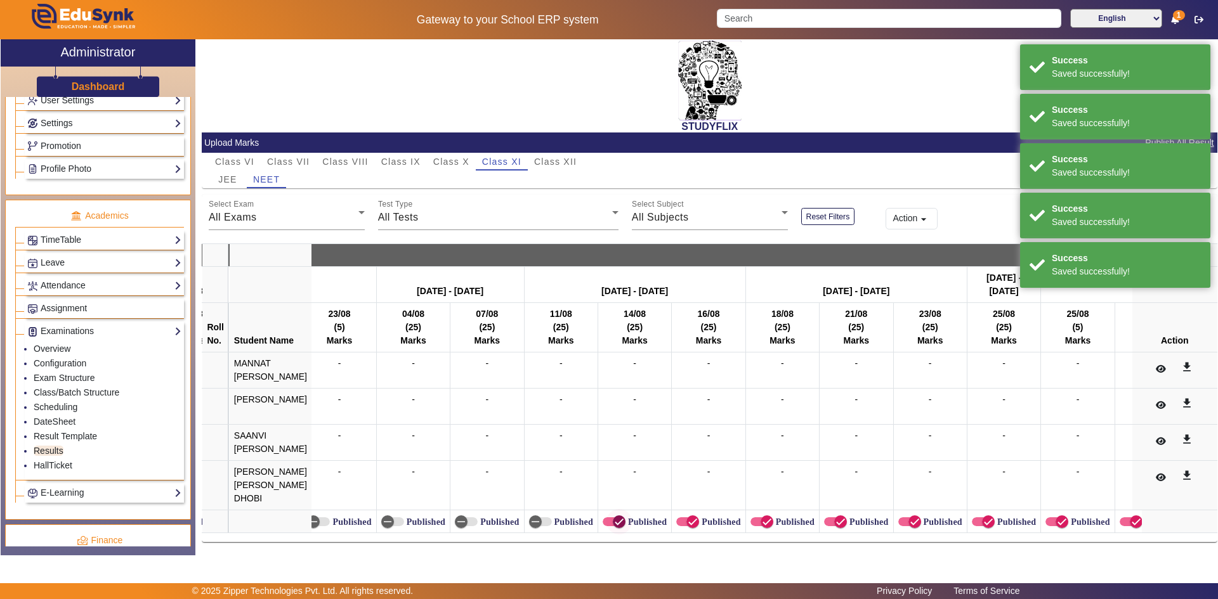
click at [606, 513] on span "button" at bounding box center [618, 521] width 25 height 25
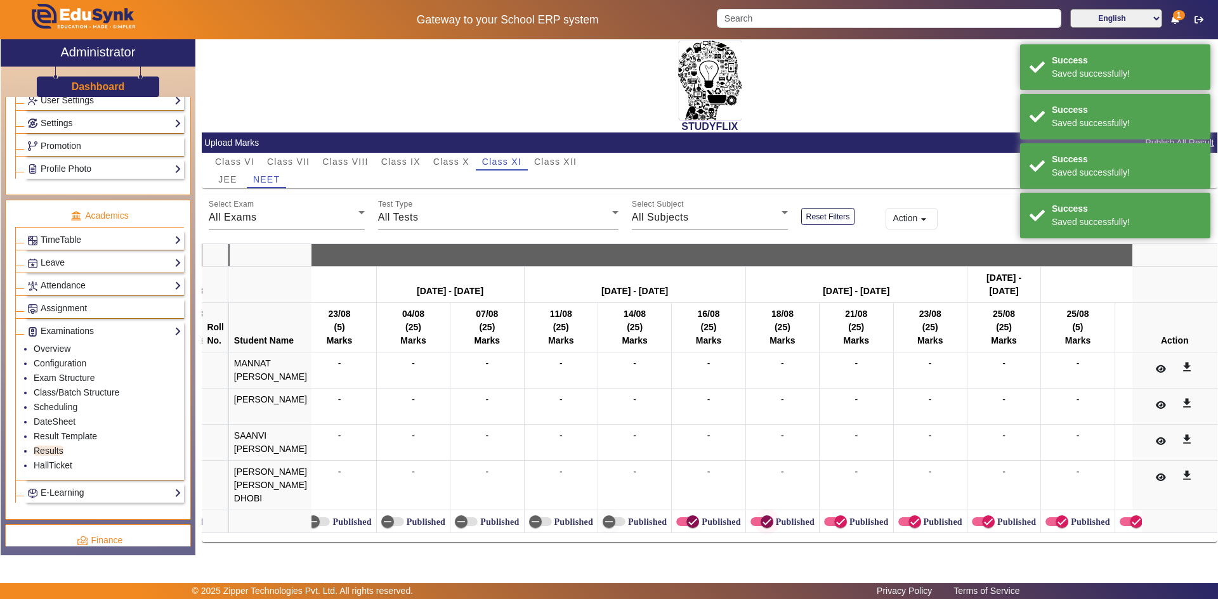
click at [693, 515] on span "button" at bounding box center [692, 521] width 25 height 25
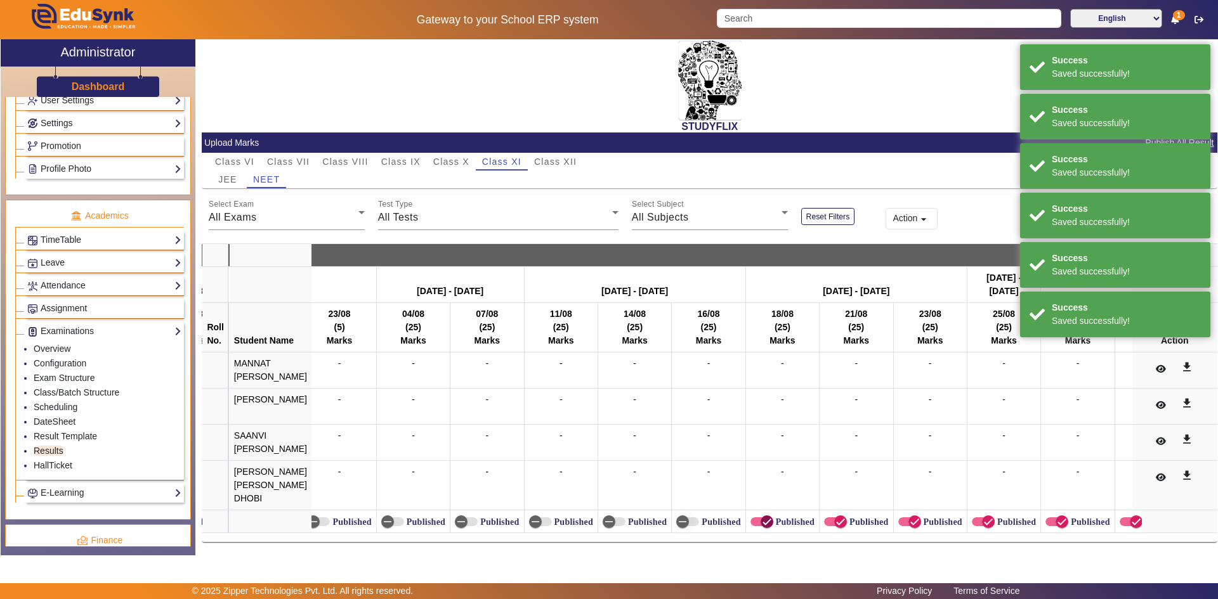
click at [768, 516] on span "button" at bounding box center [767, 522] width 13 height 13
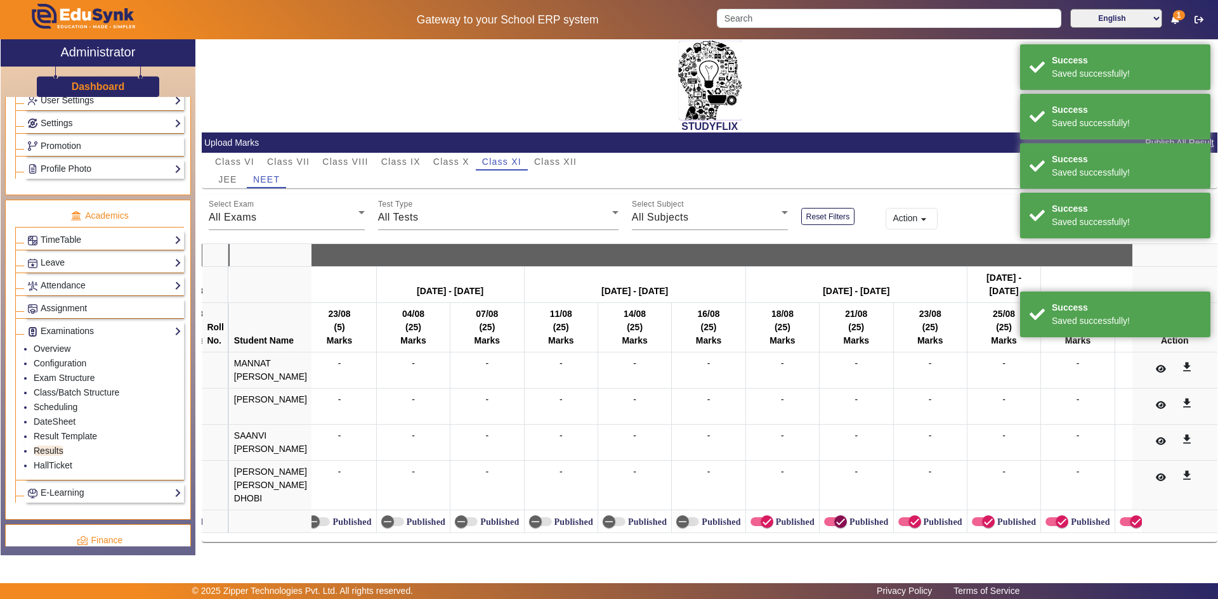
click at [839, 516] on icon "button" at bounding box center [840, 521] width 11 height 11
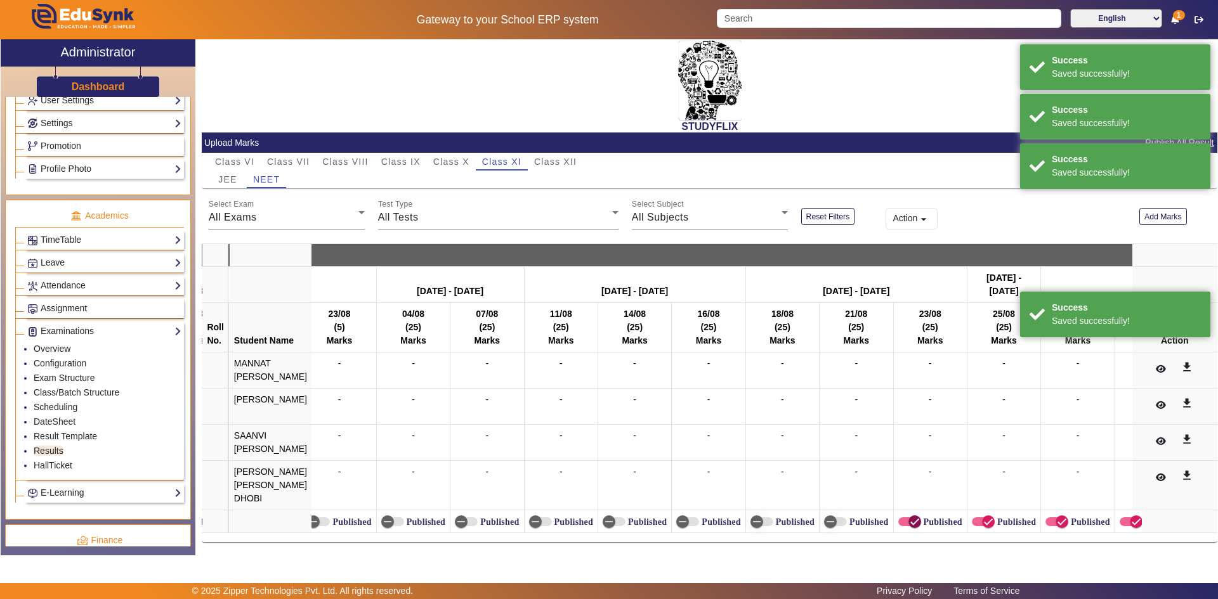
click at [902, 512] on span "button" at bounding box center [914, 521] width 25 height 25
click at [983, 516] on icon "button" at bounding box center [988, 521] width 11 height 11
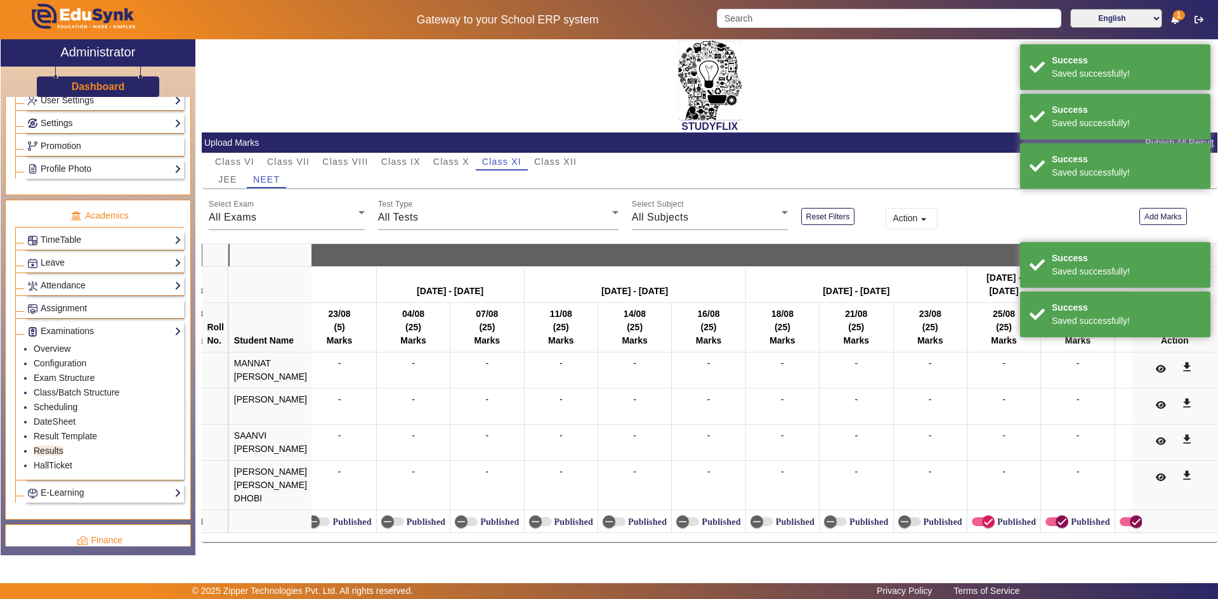
click at [1063, 516] on span "button" at bounding box center [1061, 521] width 25 height 25
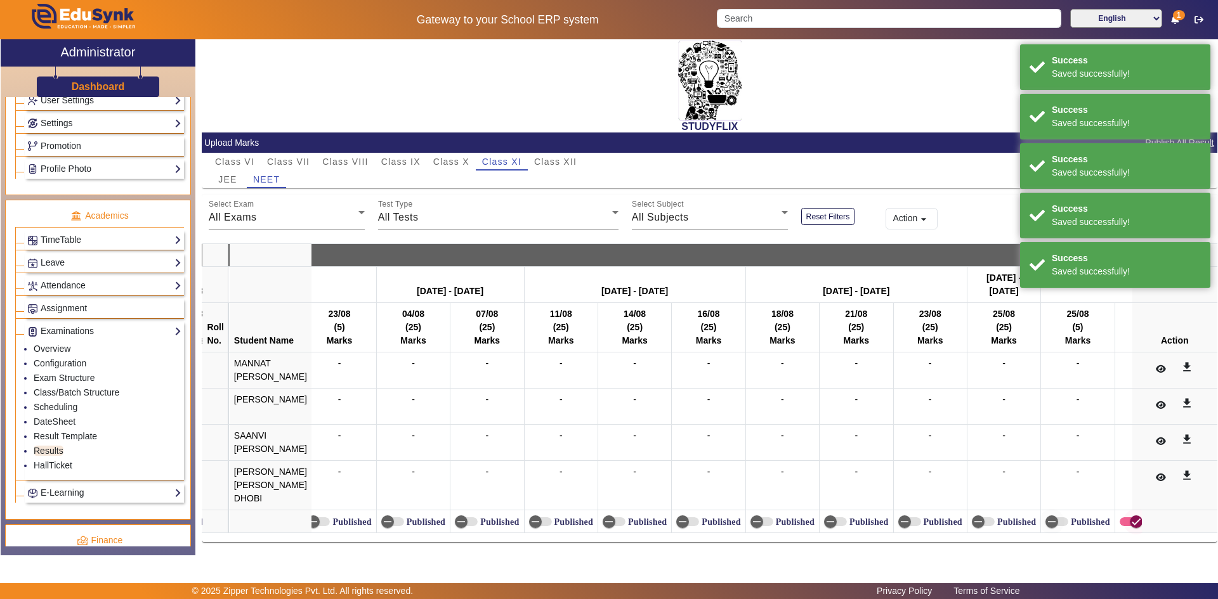
click at [1130, 516] on icon "button" at bounding box center [1135, 521] width 11 height 11
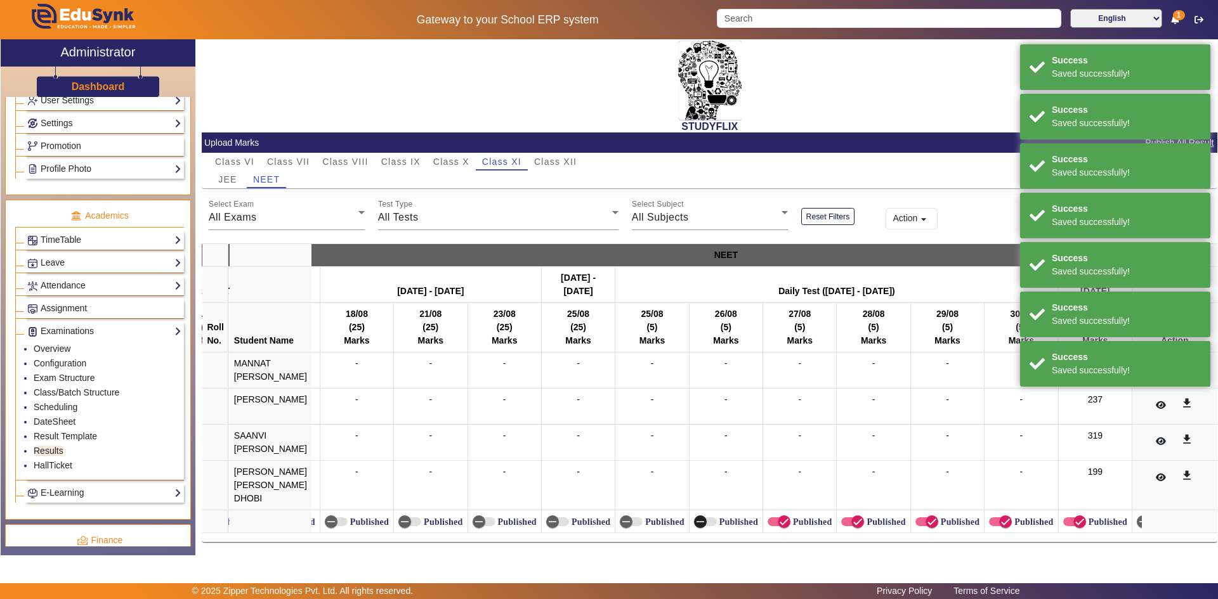
scroll to position [0, 13356]
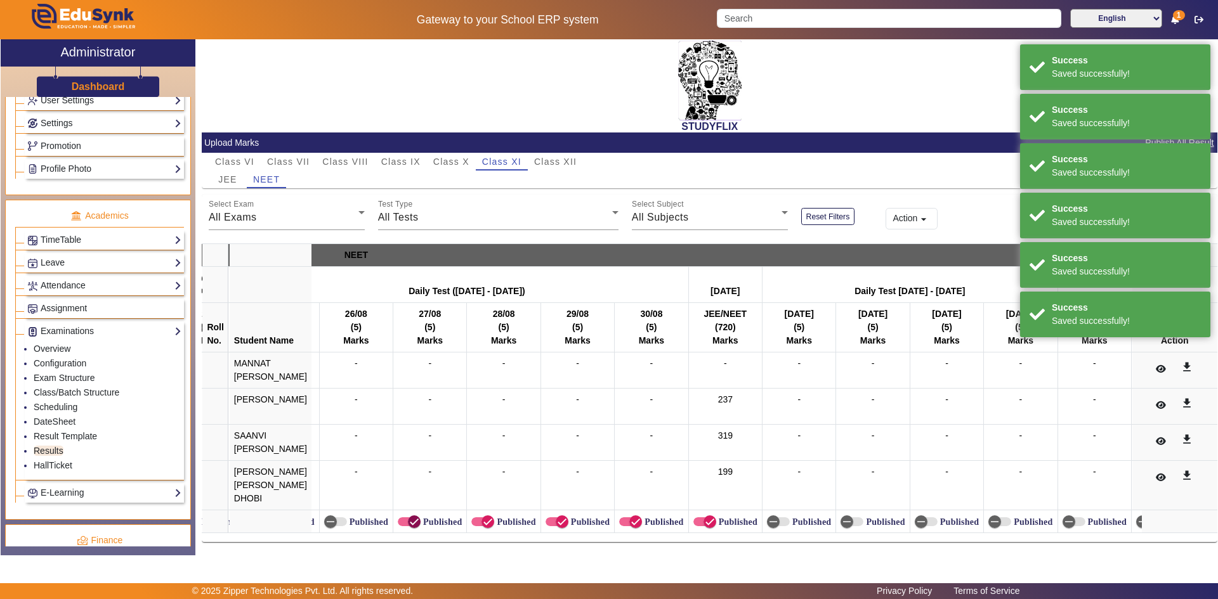
click at [409, 516] on icon "button" at bounding box center [414, 521] width 11 height 11
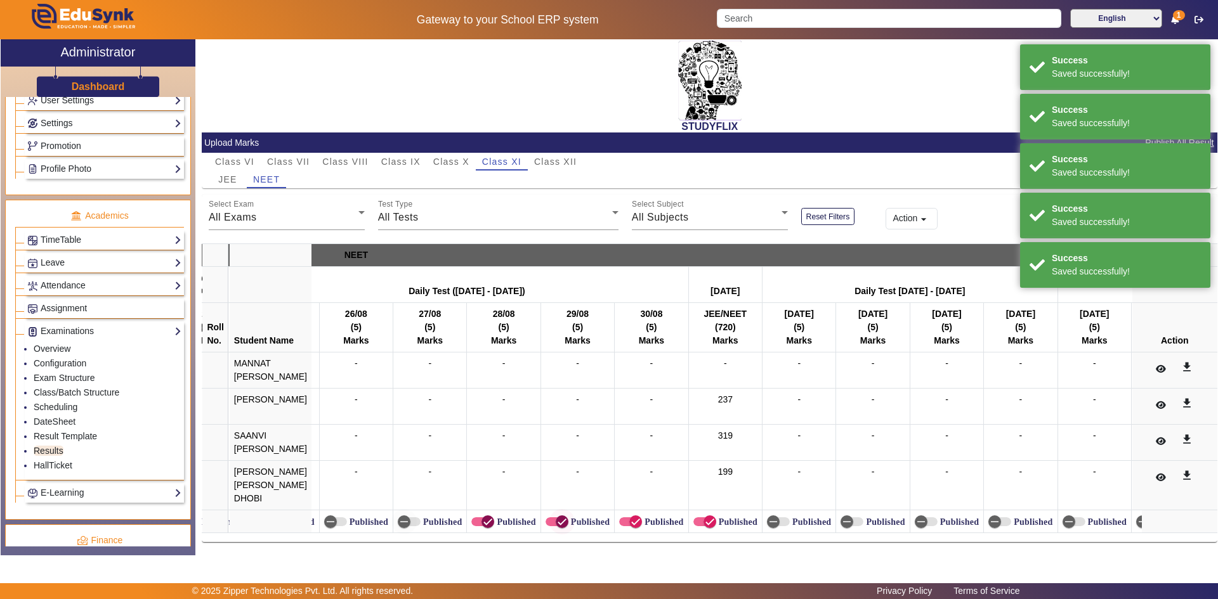
click at [492, 516] on span "button" at bounding box center [487, 521] width 25 height 25
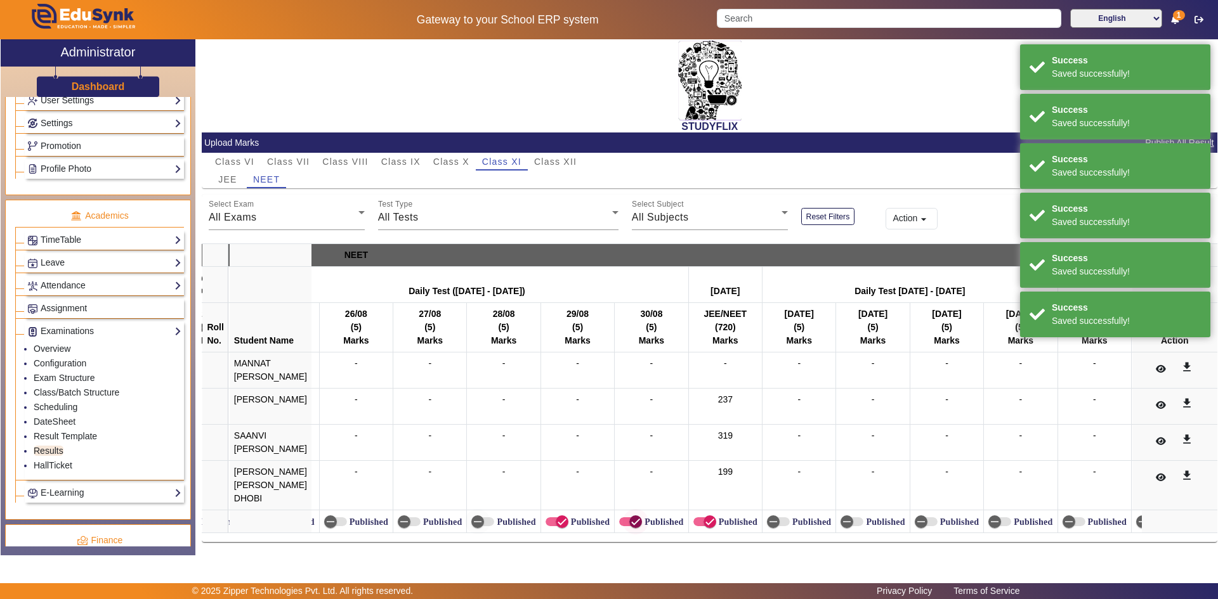
click at [568, 519] on label "Published" at bounding box center [588, 522] width 41 height 11
click at [568, 519] on button "Published" at bounding box center [557, 522] width 23 height 9
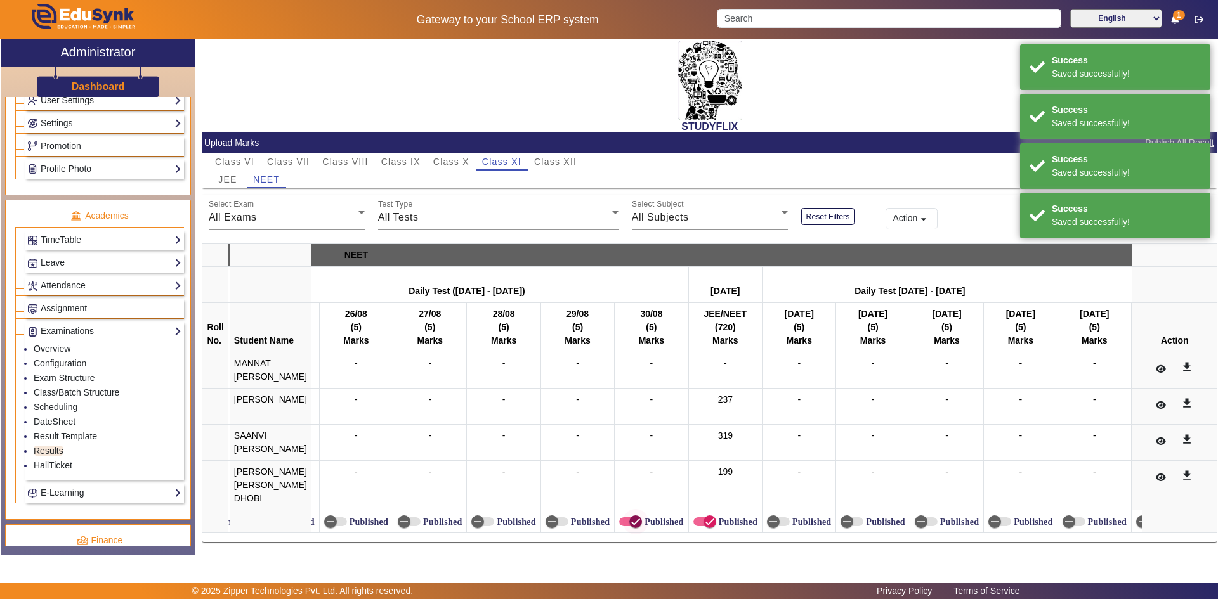
click at [623, 519] on span "button" at bounding box center [635, 521] width 25 height 25
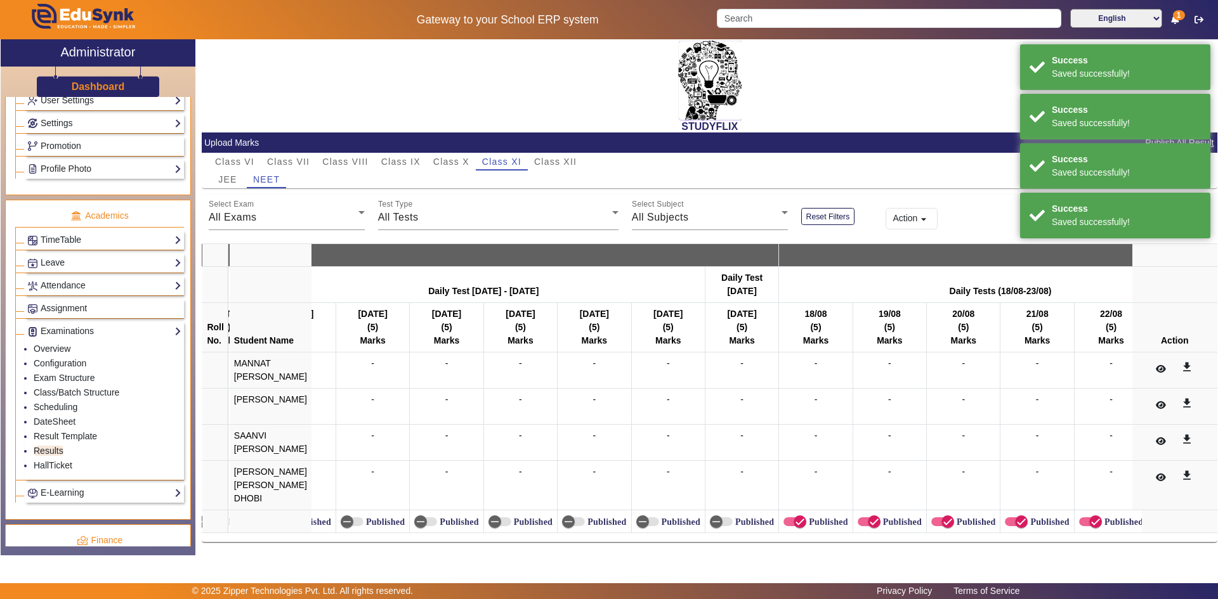
scroll to position [0, 14180]
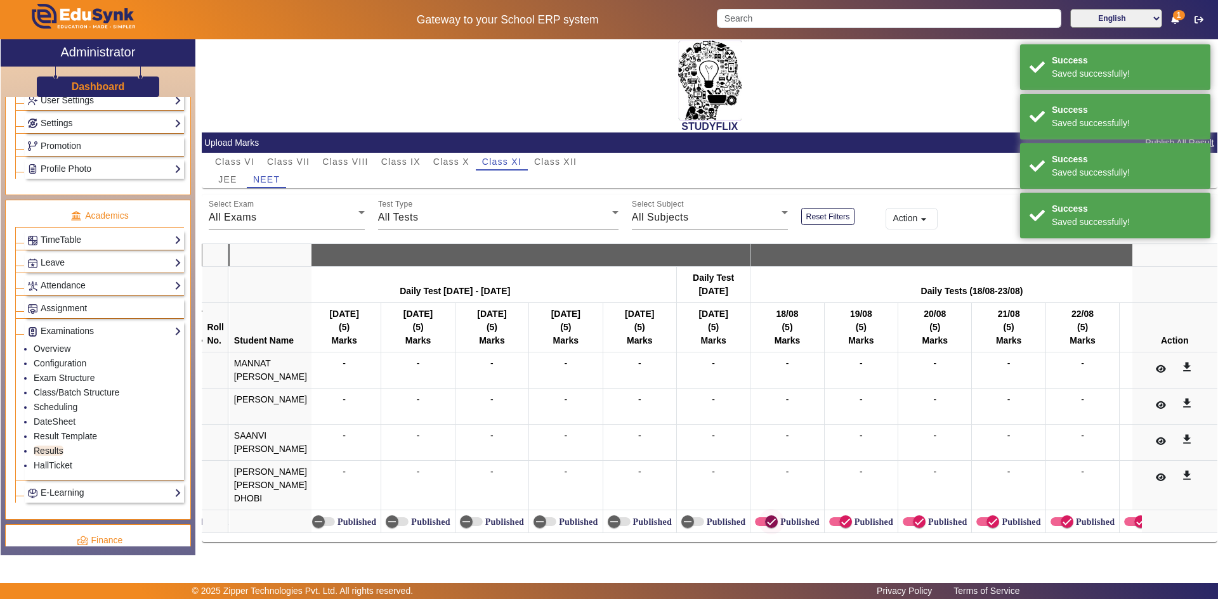
click at [776, 520] on span "button" at bounding box center [771, 521] width 25 height 25
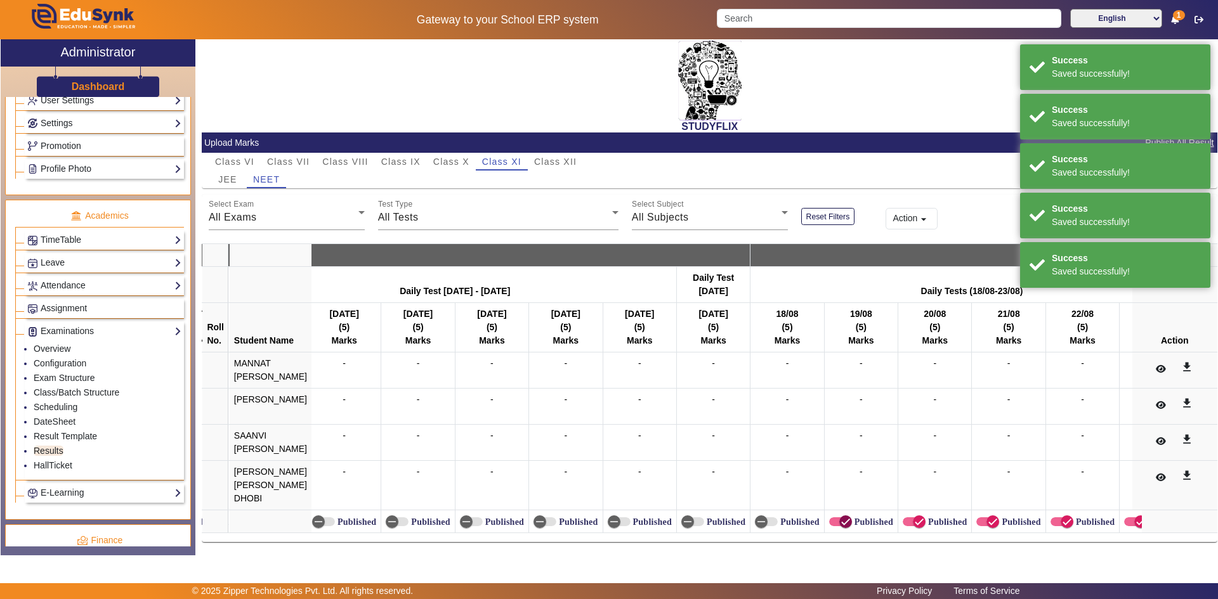
click at [839, 516] on span "button" at bounding box center [845, 522] width 13 height 13
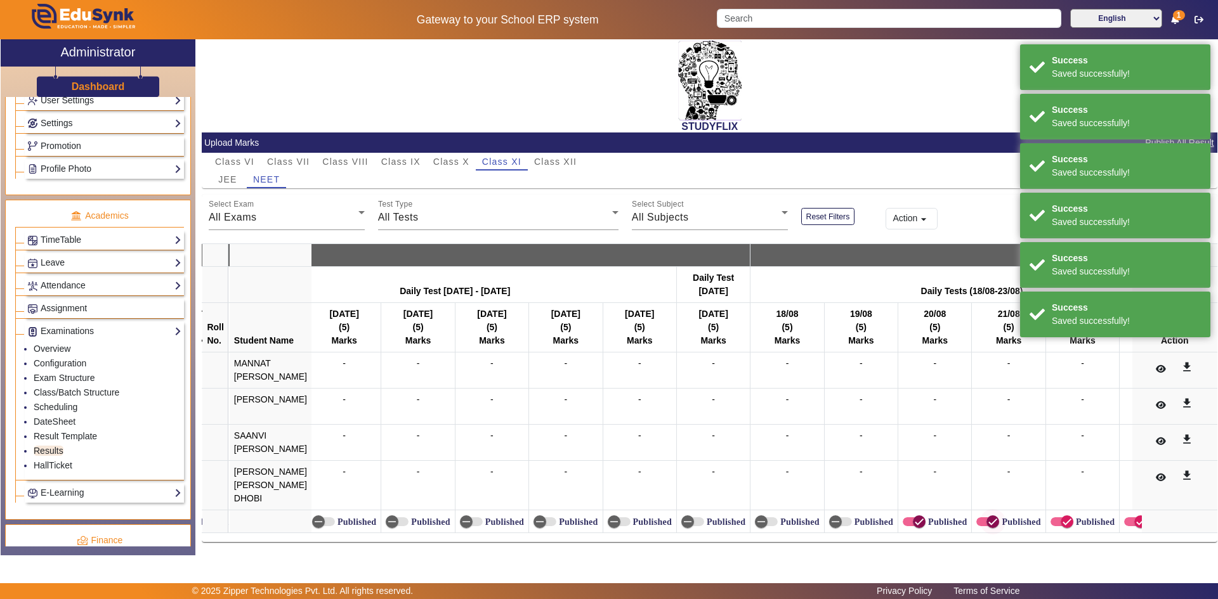
click at [917, 516] on icon "button" at bounding box center [919, 521] width 11 height 11
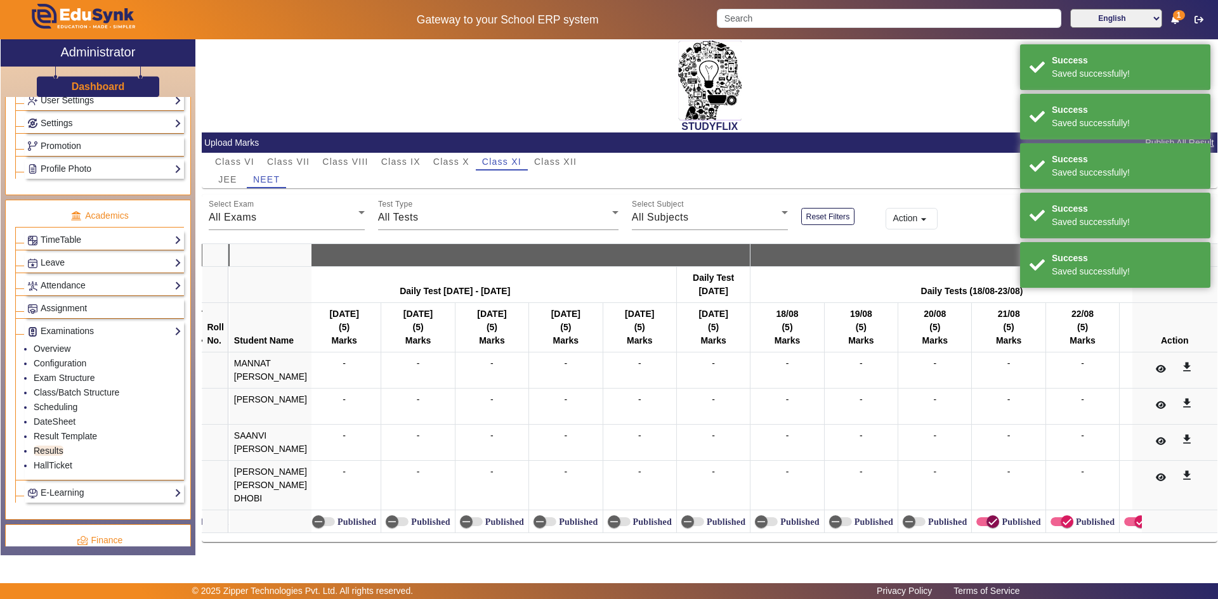
click at [990, 516] on icon "button" at bounding box center [992, 521] width 11 height 11
click at [1061, 519] on icon "button" at bounding box center [1066, 521] width 11 height 11
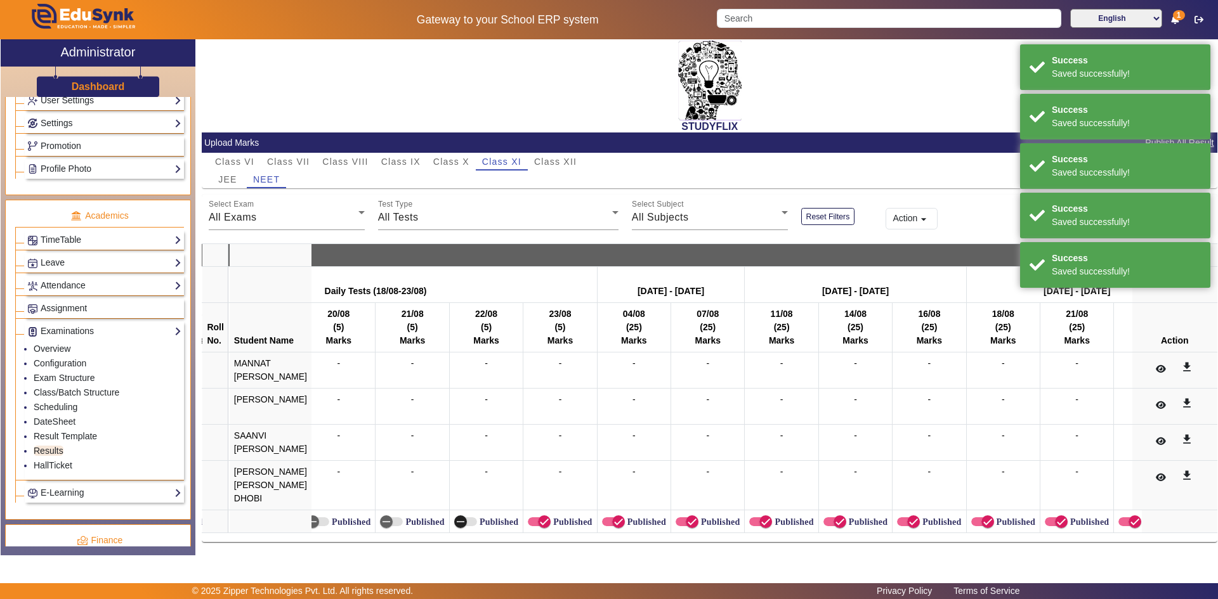
scroll to position [0, 14891]
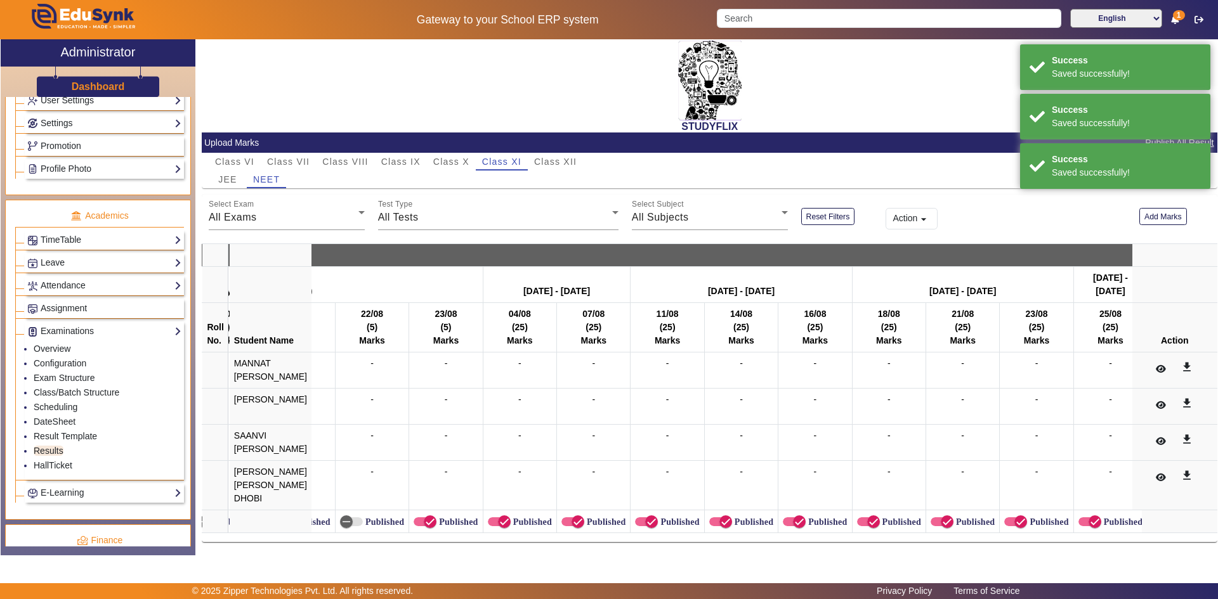
click at [457, 517] on label "Published" at bounding box center [456, 522] width 41 height 11
click at [436, 518] on button "Published" at bounding box center [425, 522] width 23 height 9
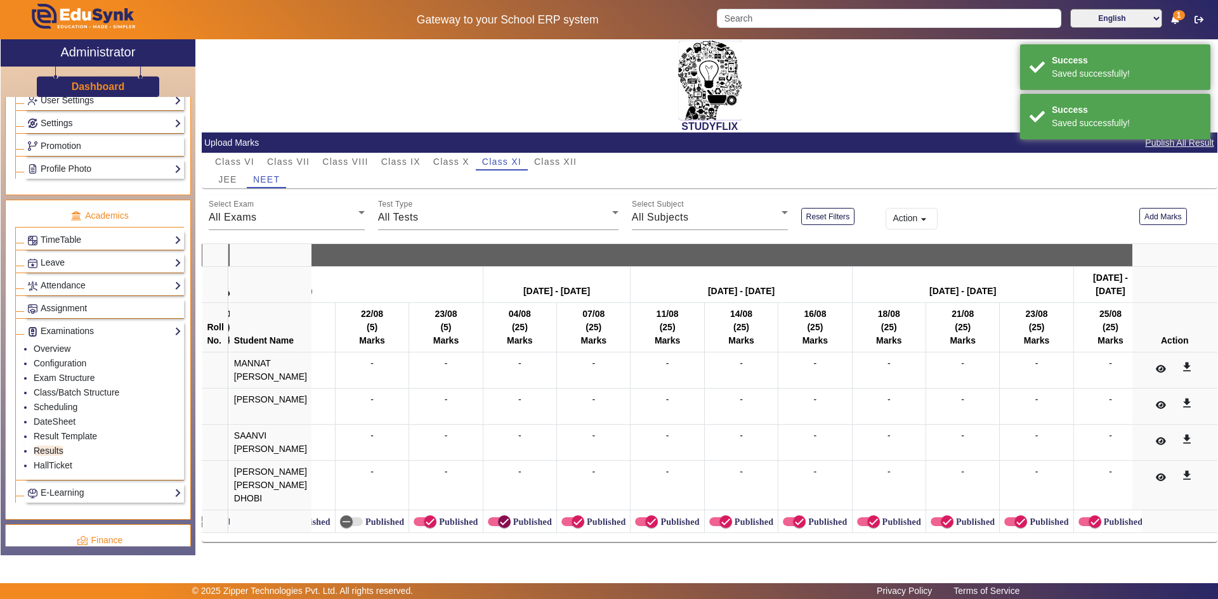
click at [499, 516] on icon "button" at bounding box center [504, 521] width 11 height 11
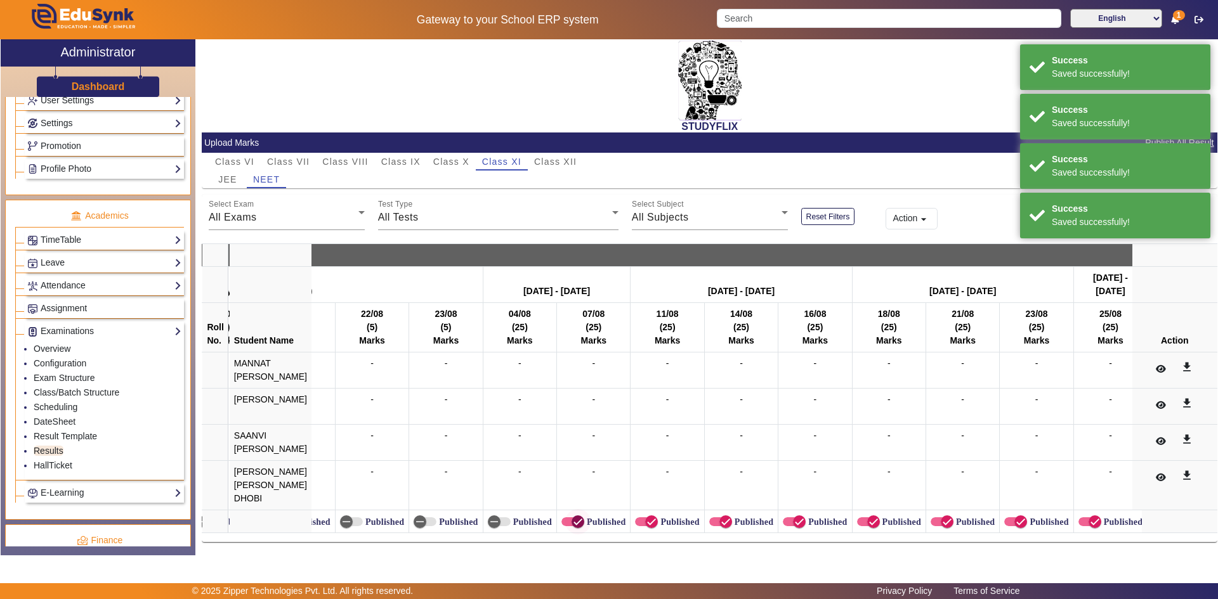
click at [574, 522] on icon "button" at bounding box center [578, 522] width 8 height 1
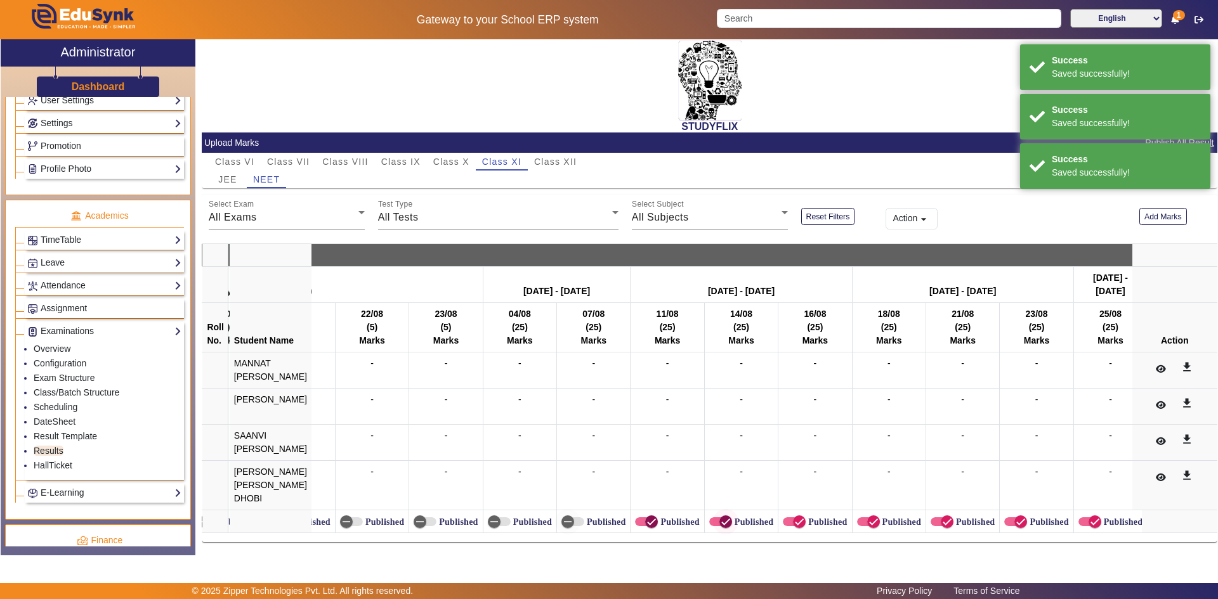
click at [646, 516] on icon "button" at bounding box center [651, 521] width 11 height 11
click at [720, 516] on icon "button" at bounding box center [725, 521] width 11 height 11
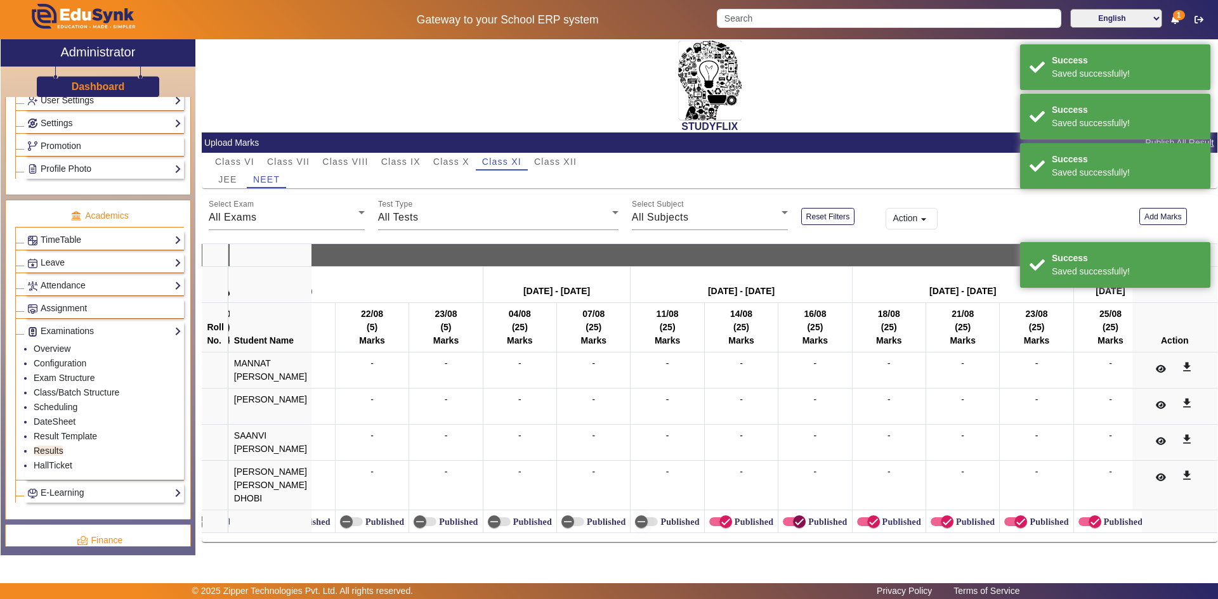
click at [796, 522] on icon "button" at bounding box center [800, 522] width 8 height 1
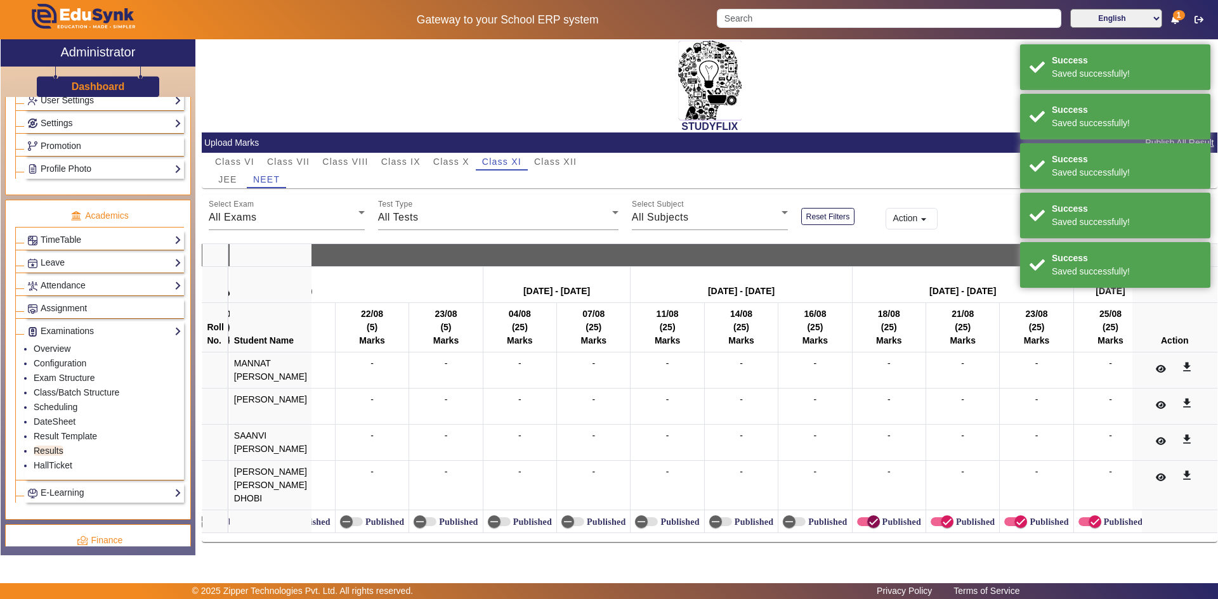
click at [868, 516] on icon "button" at bounding box center [873, 521] width 11 height 11
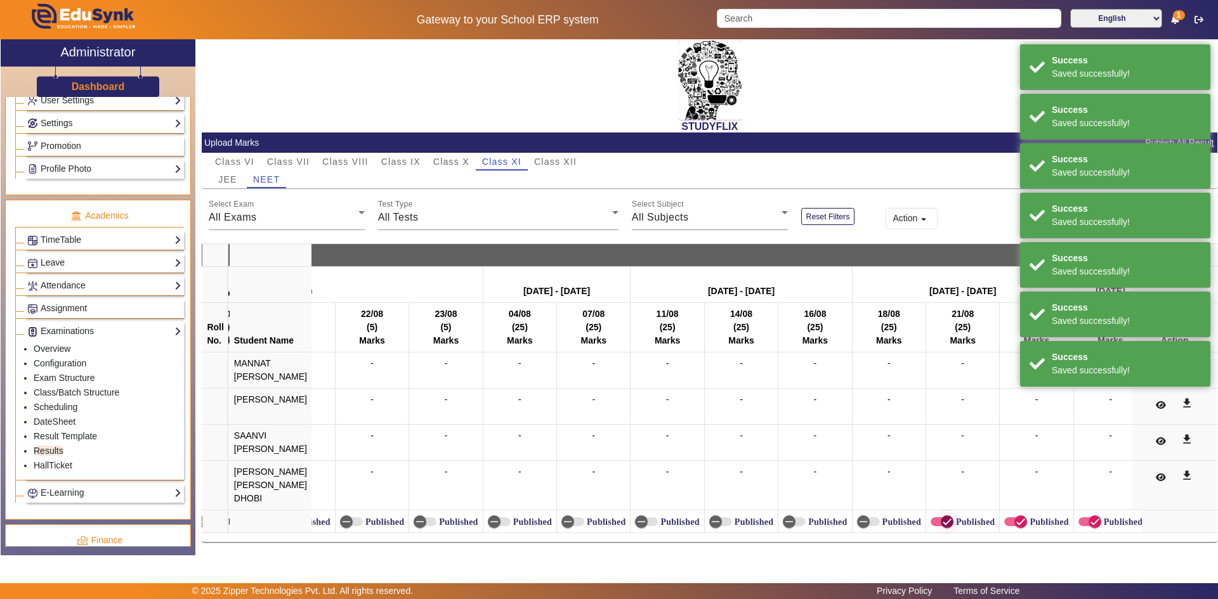
click at [943, 520] on icon "button" at bounding box center [946, 521] width 11 height 11
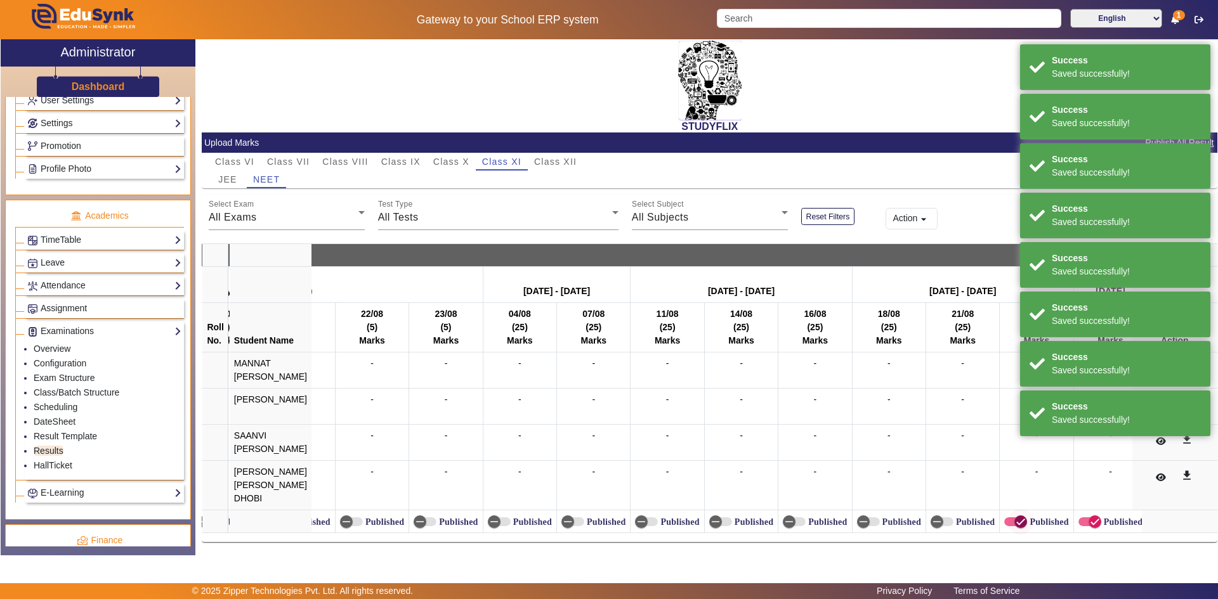
click at [1014, 516] on span "button" at bounding box center [1020, 522] width 13 height 13
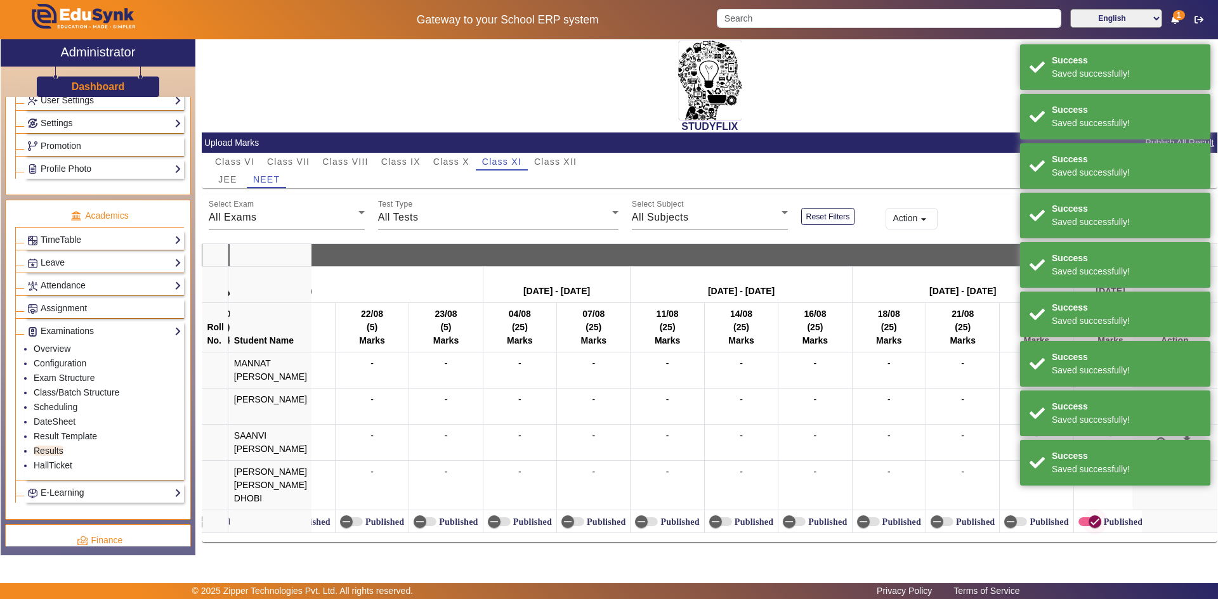
click at [1089, 518] on span "button" at bounding box center [1095, 522] width 13 height 13
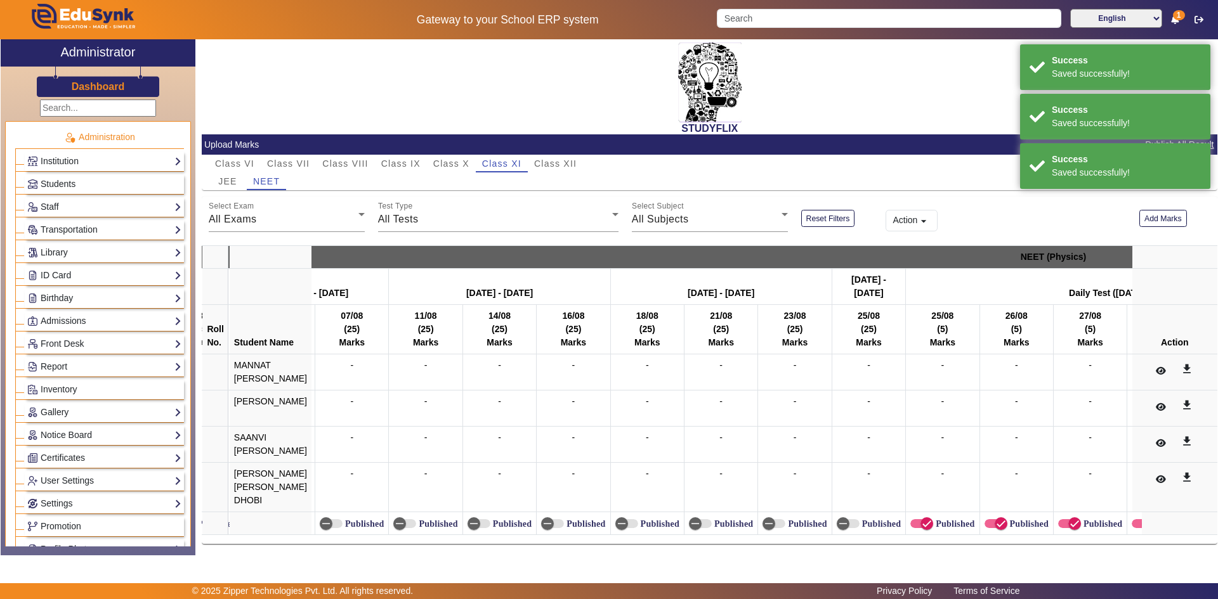
scroll to position [0, 15303]
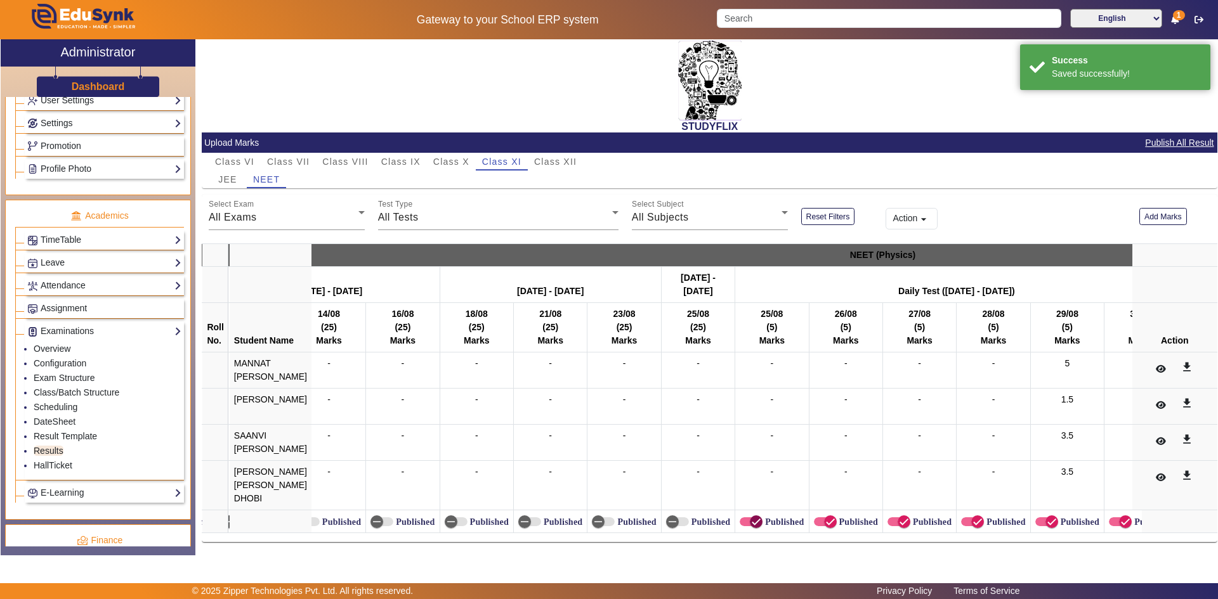
drag, startPoint x: 751, startPoint y: 512, endPoint x: 855, endPoint y: 532, distance: 105.9
click at [754, 516] on icon "button" at bounding box center [755, 521] width 11 height 11
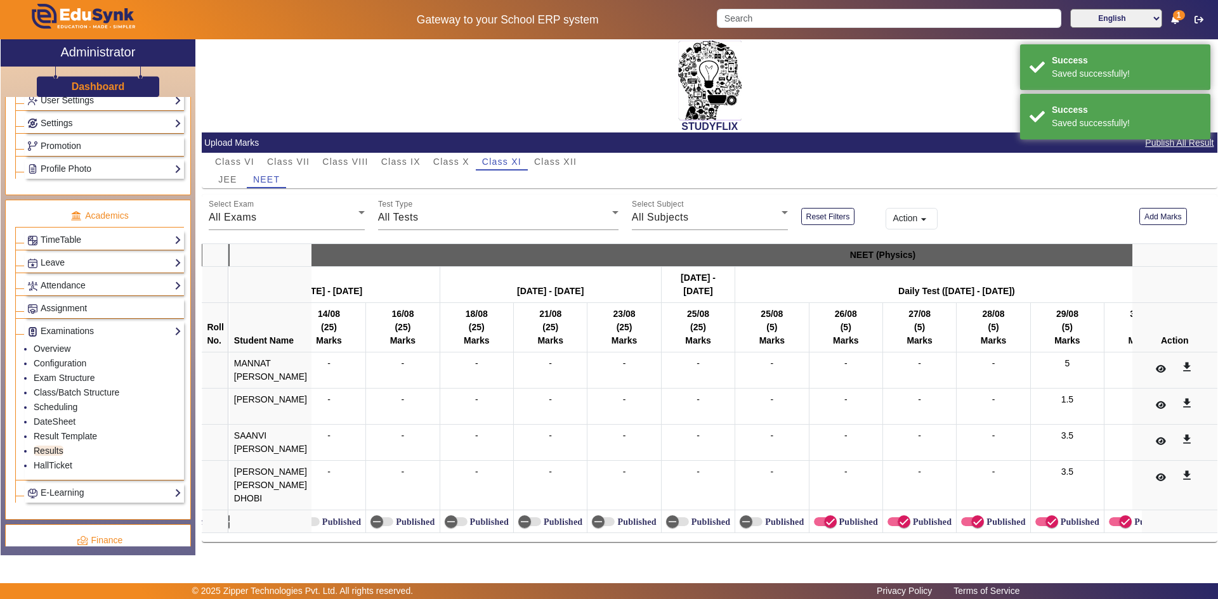
click at [854, 518] on label "Published" at bounding box center [857, 522] width 41 height 11
click at [837, 518] on button "Published" at bounding box center [825, 522] width 23 height 9
click at [913, 521] on mat-slide-toggle "Published" at bounding box center [919, 521] width 64 height 13
click at [972, 516] on icon "button" at bounding box center [977, 521] width 11 height 11
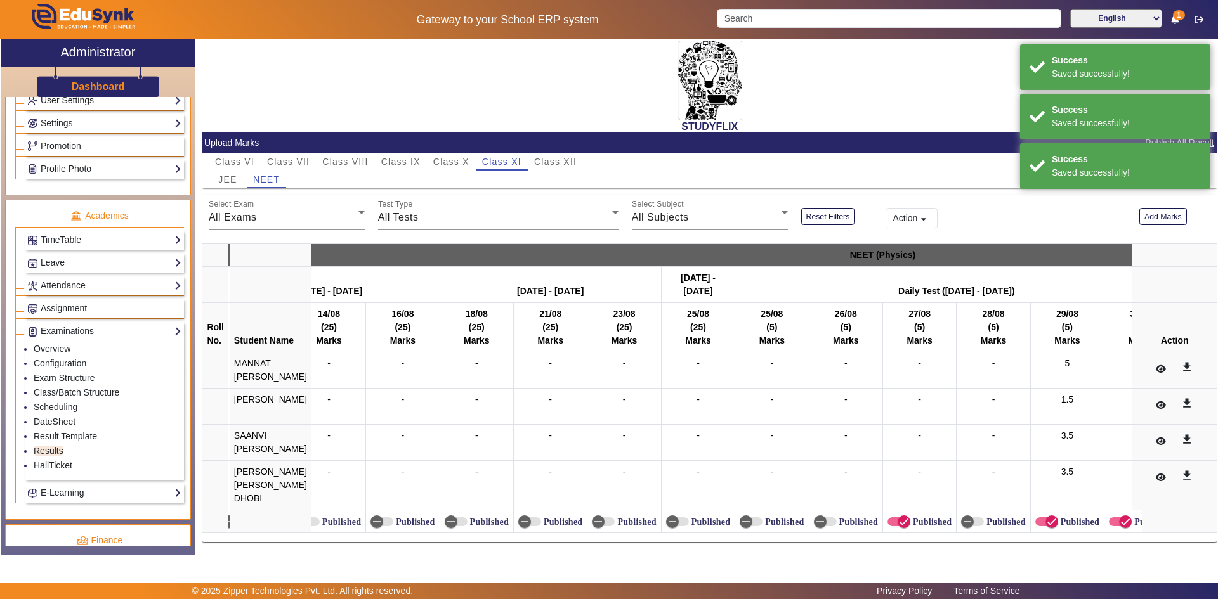
click at [914, 517] on label "Published" at bounding box center [930, 522] width 41 height 11
click at [910, 518] on button "Published" at bounding box center [898, 522] width 23 height 9
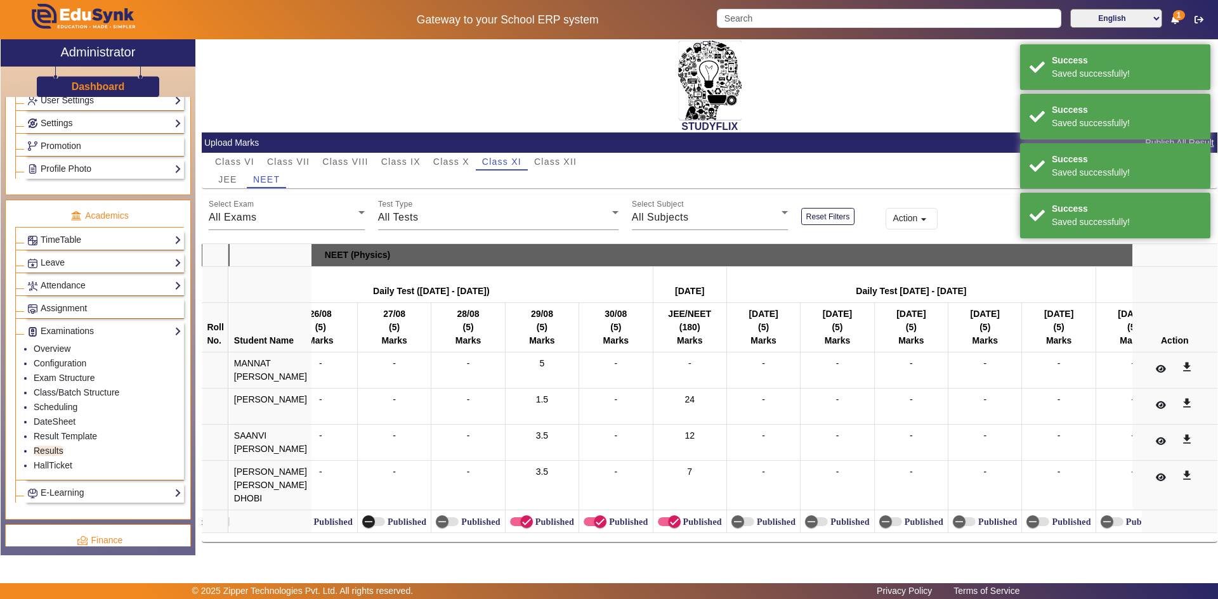
scroll to position [0, 15843]
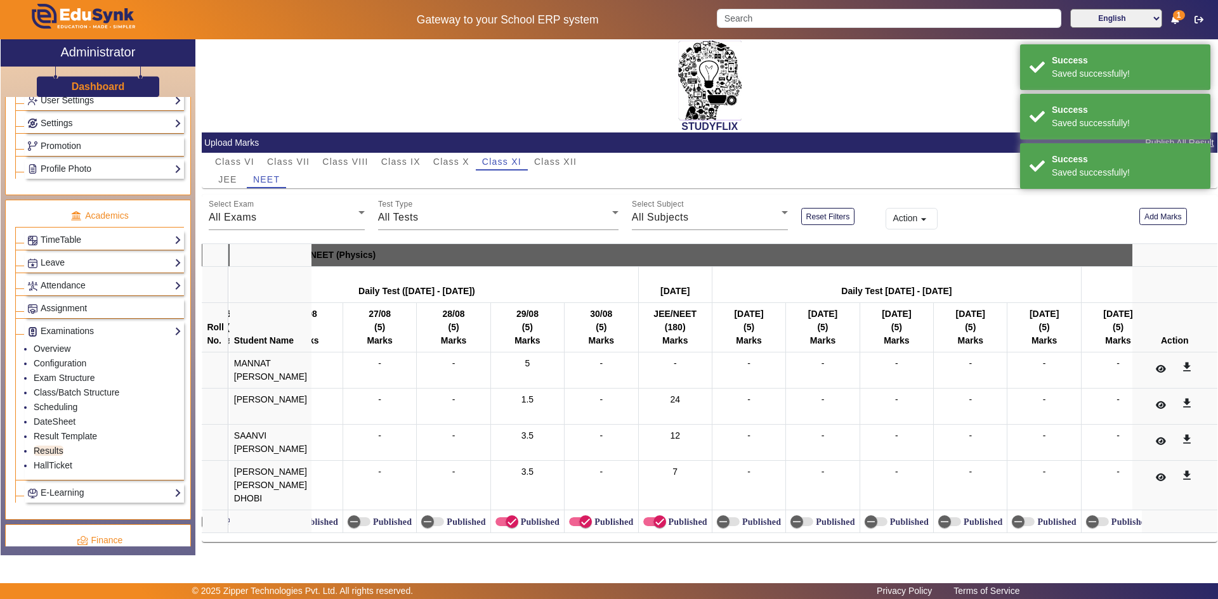
click at [593, 517] on label "Published" at bounding box center [612, 522] width 41 height 11
click at [592, 518] on button "Published" at bounding box center [580, 522] width 23 height 9
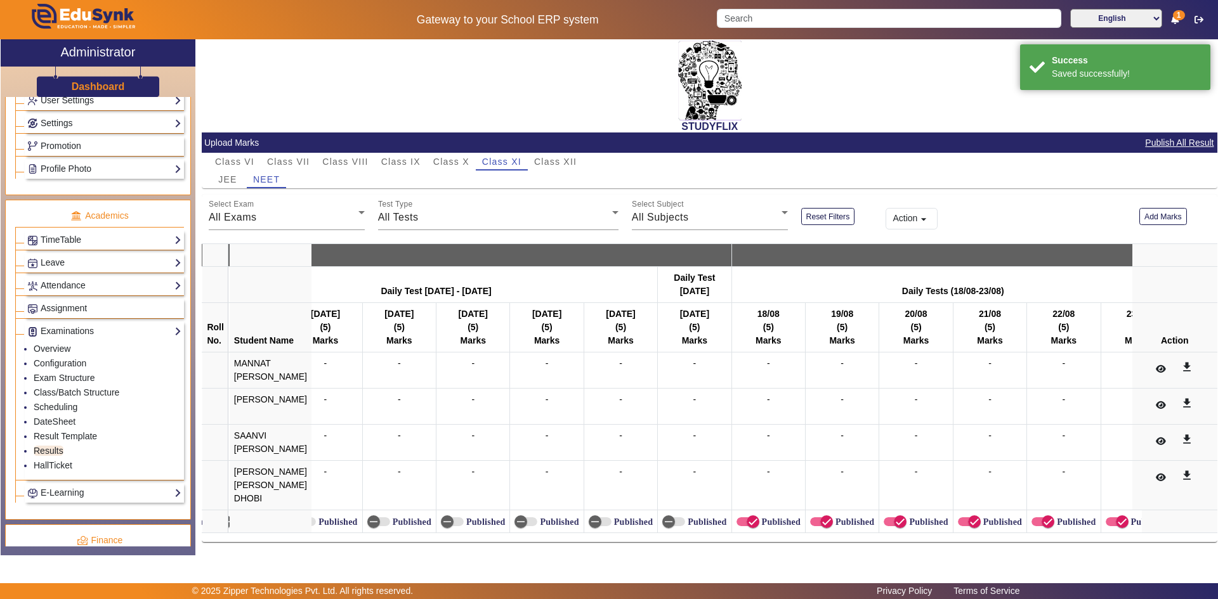
scroll to position [0, 16794]
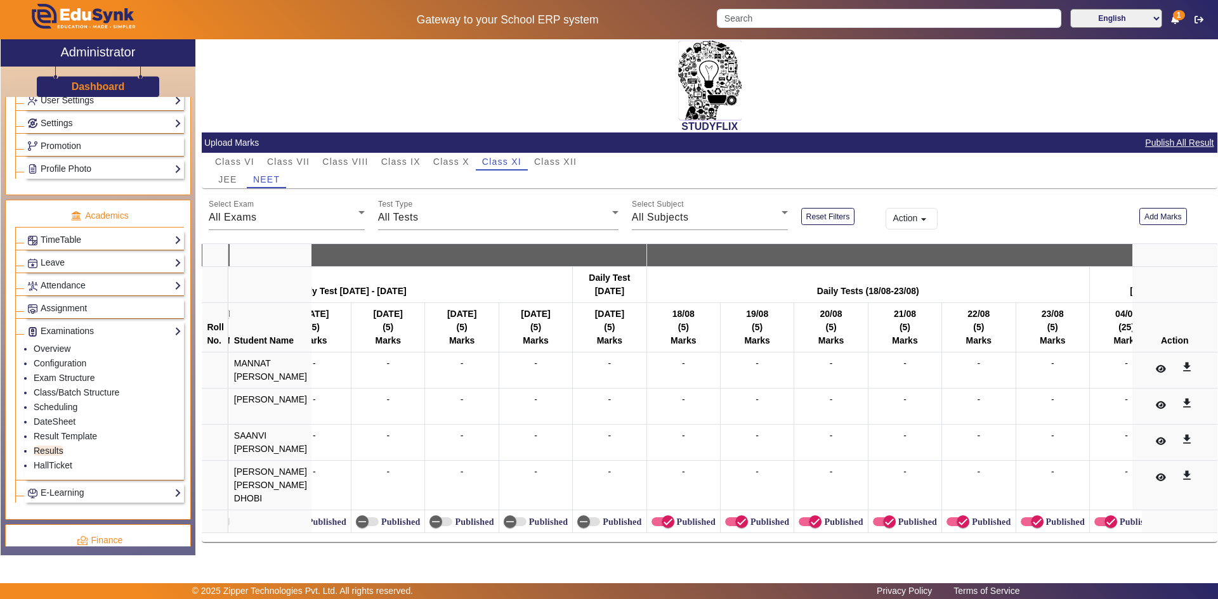
click at [702, 517] on label "Published" at bounding box center [694, 522] width 41 height 11
click at [674, 518] on button "Published" at bounding box center [663, 522] width 23 height 9
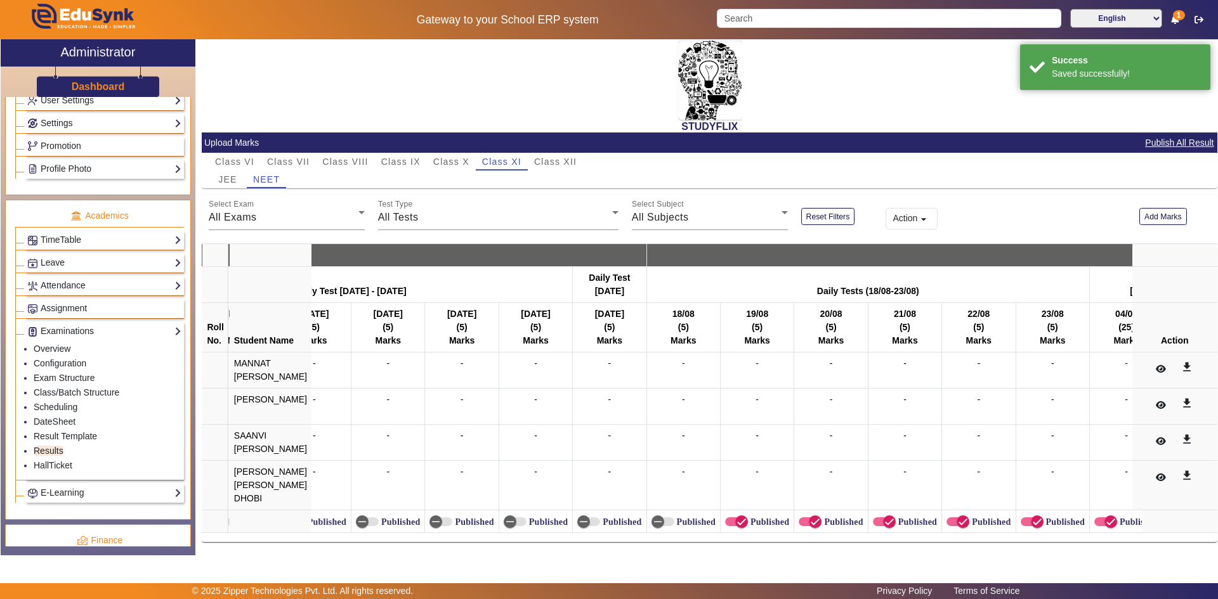
click at [760, 517] on label "Published" at bounding box center [768, 522] width 41 height 11
click at [748, 518] on button "Published" at bounding box center [736, 522] width 23 height 9
click at [819, 517] on span "button" at bounding box center [814, 521] width 25 height 25
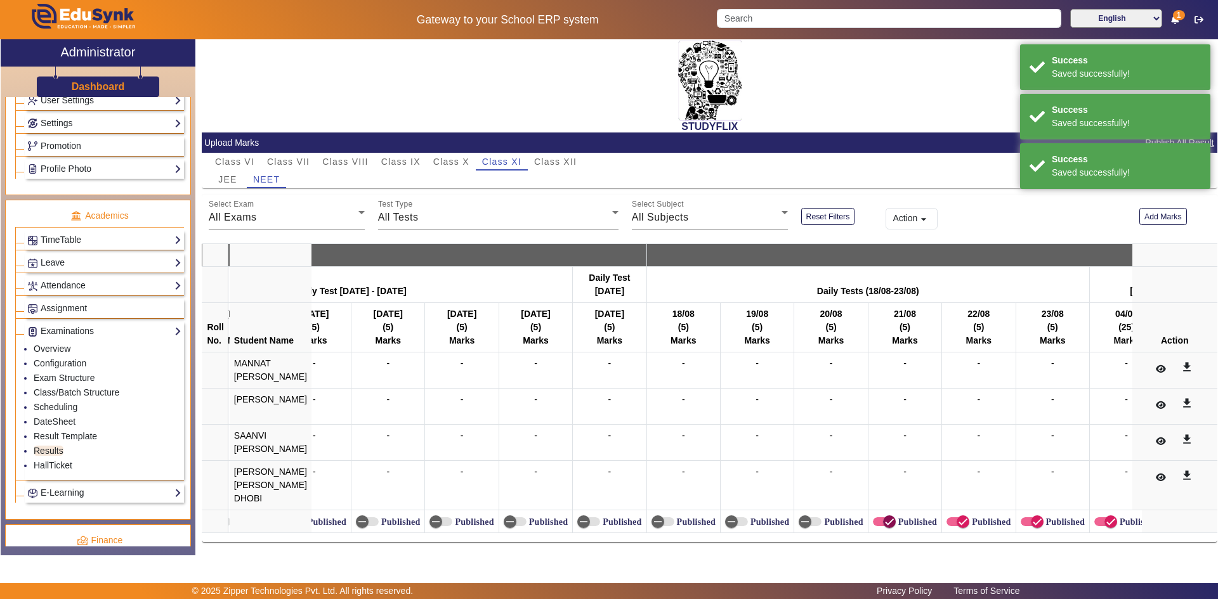
click at [884, 516] on icon "button" at bounding box center [889, 521] width 11 height 11
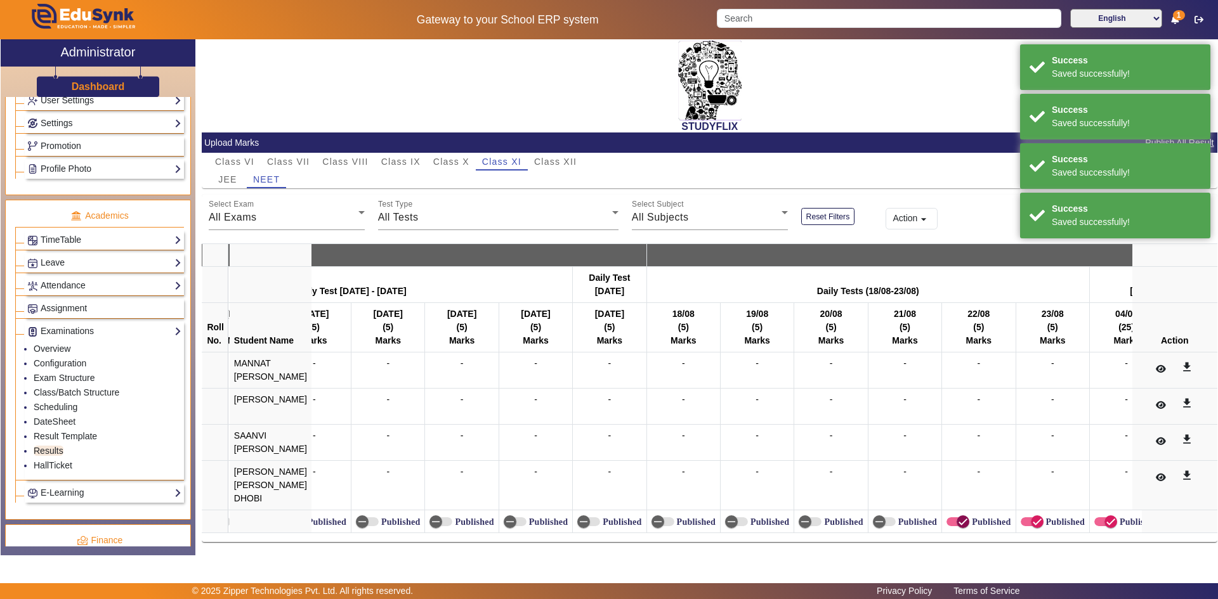
click at [957, 516] on icon "button" at bounding box center [962, 521] width 11 height 11
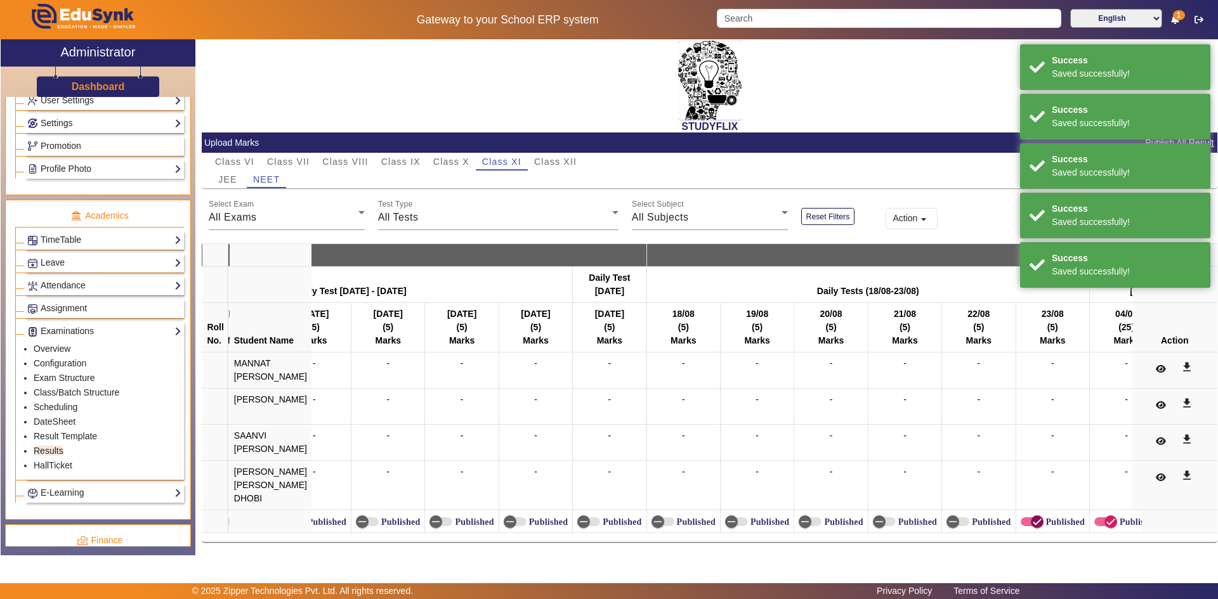
drag, startPoint x: 1017, startPoint y: 516, endPoint x: 1070, endPoint y: 516, distance: 52.7
click at [1021, 518] on button "Published" at bounding box center [1032, 522] width 23 height 9
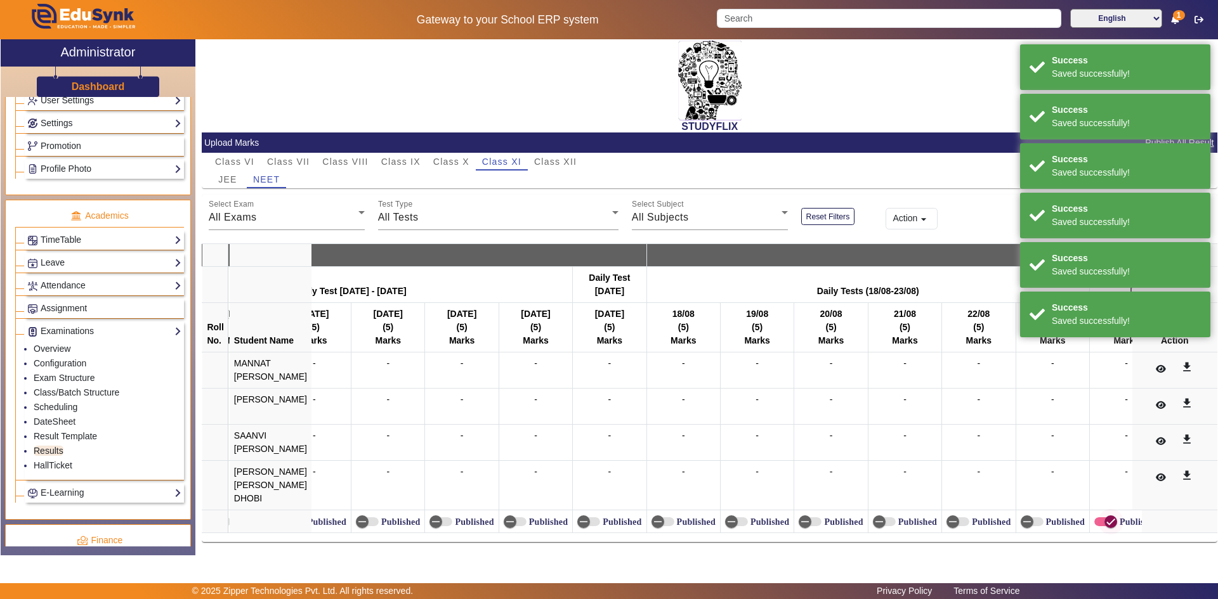
click at [1094, 518] on span "button" at bounding box center [1105, 522] width 23 height 9
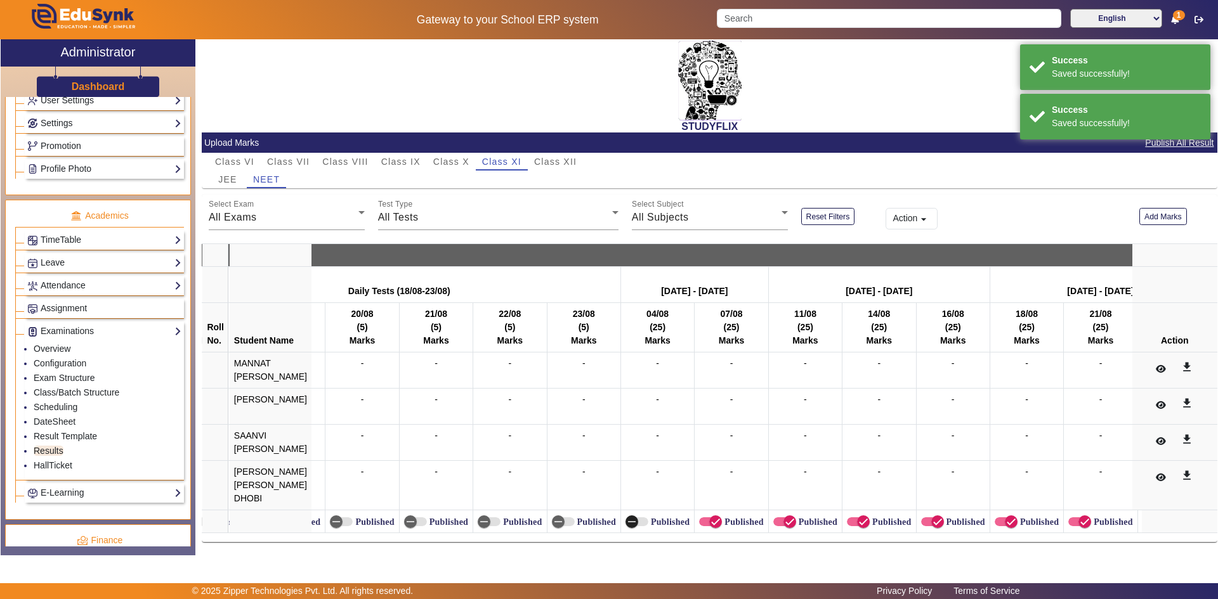
scroll to position [0, 17576]
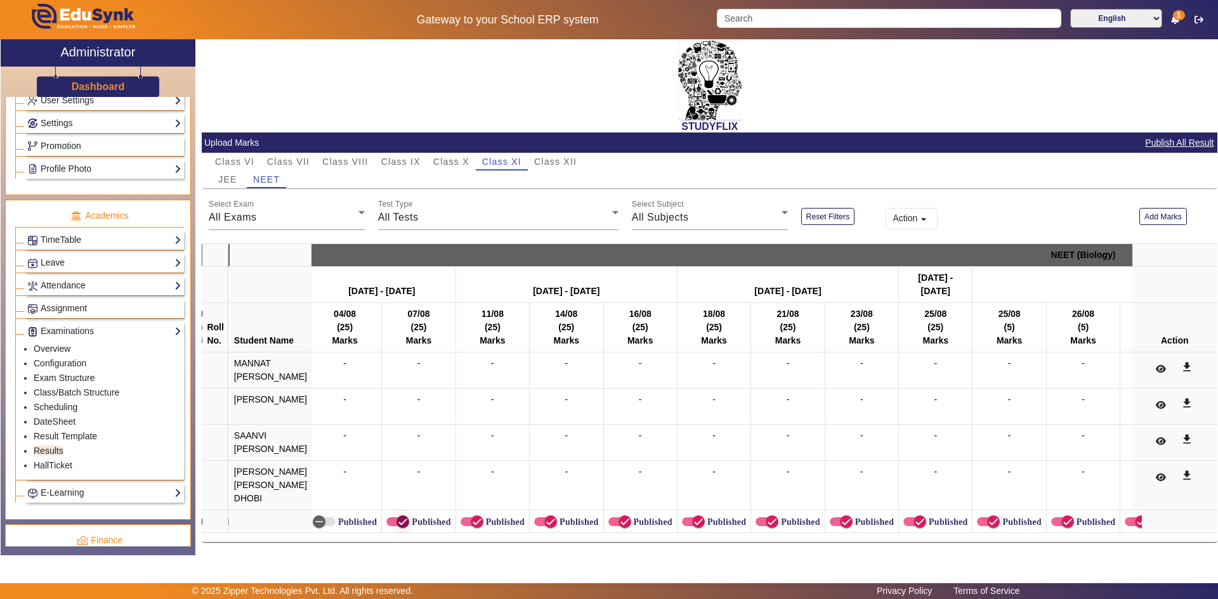
click at [397, 516] on icon "button" at bounding box center [402, 521] width 11 height 11
click at [472, 519] on icon "button" at bounding box center [476, 521] width 11 height 11
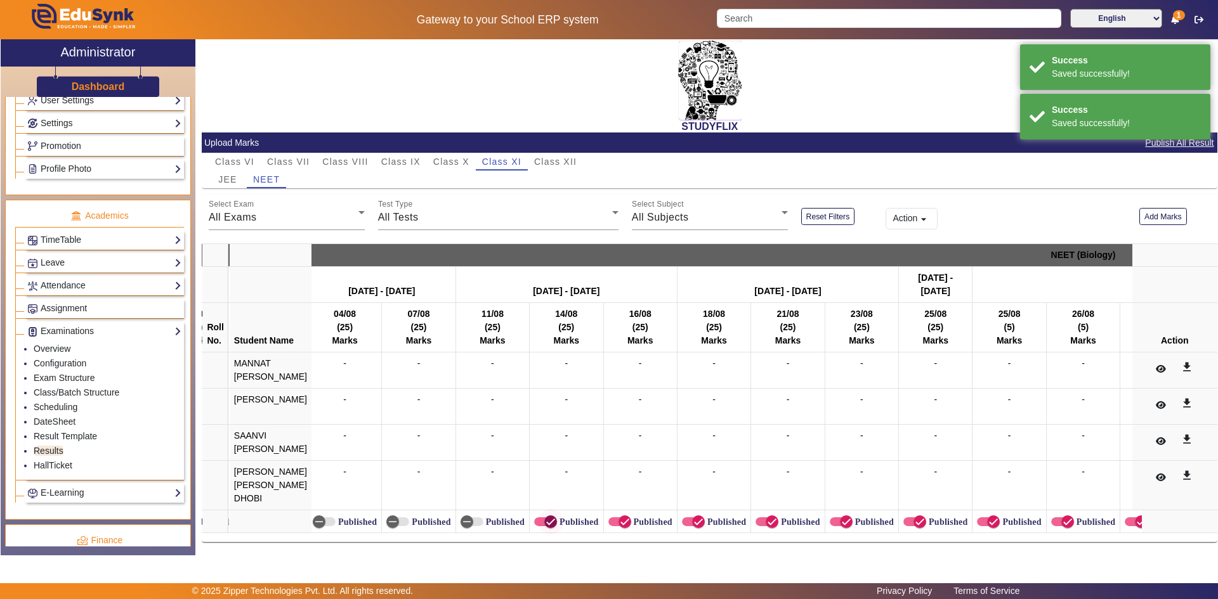
click at [548, 516] on icon "button" at bounding box center [550, 521] width 11 height 11
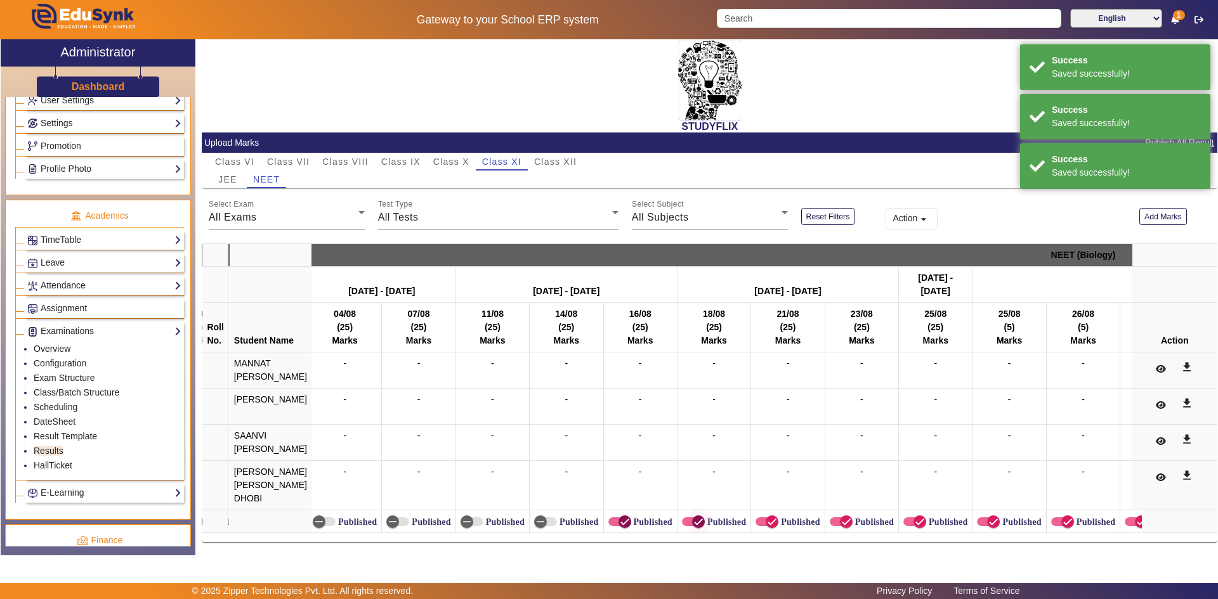
click at [622, 516] on icon "button" at bounding box center [624, 521] width 11 height 11
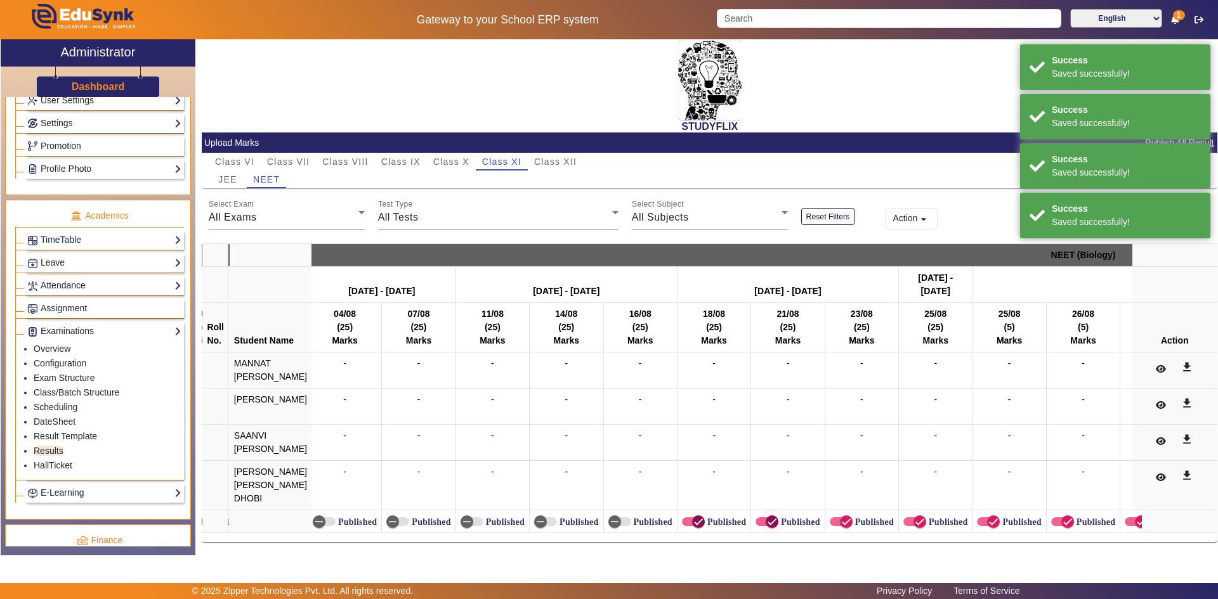
drag, startPoint x: 690, startPoint y: 516, endPoint x: 771, endPoint y: 521, distance: 81.3
click at [695, 522] on icon "button" at bounding box center [699, 522] width 8 height 1
click at [771, 521] on span "button" at bounding box center [772, 522] width 13 height 13
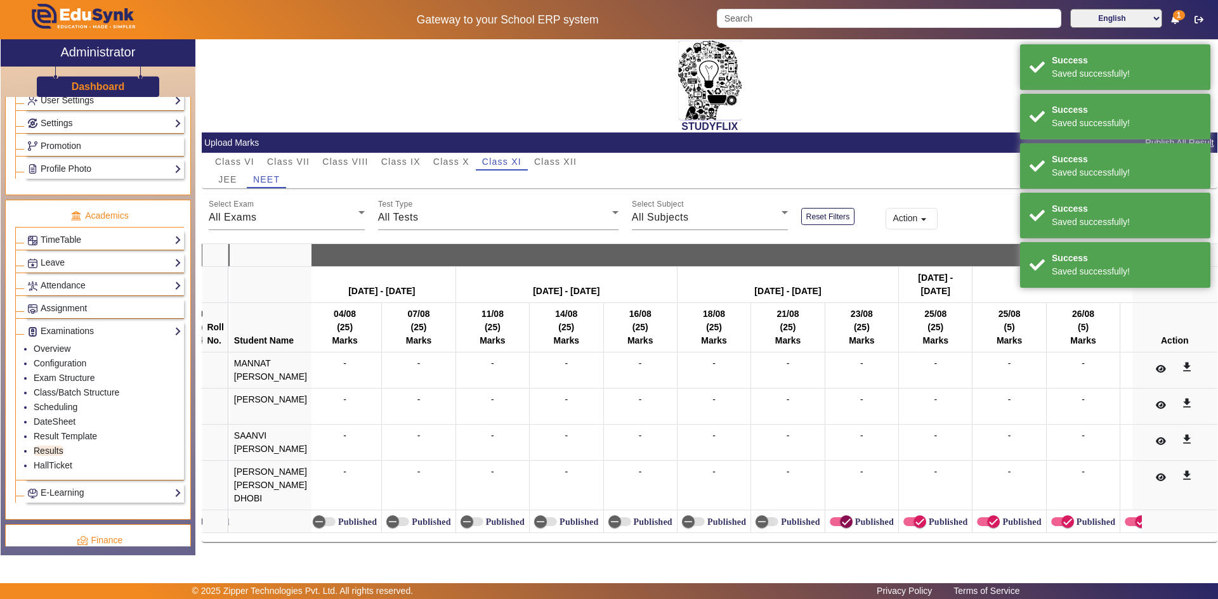
click at [841, 516] on icon "button" at bounding box center [846, 521] width 11 height 11
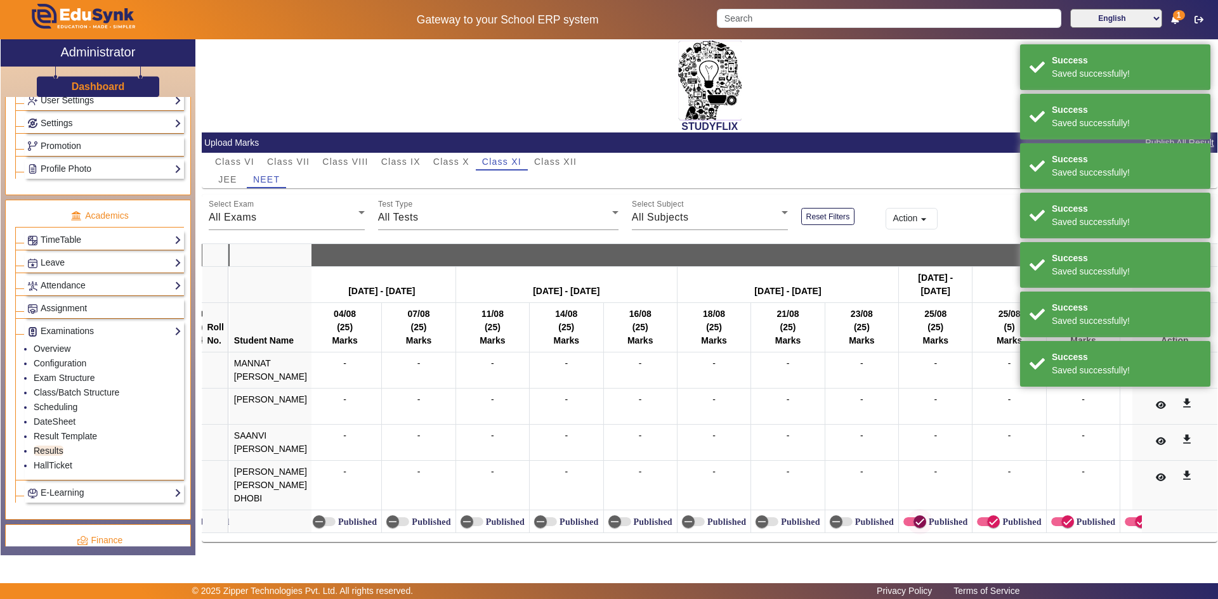
click at [914, 518] on icon "button" at bounding box center [919, 521] width 11 height 11
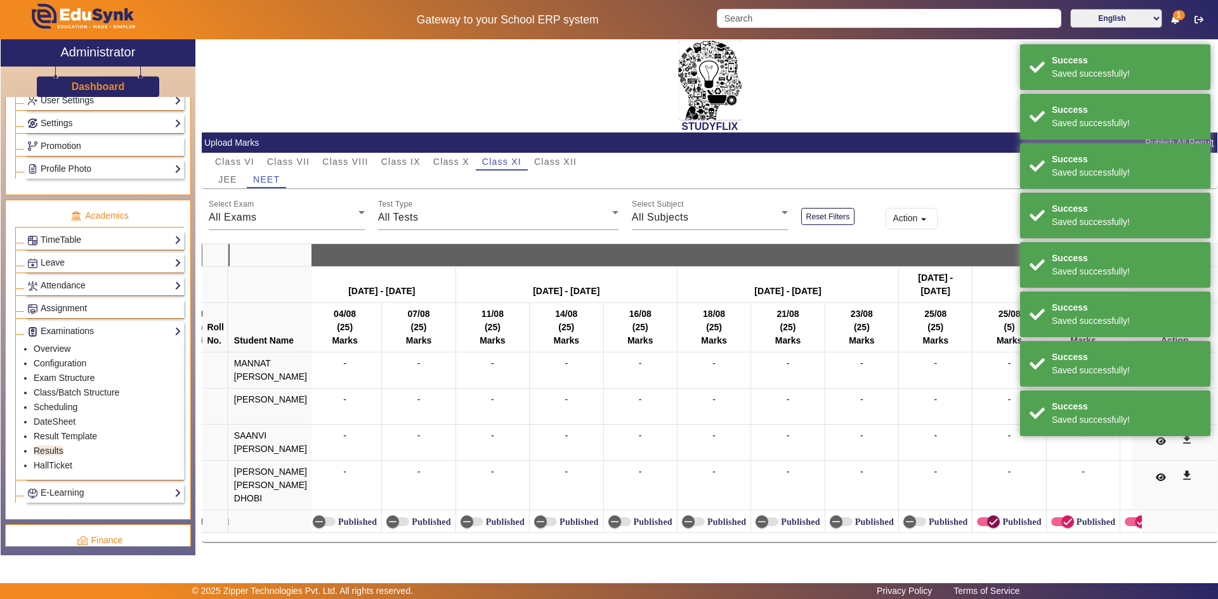
click at [988, 518] on icon "button" at bounding box center [993, 521] width 11 height 11
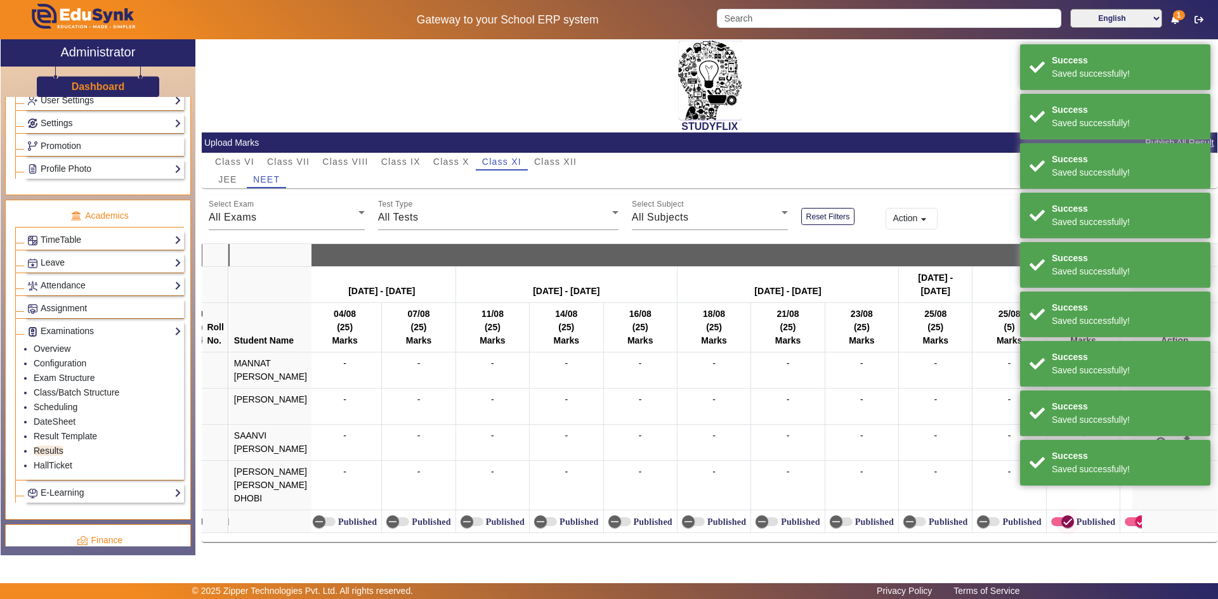
click at [1064, 522] on icon "button" at bounding box center [1068, 522] width 8 height 1
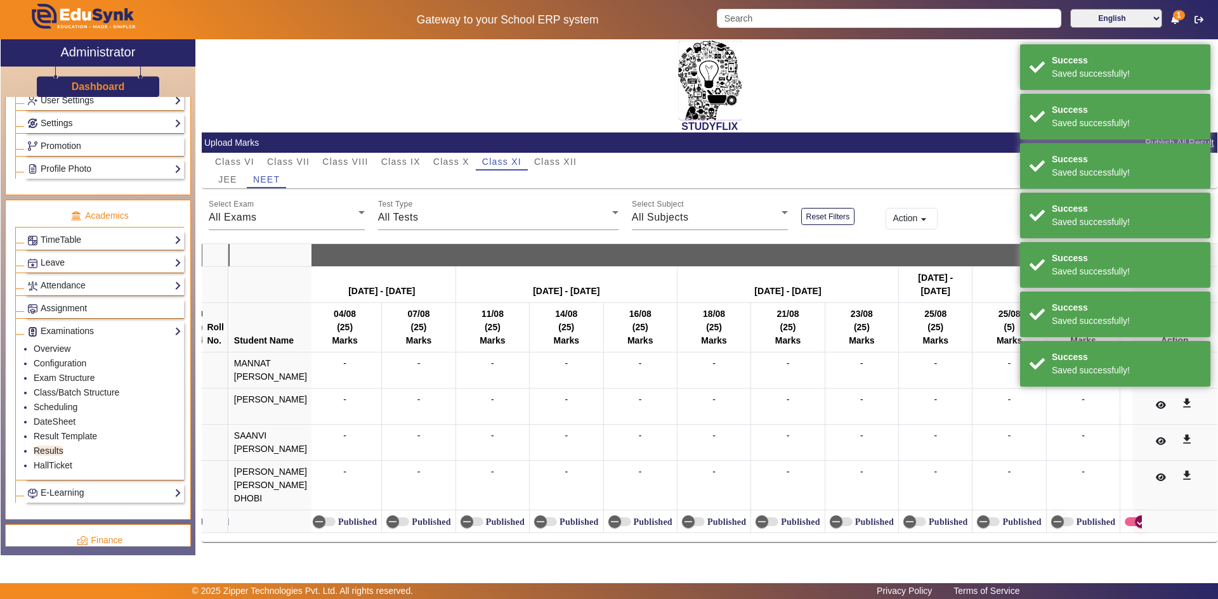
click at [1129, 515] on span "button" at bounding box center [1141, 521] width 25 height 25
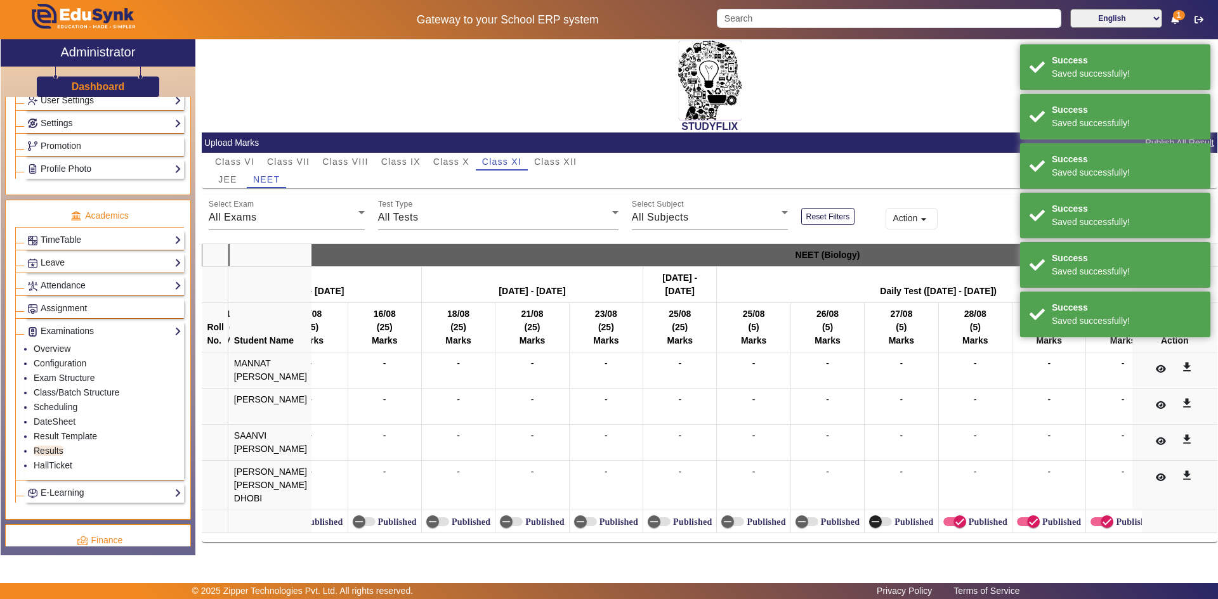
scroll to position [0, 17875]
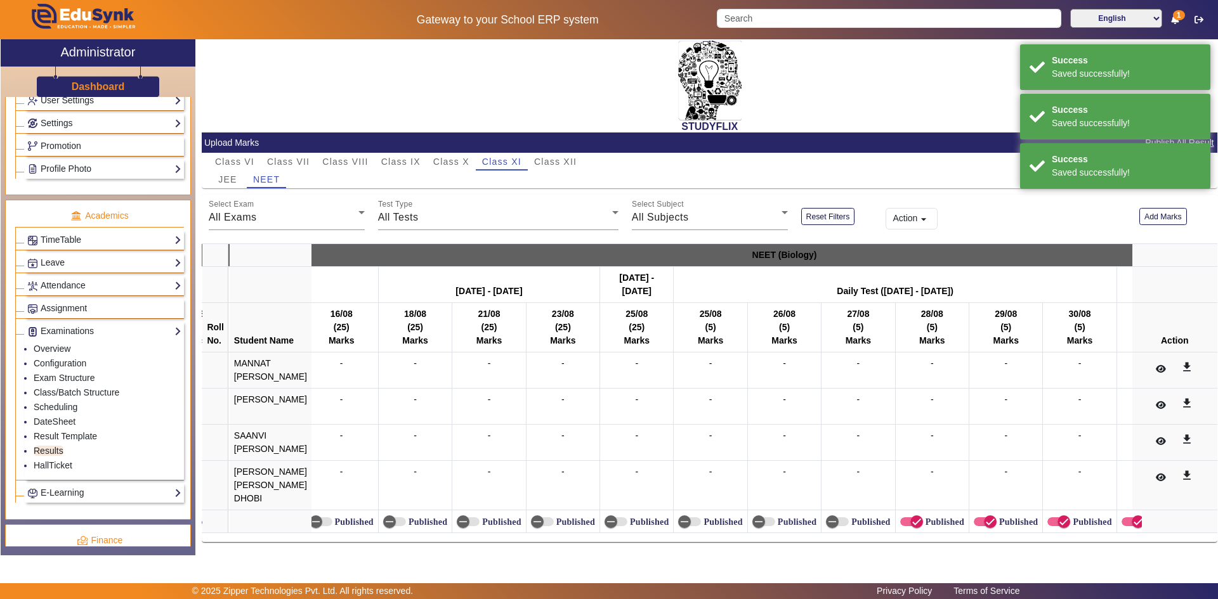
click at [934, 517] on label "Published" at bounding box center [943, 522] width 41 height 11
click at [923, 518] on button "Published" at bounding box center [911, 522] width 23 height 9
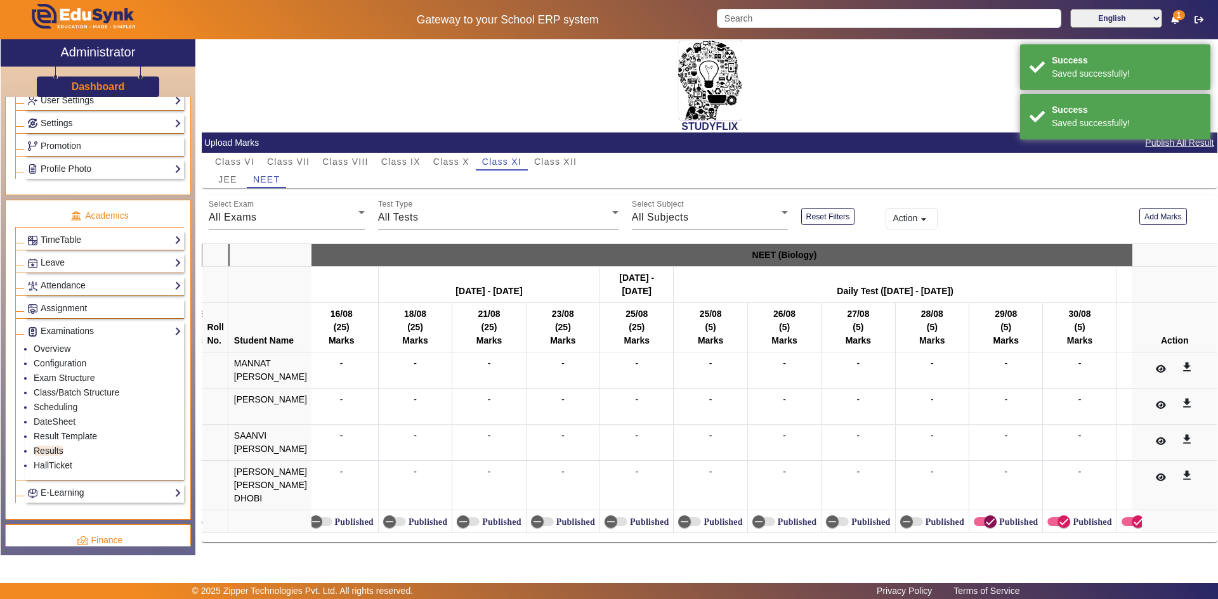
click at [992, 512] on span "button" at bounding box center [990, 521] width 25 height 25
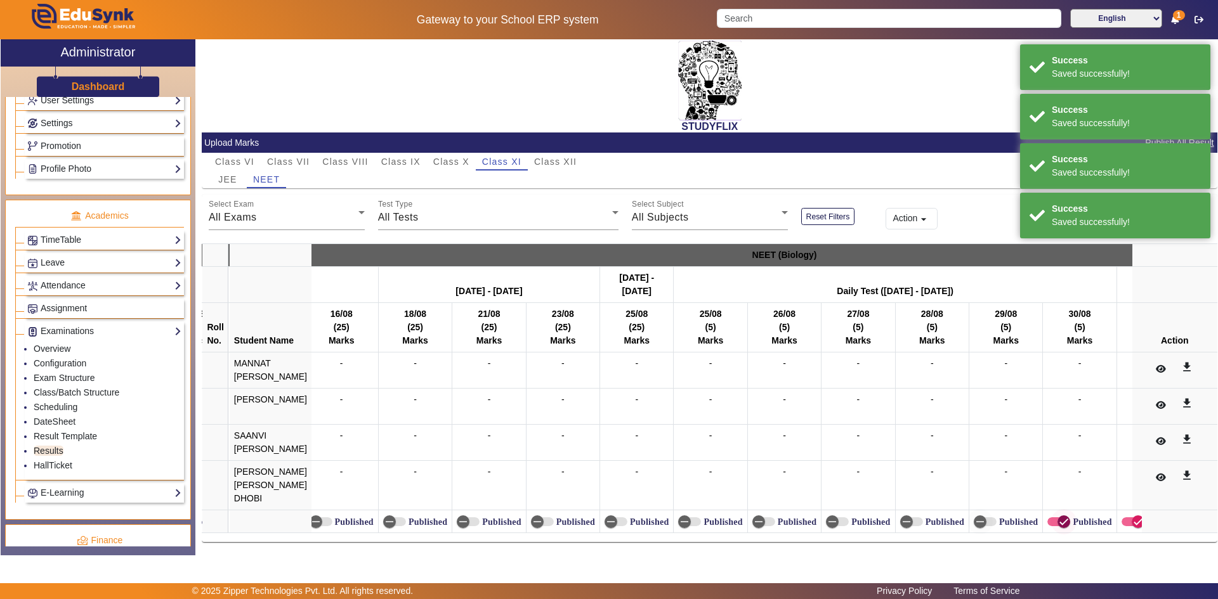
click at [1051, 511] on span "button" at bounding box center [1063, 521] width 25 height 25
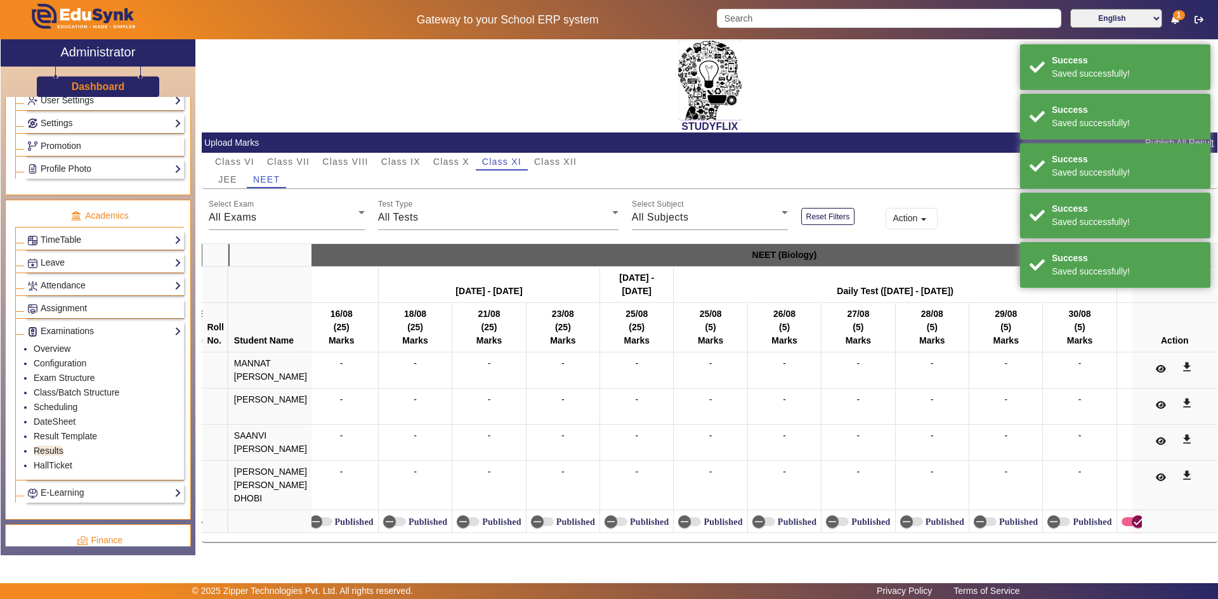
click at [1122, 518] on span "button" at bounding box center [1133, 522] width 23 height 9
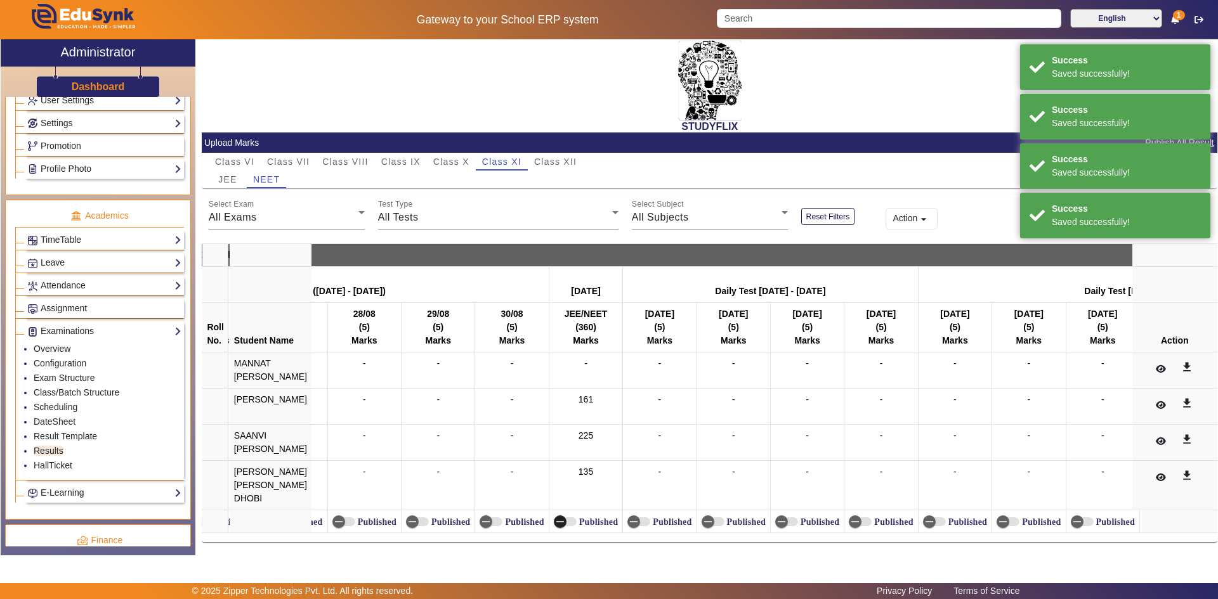
scroll to position [0, 18528]
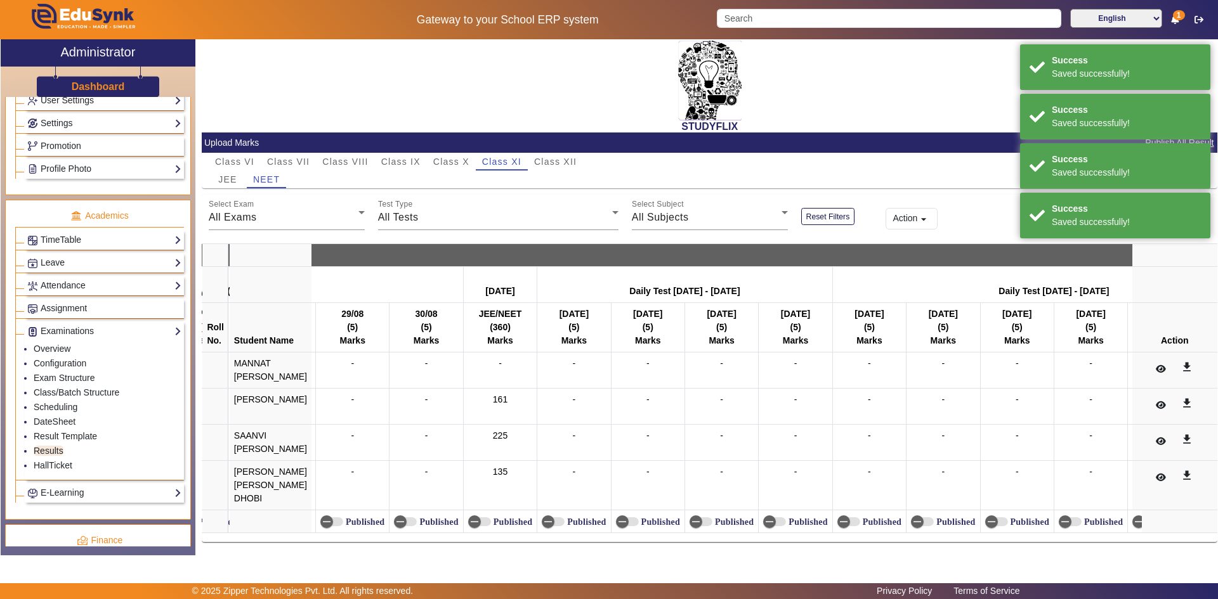
click at [495, 517] on label "Published" at bounding box center [511, 522] width 41 height 11
click at [491, 518] on button "Published" at bounding box center [479, 522] width 23 height 9
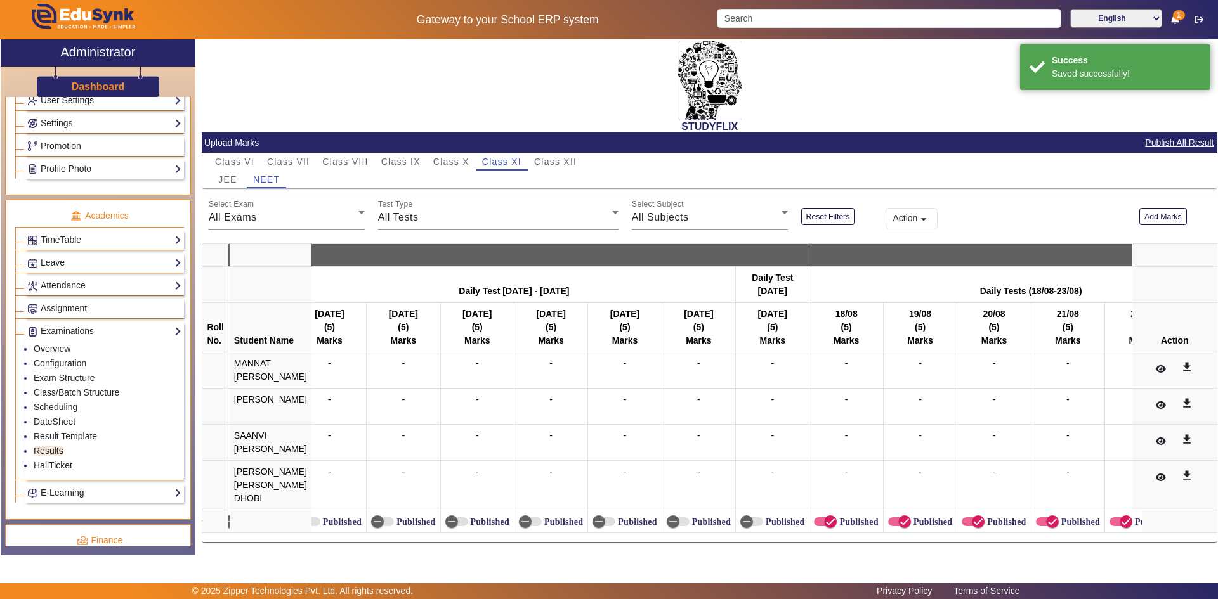
scroll to position [0, 19182]
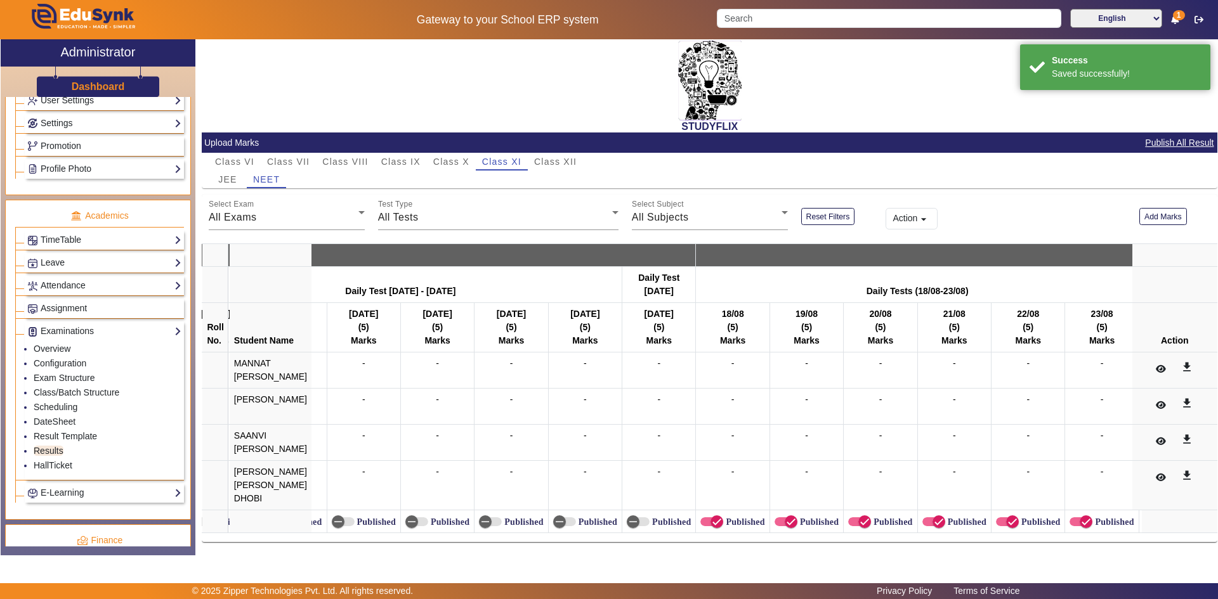
click at [736, 517] on label "Published" at bounding box center [743, 522] width 41 height 11
click at [723, 518] on button "Published" at bounding box center [711, 522] width 23 height 9
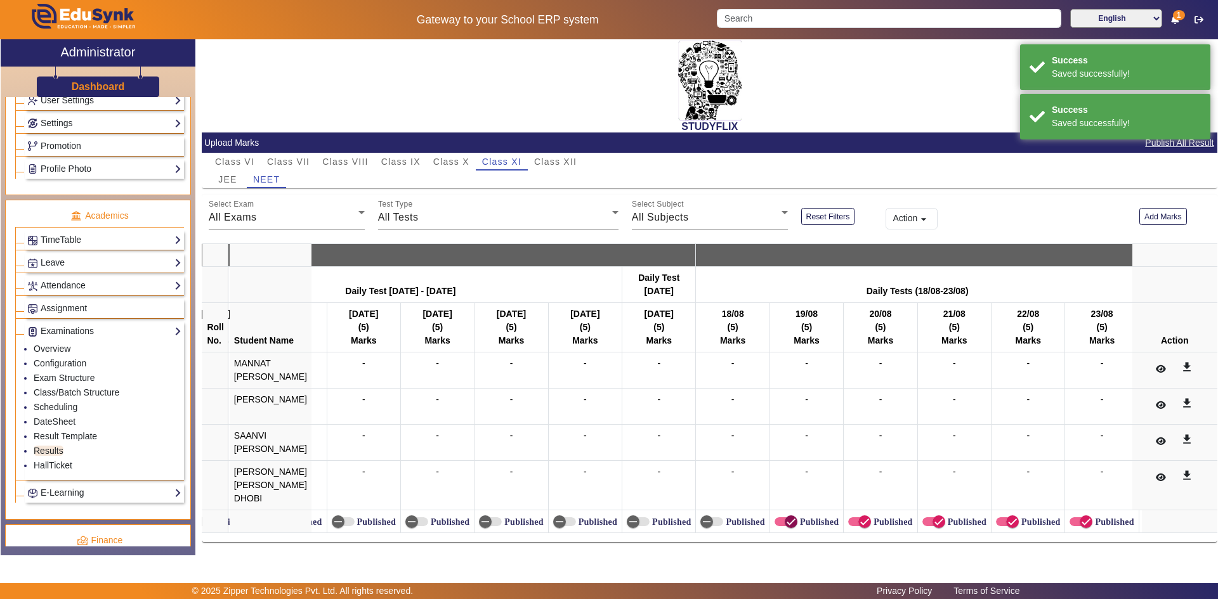
click at [792, 511] on span "button" at bounding box center [790, 521] width 25 height 25
click at [861, 522] on icon "button" at bounding box center [865, 522] width 8 height 1
click at [933, 516] on icon "button" at bounding box center [938, 521] width 11 height 11
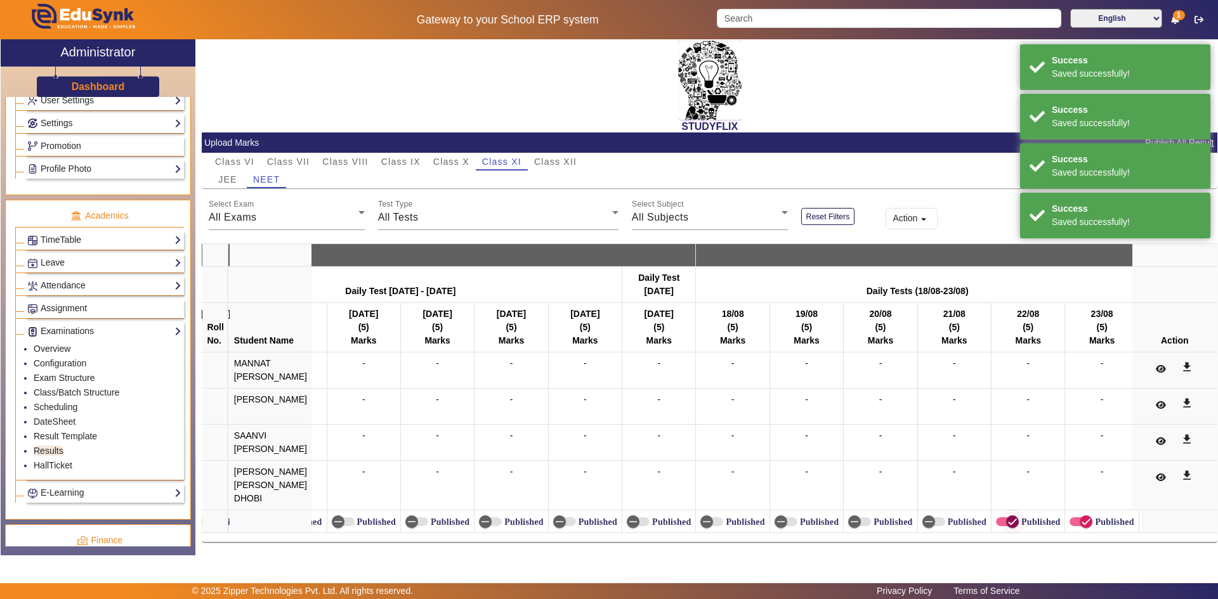
click at [1012, 516] on span "button" at bounding box center [1012, 522] width 13 height 13
click at [1073, 515] on span "button" at bounding box center [1085, 521] width 25 height 25
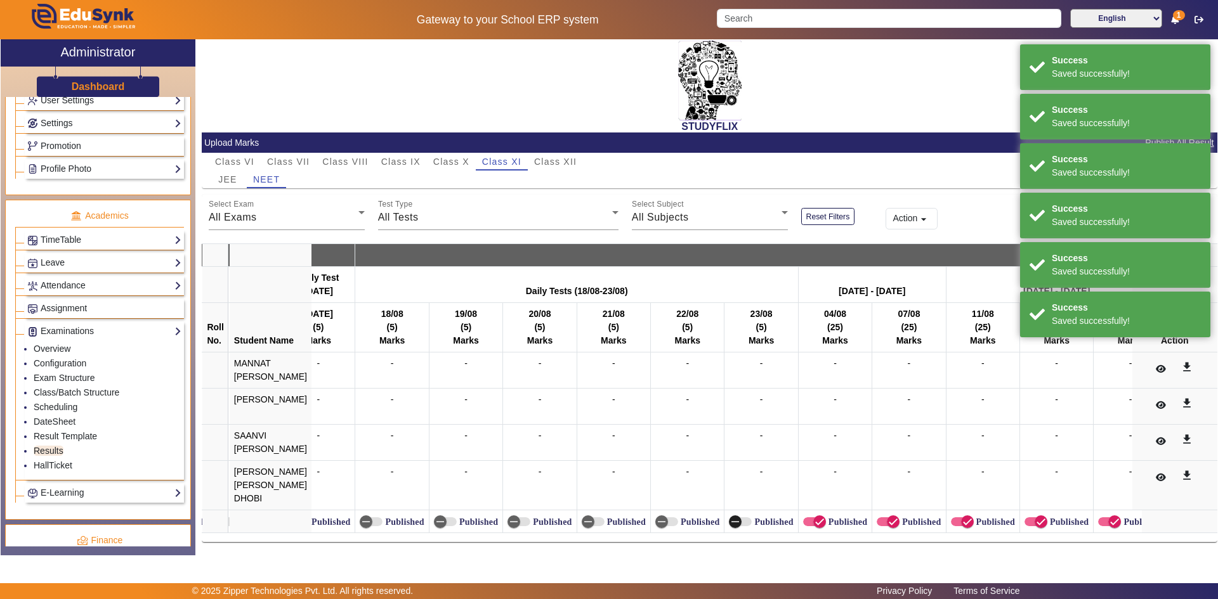
scroll to position [0, 19537]
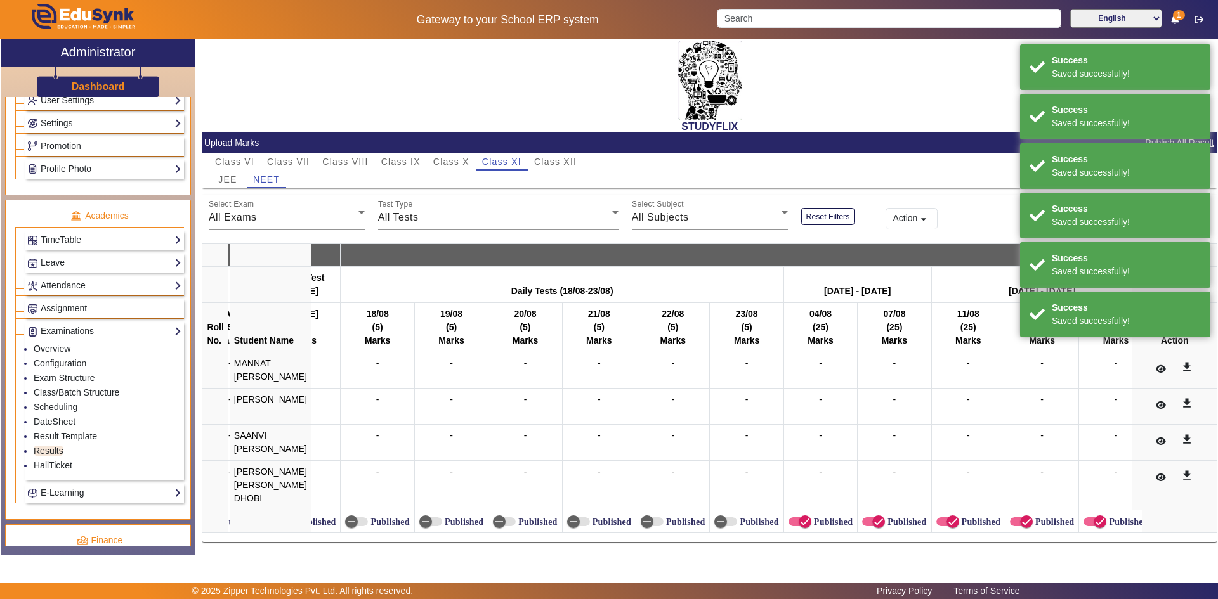
click at [814, 518] on label "Published" at bounding box center [831, 522] width 41 height 11
click at [811, 518] on button "Published" at bounding box center [800, 522] width 23 height 9
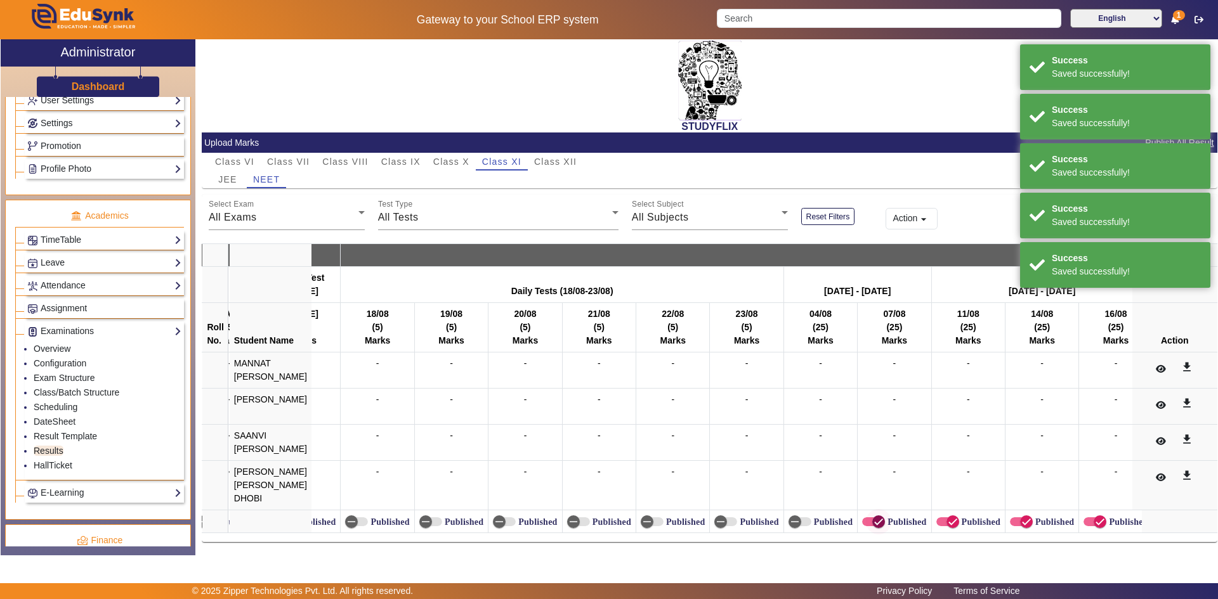
drag, startPoint x: 881, startPoint y: 516, endPoint x: 940, endPoint y: 509, distance: 59.4
click at [882, 516] on span "button" at bounding box center [878, 521] width 25 height 25
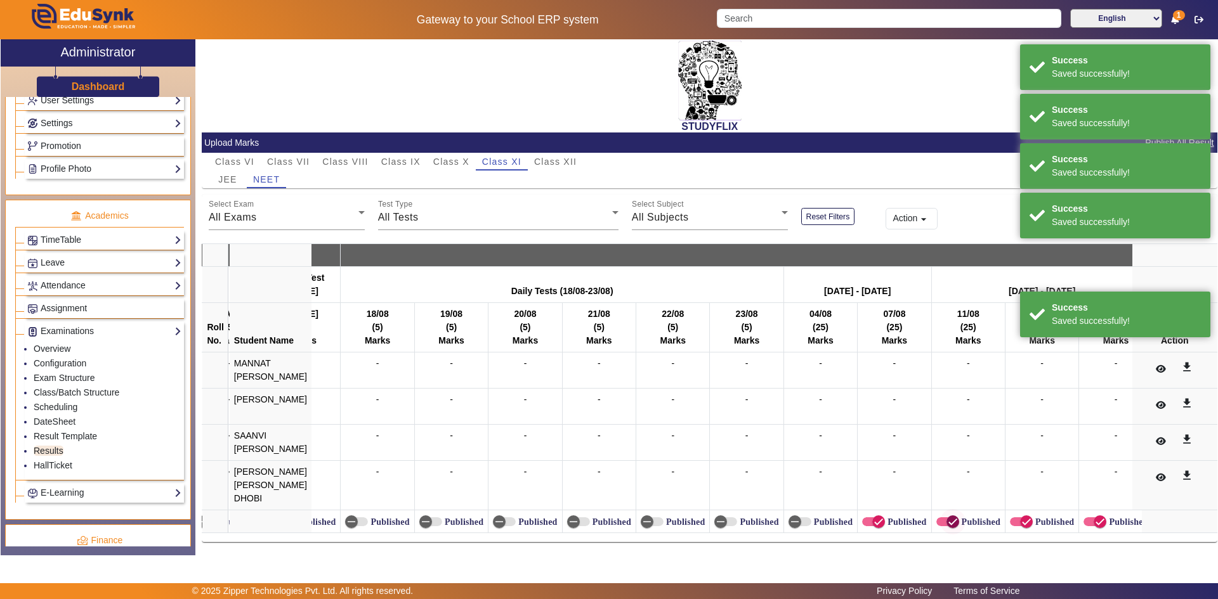
click at [940, 509] on span "button" at bounding box center [952, 521] width 25 height 25
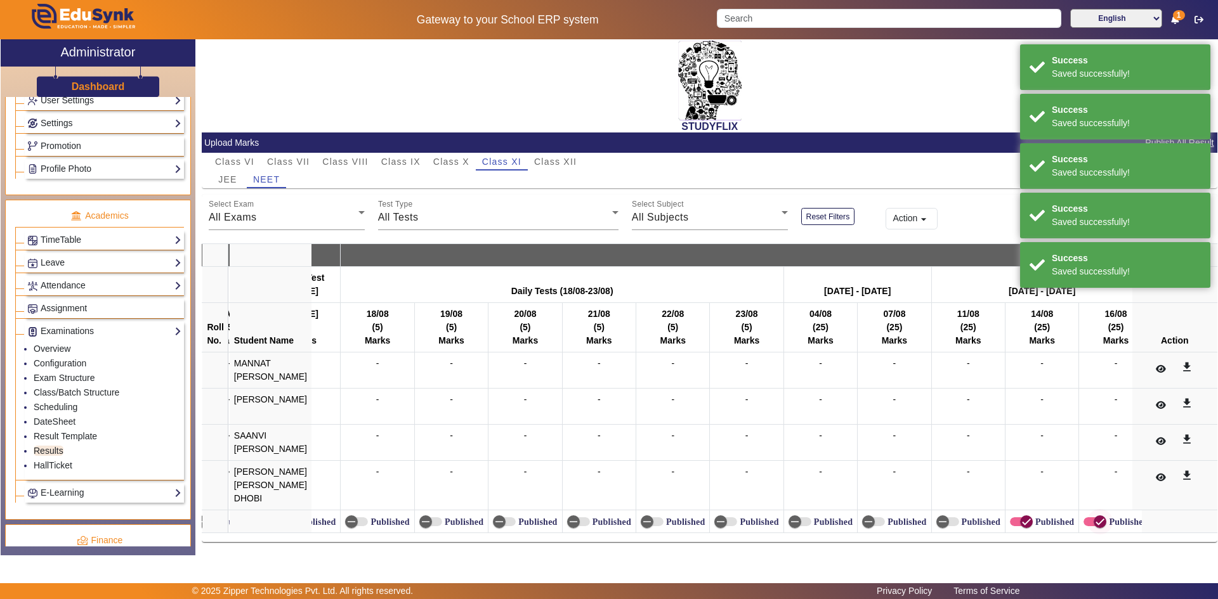
click at [1021, 516] on icon "button" at bounding box center [1026, 521] width 11 height 11
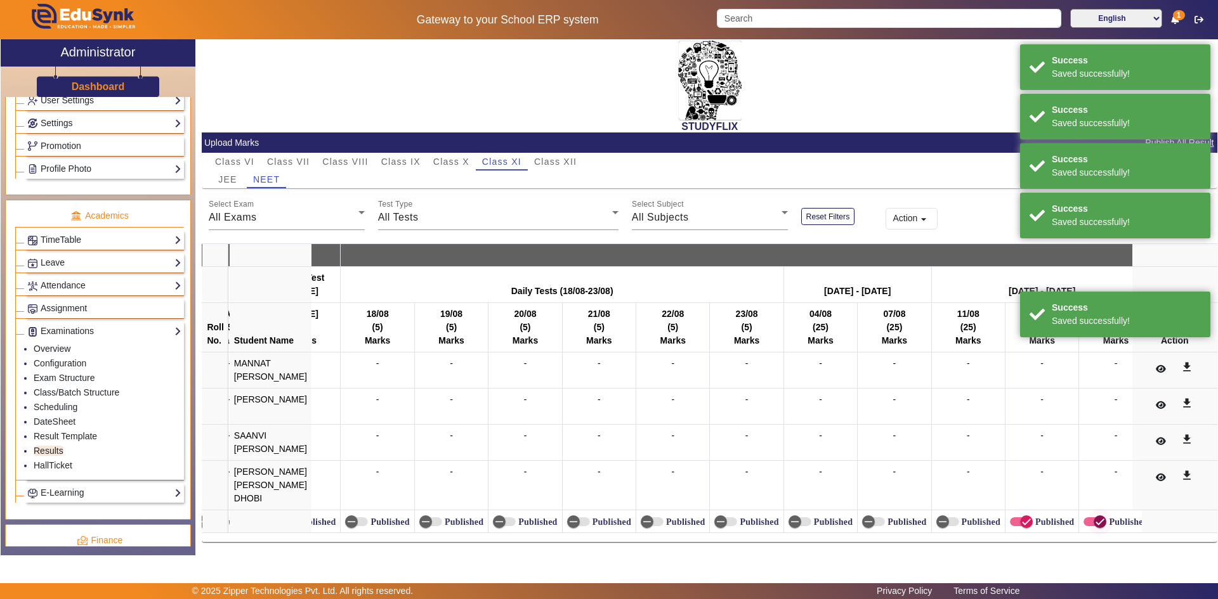
click at [1094, 519] on icon "button" at bounding box center [1099, 521] width 11 height 11
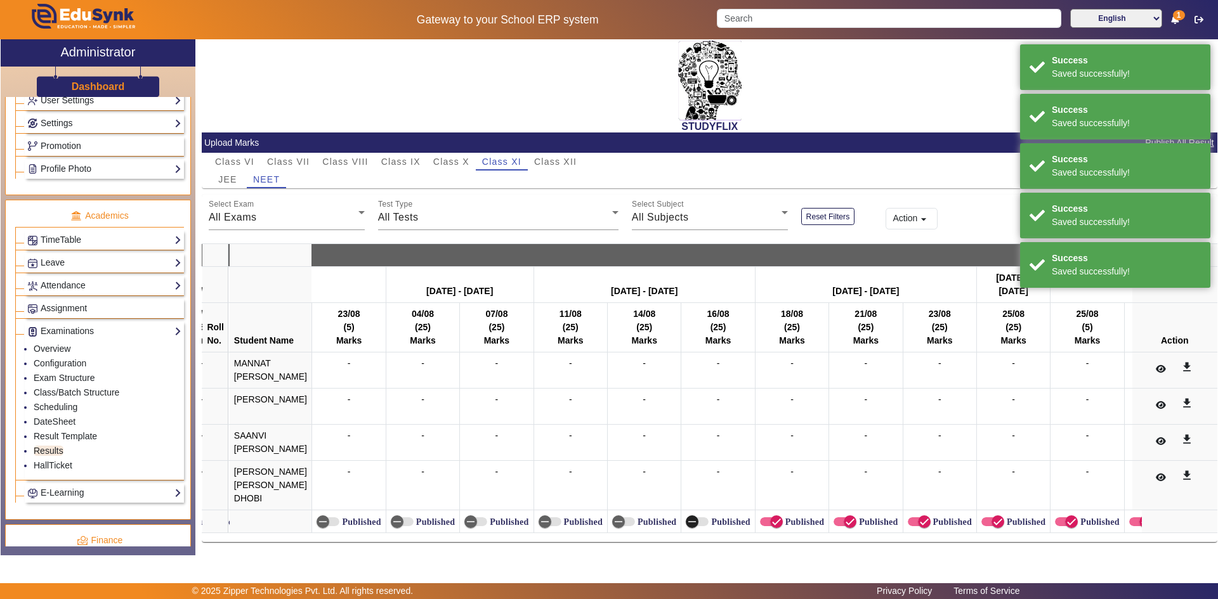
scroll to position [0, 20091]
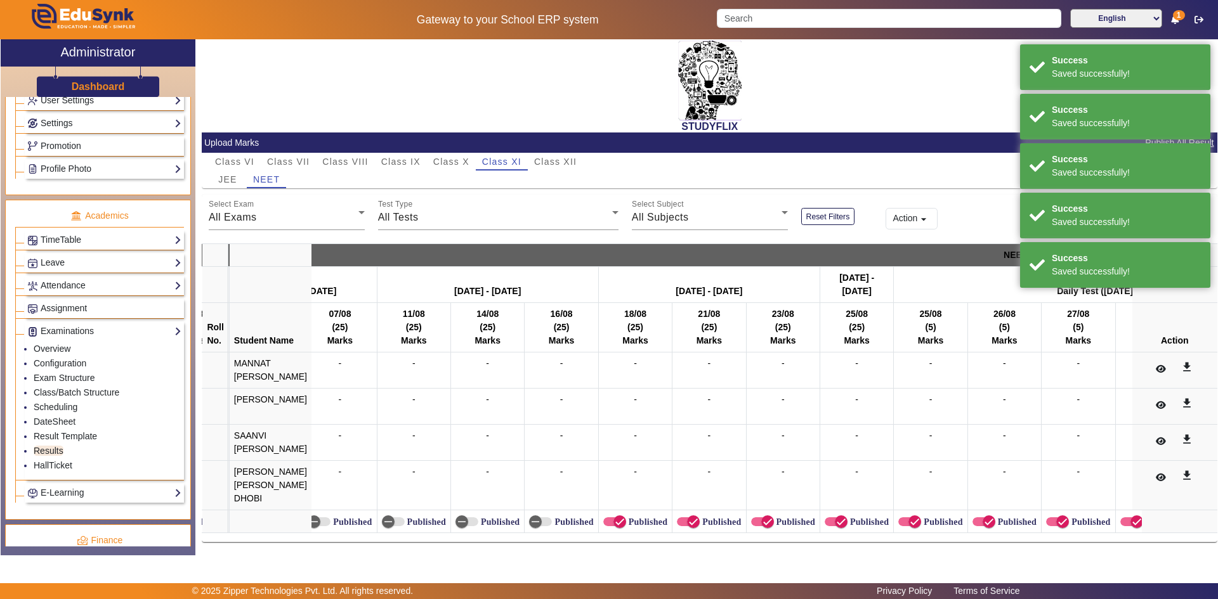
click at [647, 517] on label "Published" at bounding box center [646, 522] width 41 height 11
click at [626, 518] on button "Published" at bounding box center [614, 522] width 23 height 9
click at [692, 516] on icon "button" at bounding box center [693, 521] width 11 height 11
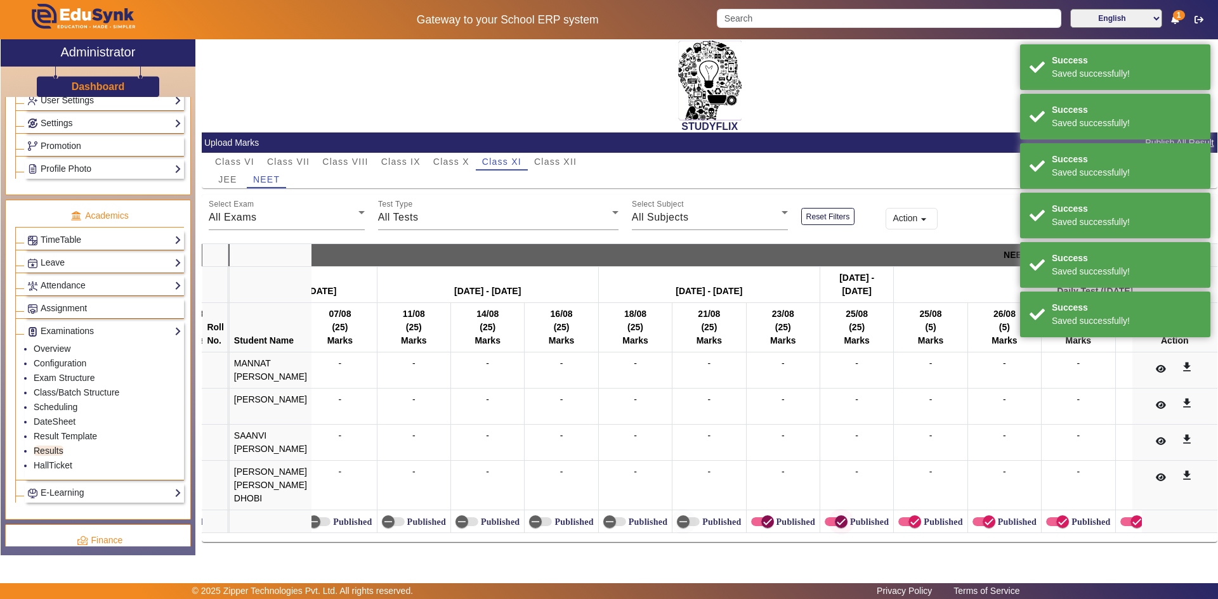
click at [771, 516] on span "button" at bounding box center [767, 521] width 25 height 25
click at [835, 516] on icon "button" at bounding box center [840, 521] width 11 height 11
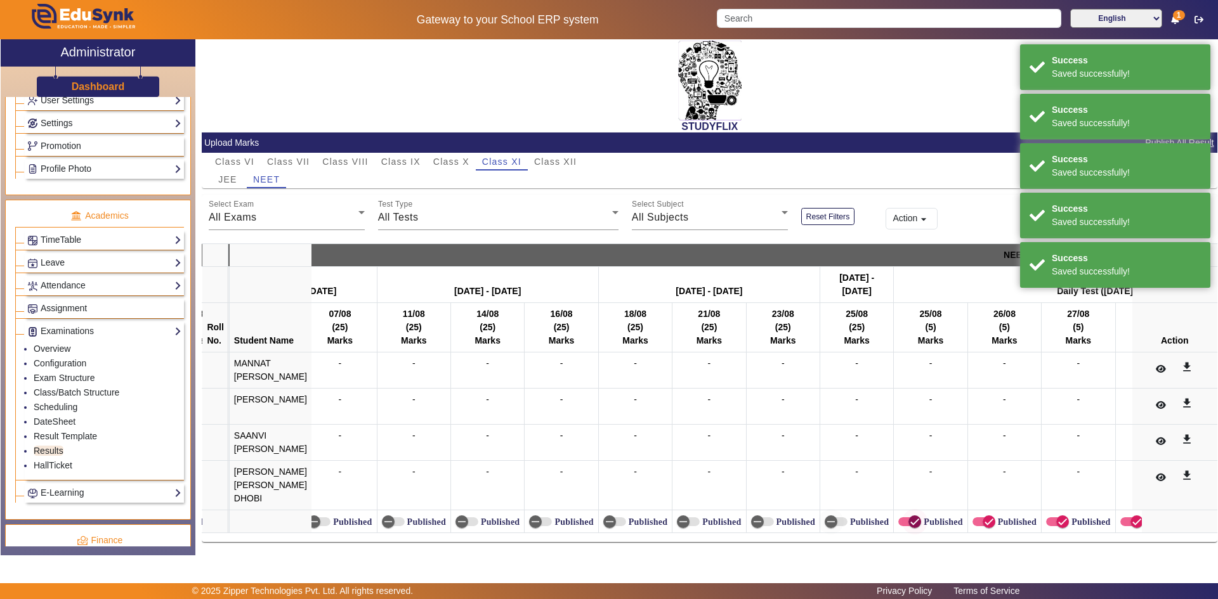
click at [914, 516] on icon "button" at bounding box center [914, 521] width 11 height 11
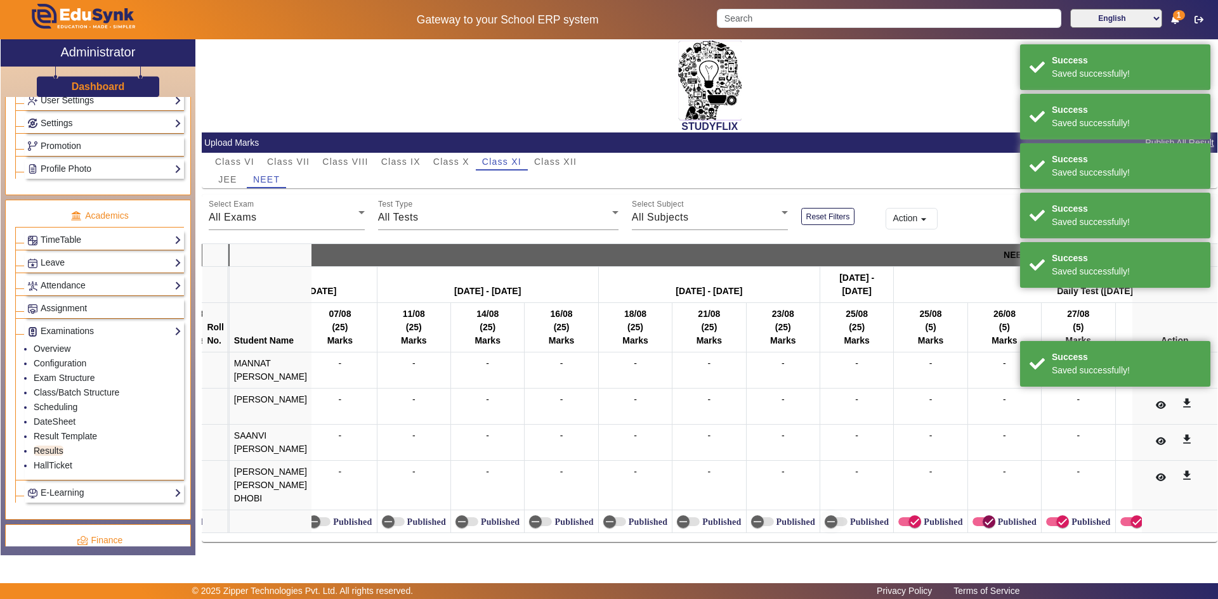
click at [983, 516] on span "button" at bounding box center [989, 522] width 13 height 13
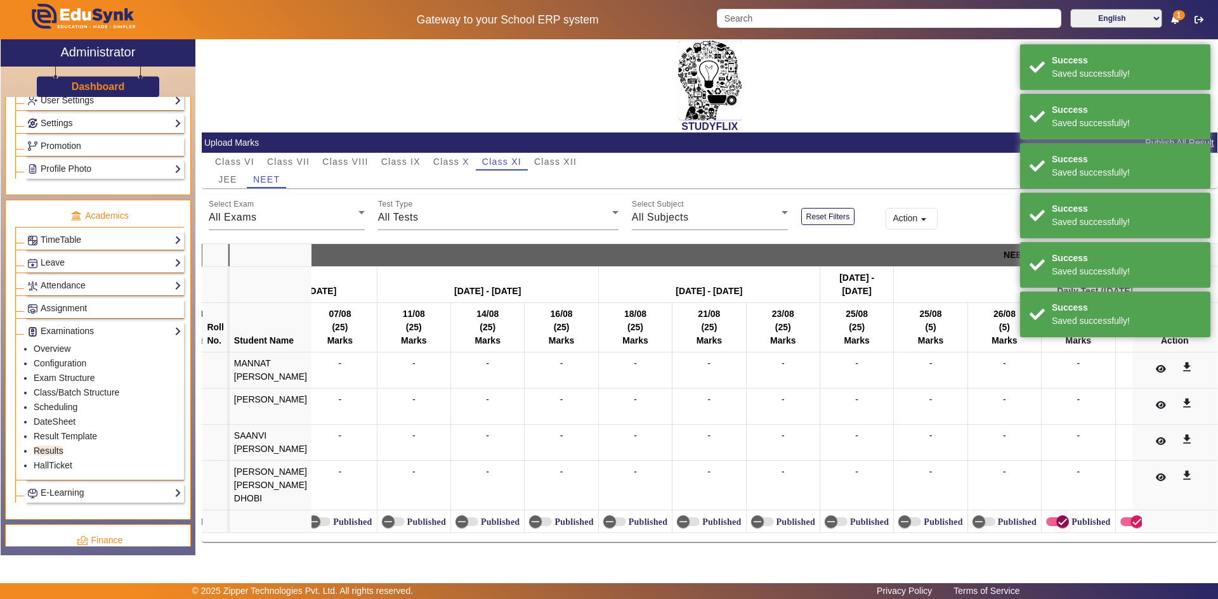
click at [1058, 518] on icon "button" at bounding box center [1062, 521] width 11 height 11
click at [1124, 513] on span "button" at bounding box center [1136, 521] width 25 height 25
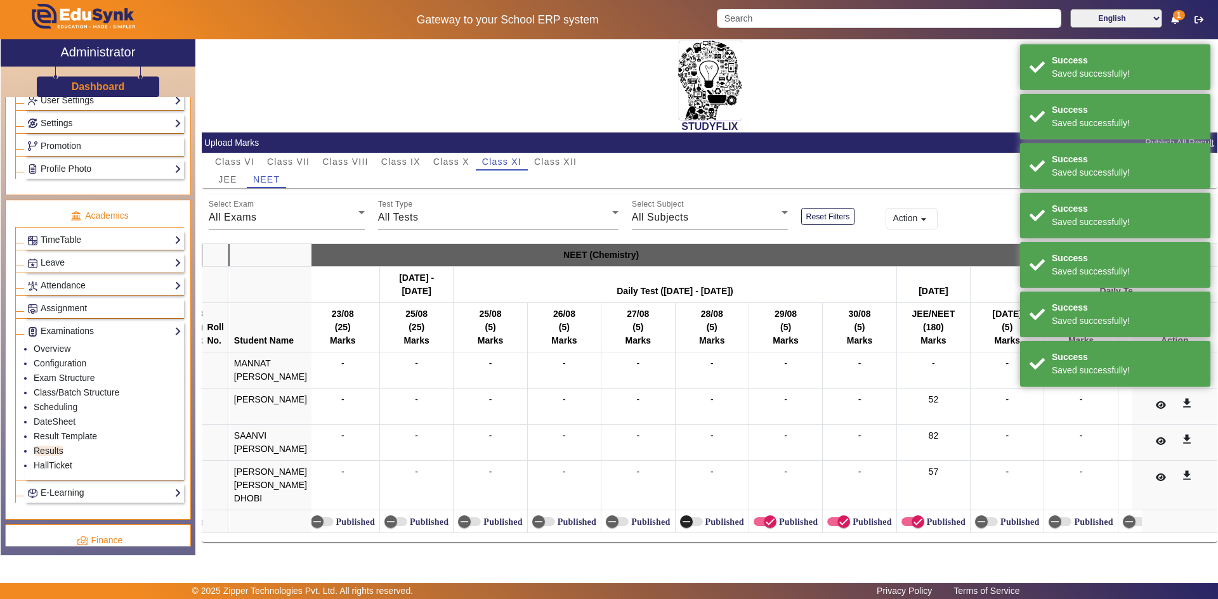
scroll to position [0, 20660]
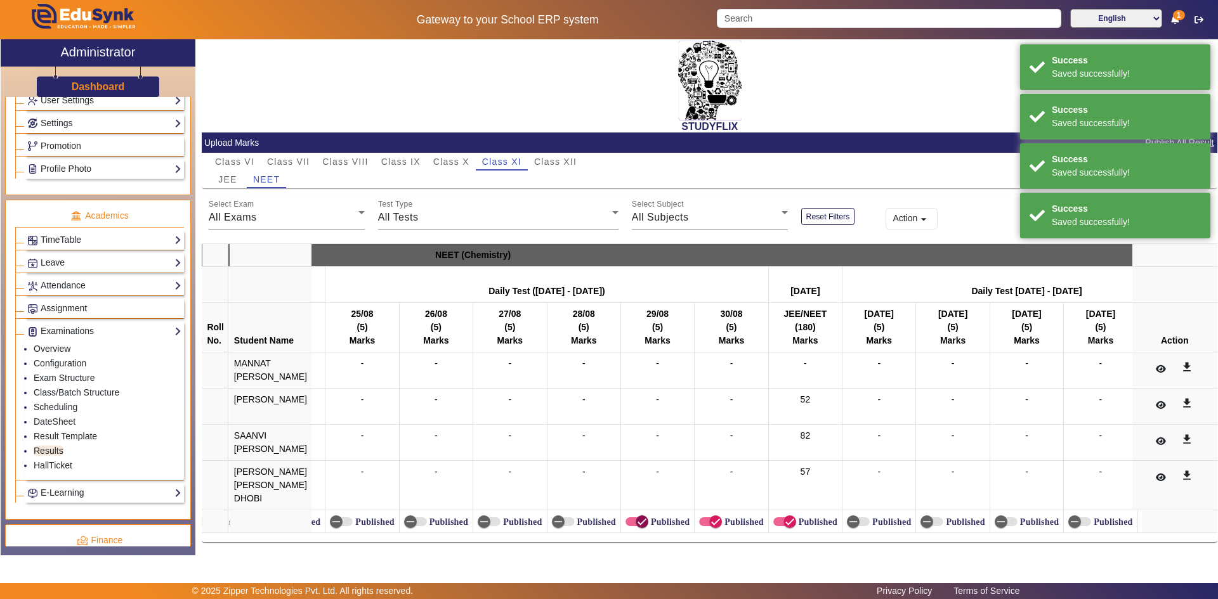
click at [646, 518] on span "button" at bounding box center [641, 521] width 25 height 25
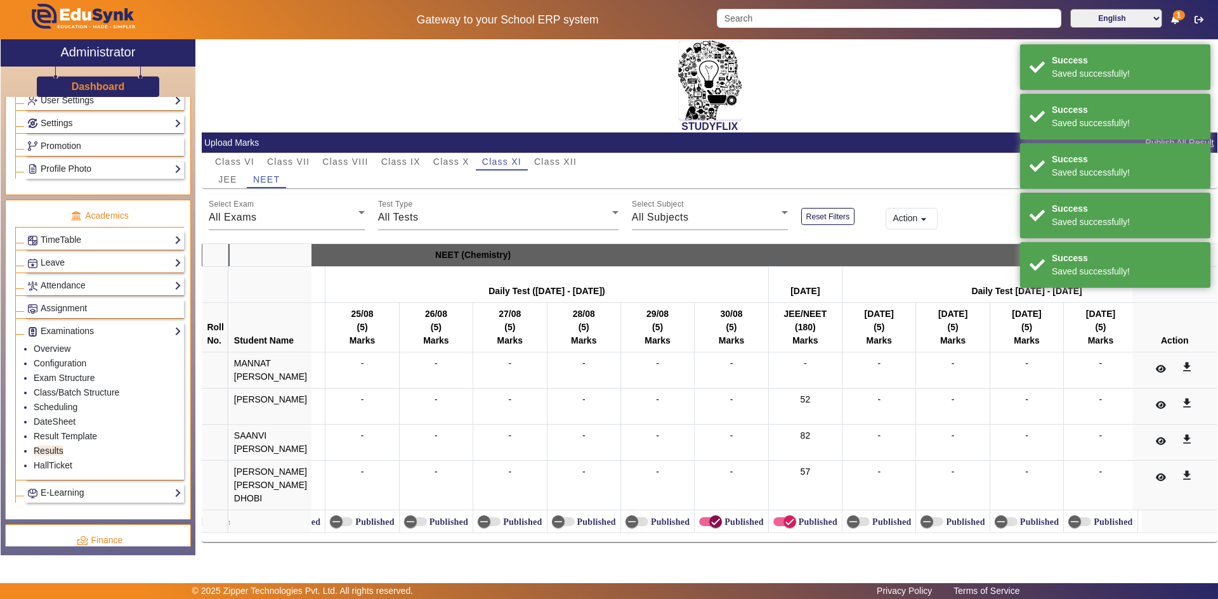
click at [710, 518] on icon "button" at bounding box center [715, 521] width 11 height 11
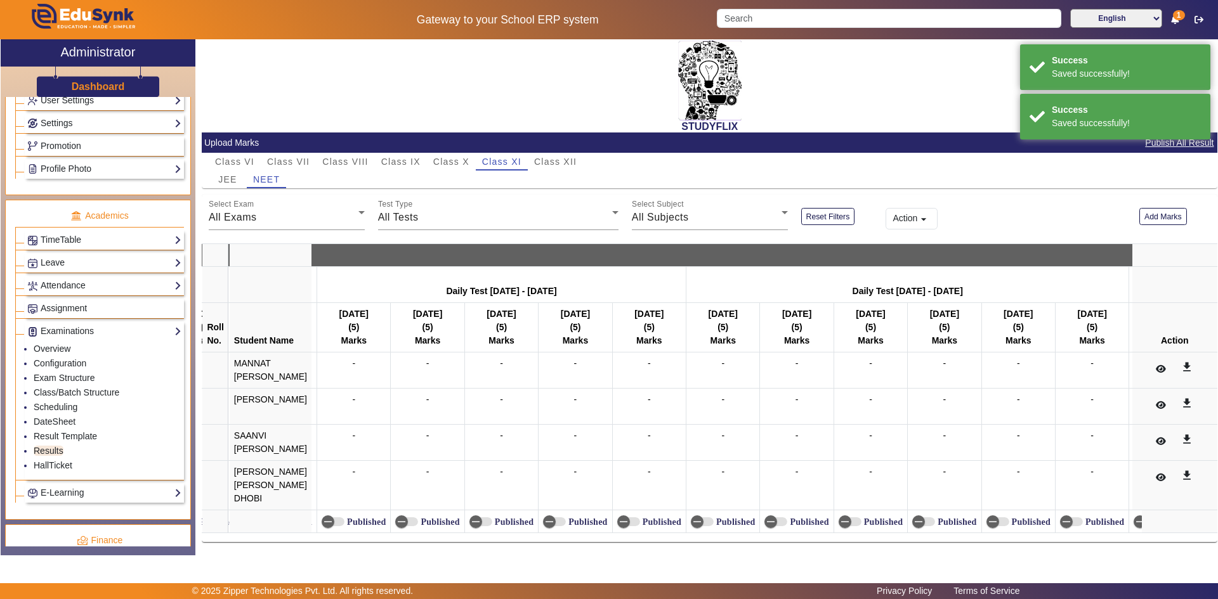
scroll to position [0, 21256]
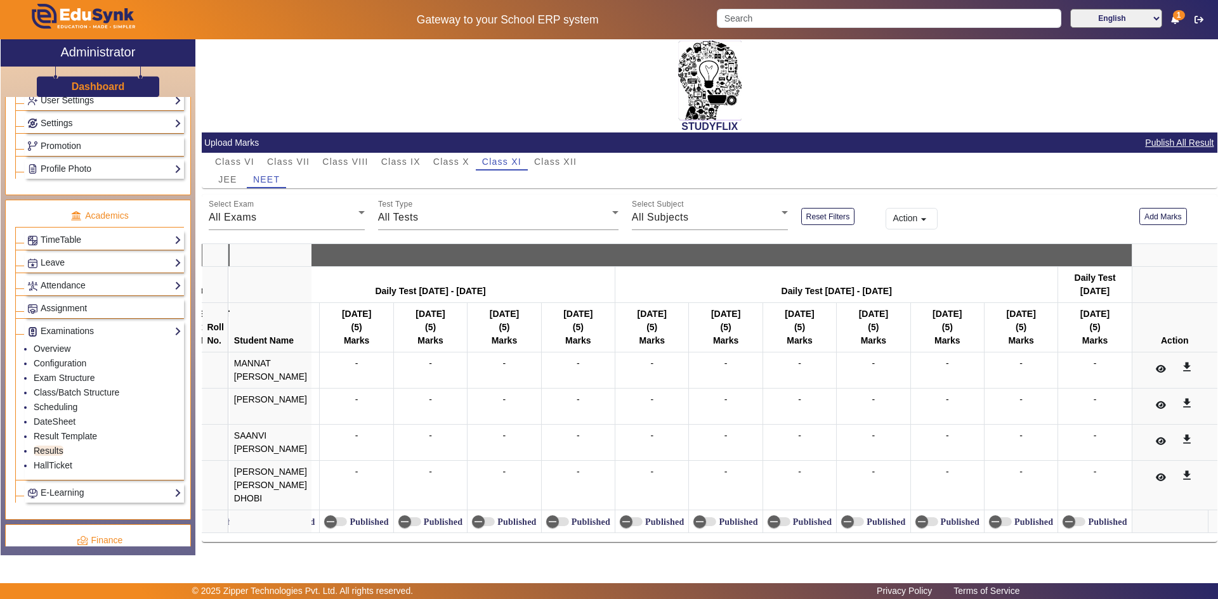
click at [563, 157] on span "Class XII" at bounding box center [555, 161] width 43 height 9
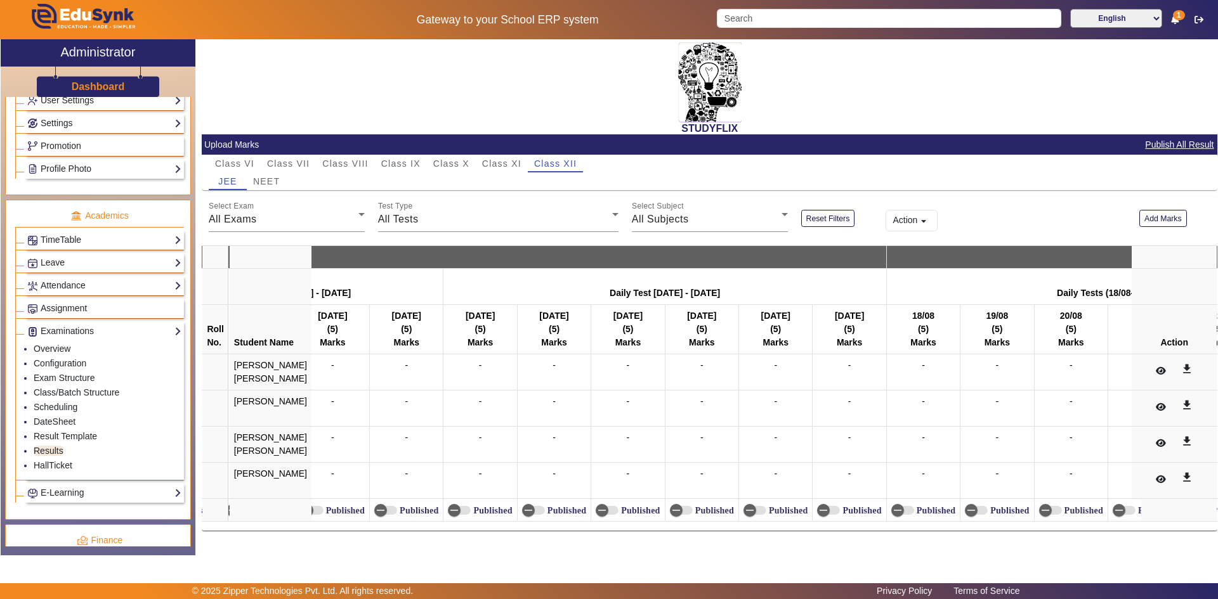
scroll to position [0, 17981]
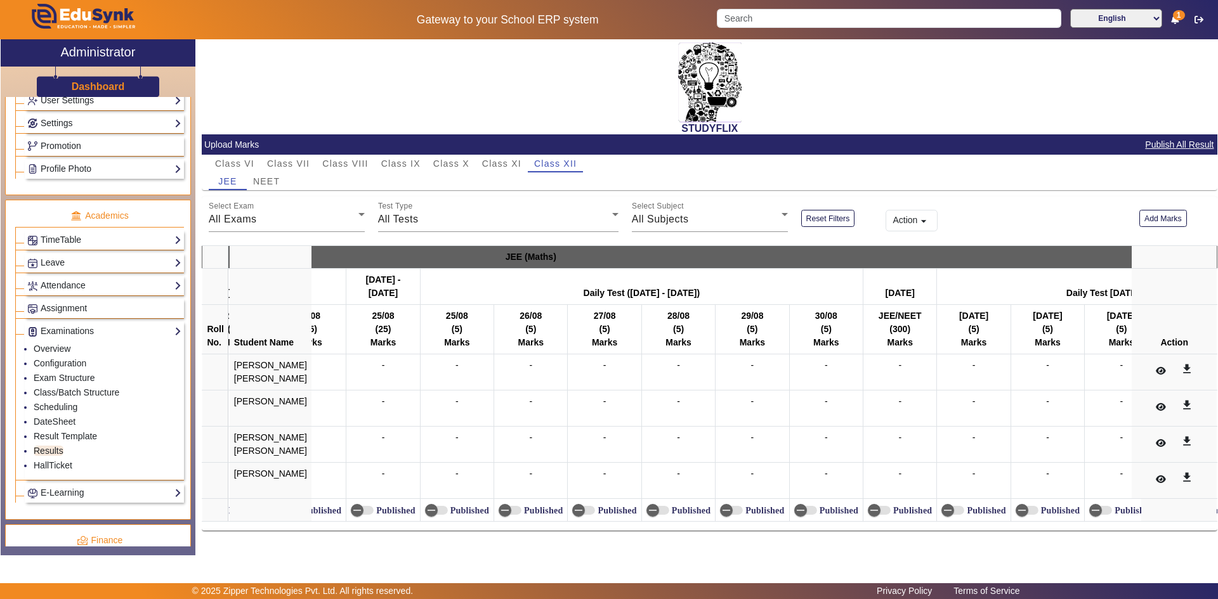
click at [266, 193] on mat-card-content "Class VI Class VII Class VIII Class IX Class X Class XI Class XII JEE NEET Sele…" at bounding box center [710, 343] width 1016 height 376
click at [258, 173] on span "NEET" at bounding box center [266, 182] width 27 height 18
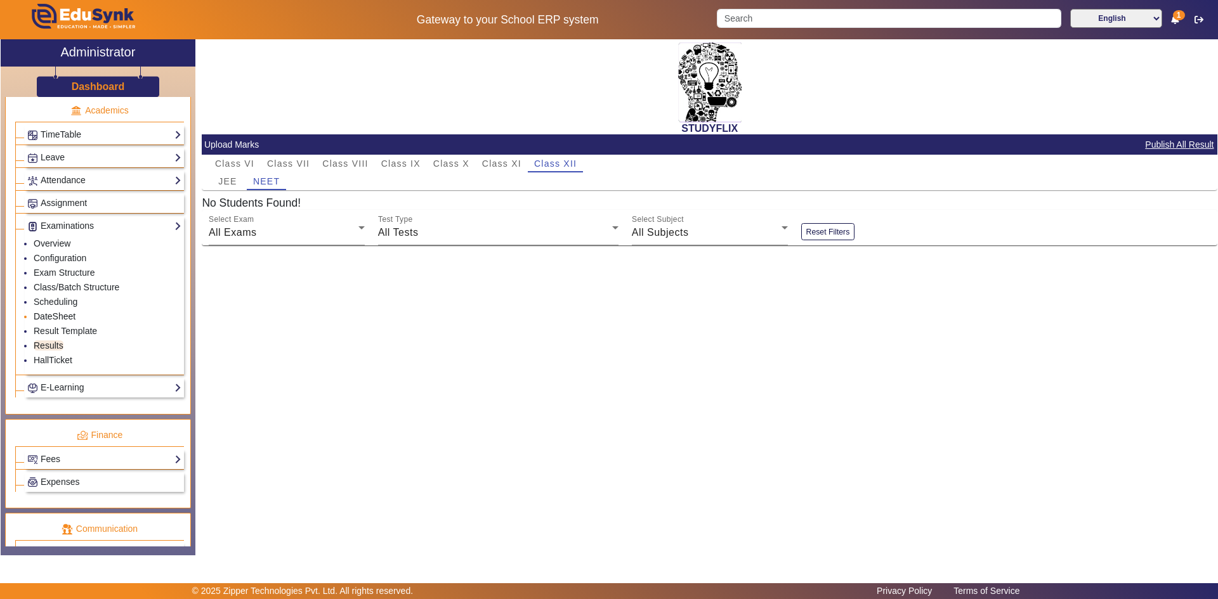
scroll to position [508, 0]
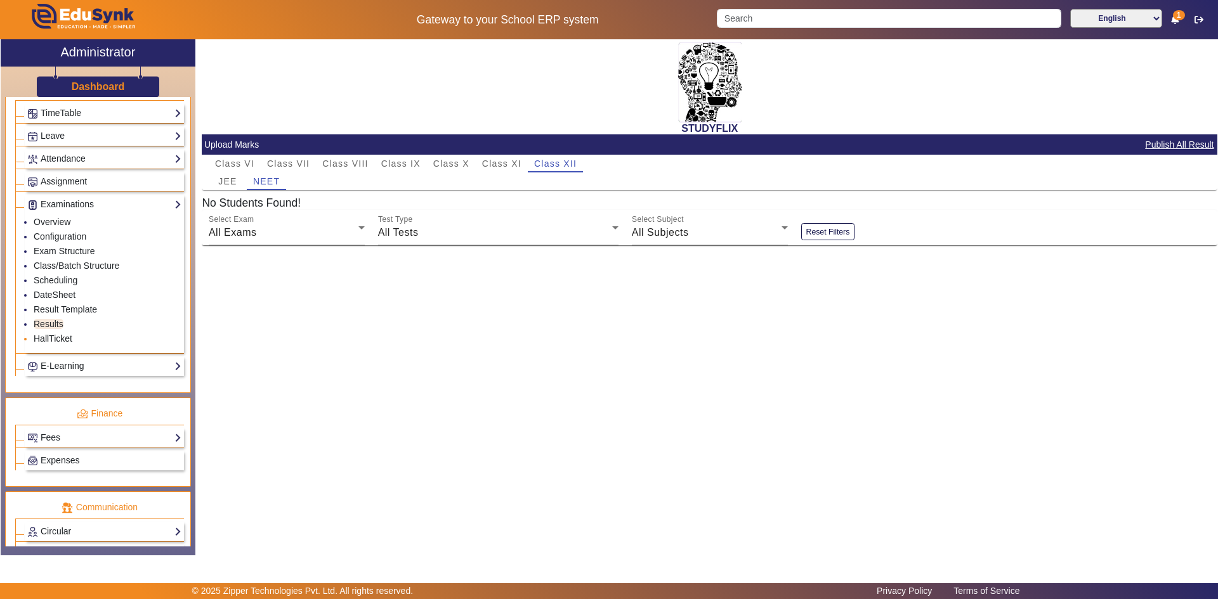
click at [66, 337] on link "HallTicket" at bounding box center [53, 339] width 39 height 10
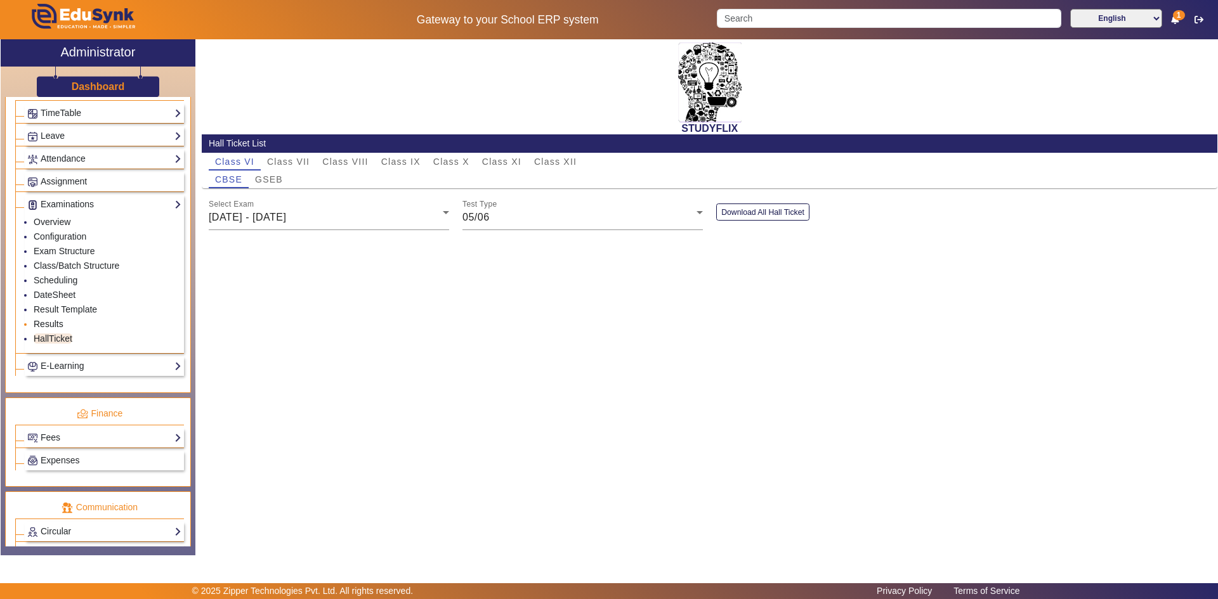
click at [55, 324] on link "Results" at bounding box center [49, 324] width 30 height 10
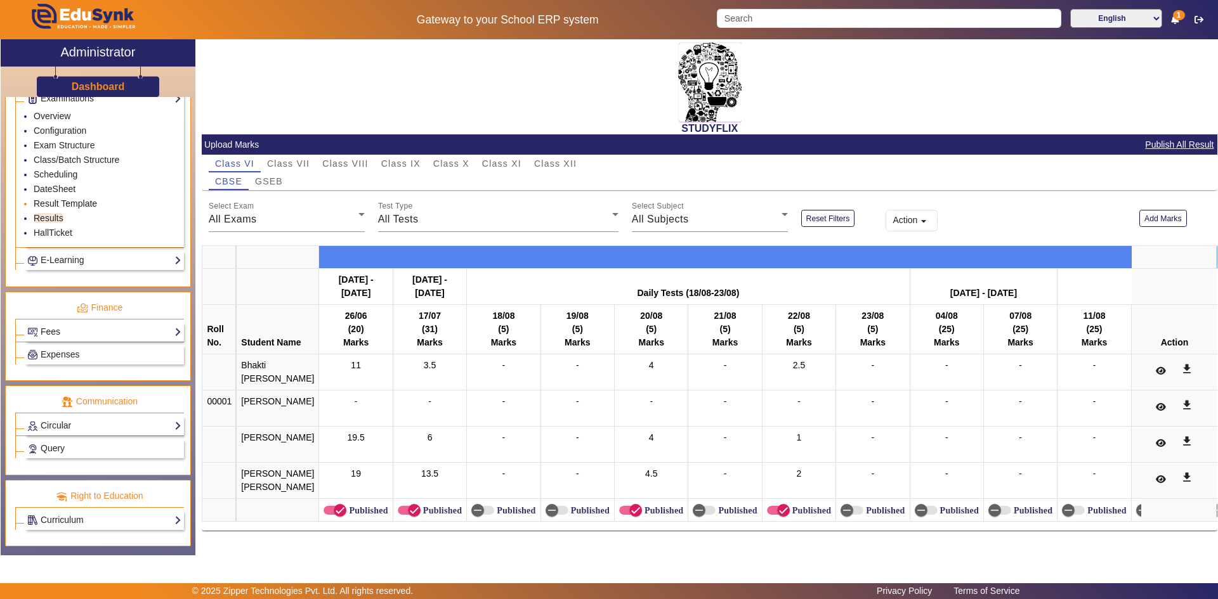
click at [53, 200] on link "Result Template" at bounding box center [65, 204] width 63 height 10
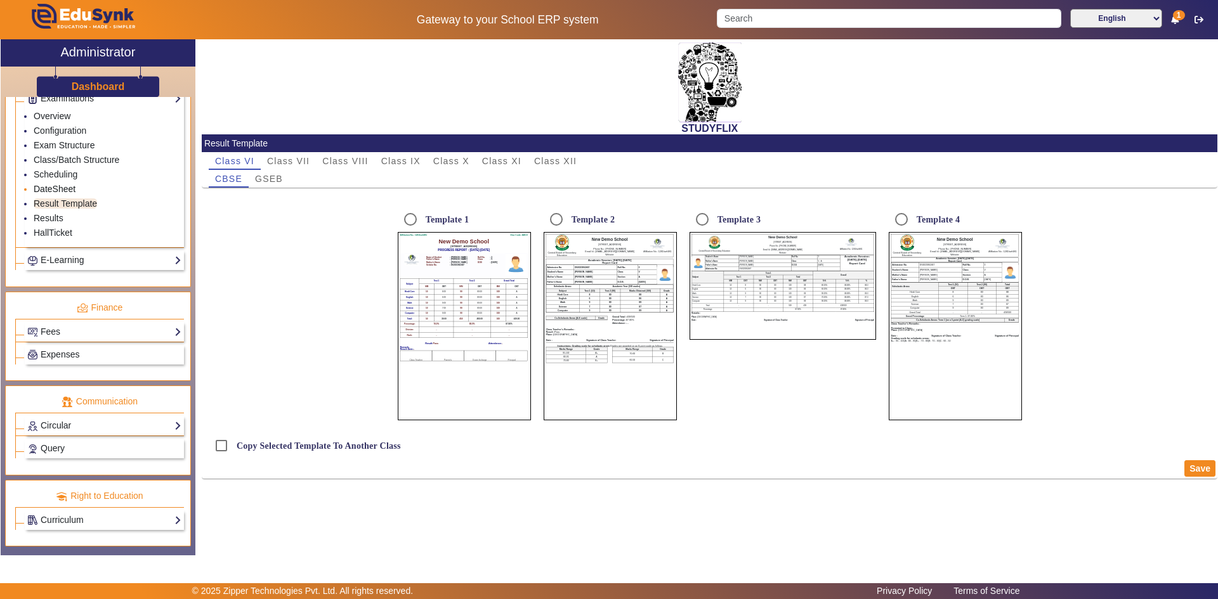
click at [52, 191] on link "DateSheet" at bounding box center [55, 189] width 42 height 10
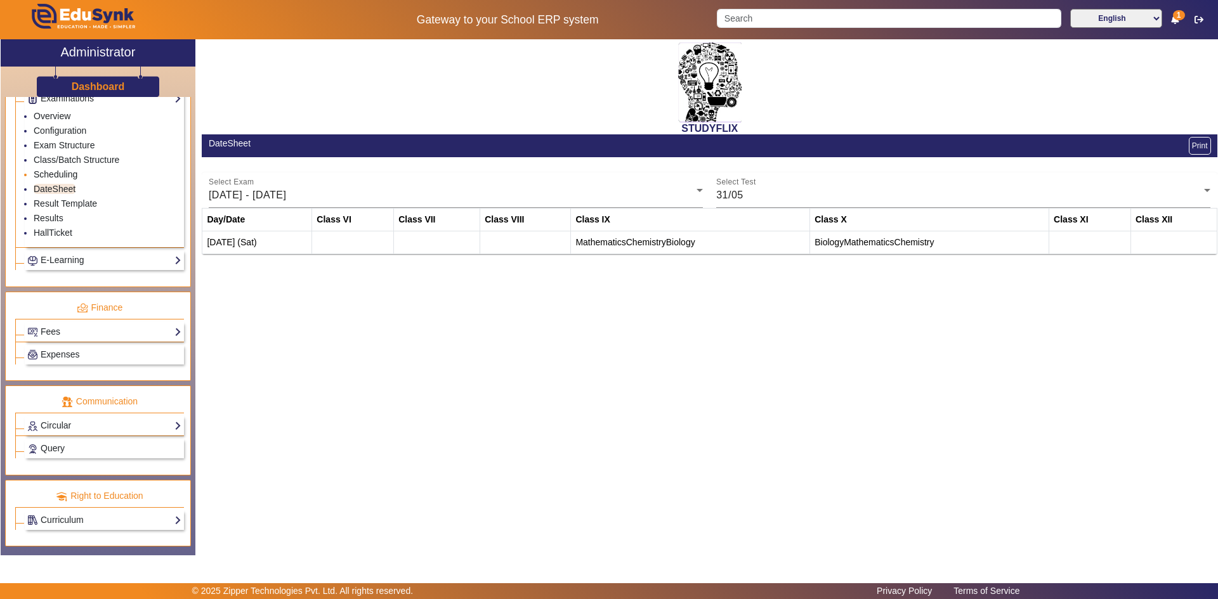
click at [61, 173] on link "Scheduling" at bounding box center [56, 174] width 44 height 10
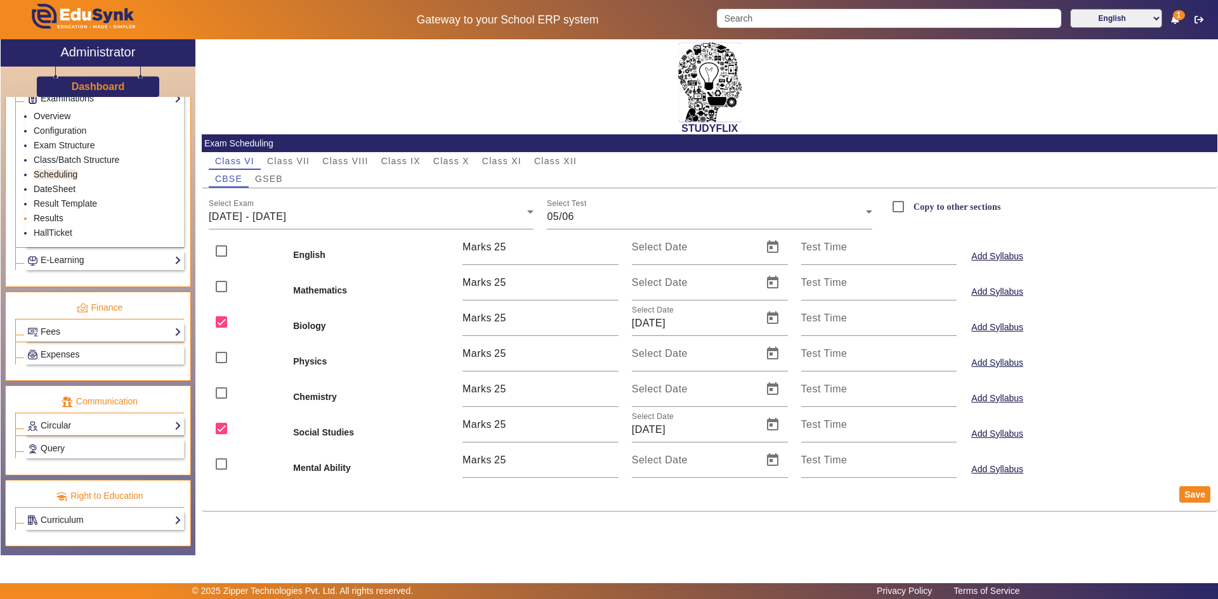
click at [53, 216] on link "Results" at bounding box center [49, 218] width 30 height 10
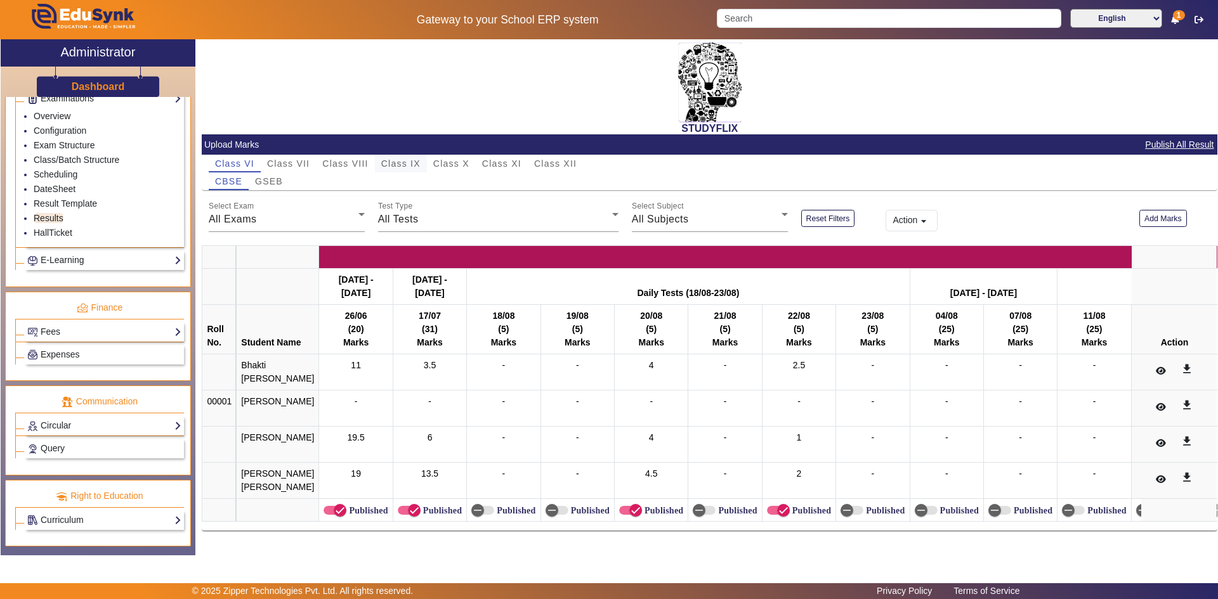
click at [398, 157] on span "Class IX" at bounding box center [400, 164] width 39 height 18
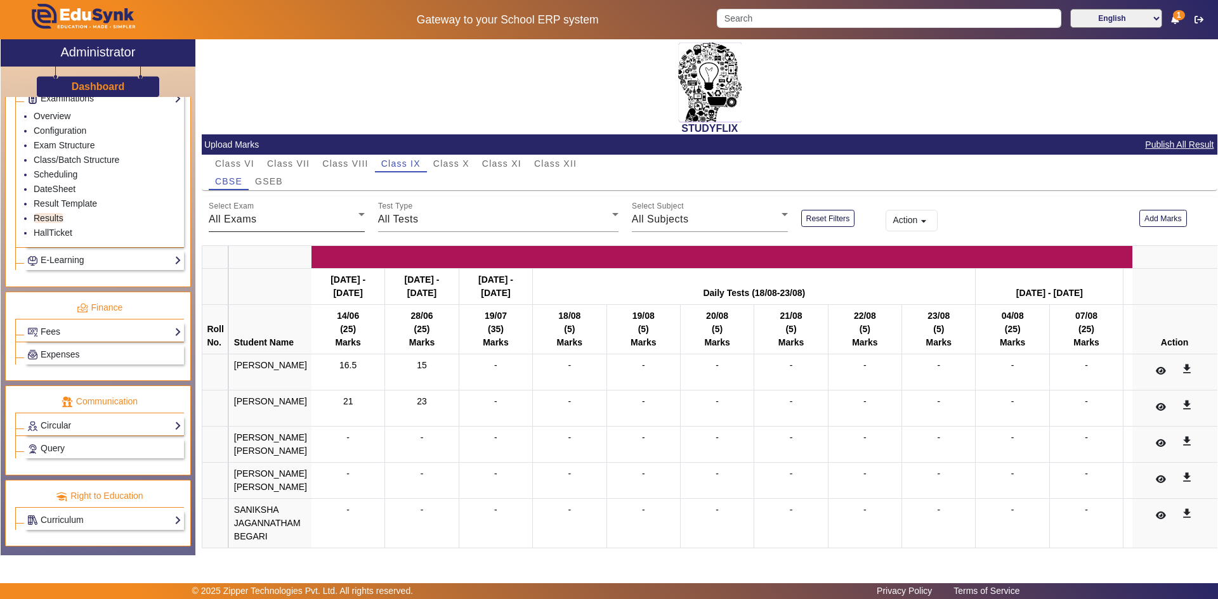
click at [258, 218] on div "All Exams" at bounding box center [284, 219] width 150 height 15
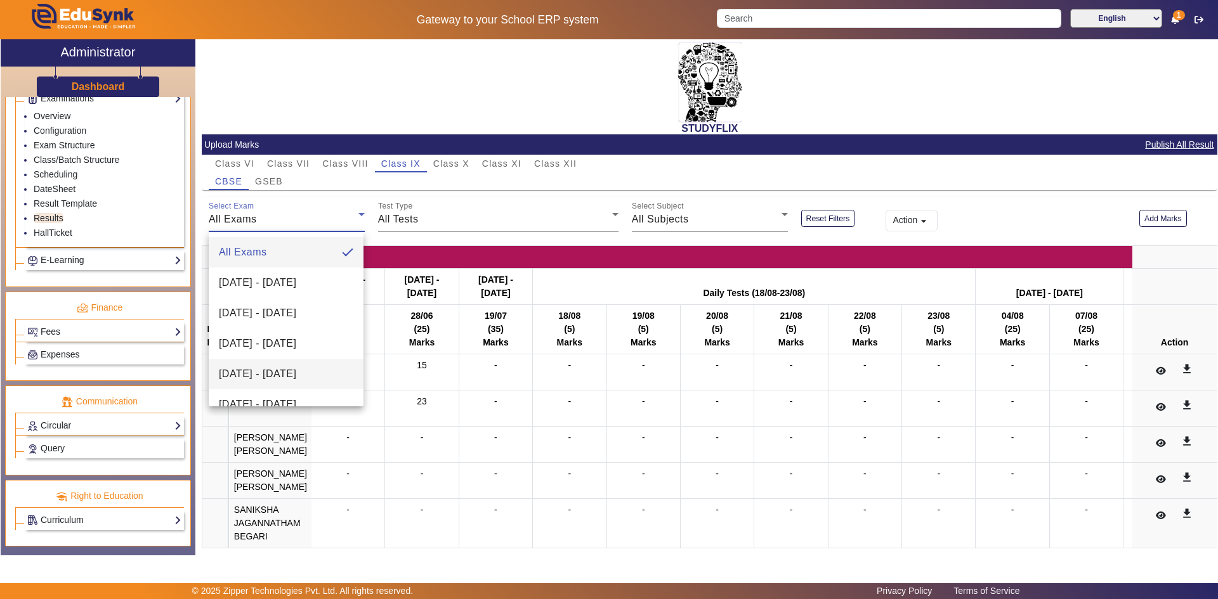
click at [256, 367] on span "[DATE] - [DATE]" at bounding box center [257, 374] width 77 height 15
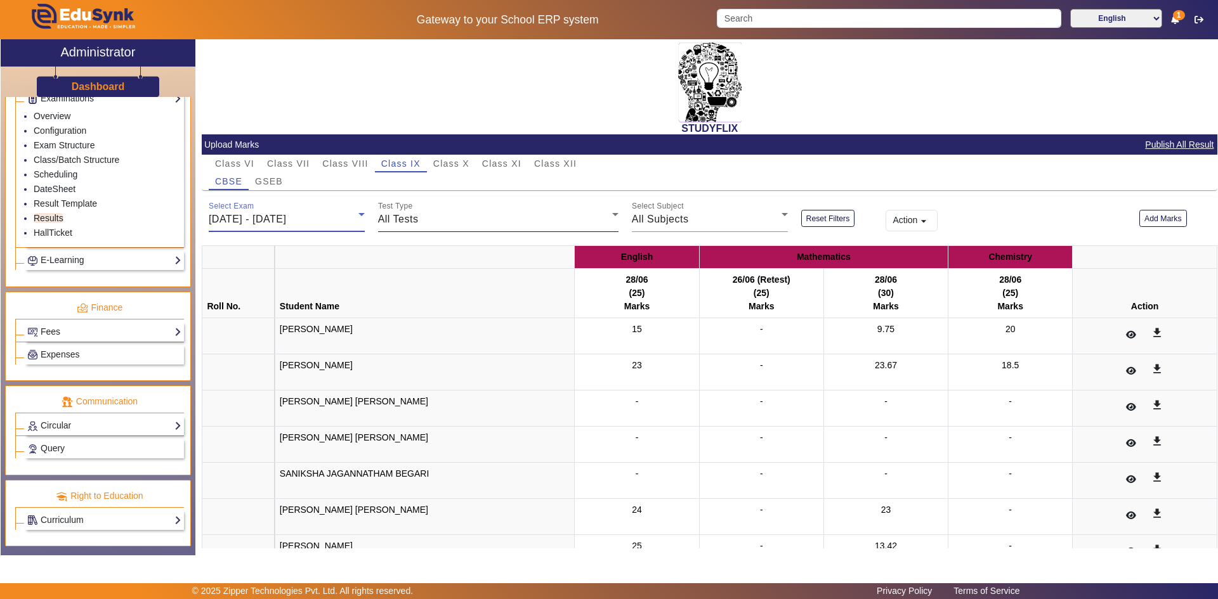
click at [404, 221] on span "All Tests" at bounding box center [398, 219] width 41 height 11
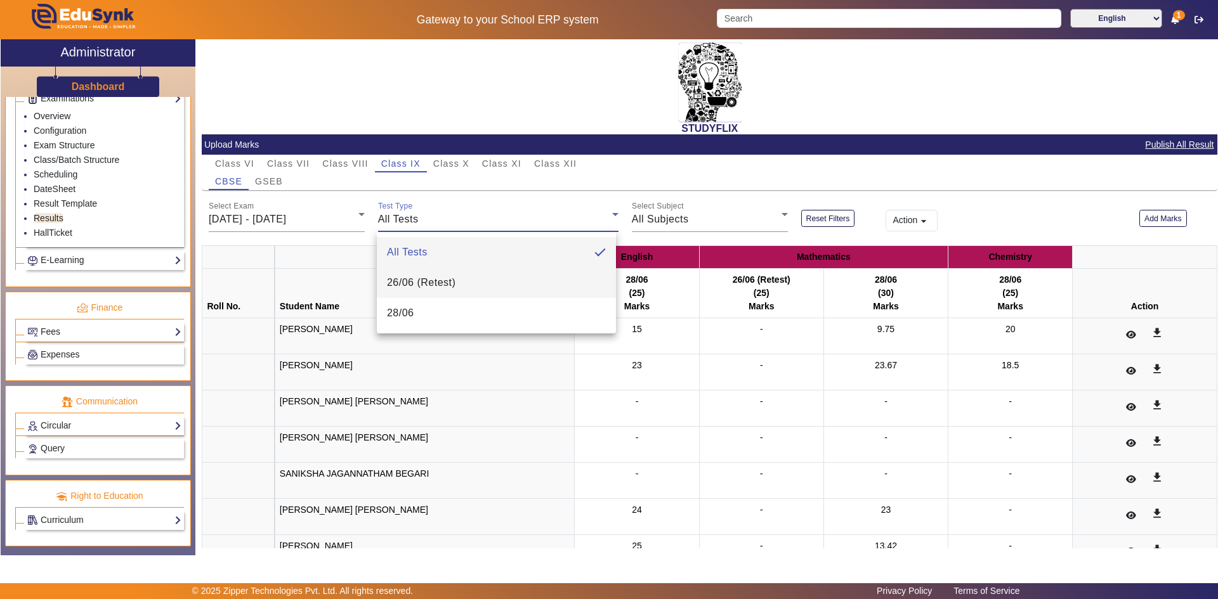
click at [408, 284] on span "26/06 (Retest)" at bounding box center [421, 282] width 69 height 15
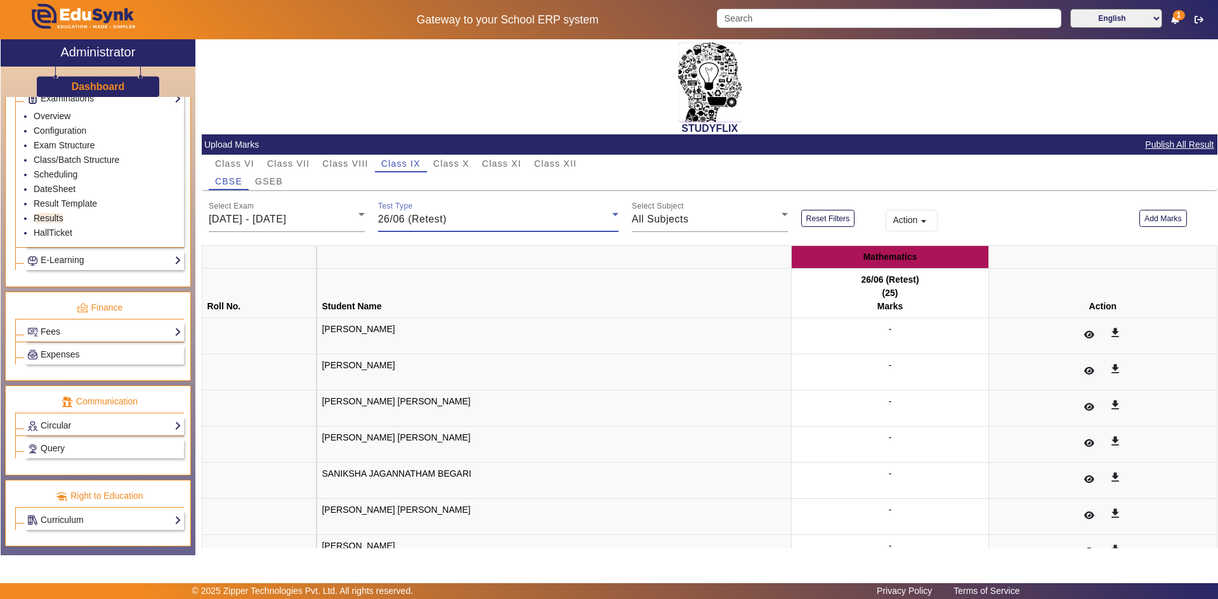
click at [407, 215] on span "26/06 (Retest)" at bounding box center [412, 219] width 69 height 11
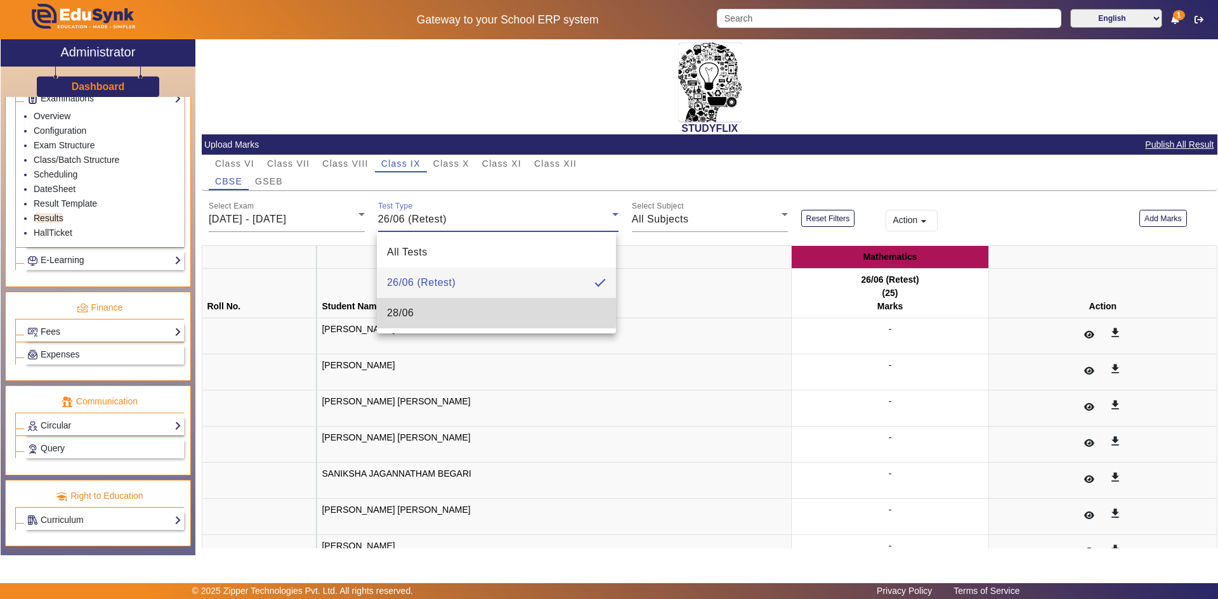
click at [401, 308] on span "28/06" at bounding box center [400, 313] width 27 height 15
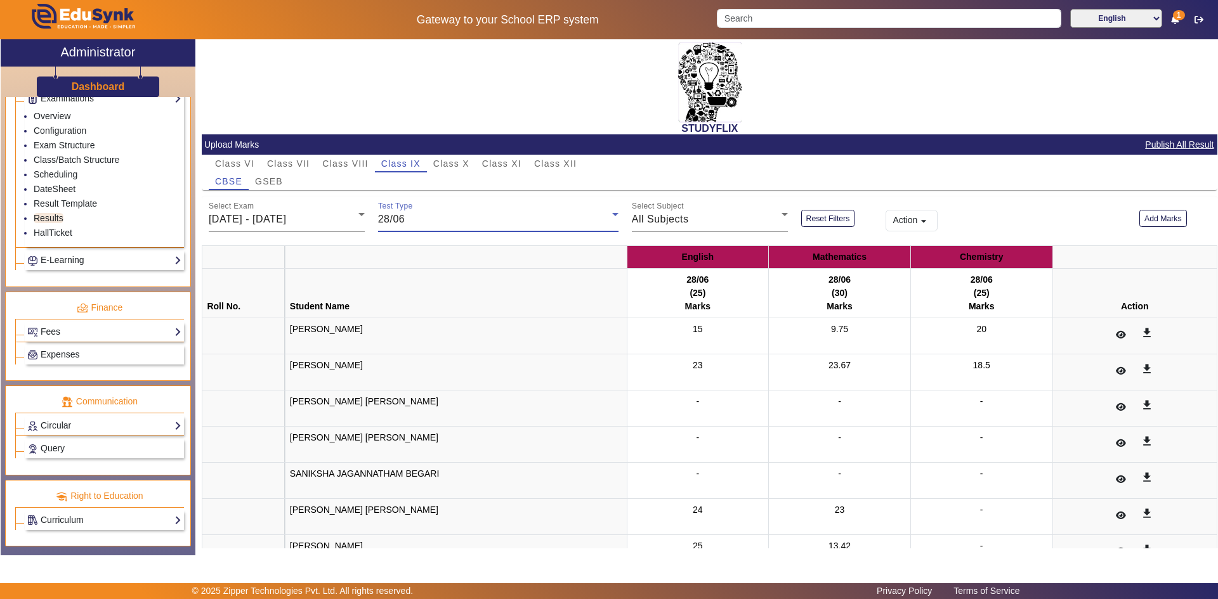
click at [412, 217] on div "28/06" at bounding box center [495, 219] width 234 height 15
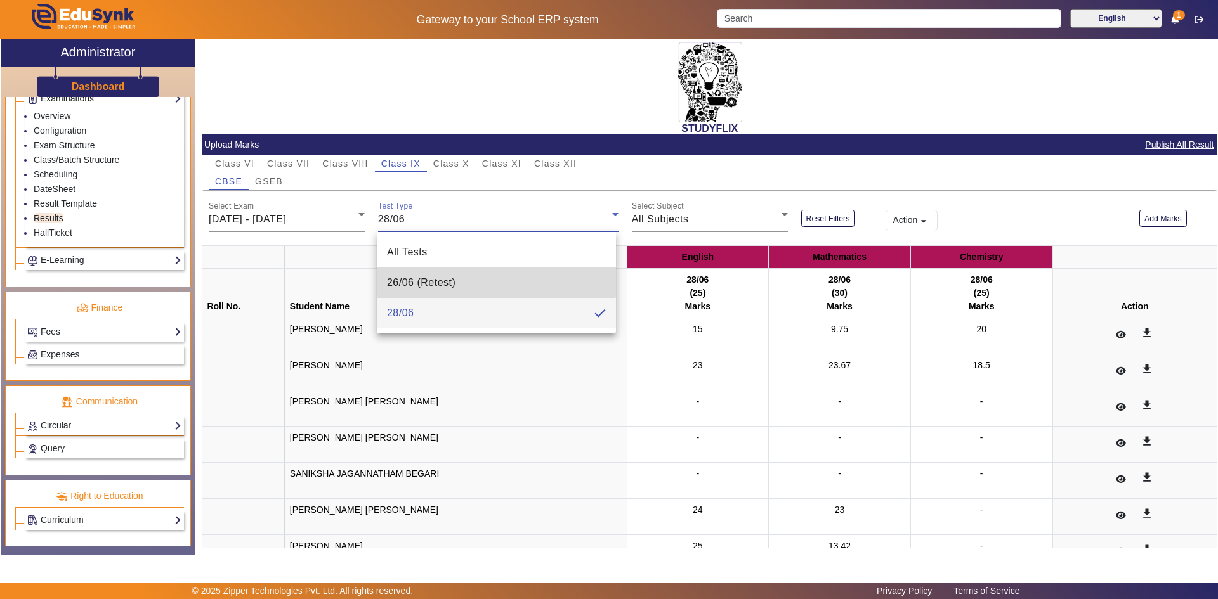
click at [406, 280] on span "26/06 (Retest)" at bounding box center [421, 282] width 69 height 15
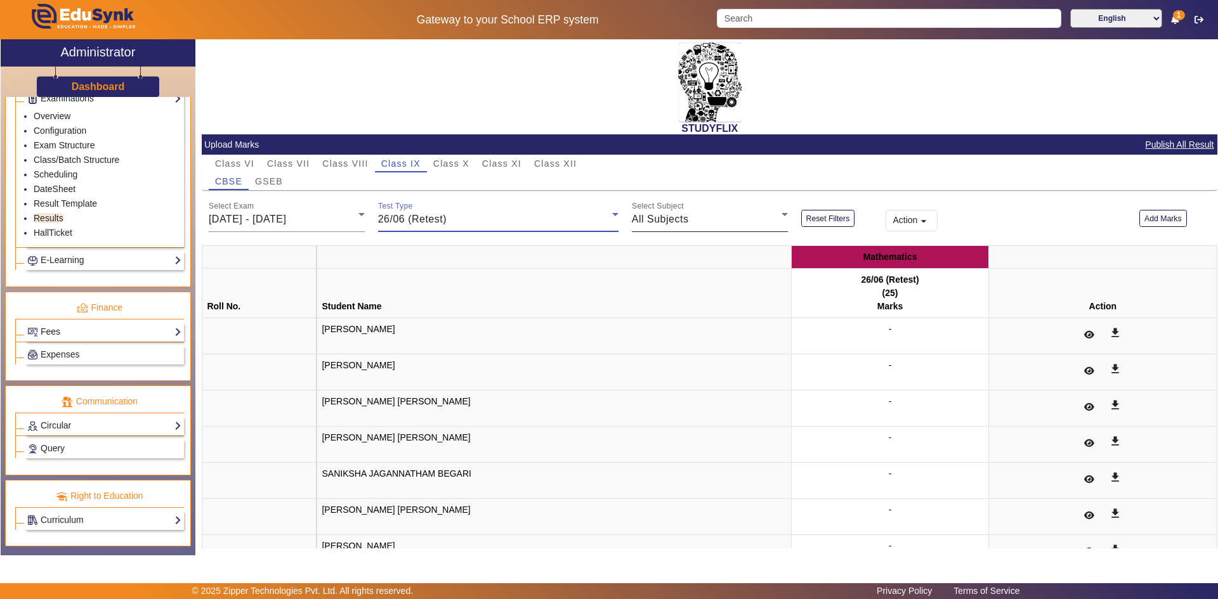
click at [675, 212] on div "All Subjects" at bounding box center [707, 219] width 150 height 15
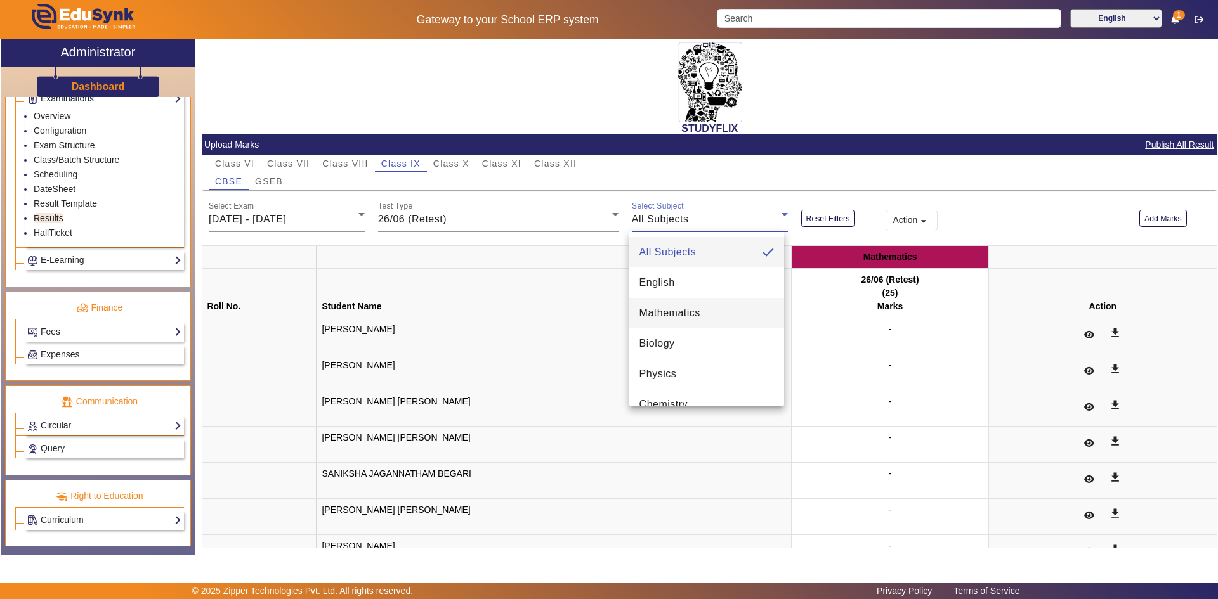
click at [658, 311] on span "Mathematics" at bounding box center [669, 313] width 61 height 15
click at [1148, 220] on button "Add Marks" at bounding box center [1163, 218] width 48 height 17
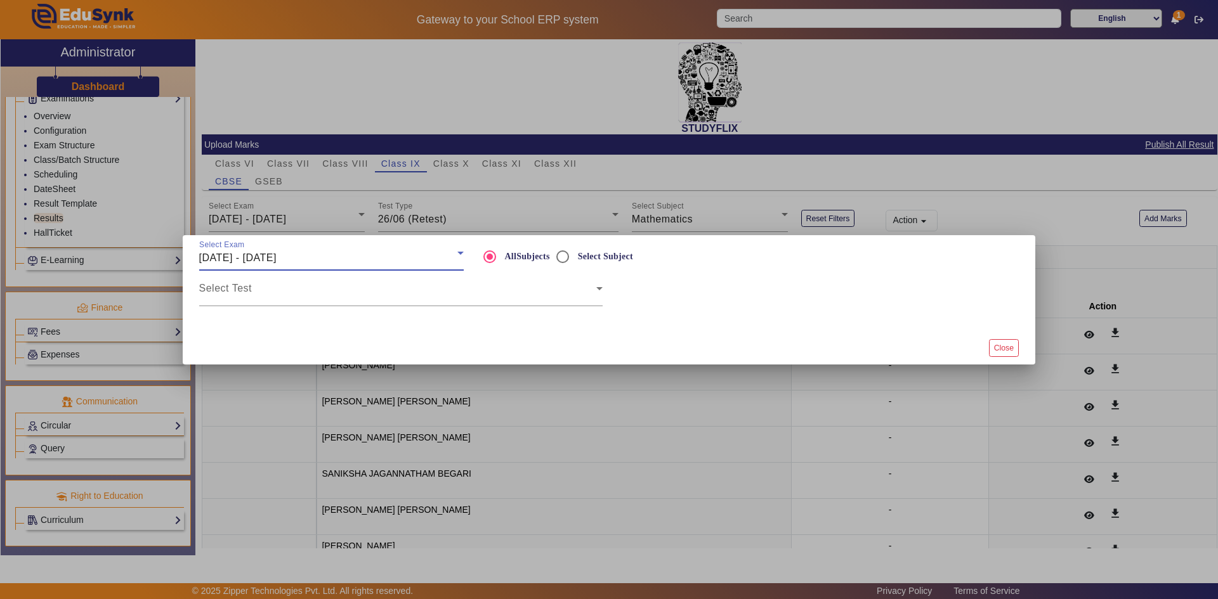
click at [322, 260] on div "[DATE] - [DATE]" at bounding box center [328, 258] width 258 height 15
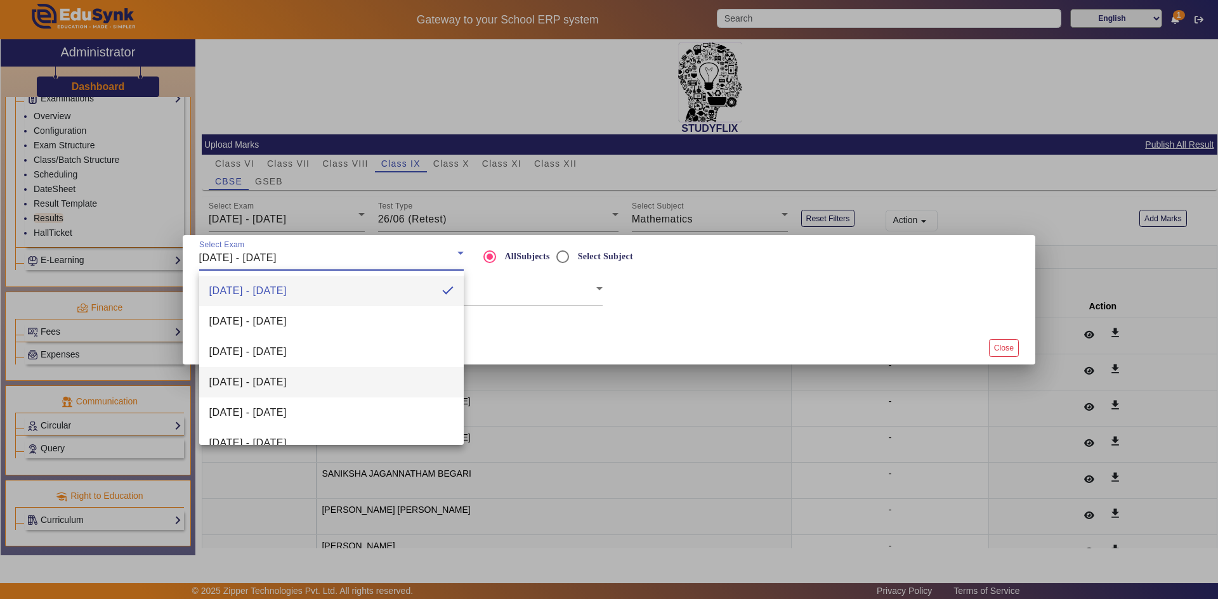
click at [275, 383] on span "[DATE] - [DATE]" at bounding box center [247, 382] width 77 height 15
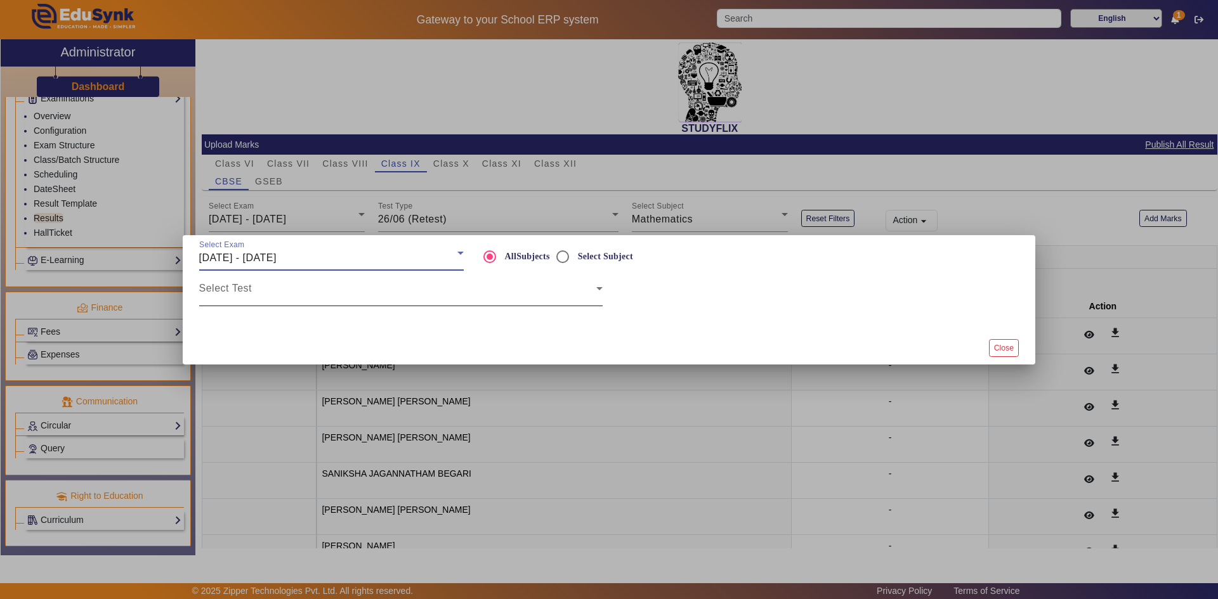
click at [341, 298] on span at bounding box center [397, 293] width 397 height 15
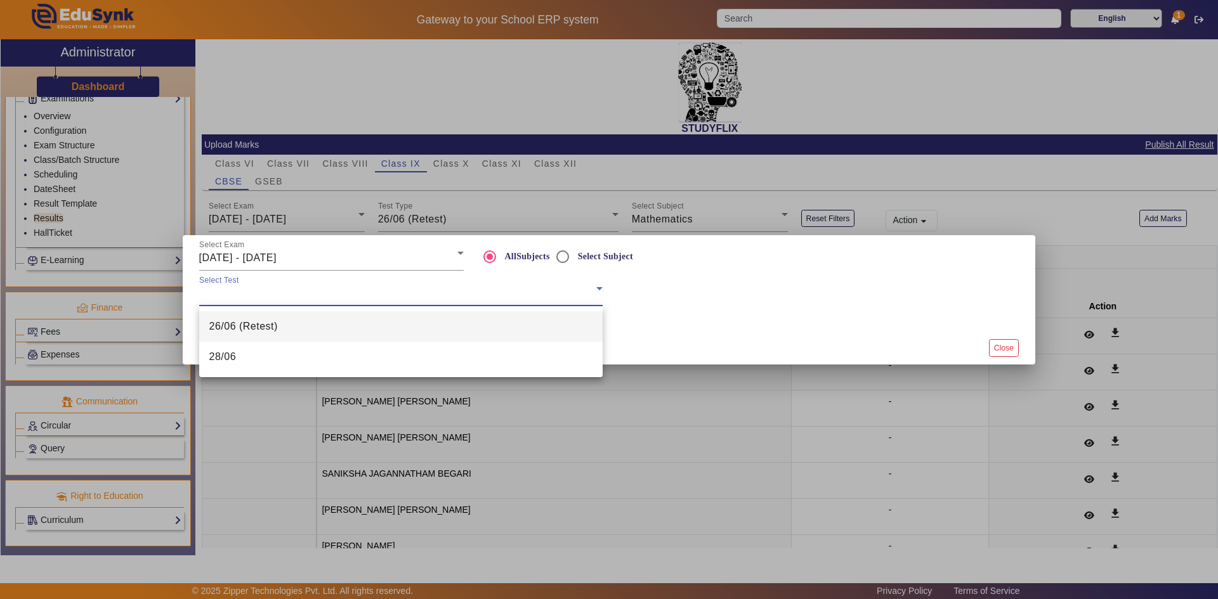
click at [297, 331] on mat-option "26/06 (Retest)" at bounding box center [400, 326] width 403 height 30
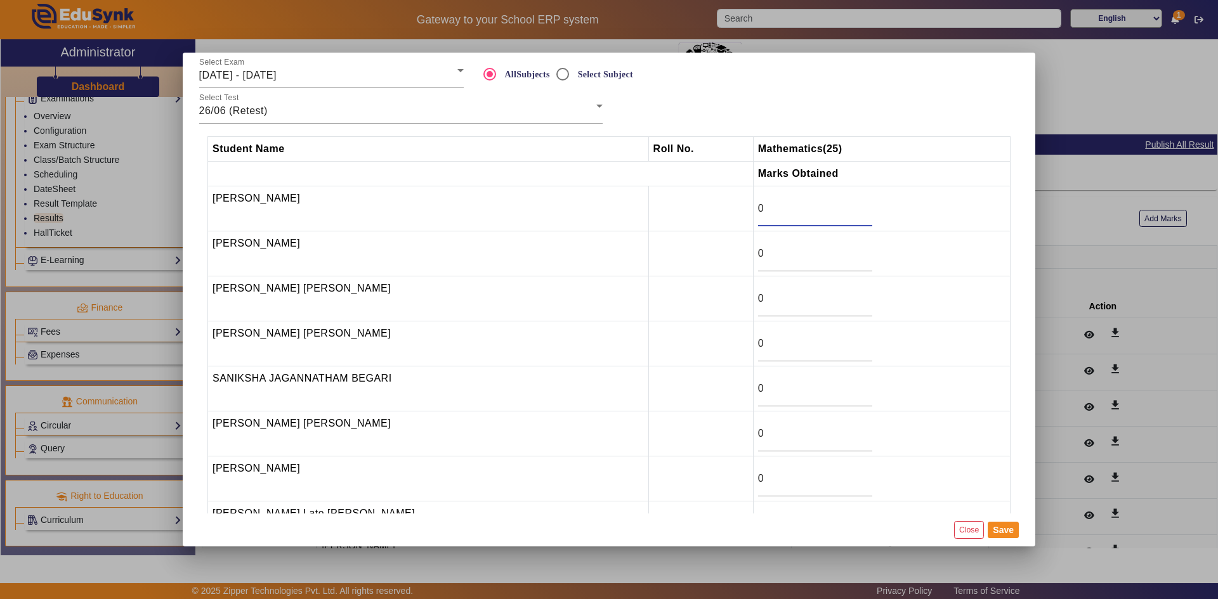
click at [760, 214] on input "0" at bounding box center [815, 208] width 114 height 15
click at [992, 531] on button "Save" at bounding box center [1003, 530] width 31 height 16
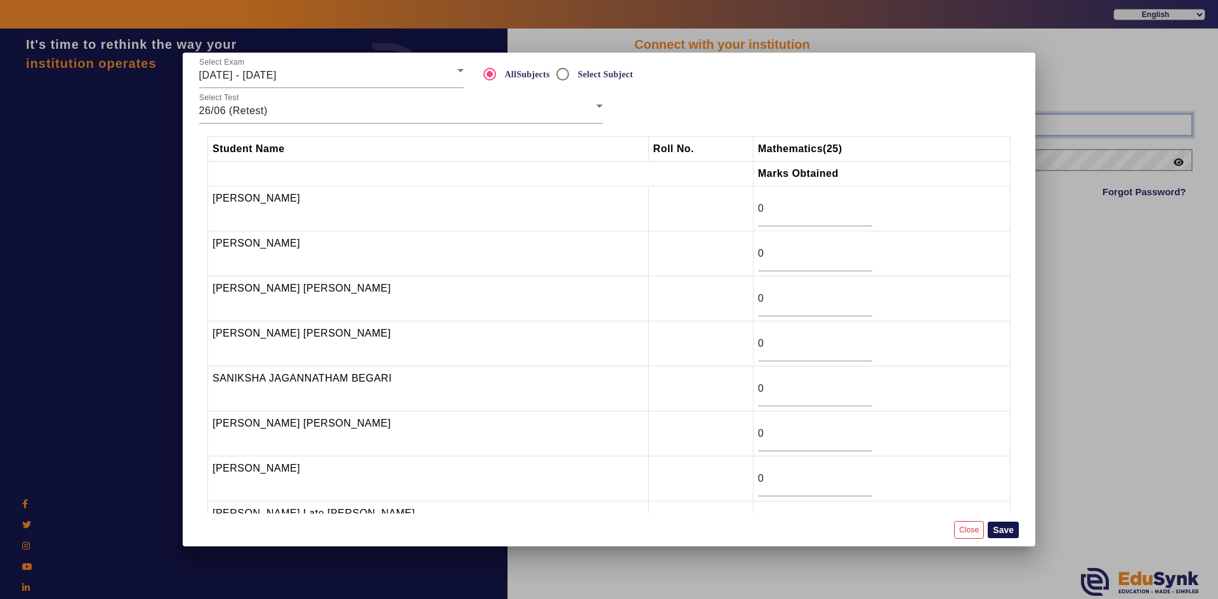
type input "6354922771"
click at [1051, 406] on div at bounding box center [609, 299] width 1218 height 599
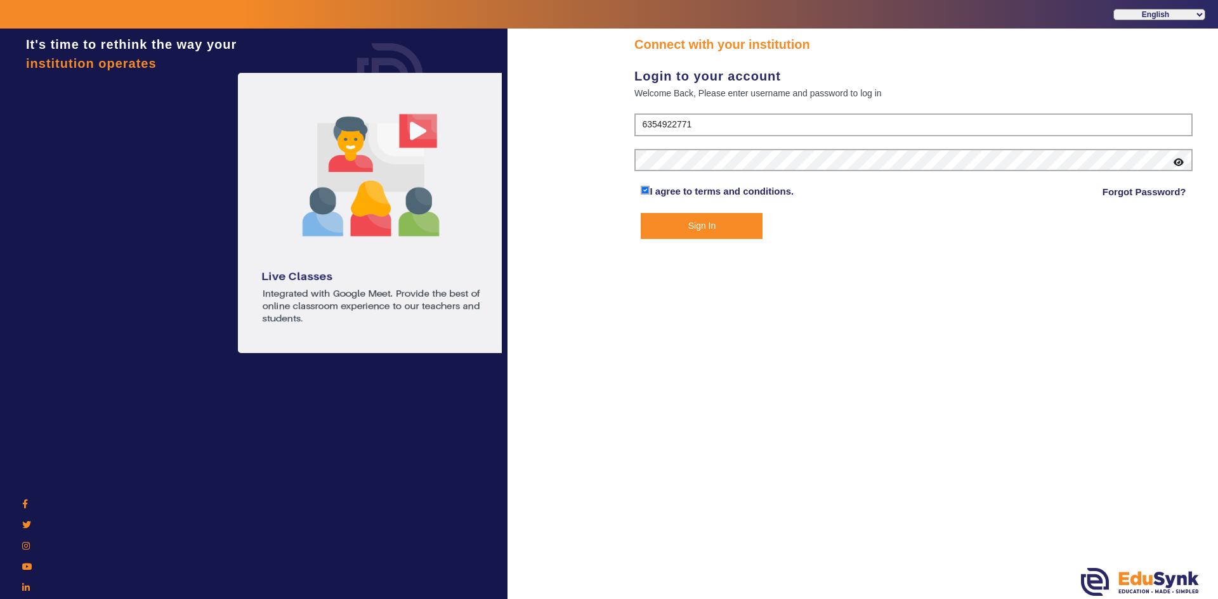
click at [704, 227] on button "Sign In" at bounding box center [702, 226] width 122 height 26
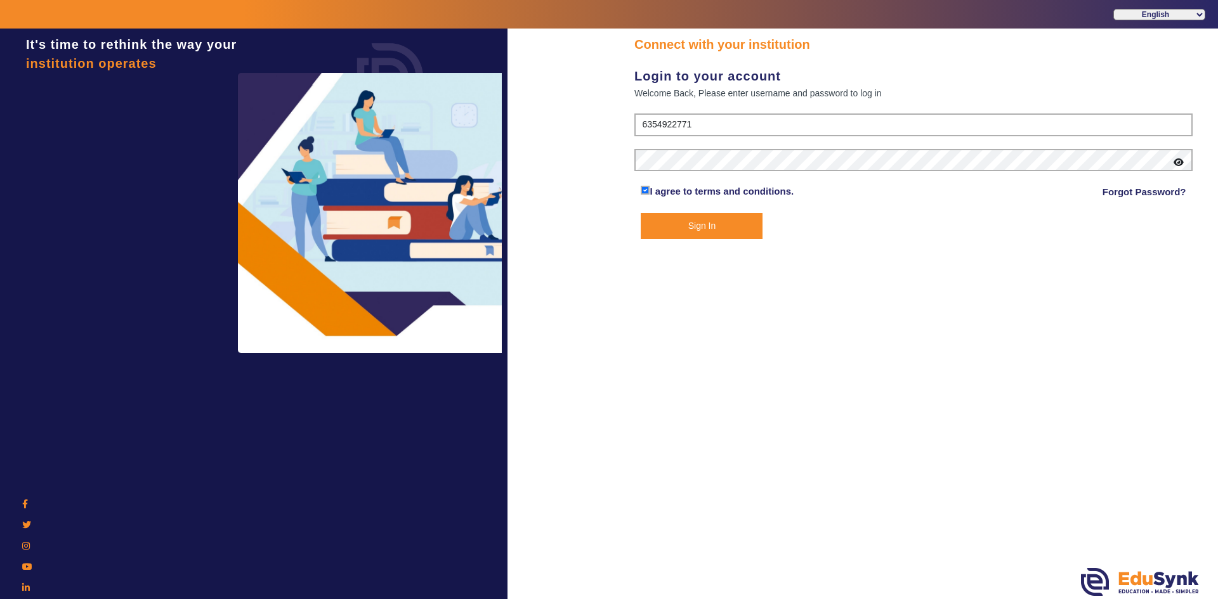
click at [705, 225] on button "Sign In" at bounding box center [702, 226] width 122 height 26
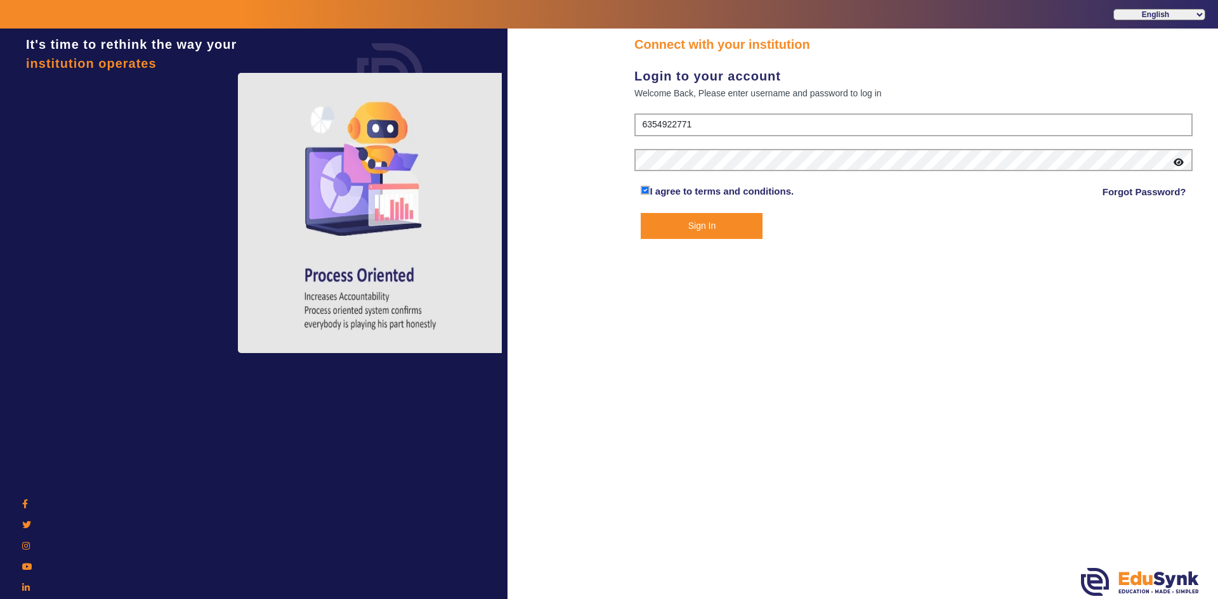
click at [680, 226] on button "Sign In" at bounding box center [702, 226] width 122 height 26
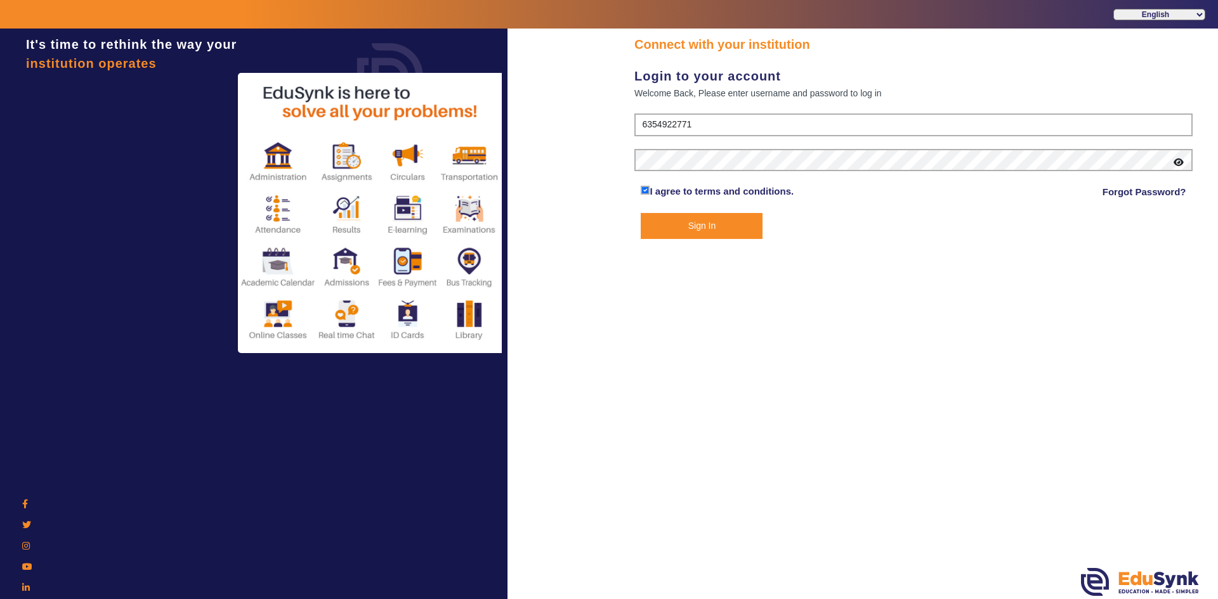
click at [680, 226] on button "Sign In" at bounding box center [702, 226] width 122 height 26
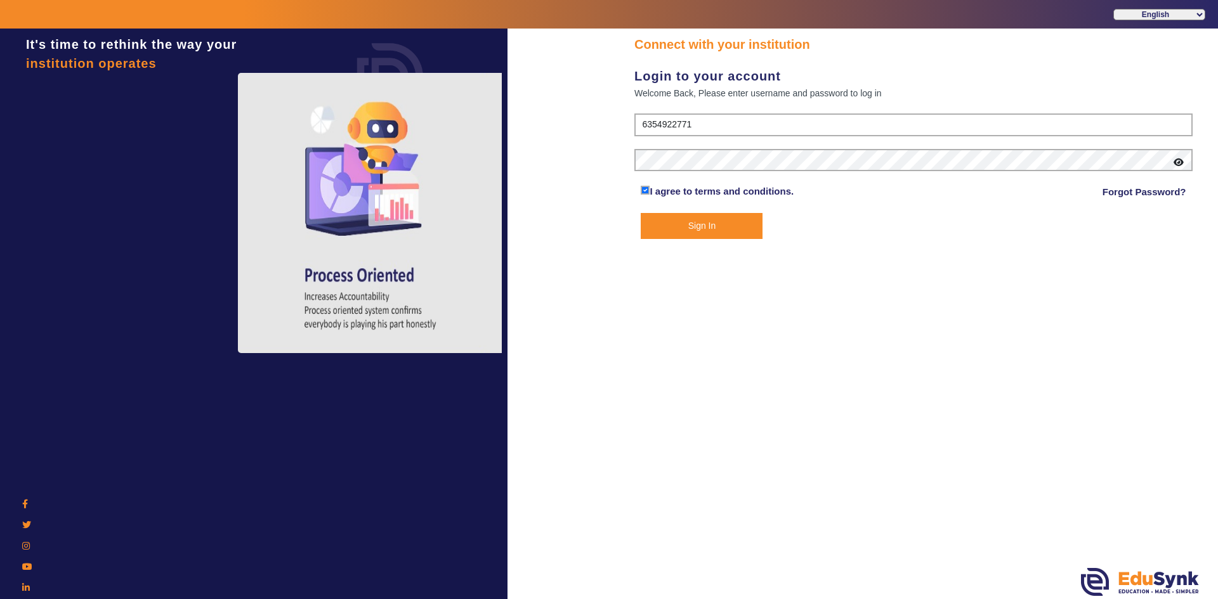
click at [680, 228] on button "Sign In" at bounding box center [702, 226] width 122 height 26
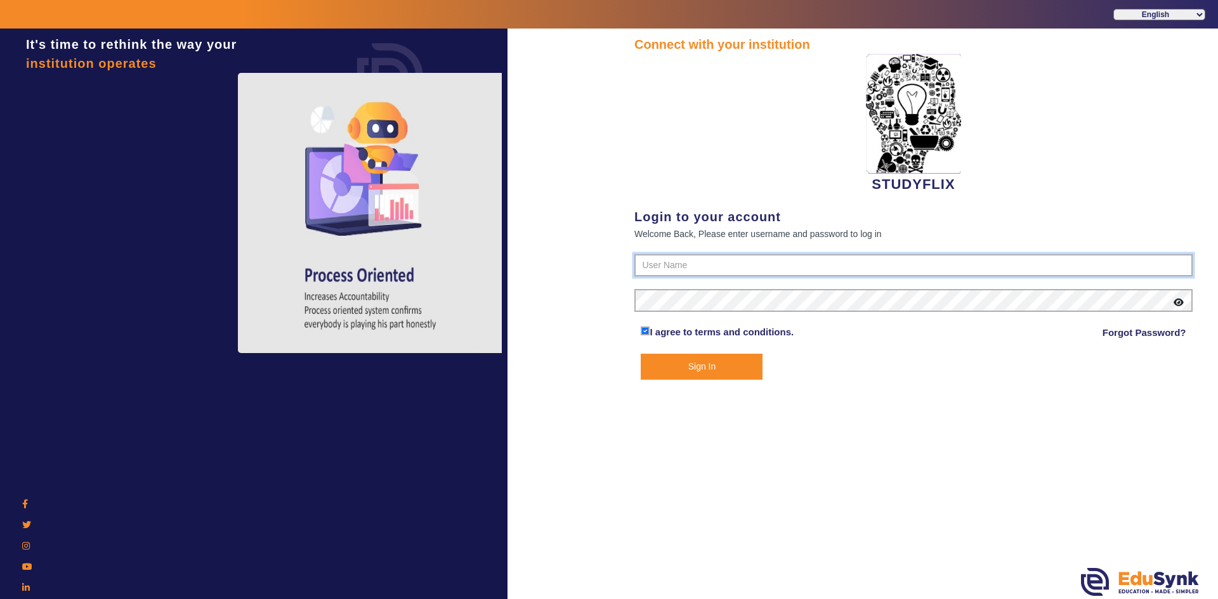
type input "6354922771"
click at [718, 371] on button "Sign In" at bounding box center [702, 367] width 122 height 26
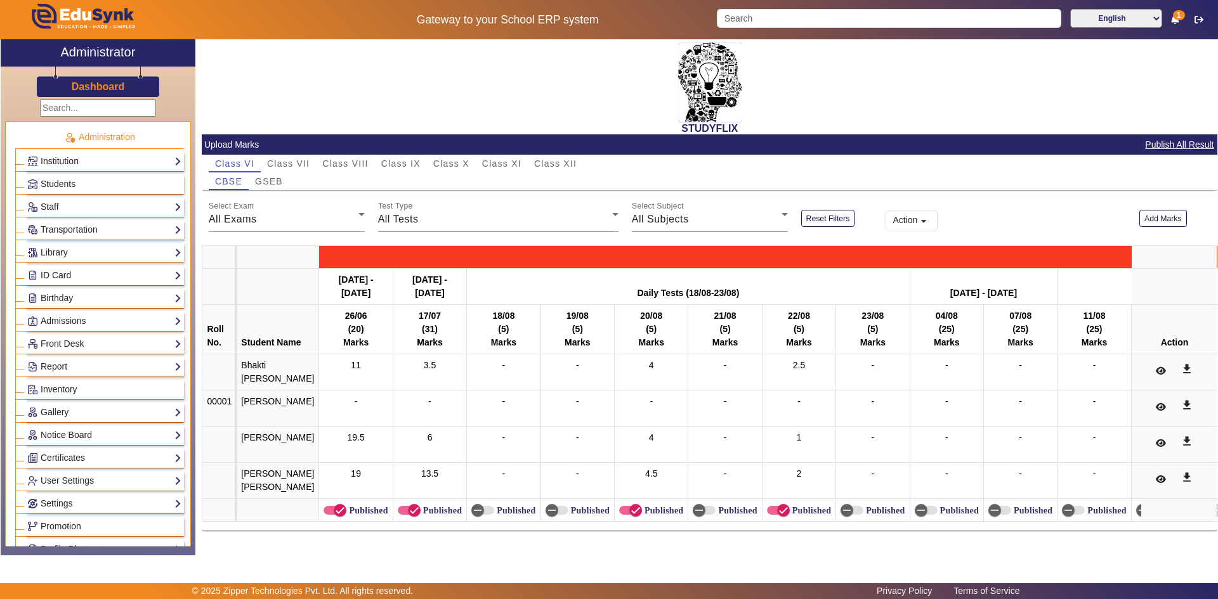
scroll to position [22, 0]
click at [406, 159] on span "Class IX" at bounding box center [400, 163] width 39 height 9
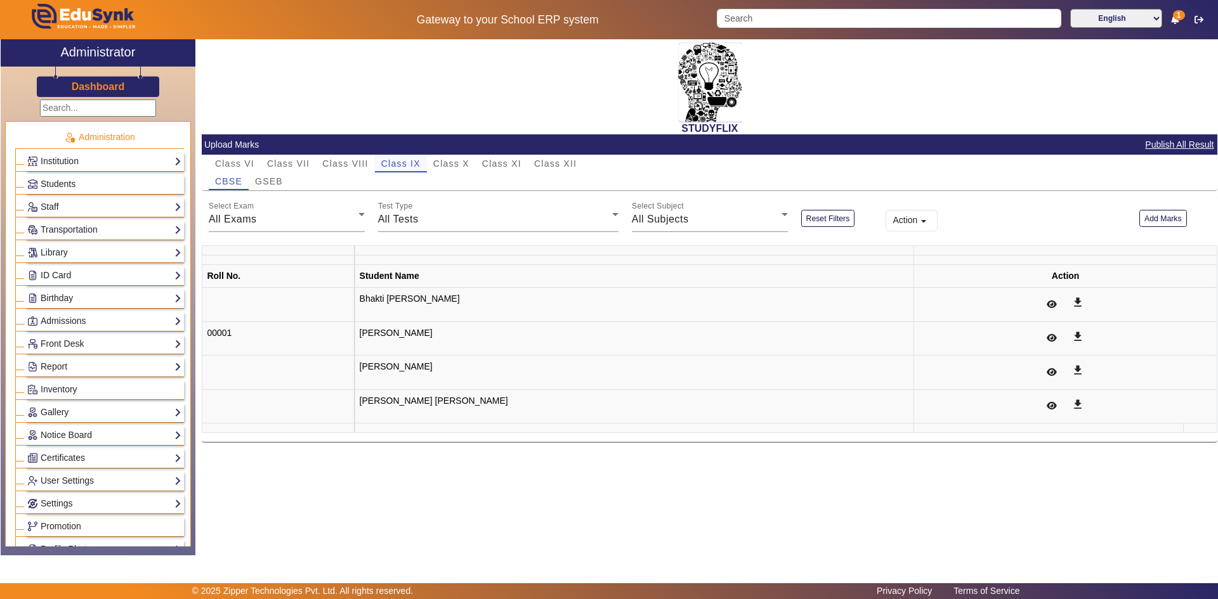
scroll to position [0, 0]
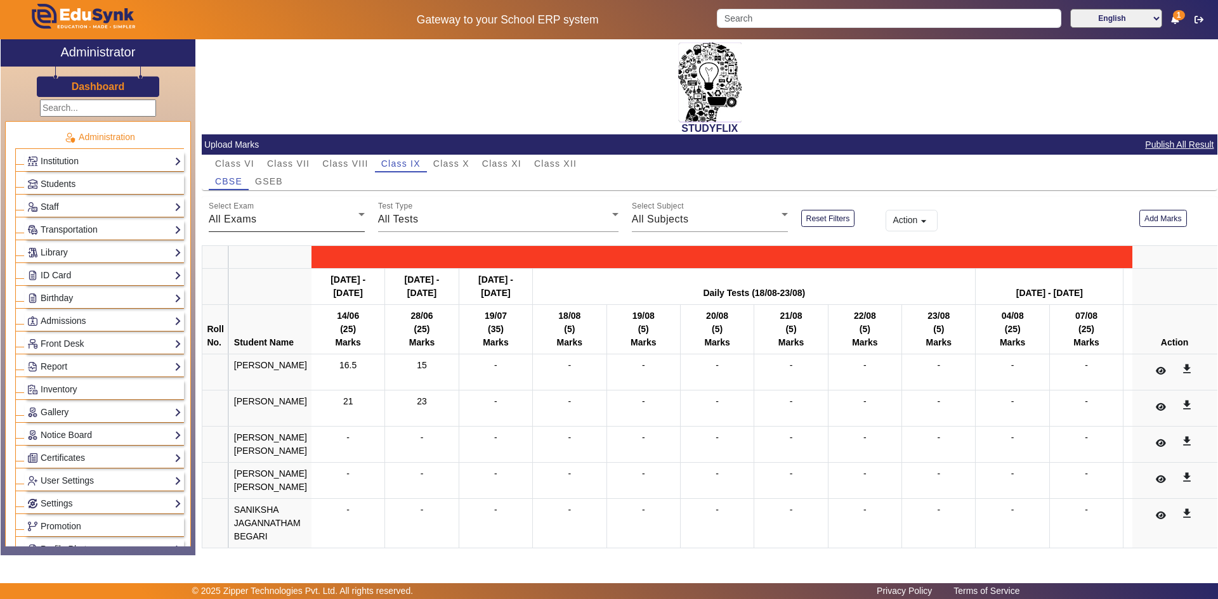
click at [292, 182] on div "CBSE GSEB" at bounding box center [710, 182] width 1002 height 18
click at [270, 183] on span "GSEB" at bounding box center [269, 181] width 28 height 9
click at [292, 227] on div "All Exams" at bounding box center [284, 219] width 150 height 15
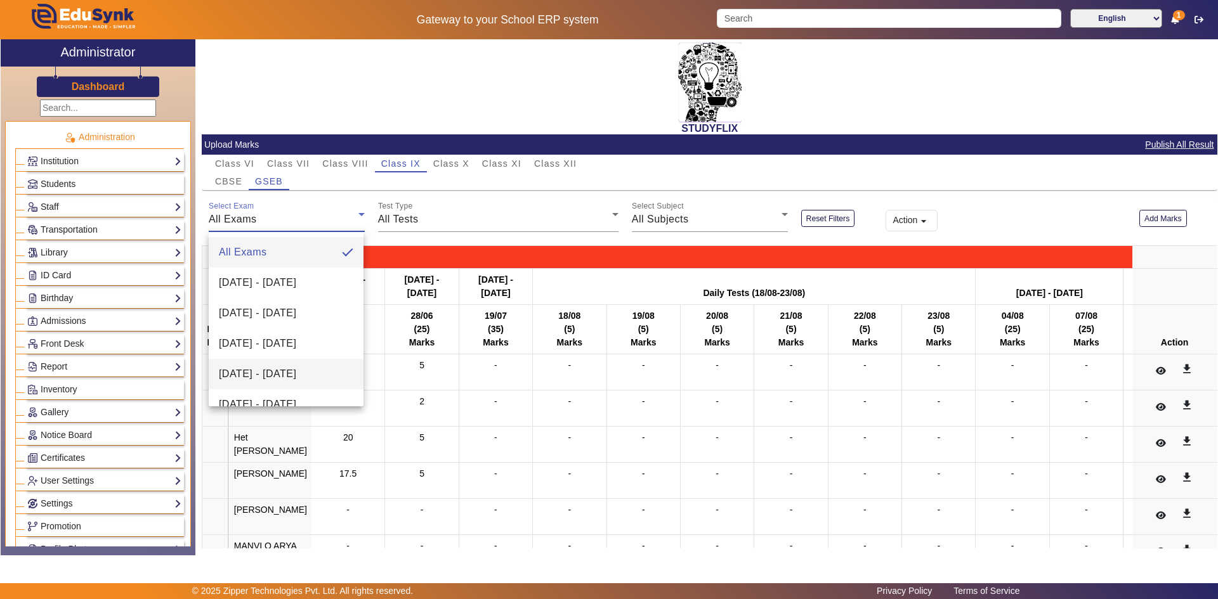
click at [284, 380] on span "[DATE] - [DATE]" at bounding box center [257, 374] width 77 height 15
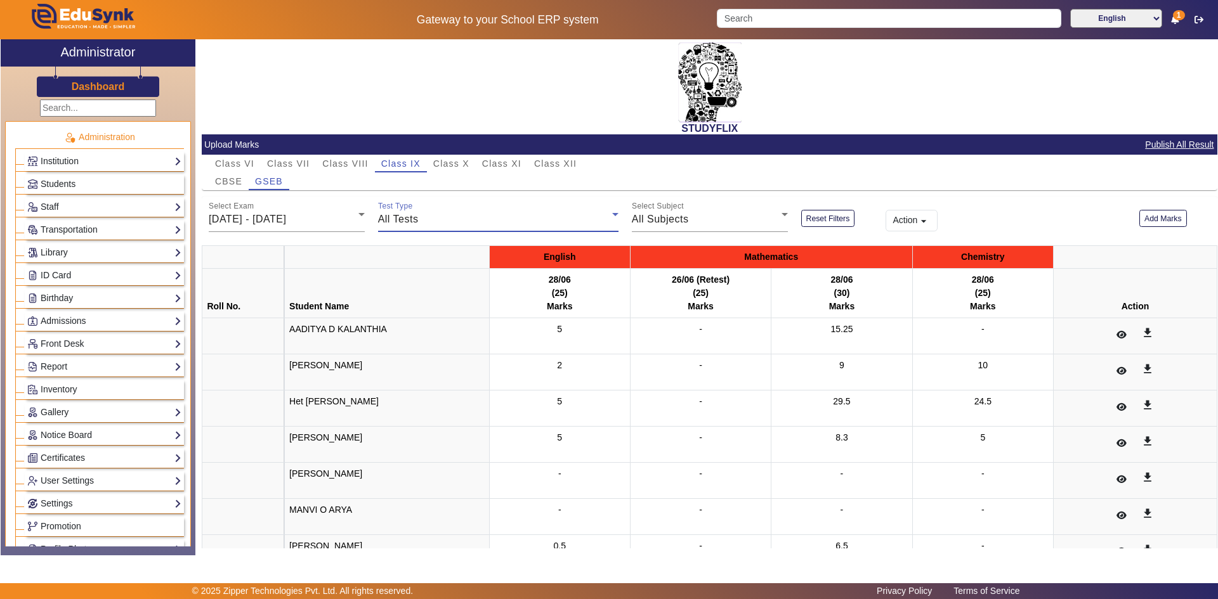
click at [466, 221] on div "All Tests" at bounding box center [495, 219] width 234 height 15
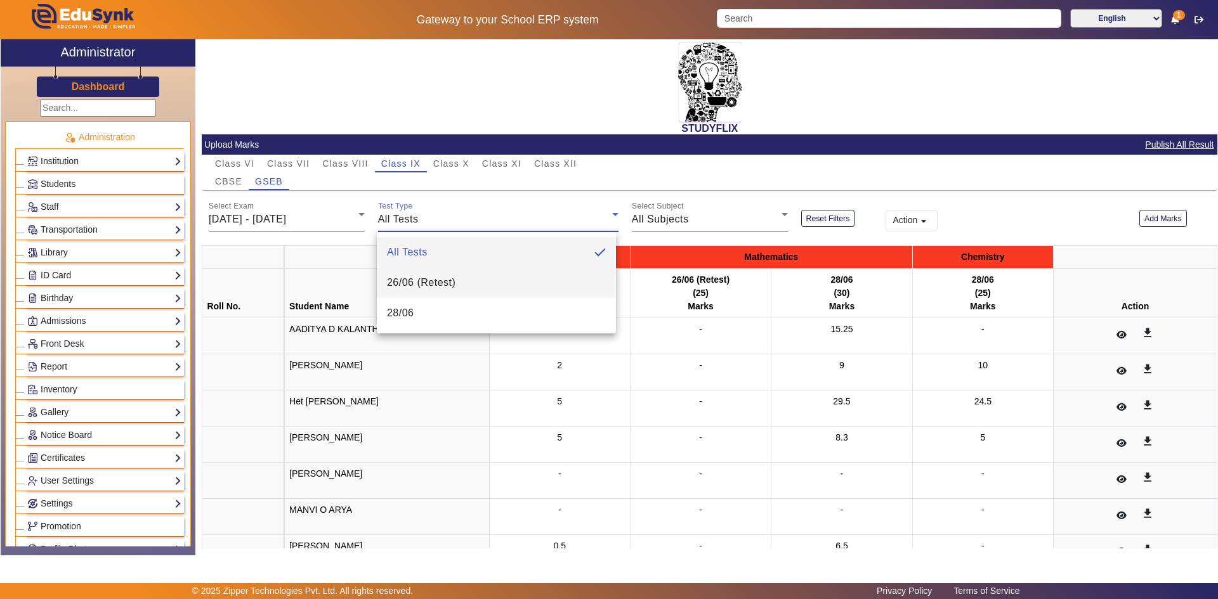
click at [440, 284] on span "26/06 (Retest)" at bounding box center [421, 282] width 69 height 15
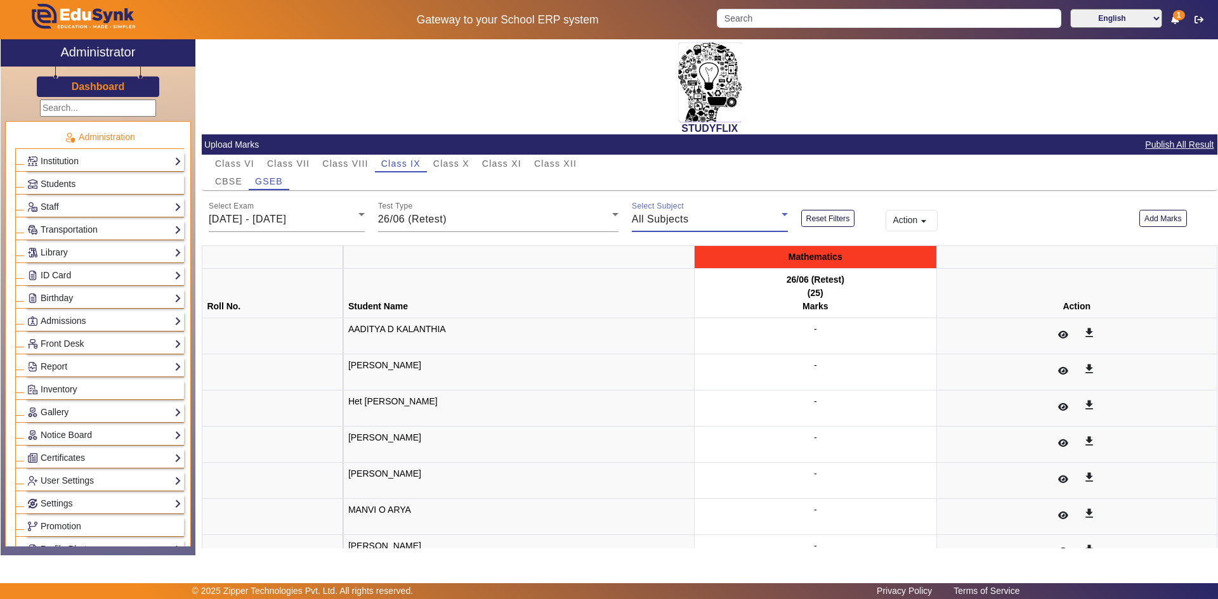
click at [681, 221] on span "All Subjects" at bounding box center [660, 219] width 57 height 11
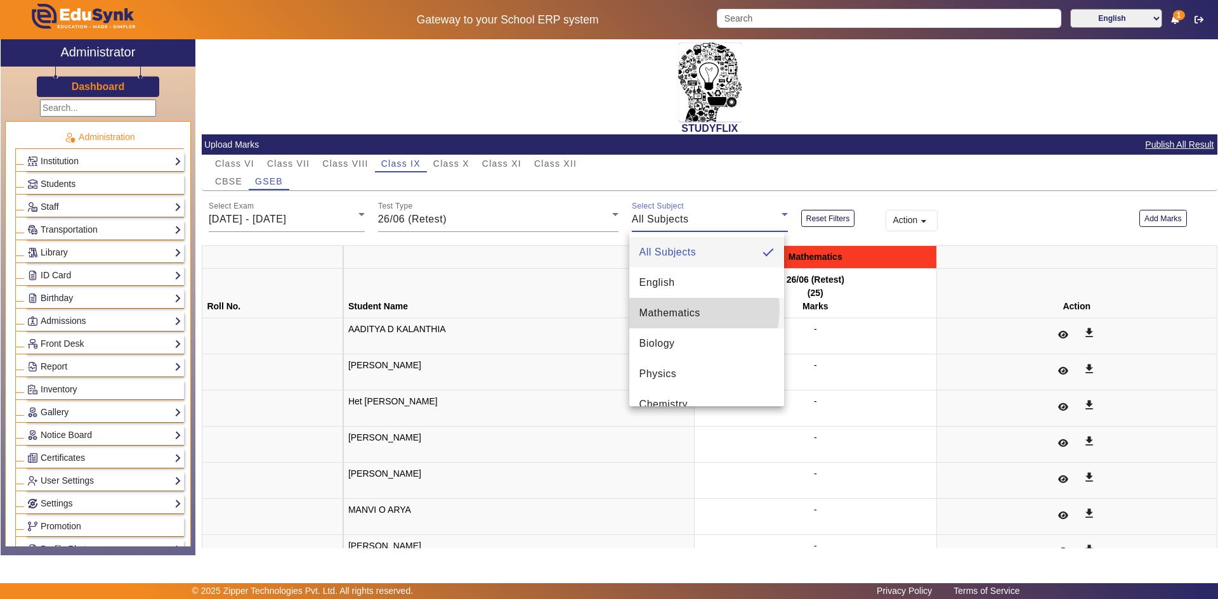
click at [690, 310] on span "Mathematics" at bounding box center [669, 313] width 61 height 15
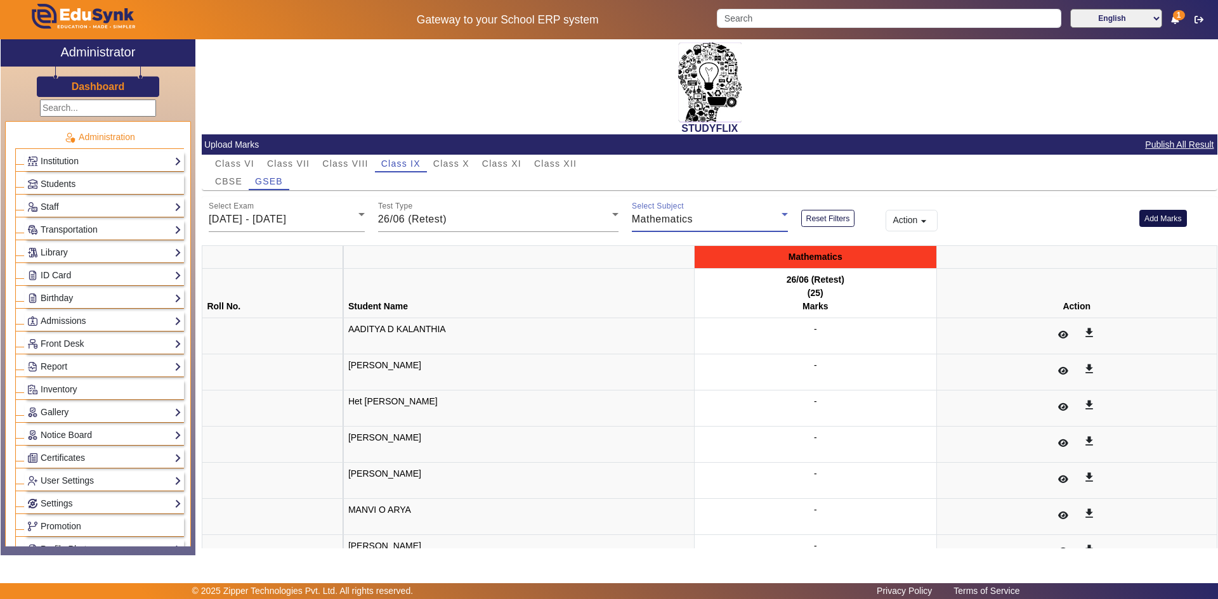
click at [1160, 215] on button "Add Marks" at bounding box center [1163, 218] width 48 height 17
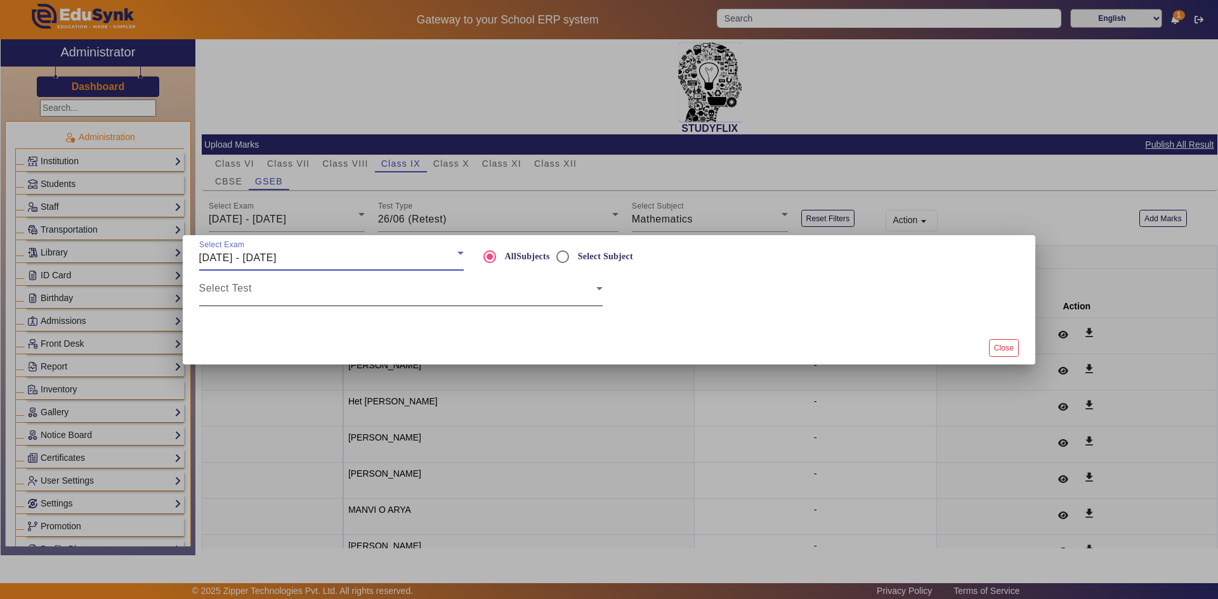
click at [508, 285] on div "Select Test" at bounding box center [400, 289] width 403 height 36
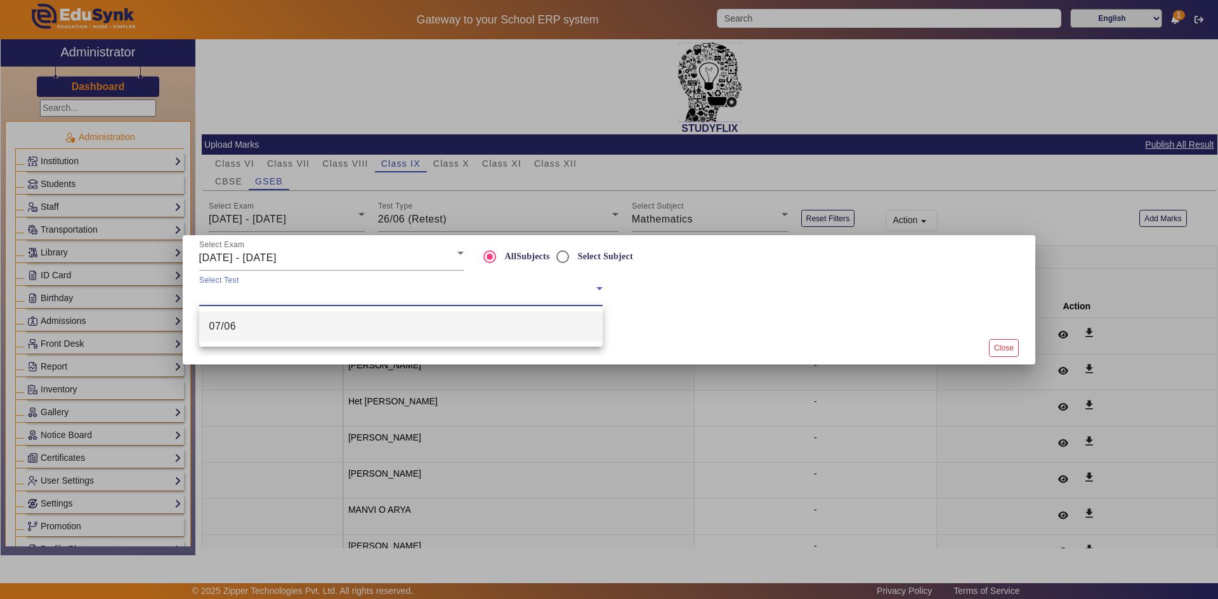
click at [335, 257] on div at bounding box center [609, 299] width 1218 height 599
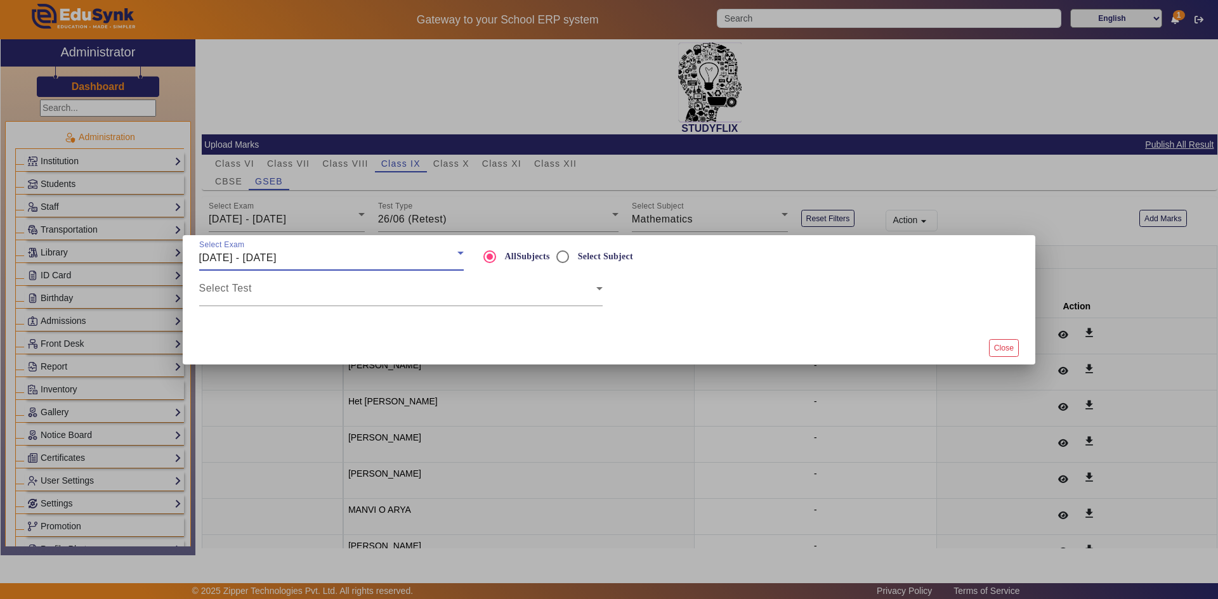
click at [335, 257] on div "[DATE] - [DATE]" at bounding box center [328, 258] width 258 height 15
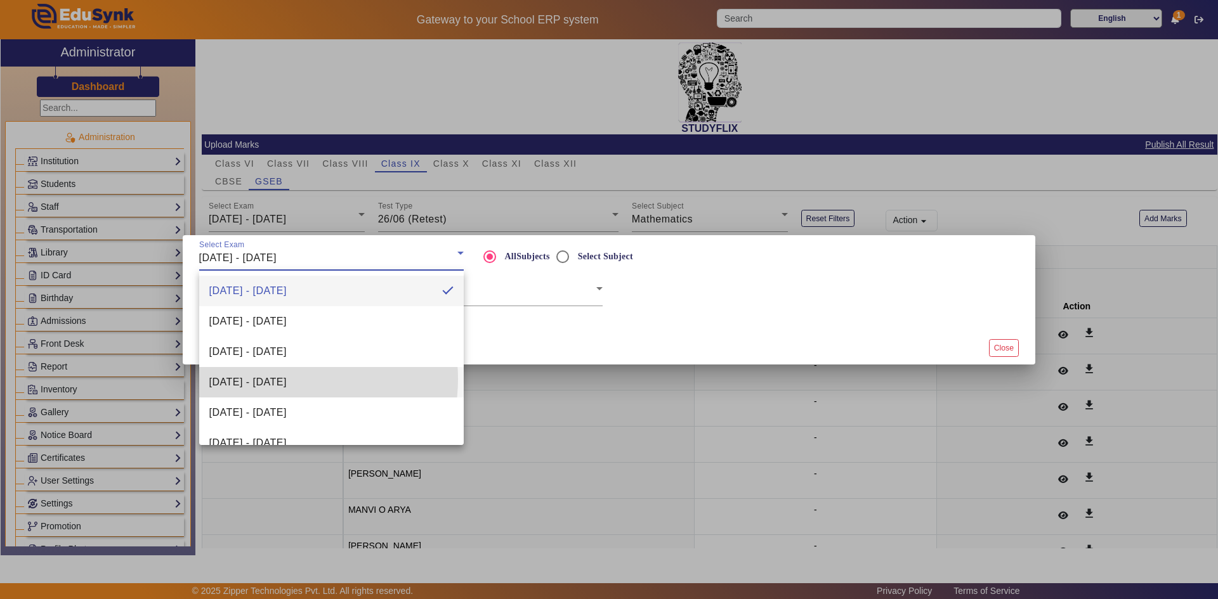
click at [285, 379] on span "[DATE] - [DATE]" at bounding box center [247, 382] width 77 height 15
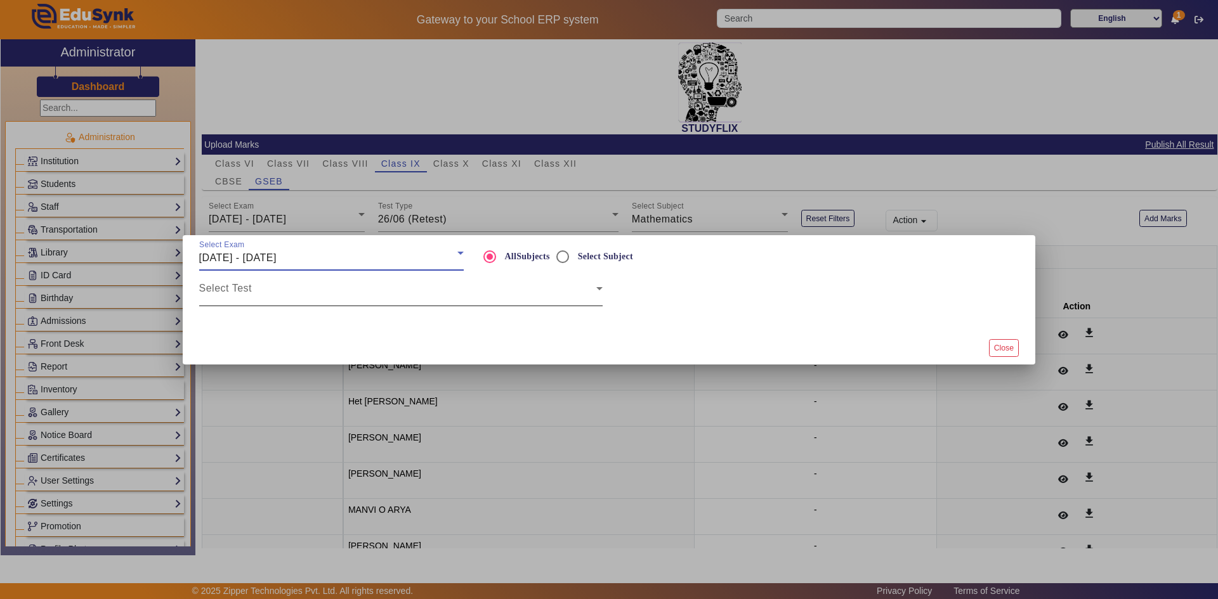
click at [277, 301] on span at bounding box center [397, 293] width 397 height 15
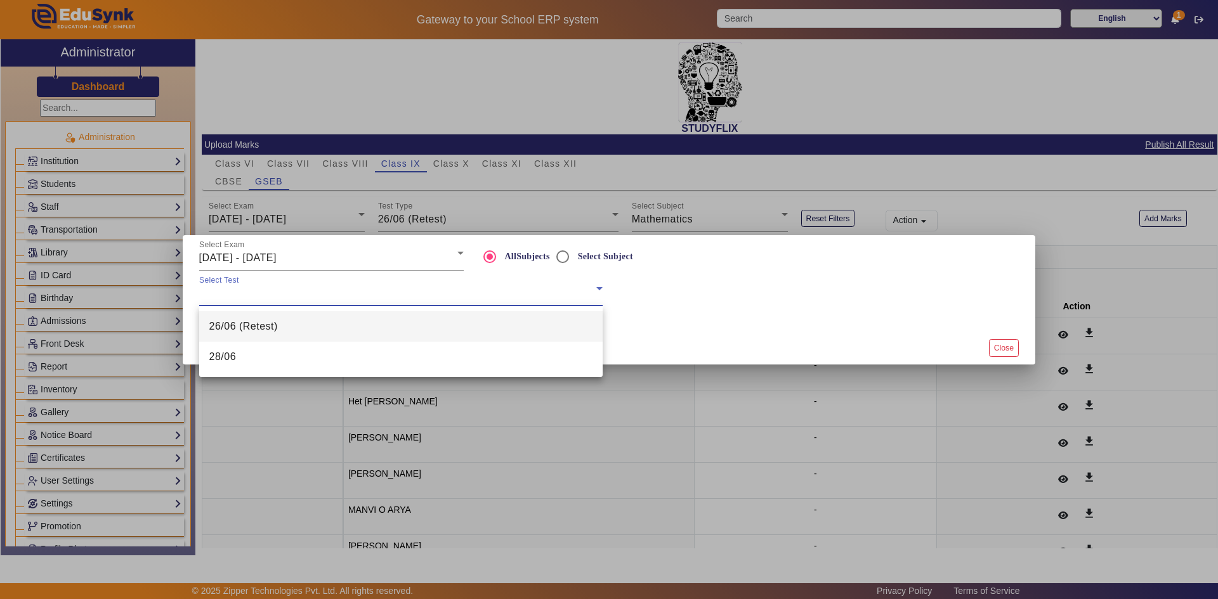
click at [265, 327] on span "26/06 (Retest)" at bounding box center [243, 326] width 69 height 15
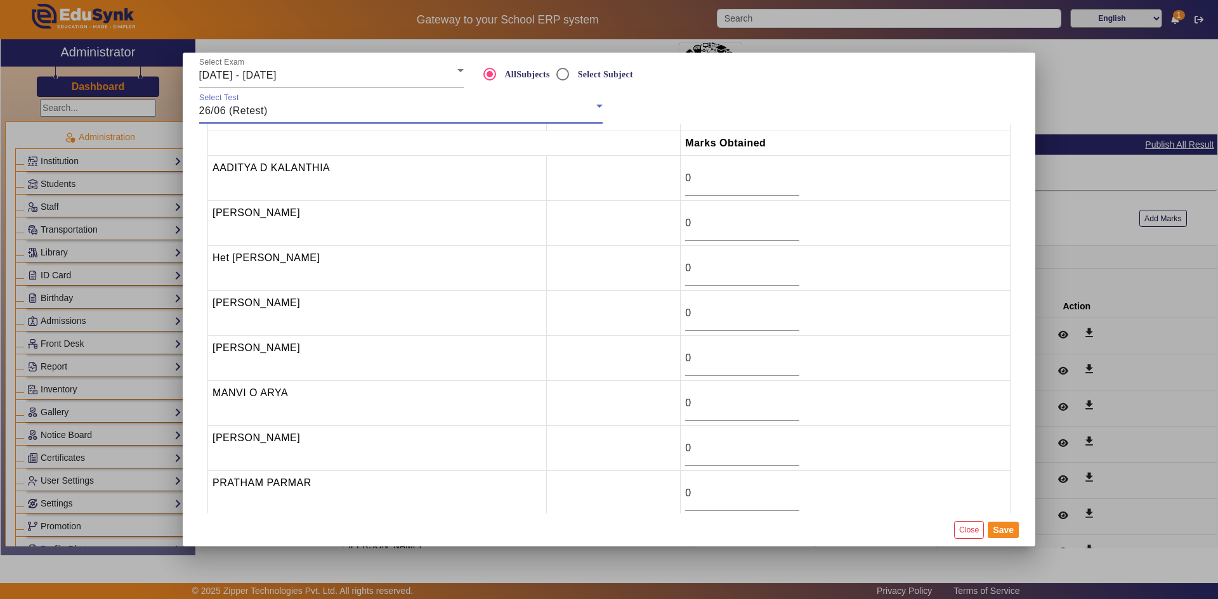
scroll to position [46, 0]
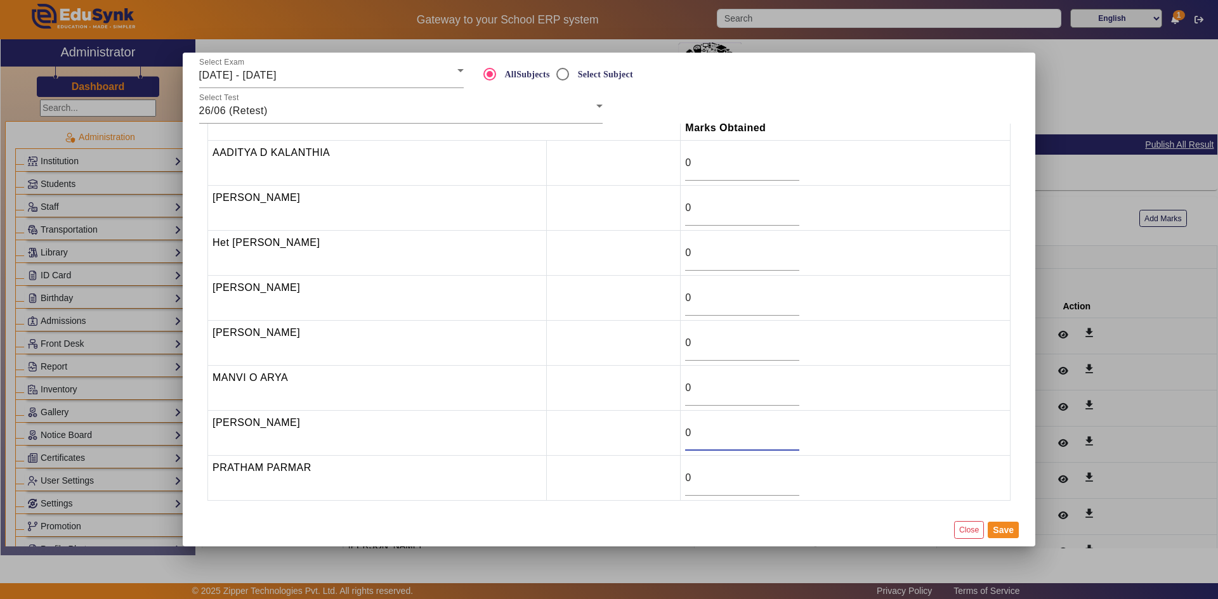
drag, startPoint x: 700, startPoint y: 431, endPoint x: 653, endPoint y: 445, distance: 49.6
click at [656, 445] on tr "[PERSON_NAME] 0" at bounding box center [609, 433] width 802 height 45
type input "11"
drag, startPoint x: 692, startPoint y: 256, endPoint x: 679, endPoint y: 256, distance: 12.7
click at [681, 256] on td "0" at bounding box center [846, 253] width 330 height 45
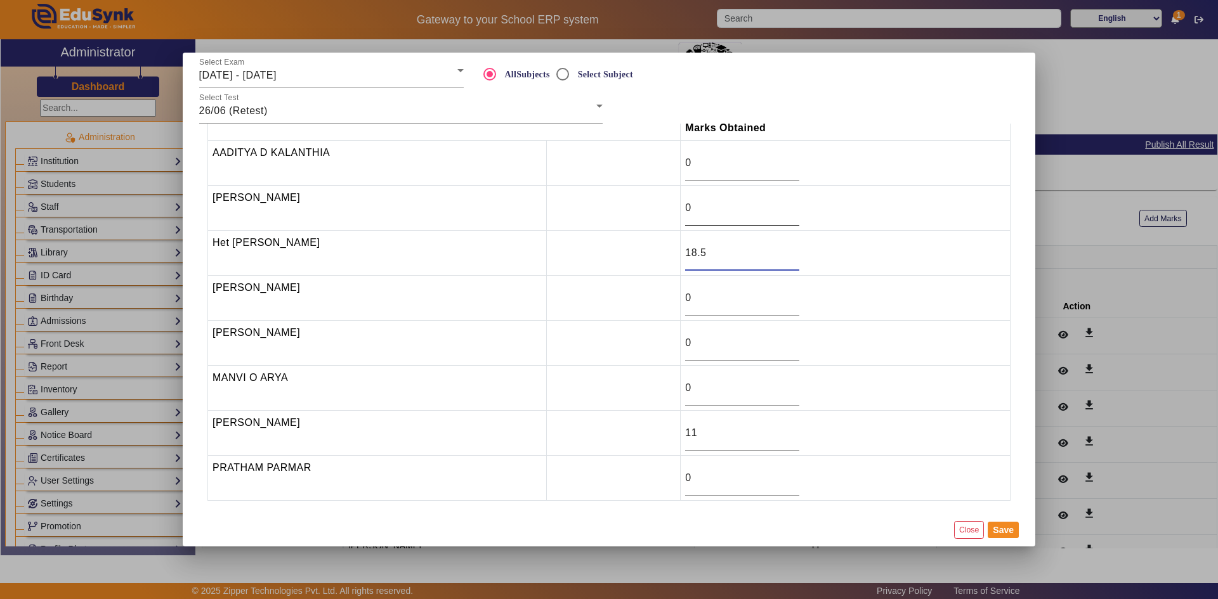
type input "18.5"
drag, startPoint x: 693, startPoint y: 212, endPoint x: 679, endPoint y: 212, distance: 14.0
click at [681, 212] on td "0" at bounding box center [846, 208] width 330 height 45
drag, startPoint x: 687, startPoint y: 162, endPoint x: 681, endPoint y: 162, distance: 6.4
click at [681, 162] on td "0" at bounding box center [846, 163] width 330 height 45
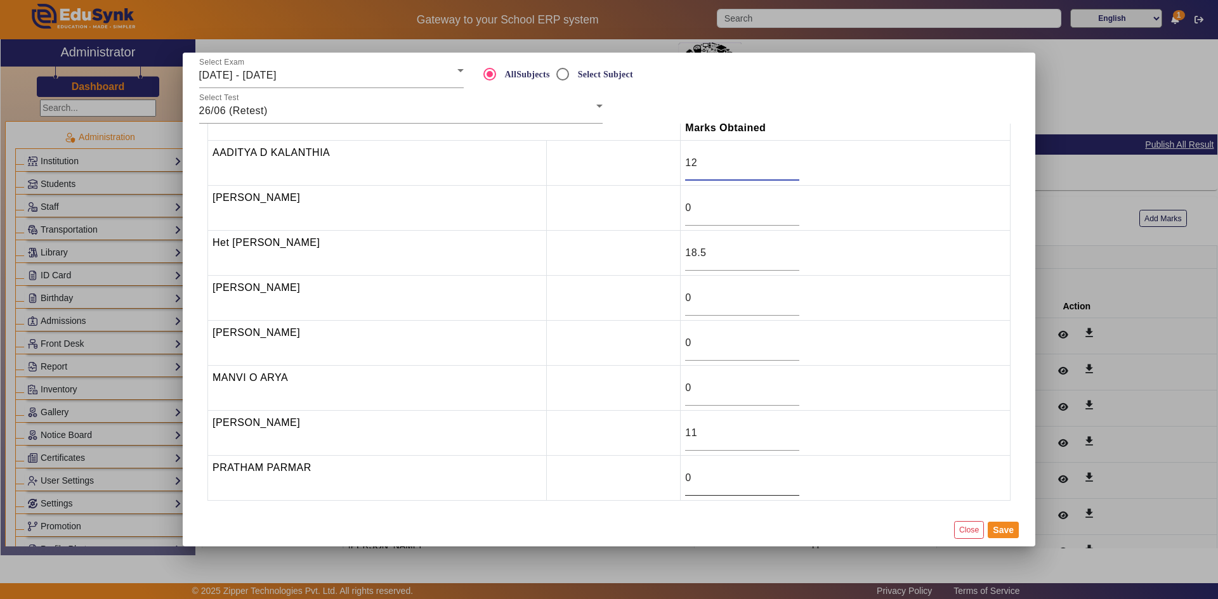
type input "12"
drag, startPoint x: 694, startPoint y: 481, endPoint x: 677, endPoint y: 482, distance: 17.1
click at [681, 482] on td "0" at bounding box center [846, 478] width 330 height 45
type input "2"
drag, startPoint x: 701, startPoint y: 388, endPoint x: 658, endPoint y: 395, distance: 43.1
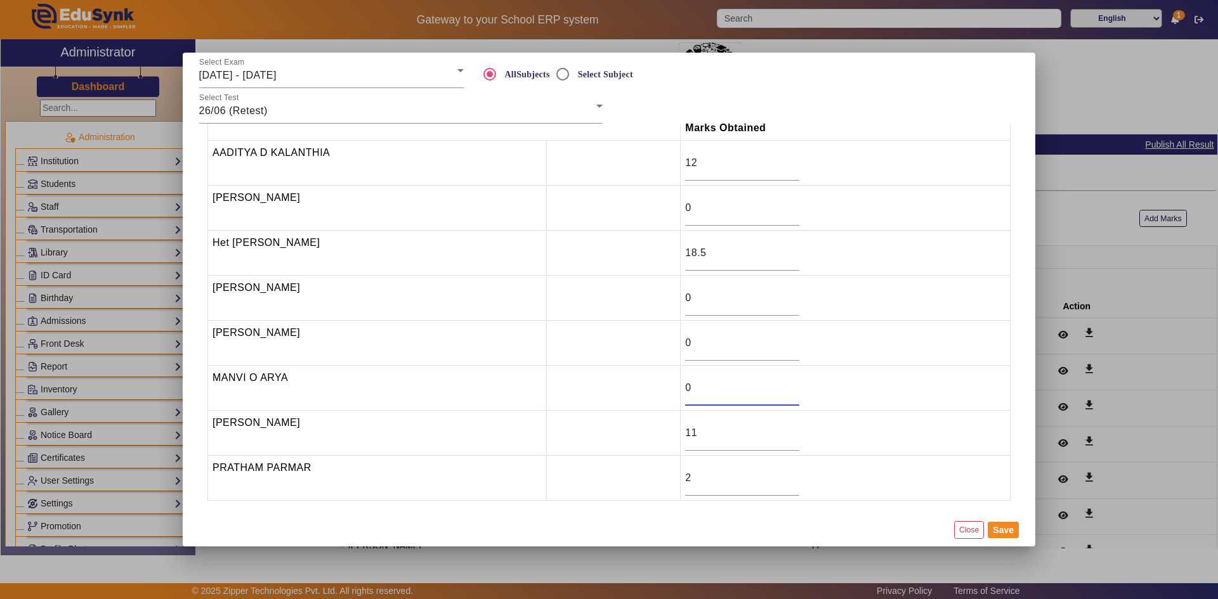
click at [658, 395] on tr "[PERSON_NAME] 0" at bounding box center [609, 388] width 802 height 45
type input "2"
click at [998, 528] on button "Save" at bounding box center [1003, 530] width 31 height 16
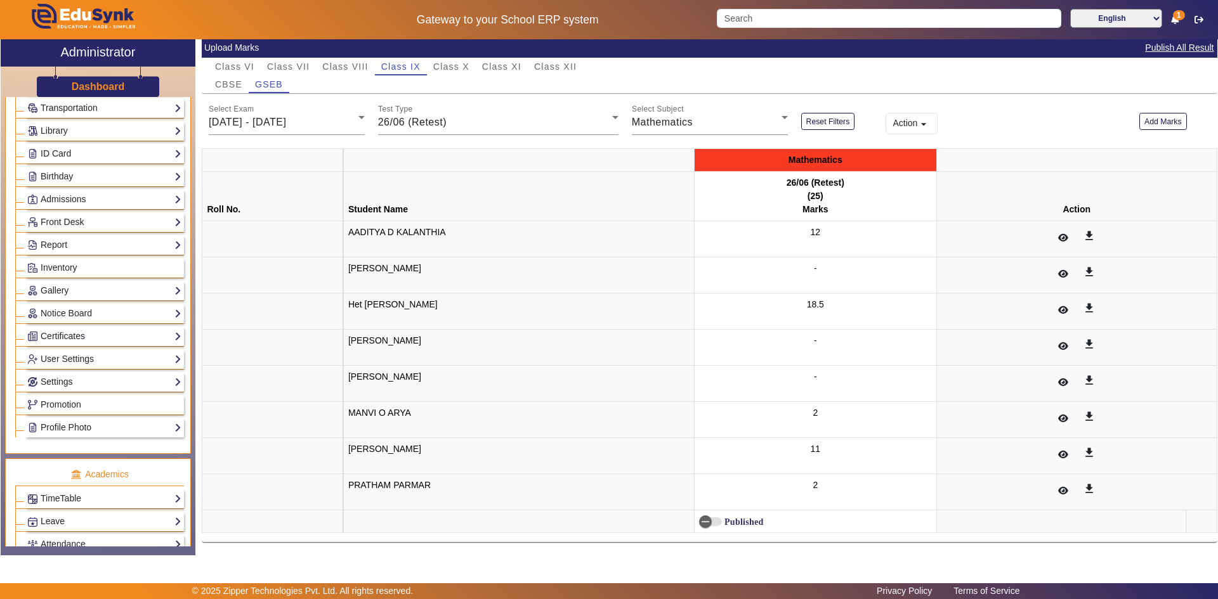
scroll to position [127, 0]
click at [711, 524] on span "button" at bounding box center [705, 521] width 25 height 25
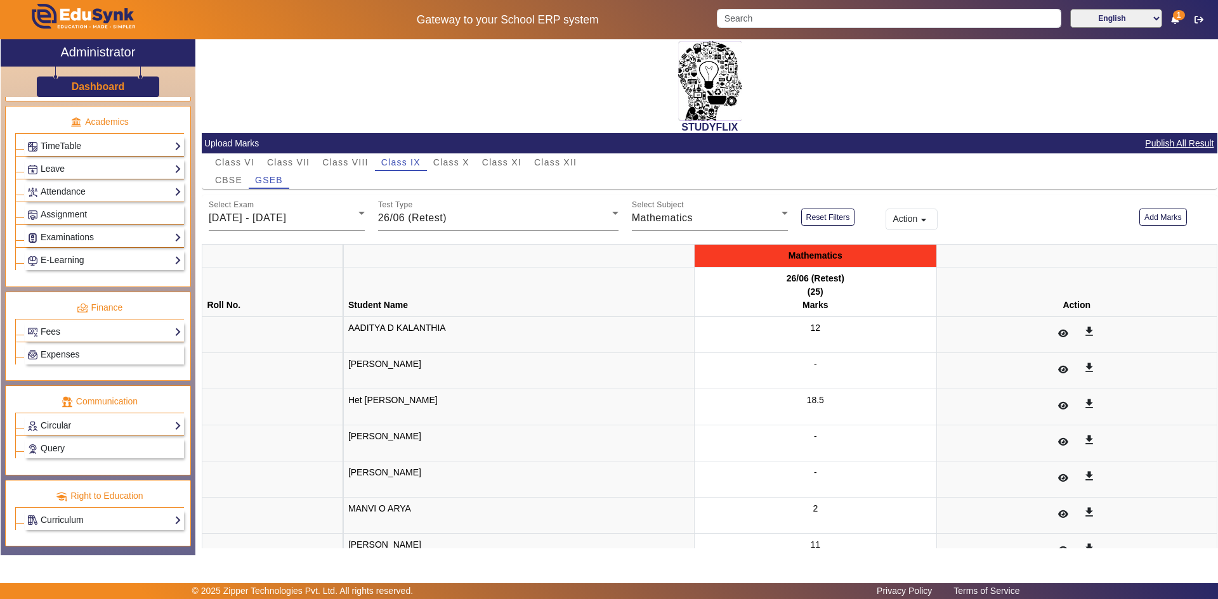
scroll to position [0, 0]
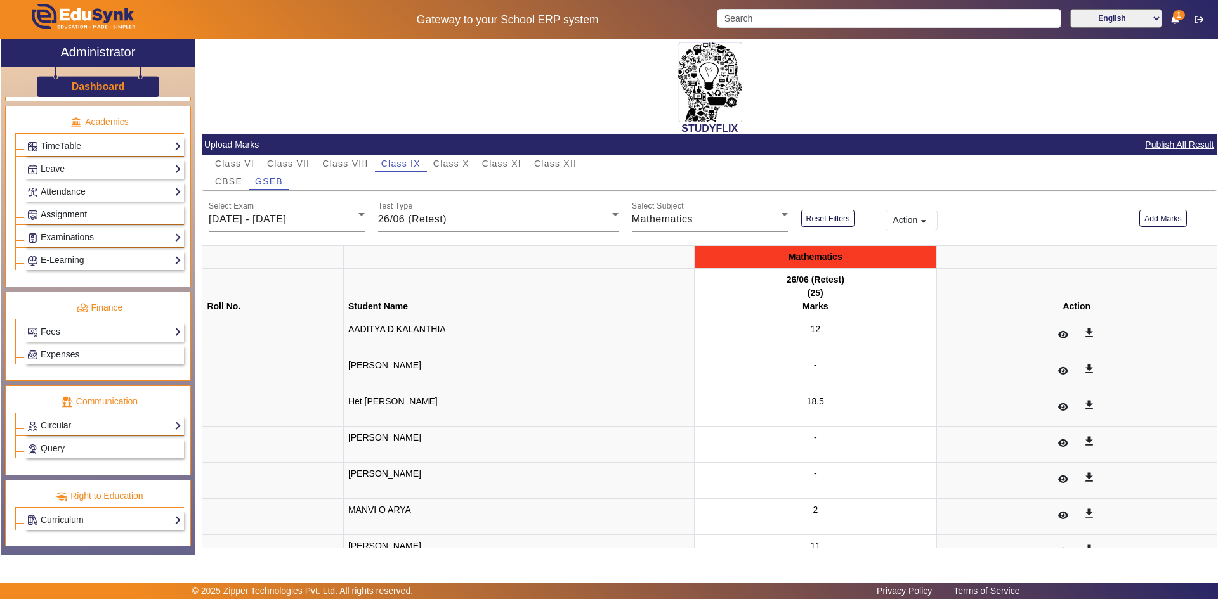
click at [65, 216] on span "Assignment" at bounding box center [64, 214] width 46 height 10
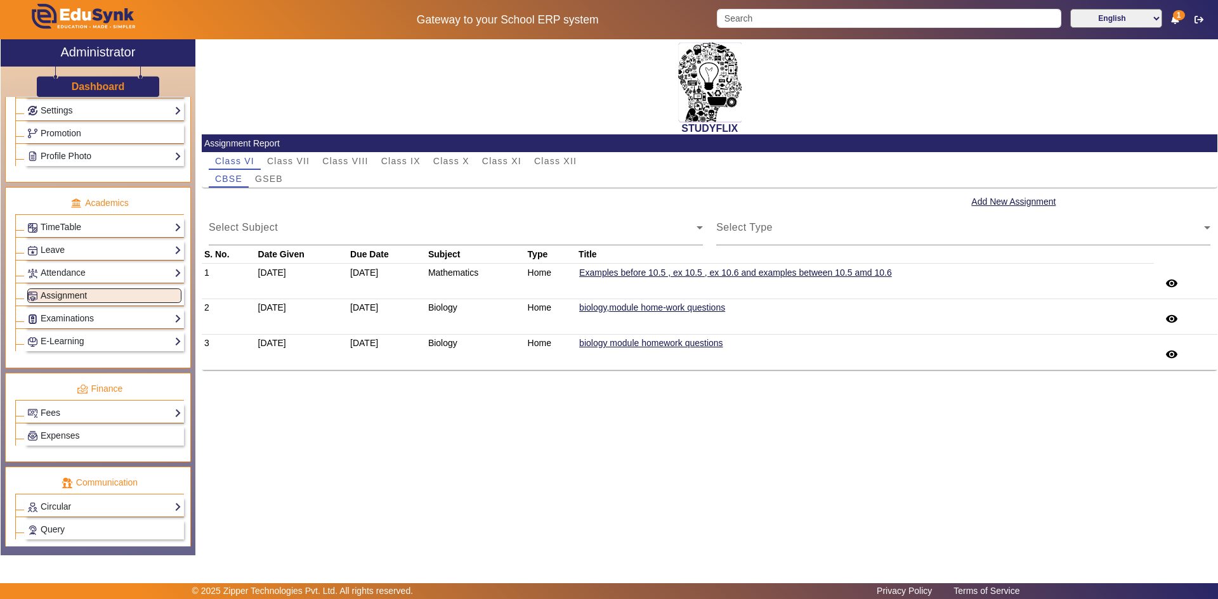
scroll to position [157, 0]
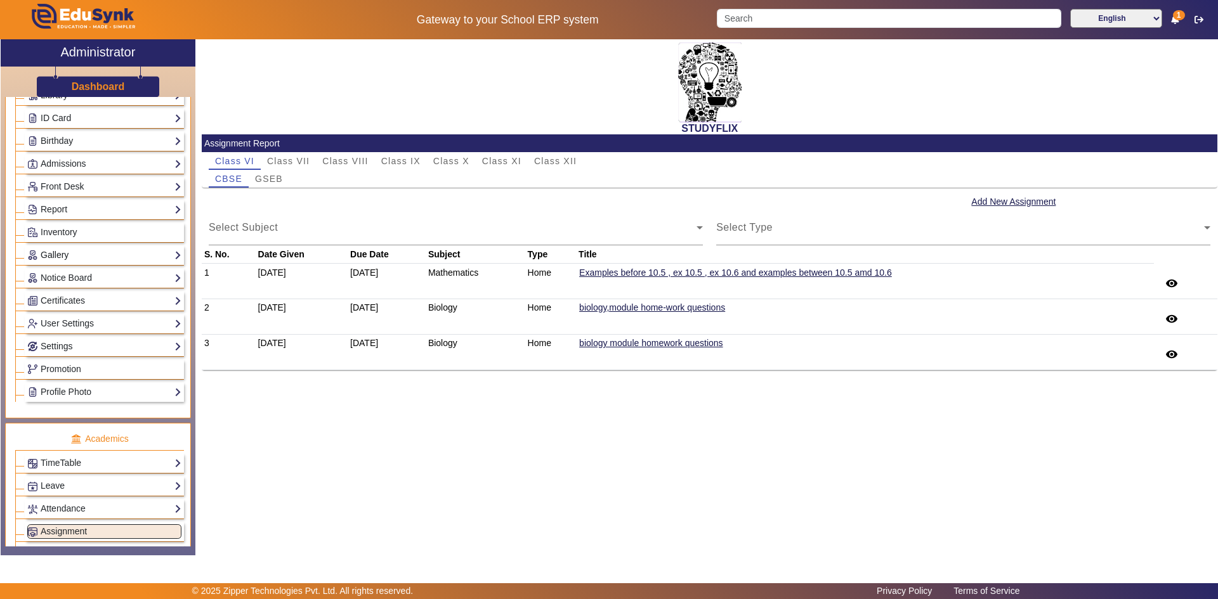
click at [41, 252] on link "Gallery" at bounding box center [104, 255] width 154 height 15
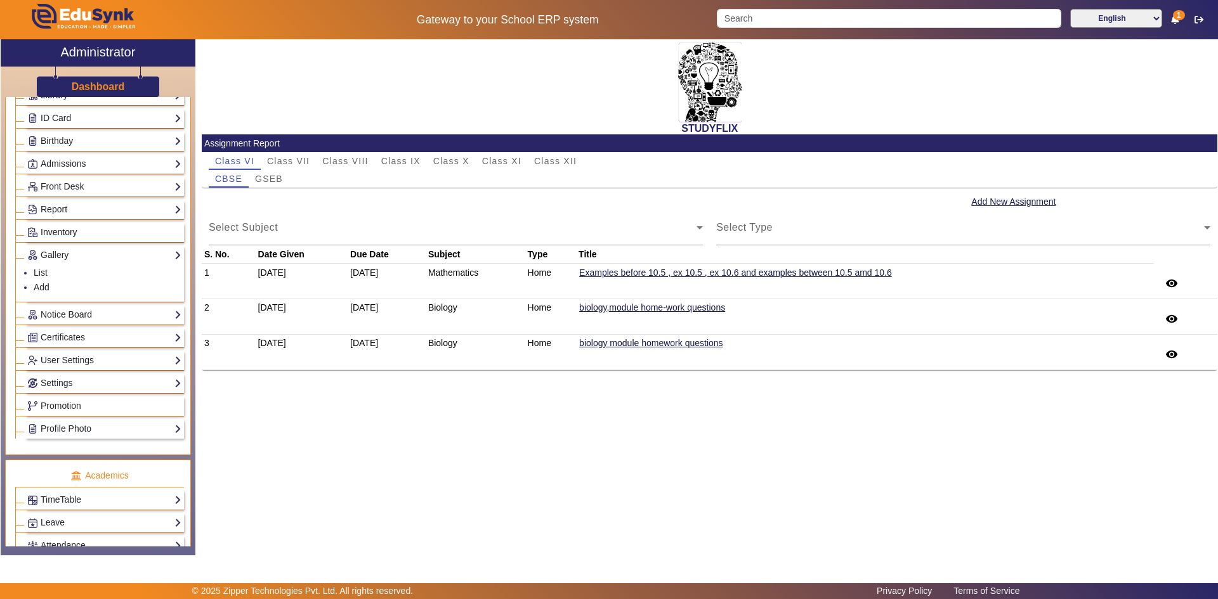
click at [62, 235] on span "Inventory" at bounding box center [59, 232] width 37 height 10
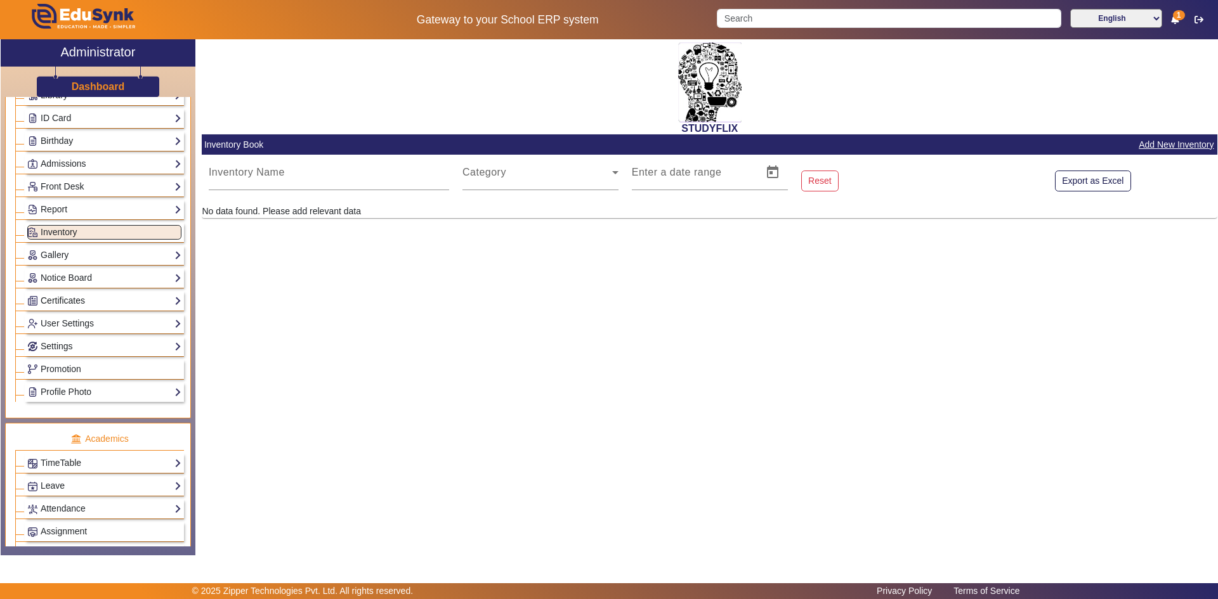
click at [67, 299] on link "Certificates" at bounding box center [104, 301] width 154 height 15
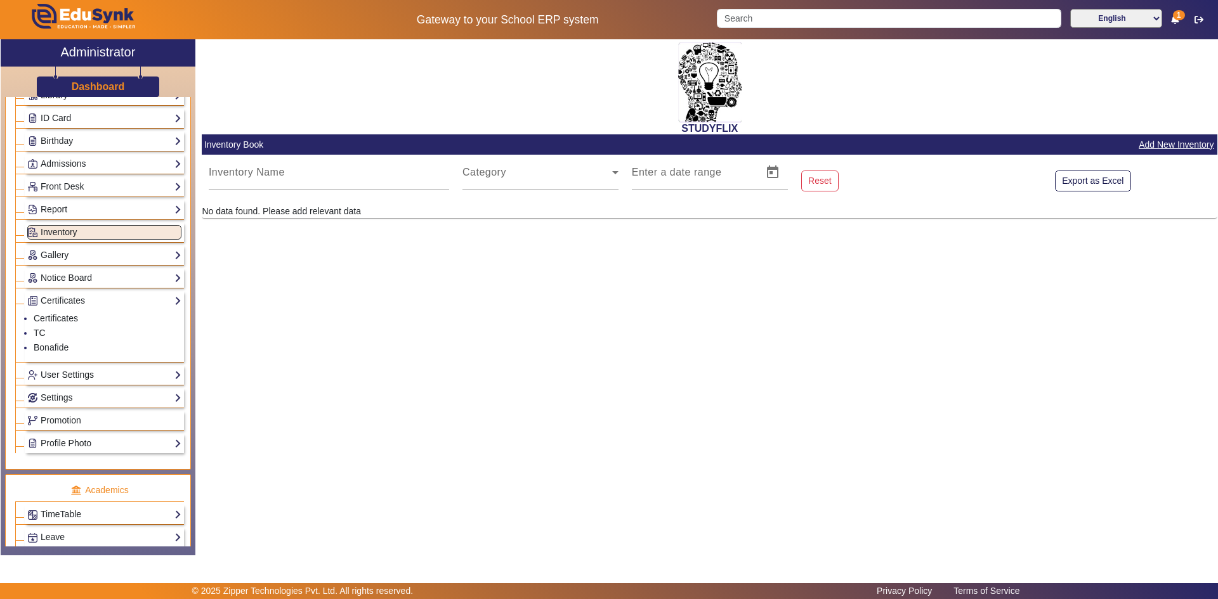
click at [60, 379] on link "User Settings" at bounding box center [104, 375] width 154 height 15
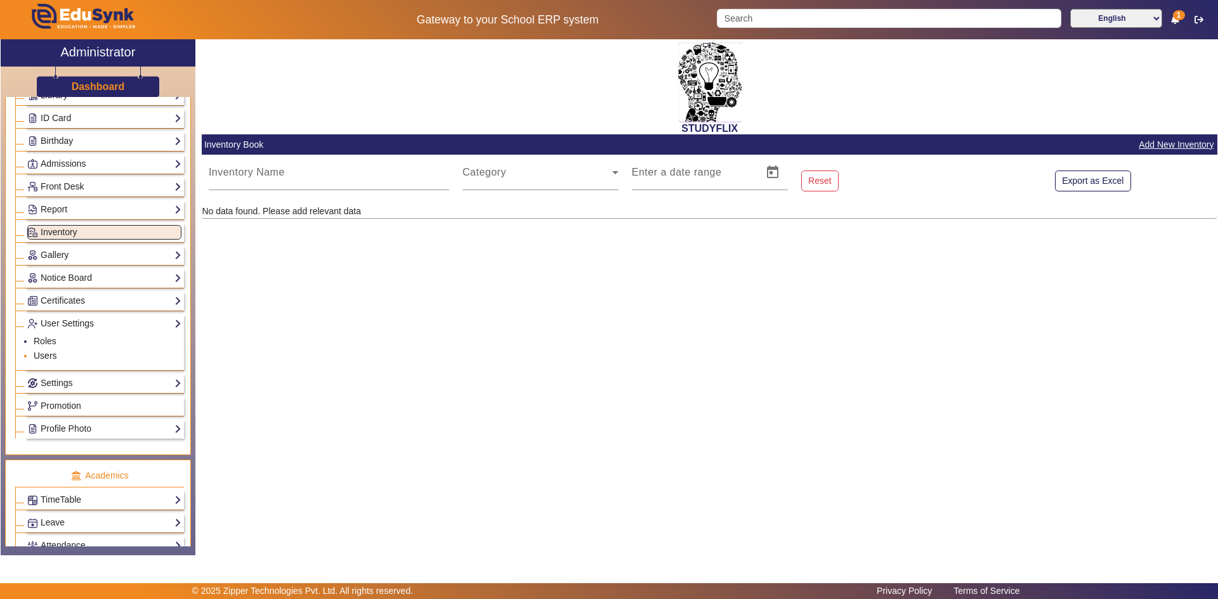
click at [48, 352] on link "Users" at bounding box center [45, 356] width 23 height 10
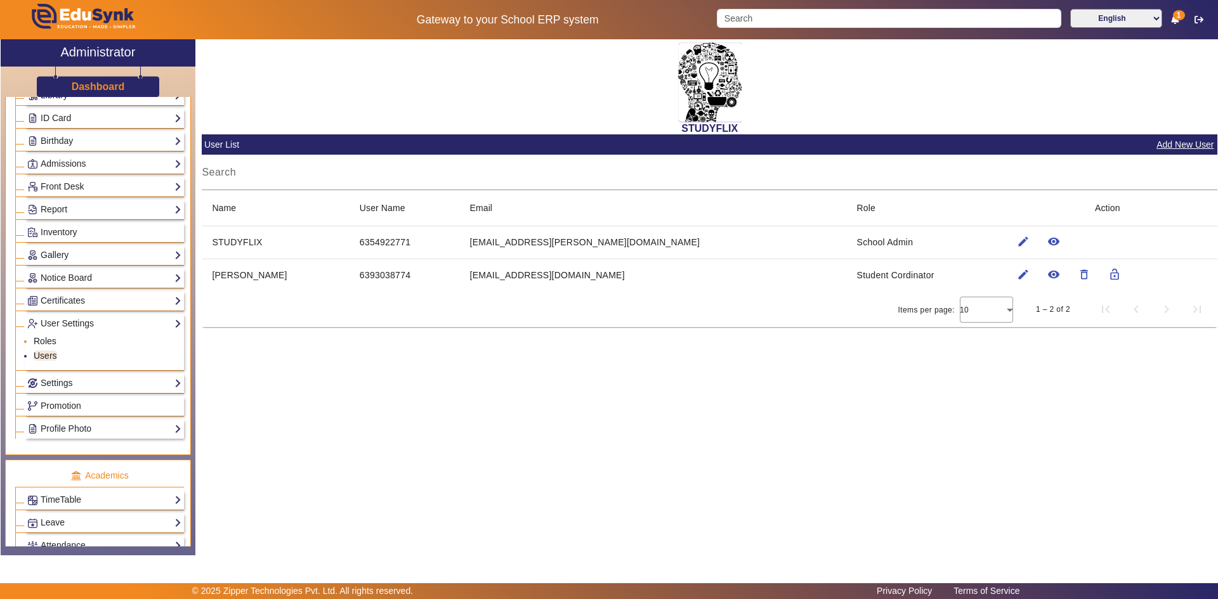
click at [51, 337] on link "Roles" at bounding box center [45, 341] width 23 height 10
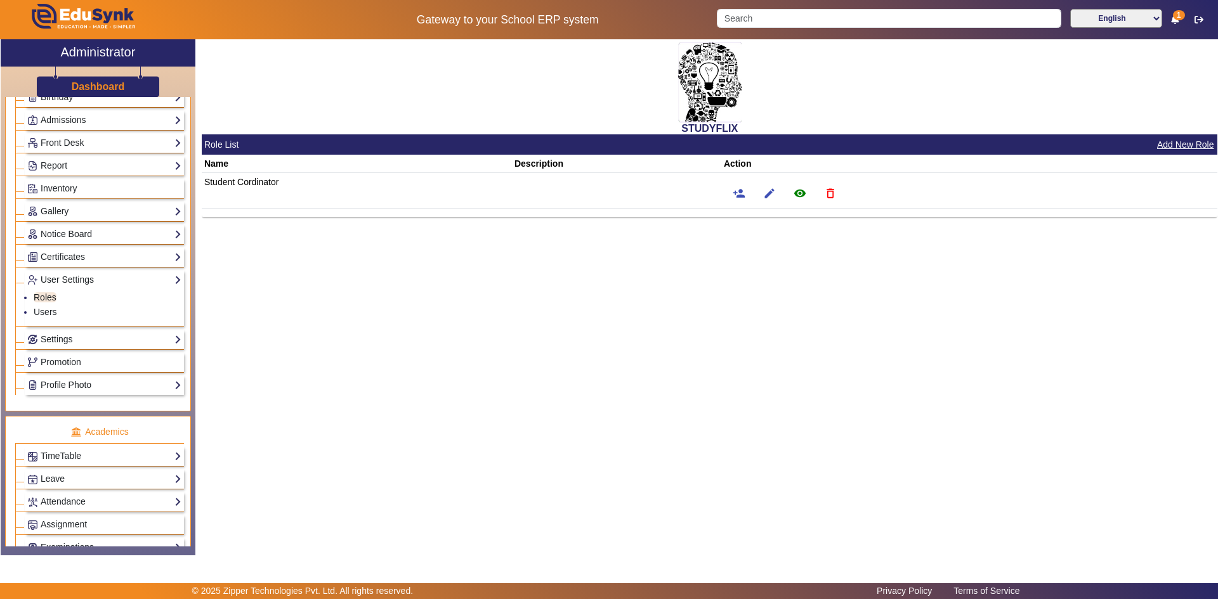
scroll to position [348, 0]
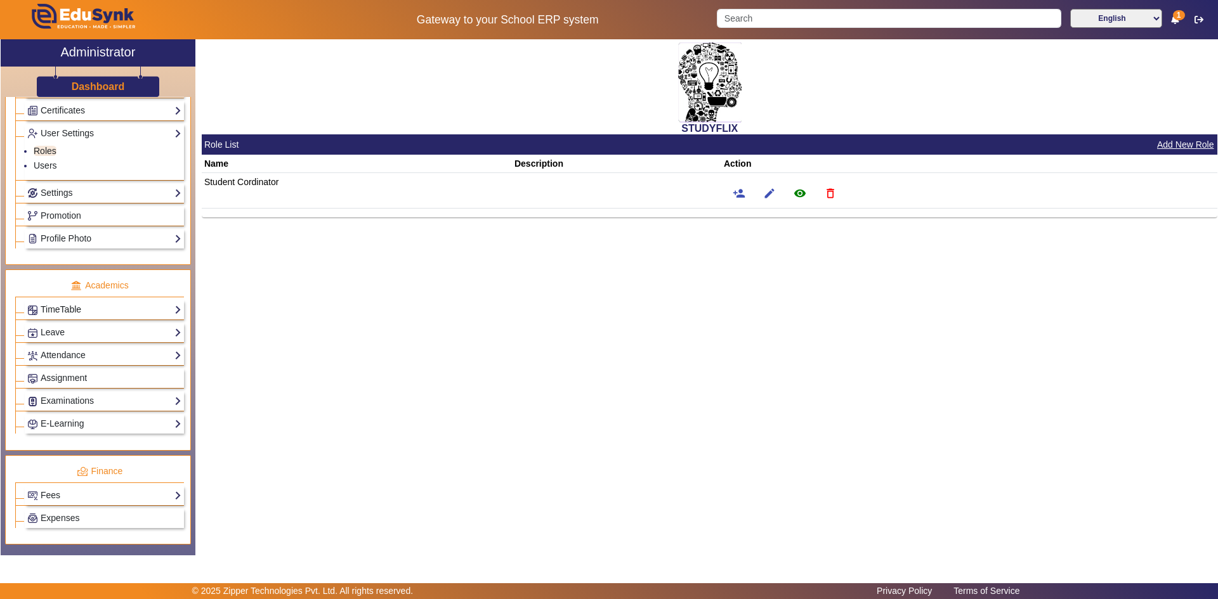
click at [67, 310] on link "TimeTable" at bounding box center [104, 310] width 154 height 15
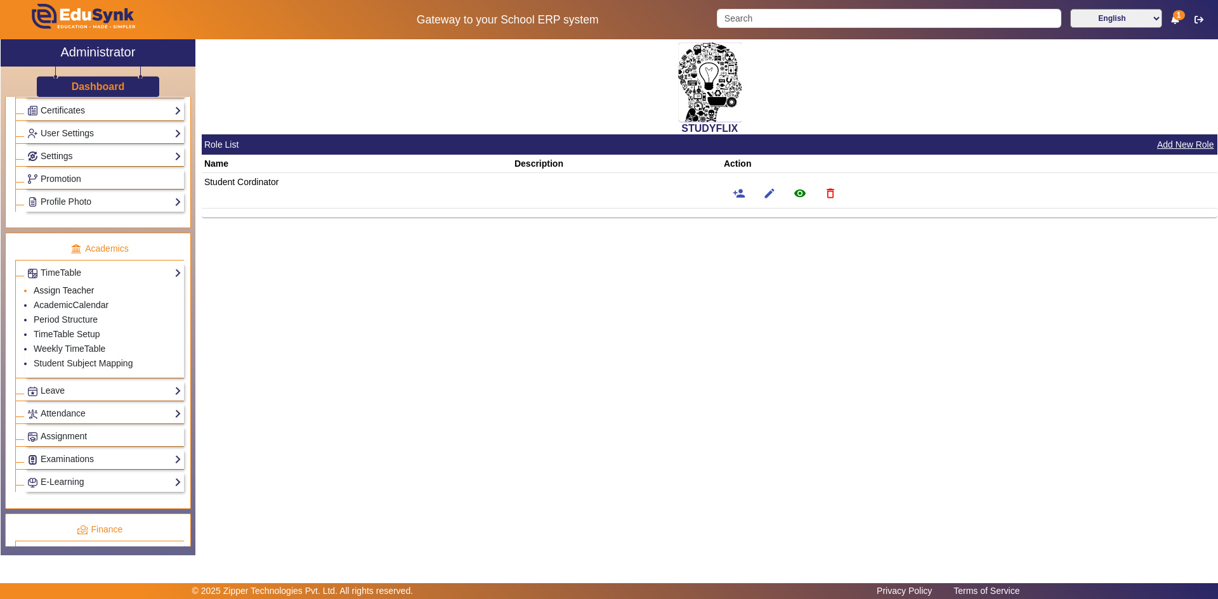
click at [63, 289] on link "Assign Teacher" at bounding box center [64, 290] width 60 height 10
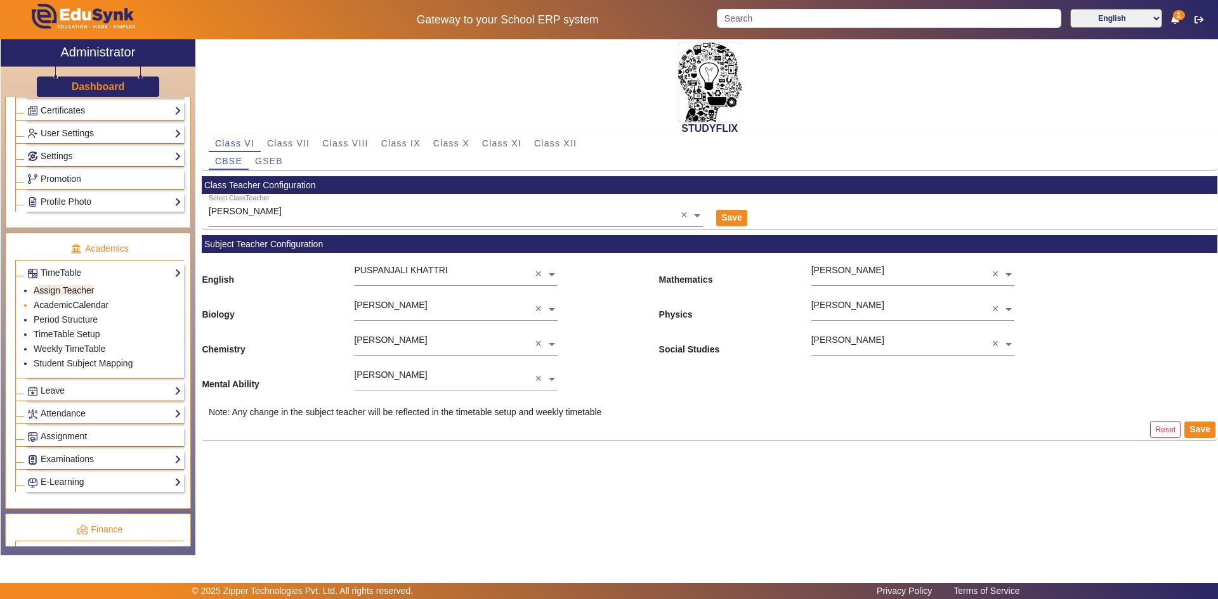
click at [63, 301] on link "AcademicCalendar" at bounding box center [71, 305] width 75 height 10
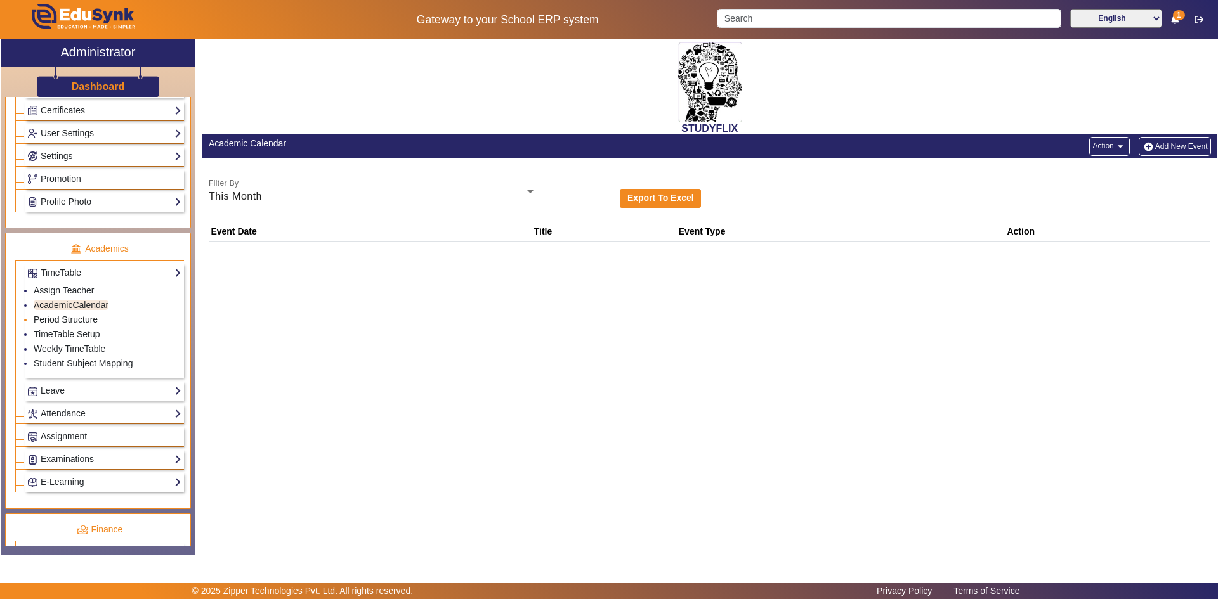
click at [80, 318] on link "Period Structure" at bounding box center [66, 320] width 64 height 10
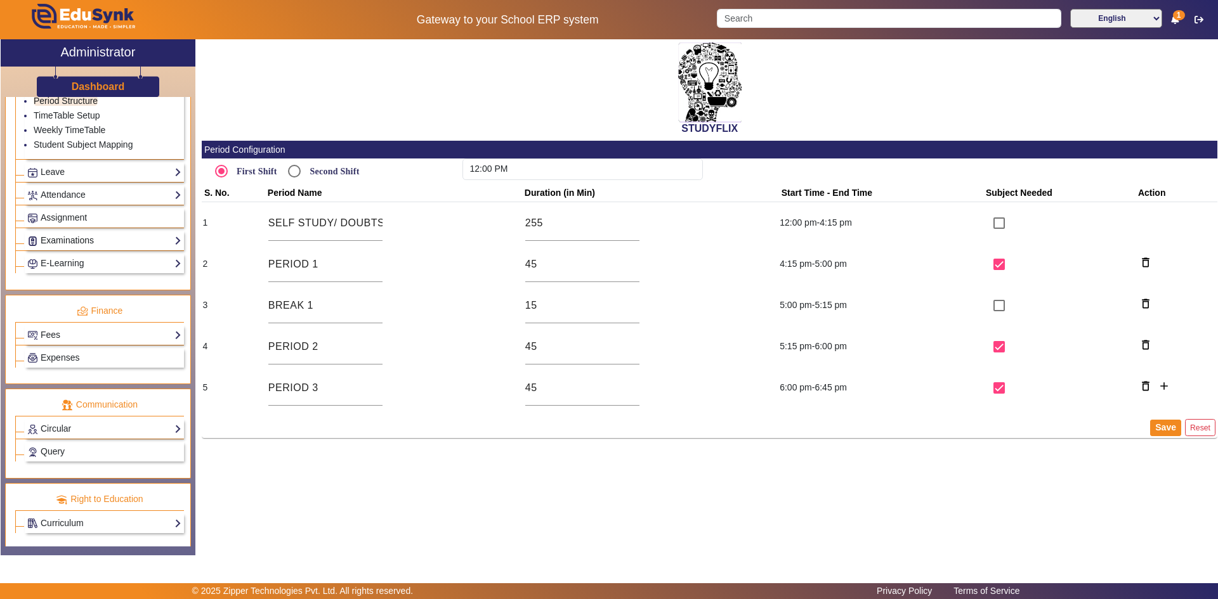
scroll to position [570, 0]
